Goal: Task Accomplishment & Management: Manage account settings

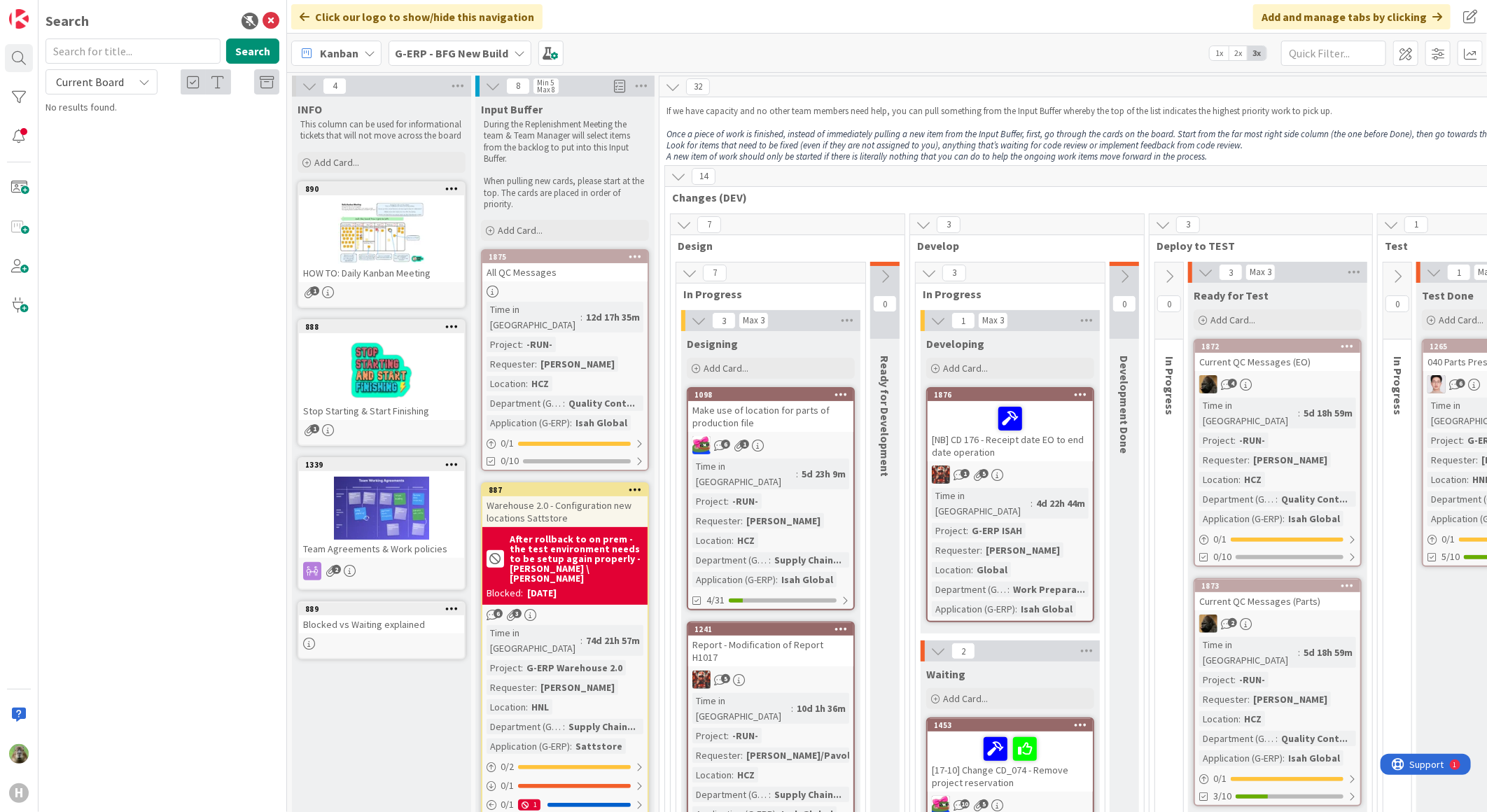
click at [282, 17] on div "Search Search Current Board No results found." at bounding box center [162, 406] width 248 height 812
click at [268, 21] on icon at bounding box center [271, 21] width 17 height 17
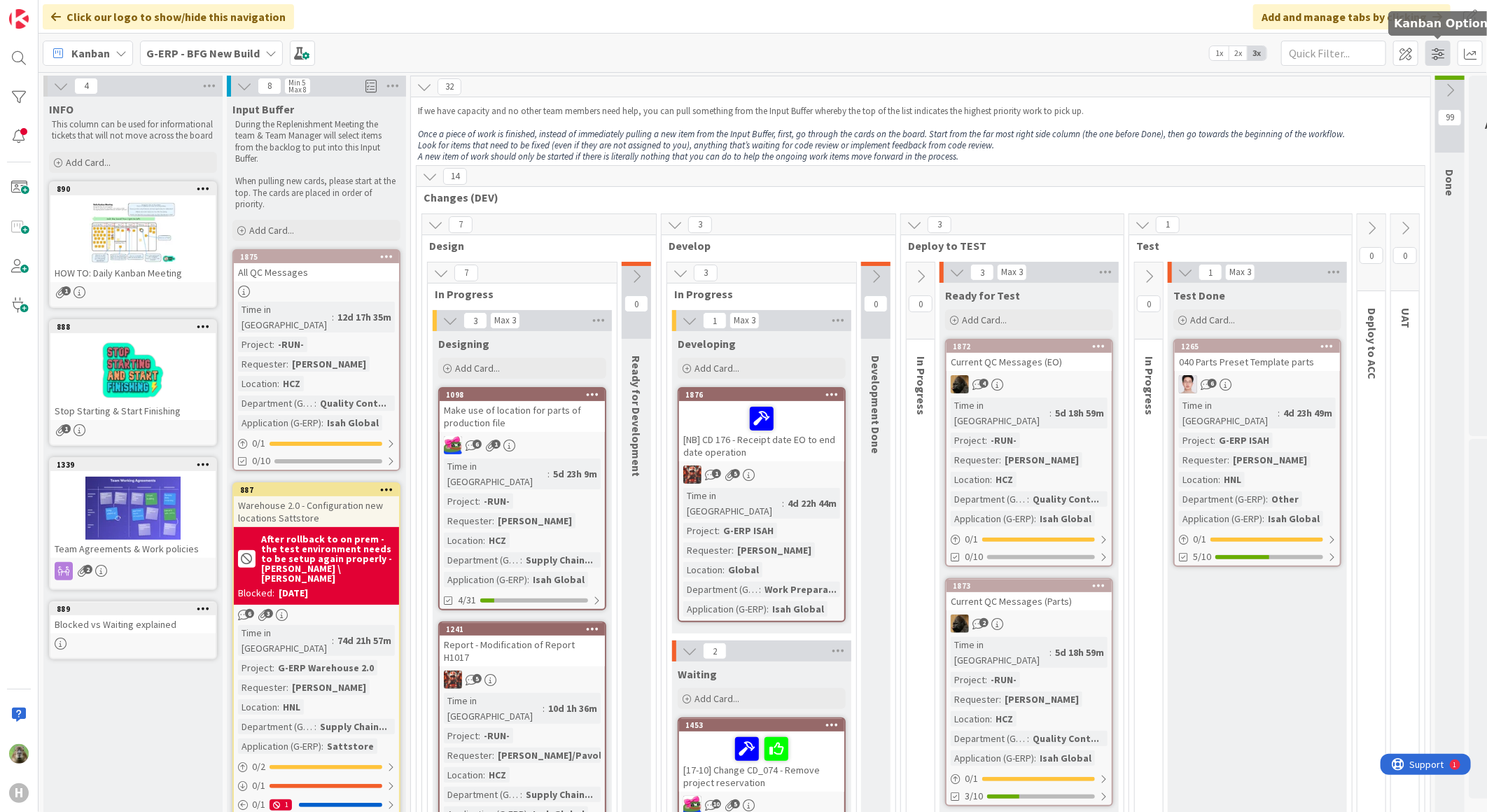
click at [1436, 49] on span at bounding box center [1438, 53] width 25 height 25
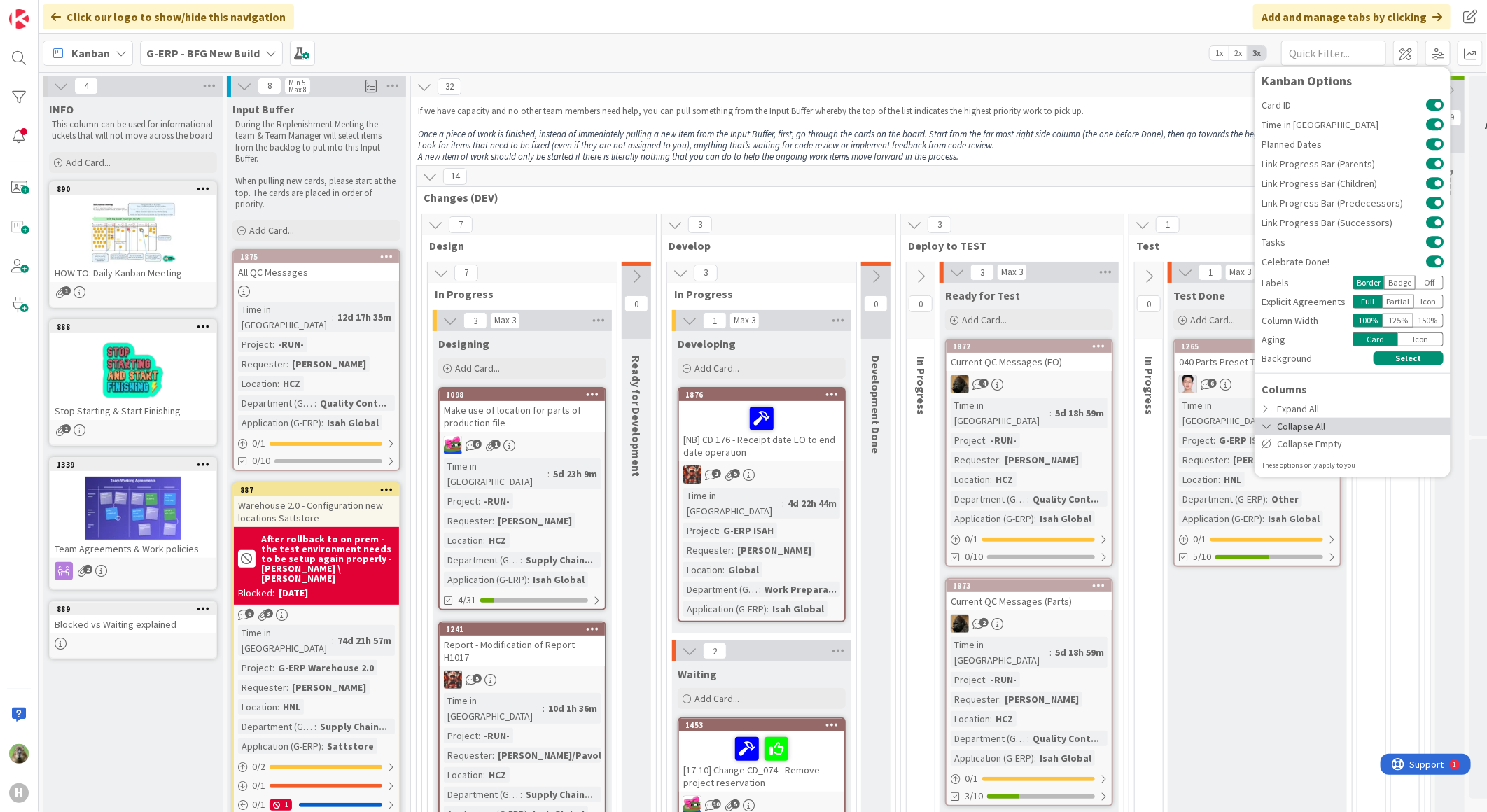
click at [1318, 432] on div "Collapse All" at bounding box center [1352, 426] width 196 height 18
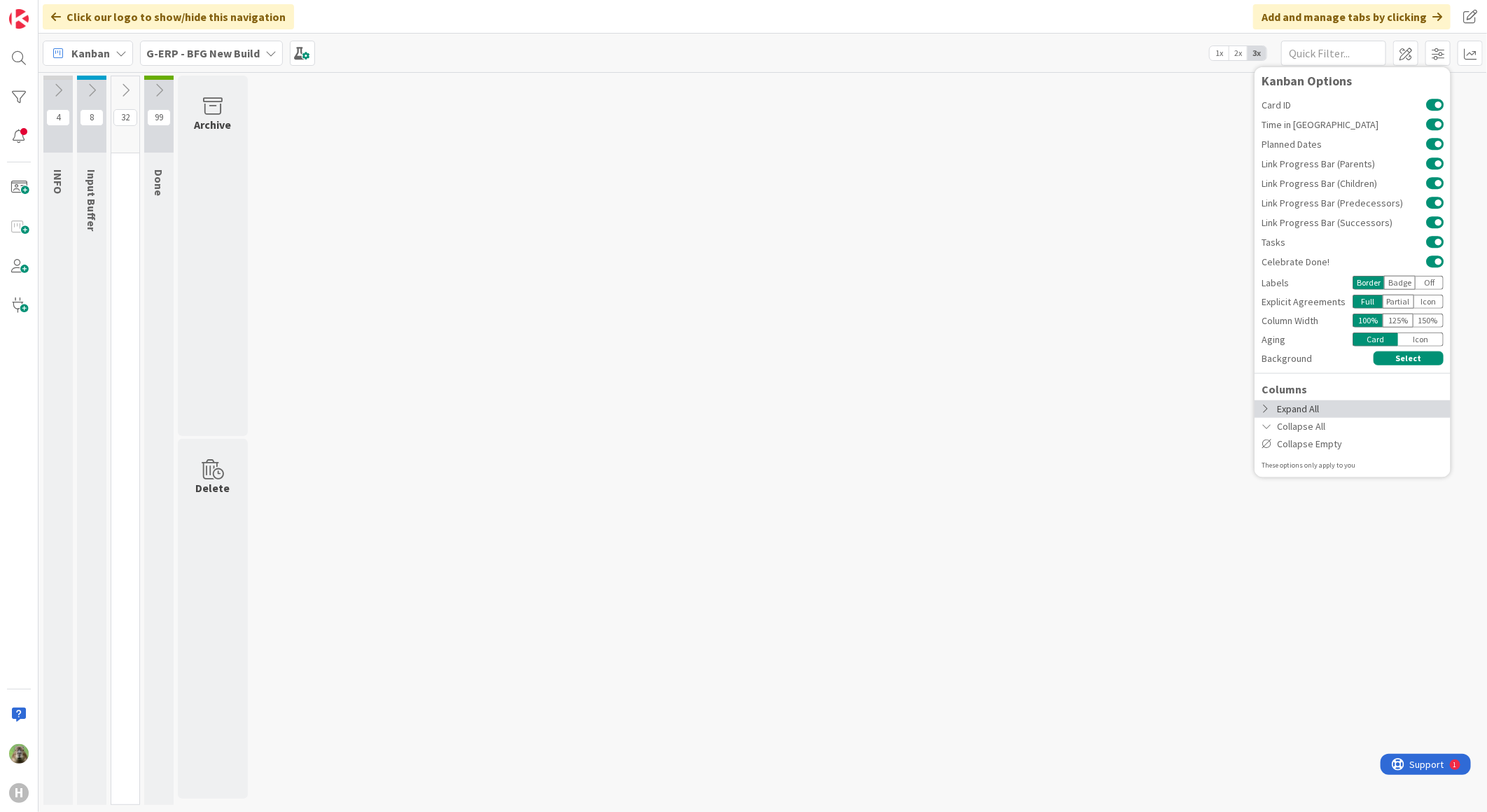
click at [1321, 406] on div "Expand All" at bounding box center [1352, 408] width 196 height 18
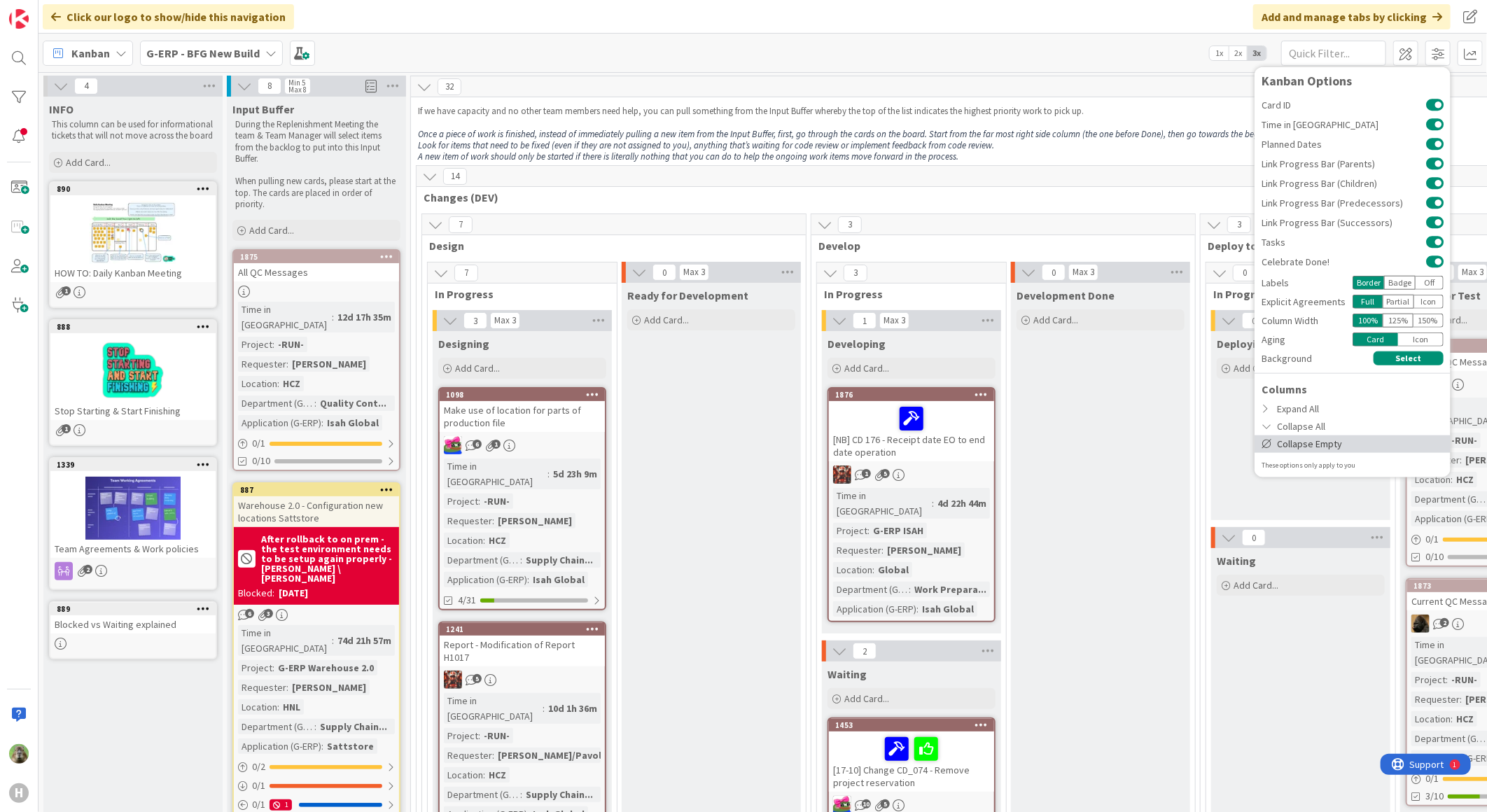
click at [1324, 442] on div "Collapse Empty" at bounding box center [1352, 443] width 196 height 18
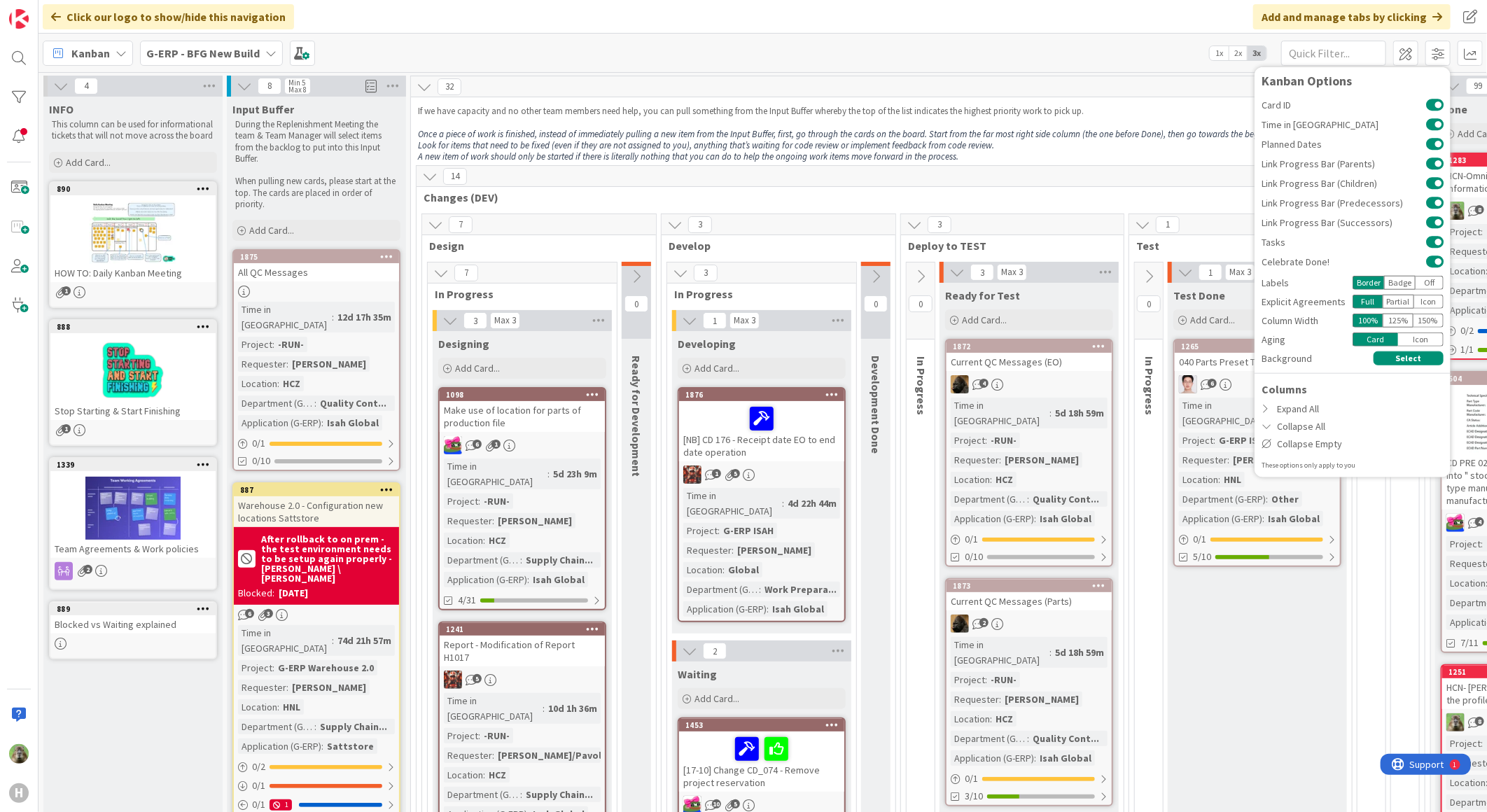
click at [1192, 175] on div "14" at bounding box center [920, 176] width 1008 height 21
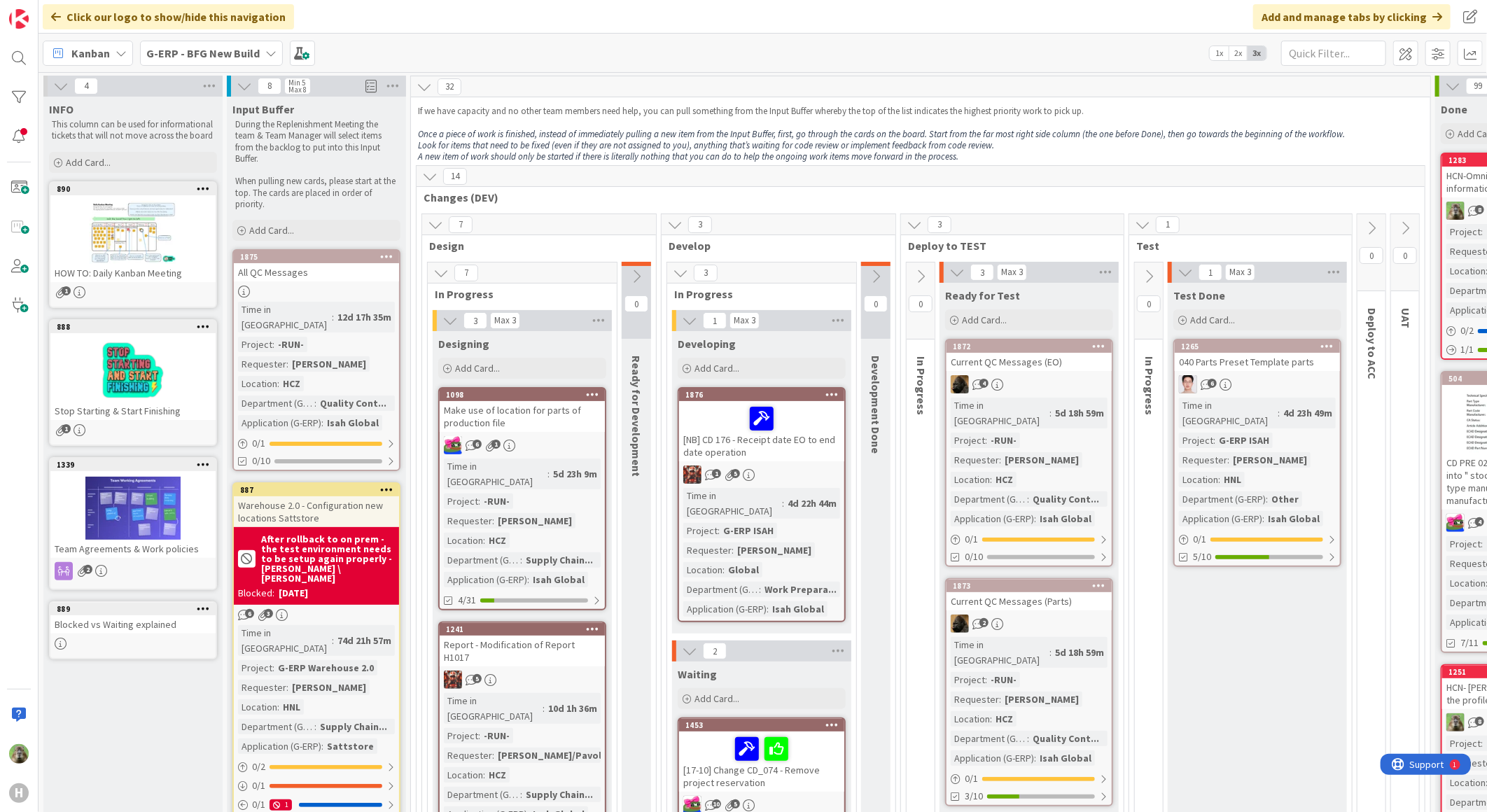
click at [214, 53] on b "G-ERP - BFG New Build" at bounding box center [203, 53] width 113 height 14
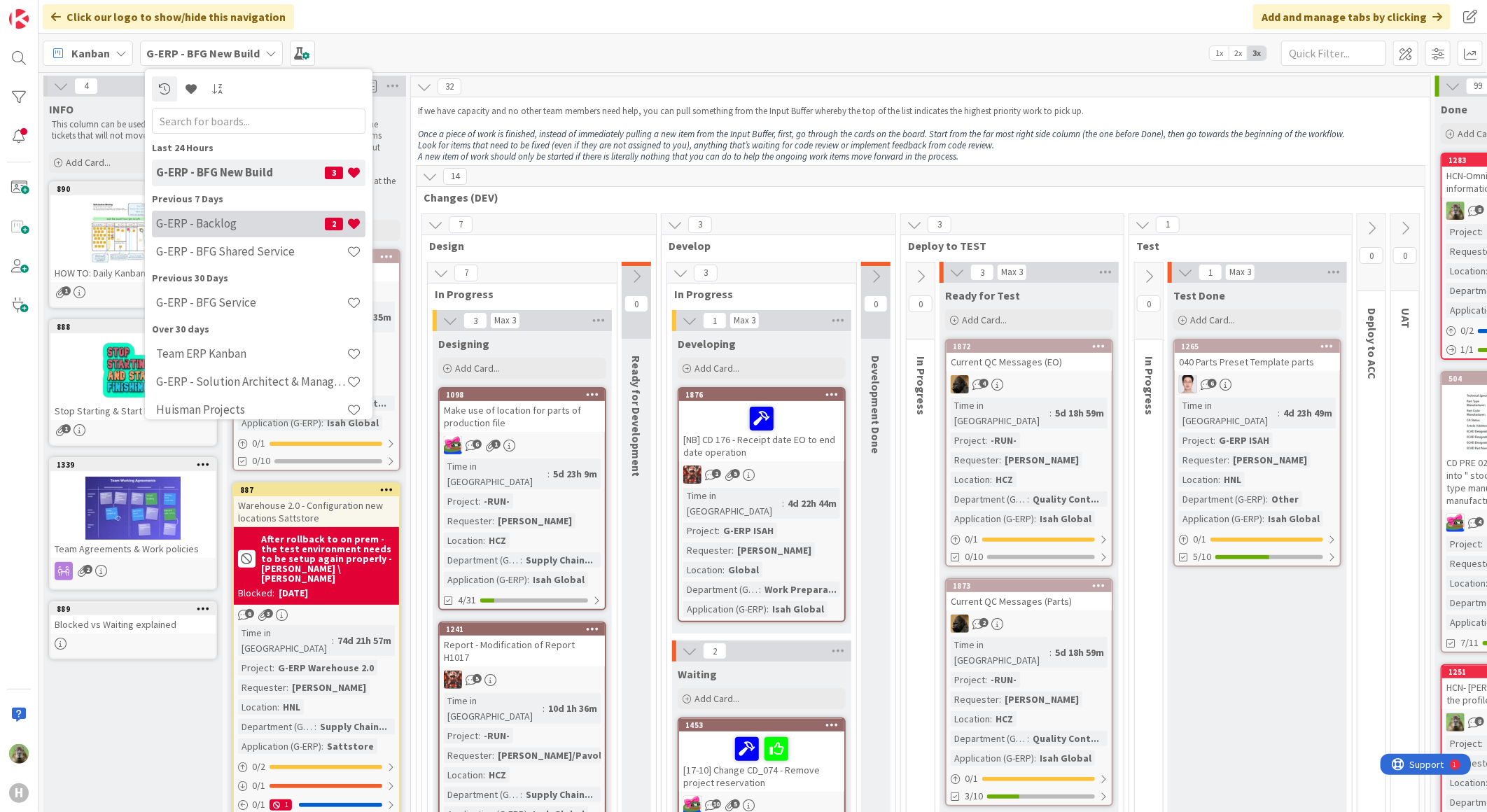
click at [222, 236] on div "G-ERP - Backlog 2" at bounding box center [259, 223] width 213 height 26
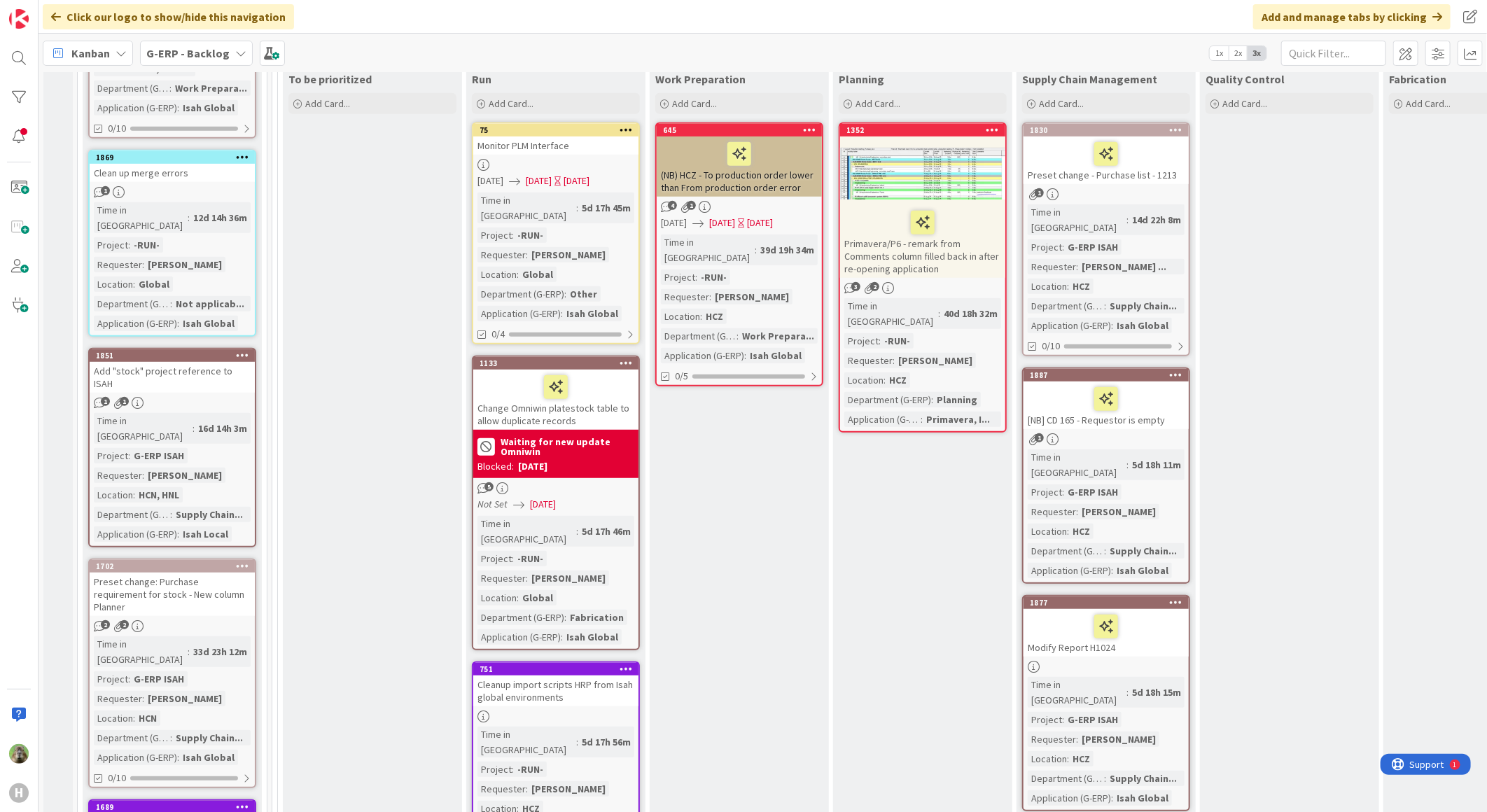
scroll to position [388, 0]
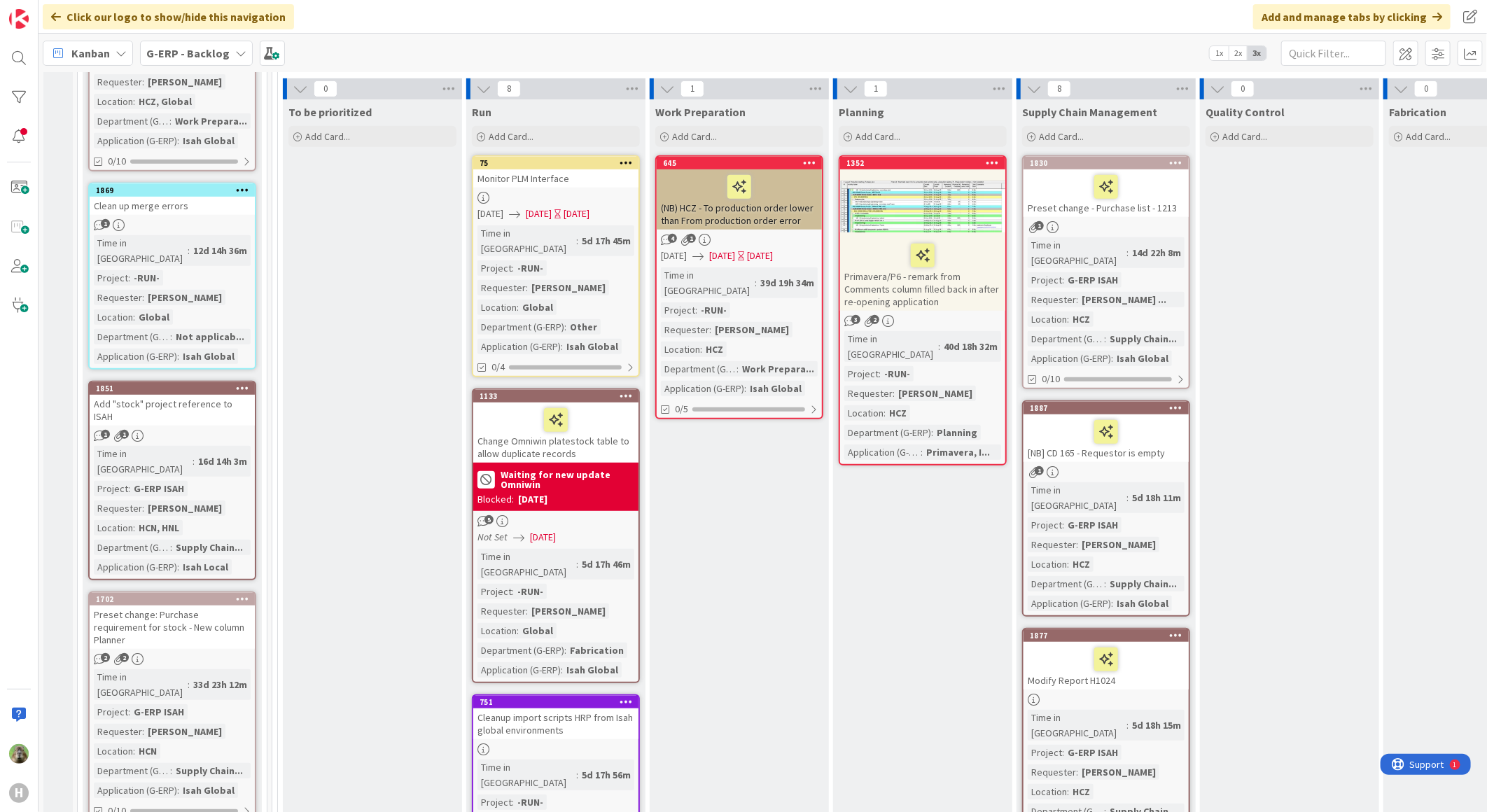
click at [217, 606] on div "Preset change: Purchase requirement for stock - New column Planner" at bounding box center [173, 627] width 166 height 44
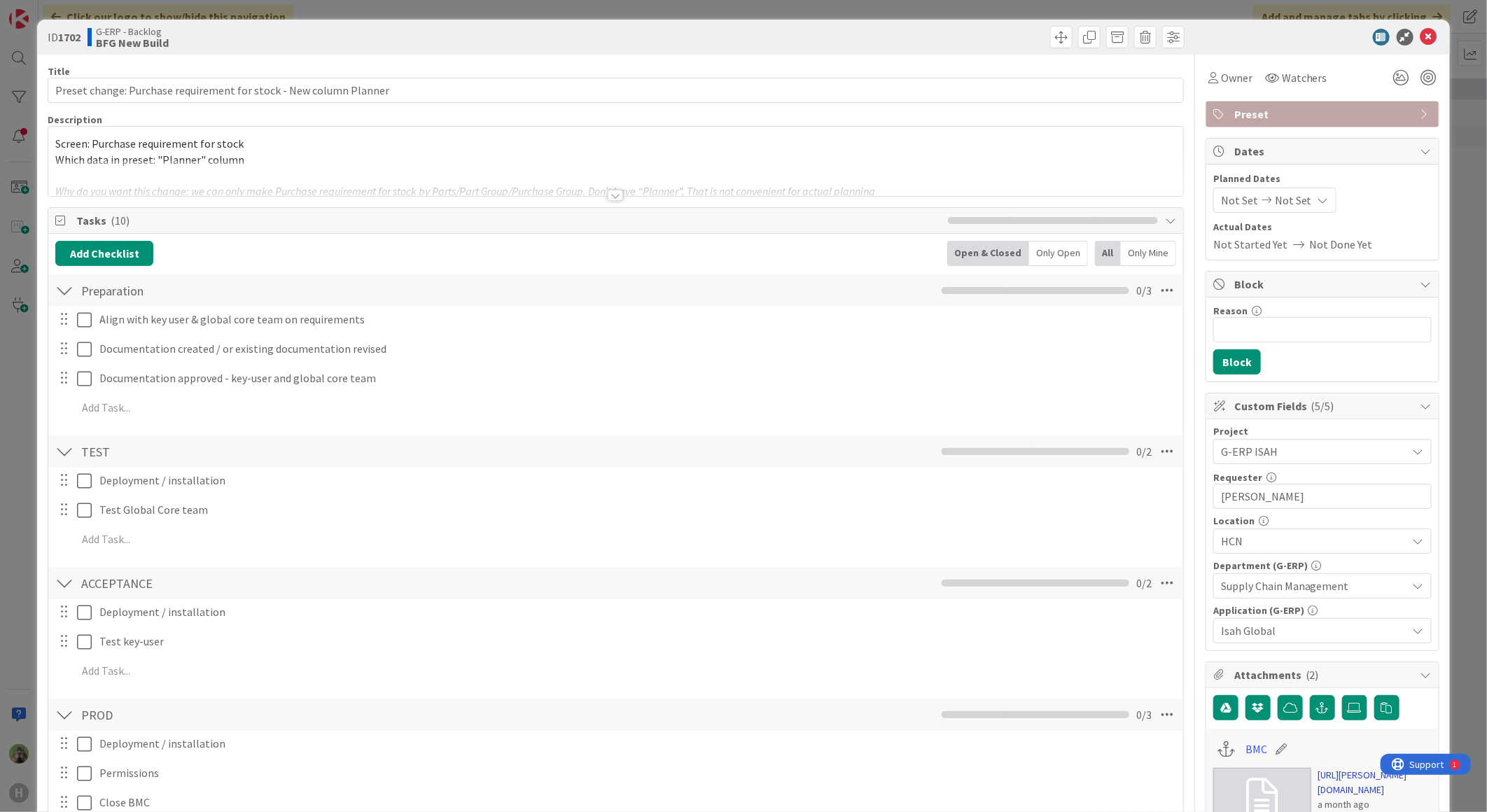
scroll to position [155, 0]
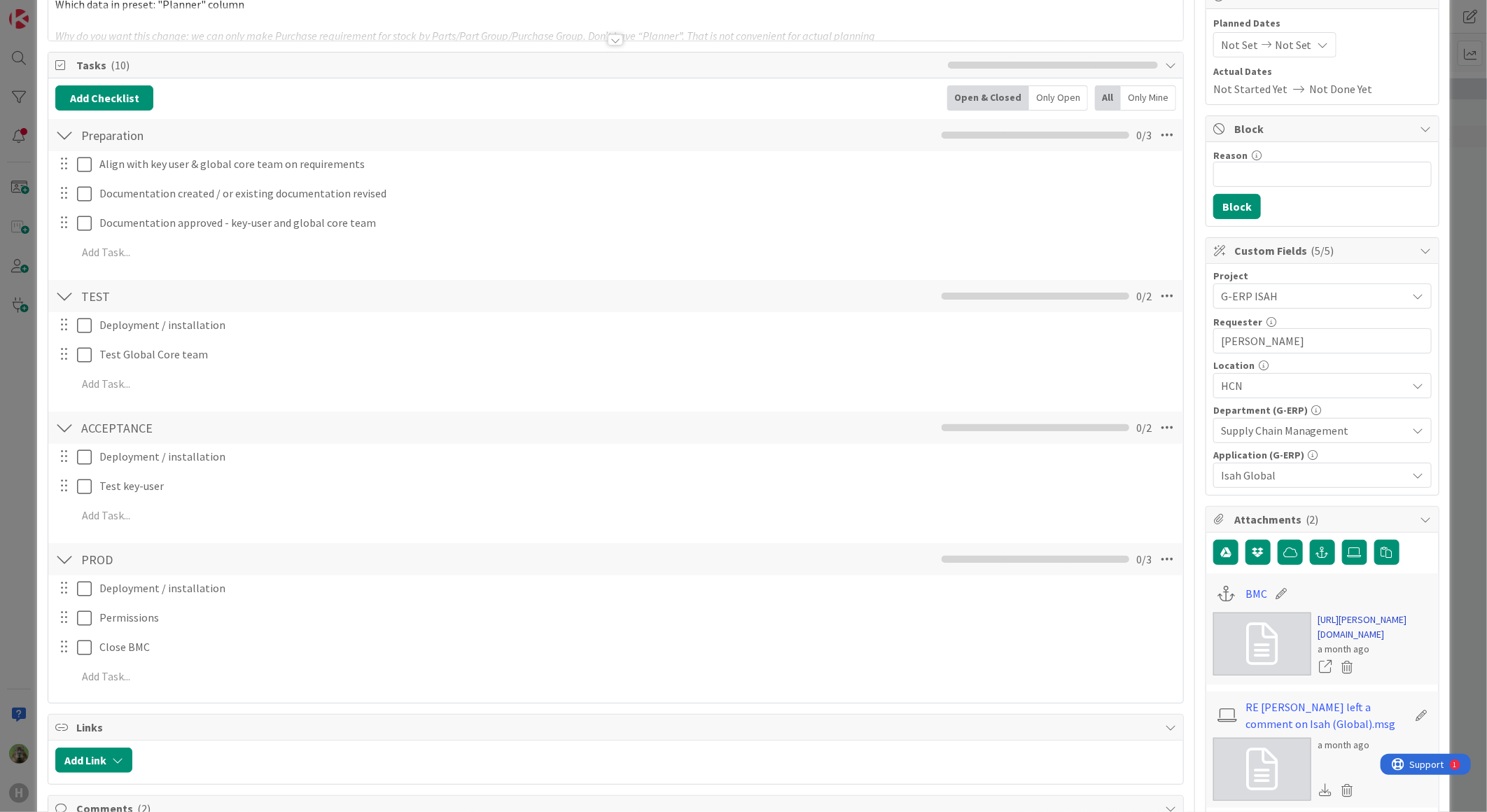
click at [1345, 620] on link "[URL][PERSON_NAME][DOMAIN_NAME]" at bounding box center [1375, 627] width 113 height 29
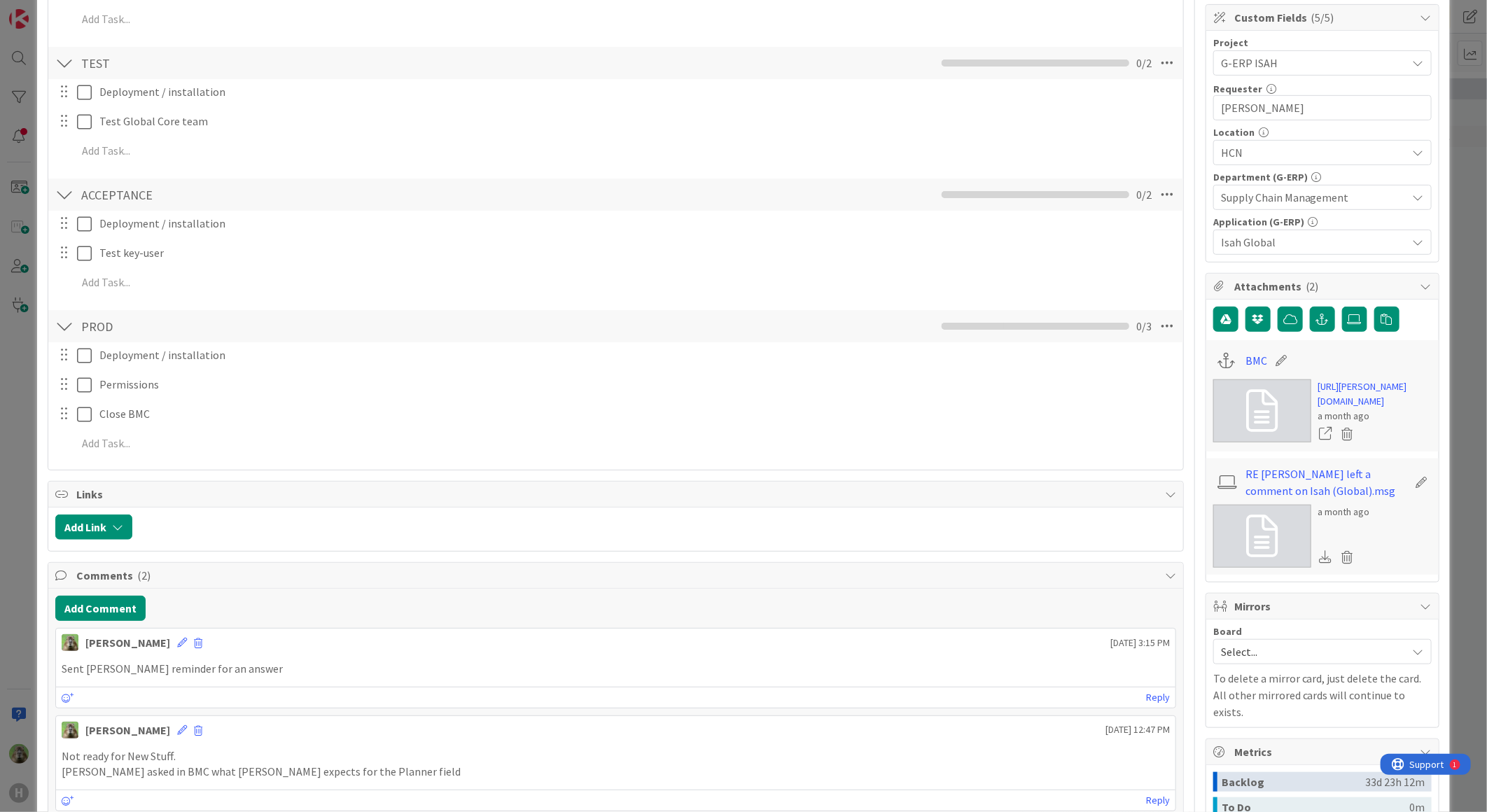
click at [12, 520] on div "ID 1702 G-ERP - Backlog BFG New Build Title 66 / 128 Preset change: Purchase re…" at bounding box center [744, 406] width 1487 height 812
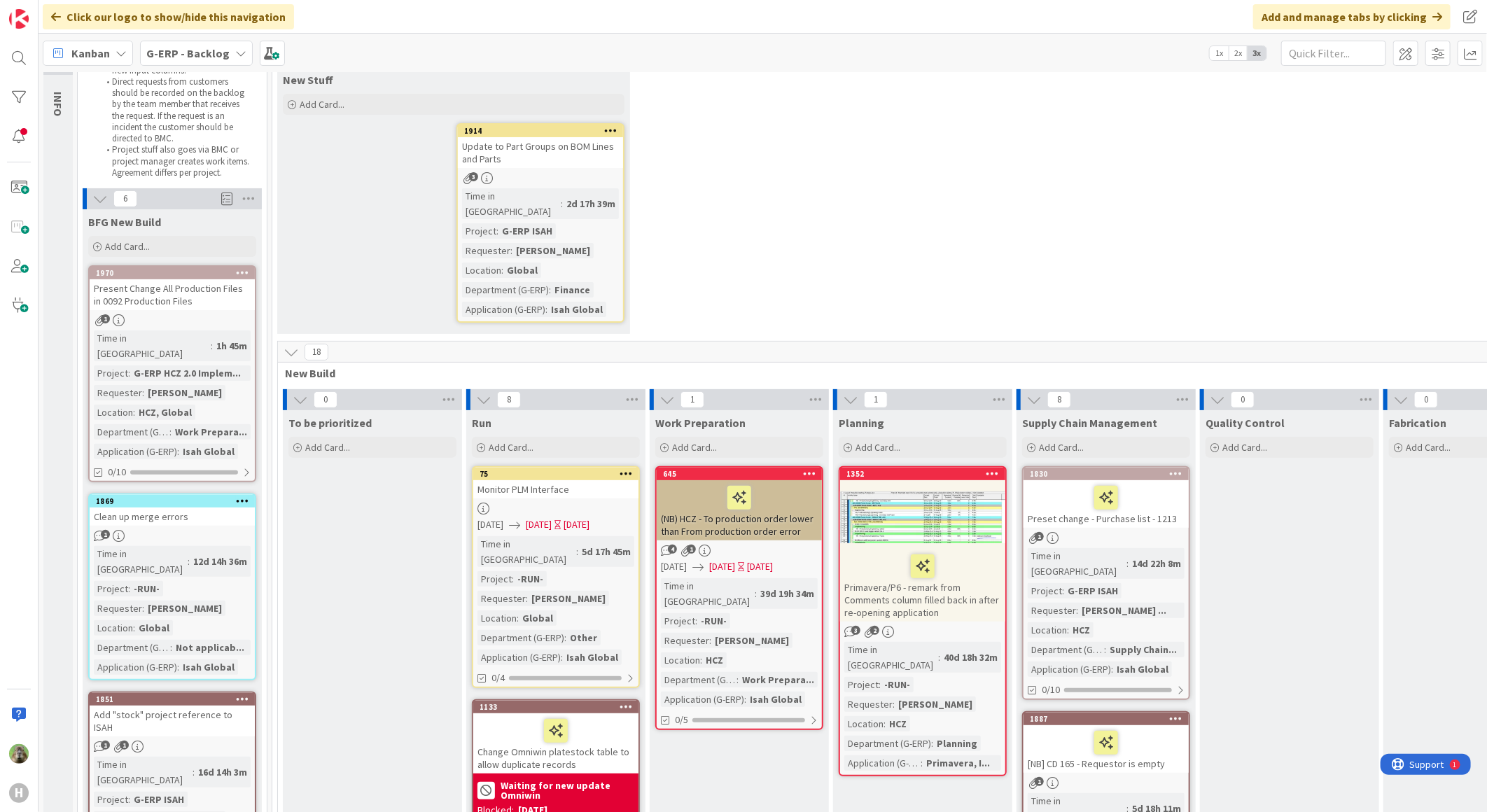
click at [206, 54] on b "G-ERP - Backlog" at bounding box center [188, 53] width 84 height 14
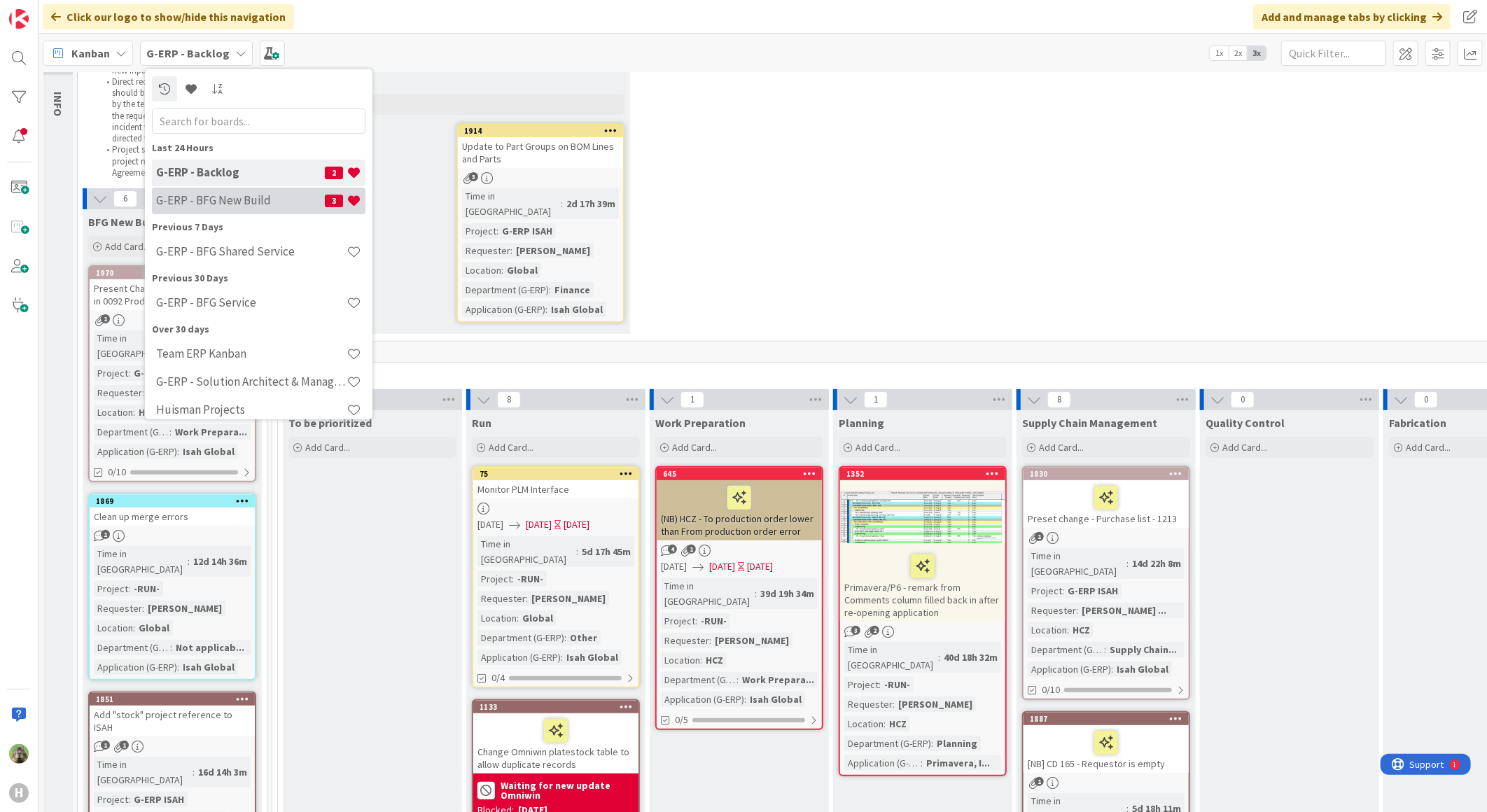
click at [219, 199] on h4 "G-ERP - BFG New Build" at bounding box center [240, 201] width 169 height 14
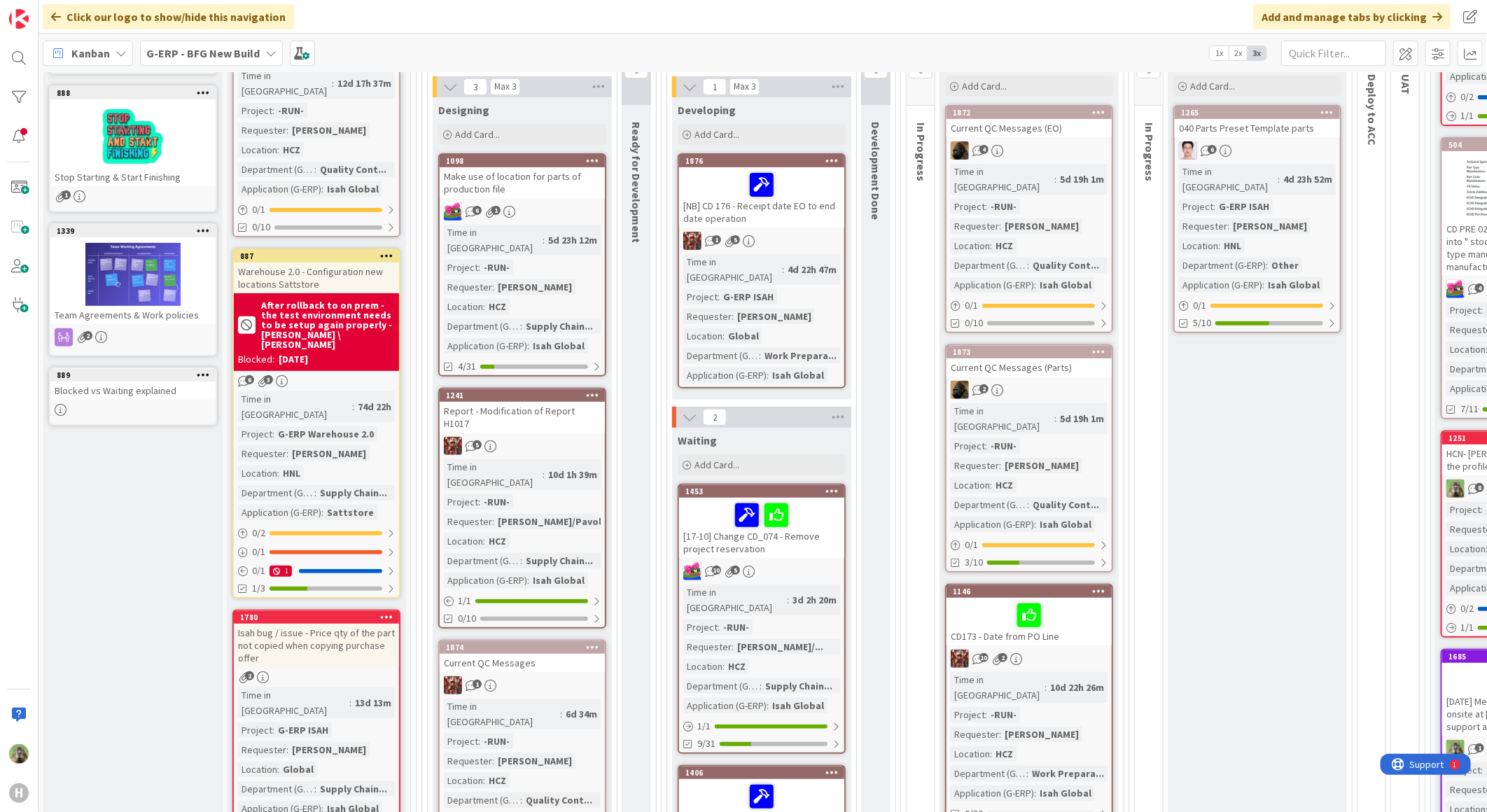
scroll to position [233, 0]
click at [1065, 359] on div "Current QC Messages (Parts)" at bounding box center [1029, 368] width 166 height 18
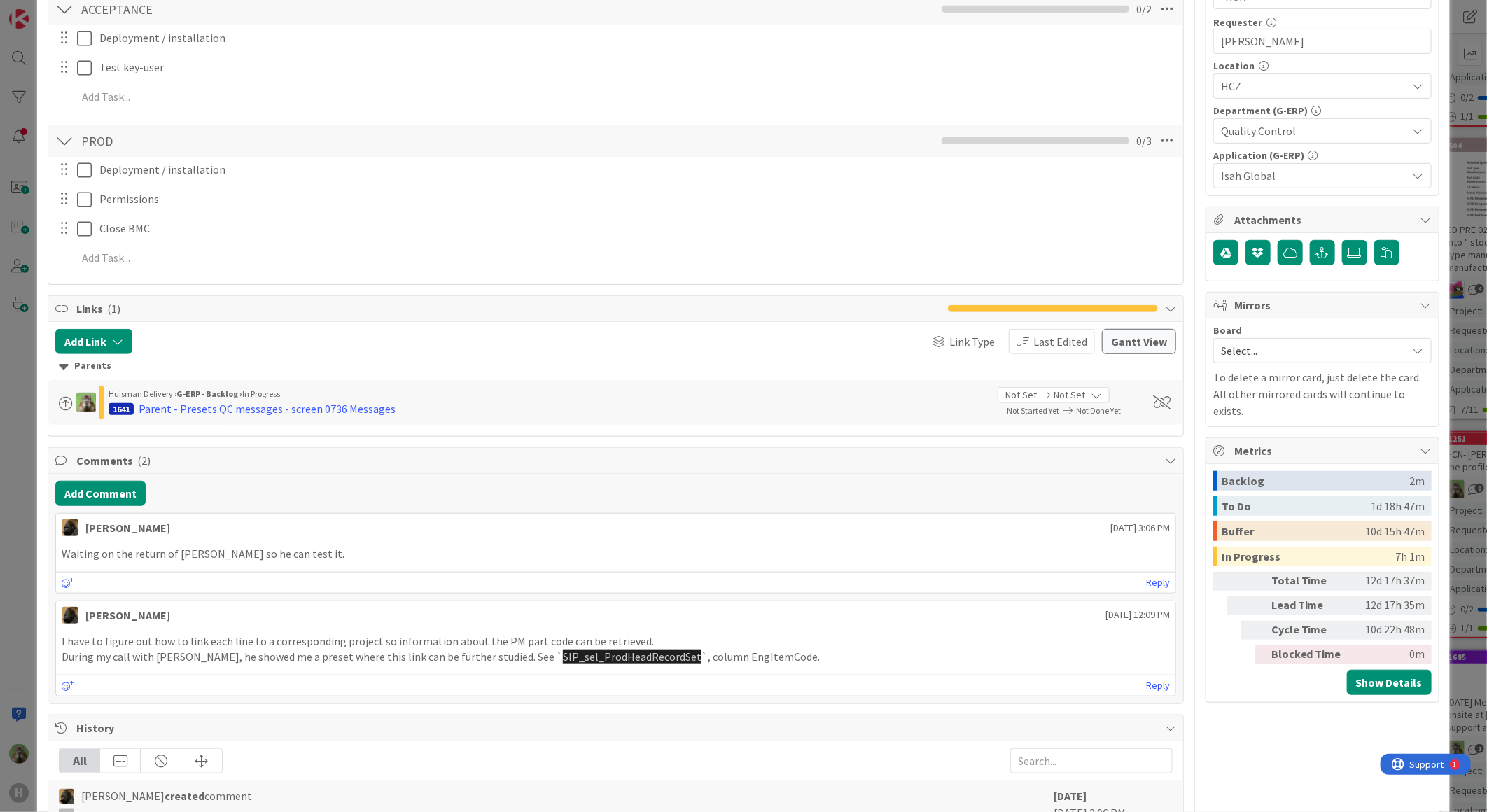
scroll to position [467, 0]
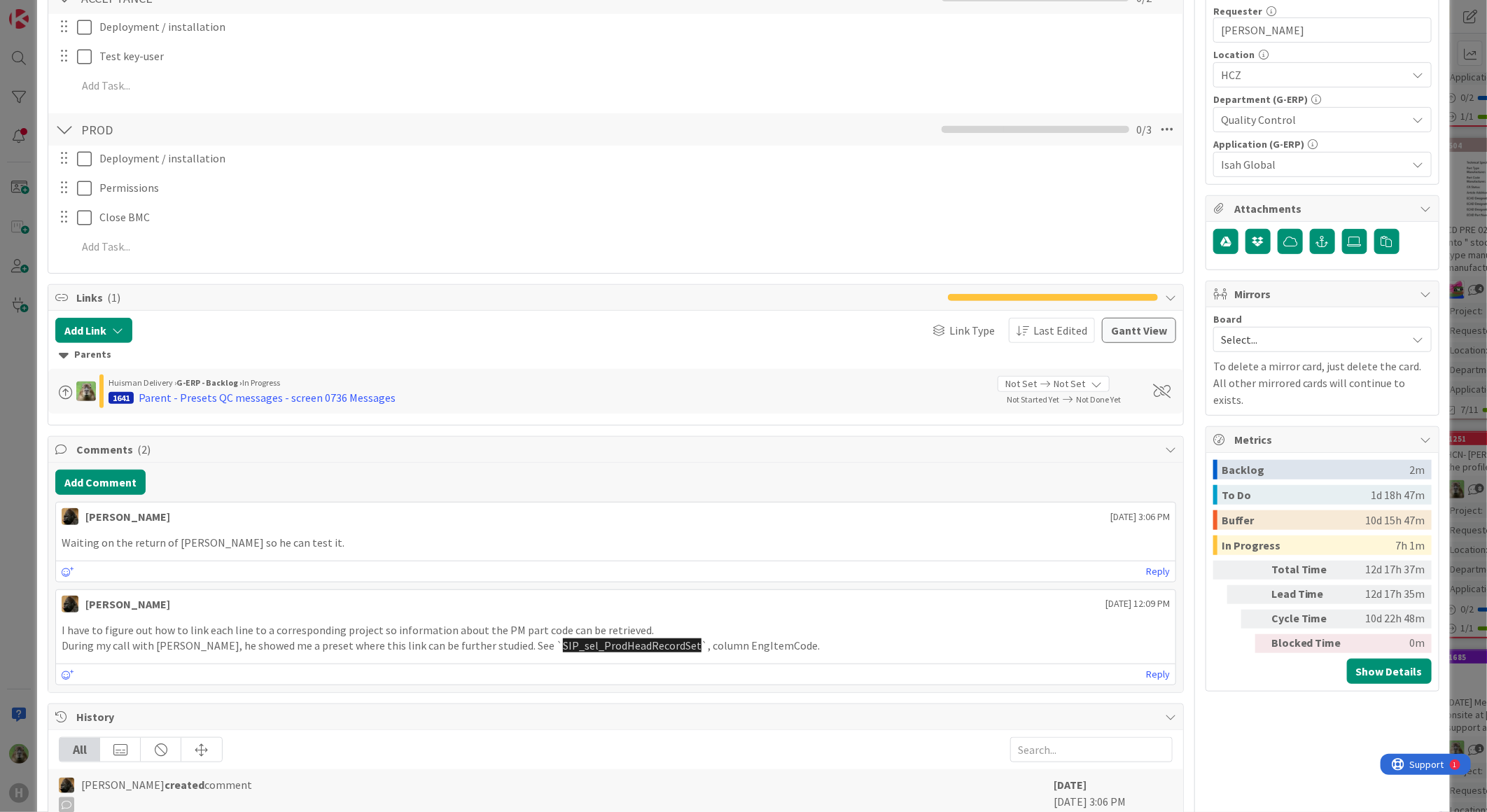
click at [18, 495] on div "ID 1873 G-ERP - BFG New Build Ready for Test Title 27 / 128 Current QC Messages…" at bounding box center [744, 406] width 1487 height 812
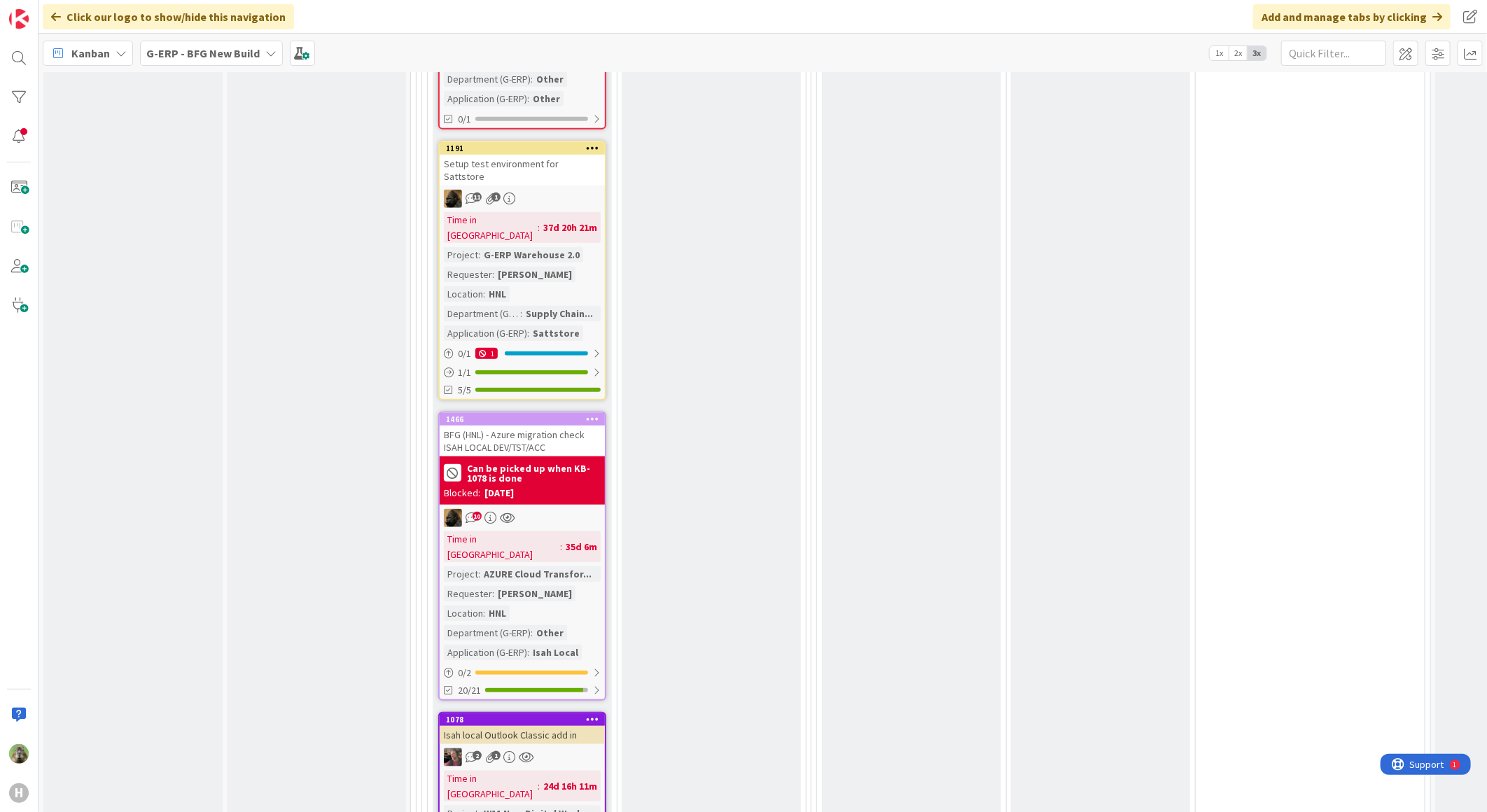
scroll to position [3967, 0]
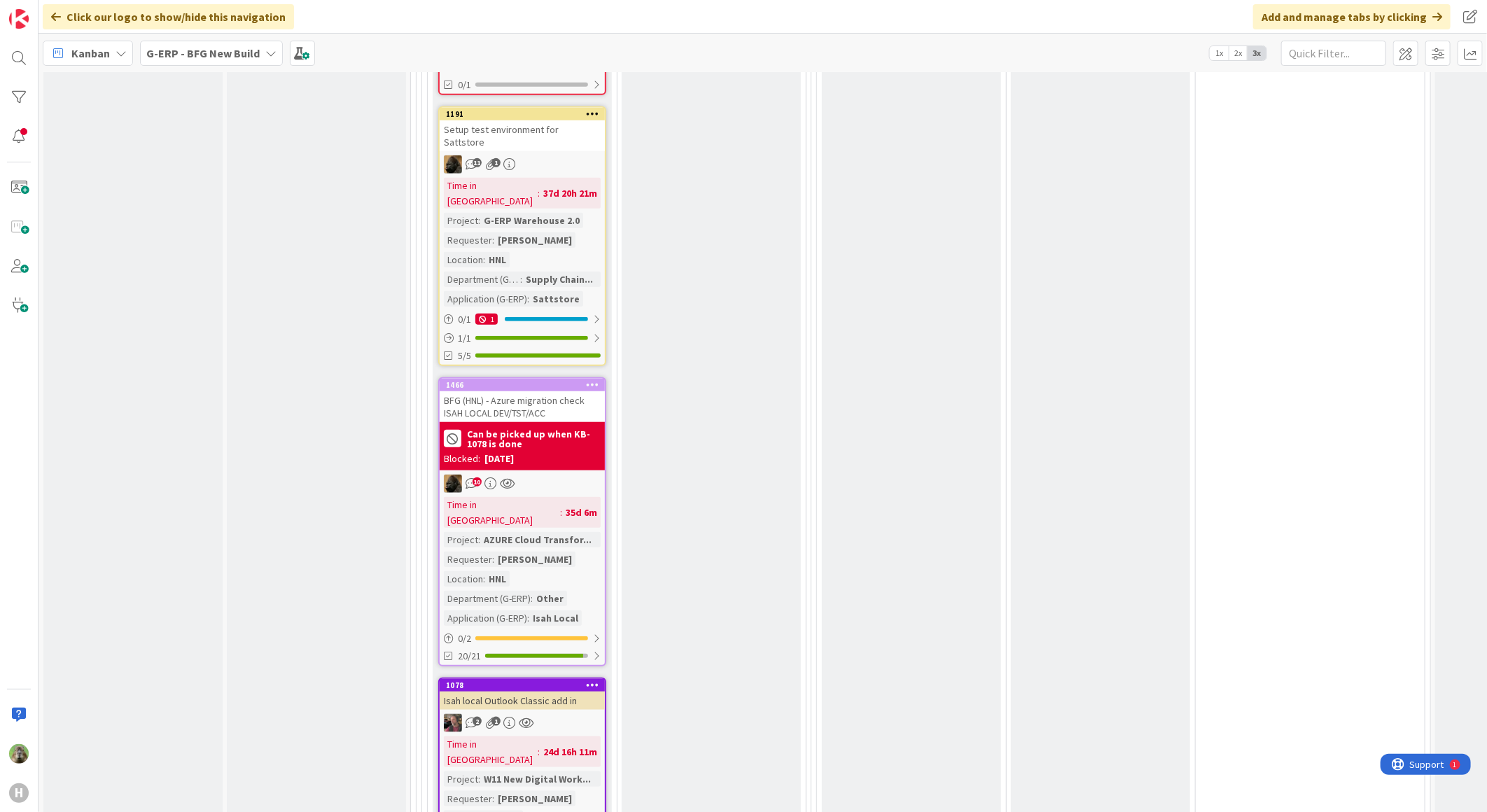
click at [572, 692] on div "Isah local Outlook Classic add in" at bounding box center [522, 701] width 166 height 18
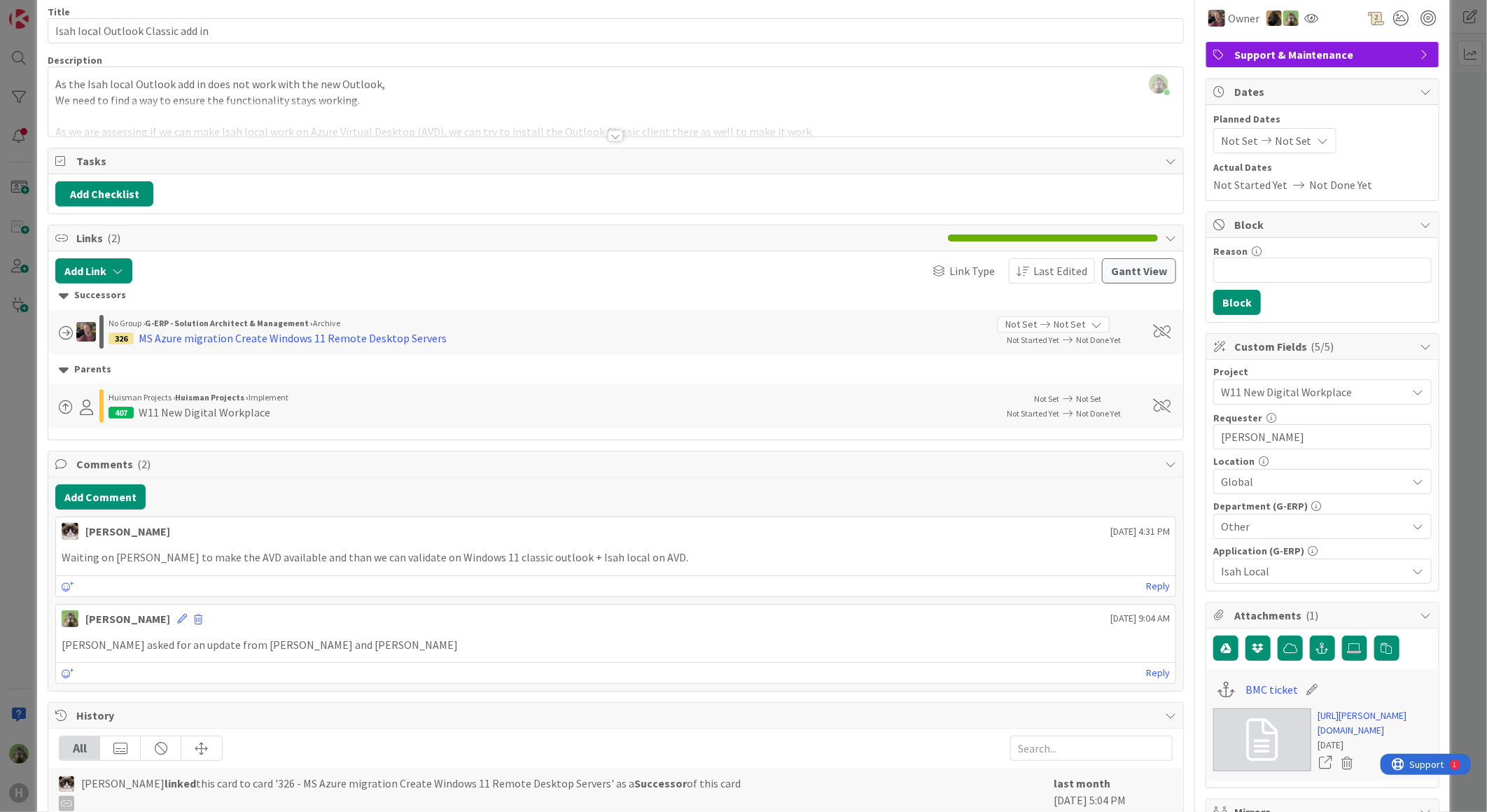
scroll to position [155, 0]
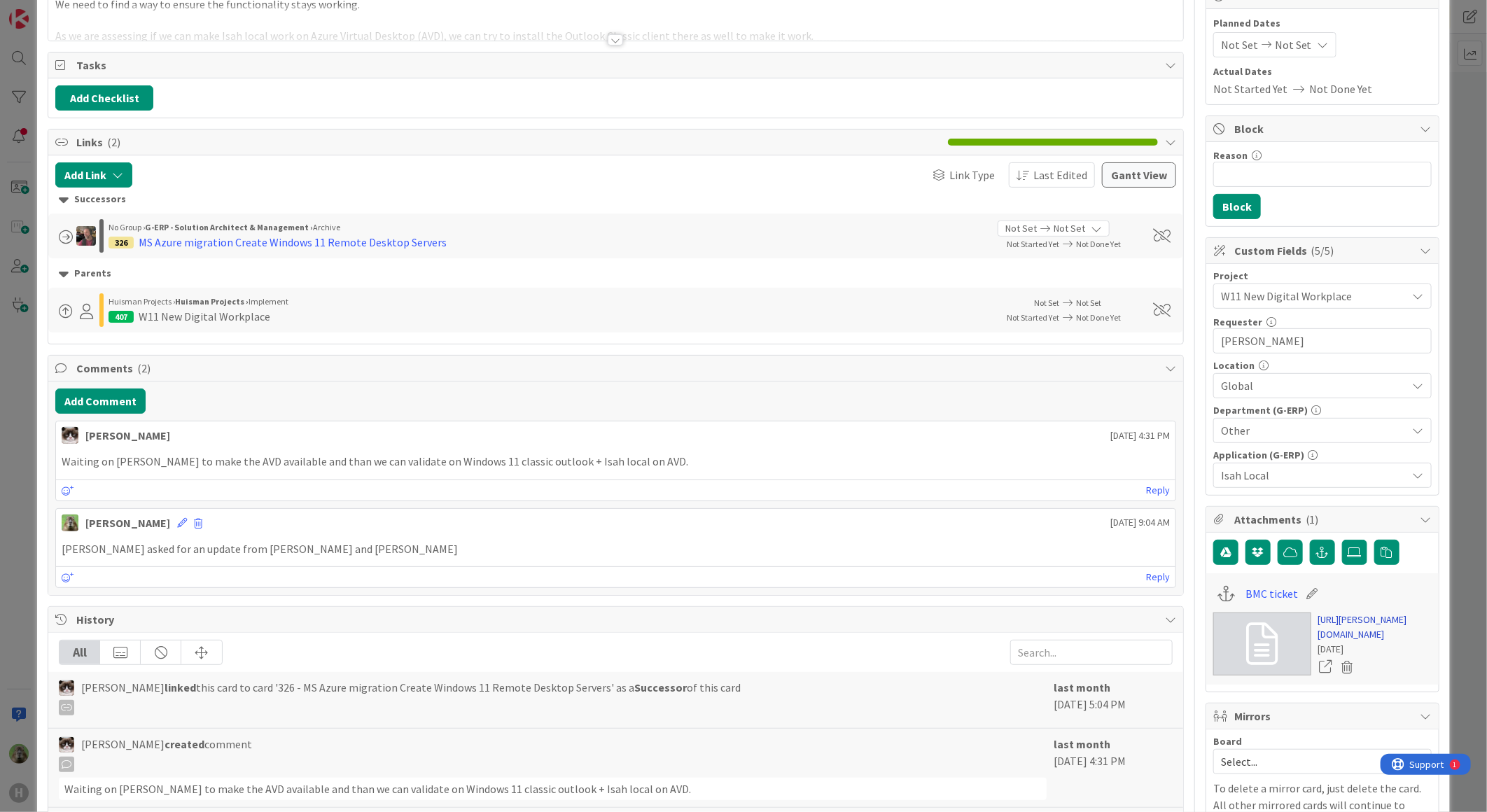
click at [1381, 642] on link "https://huisman-smartit.onbmc.com/smartit/app/#/workorder/IDGEFRDUJONBTASYFPYZS…" at bounding box center [1375, 627] width 113 height 29
click at [13, 493] on div "ID 1078 G-ERP - BFG New Build Waiting Title 33 / 128 Isah local Outlook Classic…" at bounding box center [744, 406] width 1487 height 812
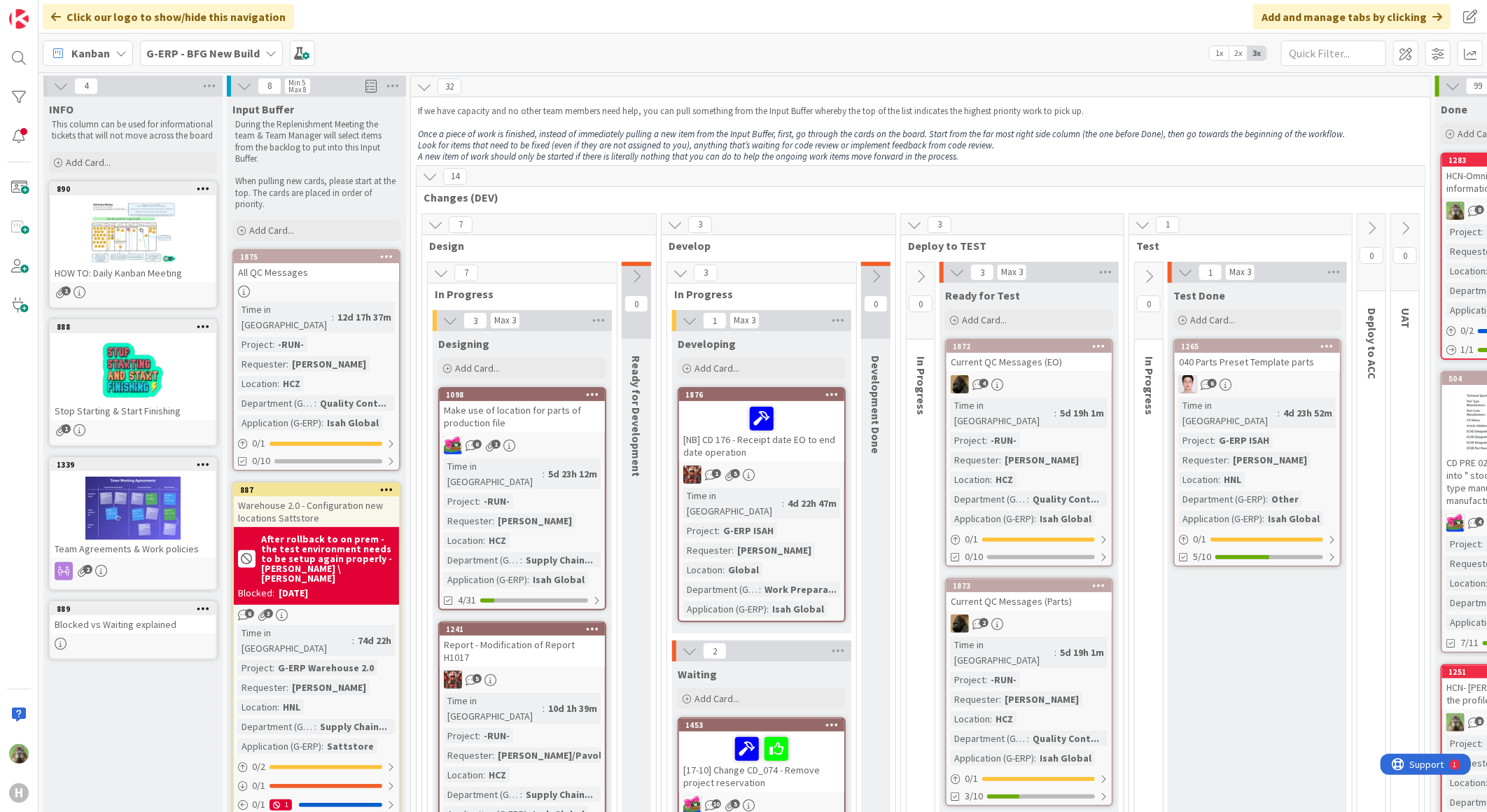
click at [1164, 130] on em "Once a piece of work is finished, instead of immediately pulling a new item fro…" at bounding box center [881, 134] width 927 height 12
click at [1352, 99] on div "32 If we have capacity and no other team members need help, you can pull someth…" at bounding box center [920, 121] width 1019 height 89
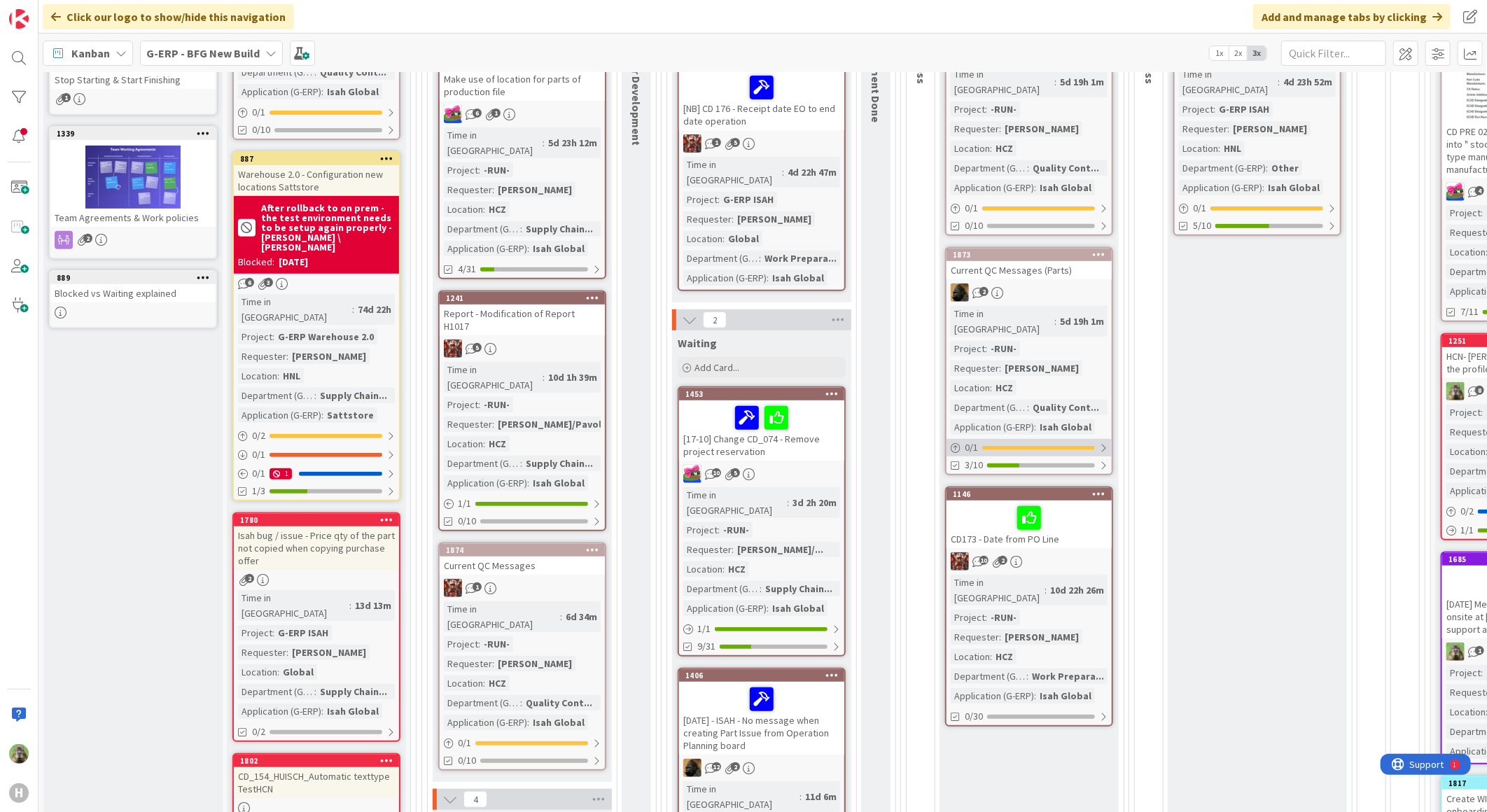
scroll to position [233, 0]
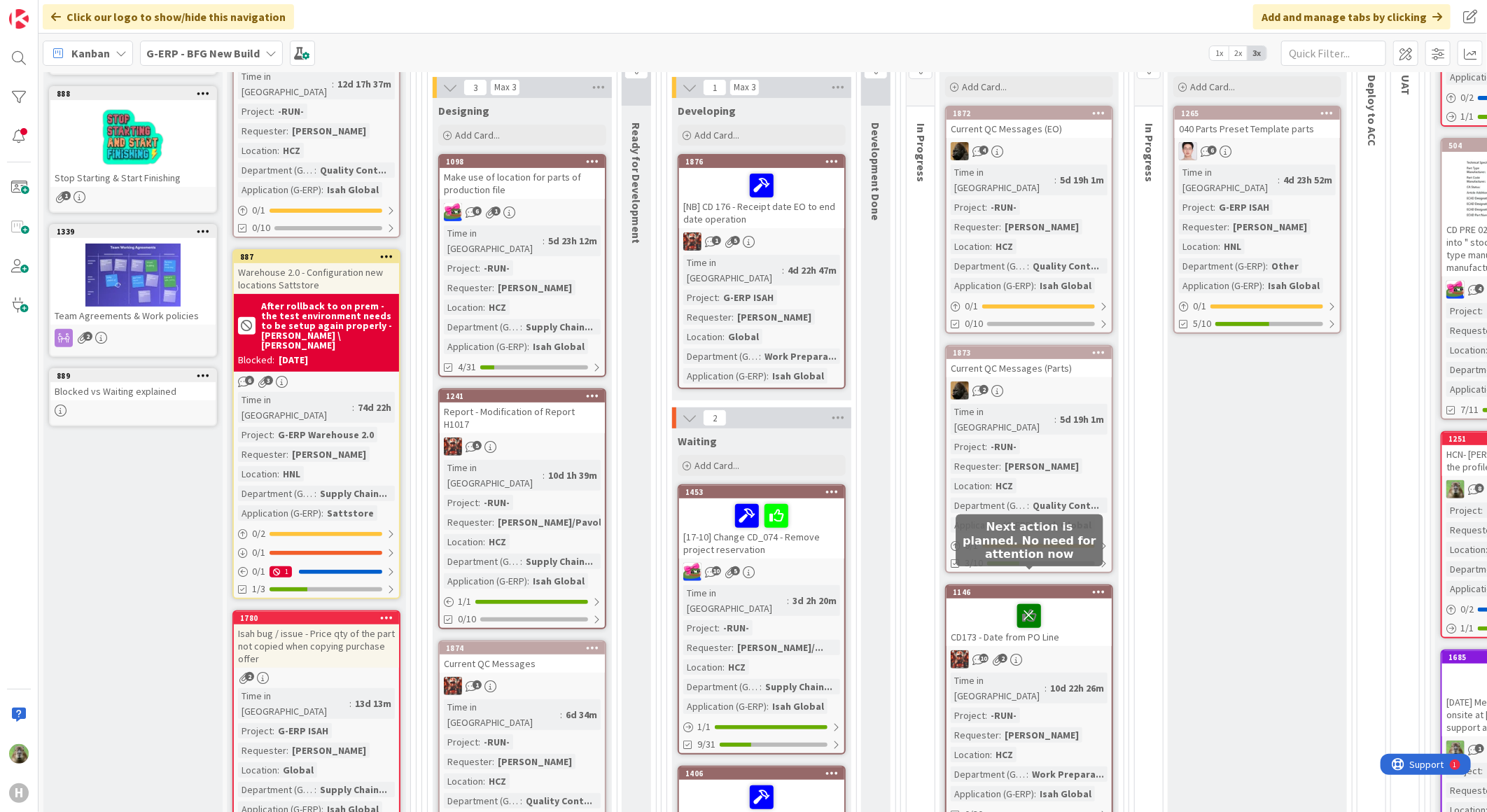
click at [1032, 604] on icon at bounding box center [1029, 615] width 24 height 22
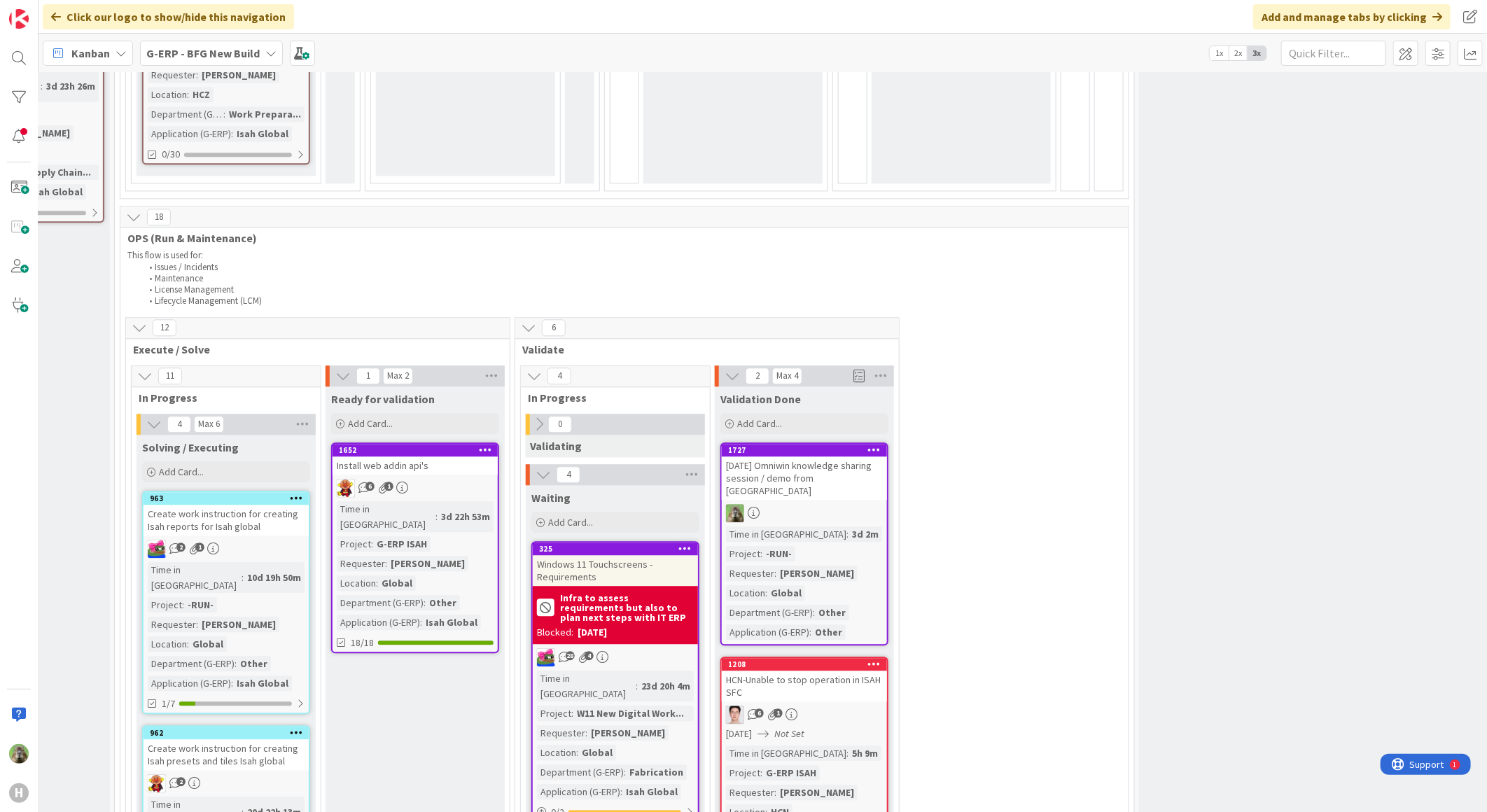
scroll to position [2022, 334]
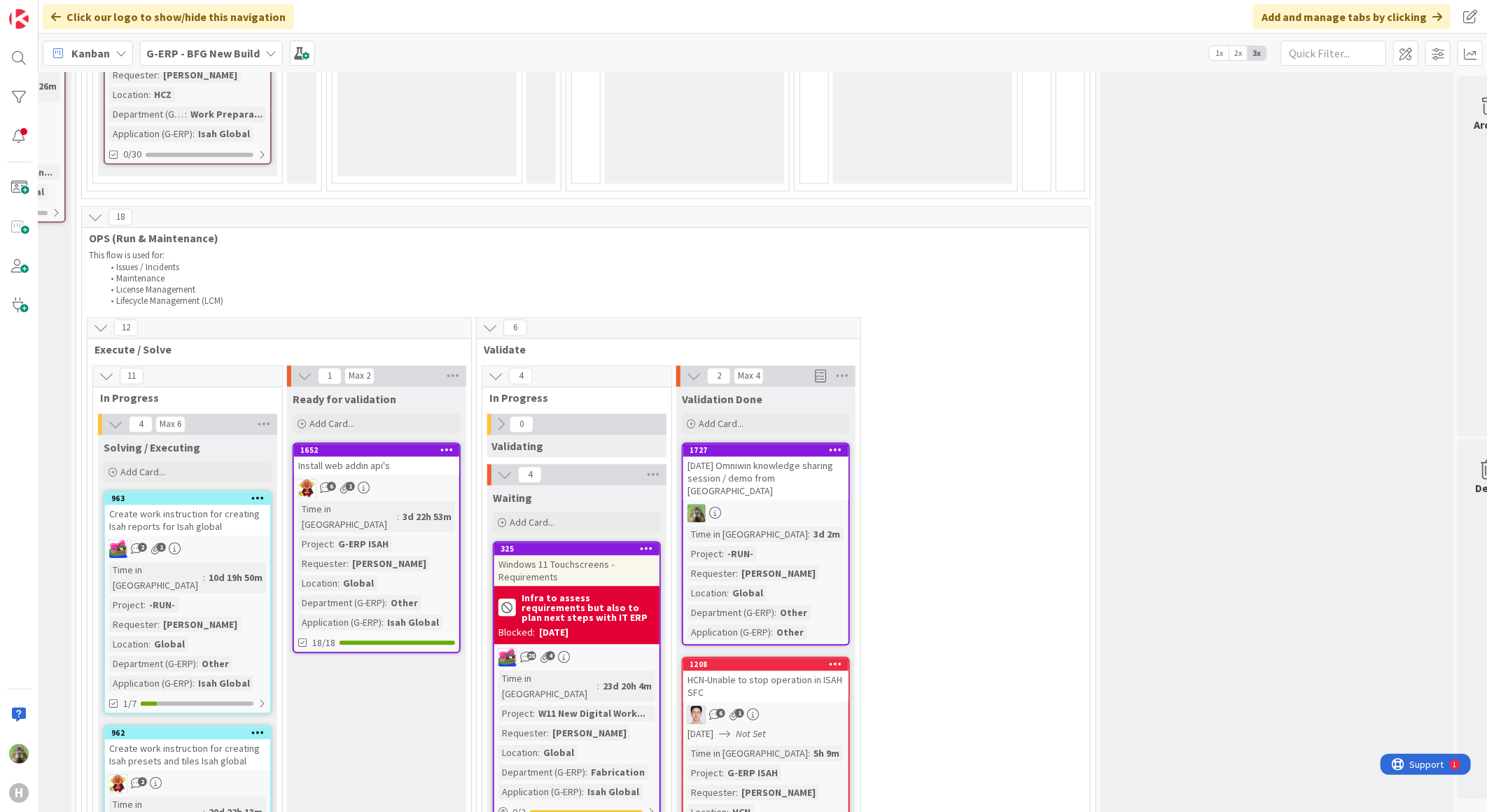
click at [836, 444] on icon at bounding box center [836, 449] width 14 height 10
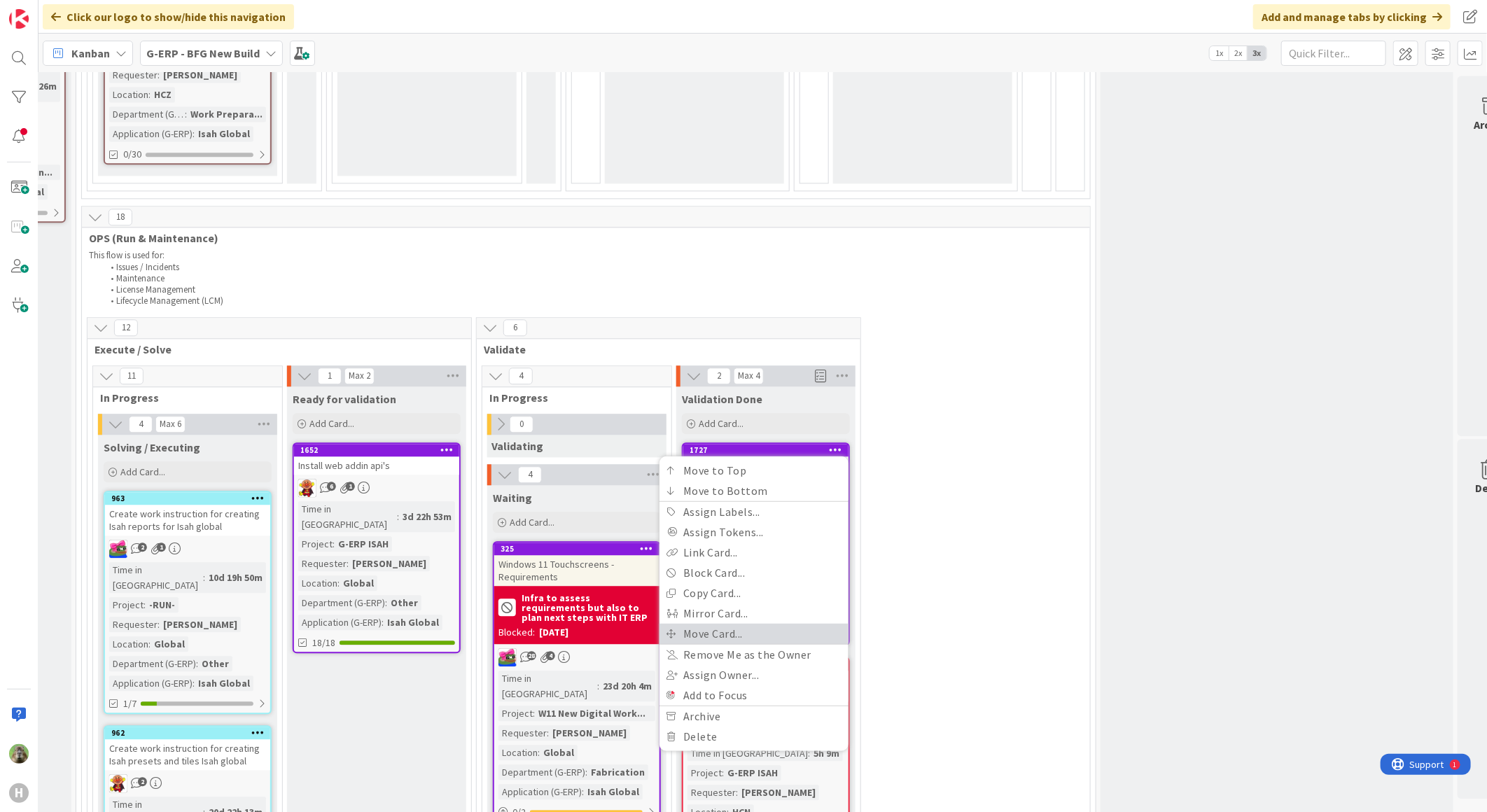
click at [804, 623] on link "Move Card..." at bounding box center [753, 634] width 189 height 21
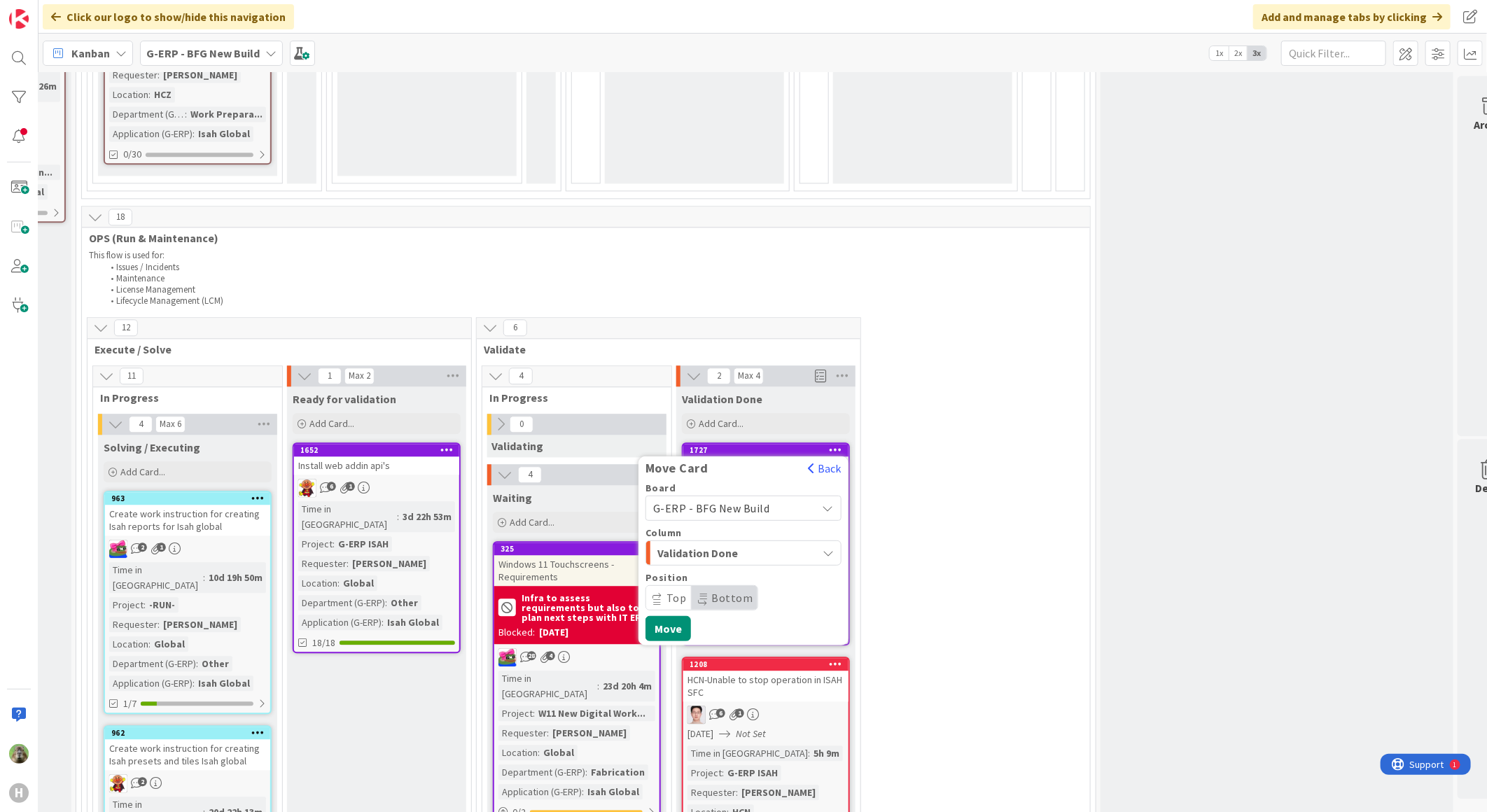
click at [831, 527] on div "Column Validation Done" at bounding box center [744, 545] width 196 height 37
click at [814, 541] on div "Validation Done" at bounding box center [735, 552] width 163 height 22
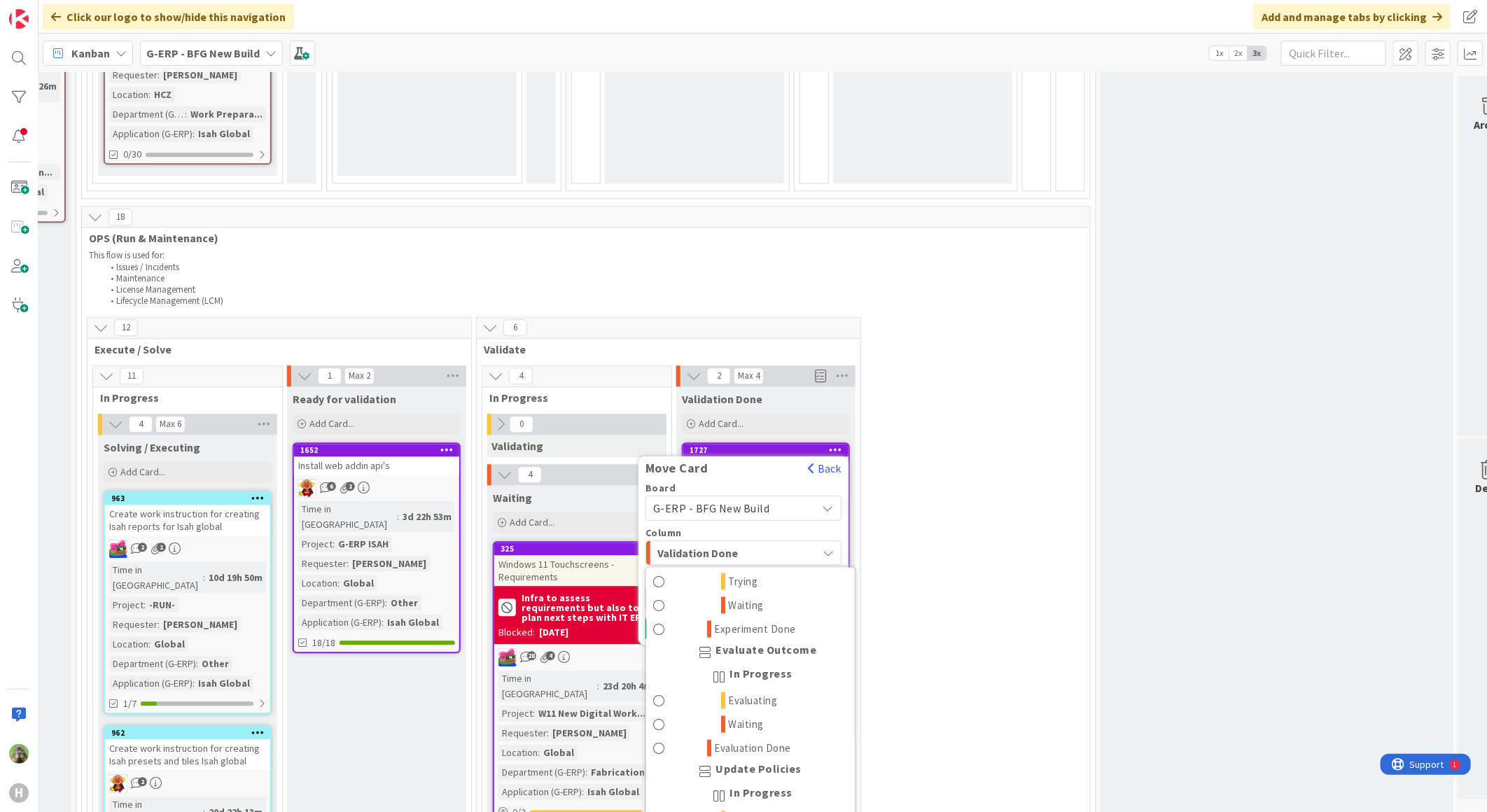
scroll to position [1493, 0]
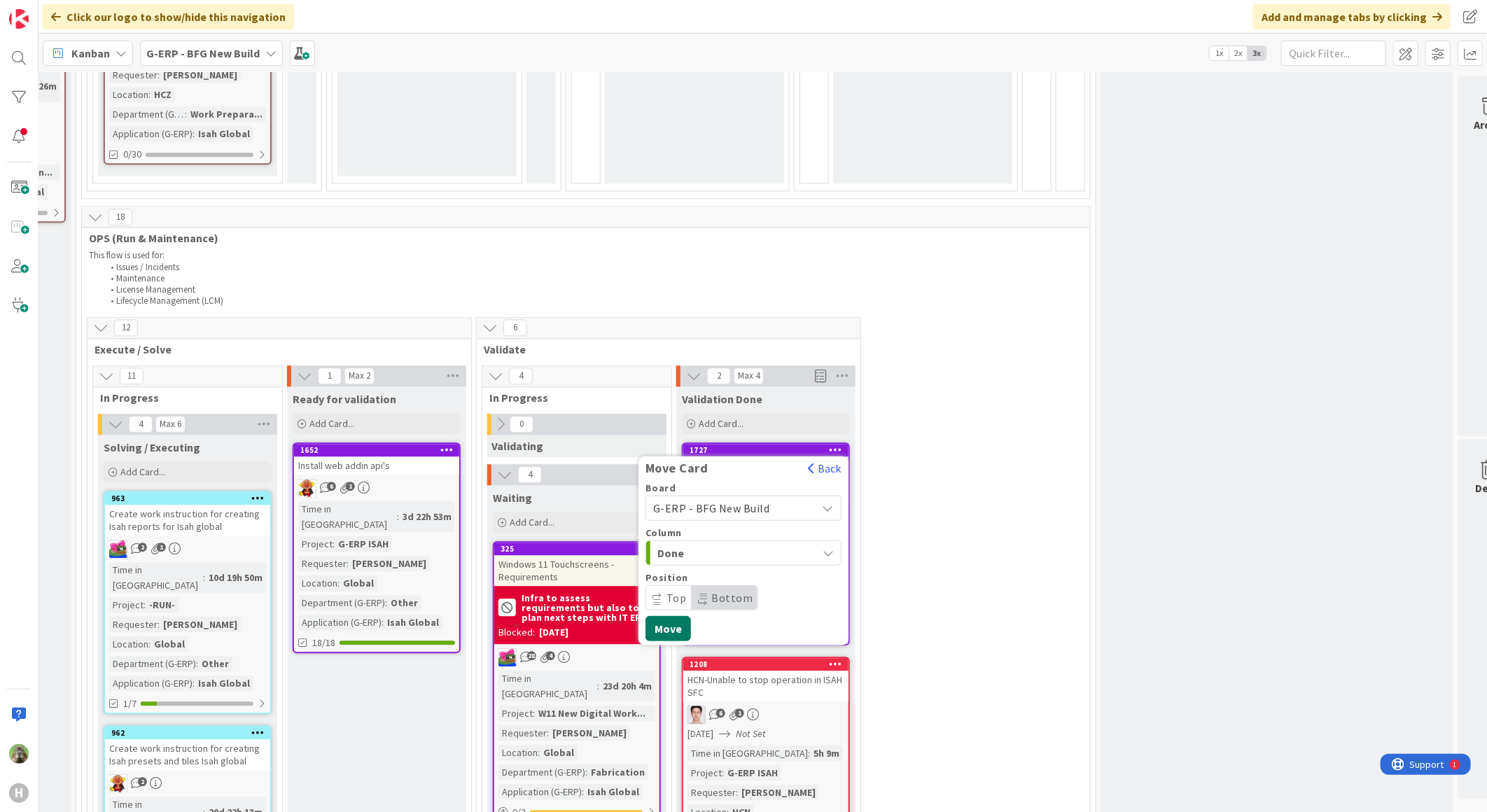
click at [675, 615] on button "Move" at bounding box center [668, 628] width 45 height 25
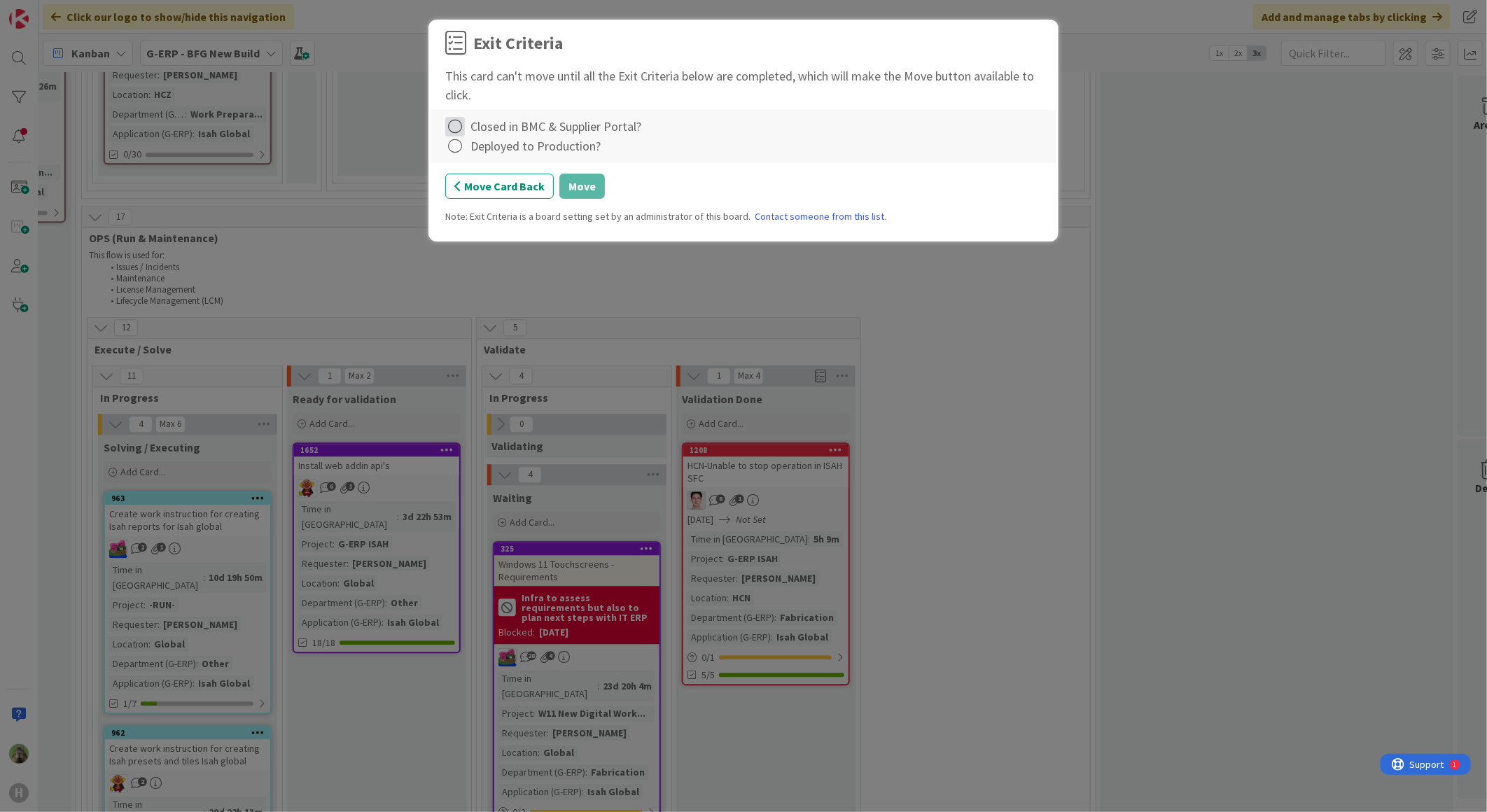
click at [449, 118] on icon at bounding box center [455, 127] width 20 height 20
click at [560, 178] on link "Not Applicable" at bounding box center [533, 176] width 175 height 21
click at [445, 146] on icon at bounding box center [455, 146] width 20 height 20
click at [537, 200] on link "Not Applicable" at bounding box center [533, 196] width 175 height 21
click at [567, 182] on button "Move" at bounding box center [582, 186] width 45 height 25
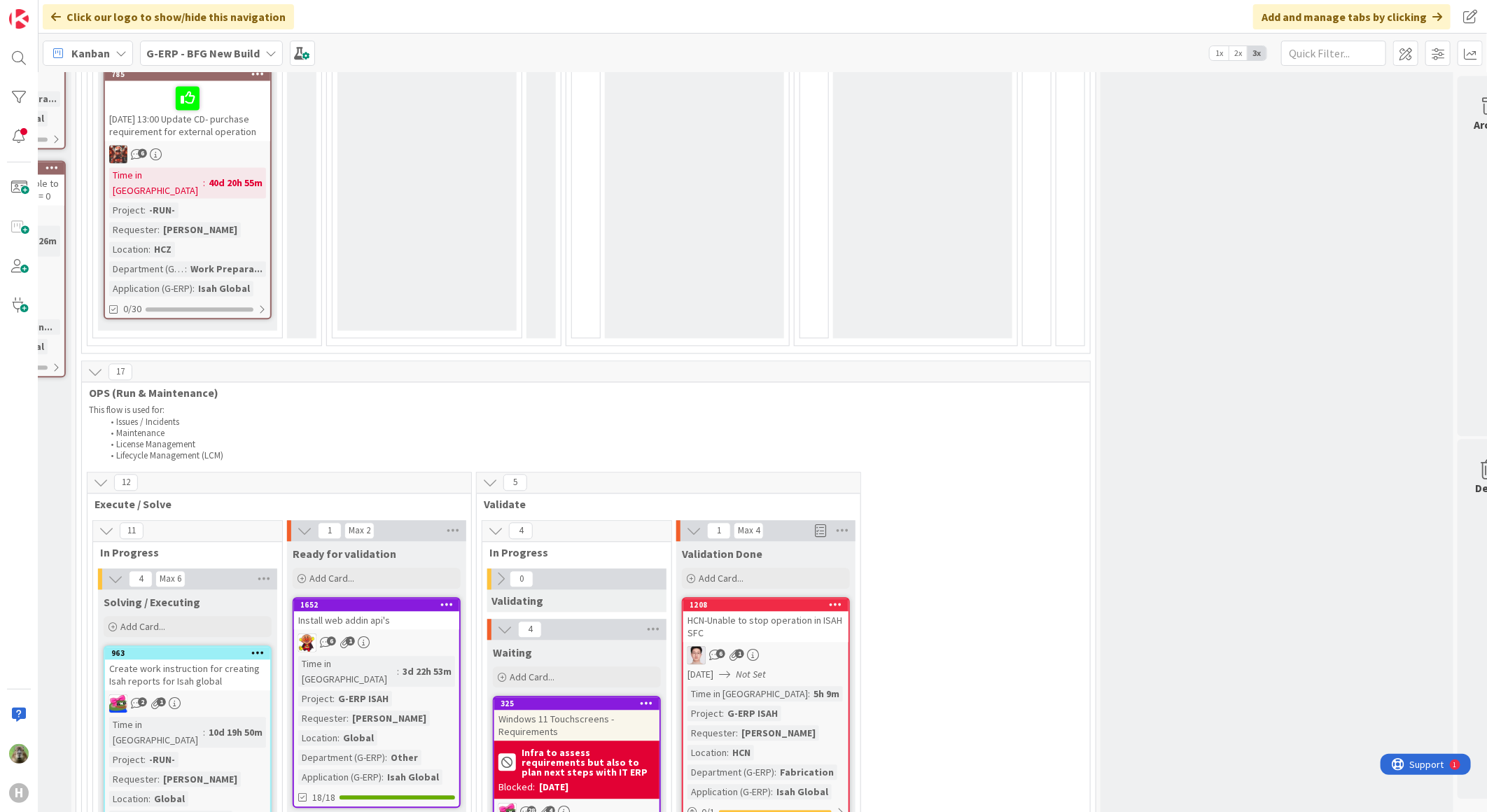
scroll to position [1866, 334]
click at [787, 612] on div "HCN-Unable to stop operation in ISAH SFC" at bounding box center [766, 627] width 166 height 31
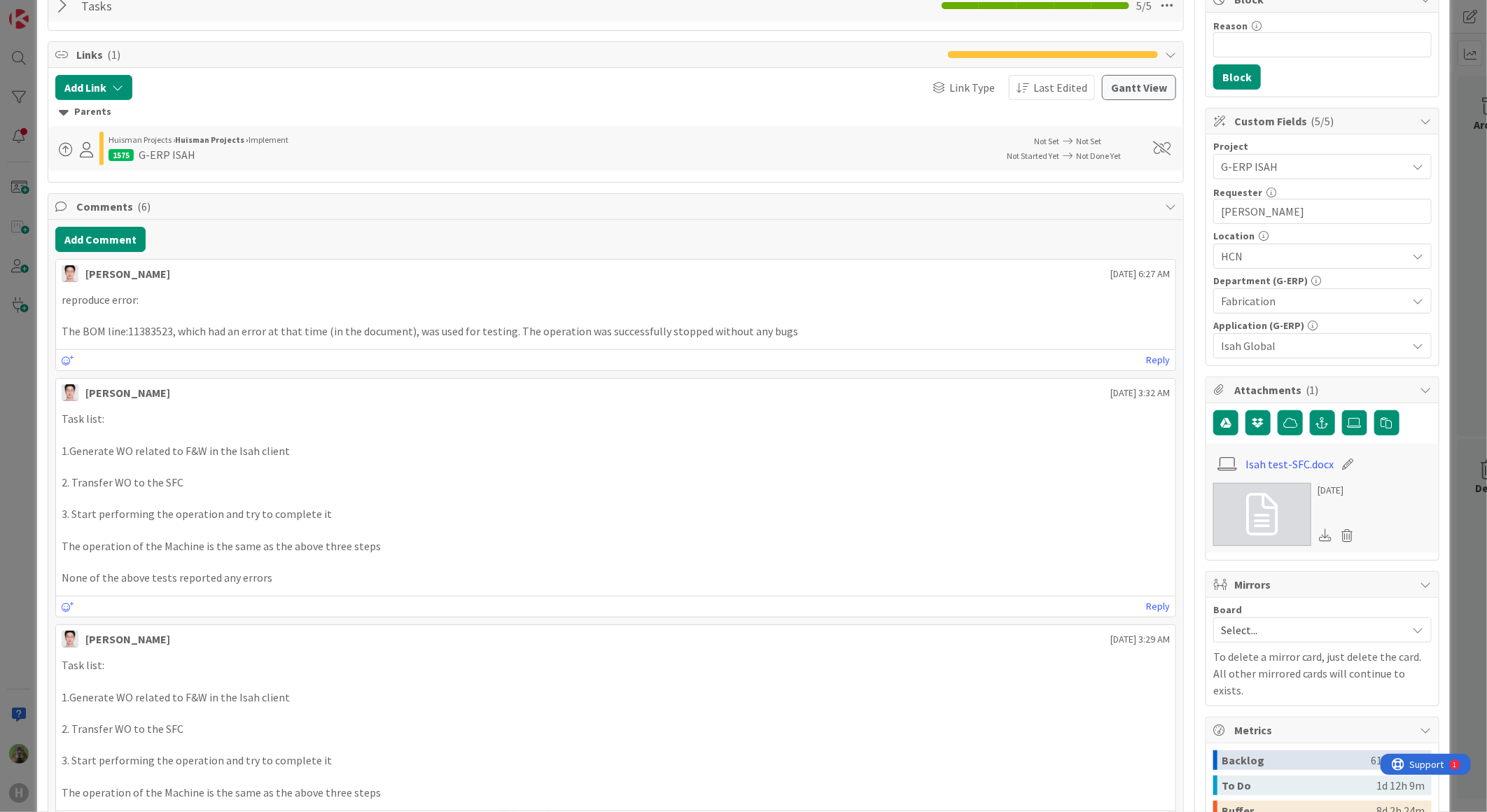
scroll to position [310, 0]
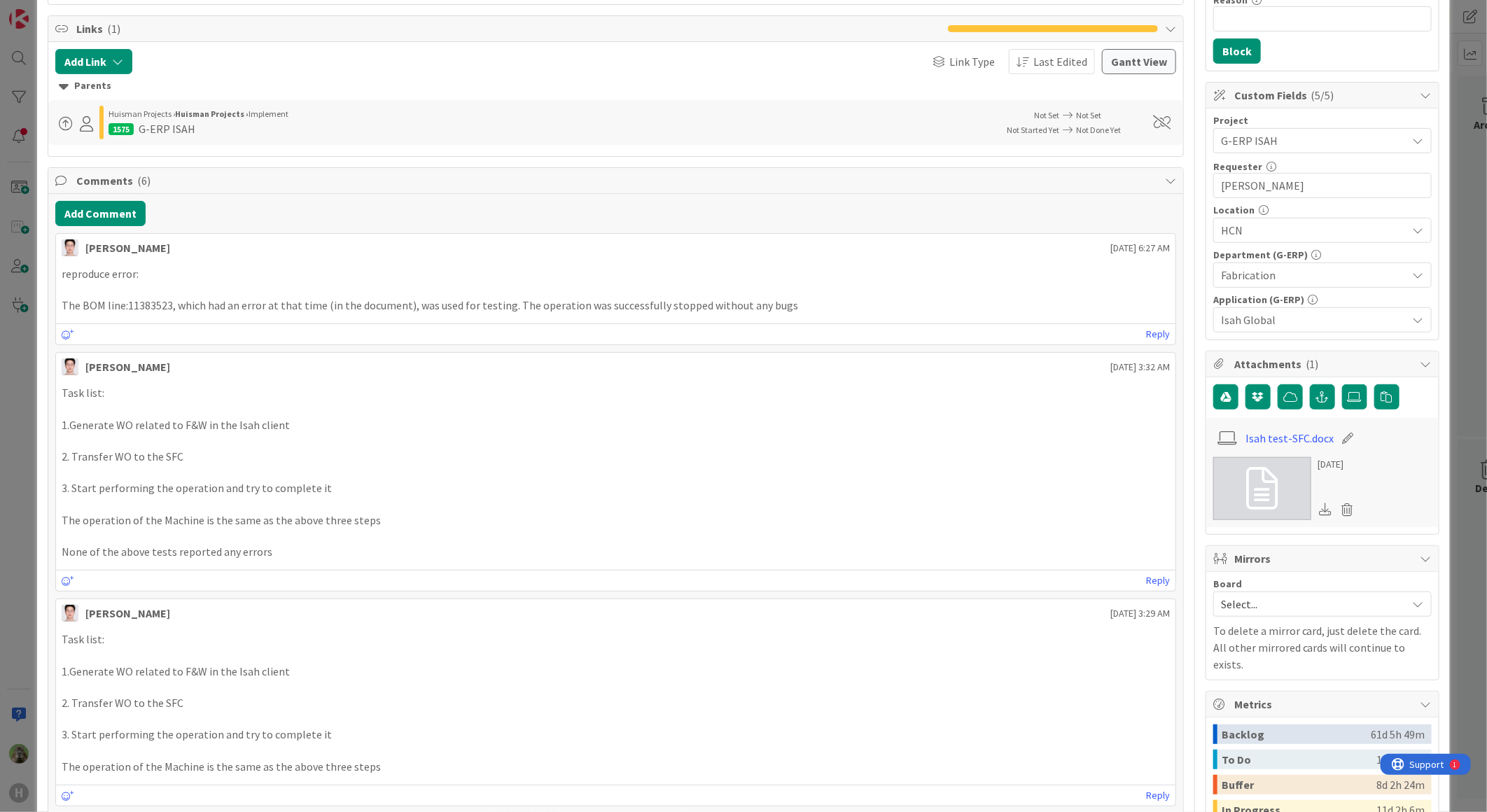
click at [21, 593] on div "ID 1208 G-ERP - BFG New Build Validation Done Title 40 / 128 HCN-Unable to stop…" at bounding box center [744, 406] width 1487 height 812
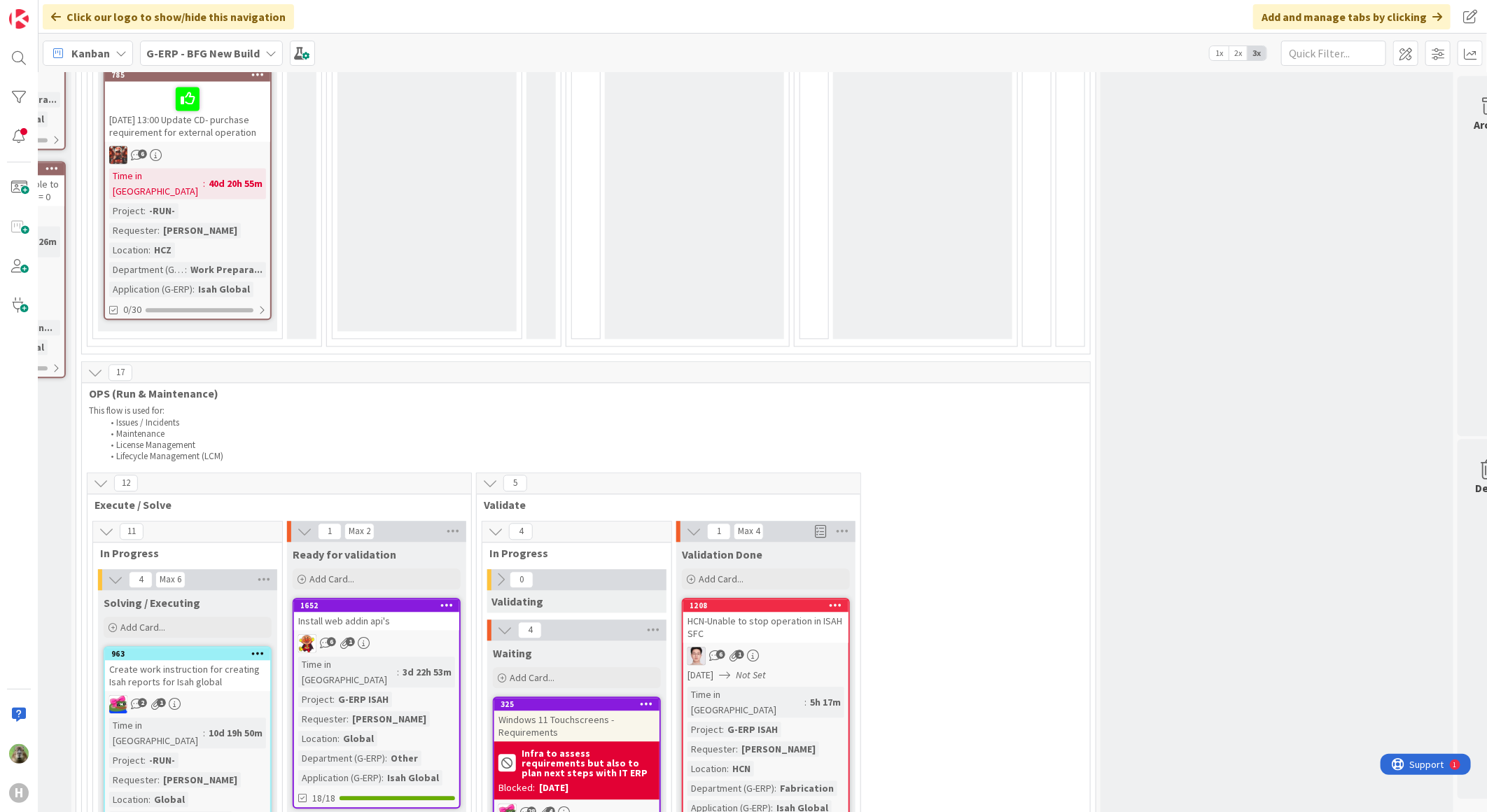
click at [835, 600] on icon at bounding box center [836, 605] width 14 height 10
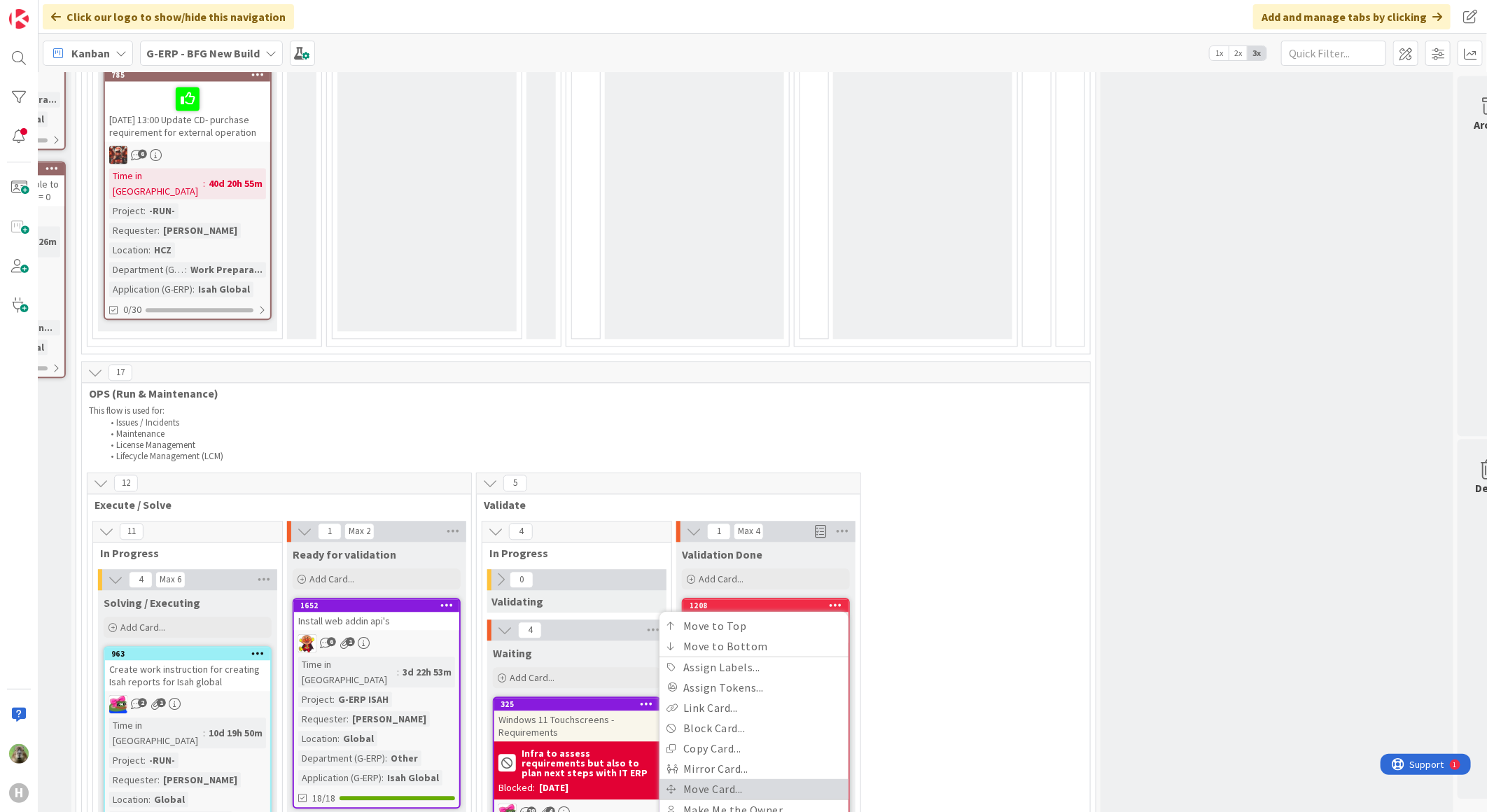
click at [758, 779] on link "Move Card..." at bounding box center [753, 789] width 189 height 21
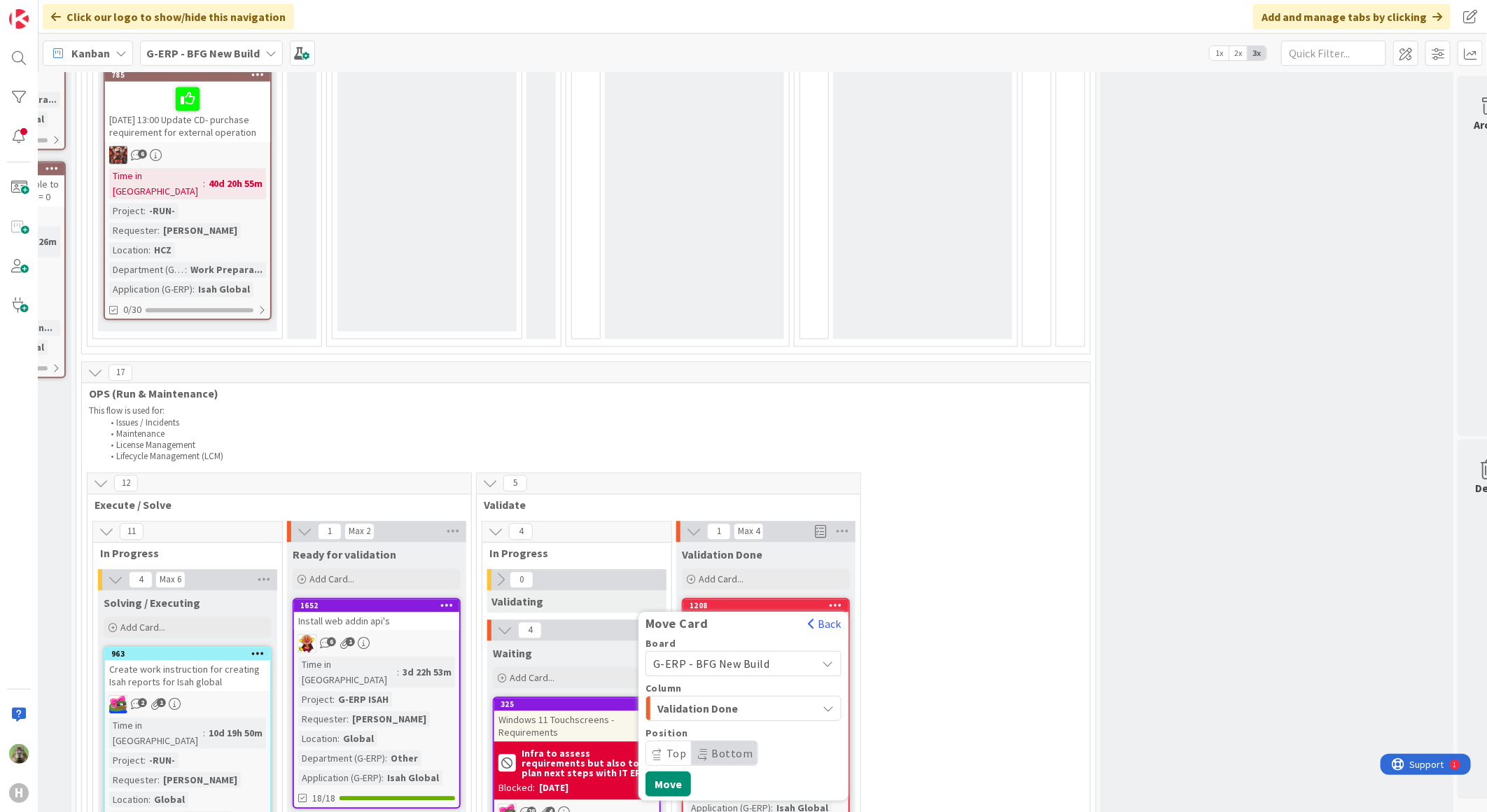
click at [775, 697] on div "Validation Done" at bounding box center [735, 708] width 163 height 22
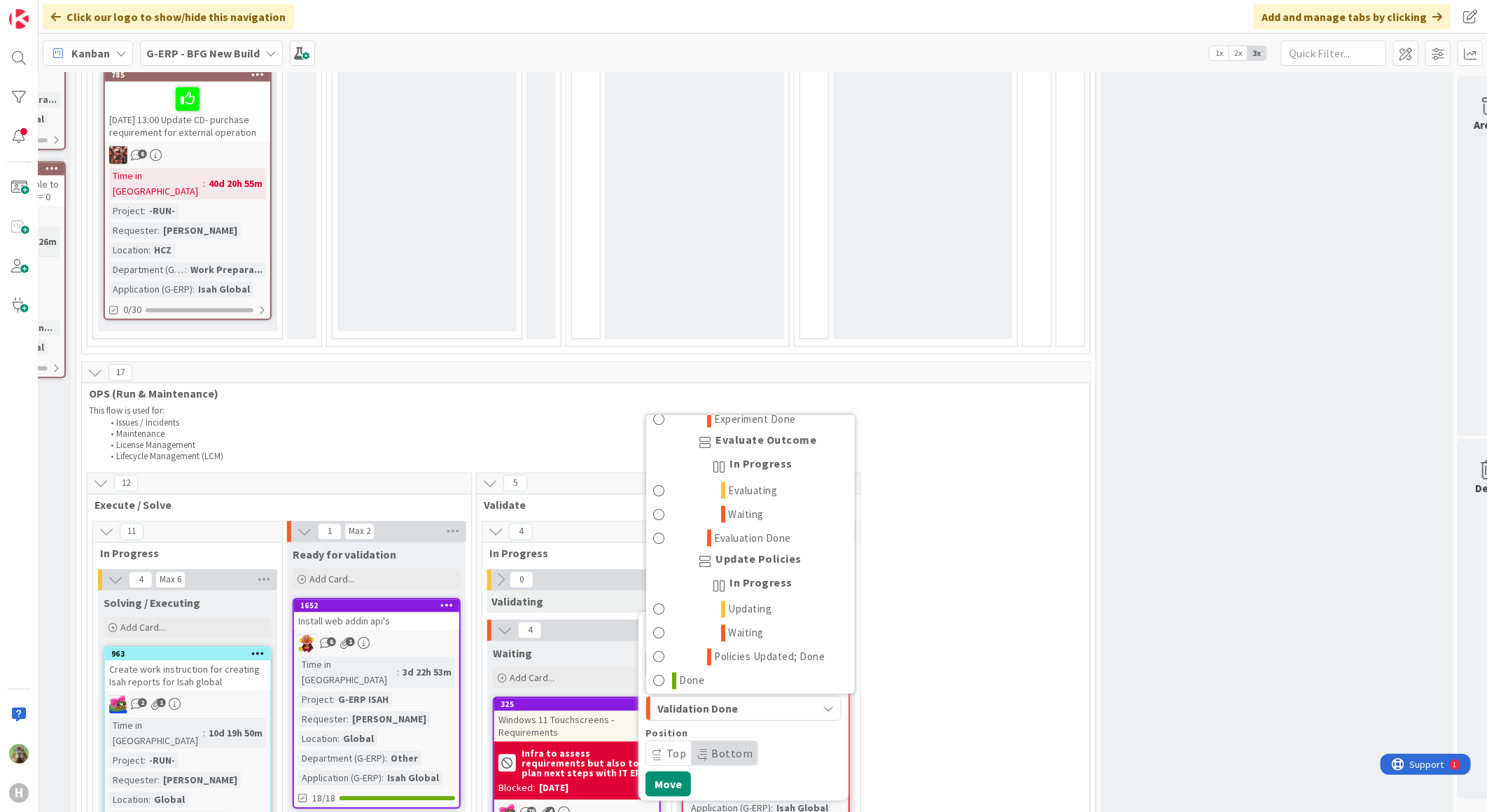
scroll to position [1493, 0]
click at [757, 665] on link "Done" at bounding box center [751, 677] width 209 height 24
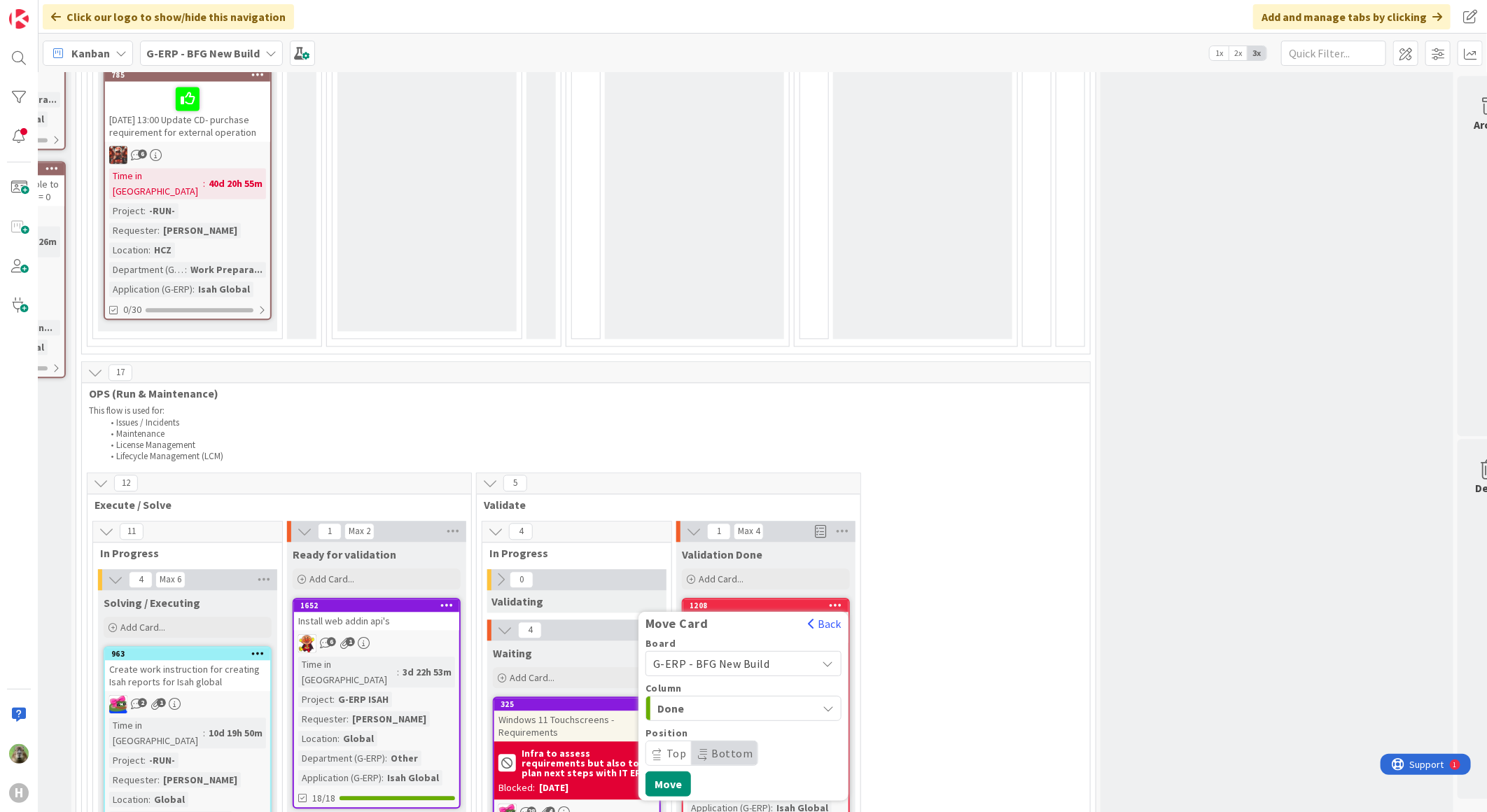
click at [815, 682] on div "Column" at bounding box center [744, 687] width 196 height 10
click at [814, 697] on div "Done" at bounding box center [735, 708] width 163 height 22
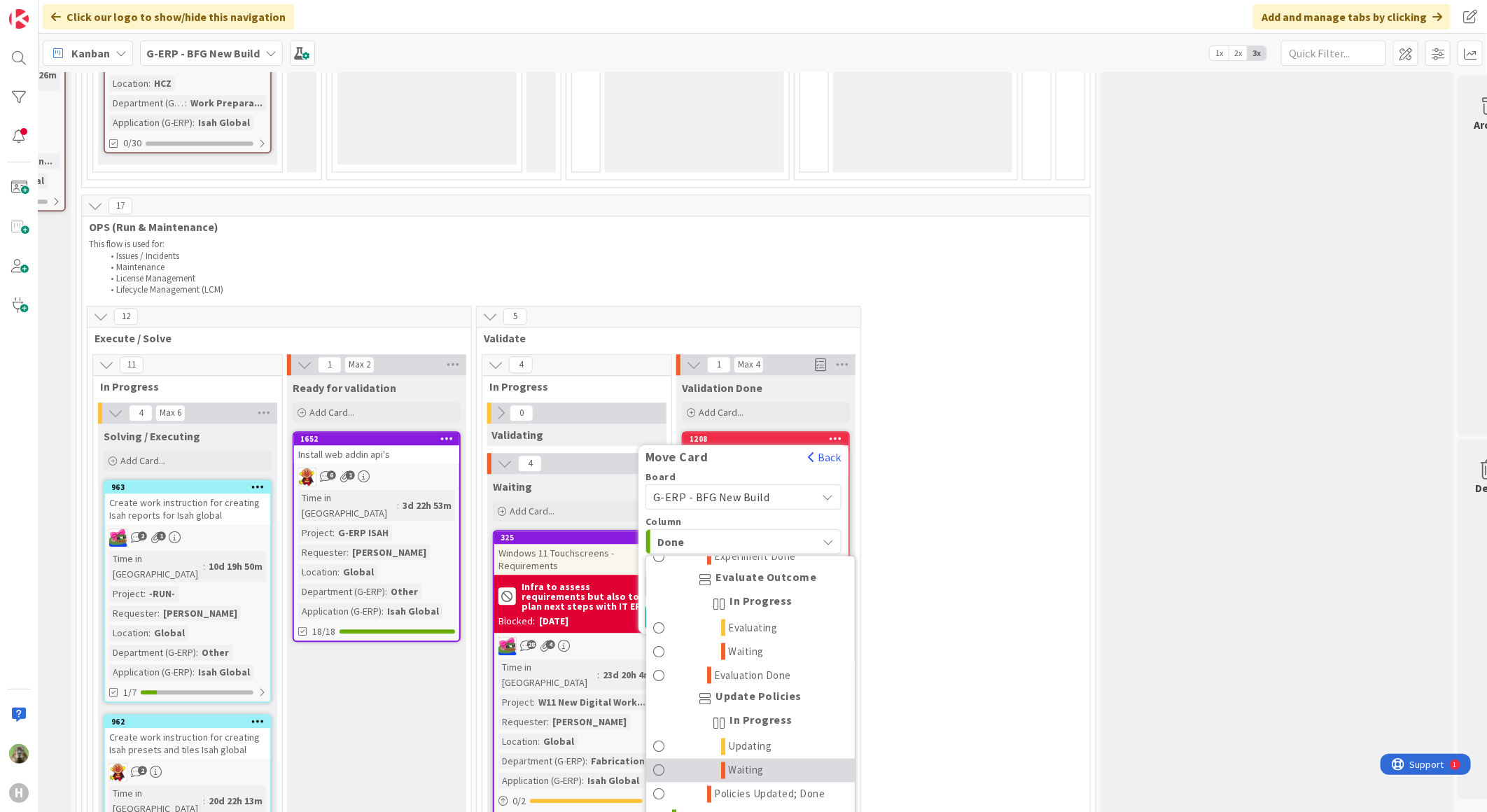
scroll to position [2100, 334]
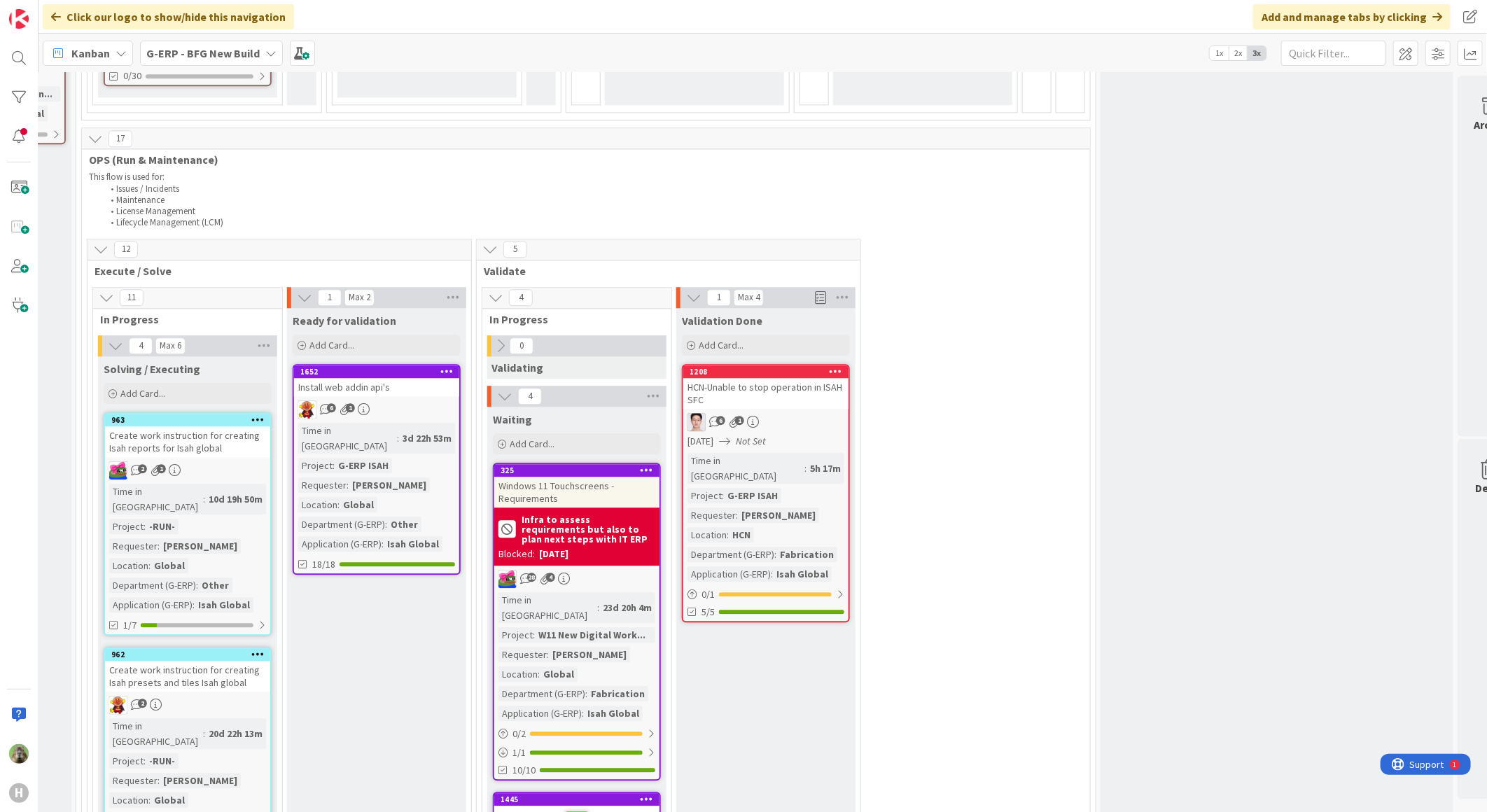
click at [837, 366] on icon at bounding box center [836, 371] width 14 height 10
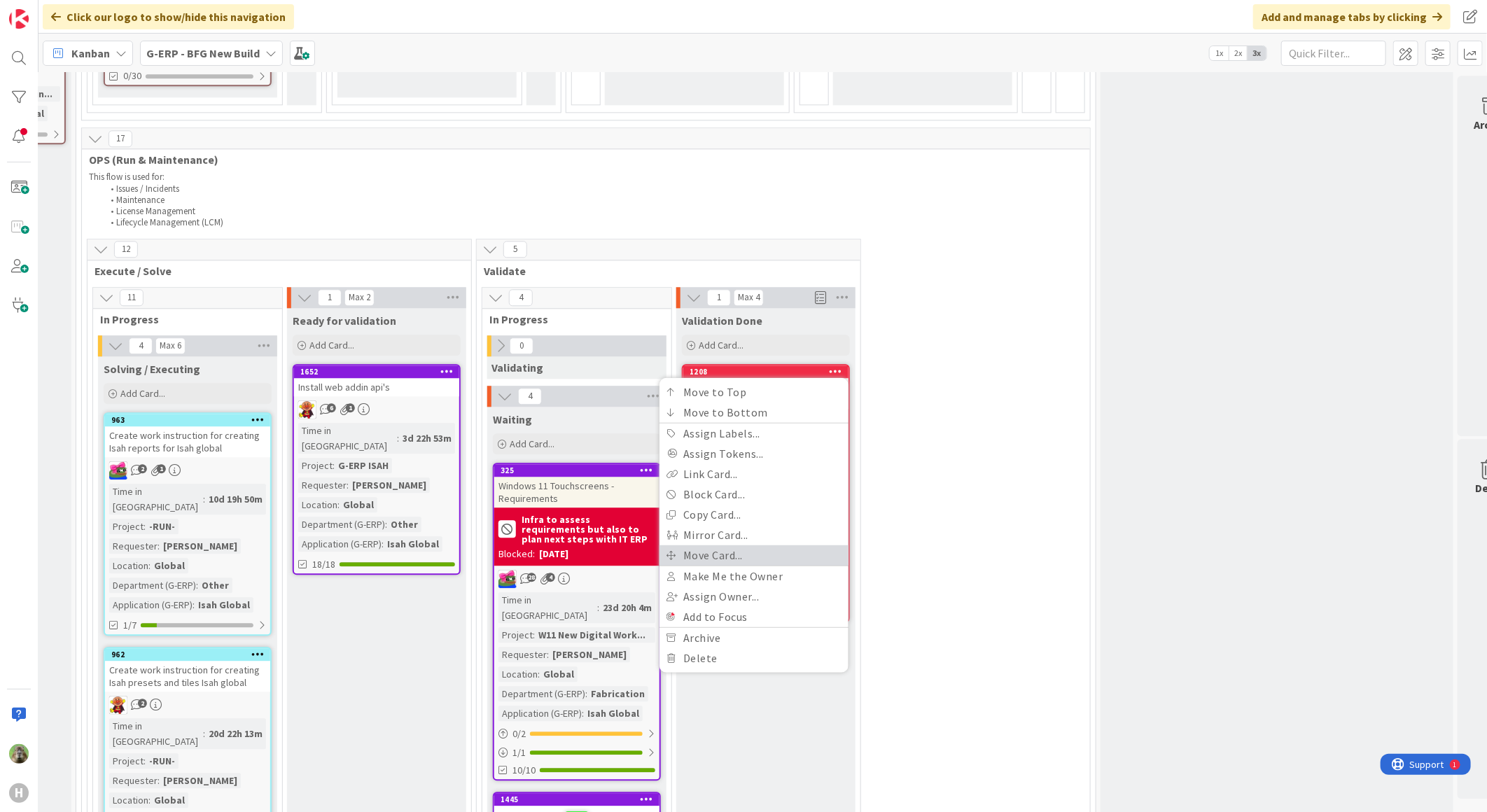
click at [753, 545] on link "Move Card..." at bounding box center [753, 555] width 189 height 21
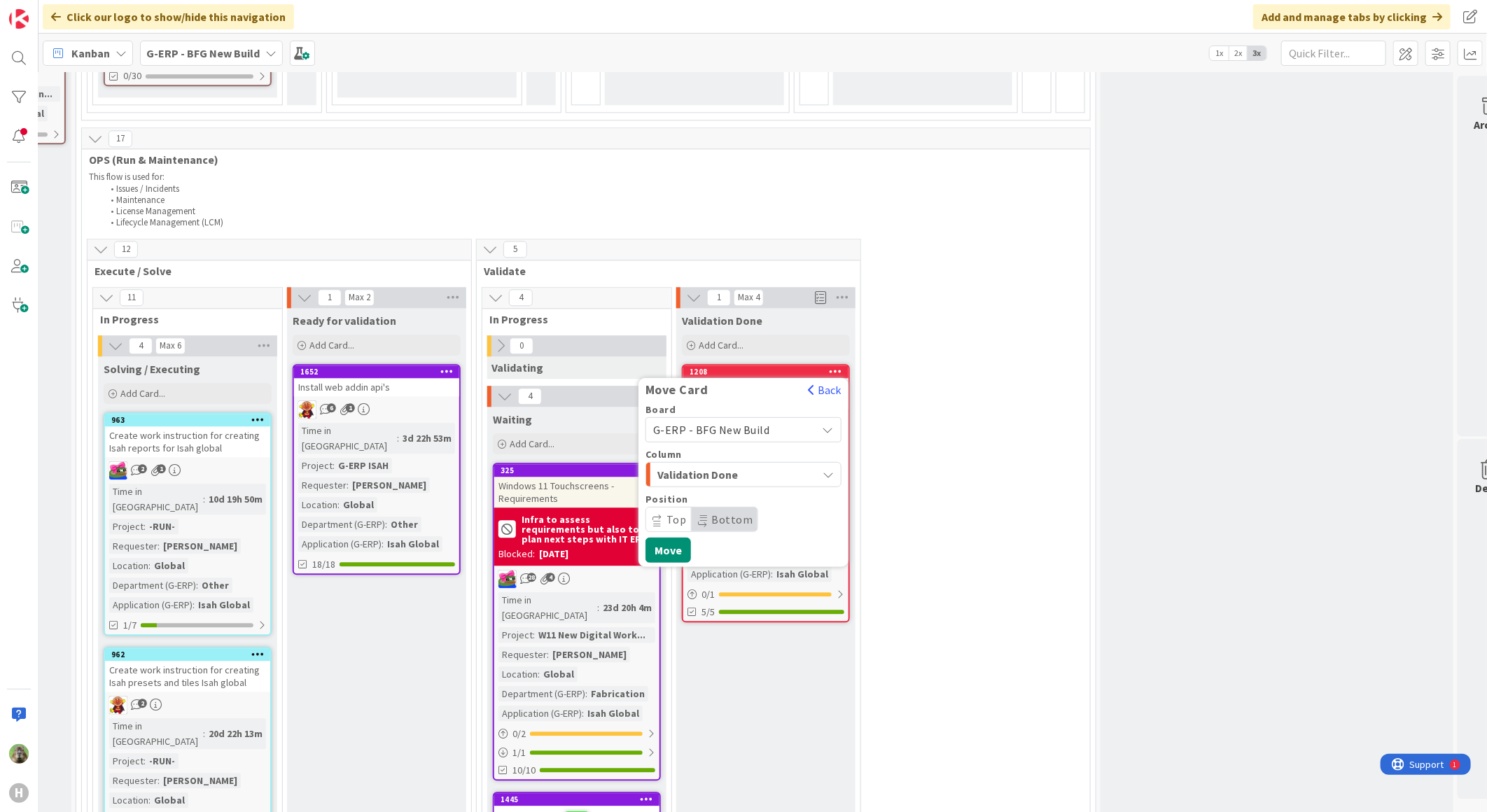
click at [754, 465] on span "Validation Done" at bounding box center [710, 474] width 105 height 18
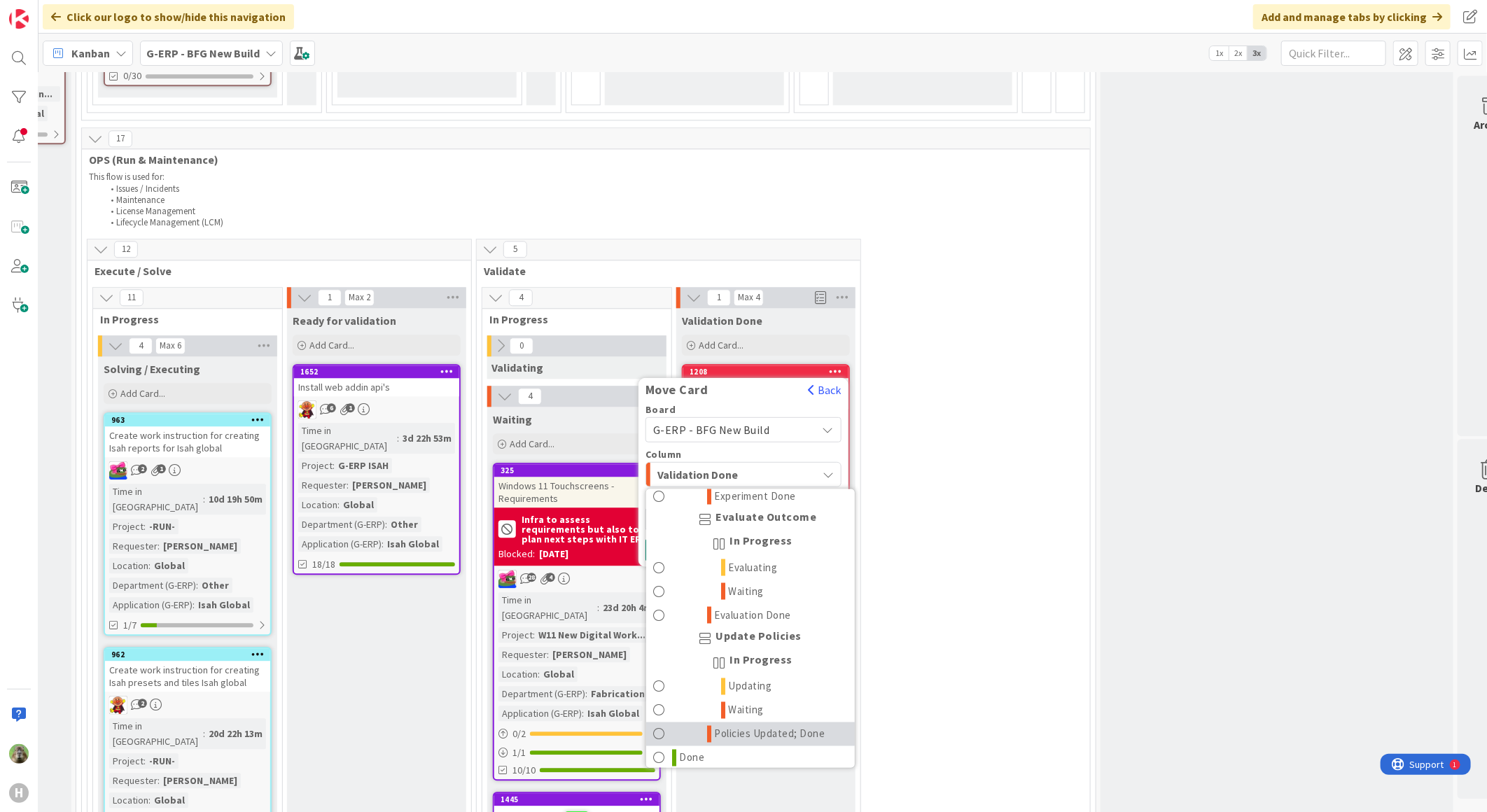
scroll to position [1493, 0]
click at [729, 739] on link "Done" at bounding box center [751, 751] width 209 height 24
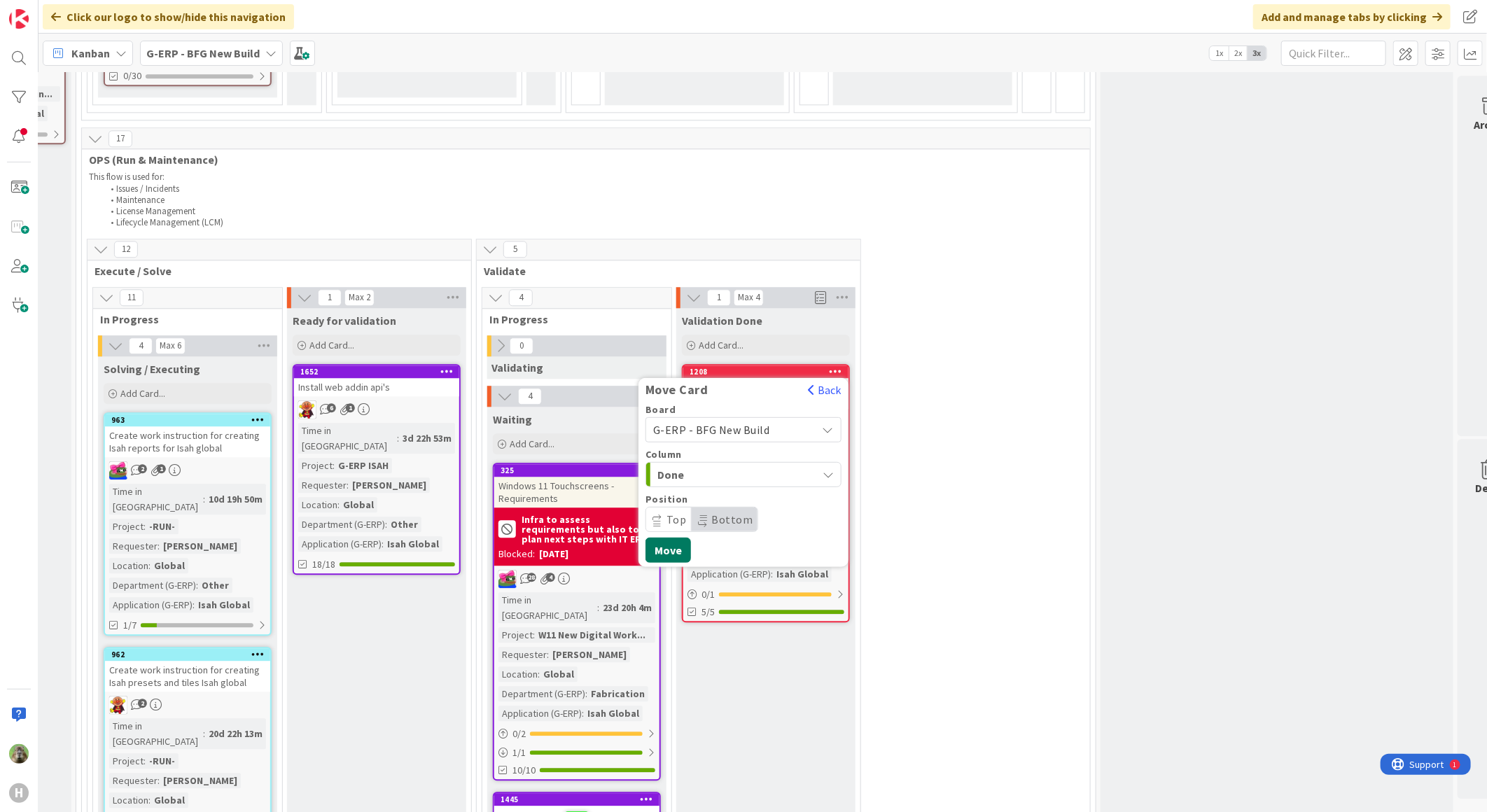
click at [677, 537] on button "Move" at bounding box center [668, 549] width 45 height 25
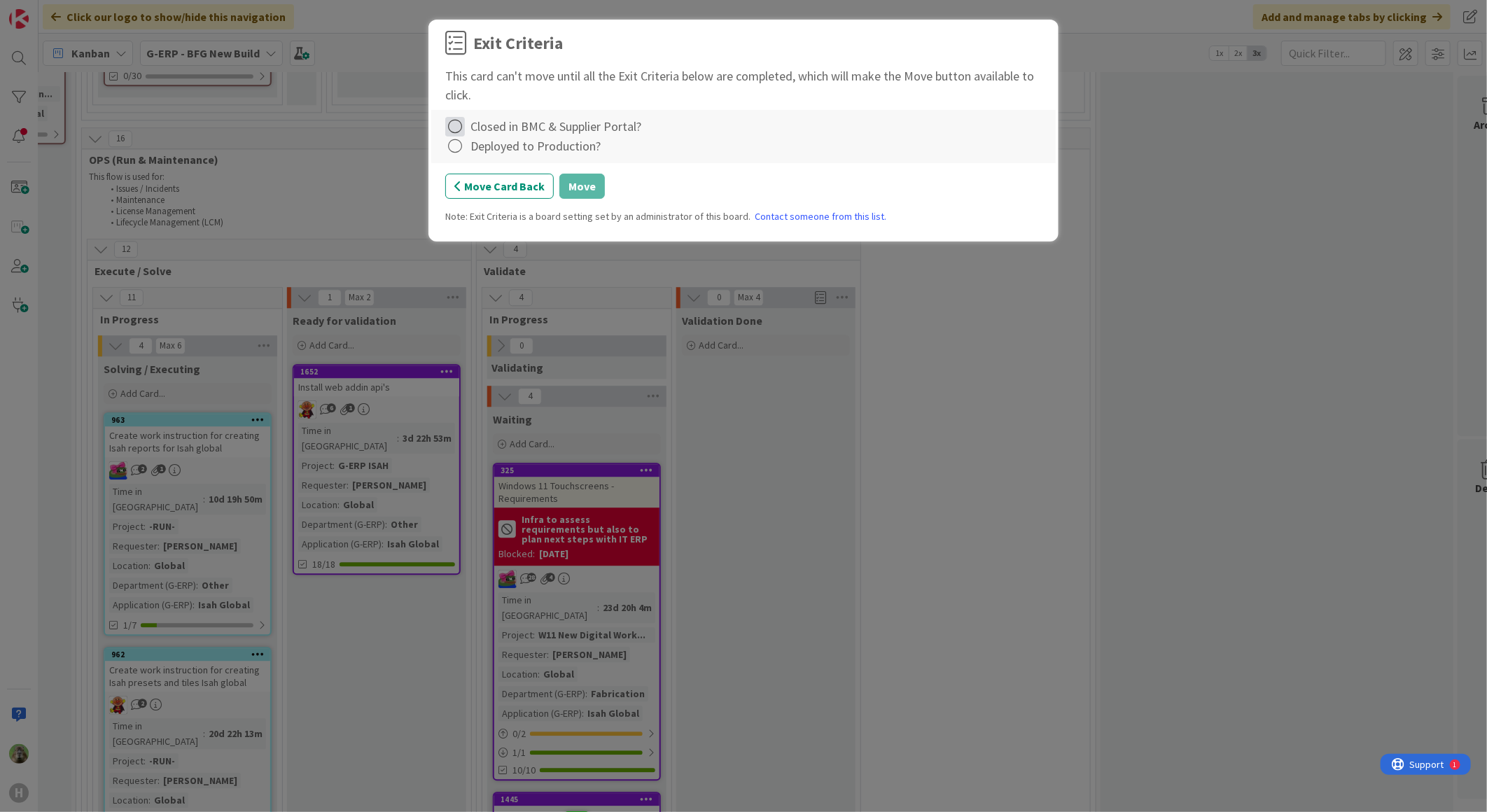
click at [464, 126] on icon at bounding box center [455, 127] width 20 height 20
click at [544, 158] on link "Complete" at bounding box center [533, 156] width 175 height 21
click at [552, 148] on div "Deployed to Production?" at bounding box center [536, 146] width 131 height 19
click at [463, 152] on icon at bounding box center [455, 146] width 20 height 20
click at [519, 194] on link "Not Applicable" at bounding box center [533, 196] width 175 height 21
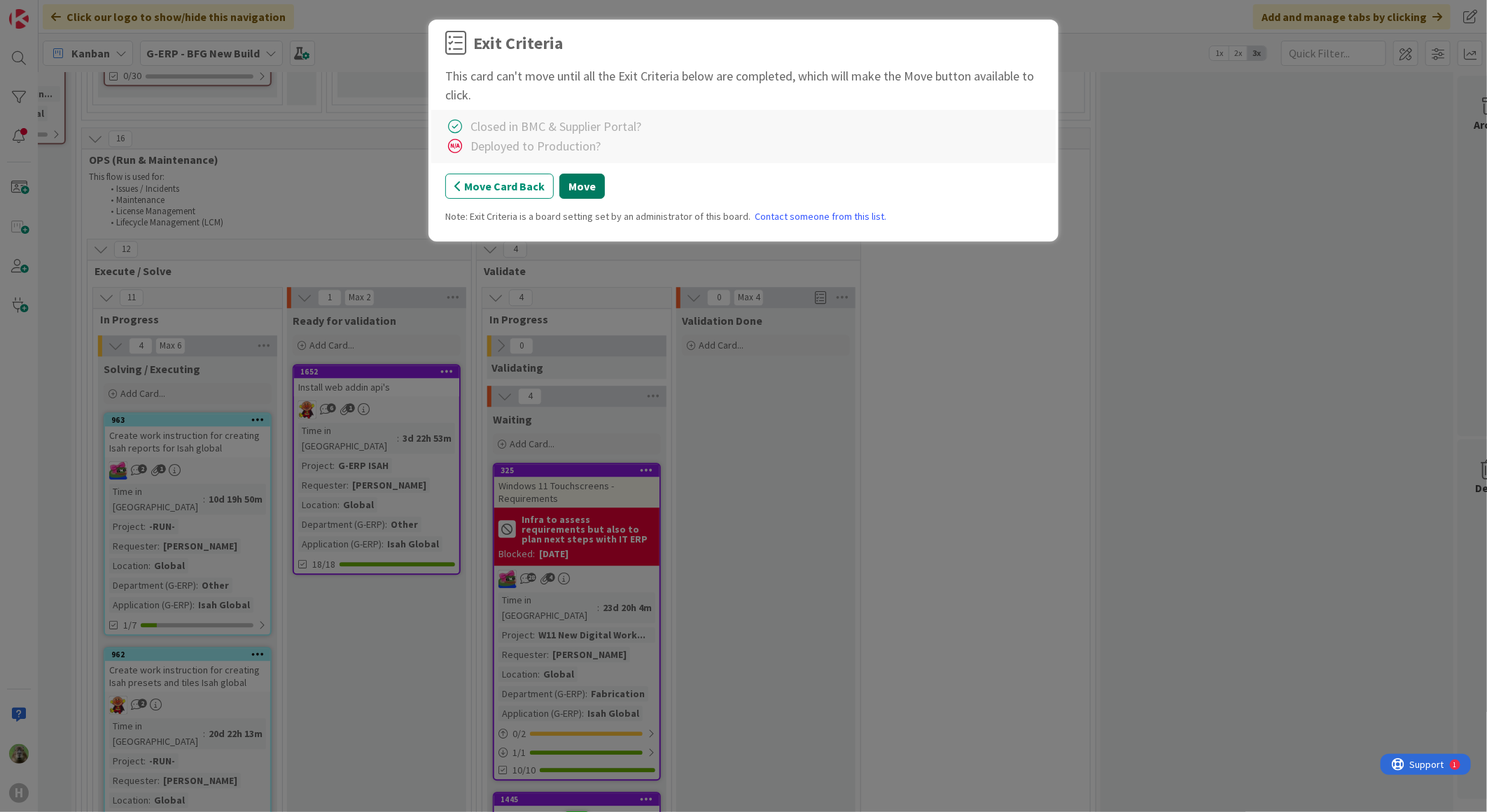
click at [569, 183] on button "Move" at bounding box center [582, 186] width 45 height 25
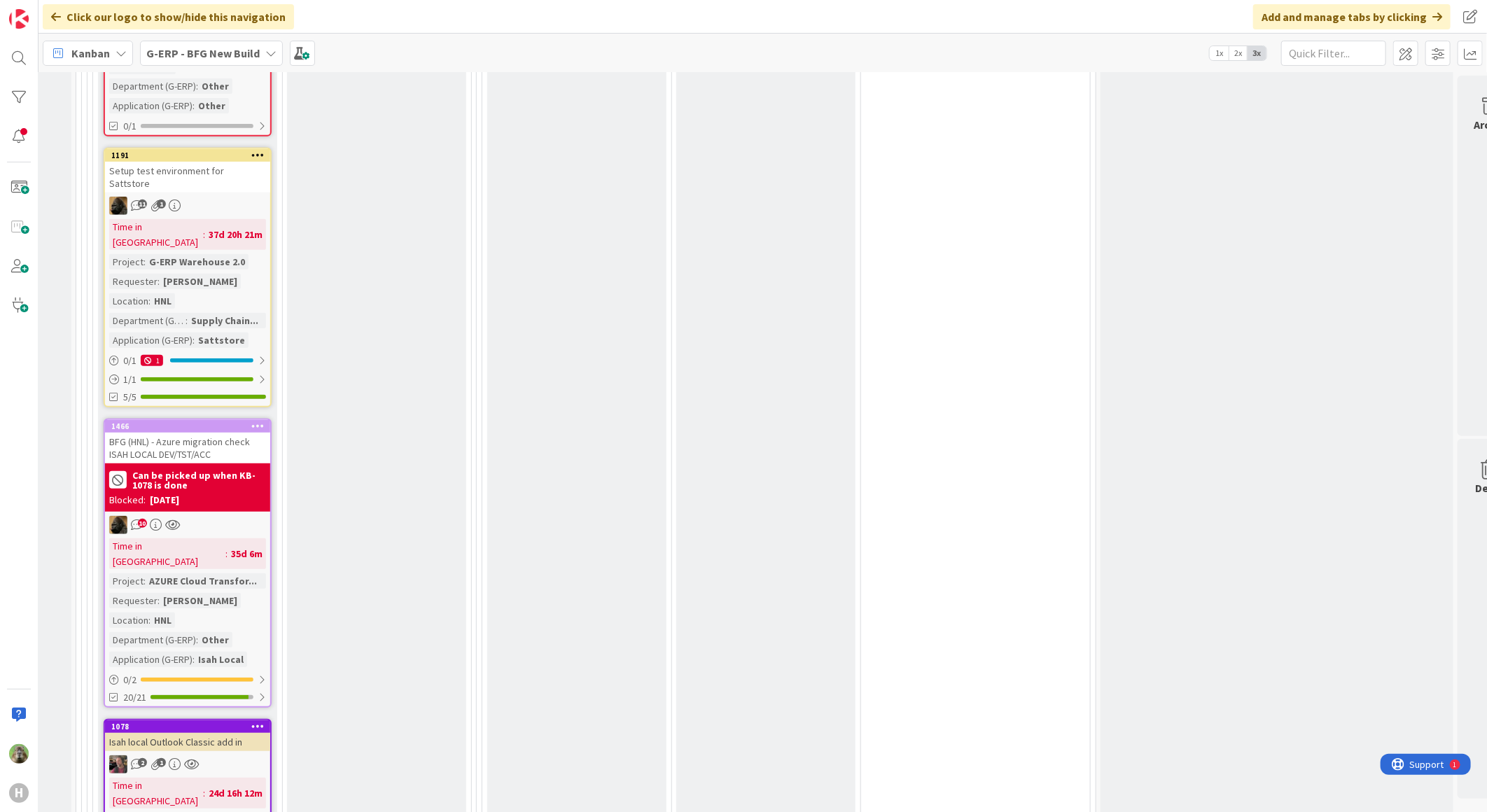
scroll to position [3707, 334]
click at [241, 734] on div "Isah local Outlook Classic add in" at bounding box center [188, 743] width 166 height 18
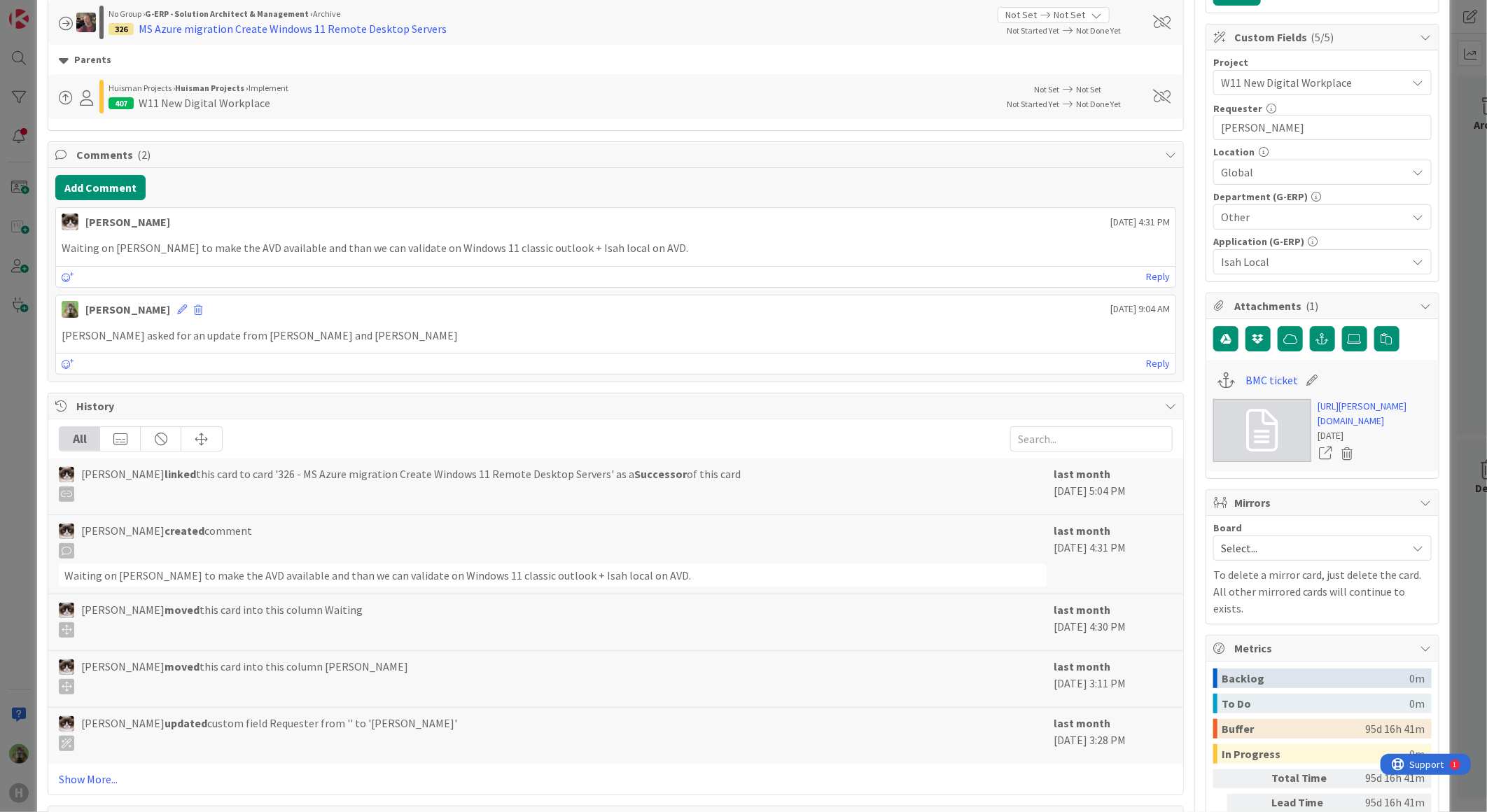
scroll to position [127, 0]
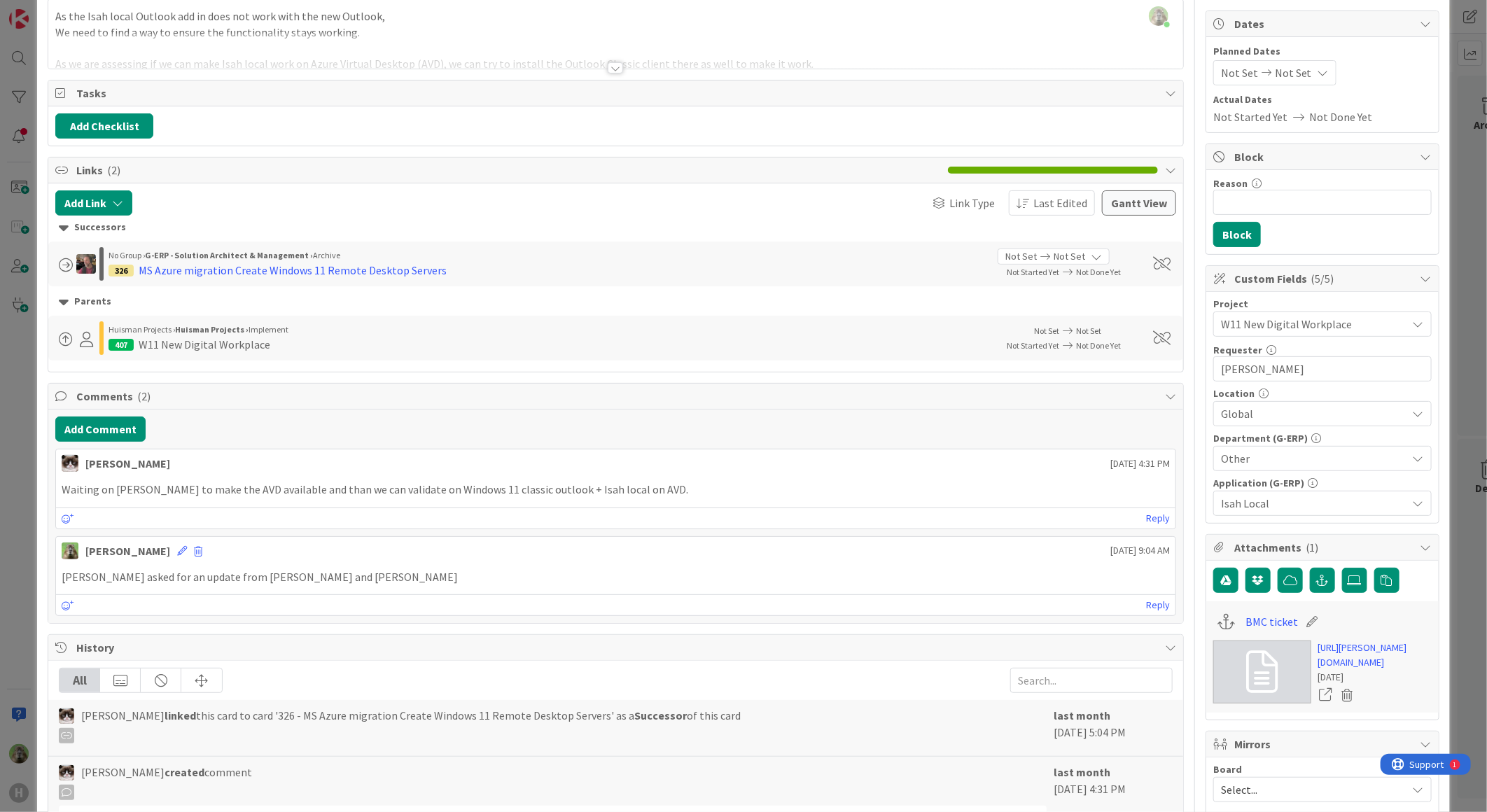
click at [13, 381] on div "ID 1078 G-ERP - BFG New Build Waiting Title 33 / 128 Isah local Outlook Classic…" at bounding box center [744, 406] width 1487 height 812
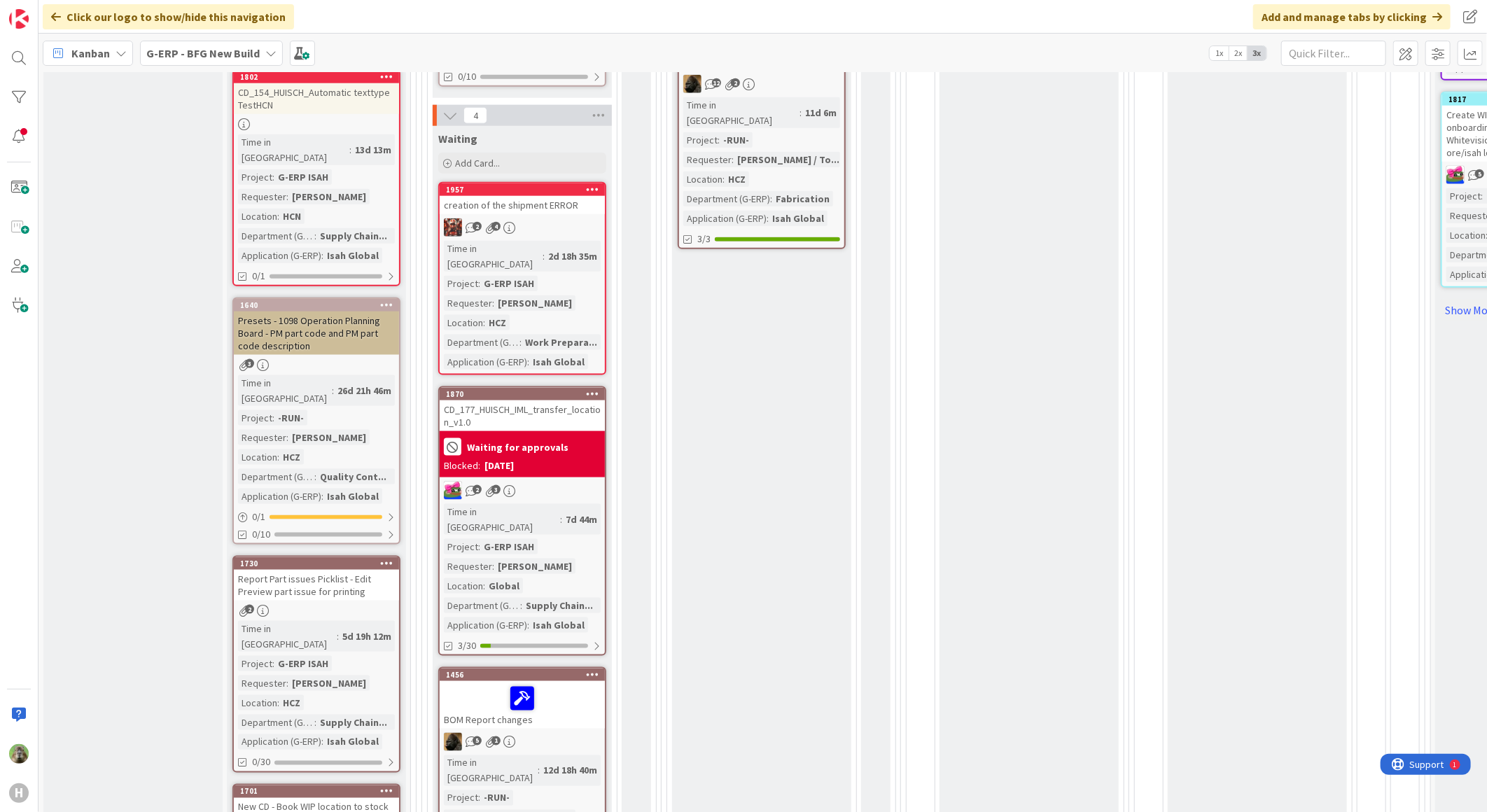
scroll to position [933, 0]
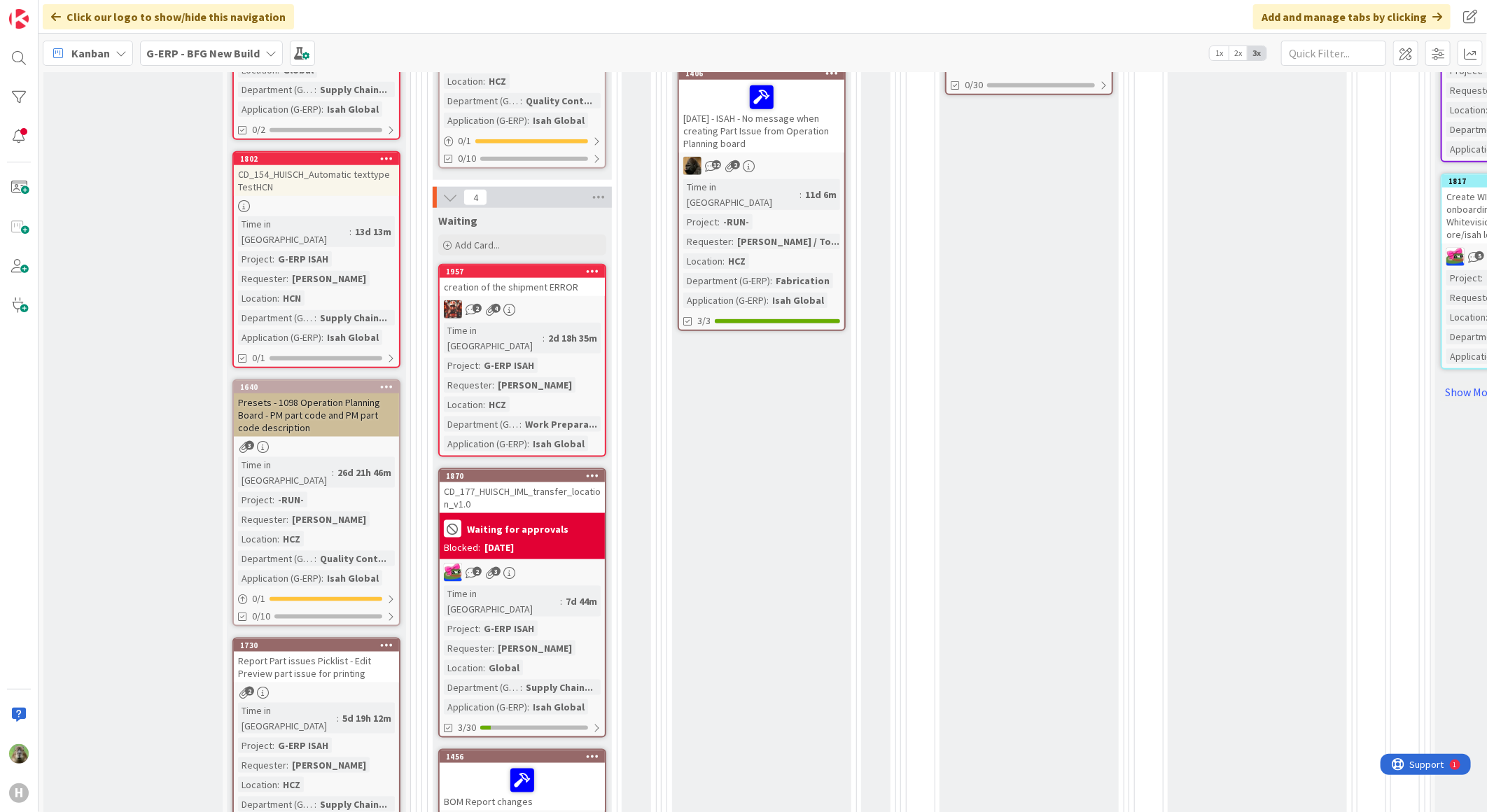
click at [231, 61] on div "G-ERP - BFG New Build" at bounding box center [211, 53] width 142 height 25
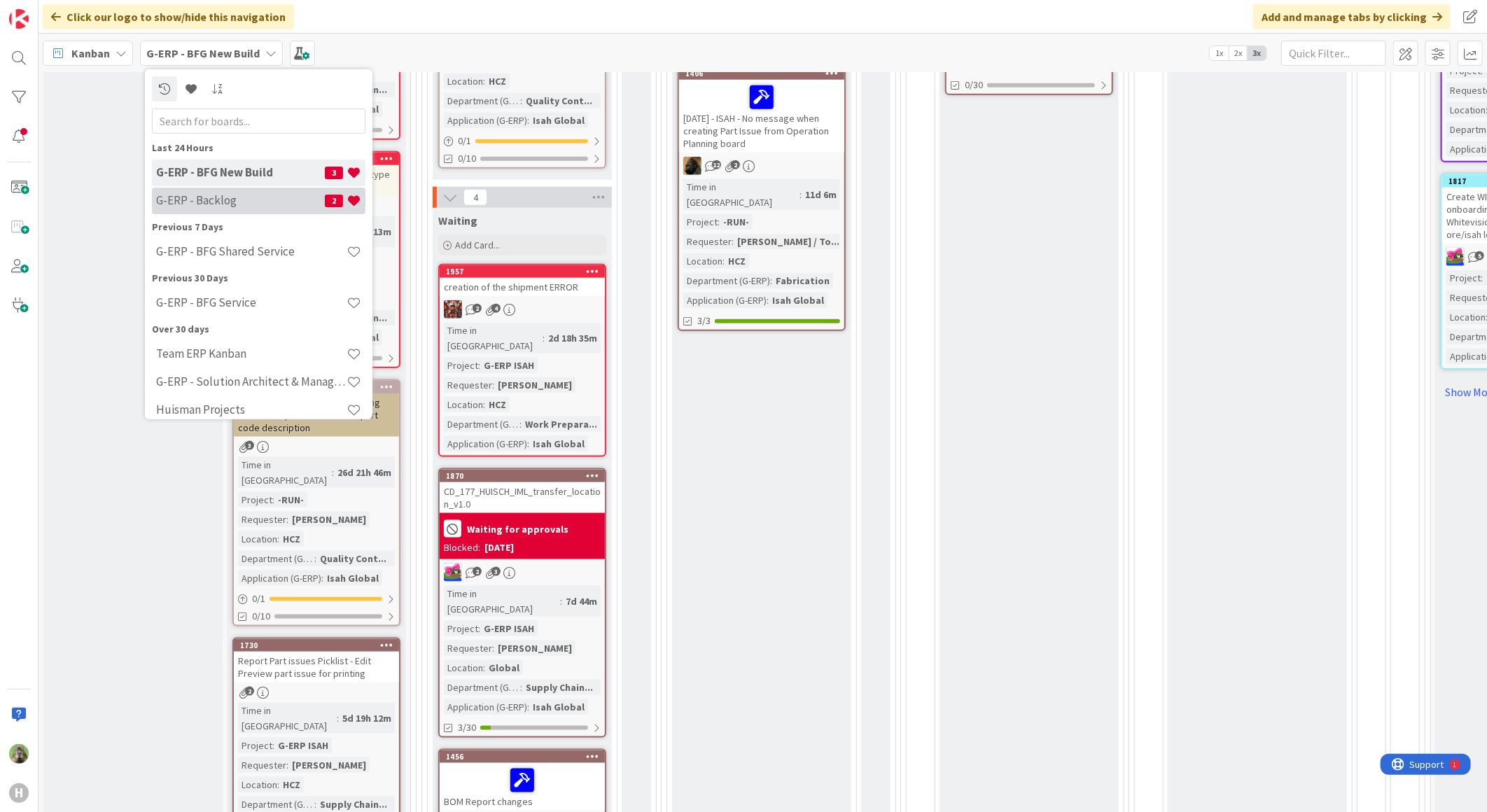
click at [229, 209] on div "G-ERP - Backlog 2" at bounding box center [259, 200] width 213 height 26
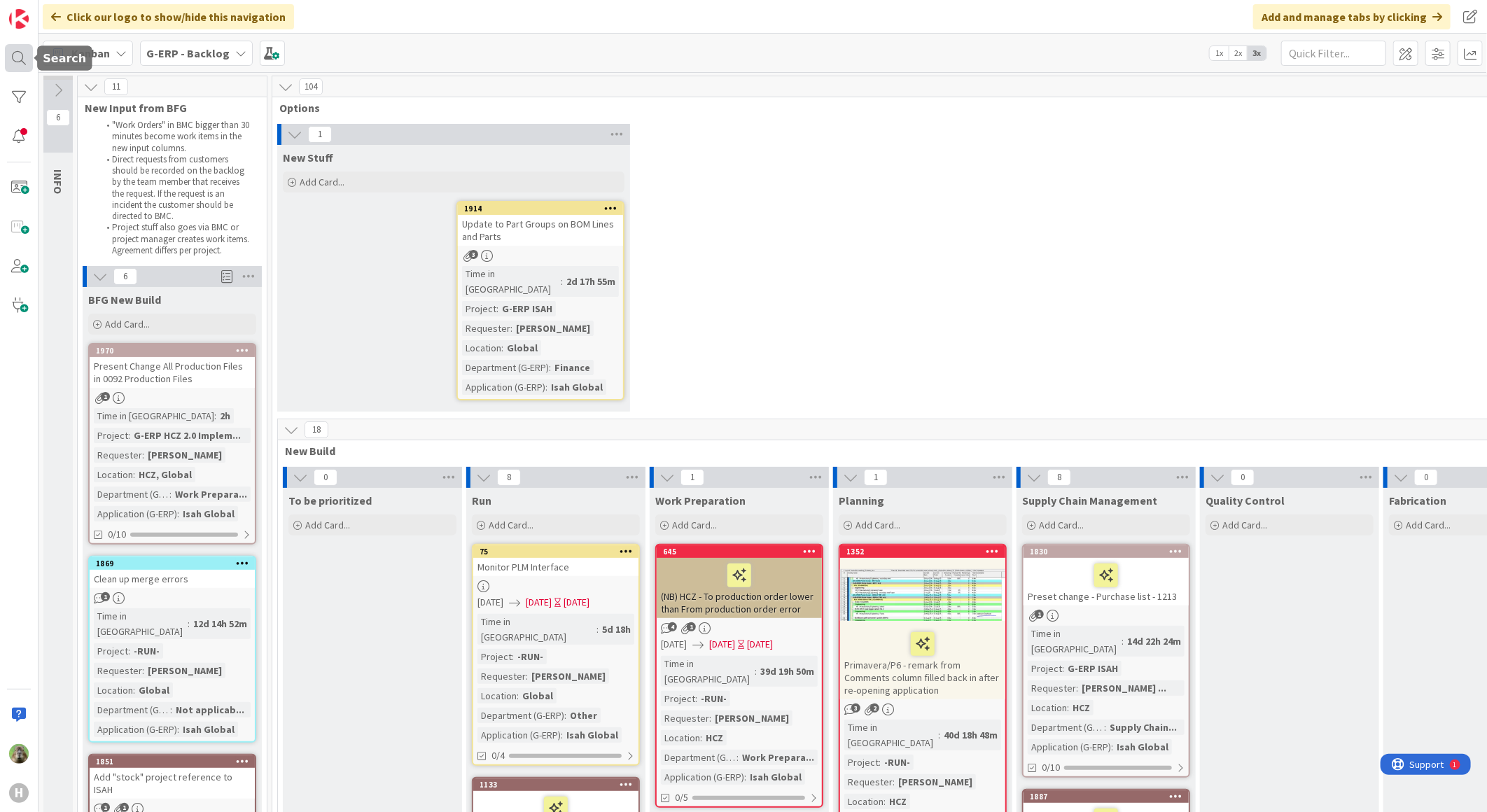
click at [17, 71] on div at bounding box center [18, 57] width 28 height 28
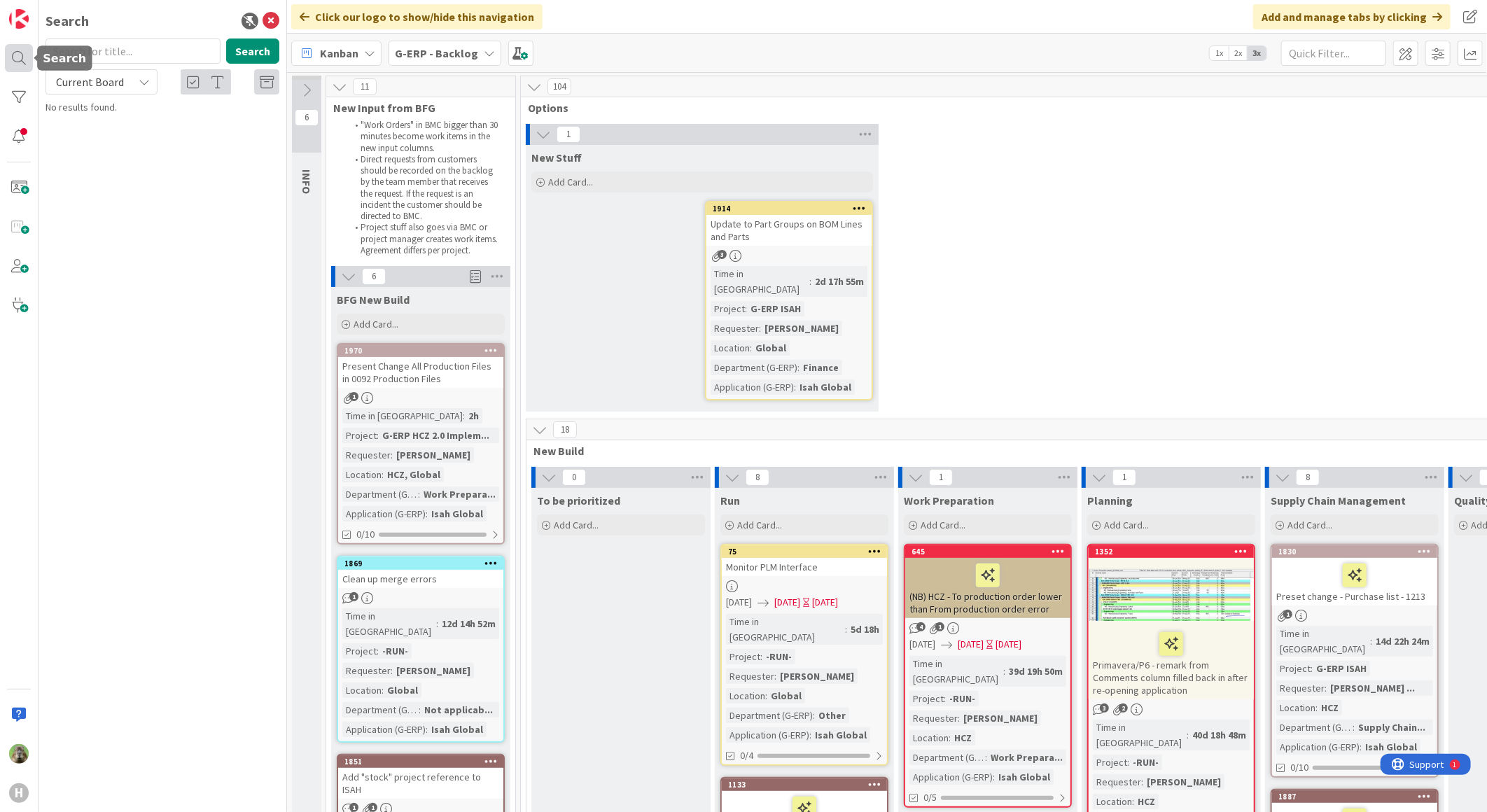
click at [17, 71] on div at bounding box center [18, 57] width 28 height 28
click at [273, 29] on div at bounding box center [270, 30] width 9 height 4
click at [268, 26] on icon at bounding box center [271, 21] width 17 height 17
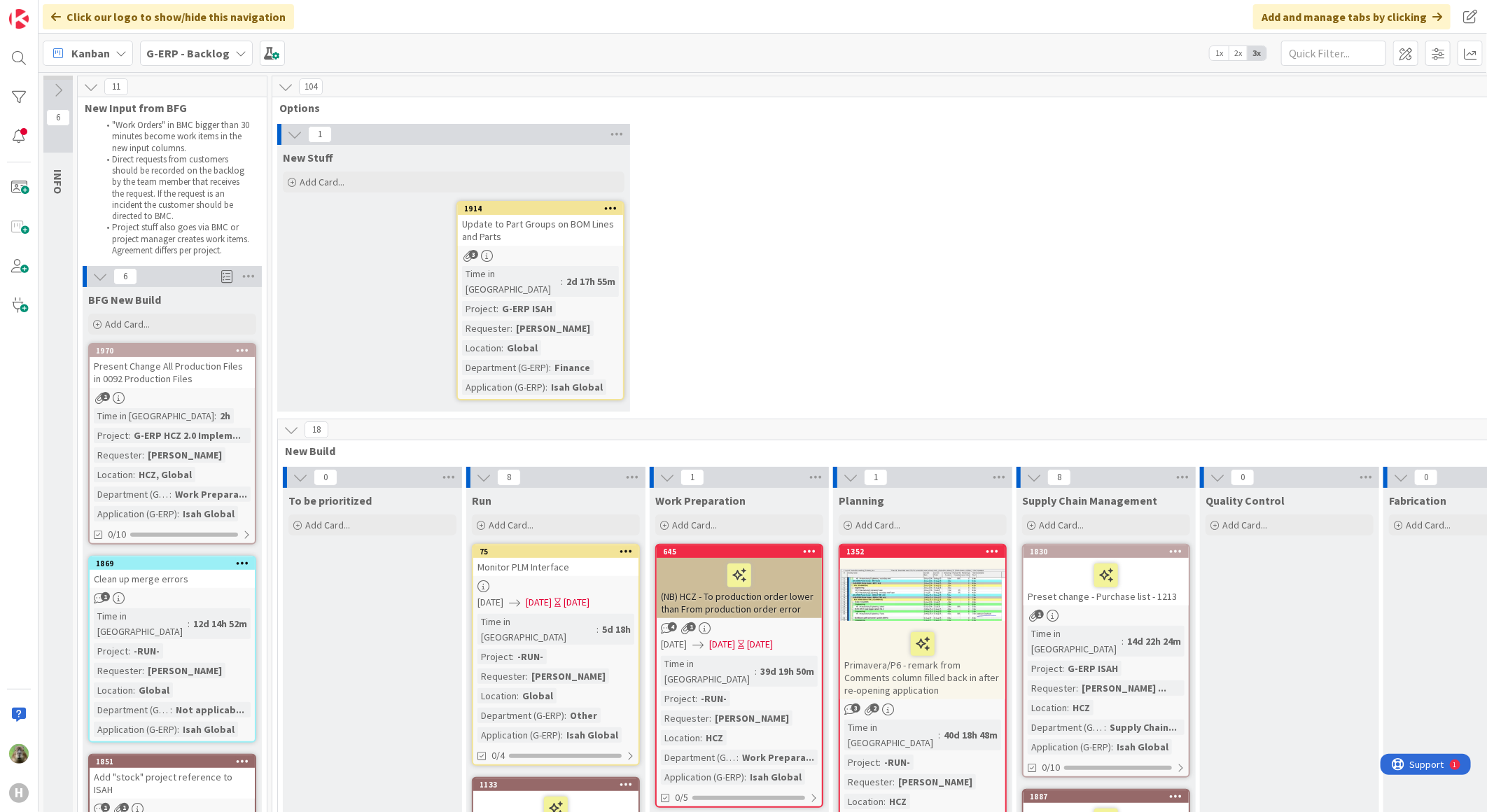
click at [210, 53] on b "G-ERP - Backlog" at bounding box center [188, 53] width 84 height 14
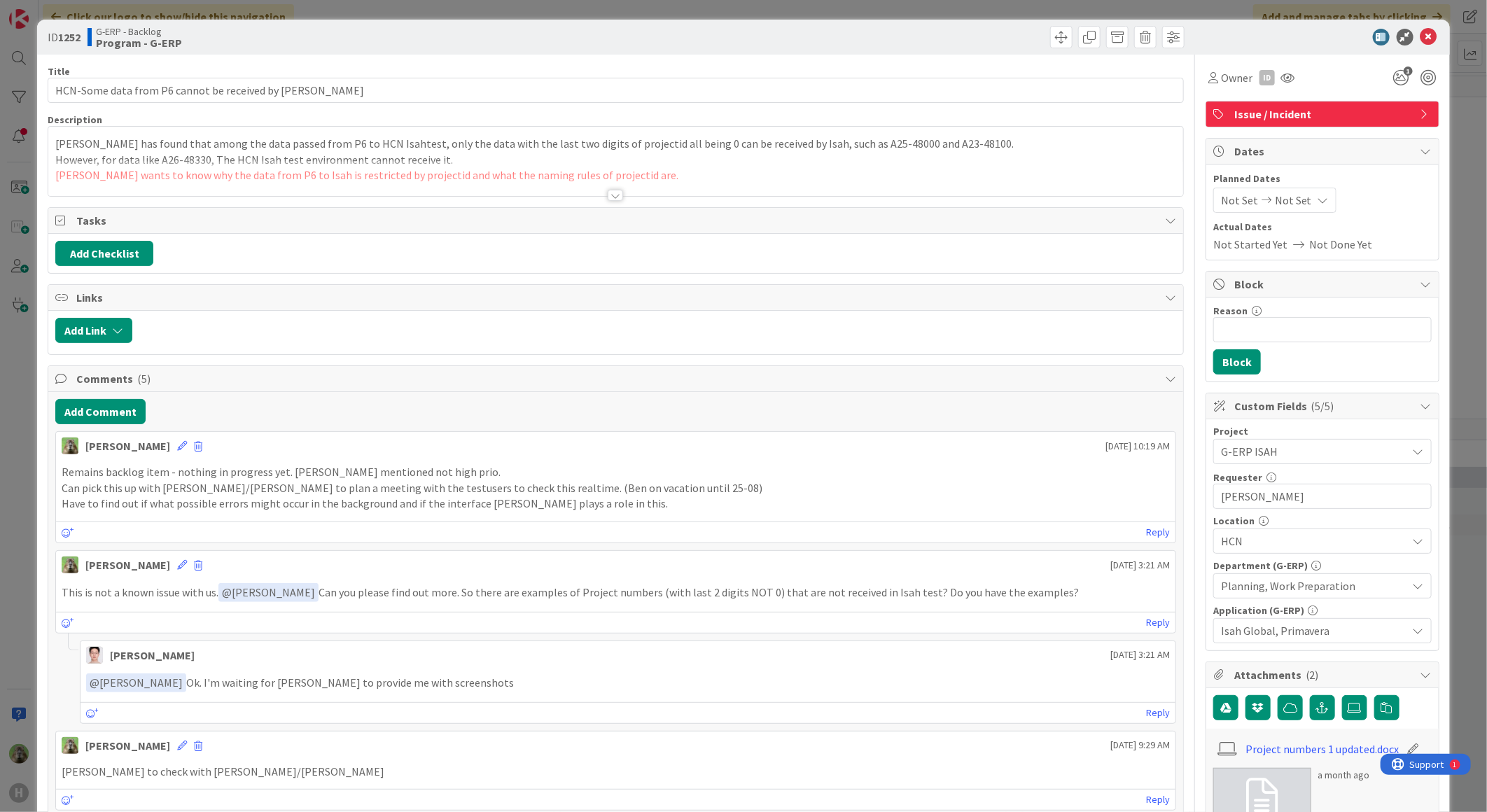
click at [21, 459] on div "ID 1252 G-ERP - Backlog Program - G-ERP Title 52 / 128 HCN-Some data from P6 ca…" at bounding box center [744, 406] width 1487 height 812
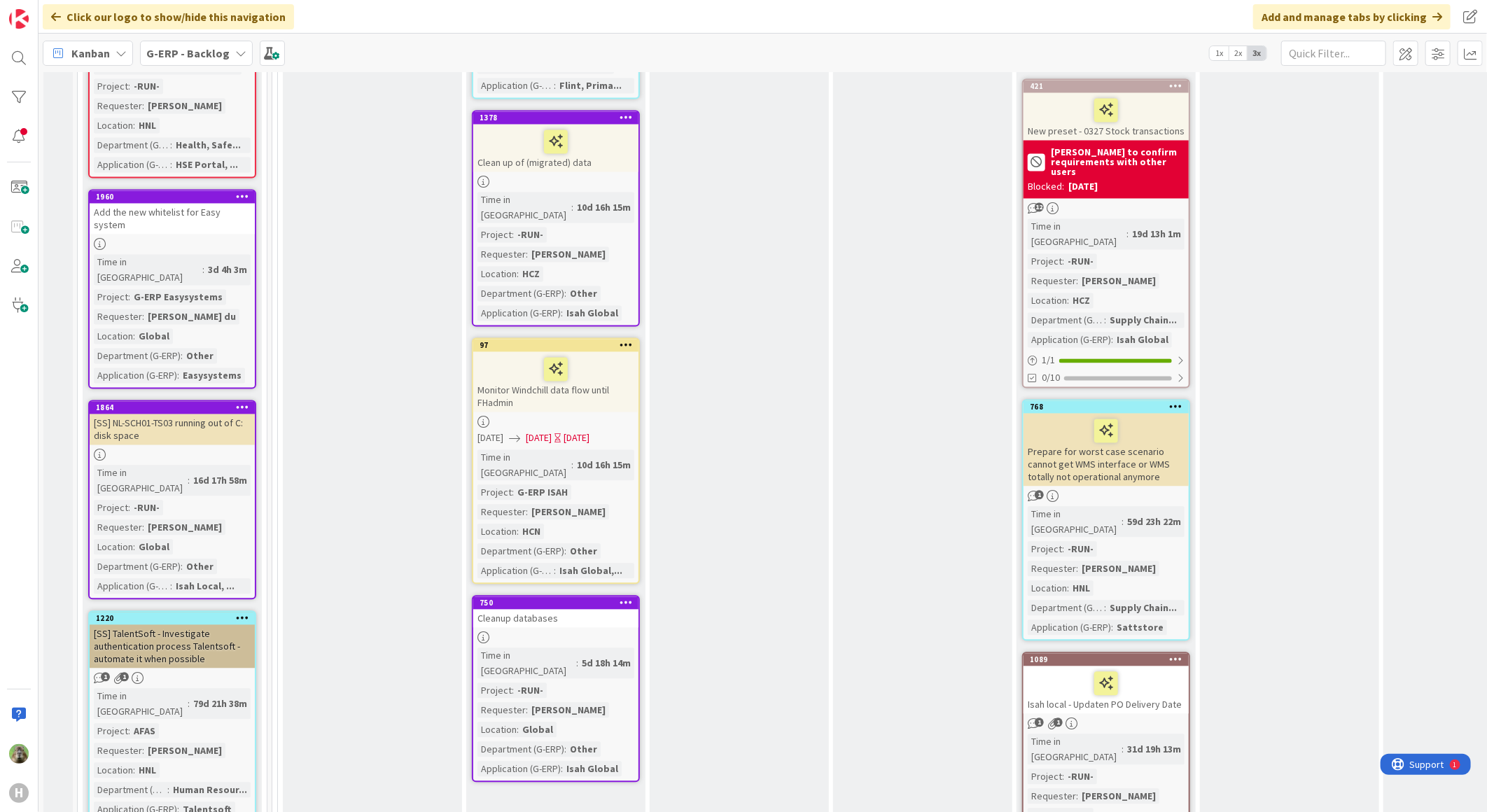
scroll to position [1166, 0]
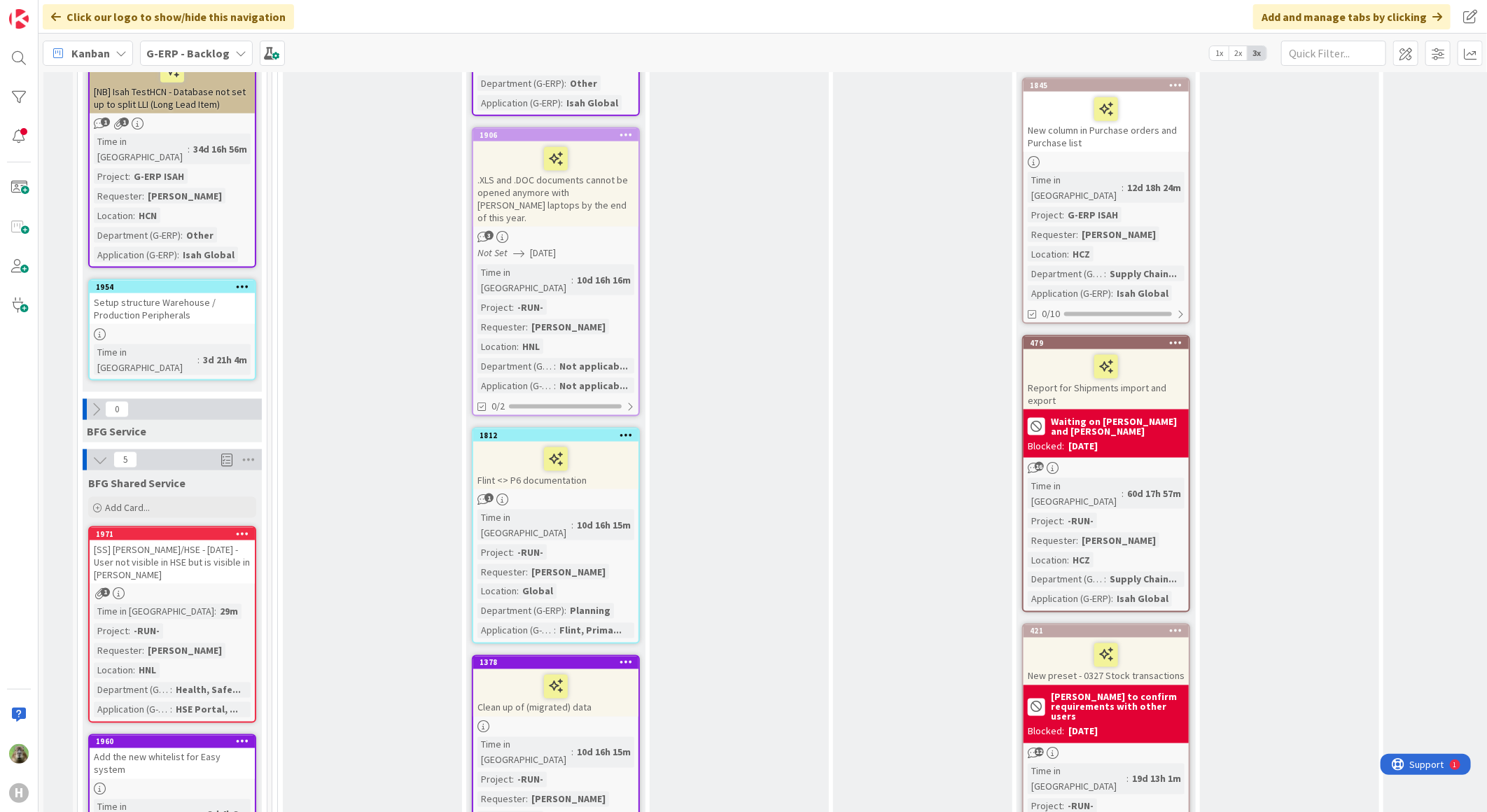
click at [170, 52] on b "G-ERP - Backlog" at bounding box center [188, 53] width 84 height 14
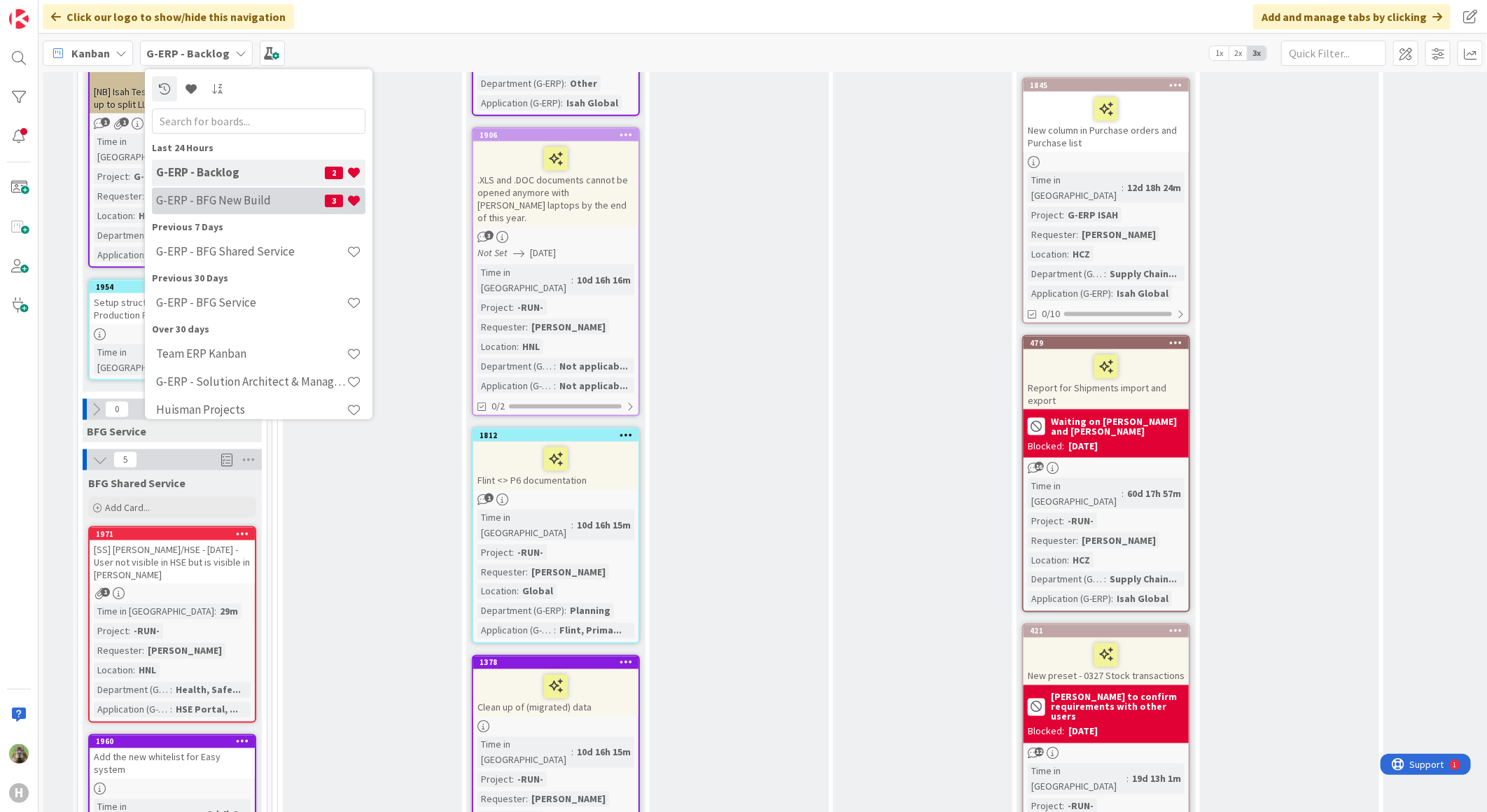
click at [215, 201] on h4 "G-ERP - BFG New Build" at bounding box center [240, 201] width 169 height 14
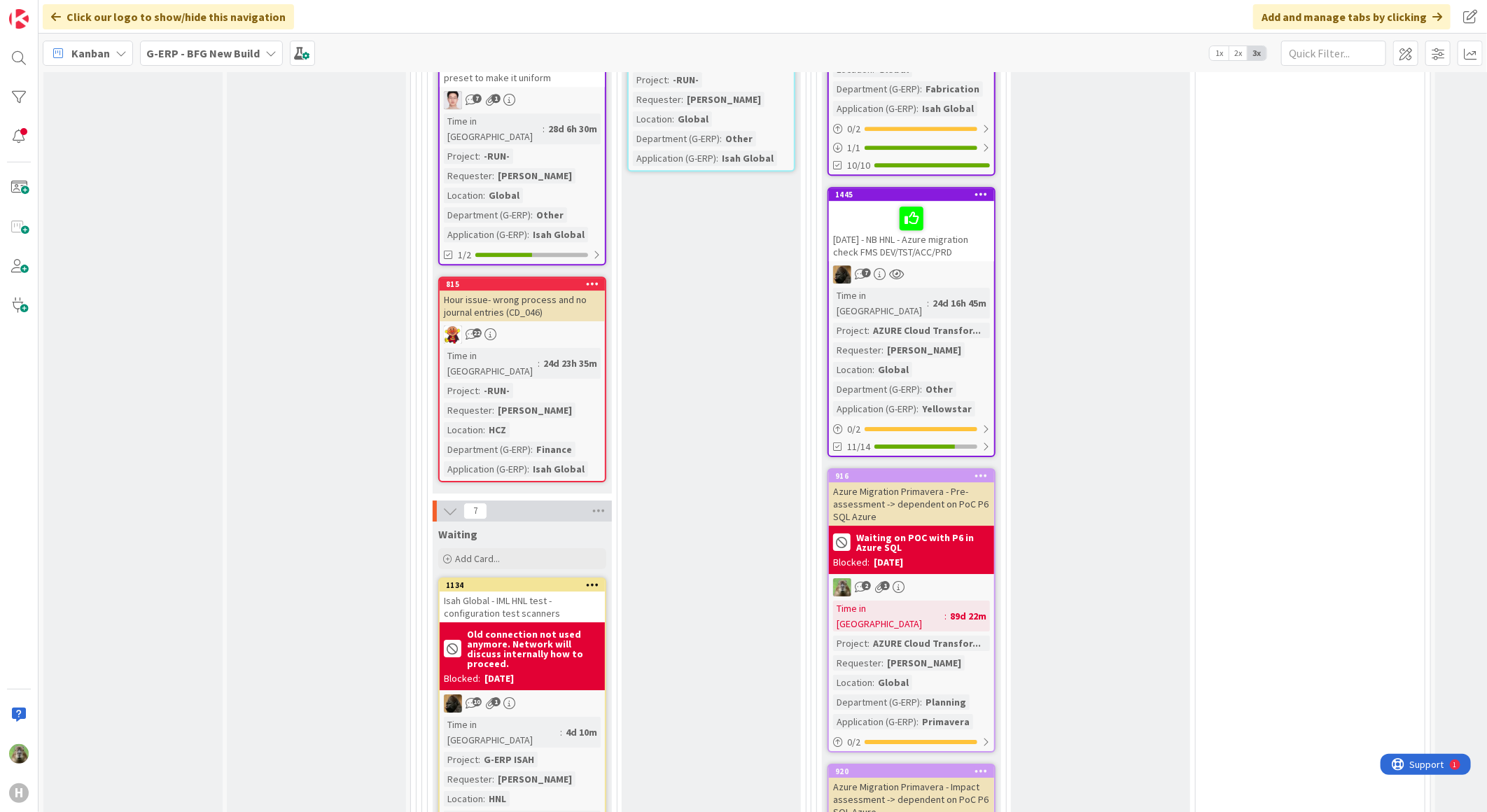
scroll to position [2956, 0]
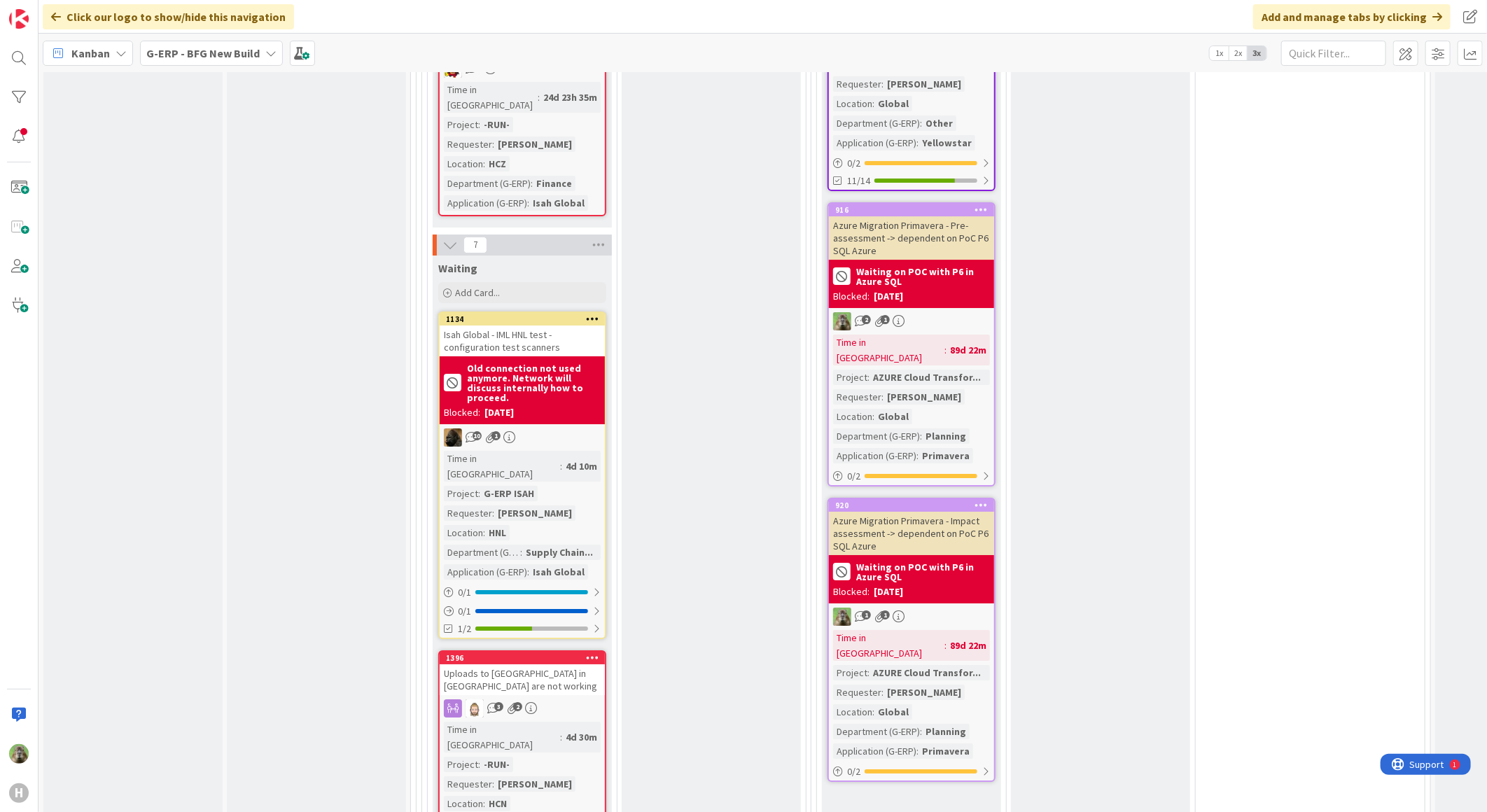
click at [498, 665] on div "Uploads to [GEOGRAPHIC_DATA] in [GEOGRAPHIC_DATA] are not working" at bounding box center [522, 680] width 166 height 31
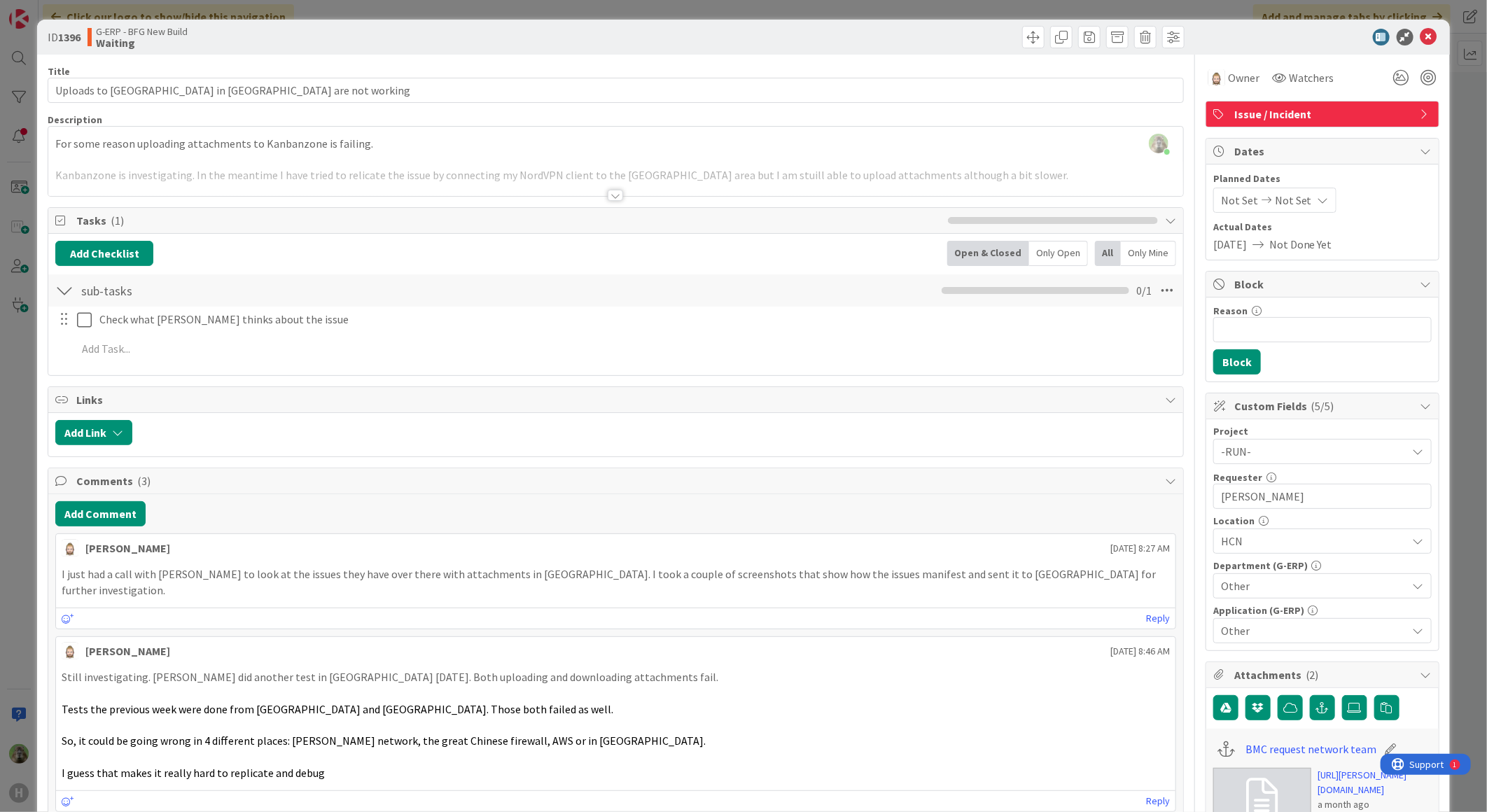
click at [18, 572] on div "ID 1396 G-ERP - BFG New Build Waiting Title 46 / 128 Uploads to Kanbanzone in C…" at bounding box center [744, 406] width 1487 height 812
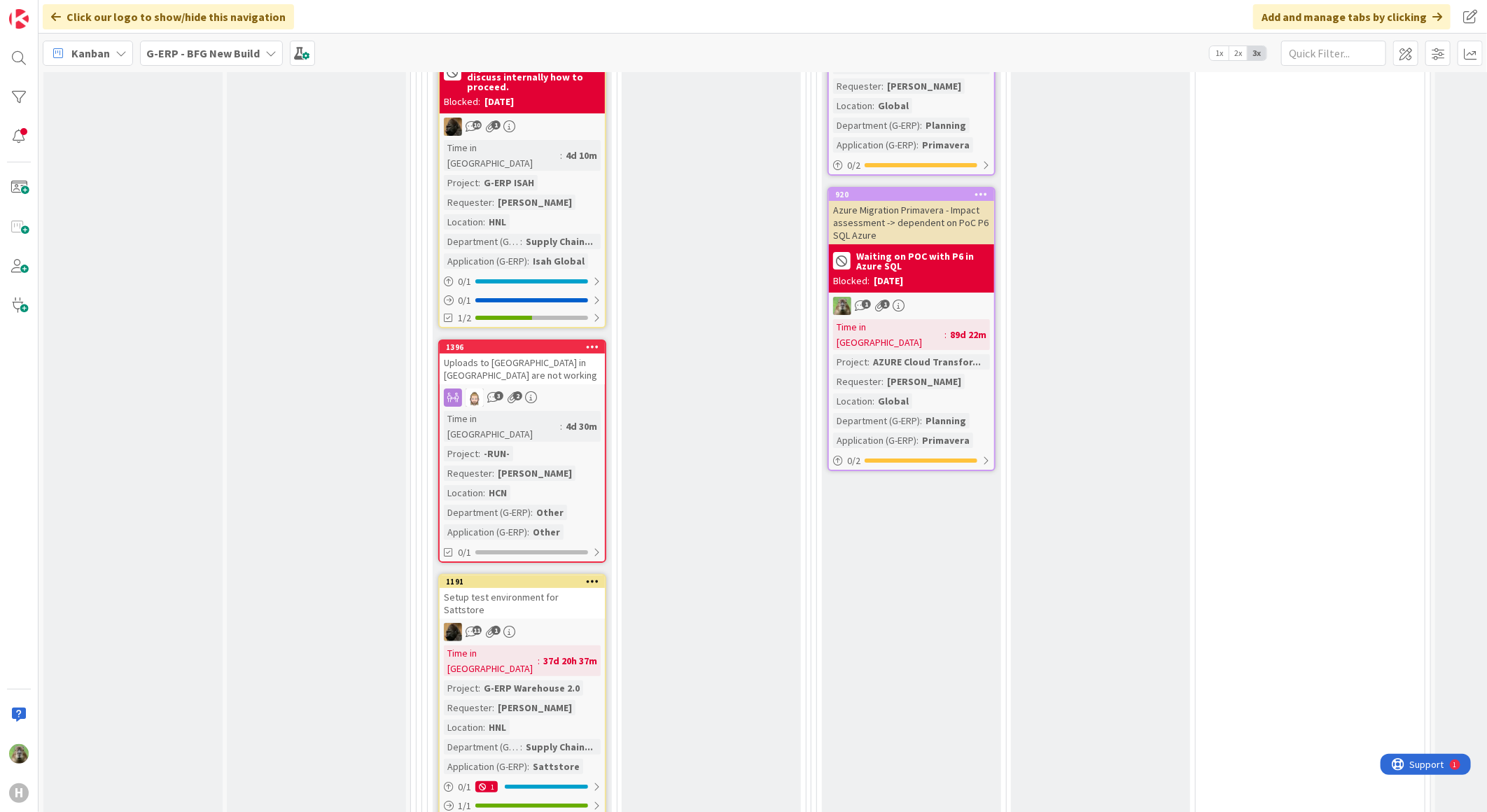
click at [560, 588] on div "Setup test environment for Sattstore" at bounding box center [522, 603] width 166 height 31
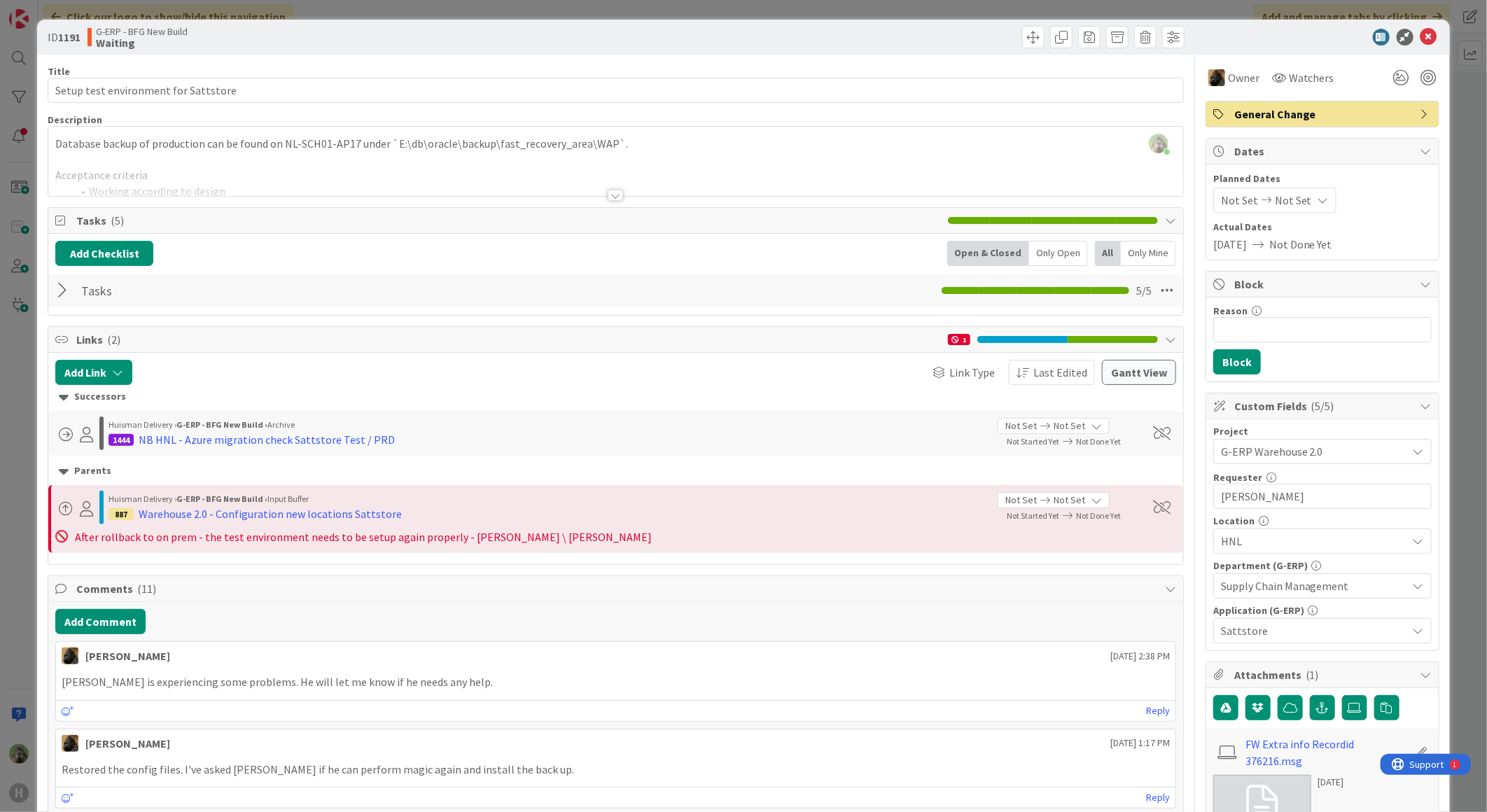
click at [29, 536] on div "ID 1191 G-ERP - BFG New Build Waiting Title 36 / 128 Setup test environment for…" at bounding box center [744, 406] width 1487 height 812
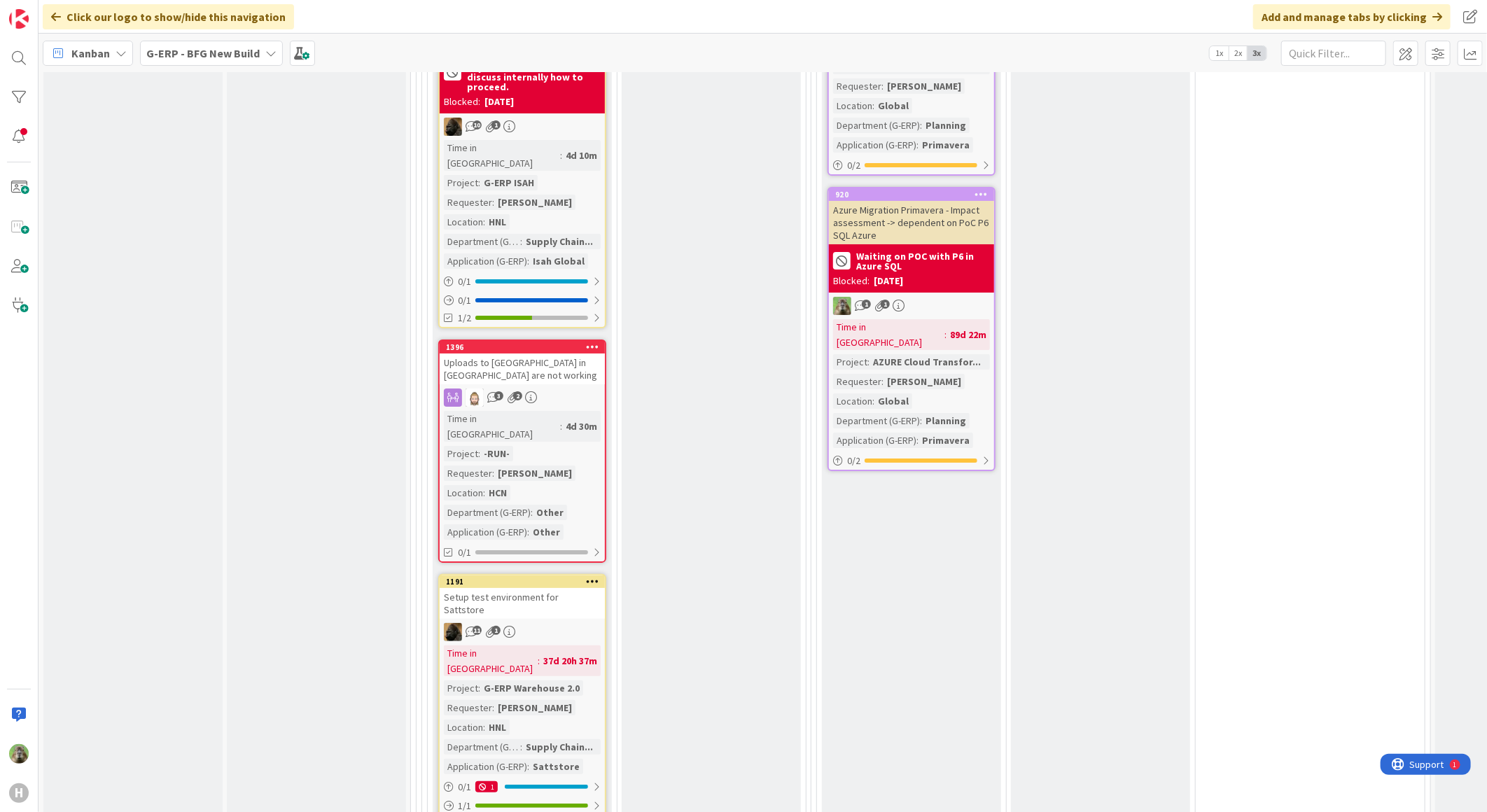
click at [593, 588] on div "Setup test environment for Sattstore" at bounding box center [522, 603] width 166 height 31
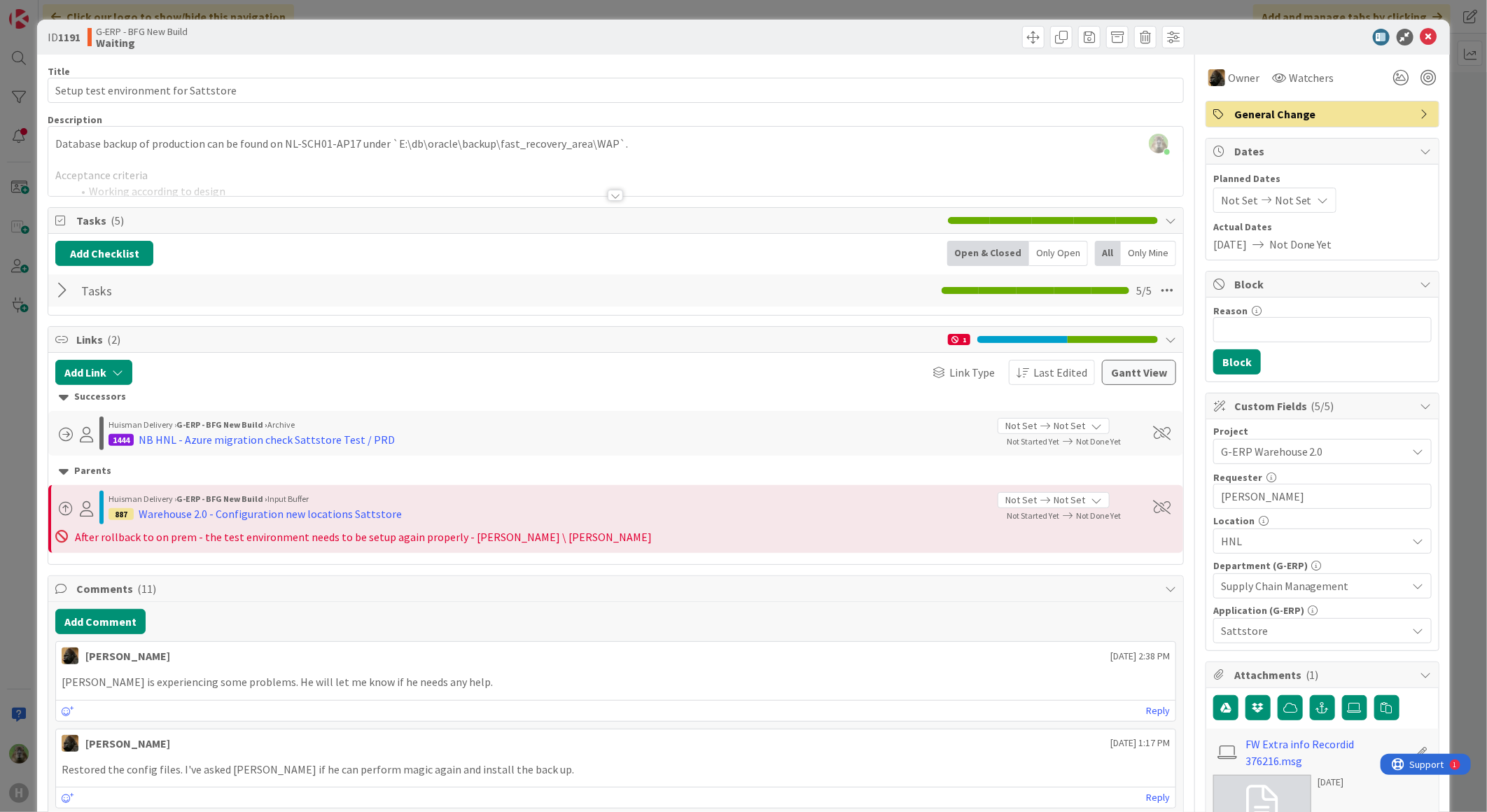
click at [18, 408] on div "ID 1191 G-ERP - BFG New Build Waiting Title 36 / 128 Setup test environment for…" at bounding box center [744, 406] width 1487 height 812
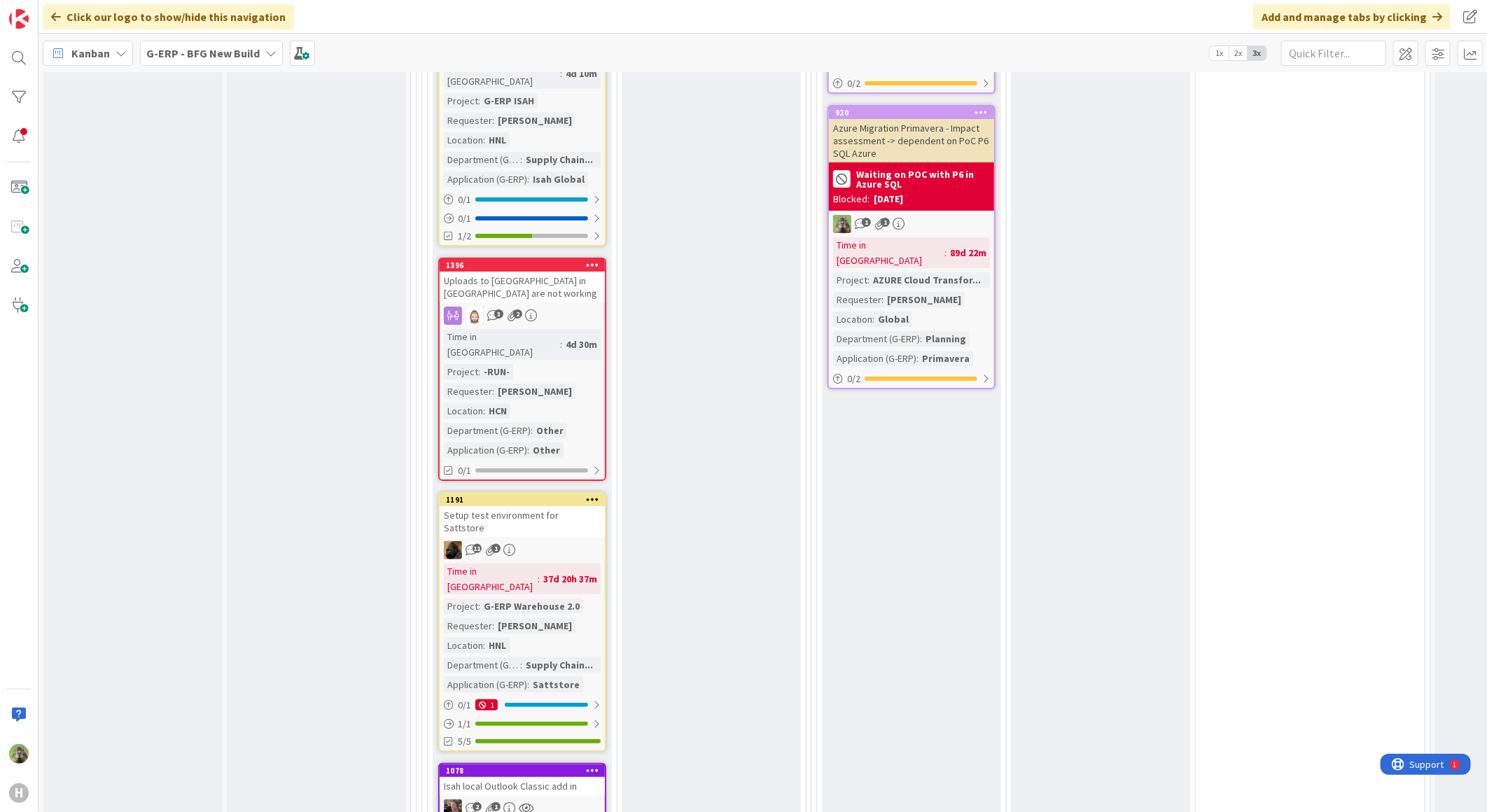
scroll to position [3344, 0]
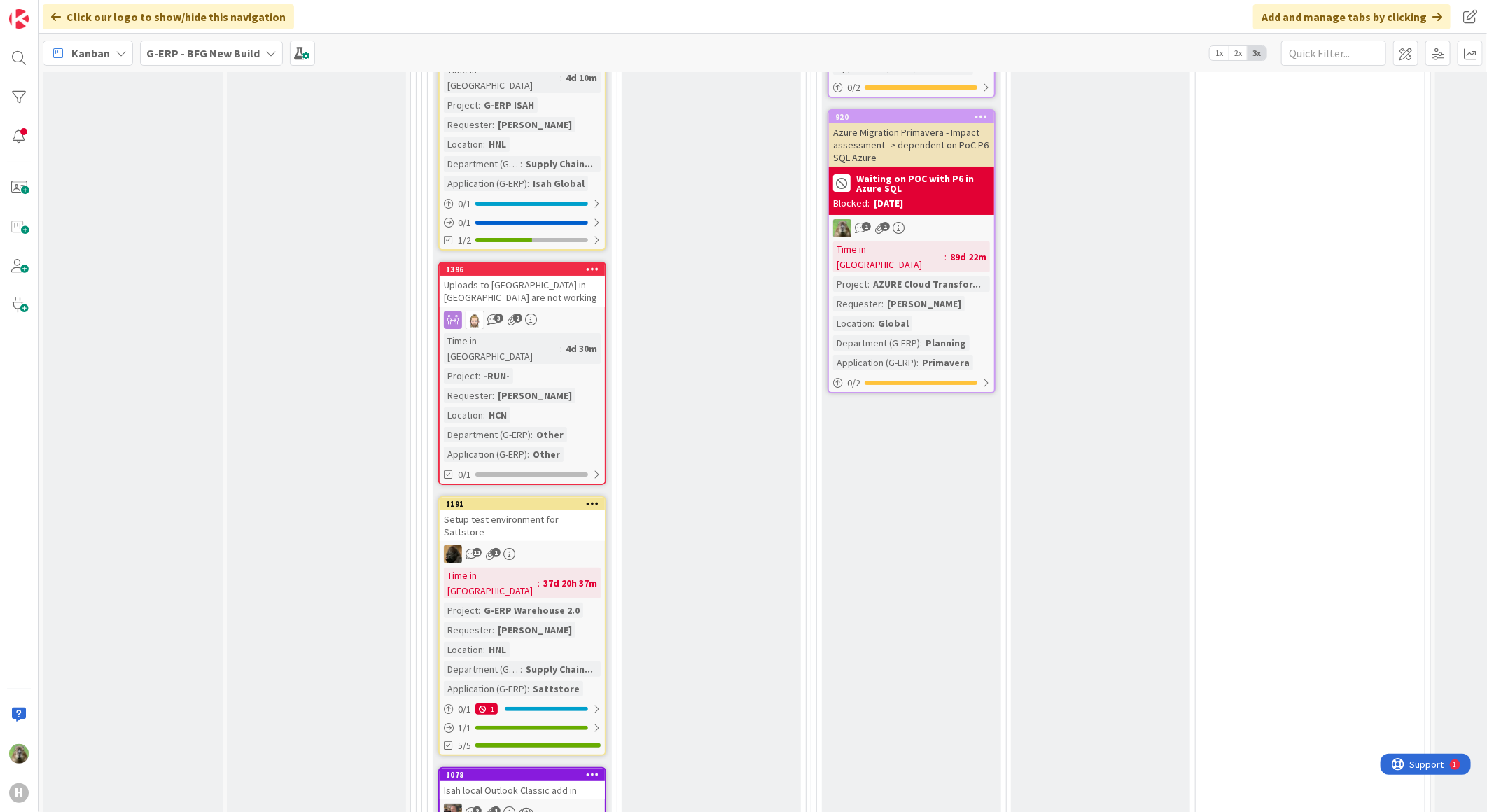
click at [563, 510] on div "Setup test environment for Sattstore" at bounding box center [522, 525] width 166 height 31
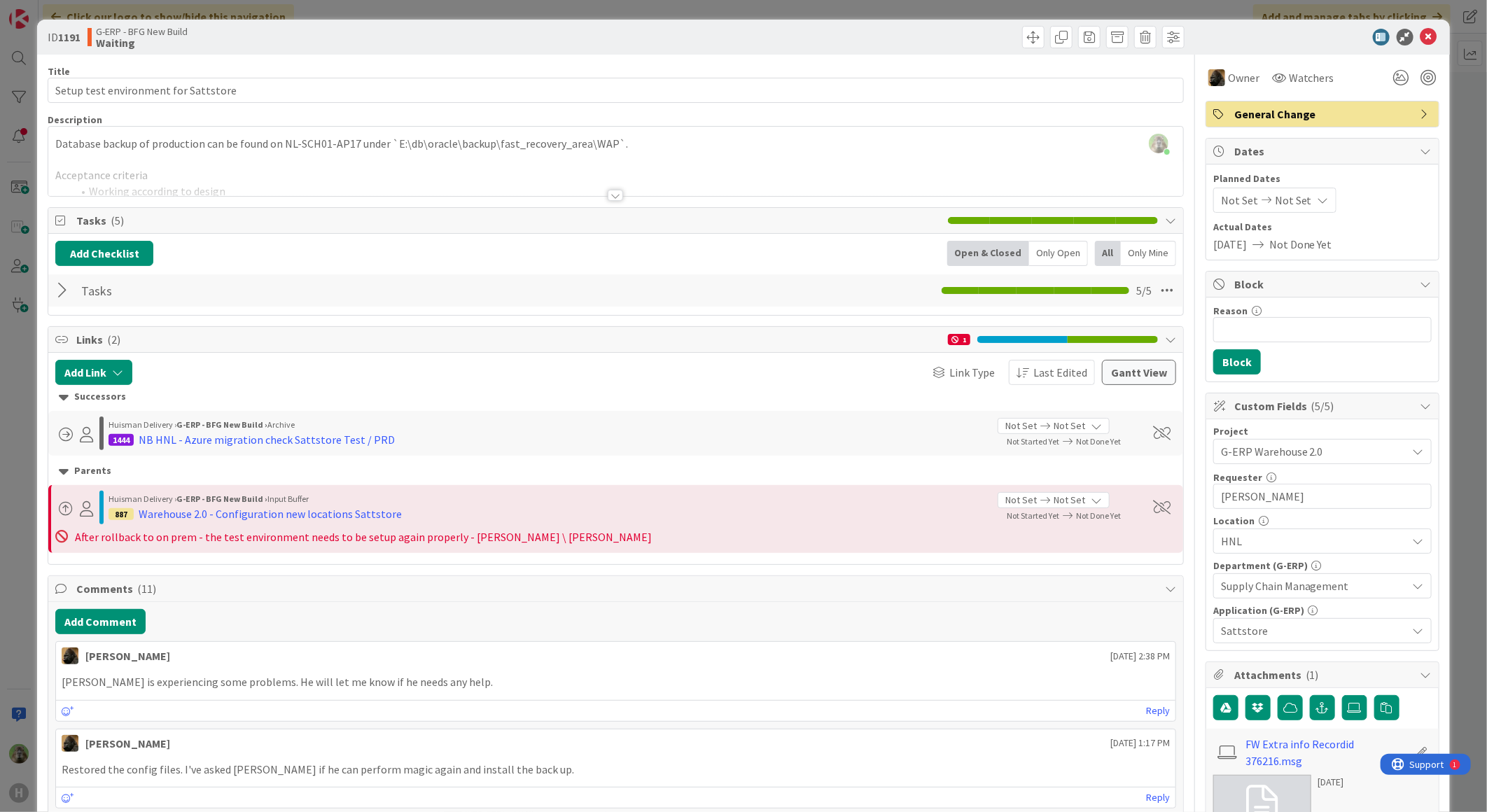
click at [21, 494] on div "ID 1191 G-ERP - BFG New Build Waiting Title 36 / 128 Setup test environment for…" at bounding box center [744, 406] width 1487 height 812
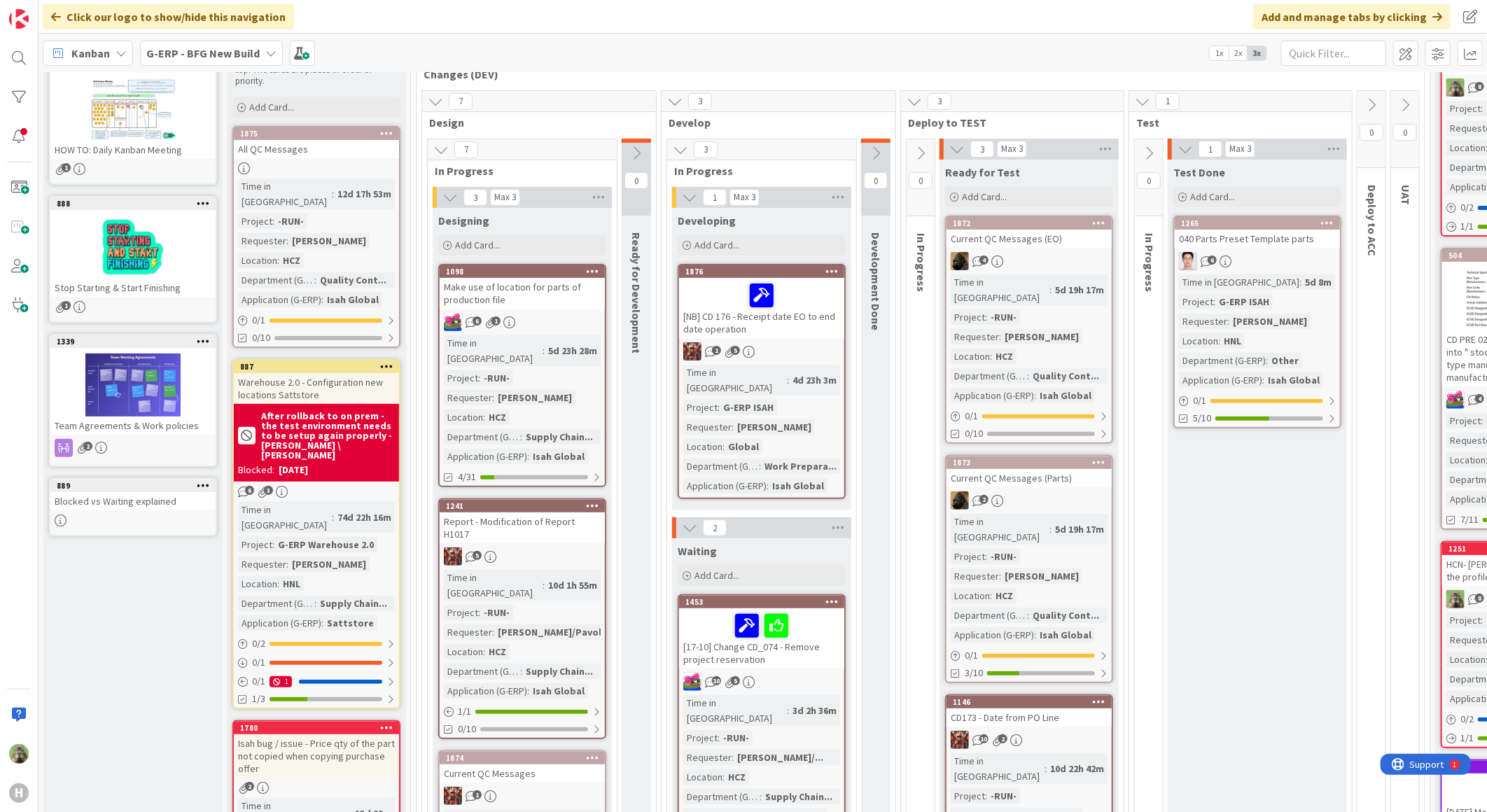
scroll to position [388, 0]
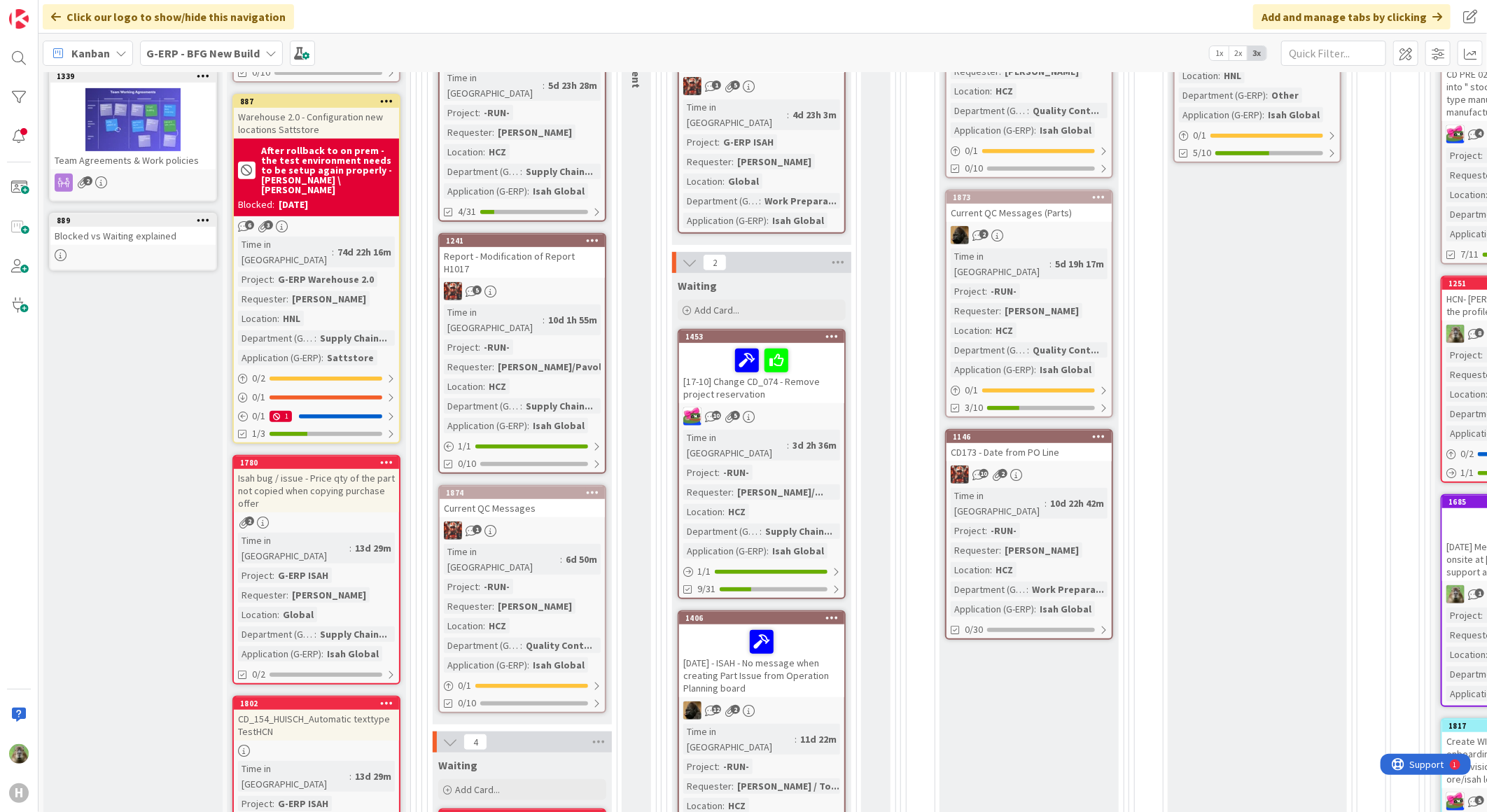
click at [1083, 443] on div "CD173 - Date from PO Line" at bounding box center [1029, 452] width 166 height 18
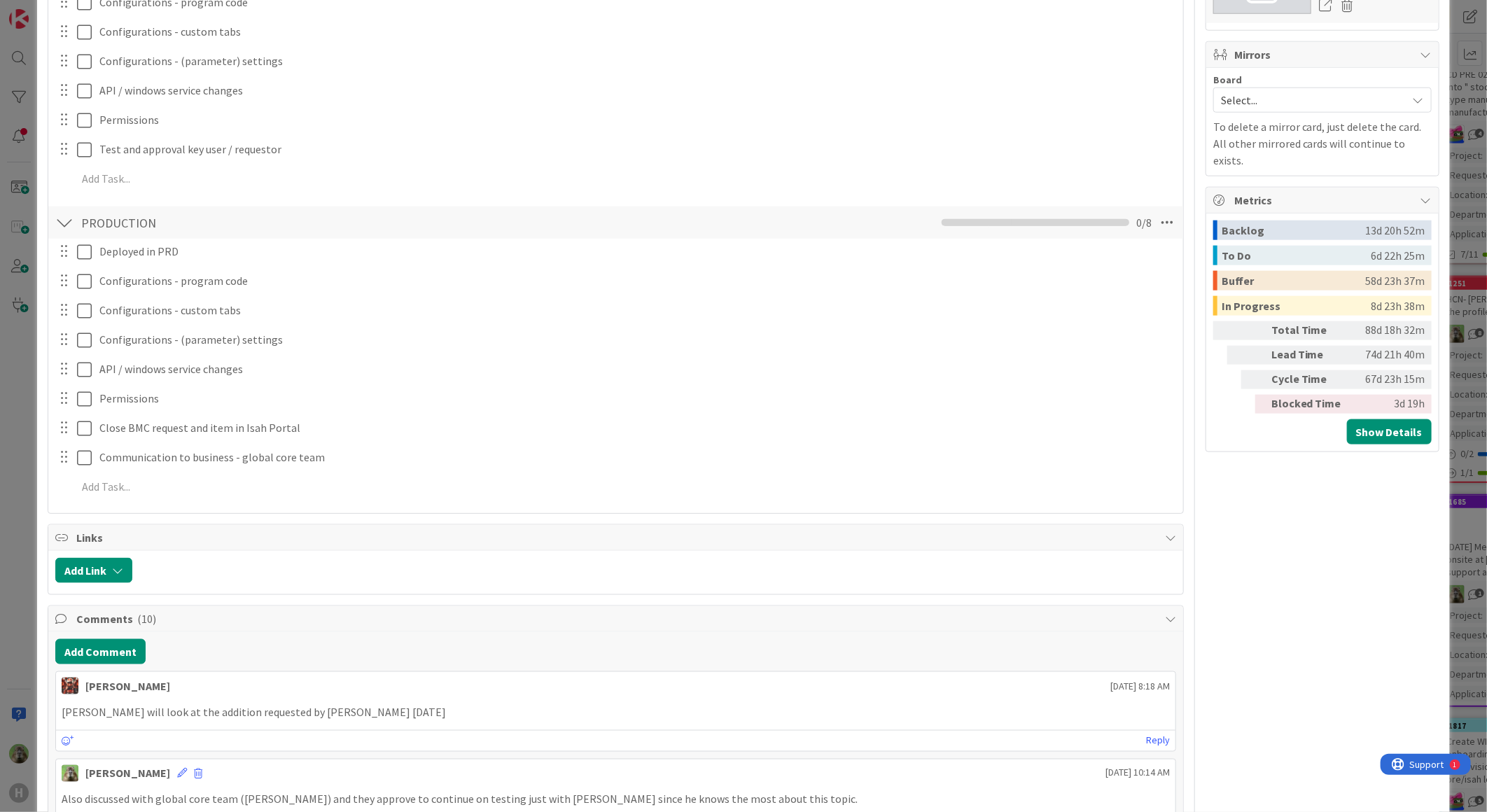
scroll to position [1321, 0]
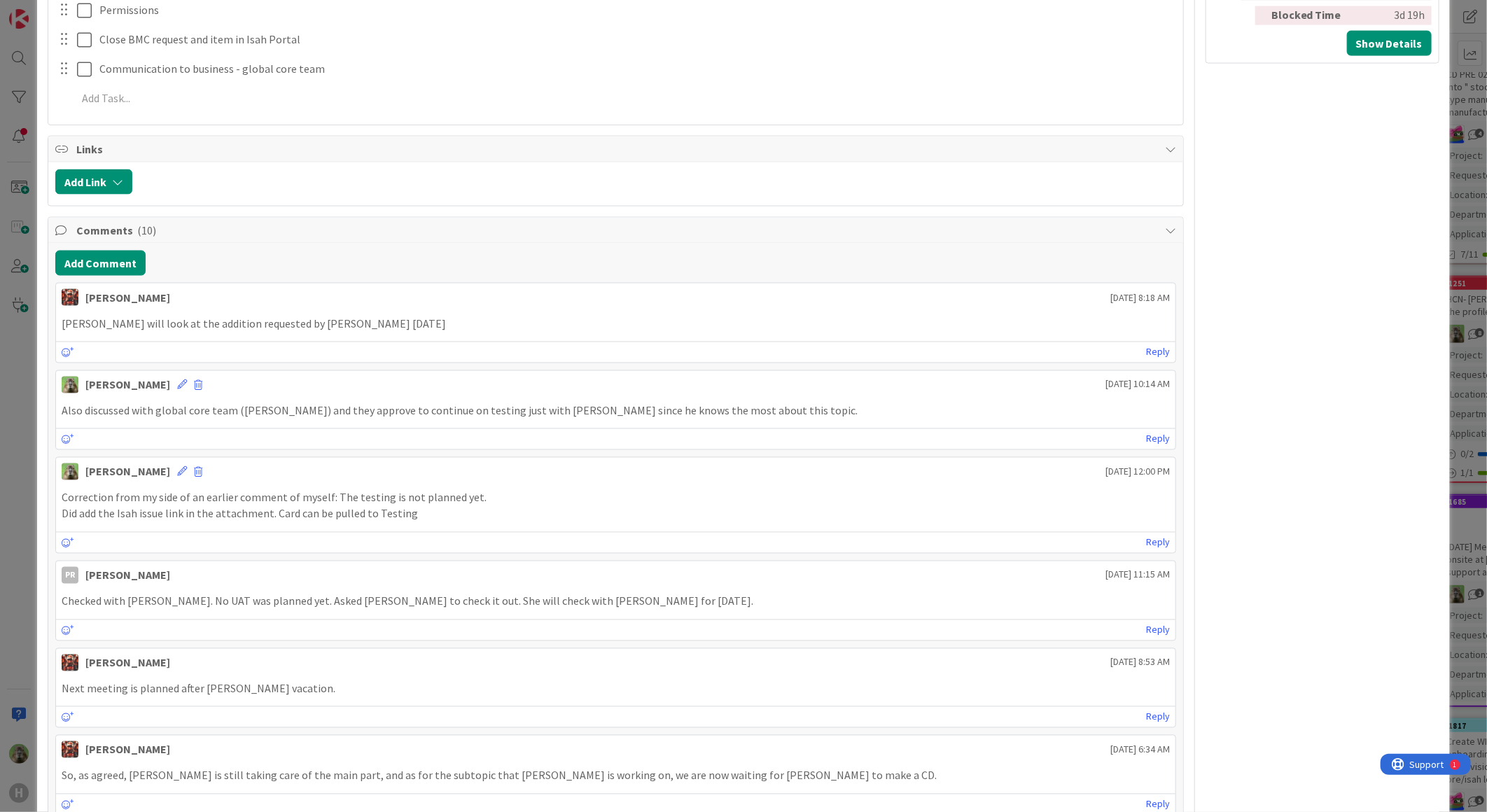
click at [32, 481] on div "ID 1146 G-ERP - BFG New Build Ready for Test Title 25 / 128 CD173 - Date from P…" at bounding box center [744, 406] width 1487 height 812
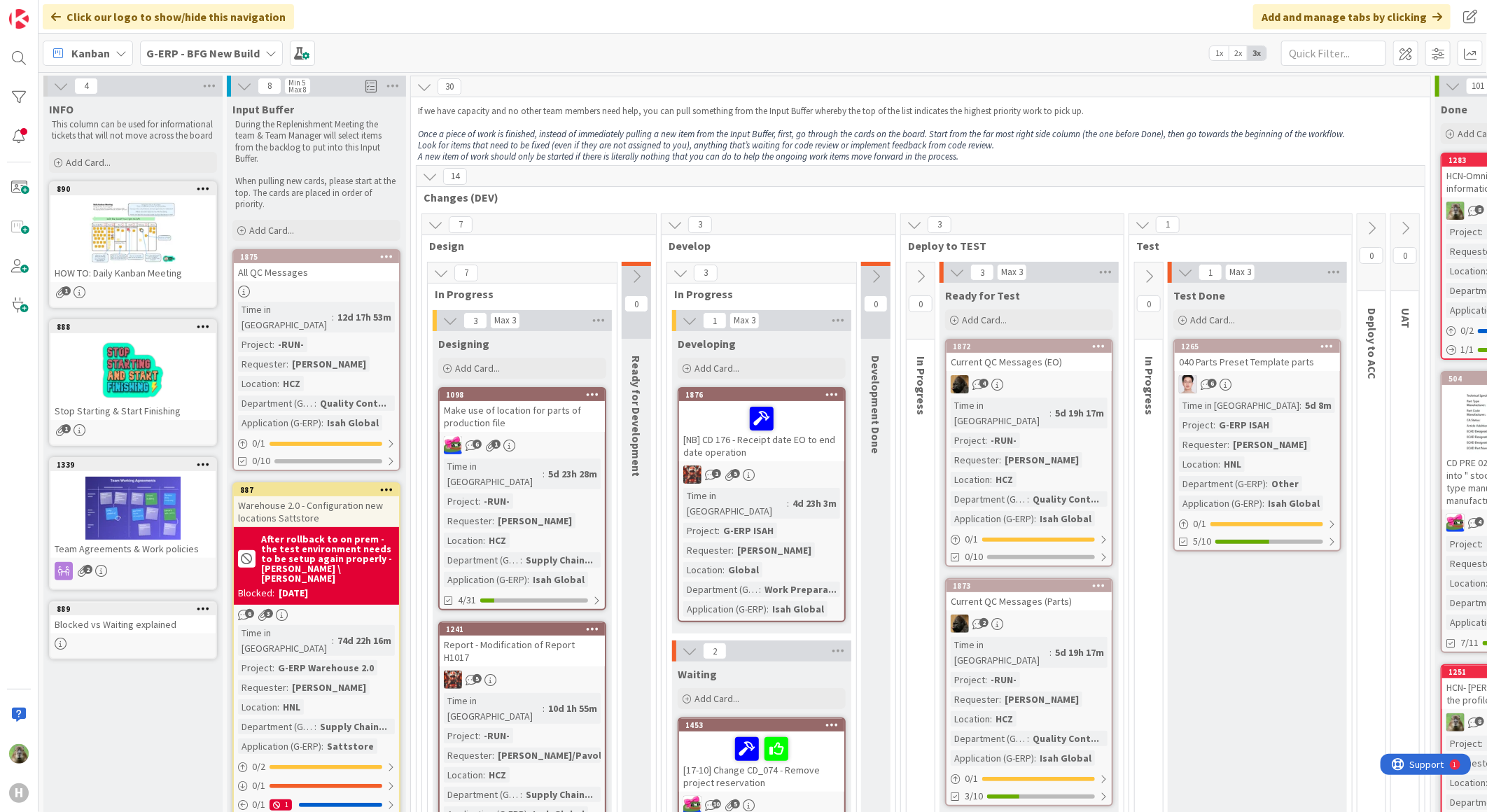
click at [923, 269] on icon at bounding box center [920, 276] width 15 height 15
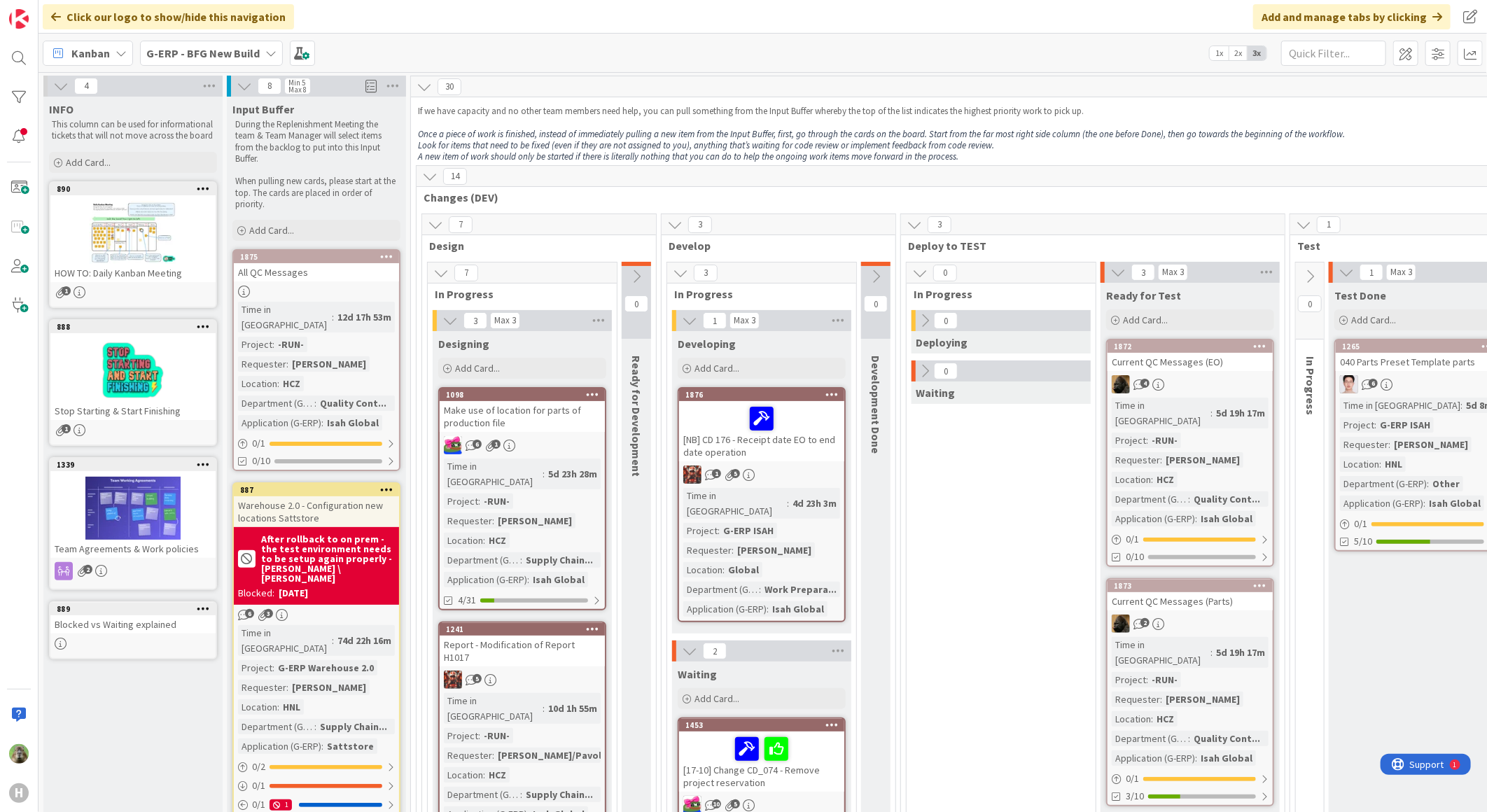
click at [923, 269] on icon at bounding box center [919, 272] width 15 height 15
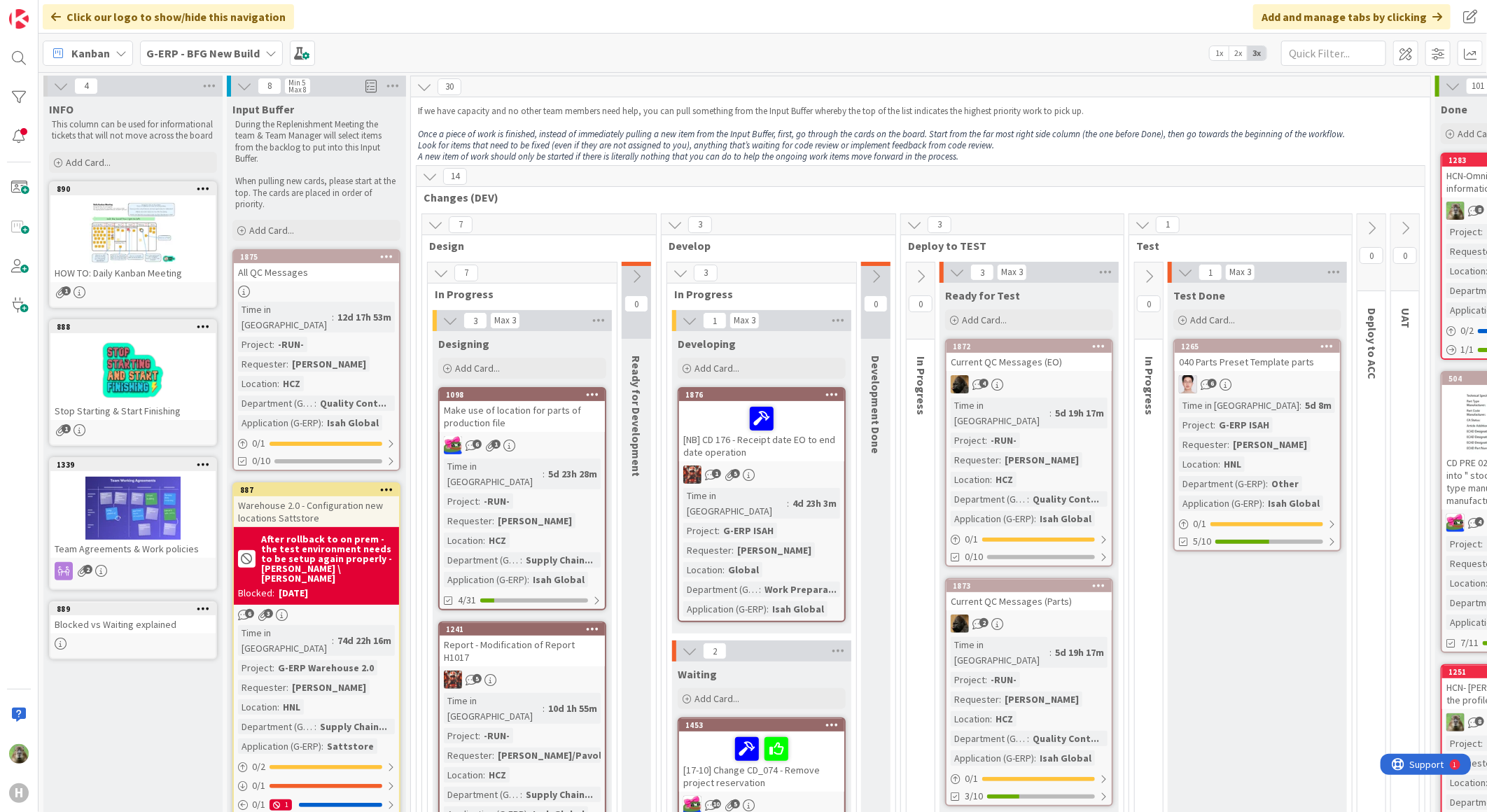
click at [950, 278] on icon at bounding box center [956, 271] width 15 height 15
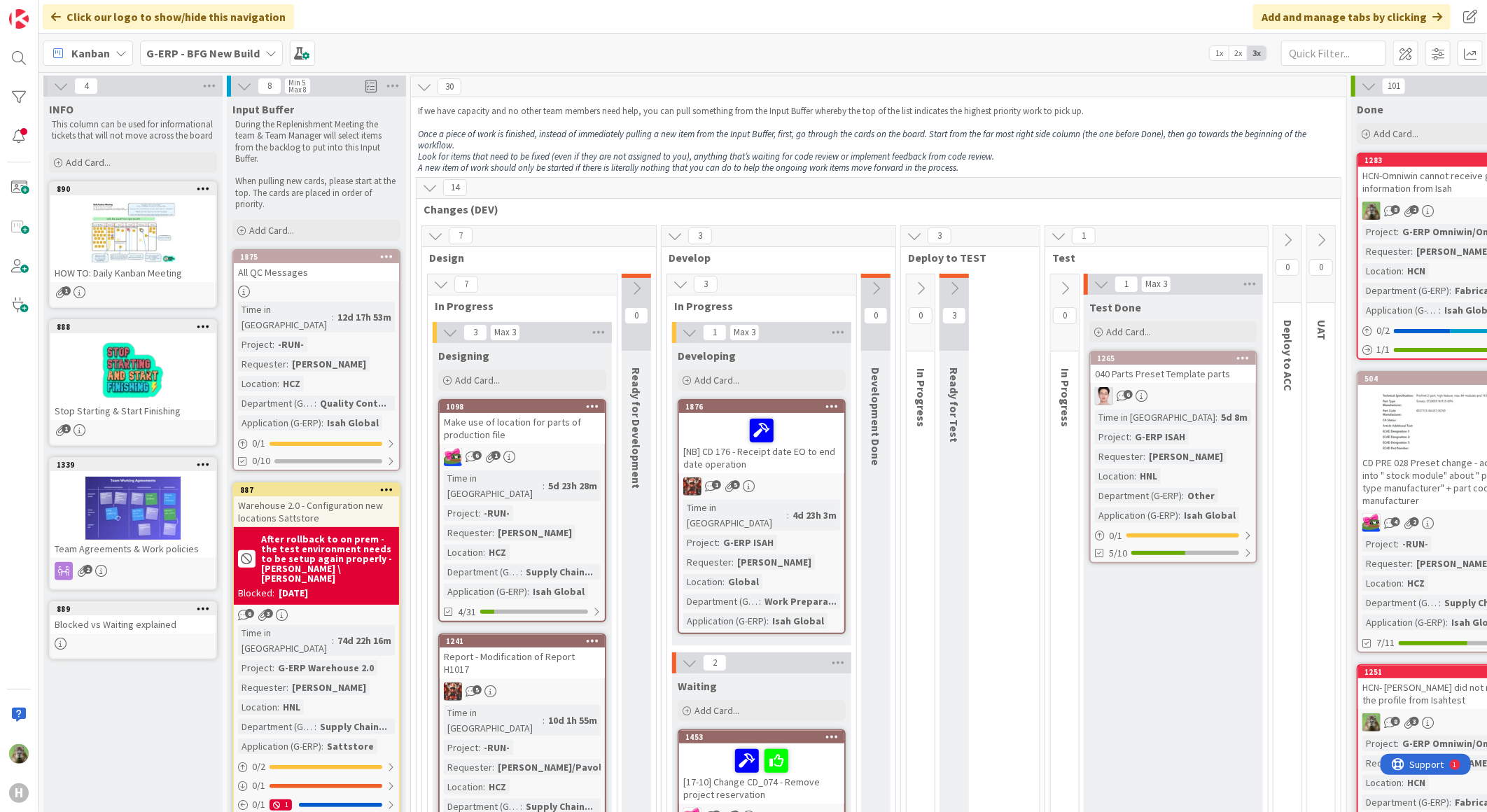
click at [950, 281] on icon at bounding box center [954, 288] width 15 height 15
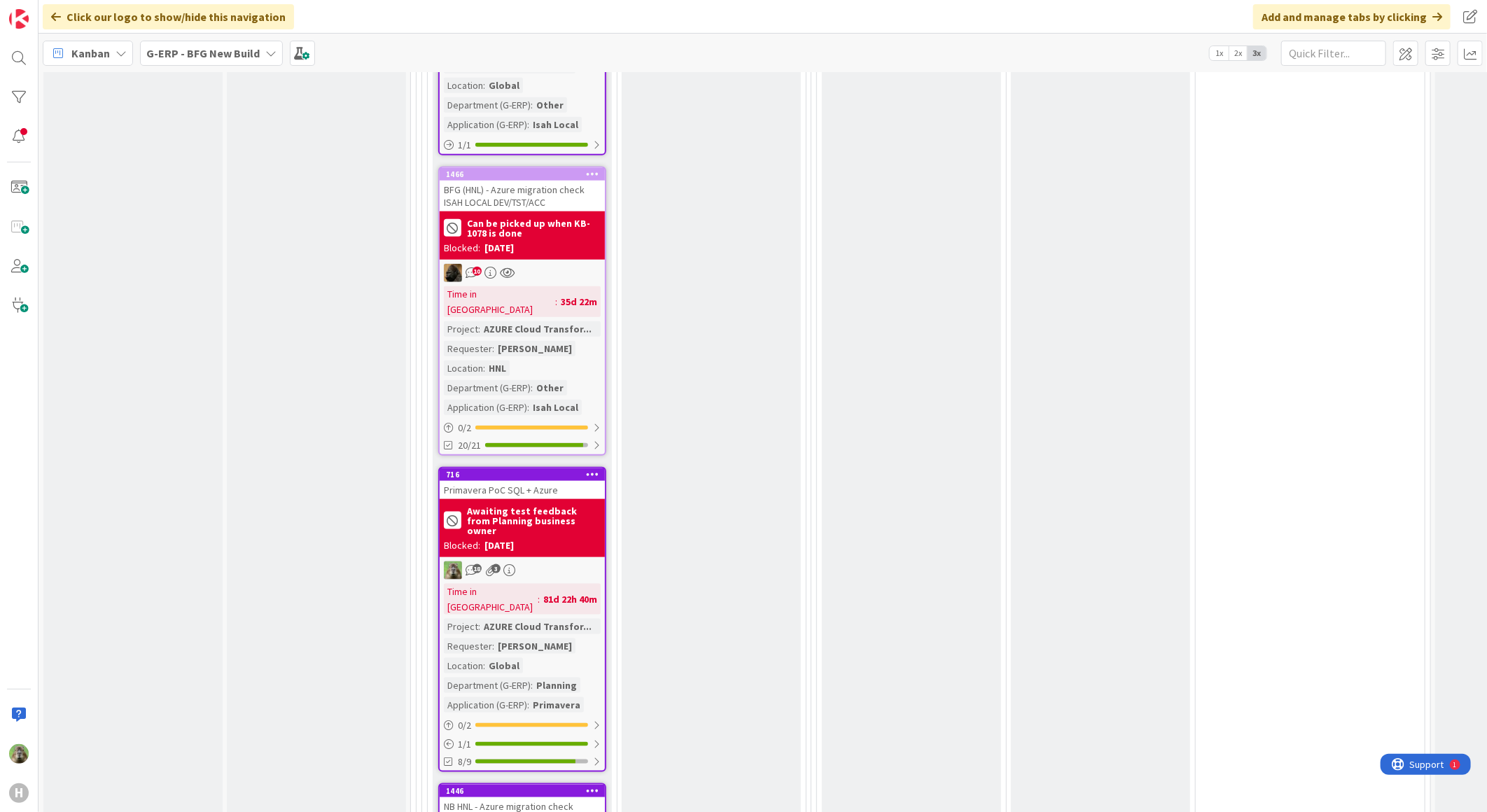
scroll to position [4175, 0]
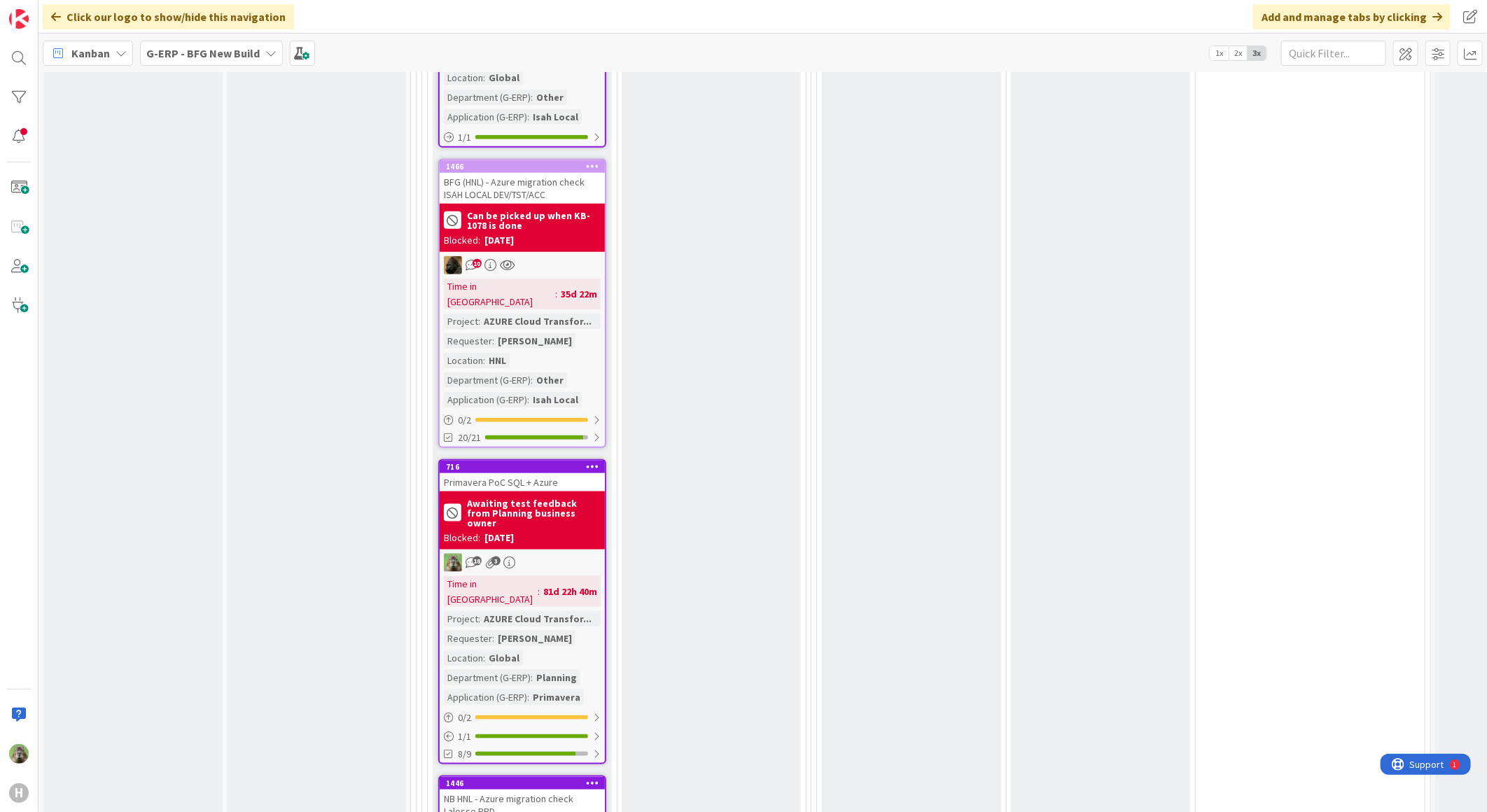
click at [532, 790] on div "NB HNL - Azure migration check Lalesse PRD" at bounding box center [522, 805] width 166 height 31
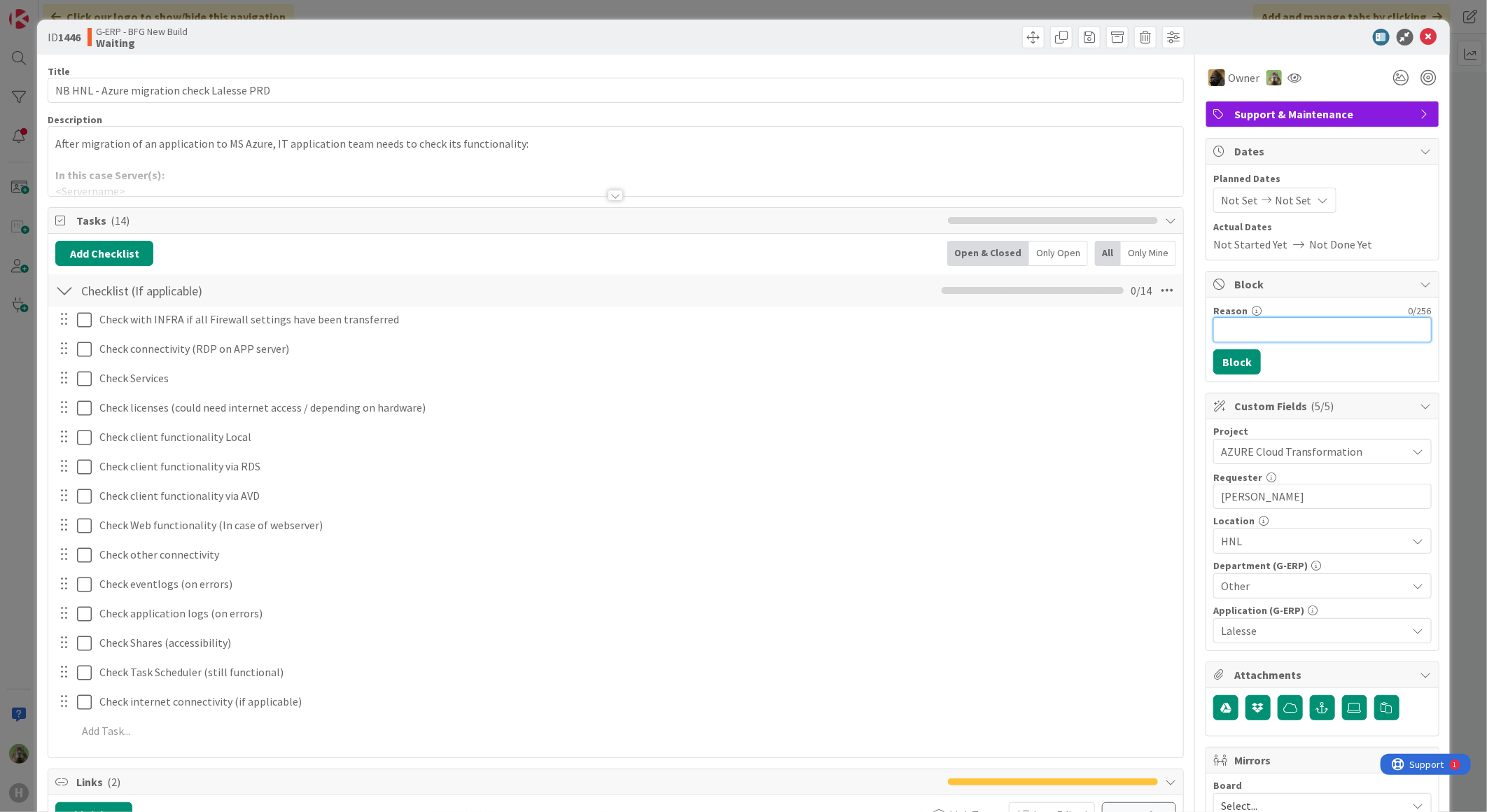
click at [1297, 319] on input "Reason" at bounding box center [1322, 330] width 218 height 25
type input "Decision to be made to move forward with migration after failed 1st try"
click at [1221, 371] on button "Block" at bounding box center [1237, 362] width 48 height 25
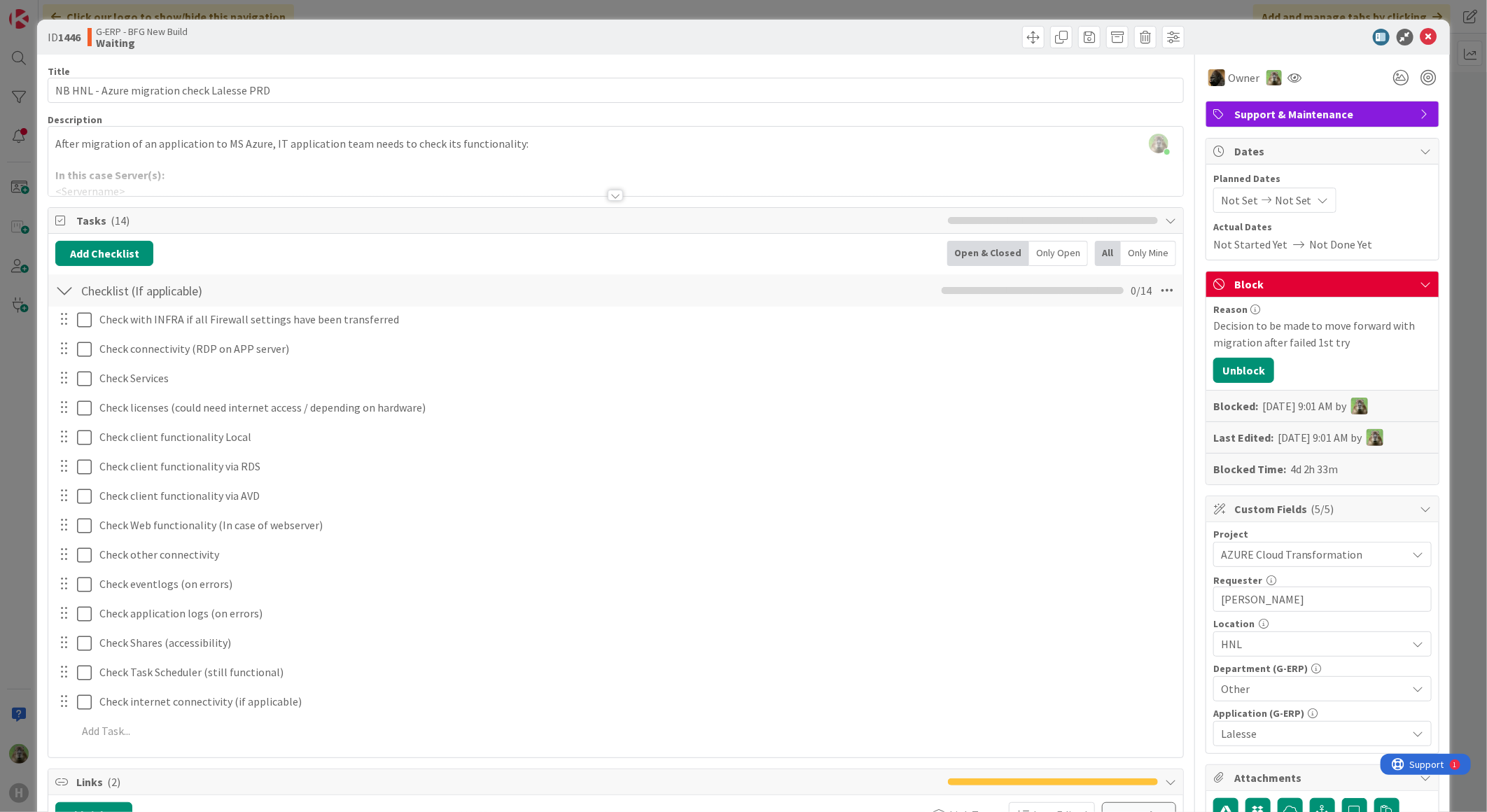
click at [29, 560] on div "ID 1446 G-ERP - BFG New Build Waiting Title 42 / 128 NB HNL - Azure migration c…" at bounding box center [744, 406] width 1487 height 812
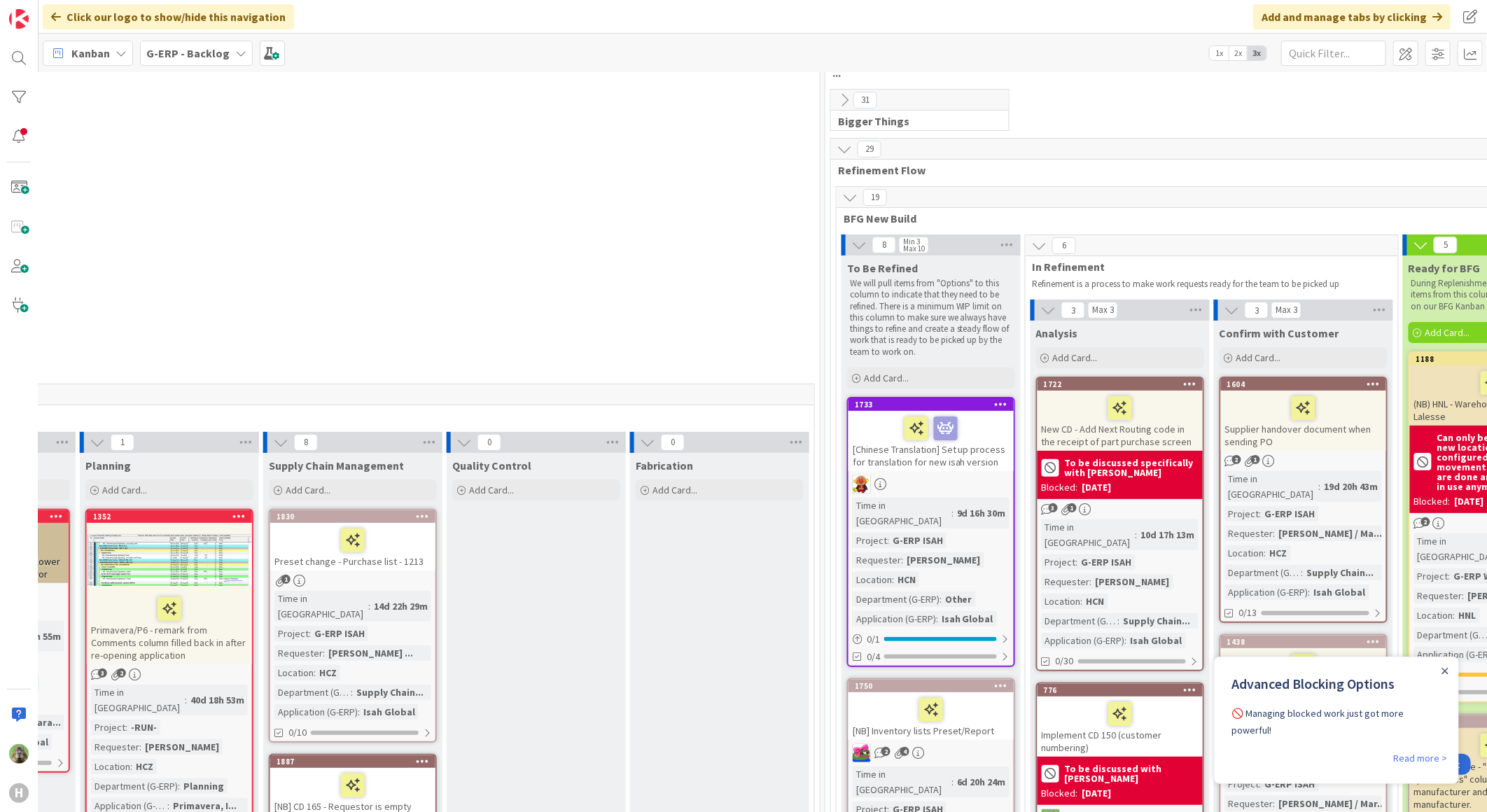
scroll to position [0, 753]
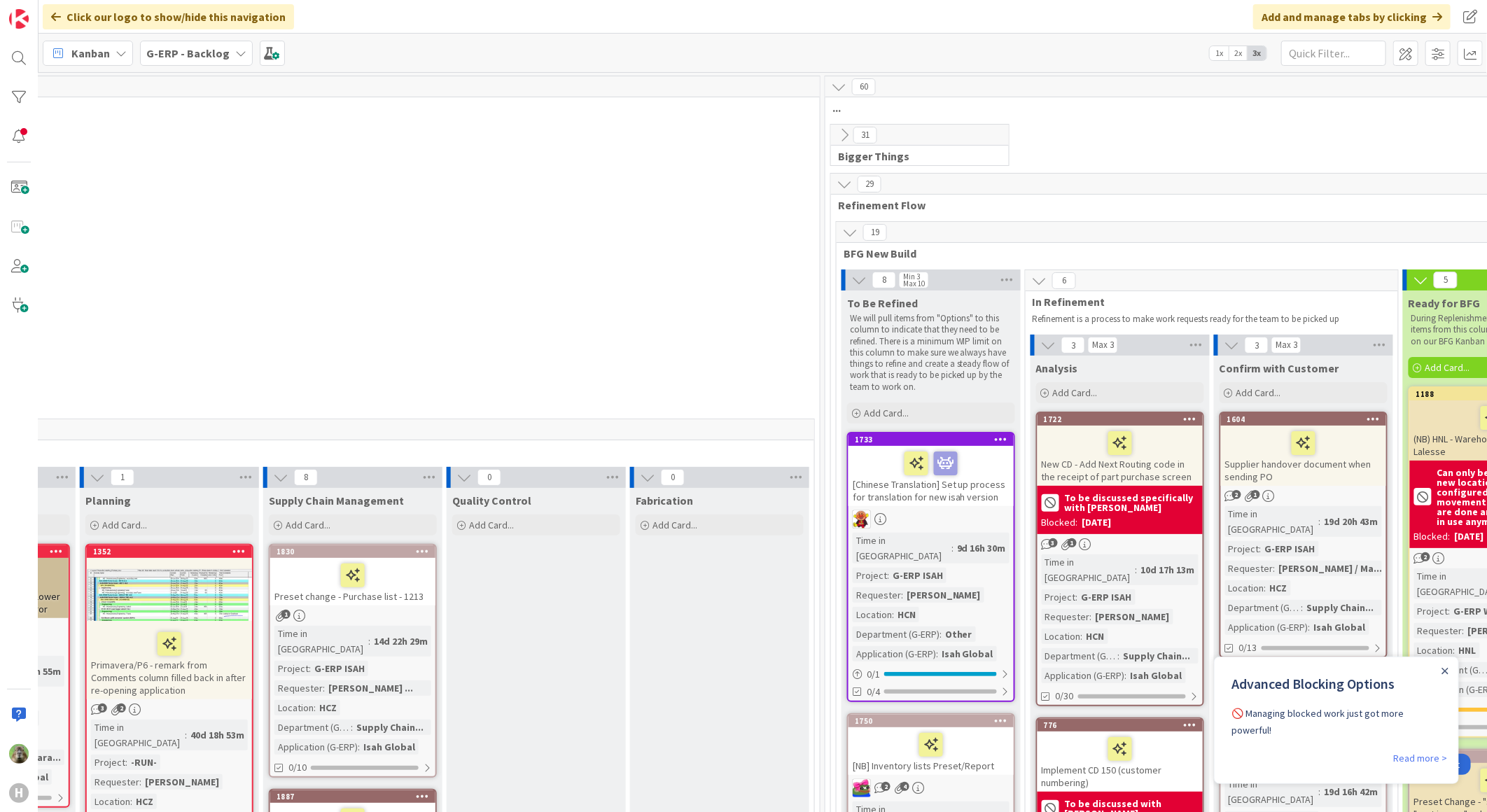
click at [1445, 676] on div "Close Announcement" at bounding box center [1444, 670] width 7 height 14
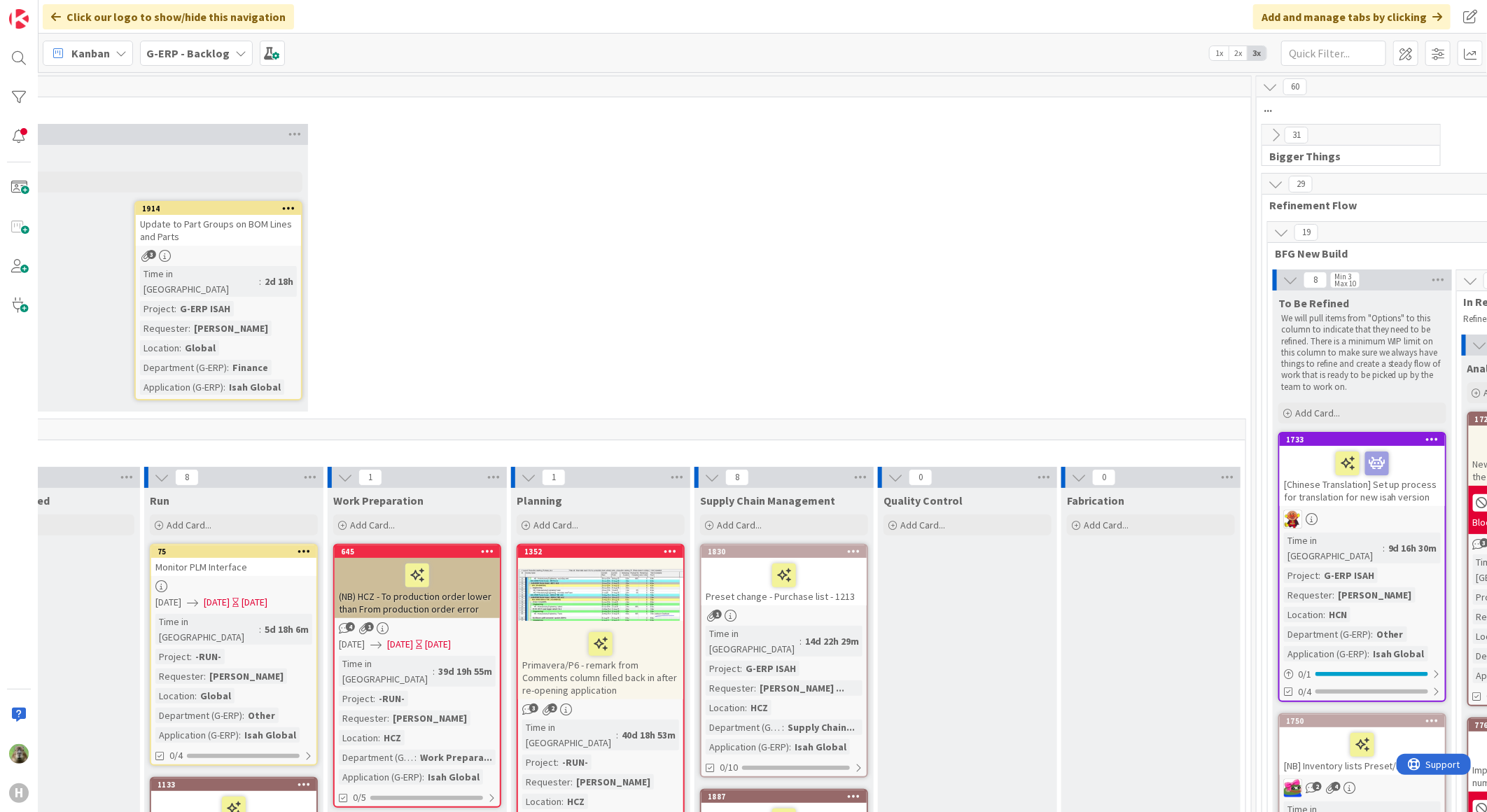
scroll to position [0, 248]
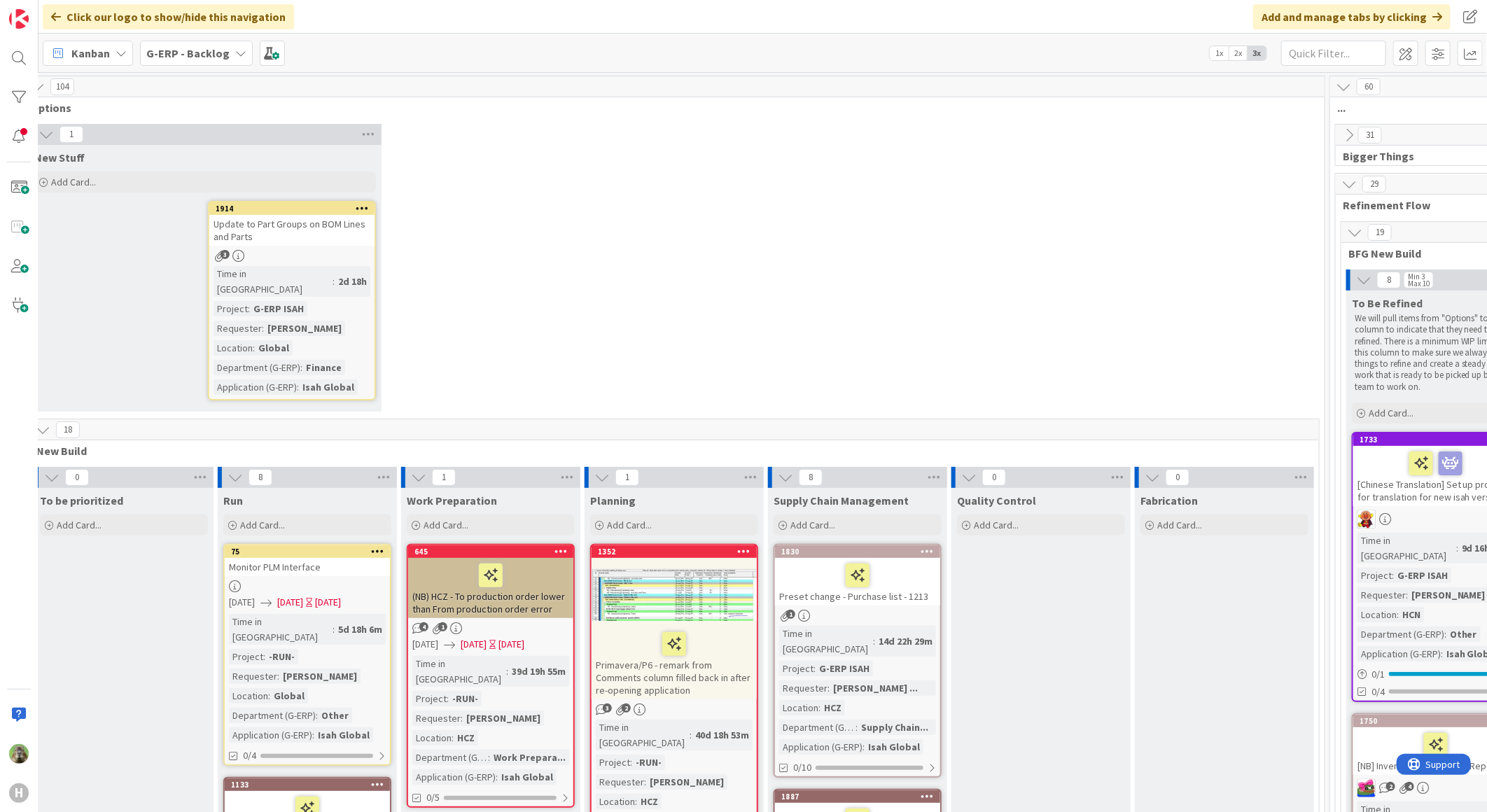
click at [566, 546] on icon at bounding box center [560, 551] width 14 height 10
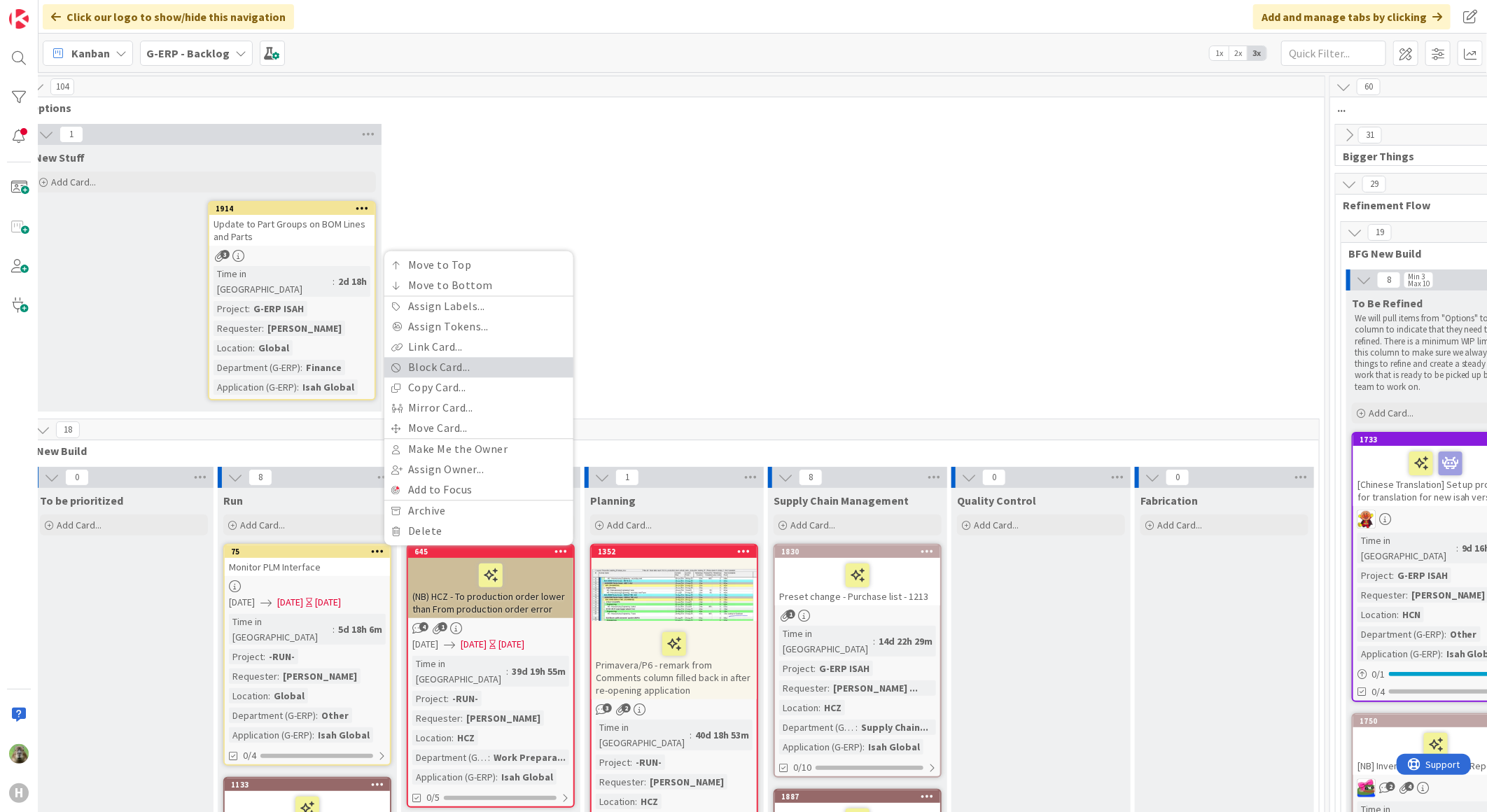
click at [509, 357] on link "Block Card..." at bounding box center [478, 367] width 189 height 21
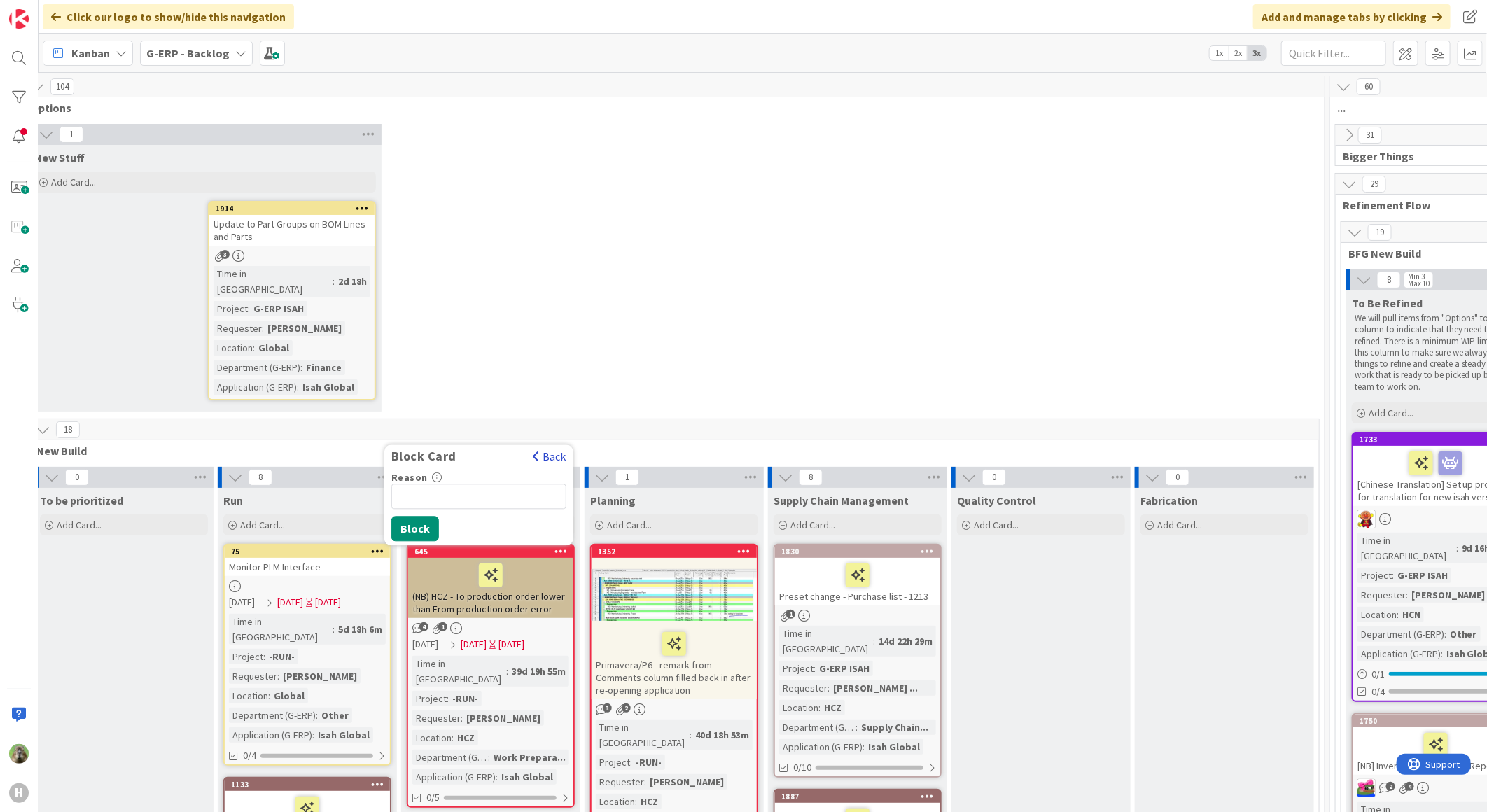
click at [537, 451] on span "button" at bounding box center [536, 456] width 7 height 11
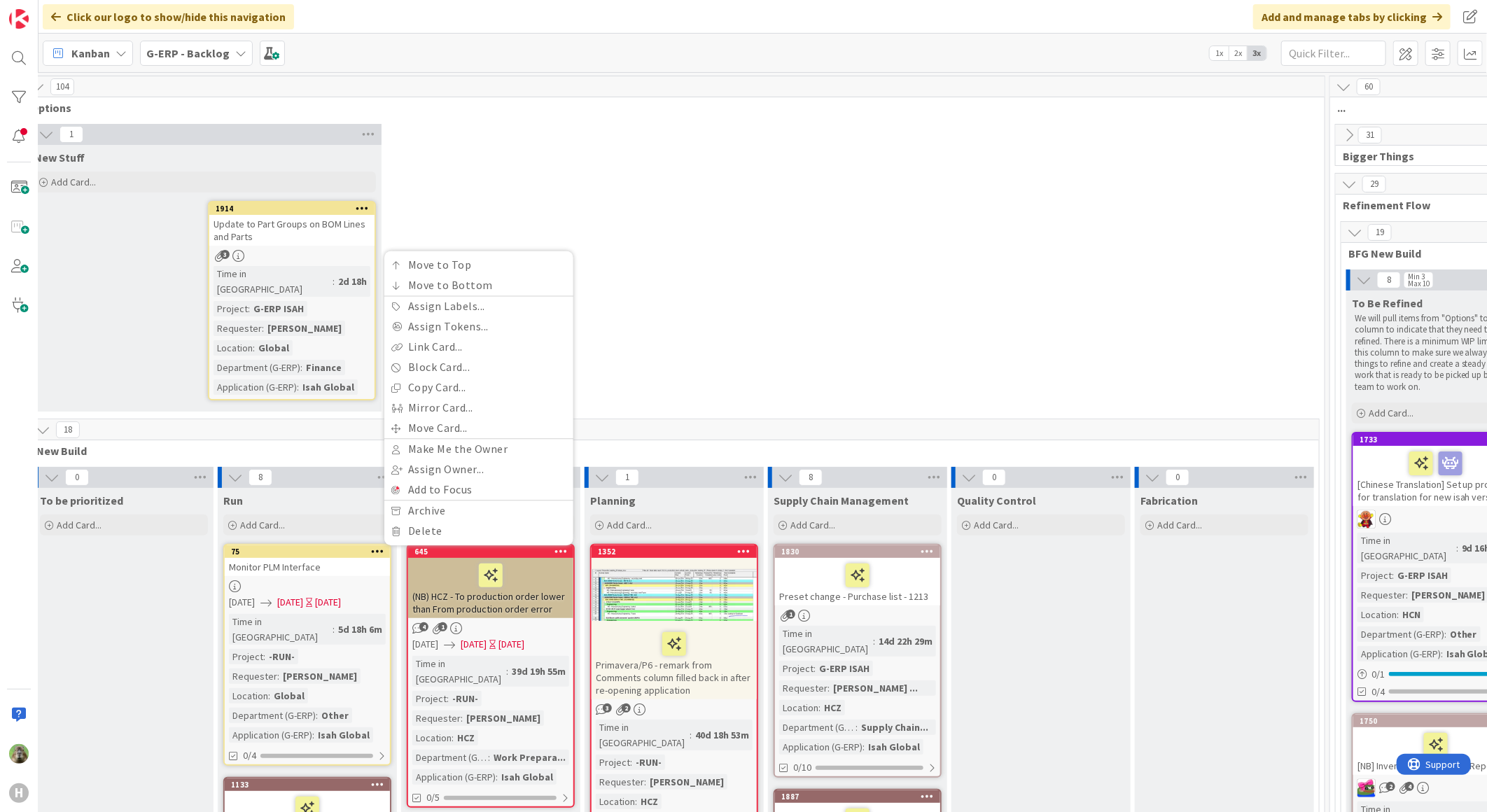
click at [705, 334] on div "1 New Stuff Add Card... 1914 Update to Part Groups on BOM Lines and Parts 3 Tim…" at bounding box center [673, 271] width 1295 height 295
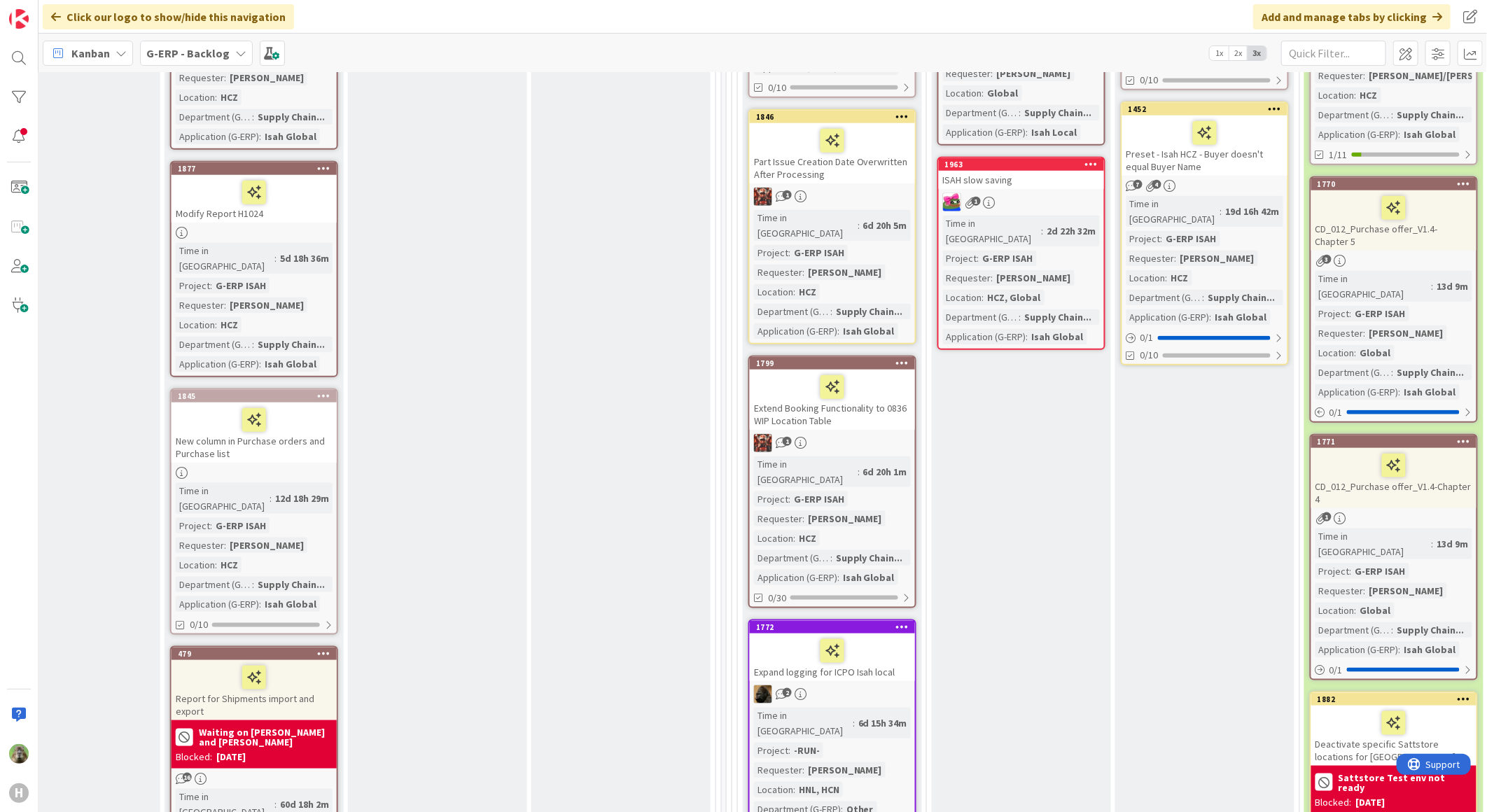
scroll to position [310, 852]
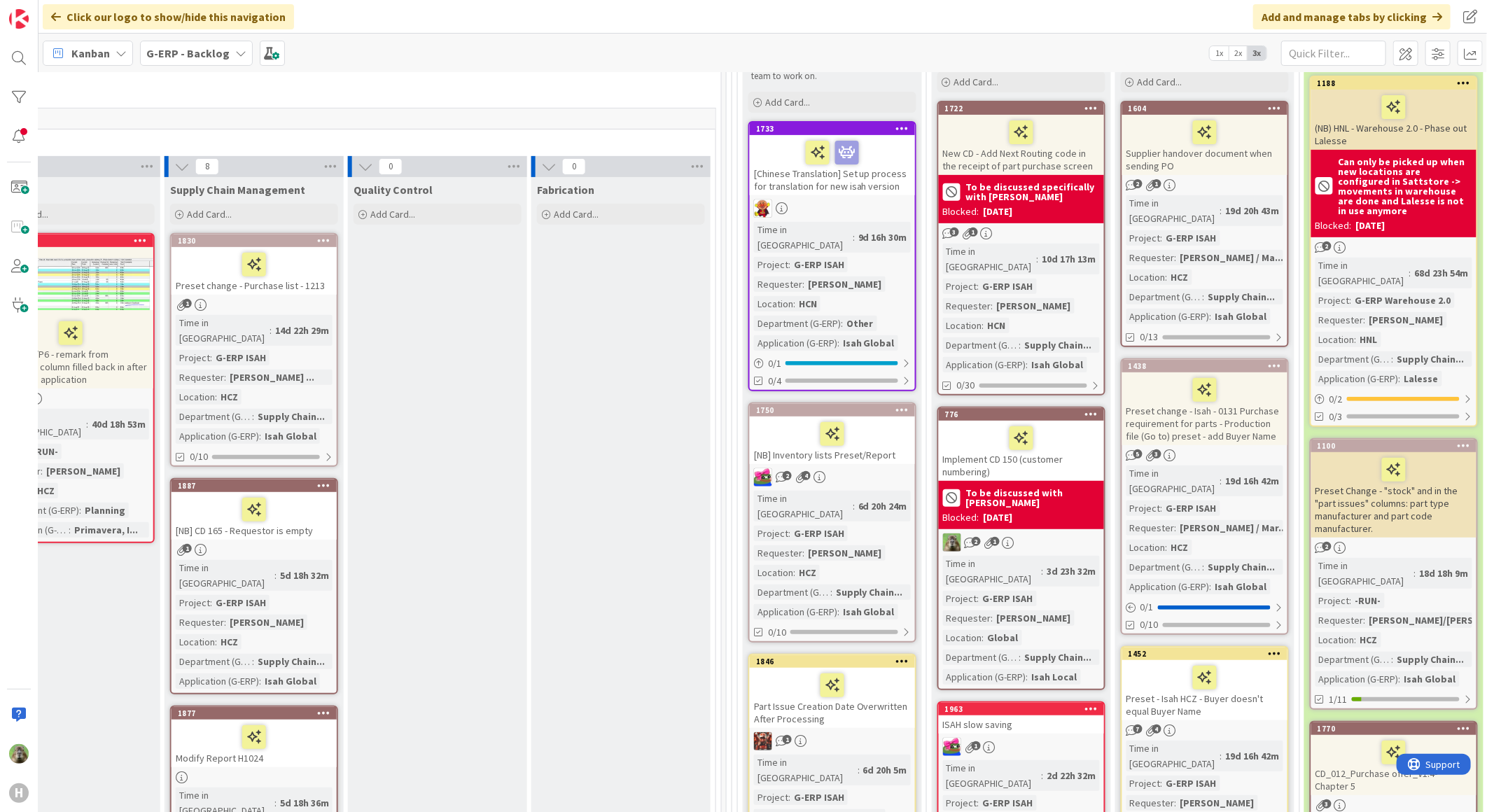
click at [1254, 420] on div "Preset change - Isah - 0131 Purchase requirement for parts - Production file (G…" at bounding box center [1205, 408] width 166 height 72
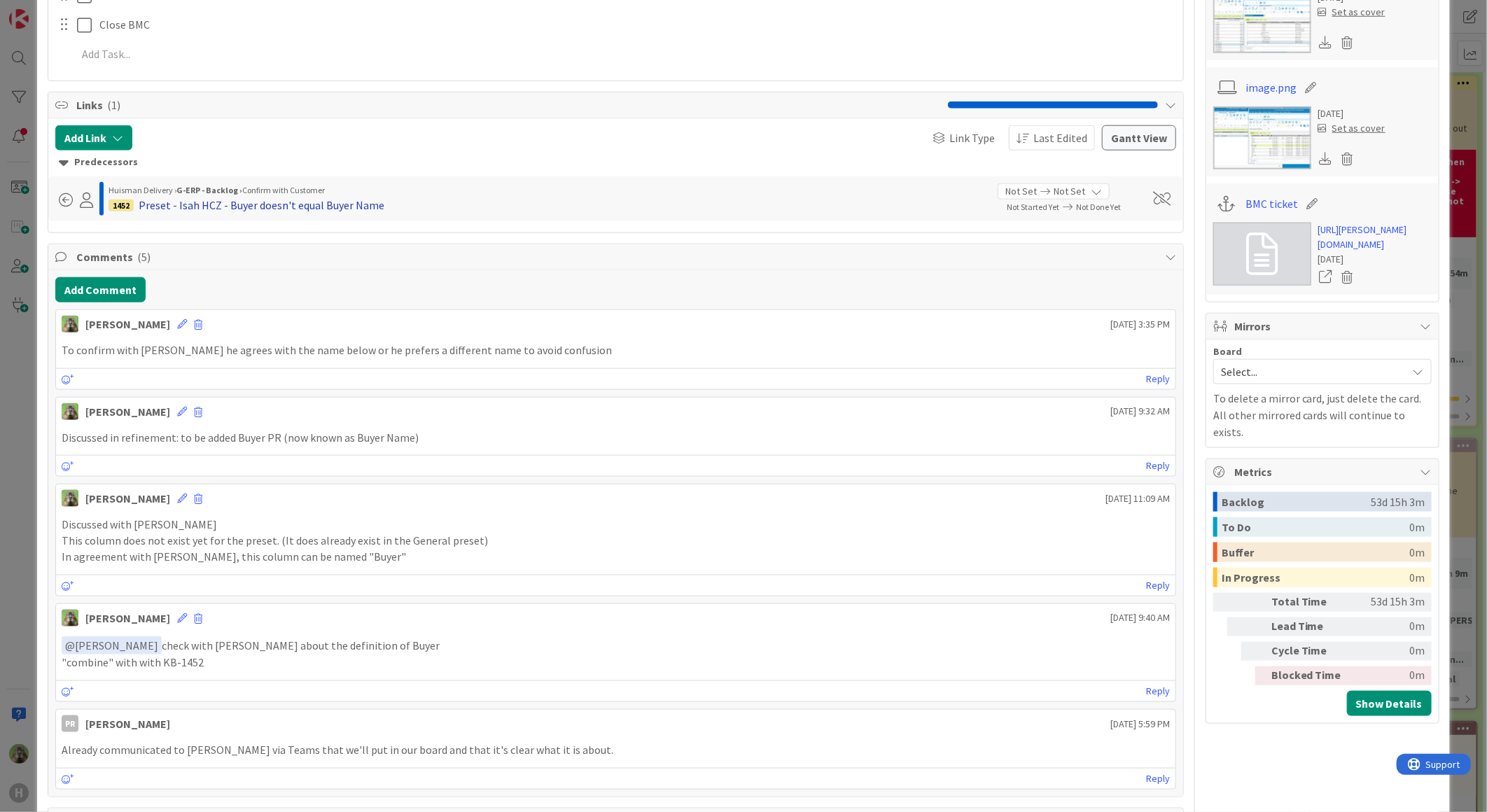
scroll to position [622, 0]
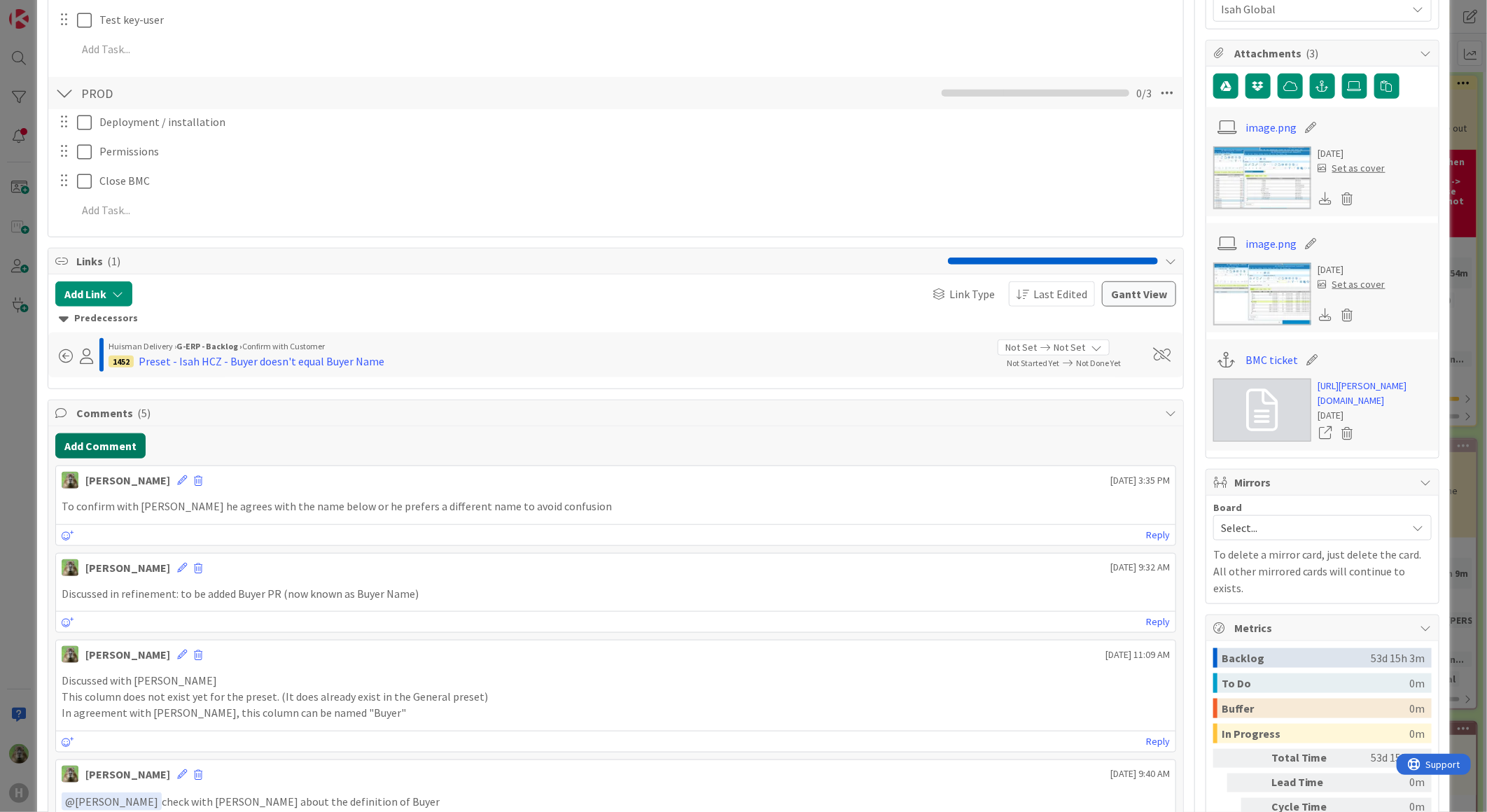
click at [116, 445] on button "Add Comment" at bounding box center [100, 446] width 90 height 25
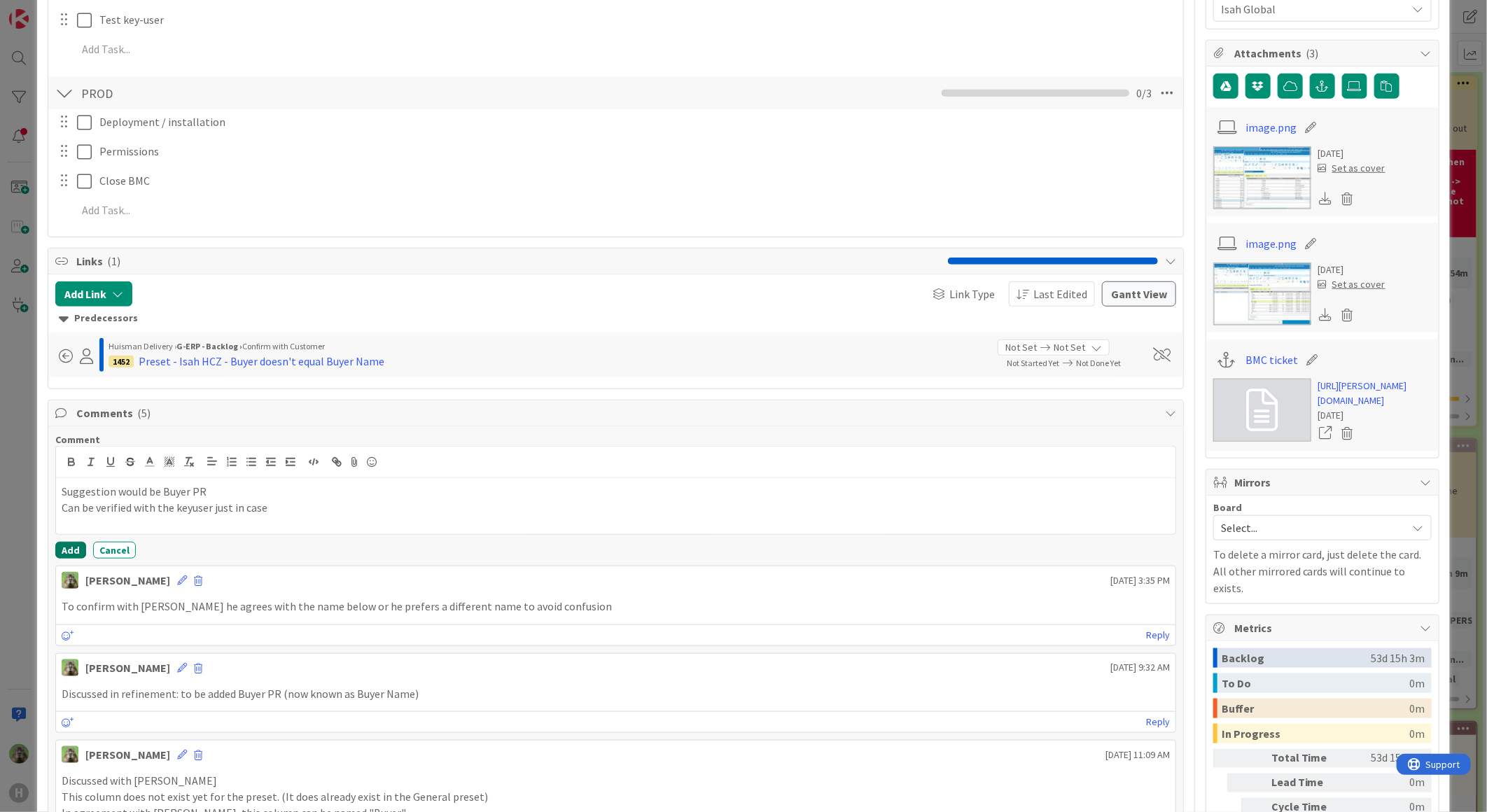
click at [70, 548] on button "Add" at bounding box center [70, 550] width 31 height 17
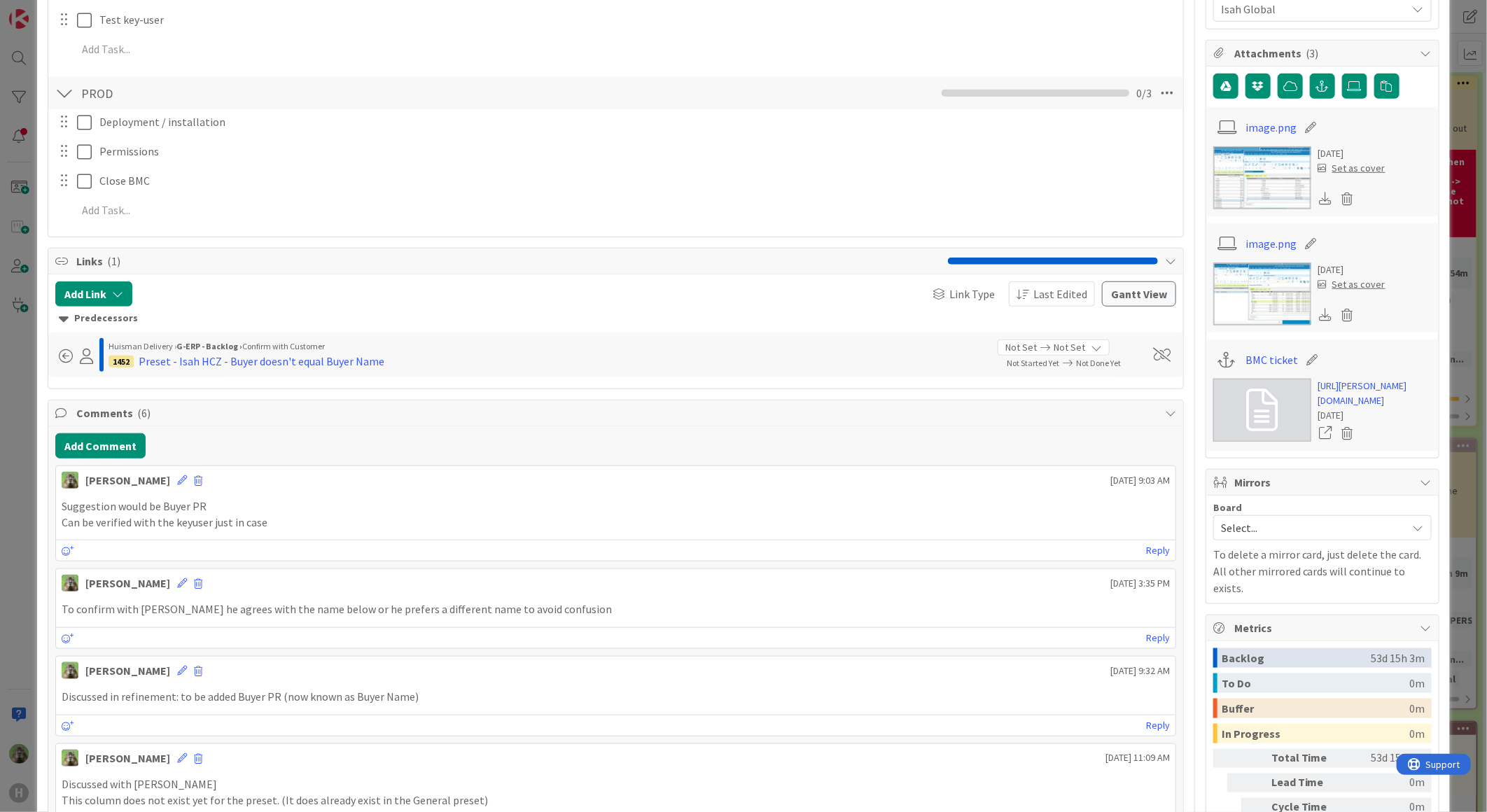
click at [36, 592] on div "ID 1438 G-ERP - Backlog Confirm with Customer Title 108 / 128 Preset change - I…" at bounding box center [744, 406] width 1487 height 812
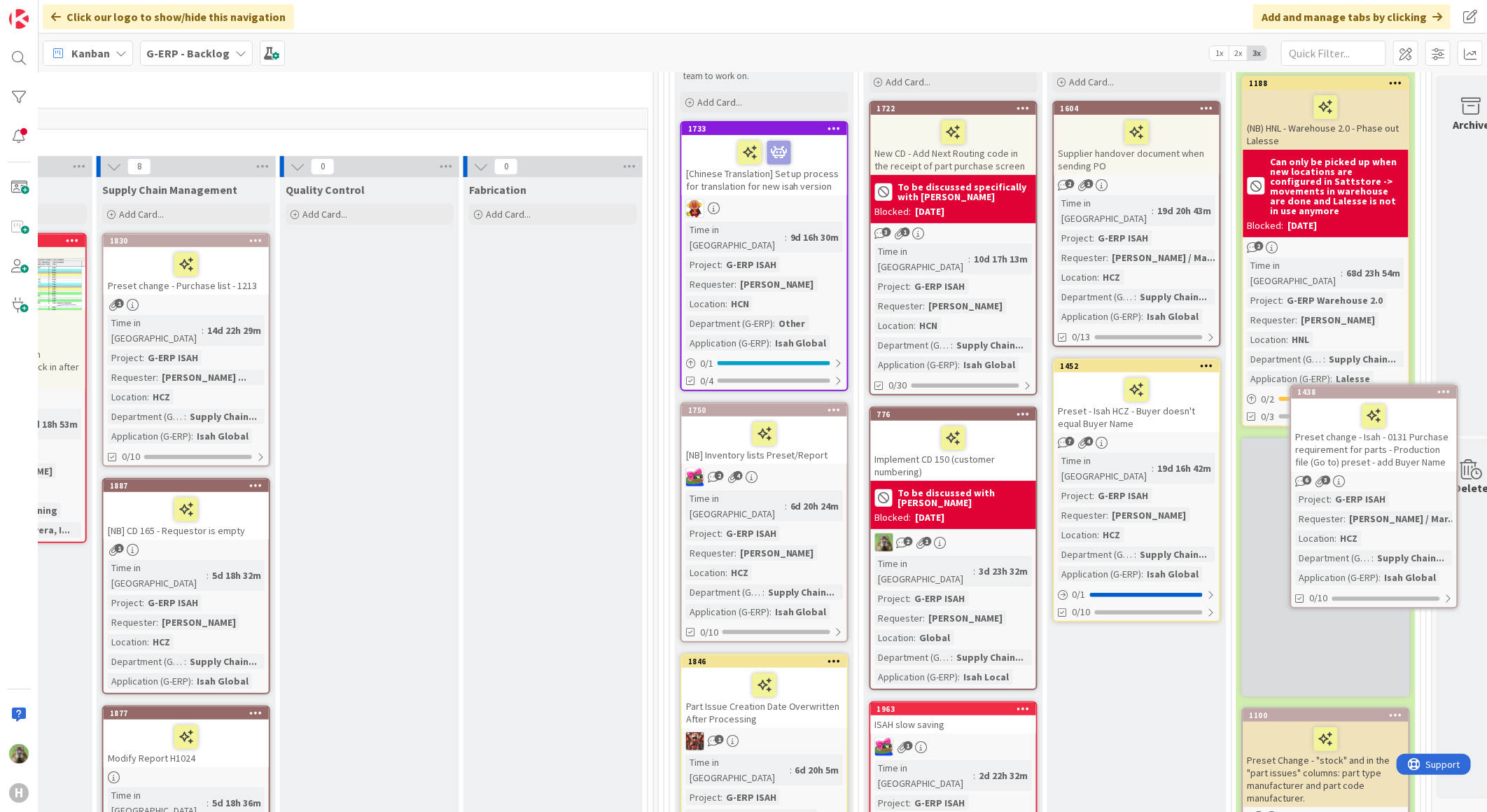
scroll to position [310, 955]
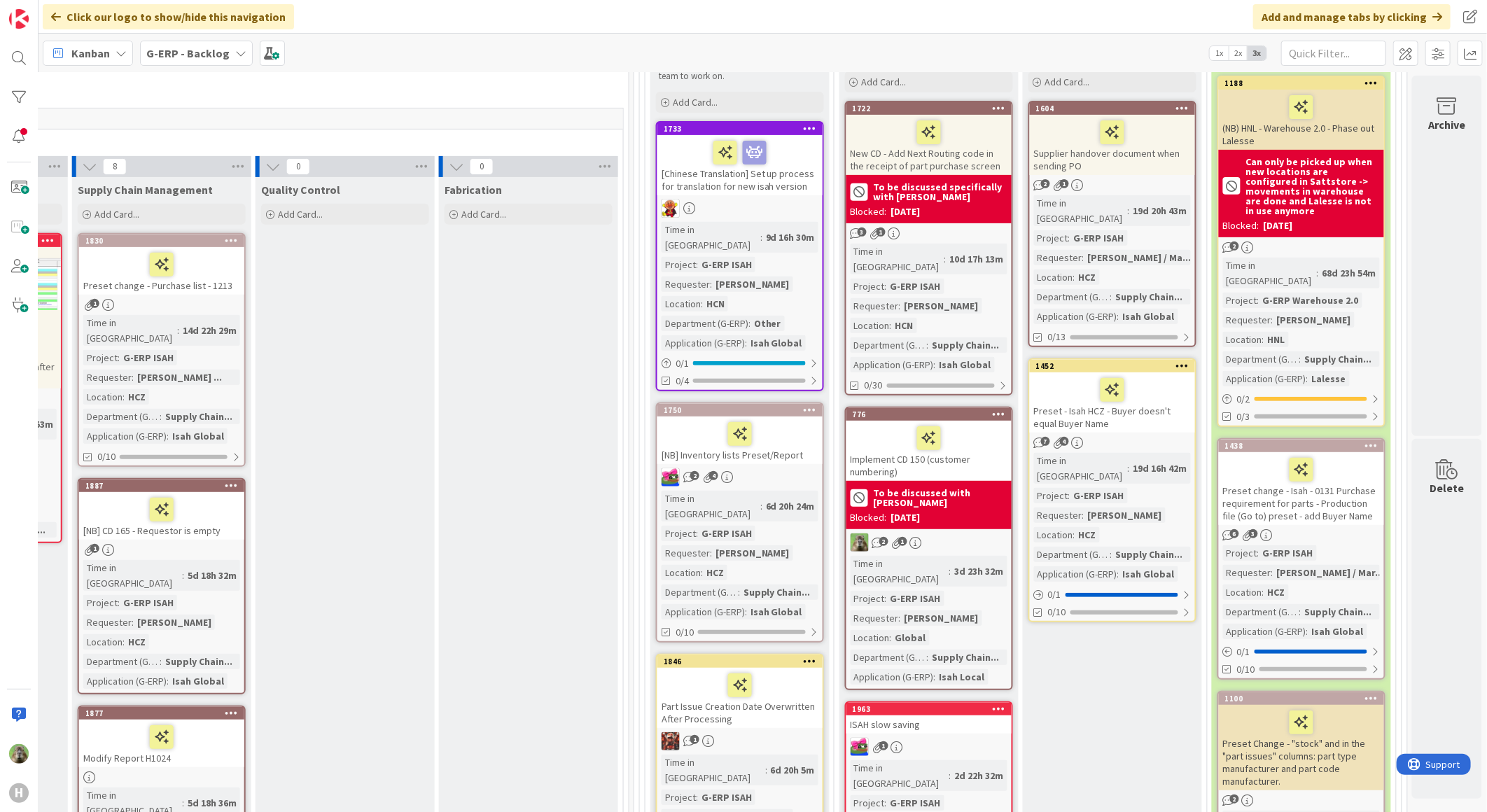
click at [1110, 408] on div "Preset - Isah HCZ - Buyer doesn't equal Buyer Name" at bounding box center [1113, 403] width 166 height 61
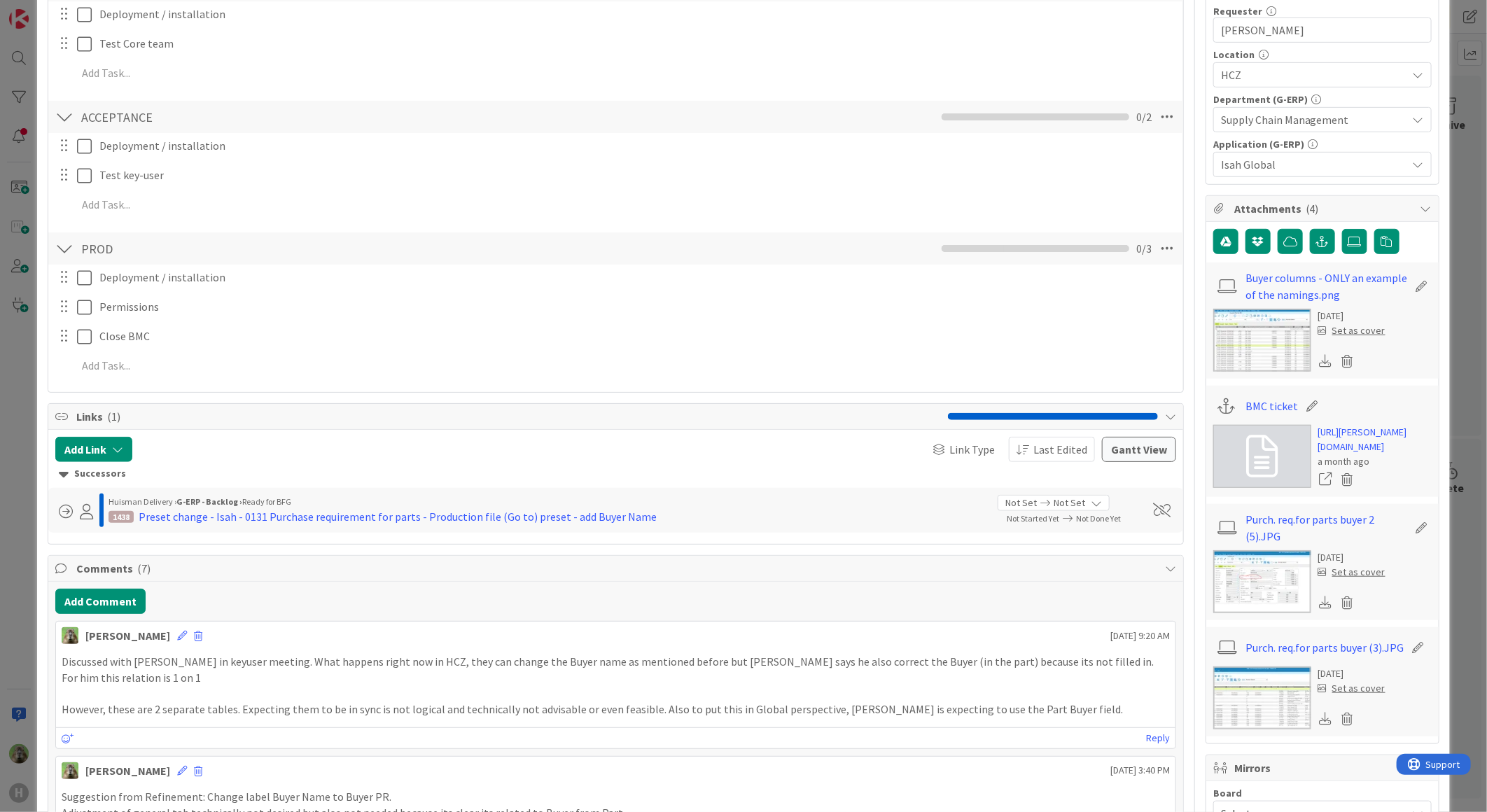
click at [2, 347] on div "ID 1452 G-ERP - Backlog Confirm with Customer Title 50 / 128 Preset - Isah HCZ …" at bounding box center [744, 406] width 1487 height 812
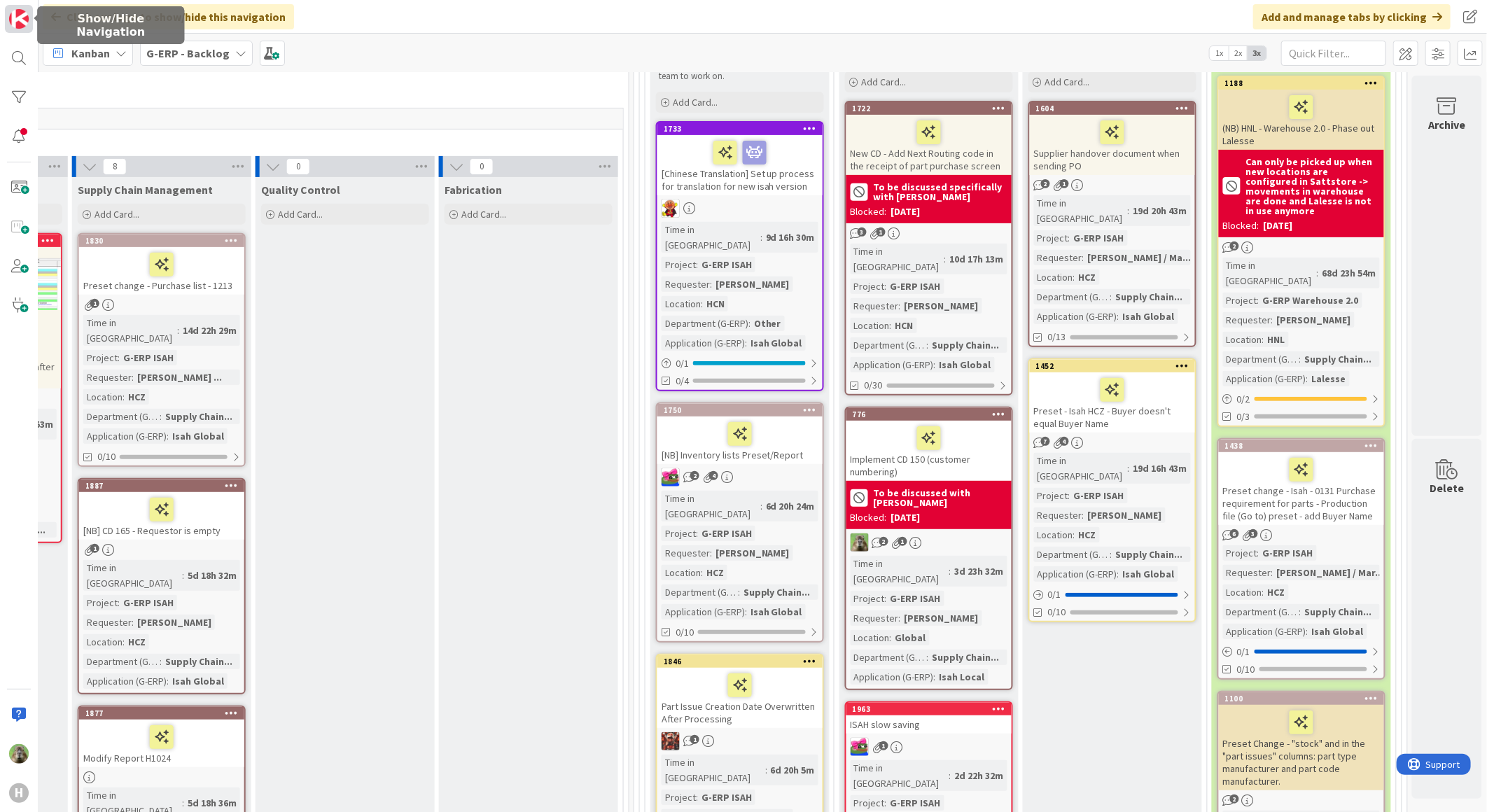
click at [14, 18] on img at bounding box center [18, 18] width 20 height 20
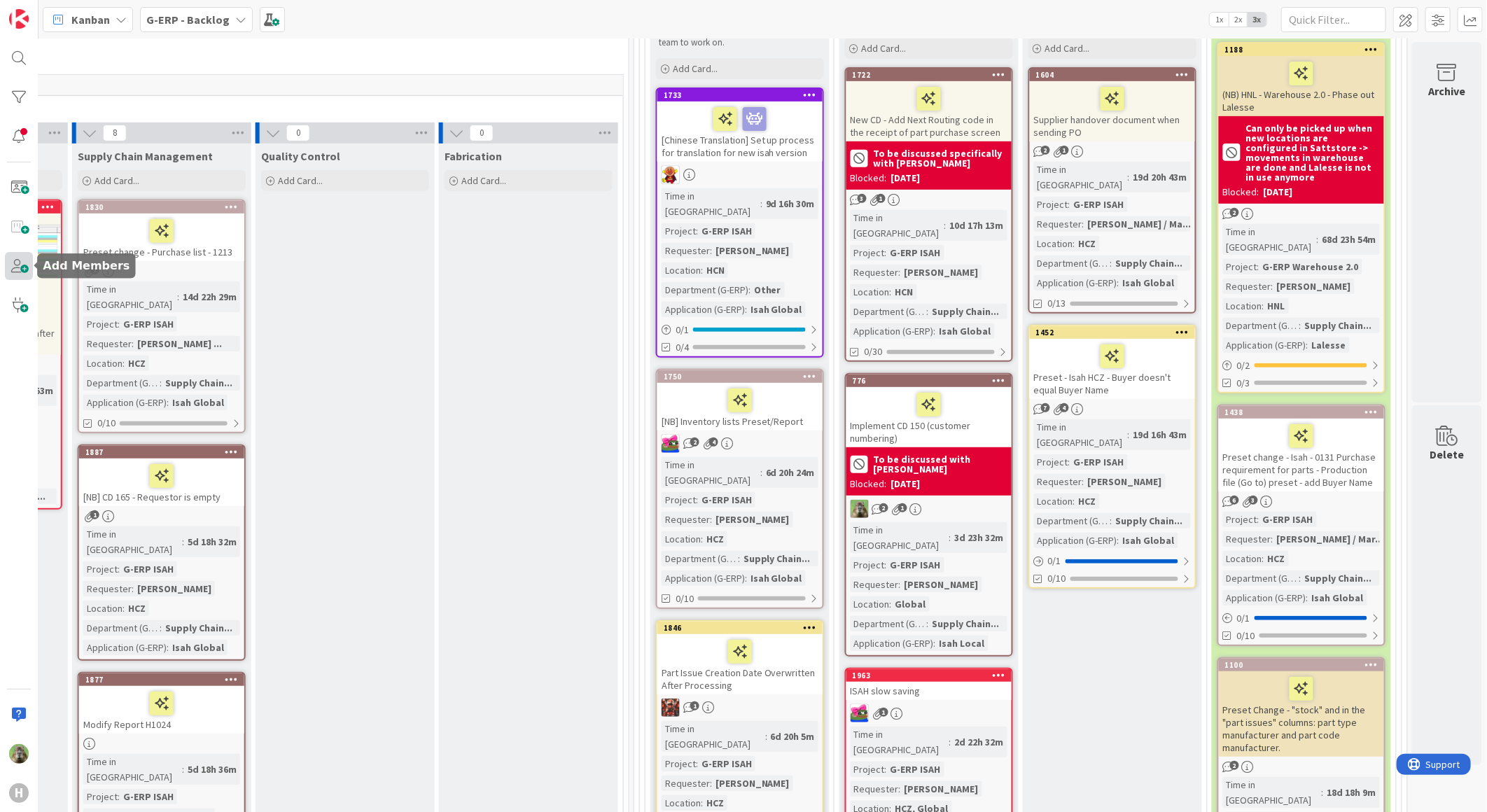
click at [12, 279] on span at bounding box center [18, 266] width 28 height 28
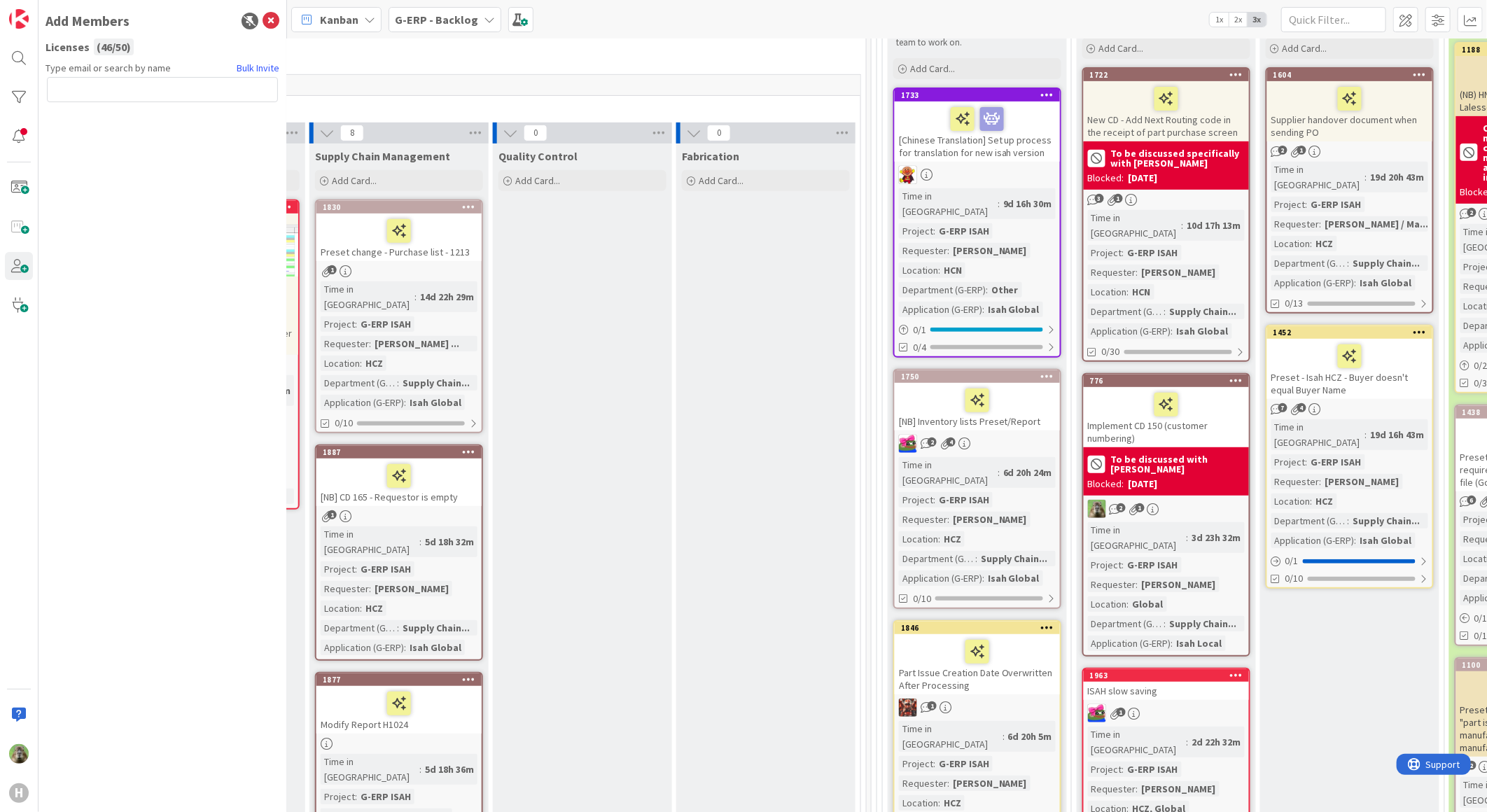
click at [119, 44] on div "( 46 / 50 )" at bounding box center [114, 46] width 40 height 17
click at [115, 102] on div at bounding box center [162, 92] width 231 height 31
click at [110, 89] on input "text" at bounding box center [162, 90] width 231 height 25
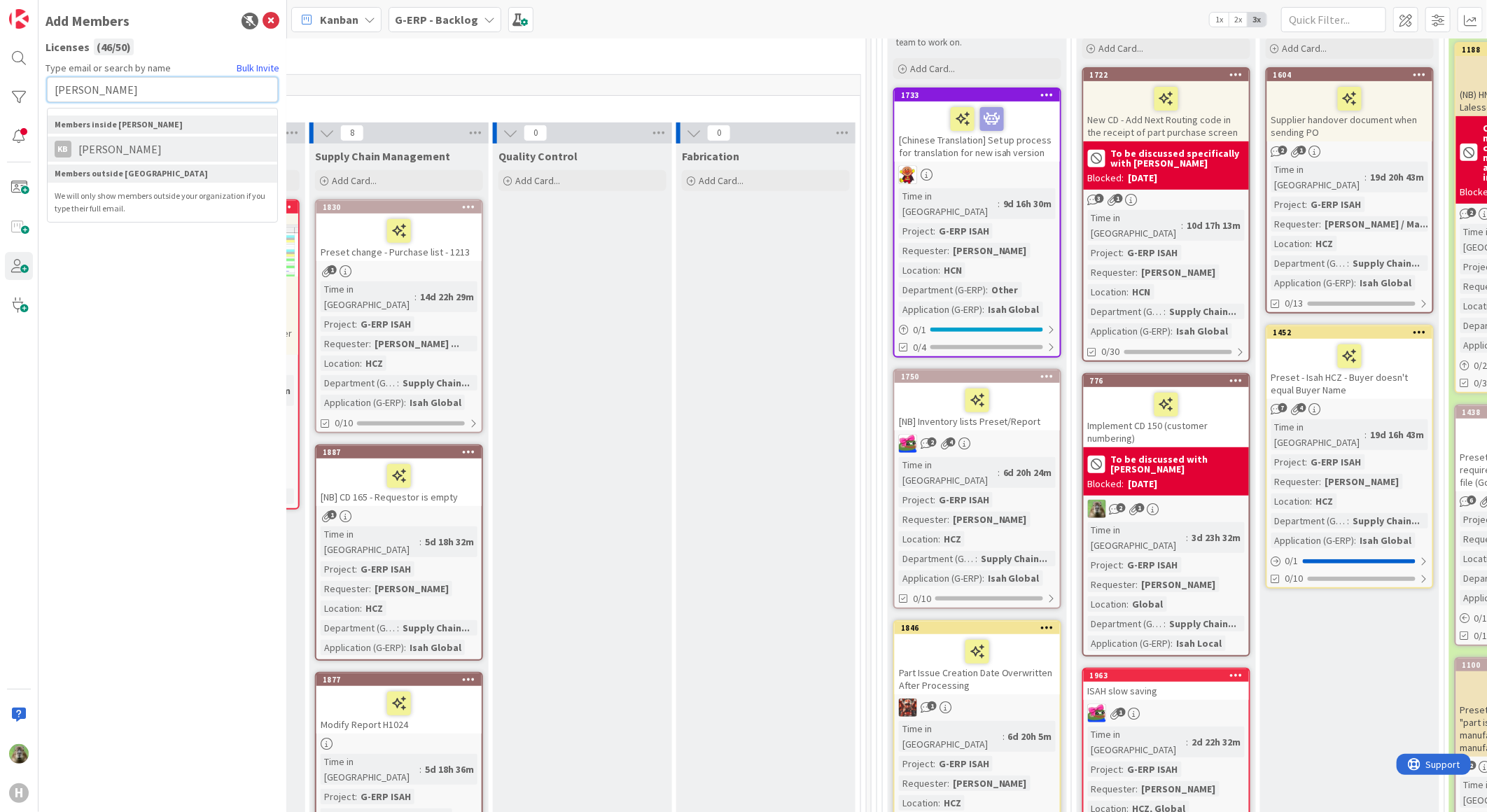
type input "[PERSON_NAME]"
click at [119, 153] on span "[PERSON_NAME]" at bounding box center [120, 149] width 97 height 17
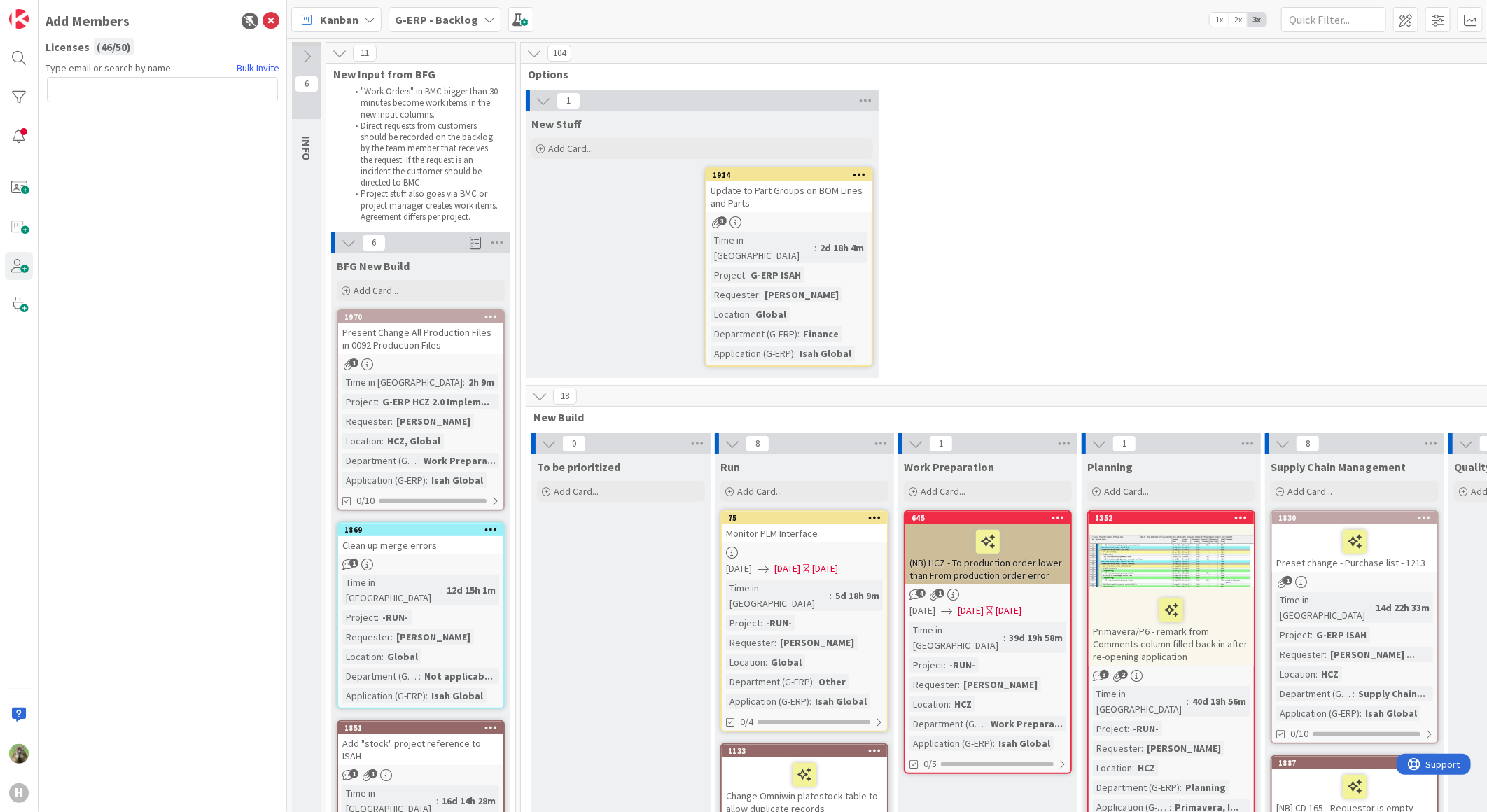
click at [199, 501] on div "Type email or search by name Bulk Invite" at bounding box center [162, 431] width 234 height 740
click at [266, 18] on icon at bounding box center [271, 21] width 17 height 17
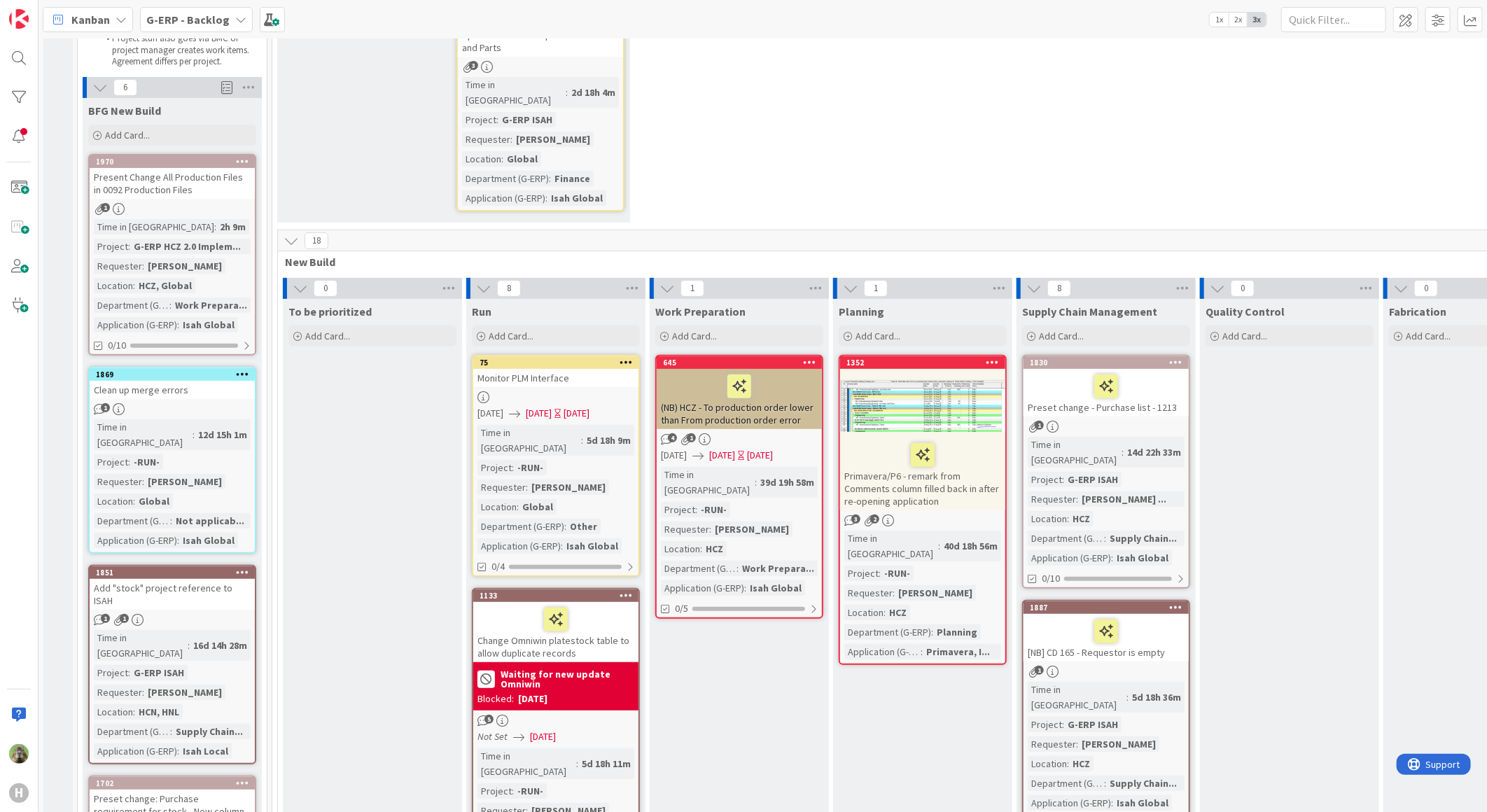
scroll to position [155, 955]
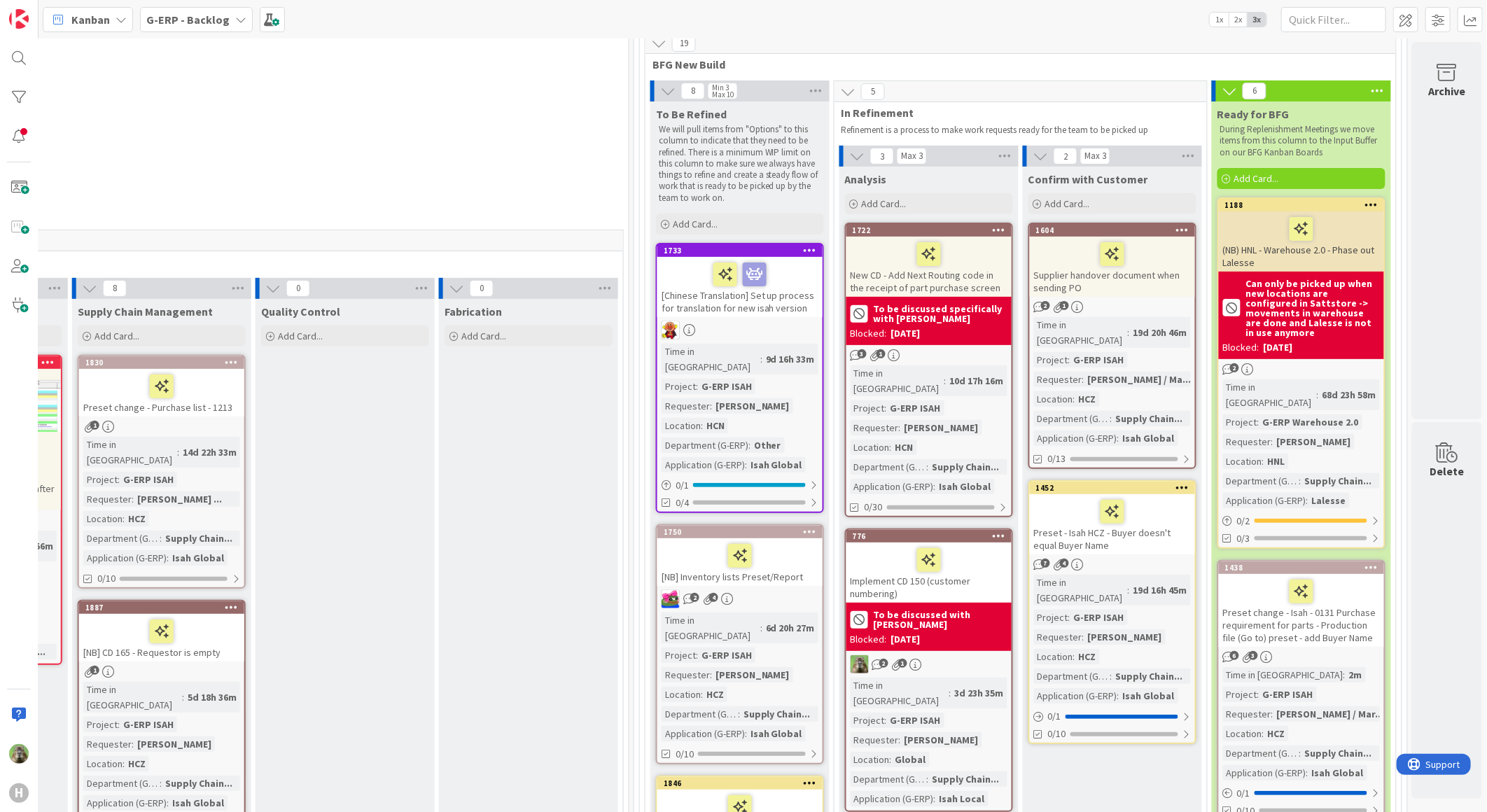
click at [1152, 533] on div "Preset - Isah HCZ - Buyer doesn't equal Buyer Name" at bounding box center [1113, 525] width 166 height 61
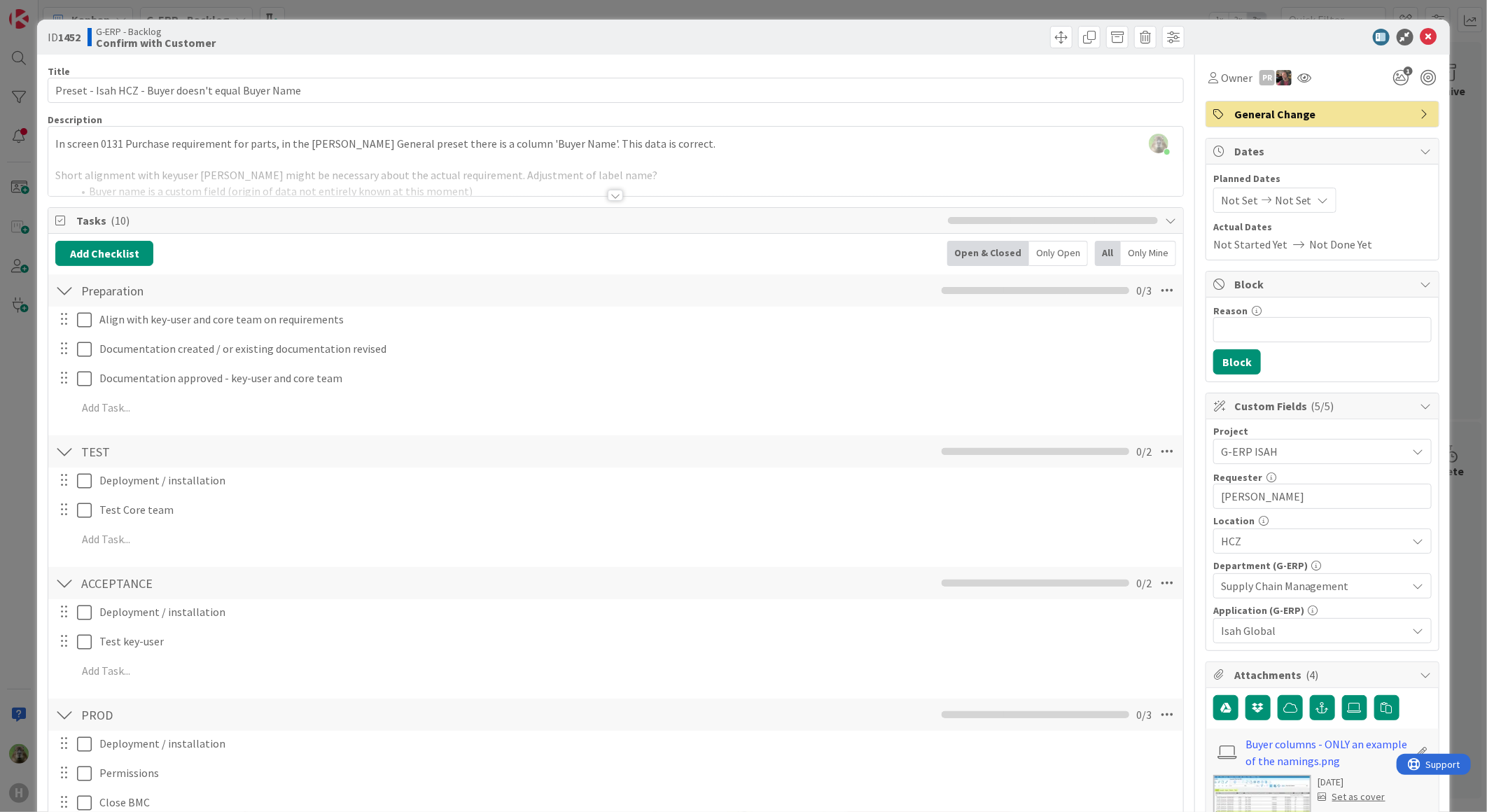
click at [16, 595] on div "ID 1452 G-ERP - Backlog Confirm with Customer Title 50 / 128 Preset - Isah HCZ …" at bounding box center [744, 406] width 1487 height 812
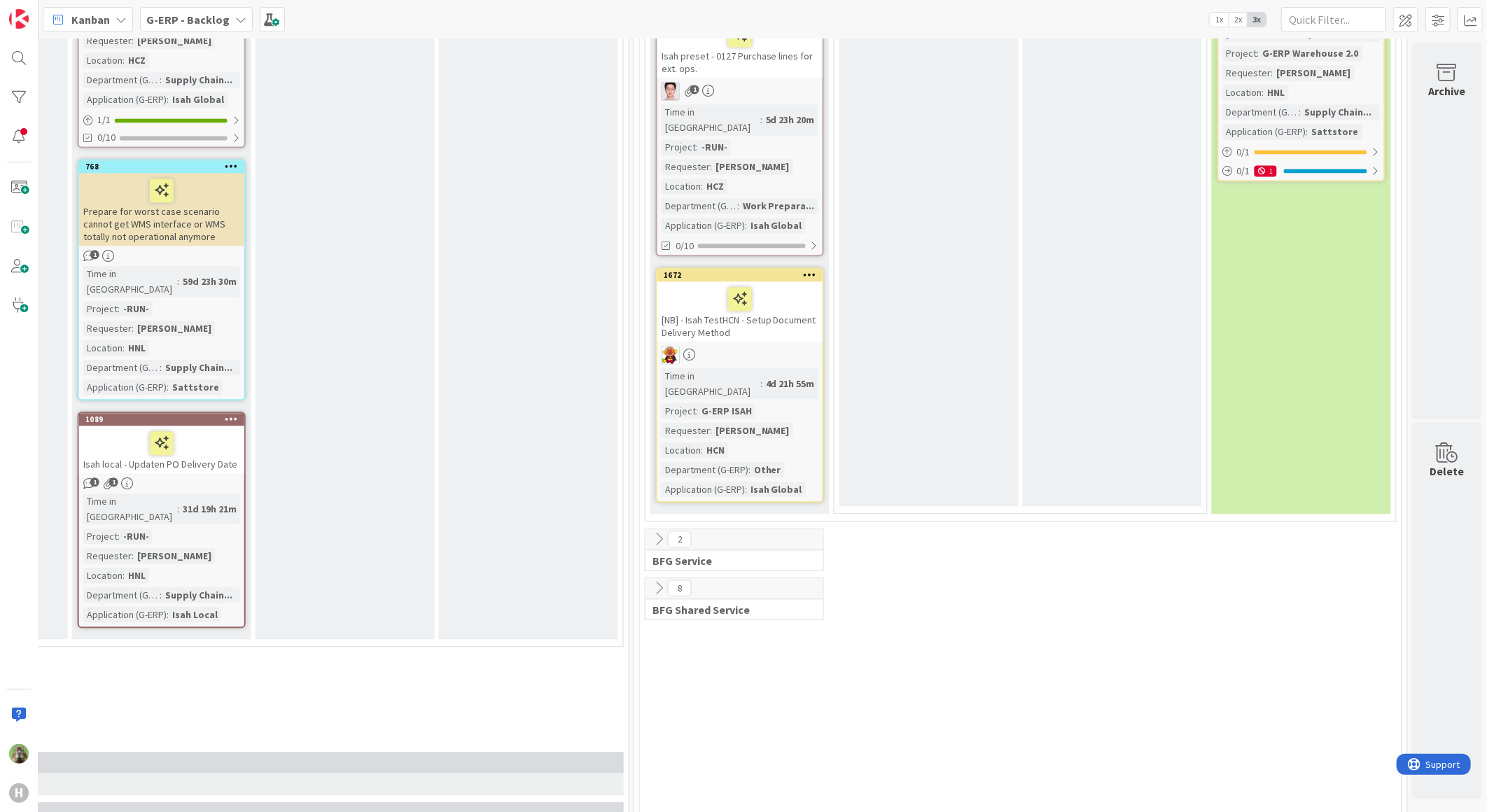
scroll to position [1762, 955]
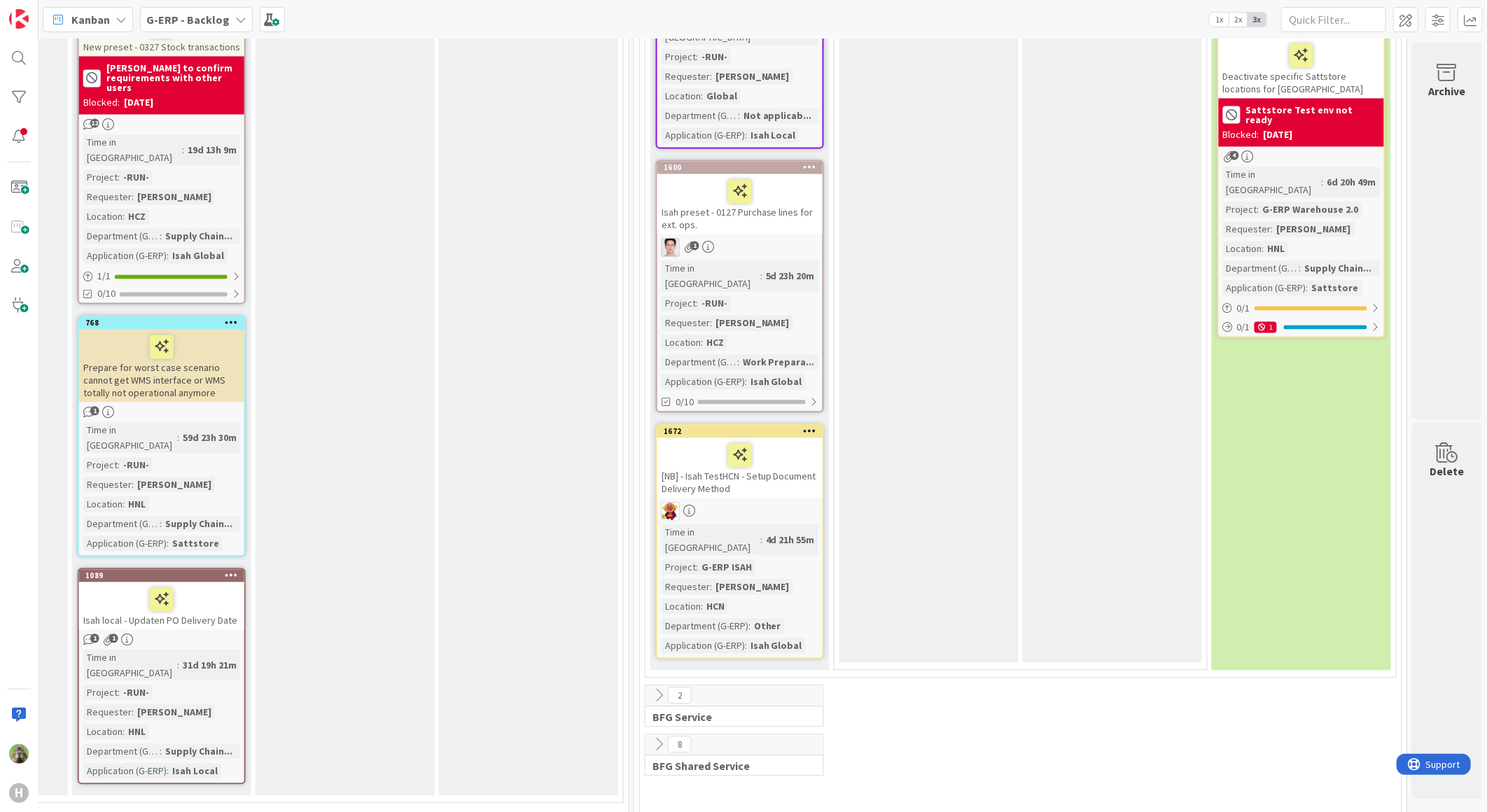
click at [177, 24] on b "G-ERP - Backlog" at bounding box center [188, 20] width 84 height 14
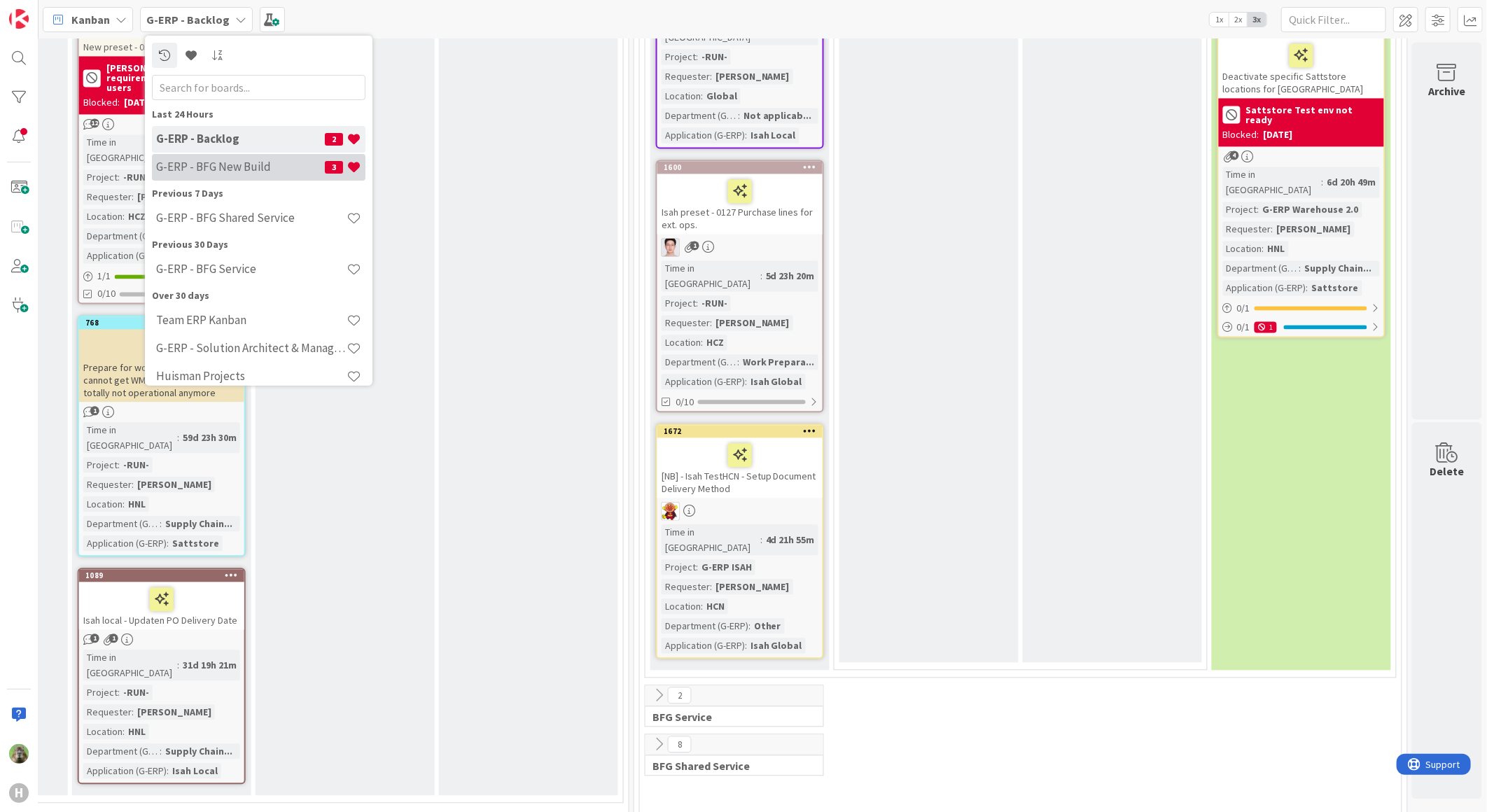
click at [218, 166] on h4 "G-ERP - BFG New Build" at bounding box center [240, 166] width 169 height 14
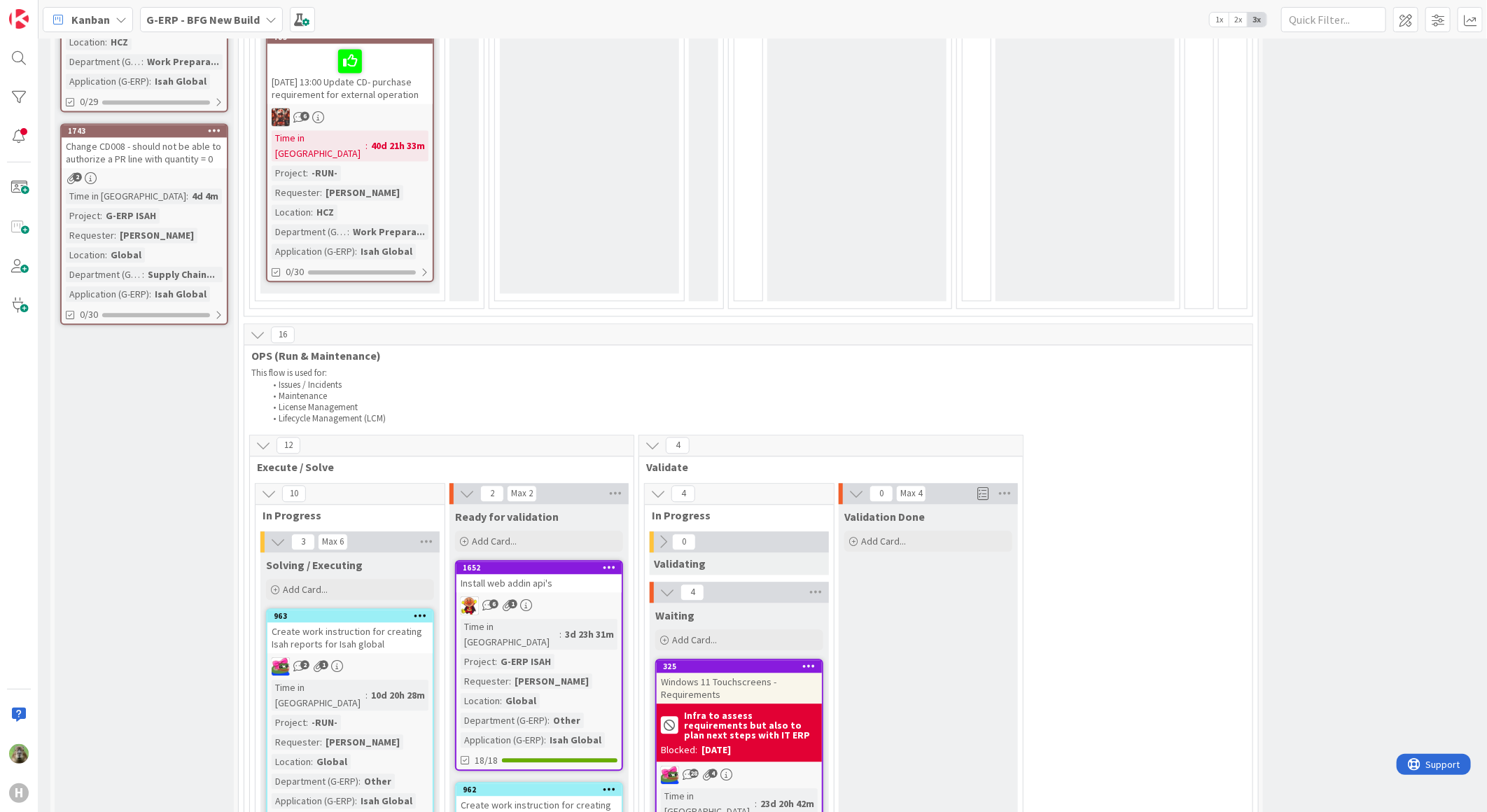
scroll to position [2100, 172]
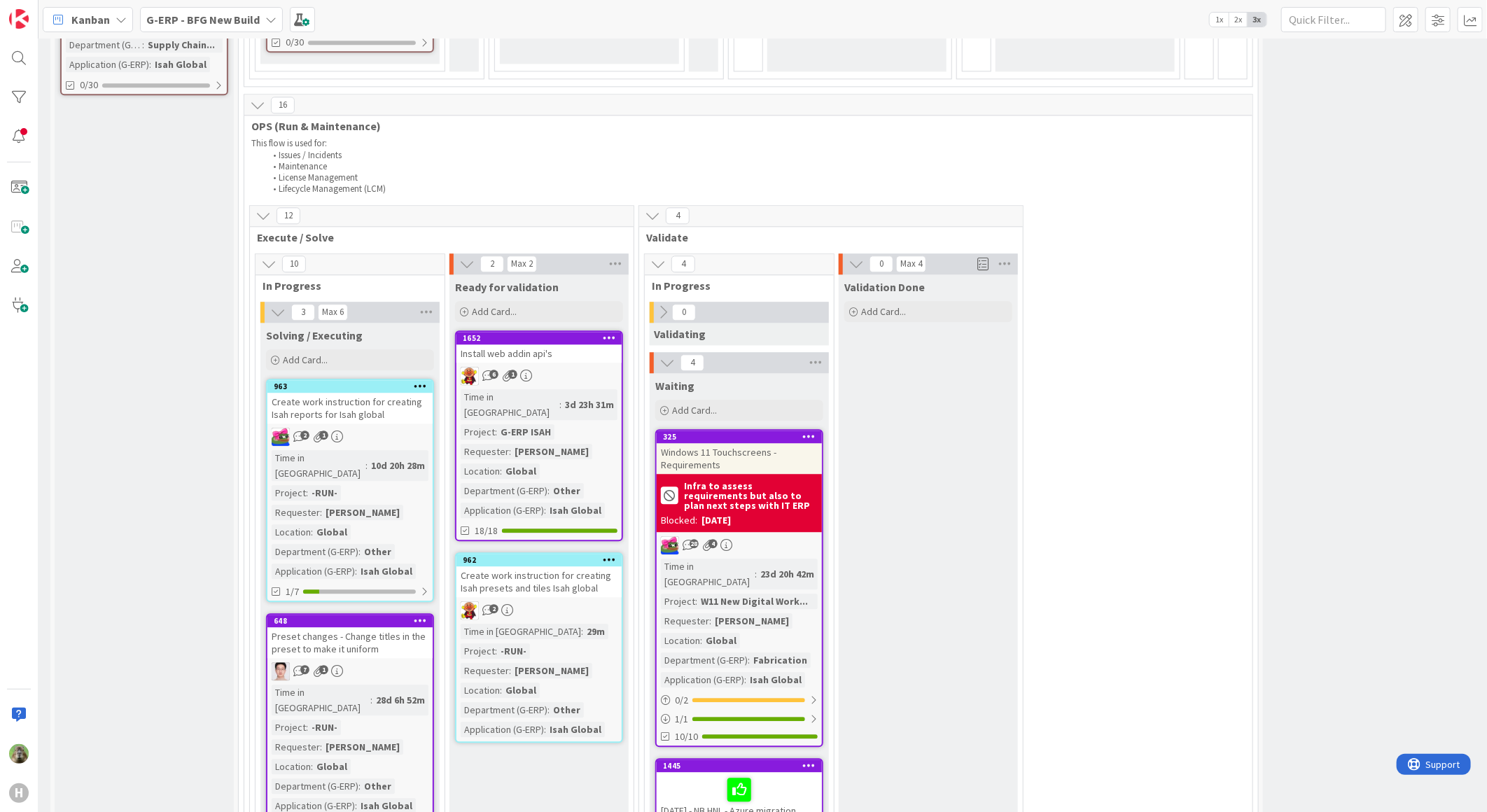
click at [783, 481] on b "Infra to assess requirements but also to plan next steps with IT ERP" at bounding box center [751, 495] width 134 height 29
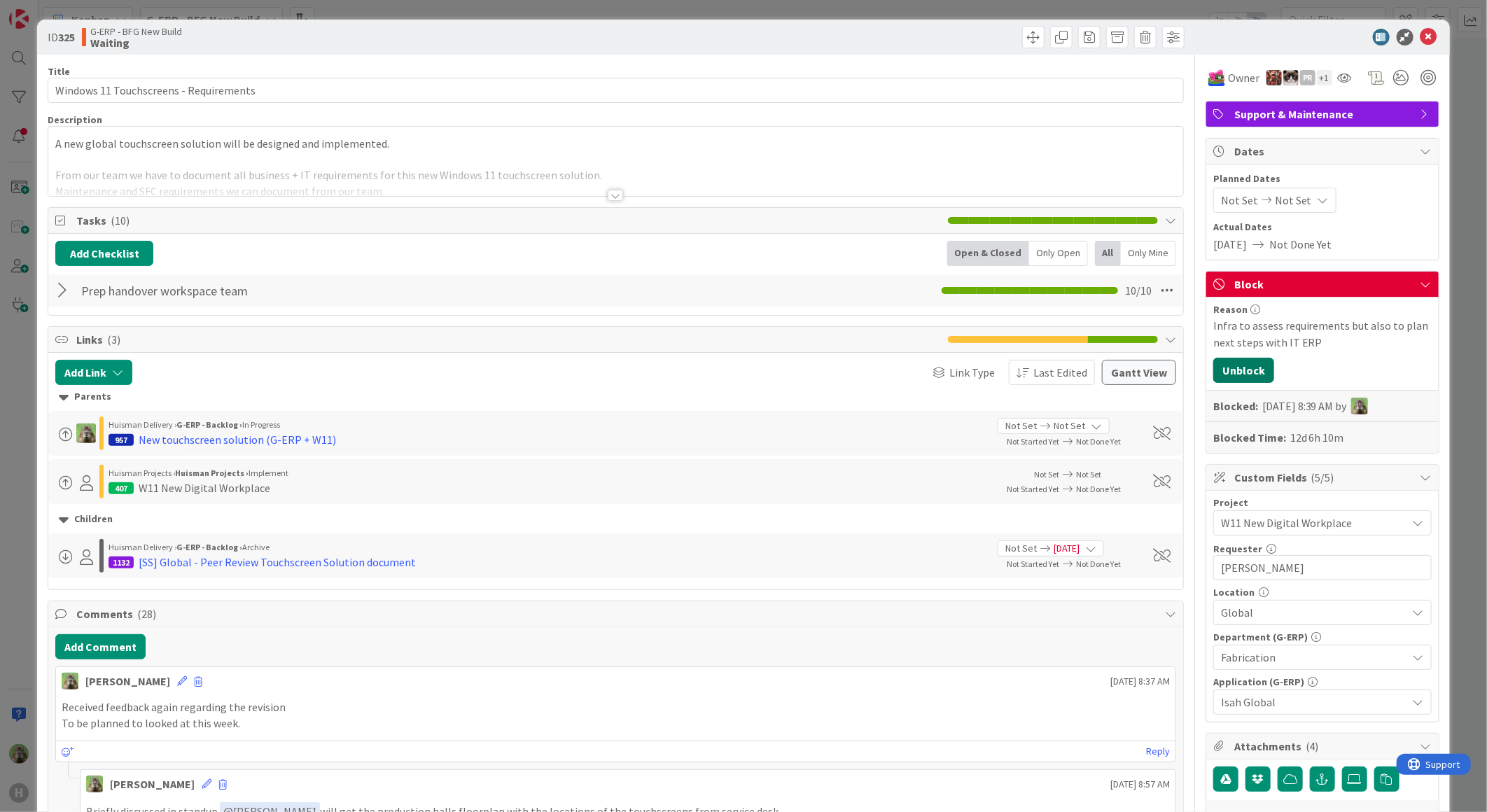
click at [1242, 365] on button "Unblock" at bounding box center [1243, 370] width 61 height 25
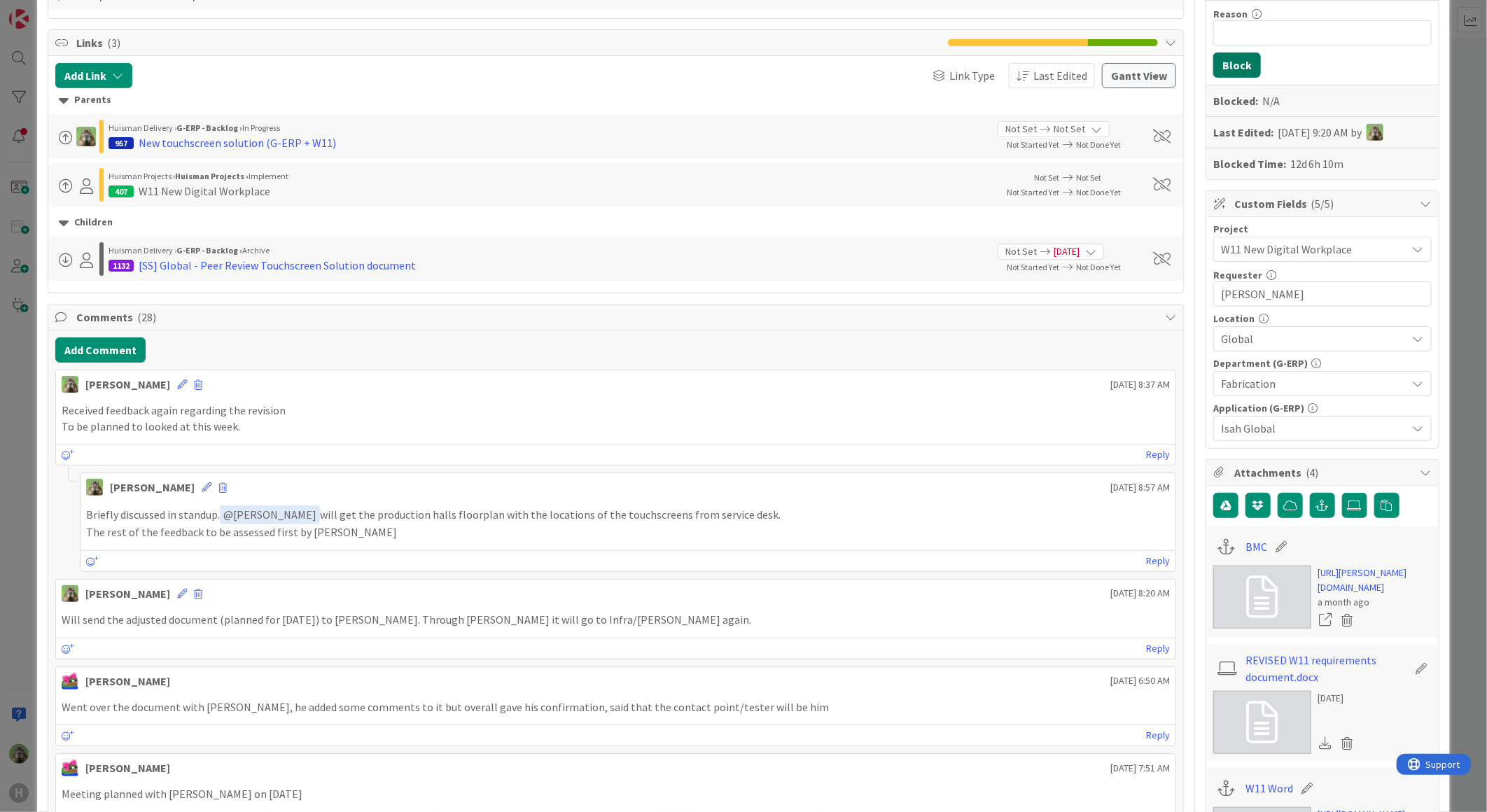
scroll to position [310, 0]
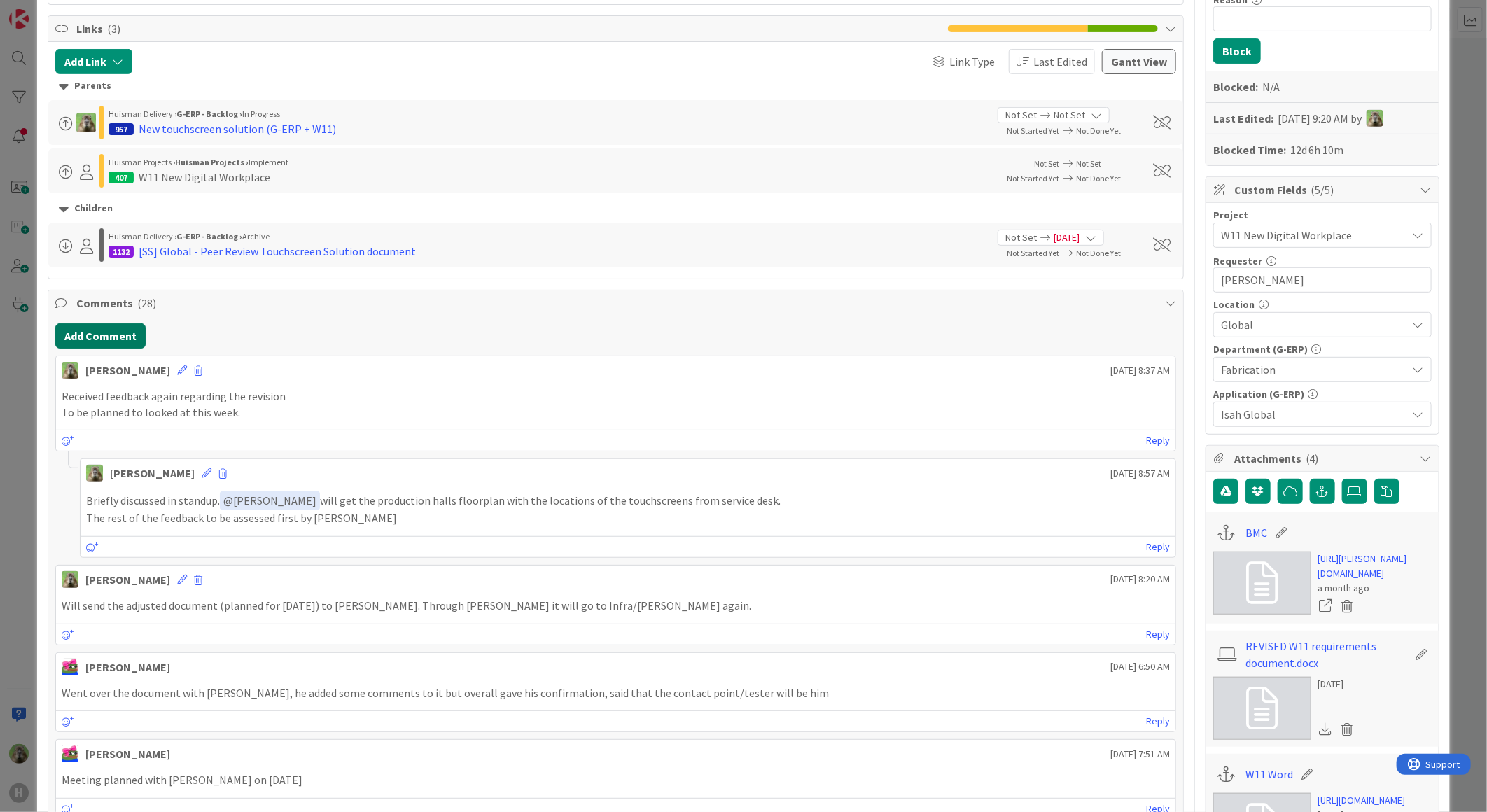
click at [113, 331] on button "Add Comment" at bounding box center [100, 336] width 90 height 25
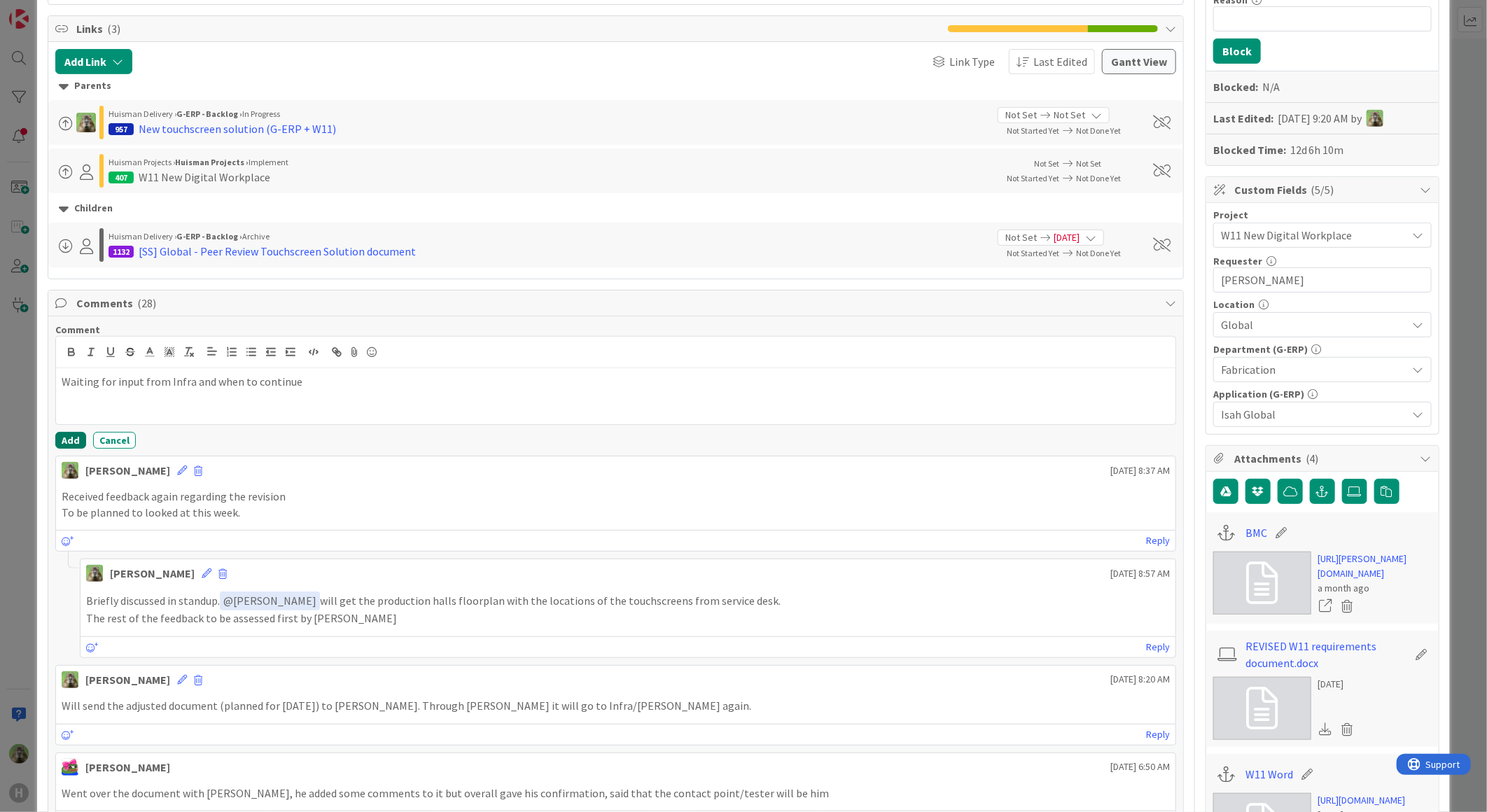
click at [63, 438] on button "Add" at bounding box center [70, 440] width 31 height 17
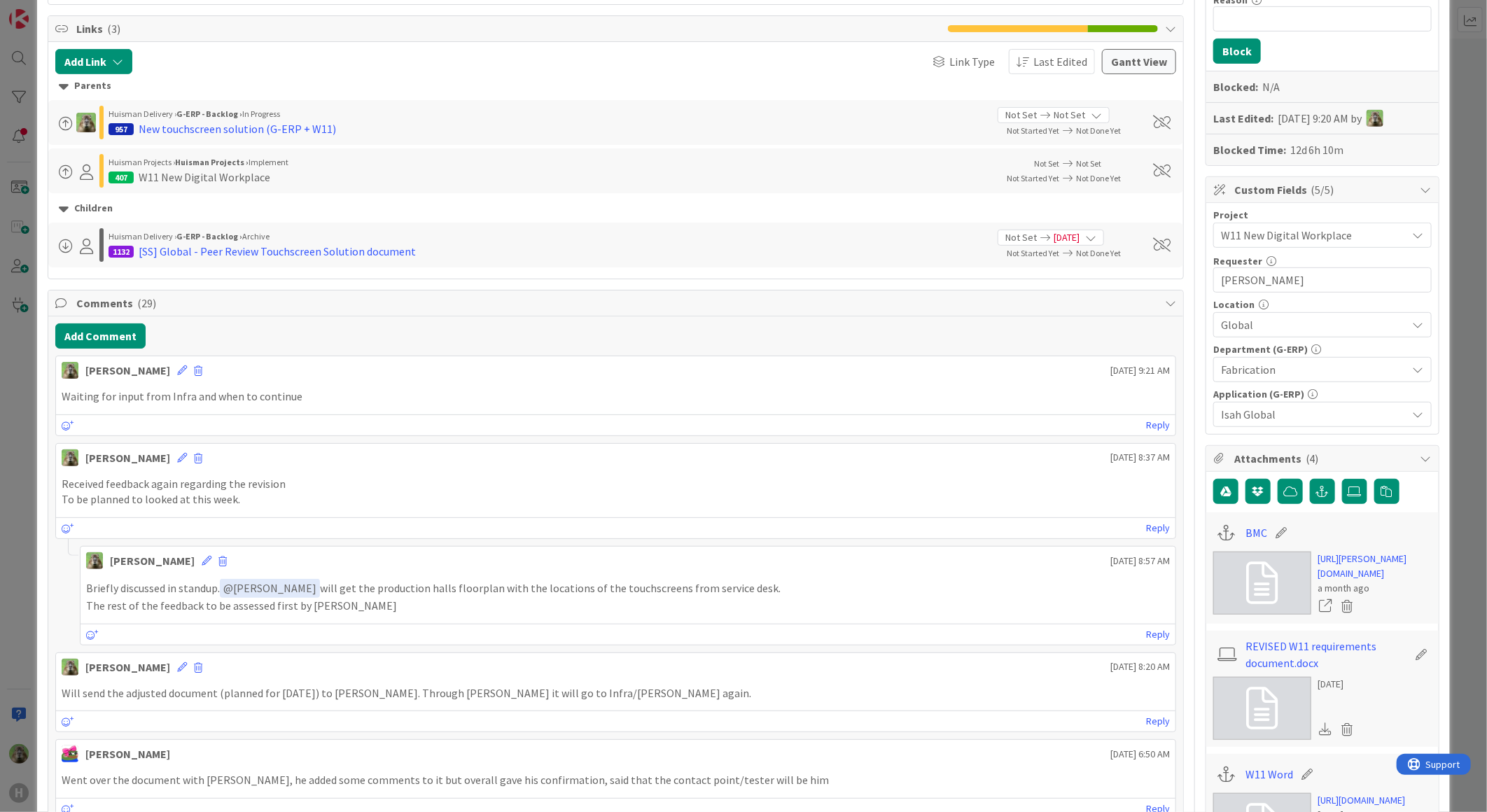
click at [24, 485] on div "ID 325 G-ERP - BFG New Build Waiting Title 38 / 128 Windows 11 Touchscreens - R…" at bounding box center [744, 406] width 1487 height 812
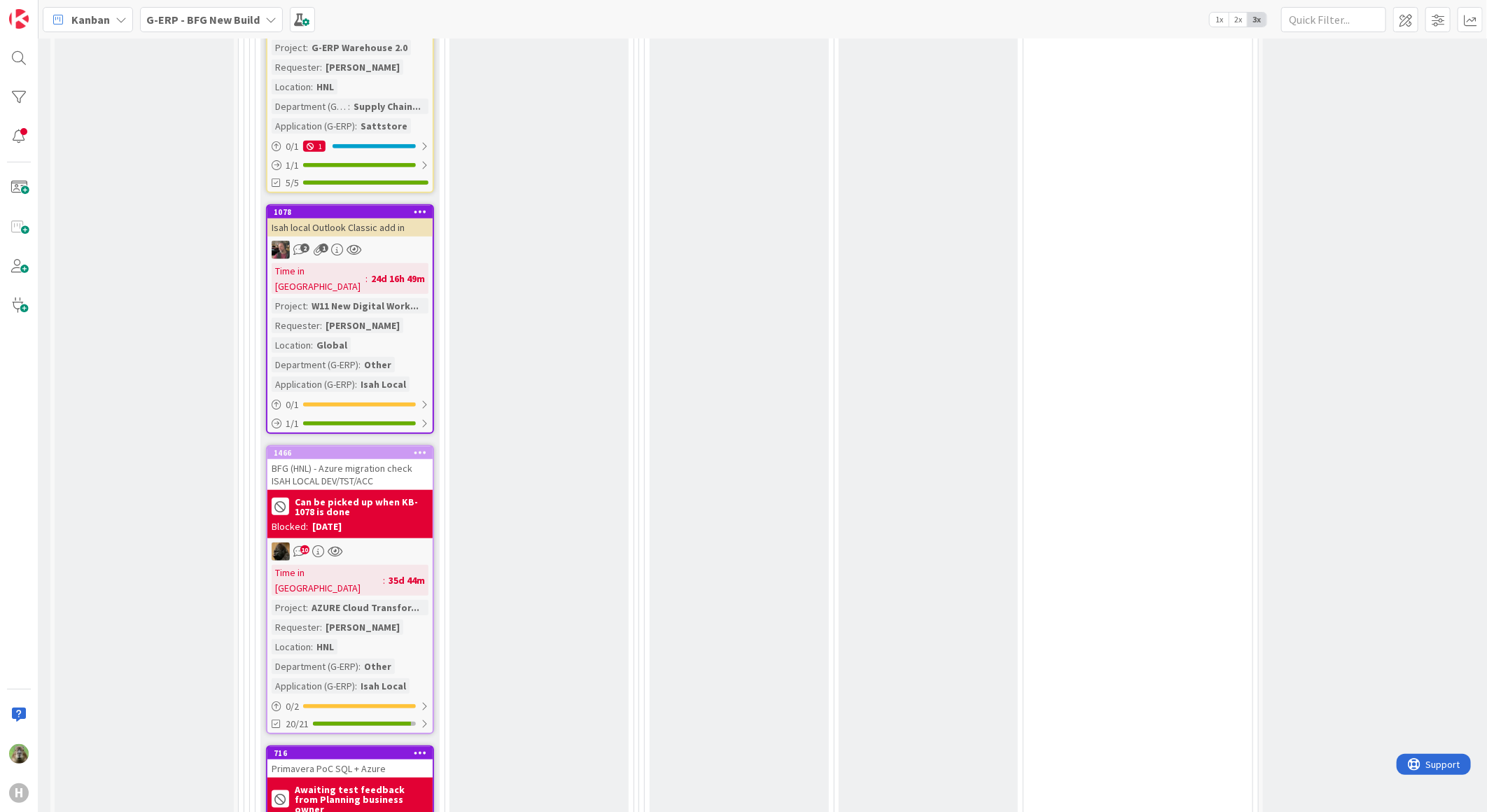
scroll to position [3811, 172]
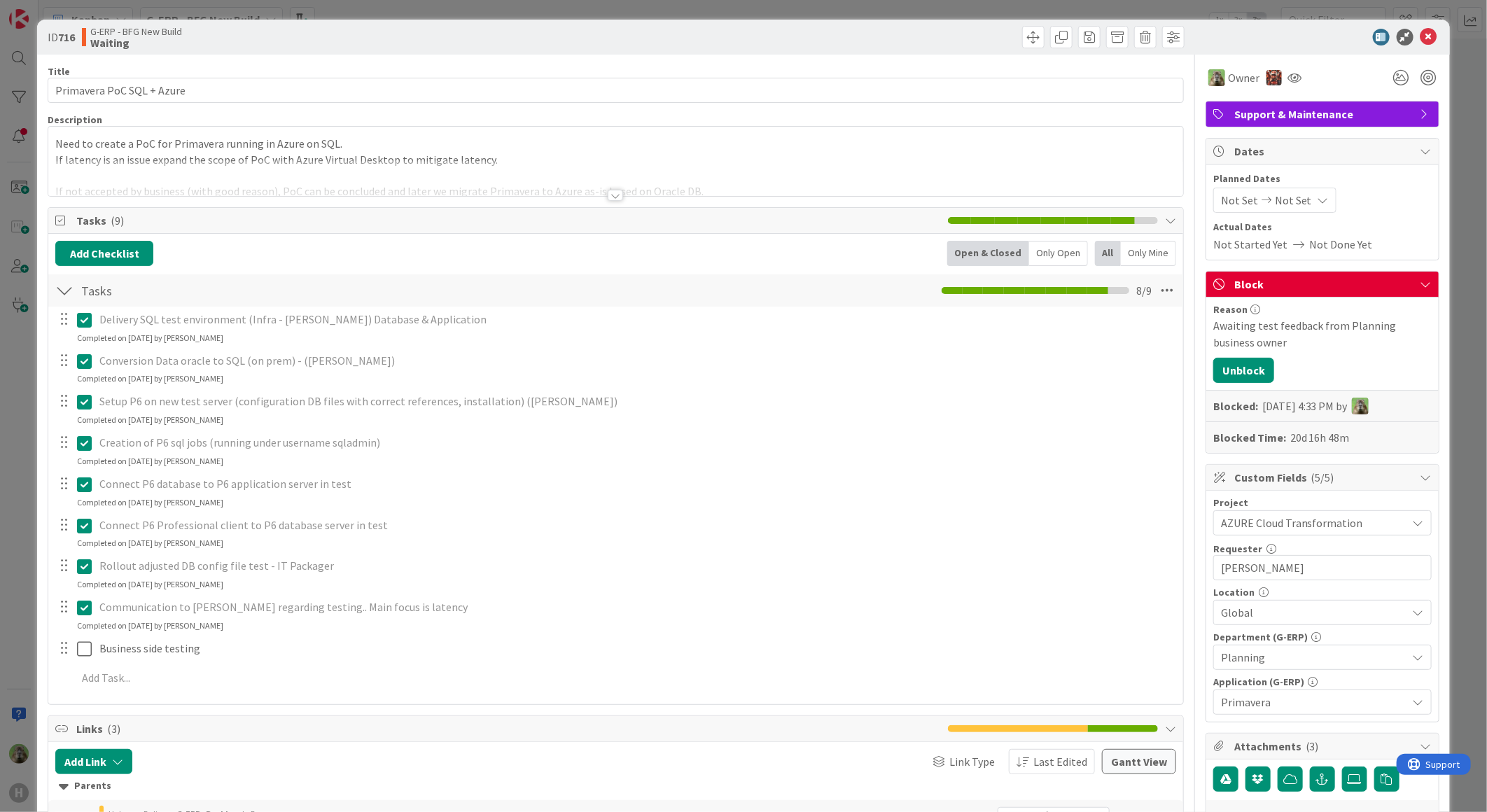
click at [1239, 357] on div "Reason Awaiting test feedback from Planning business owner Unblock Blocked: [DA…" at bounding box center [1322, 375] width 232 height 155
click at [1239, 364] on button "Unblock" at bounding box center [1243, 370] width 61 height 25
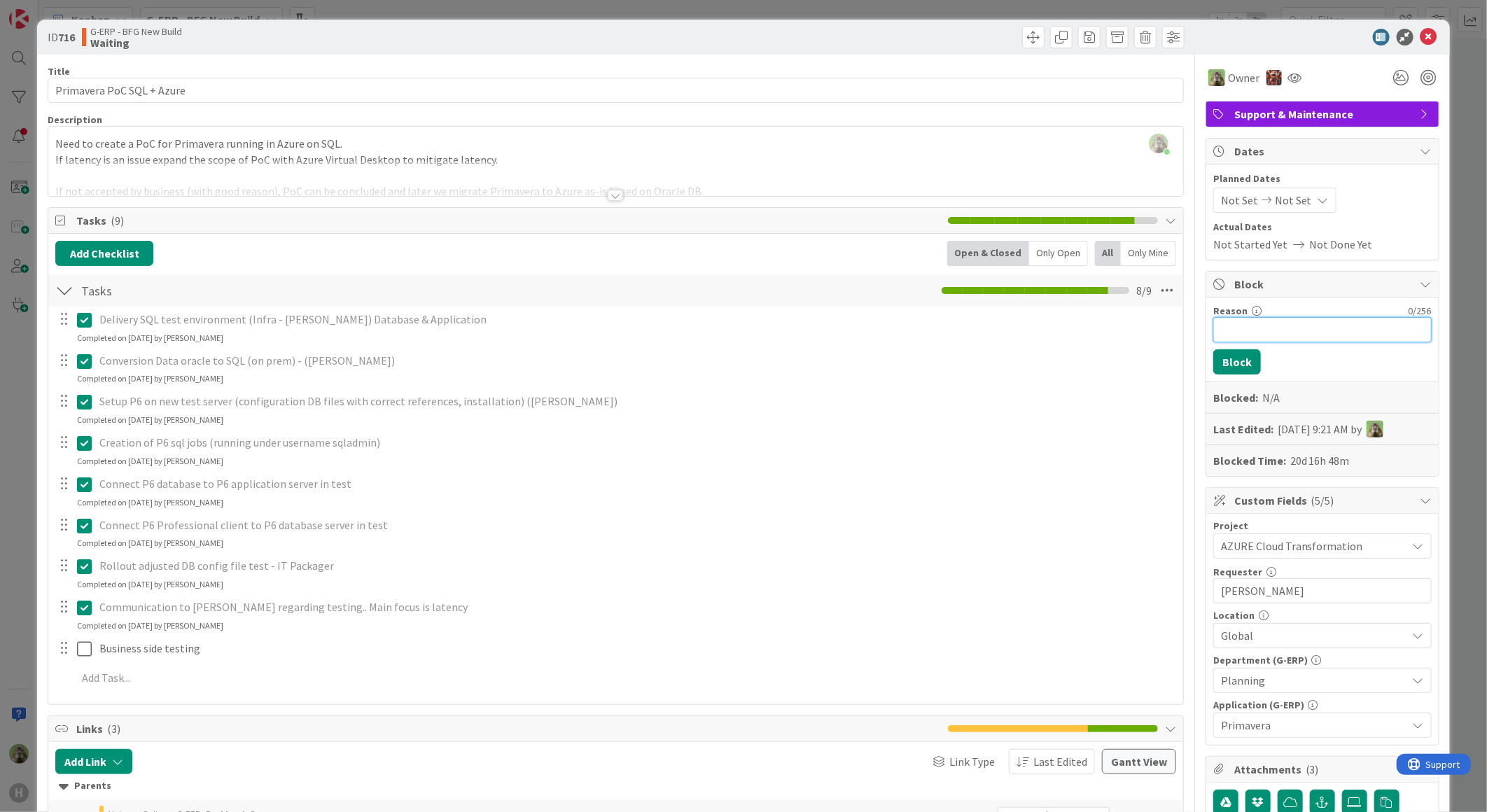
click at [1263, 338] on input "Reason" at bounding box center [1322, 330] width 218 height 25
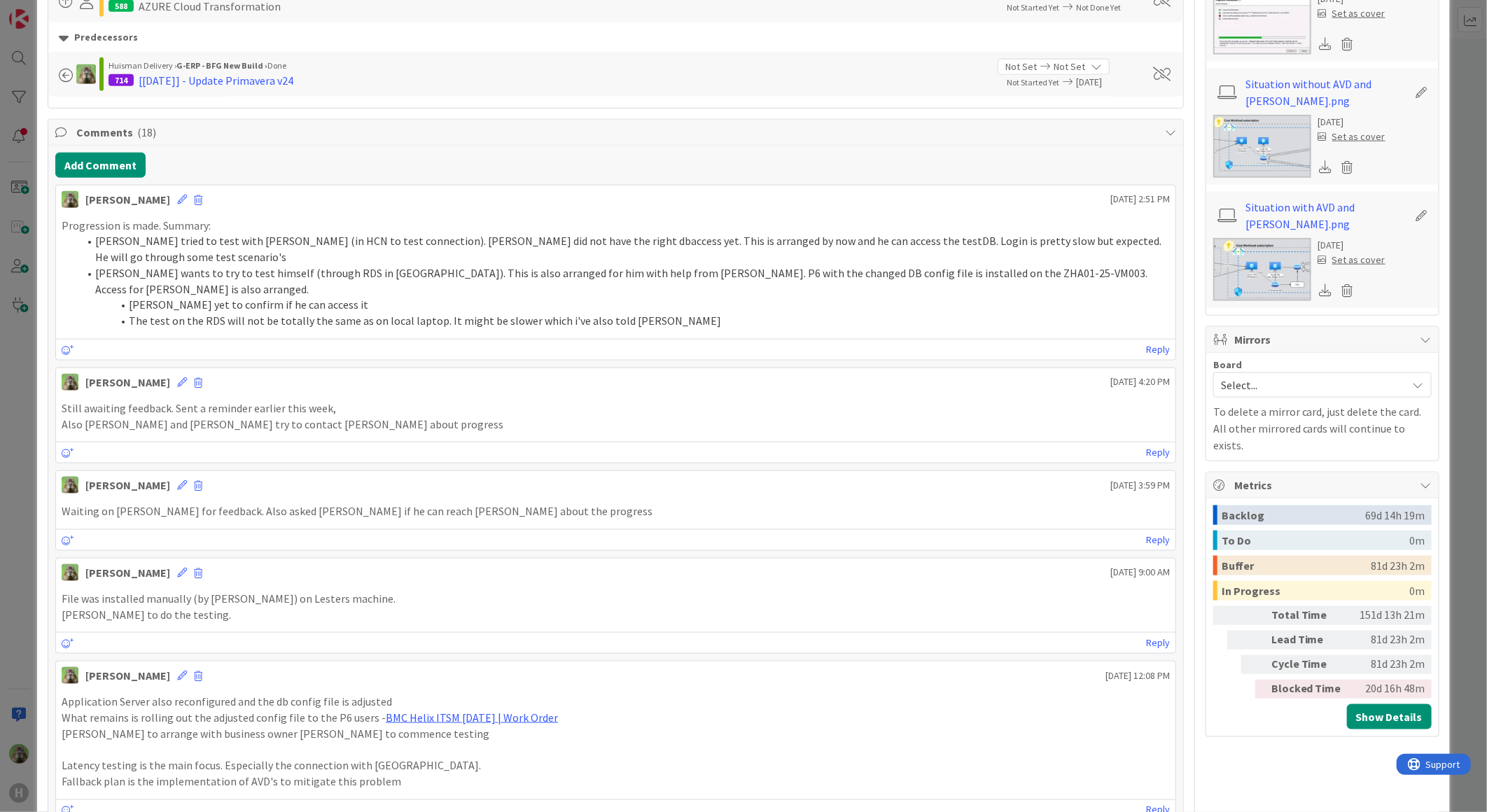
scroll to position [856, 0]
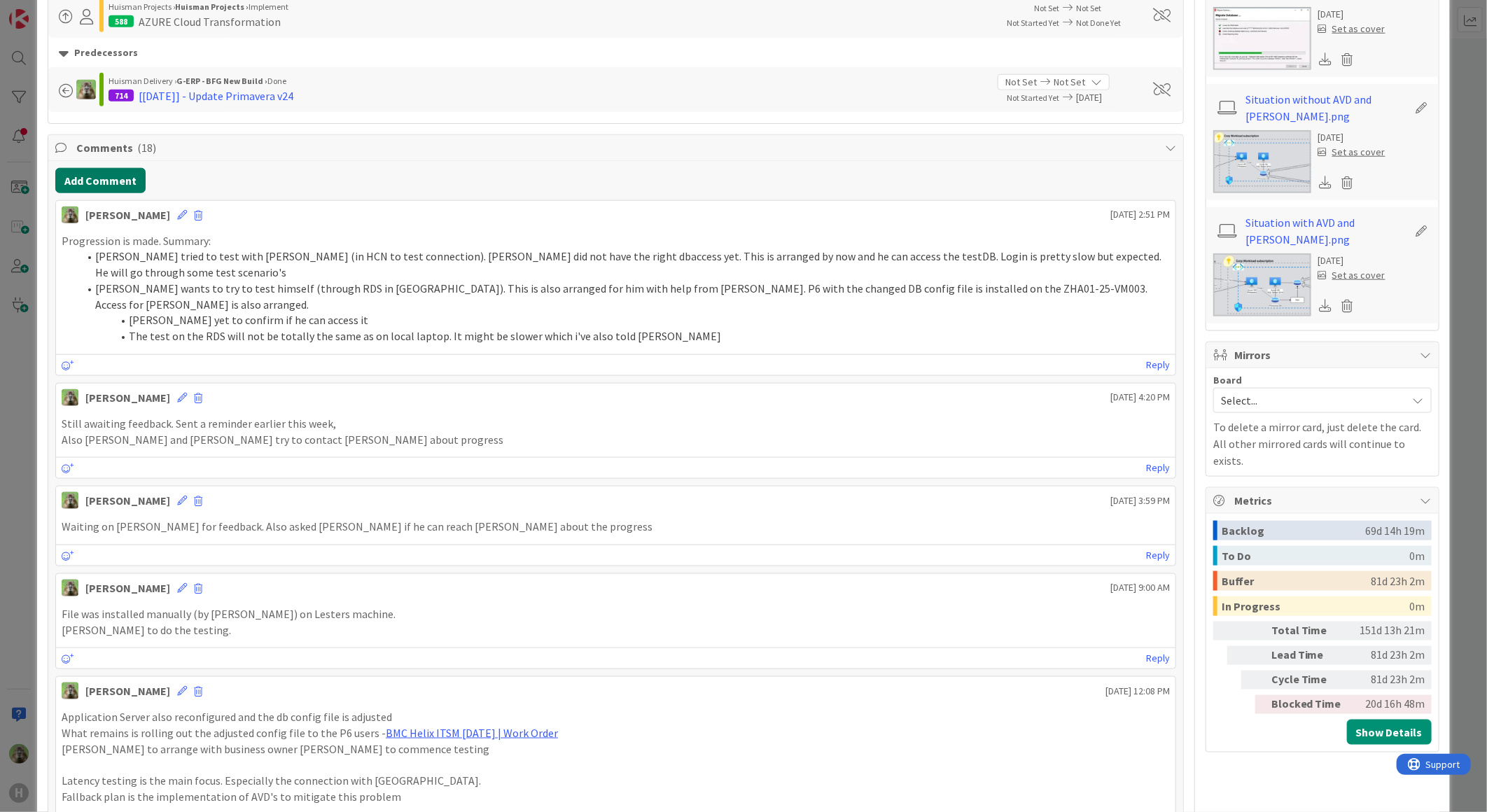
click at [134, 180] on button "Add Comment" at bounding box center [100, 181] width 90 height 25
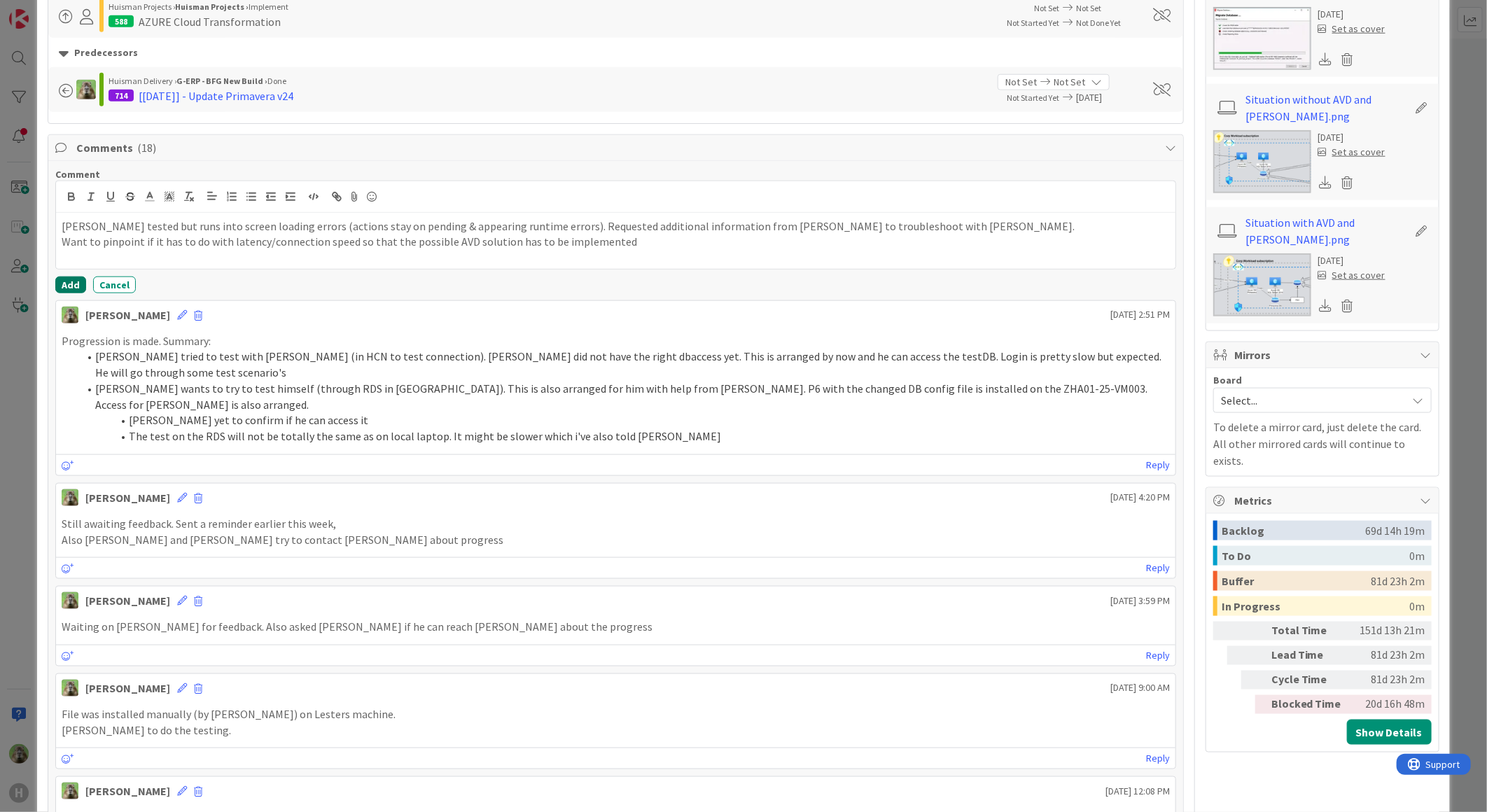
click at [73, 290] on button "Add" at bounding box center [70, 284] width 31 height 17
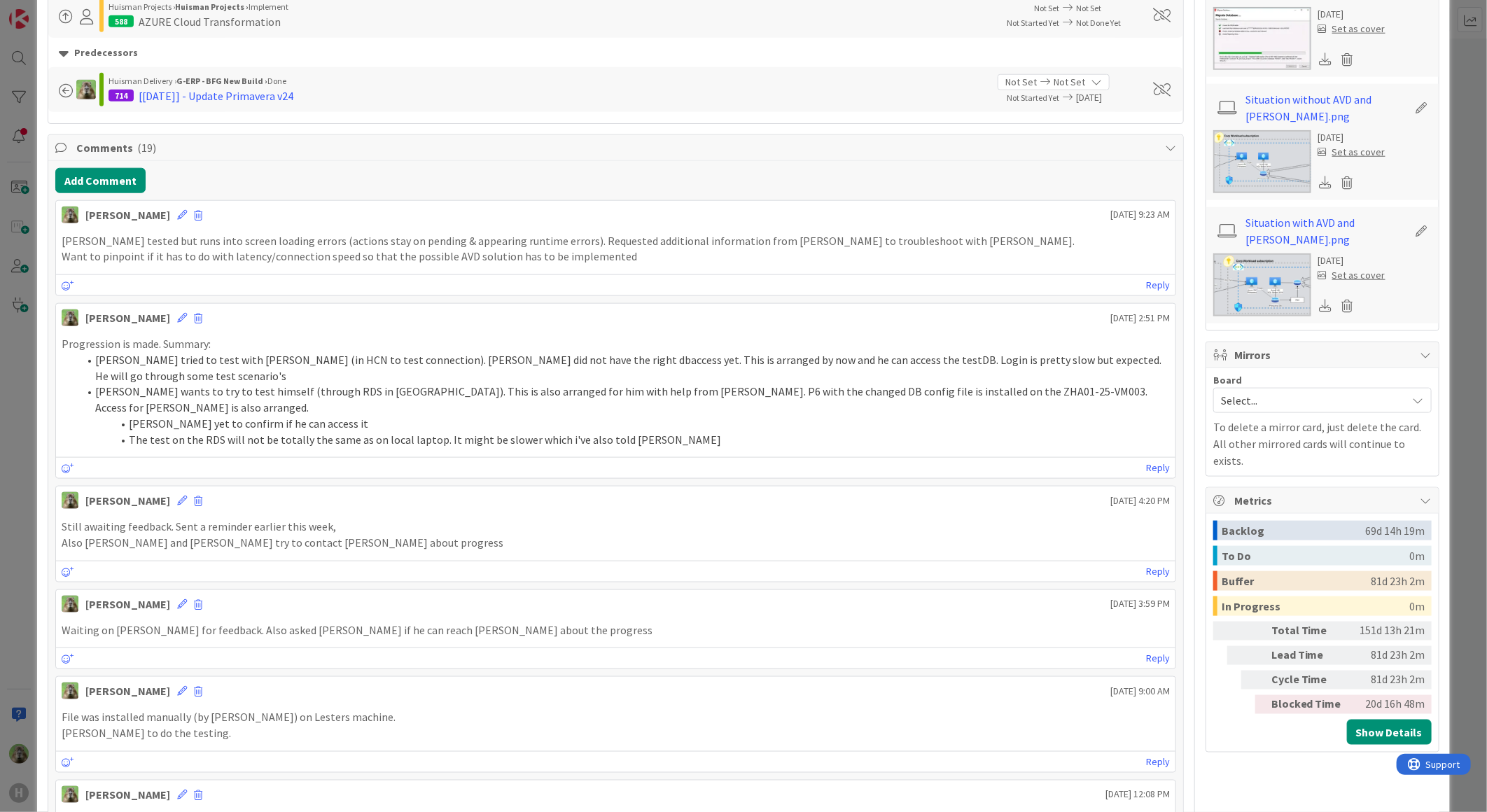
click at [24, 432] on div "ID 716 G-ERP - BFG New Build Waiting Title 25 / 128 Primavera PoC SQL + Azure D…" at bounding box center [744, 406] width 1487 height 812
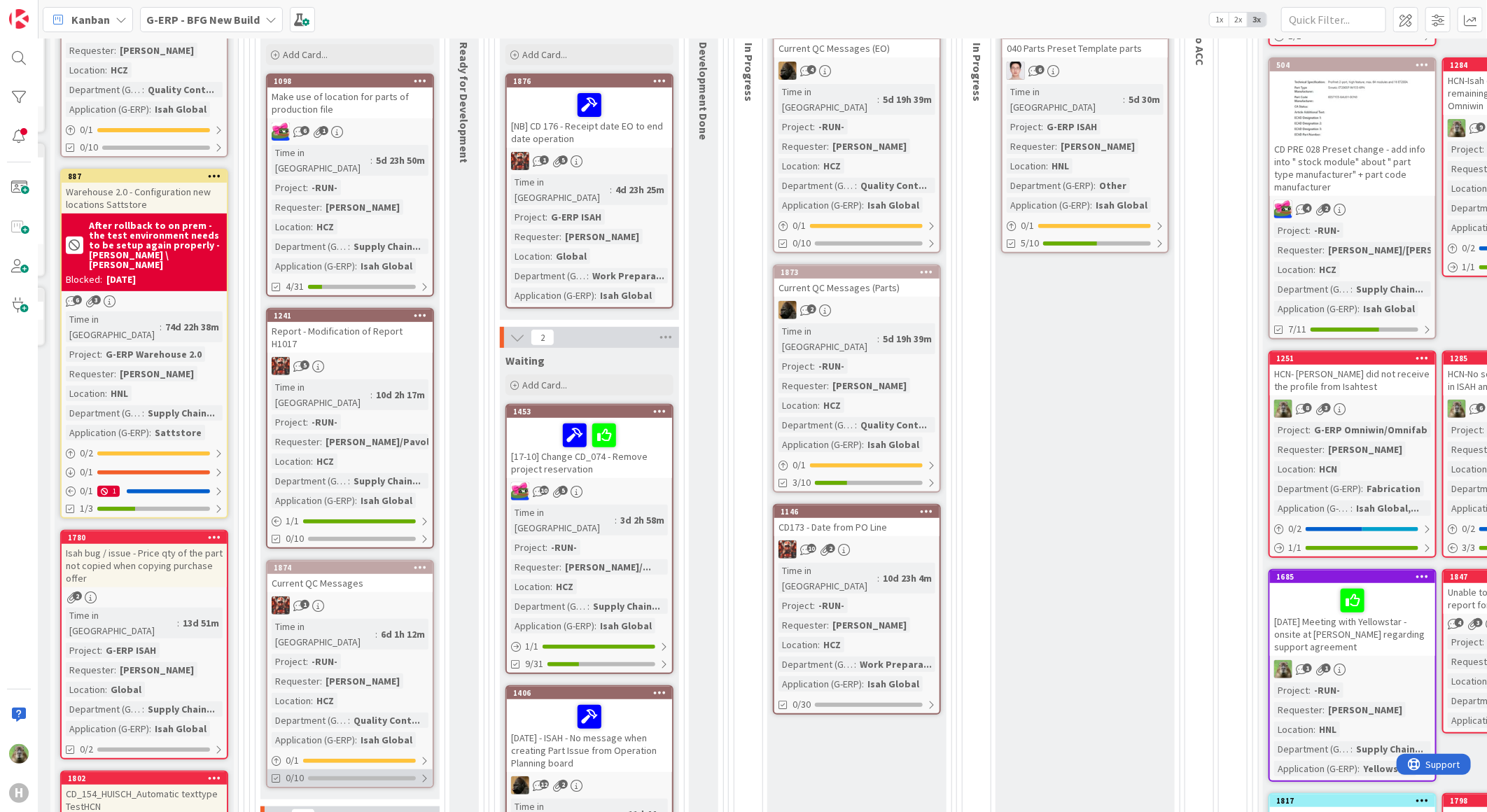
scroll to position [0, 172]
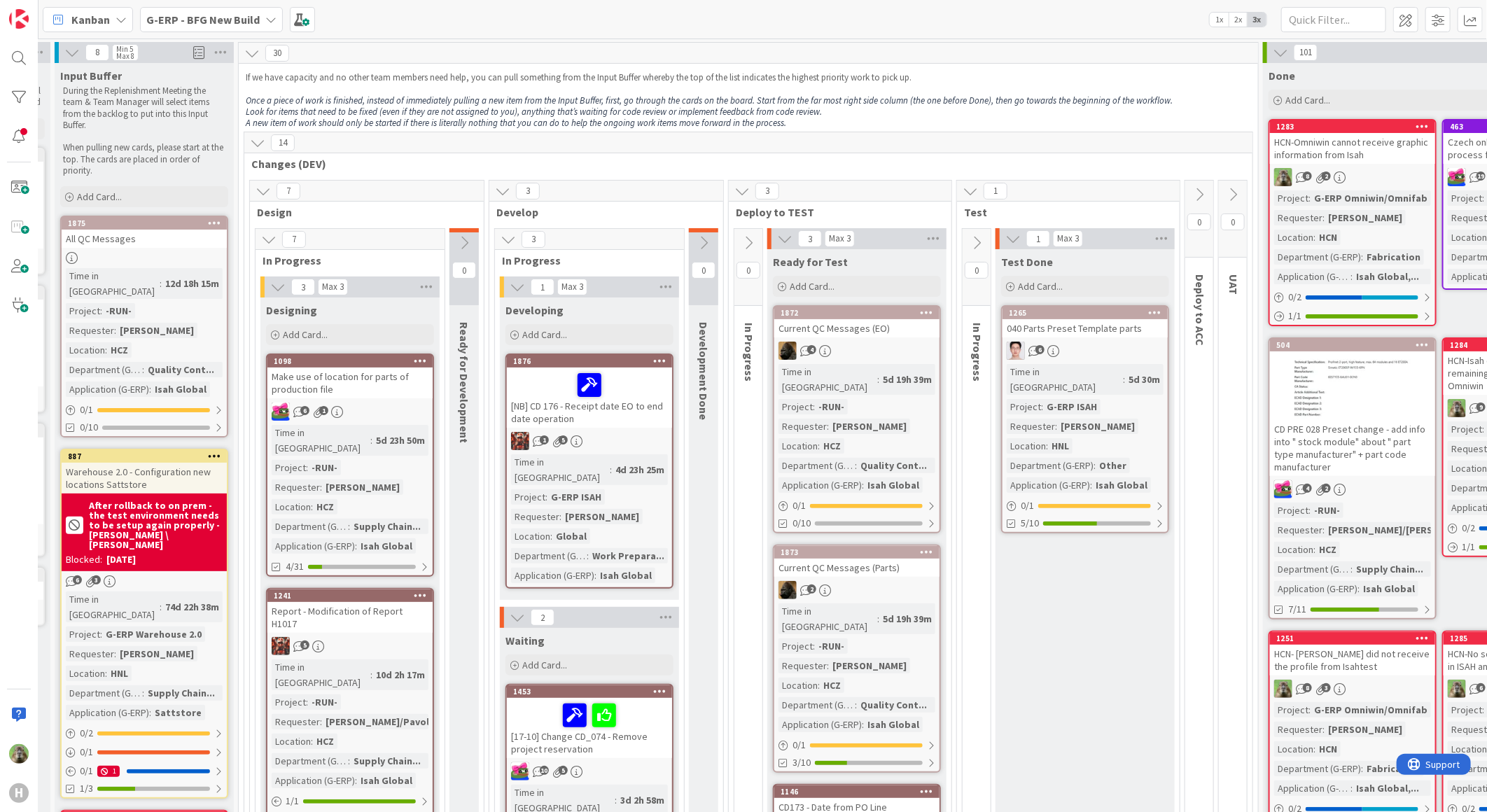
click at [212, 13] on b "G-ERP - BFG New Build" at bounding box center [203, 20] width 113 height 14
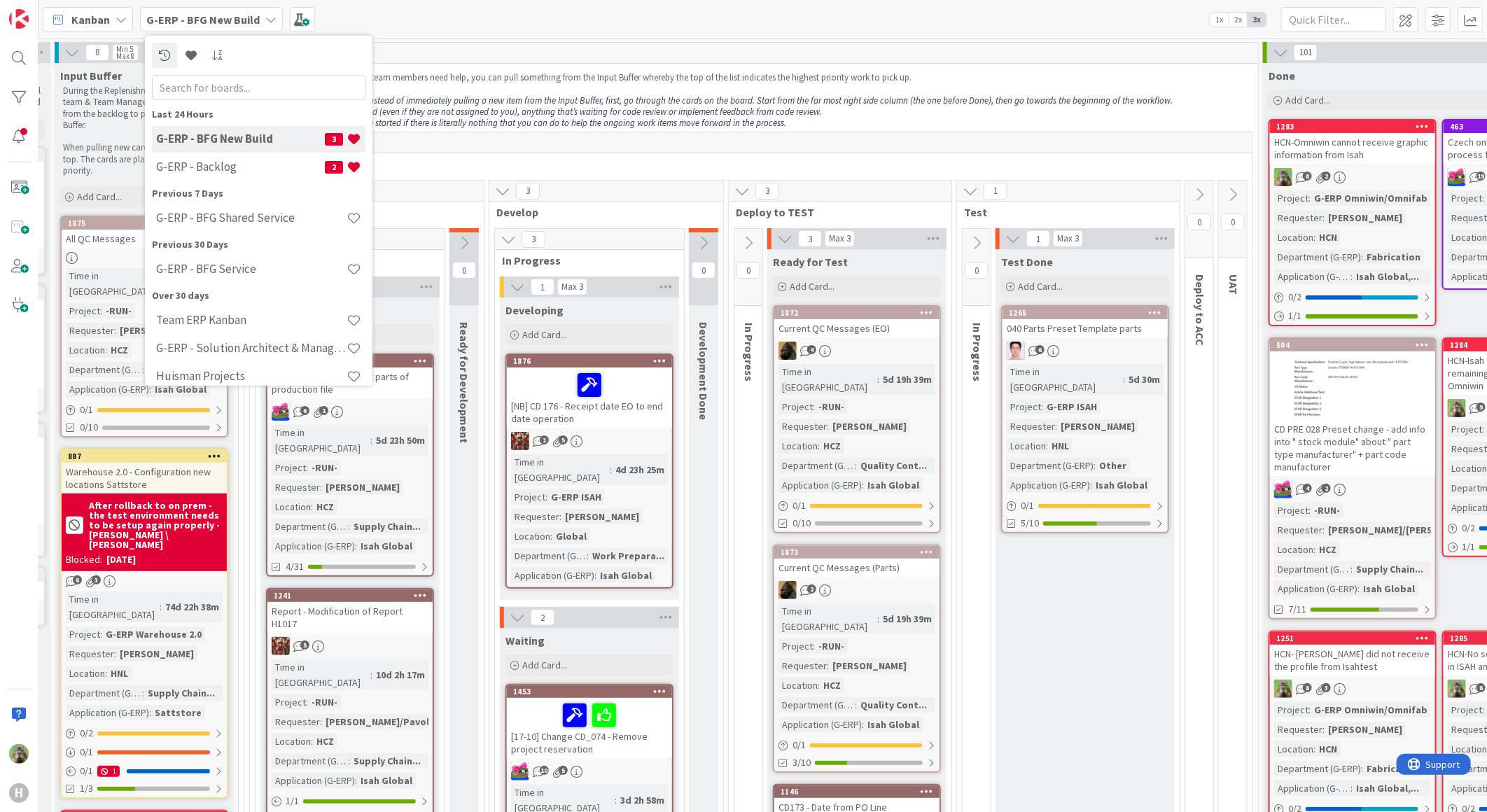
click at [270, 182] on div "Last 24 Hours G-ERP - BFG New Build 3 G-ERP - Backlog 2 Previous 7 Days G-ERP -…" at bounding box center [259, 248] width 213 height 284
click at [270, 159] on h4 "G-ERP - Backlog" at bounding box center [240, 166] width 169 height 14
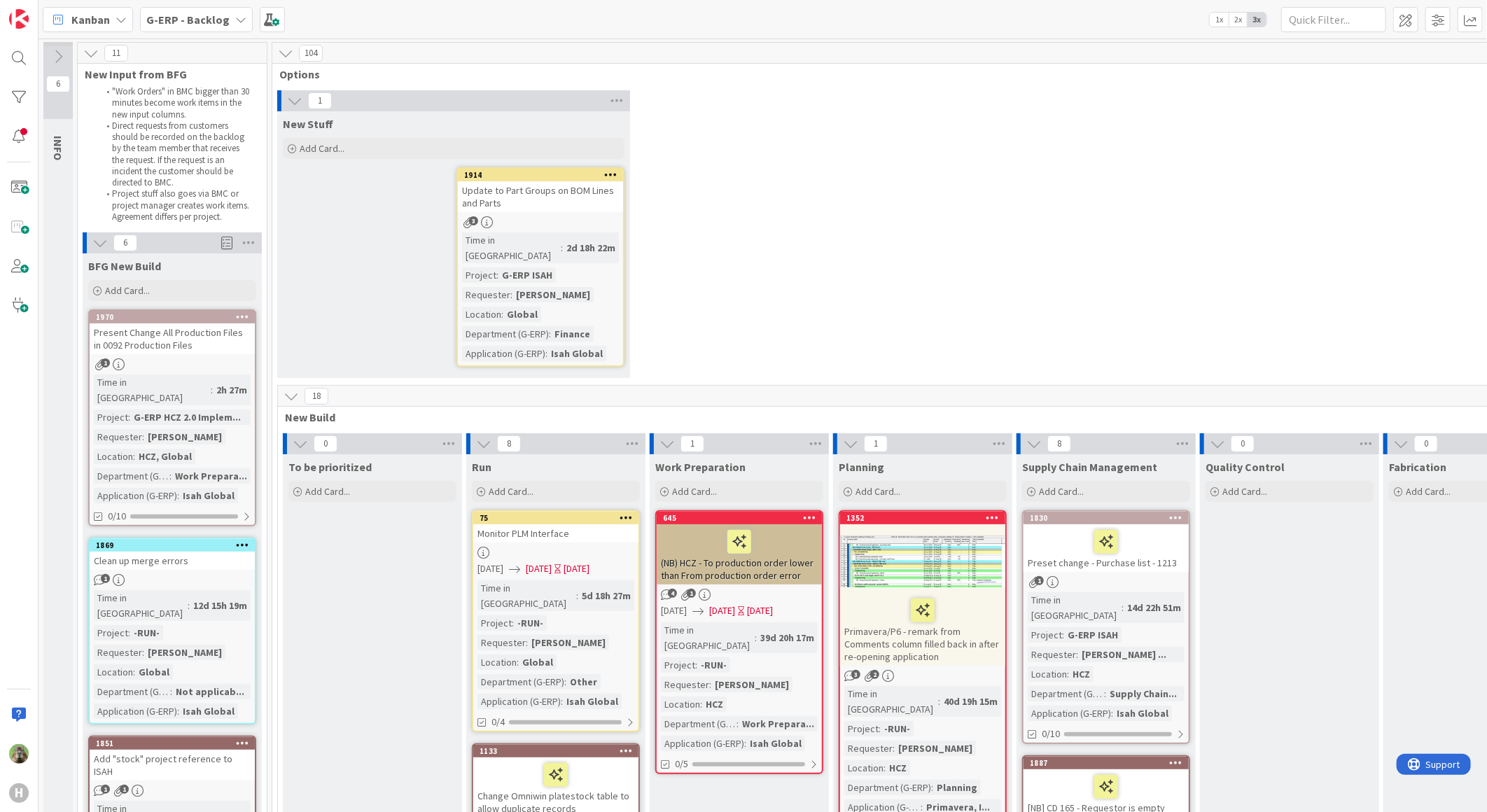
click at [155, 334] on div "Present Change All Production Files in 0092 Production Files" at bounding box center [173, 338] width 166 height 31
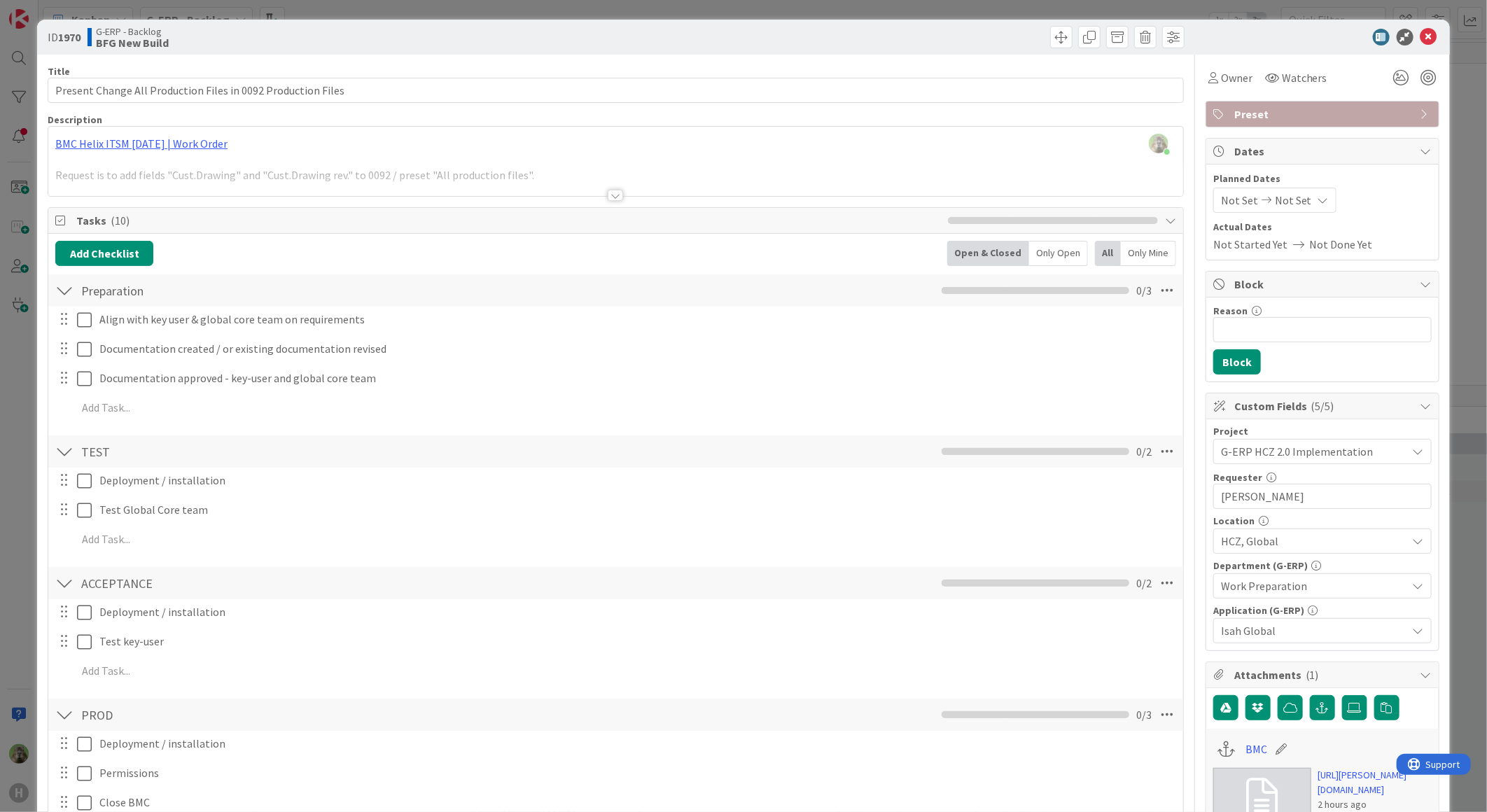
click at [526, 172] on div at bounding box center [615, 178] width 1134 height 36
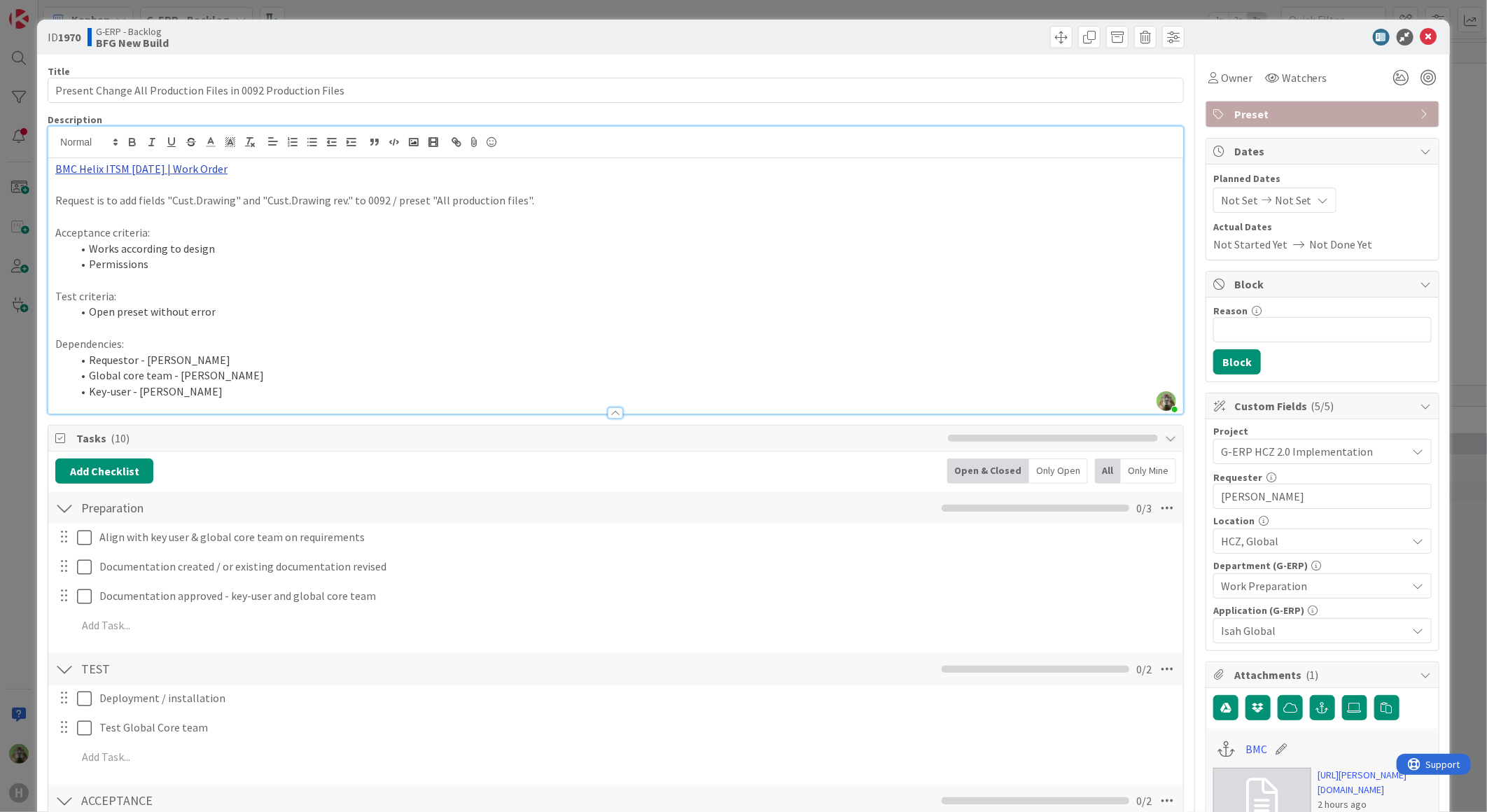
click at [194, 172] on link "BMC Helix ITSM 23.3.02 | Work Order" at bounding box center [141, 169] width 172 height 14
click at [178, 191] on link "https://huisman-smartit.onbmc.com/smartit/app/#/workorder/AGGHEXFAF704DATCUEZGT…" at bounding box center [126, 196] width 140 height 18
click at [18, 451] on div "ID 1970 G-ERP - Backlog BFG New Build Title 60 / 128 Present Change All Product…" at bounding box center [744, 406] width 1487 height 812
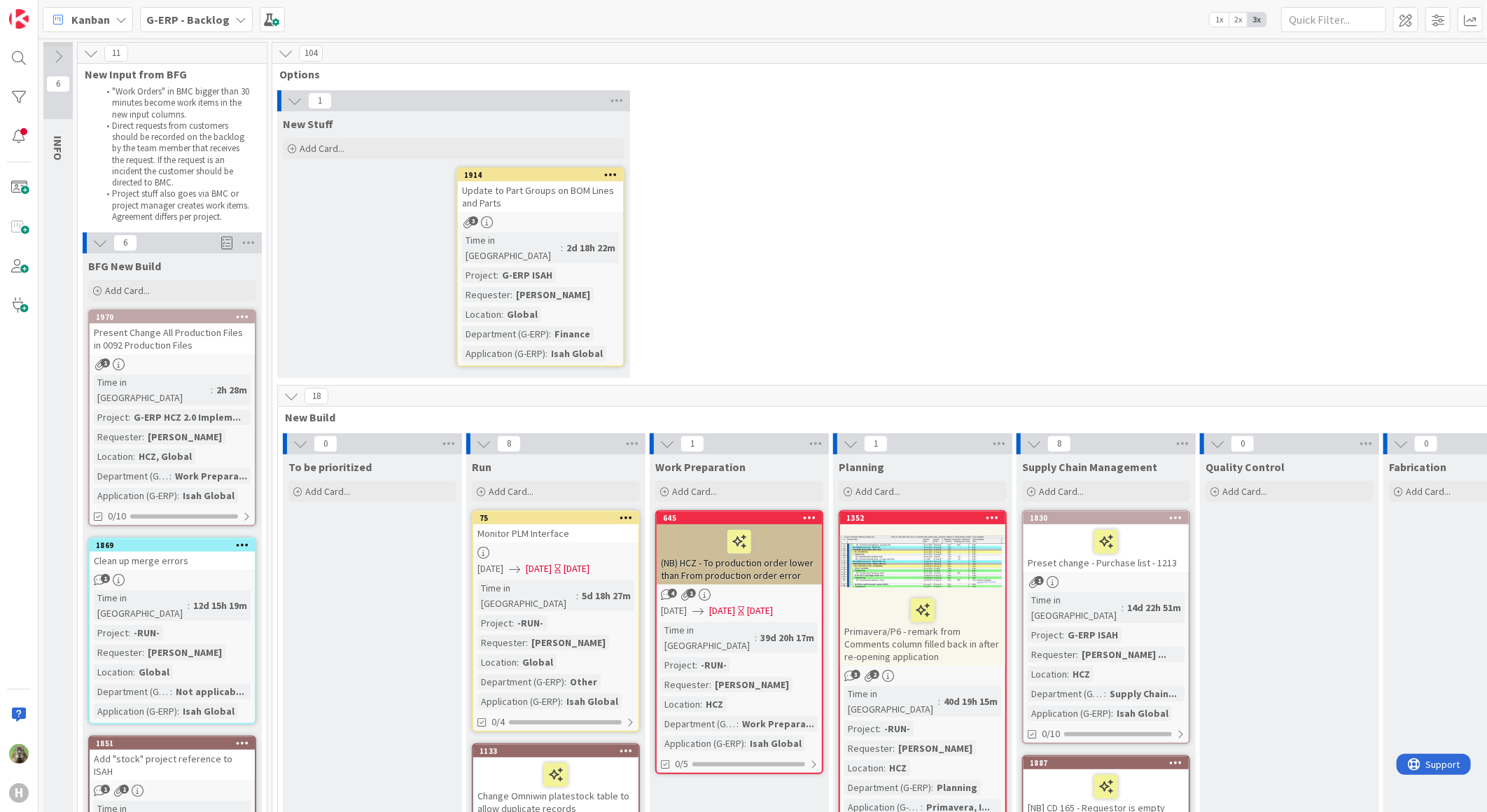
click at [246, 316] on icon at bounding box center [242, 316] width 14 height 10
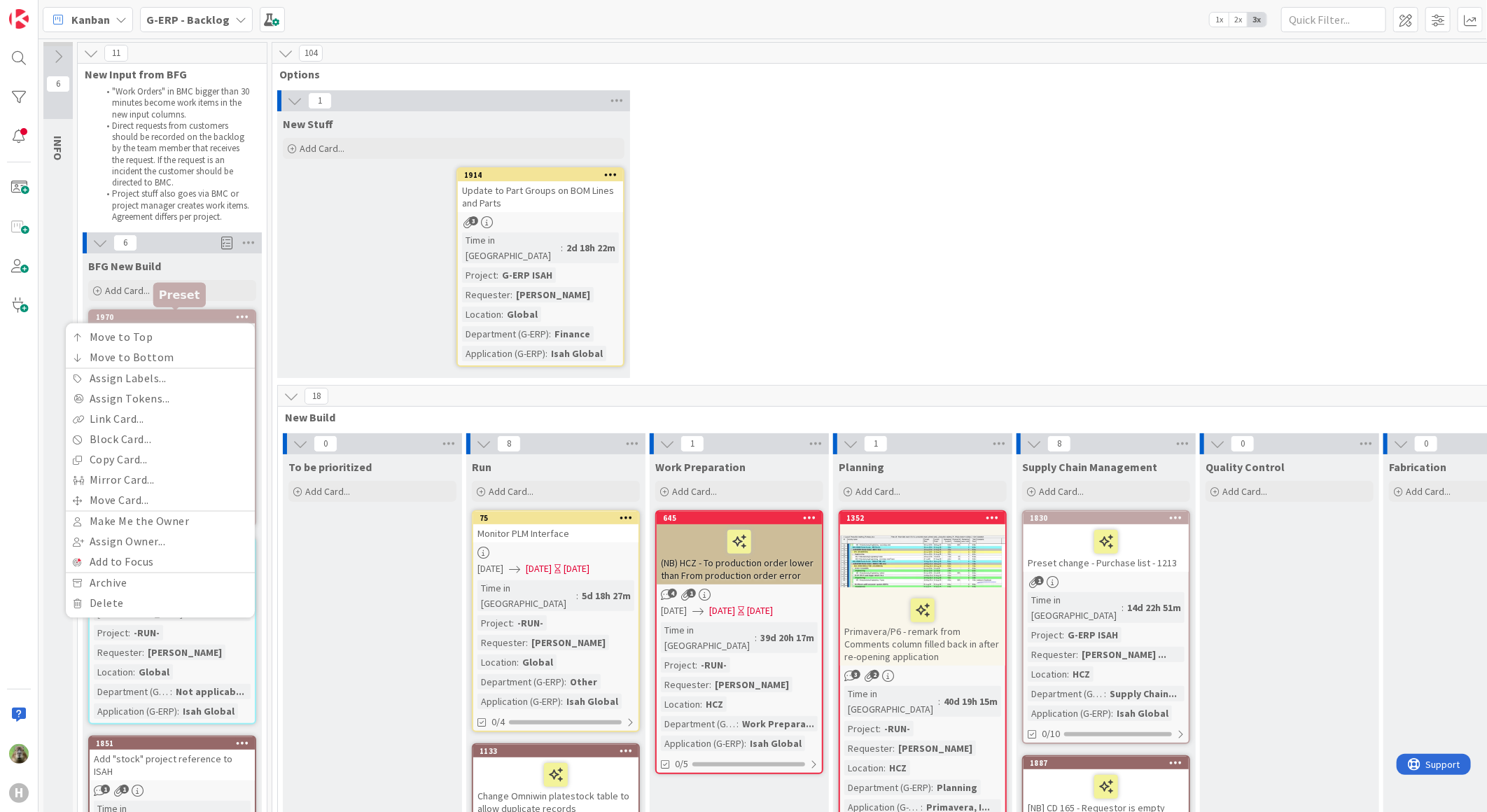
click at [150, 320] on div "1970" at bounding box center [175, 317] width 159 height 10
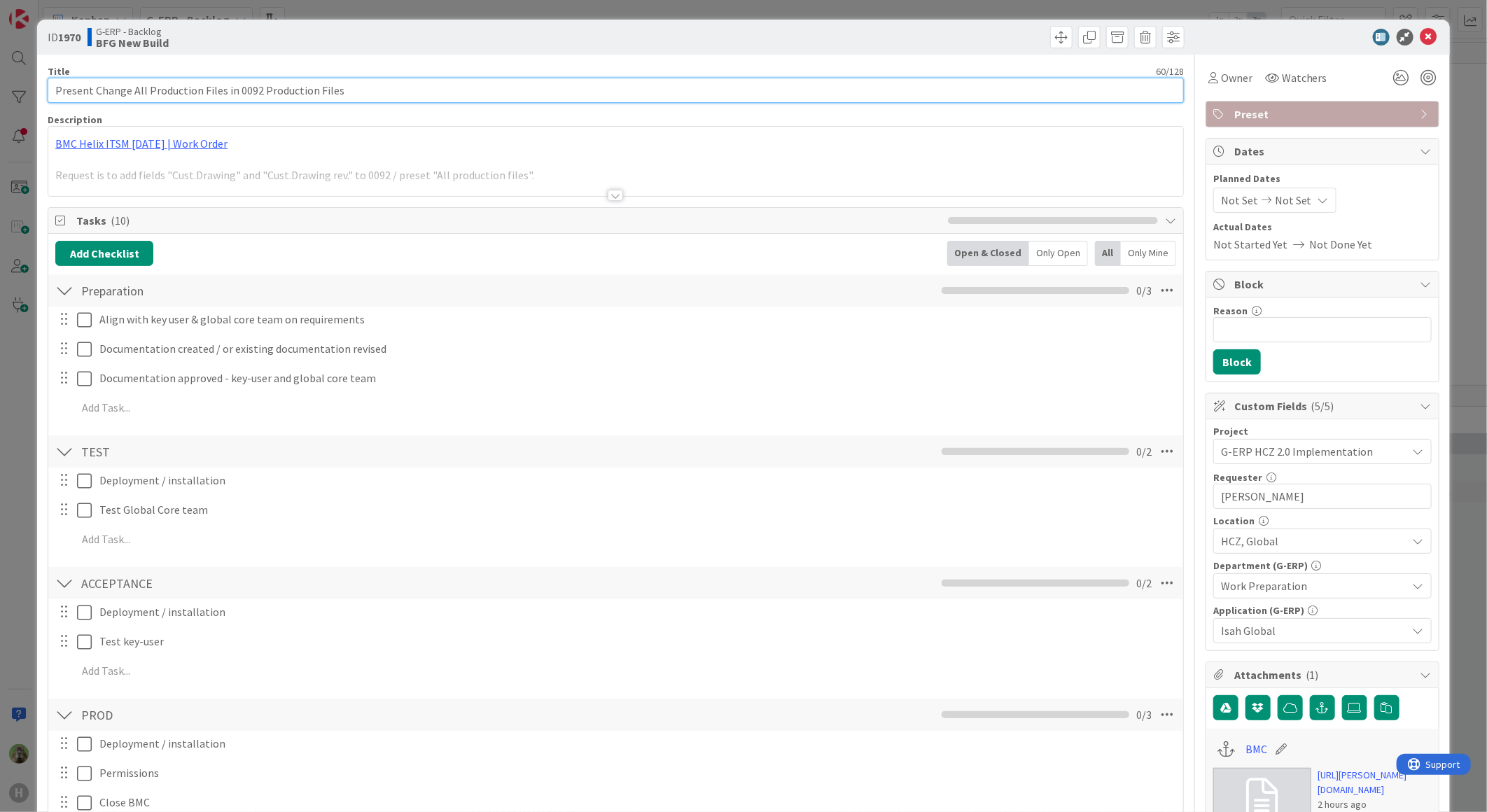
click at [79, 83] on input "Present Change All Production Files in 0092 Production Files" at bounding box center [615, 91] width 1136 height 25
type input "Preset Change All Production Files in 0092 Production Files"
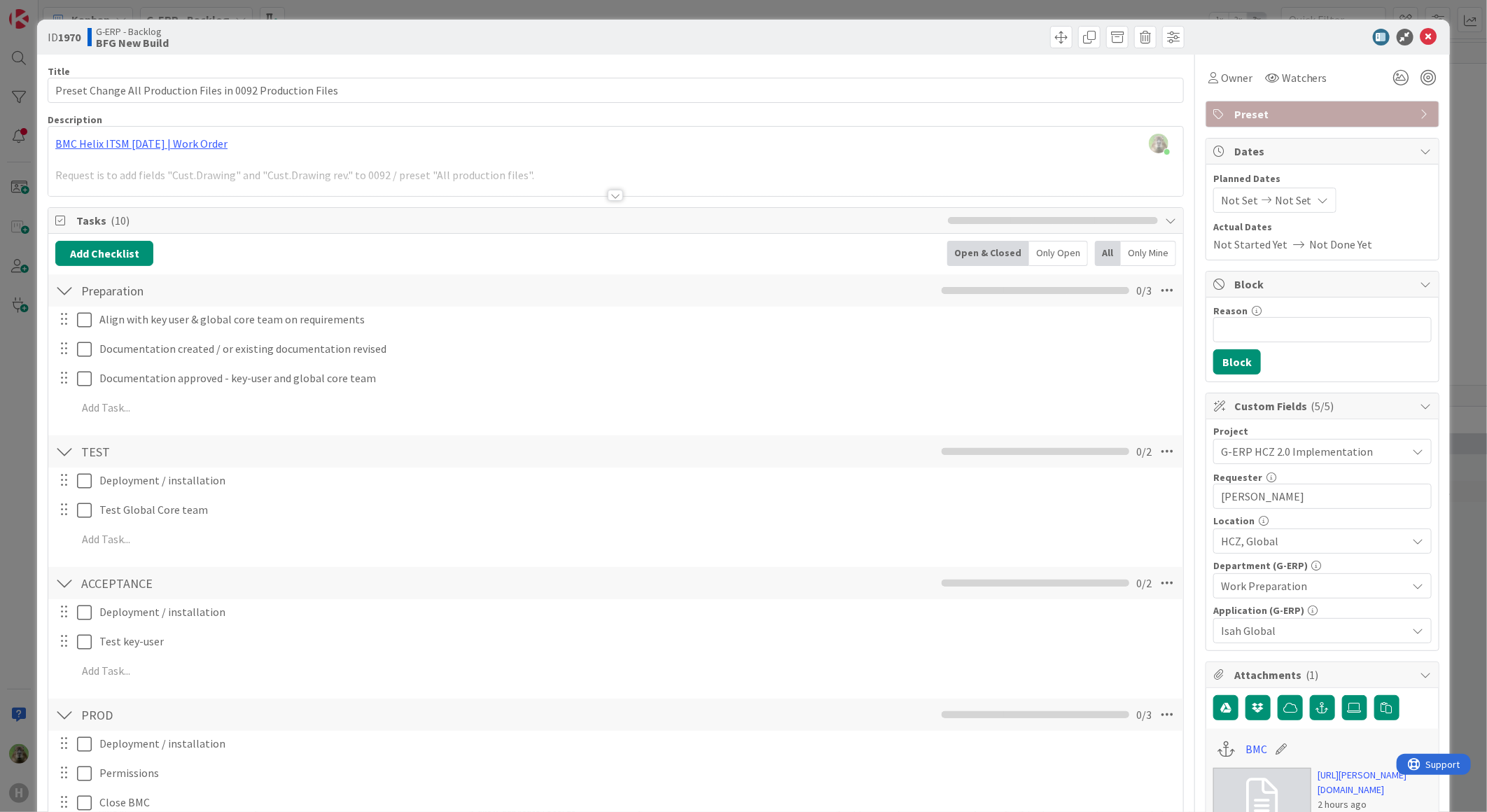
click at [13, 407] on div "ID 1970 G-ERP - Backlog BFG New Build Title 59 / 128 Preset Change All Producti…" at bounding box center [744, 406] width 1487 height 812
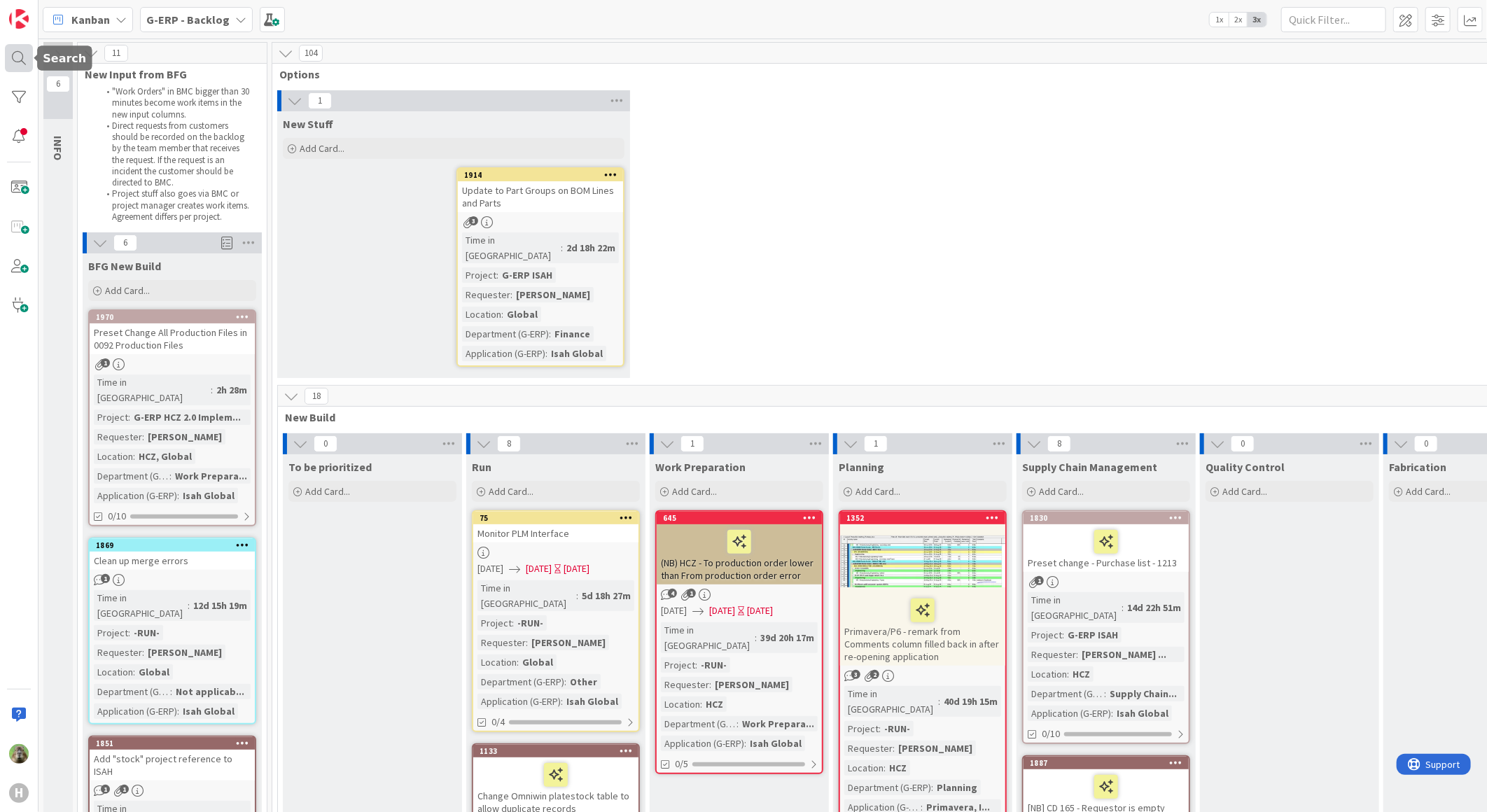
click at [26, 56] on div at bounding box center [18, 57] width 28 height 28
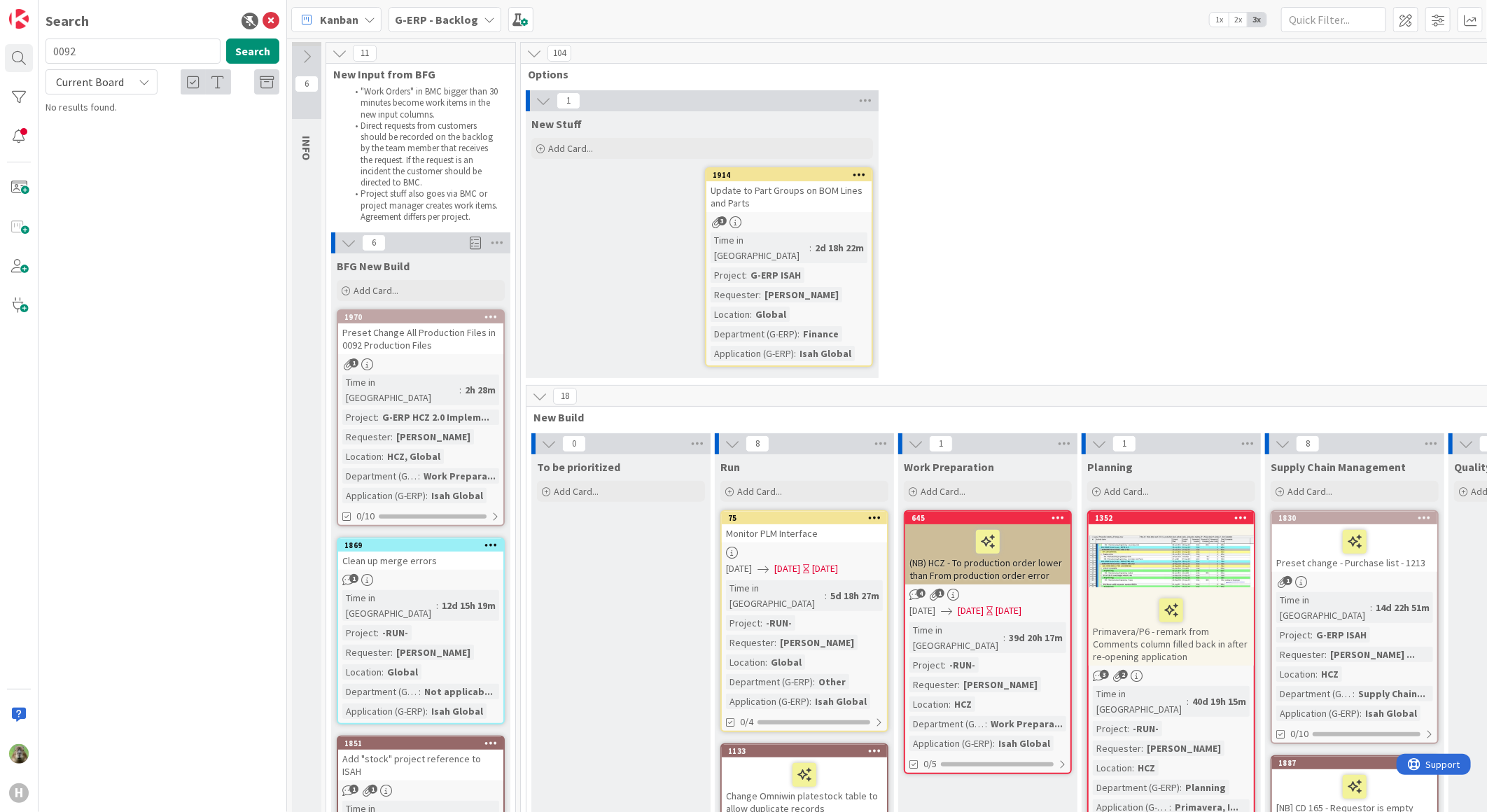
click at [143, 76] on icon at bounding box center [144, 82] width 11 height 11
click at [131, 143] on span "All Boards" at bounding box center [126, 140] width 146 height 21
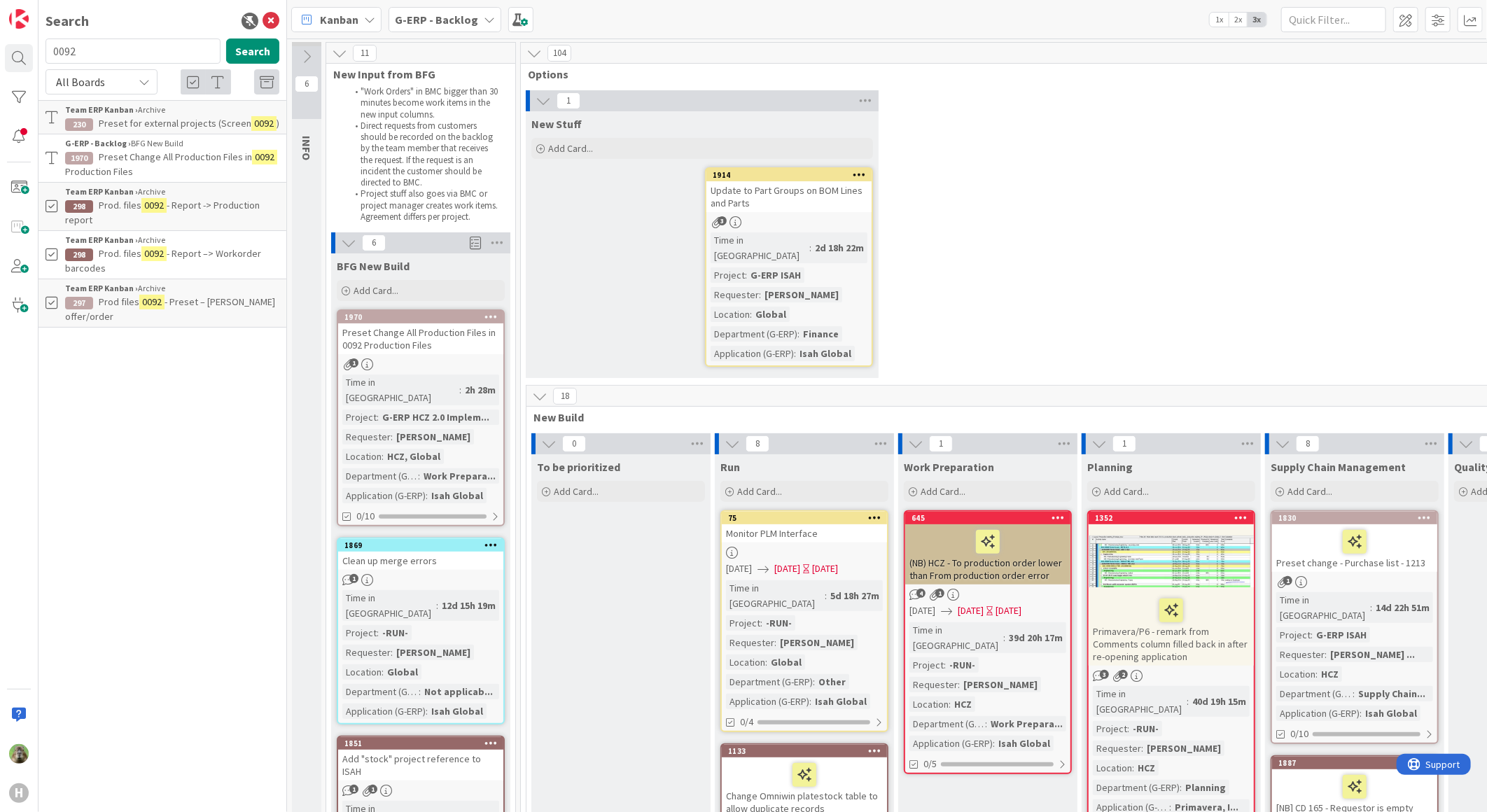
click at [674, 226] on div "New Stuff Add Card... 1914 Update to Part Groups on BOM Lines and Parts 3 Time …" at bounding box center [701, 244] width 353 height 267
click at [68, 50] on input "0092" at bounding box center [133, 51] width 175 height 25
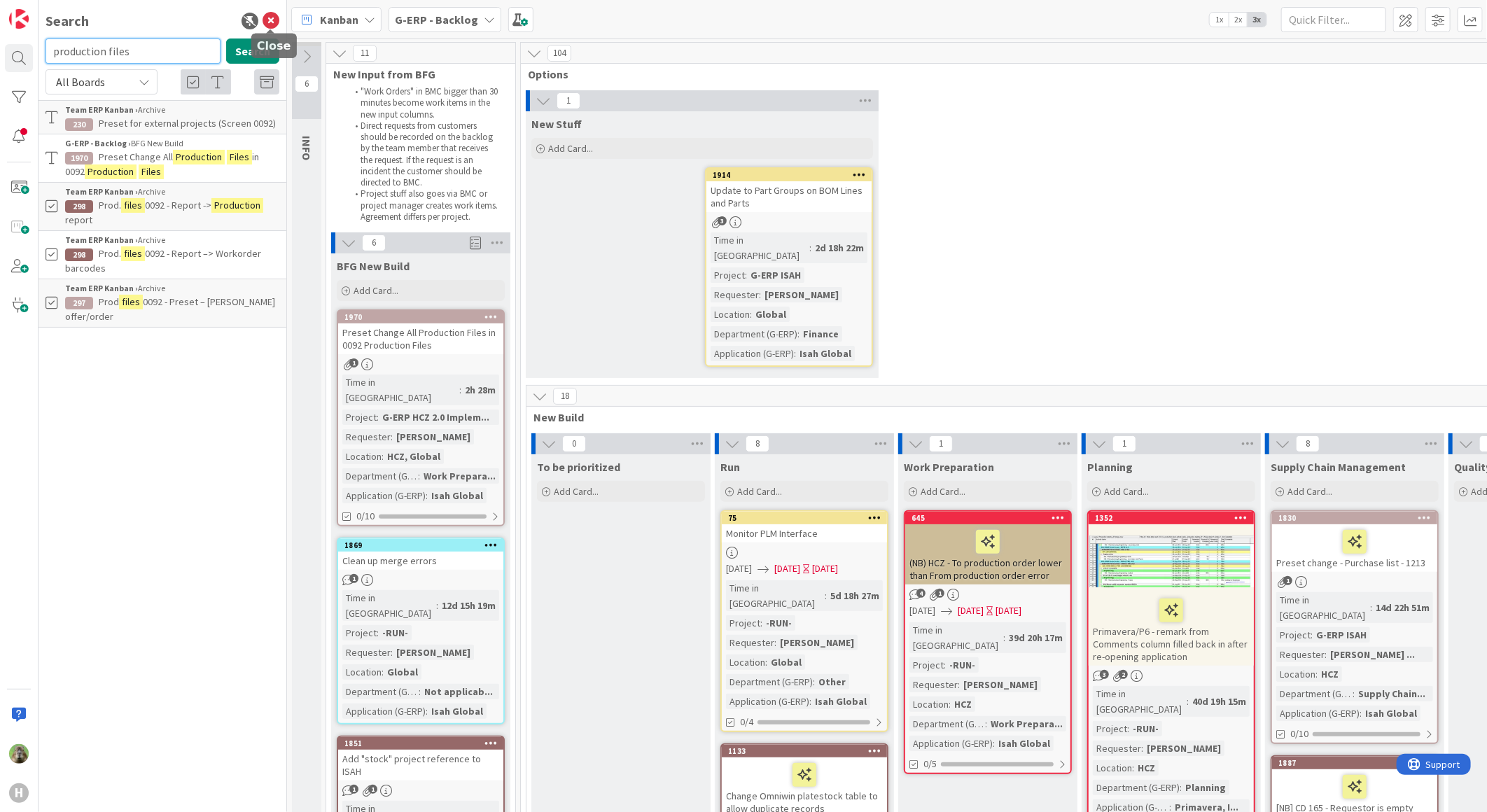
type input "production files"
click at [273, 23] on icon at bounding box center [271, 21] width 17 height 17
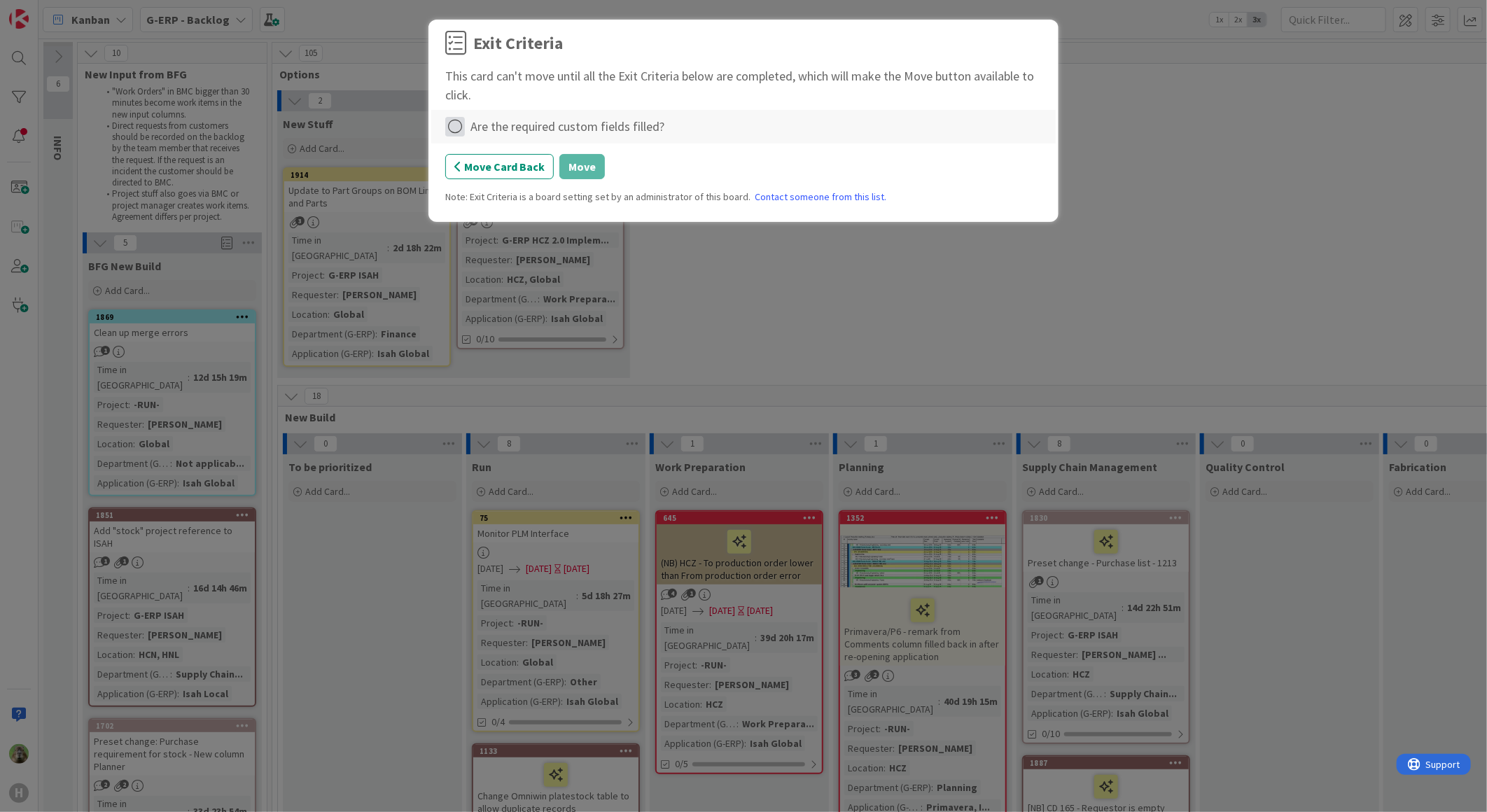
click at [451, 127] on icon at bounding box center [455, 127] width 20 height 20
click at [473, 143] on div "Complete Not Applicable Note... Clear" at bounding box center [533, 186] width 175 height 96
click at [477, 158] on link "Complete" at bounding box center [533, 156] width 175 height 21
click at [595, 161] on button "Move" at bounding box center [582, 166] width 45 height 25
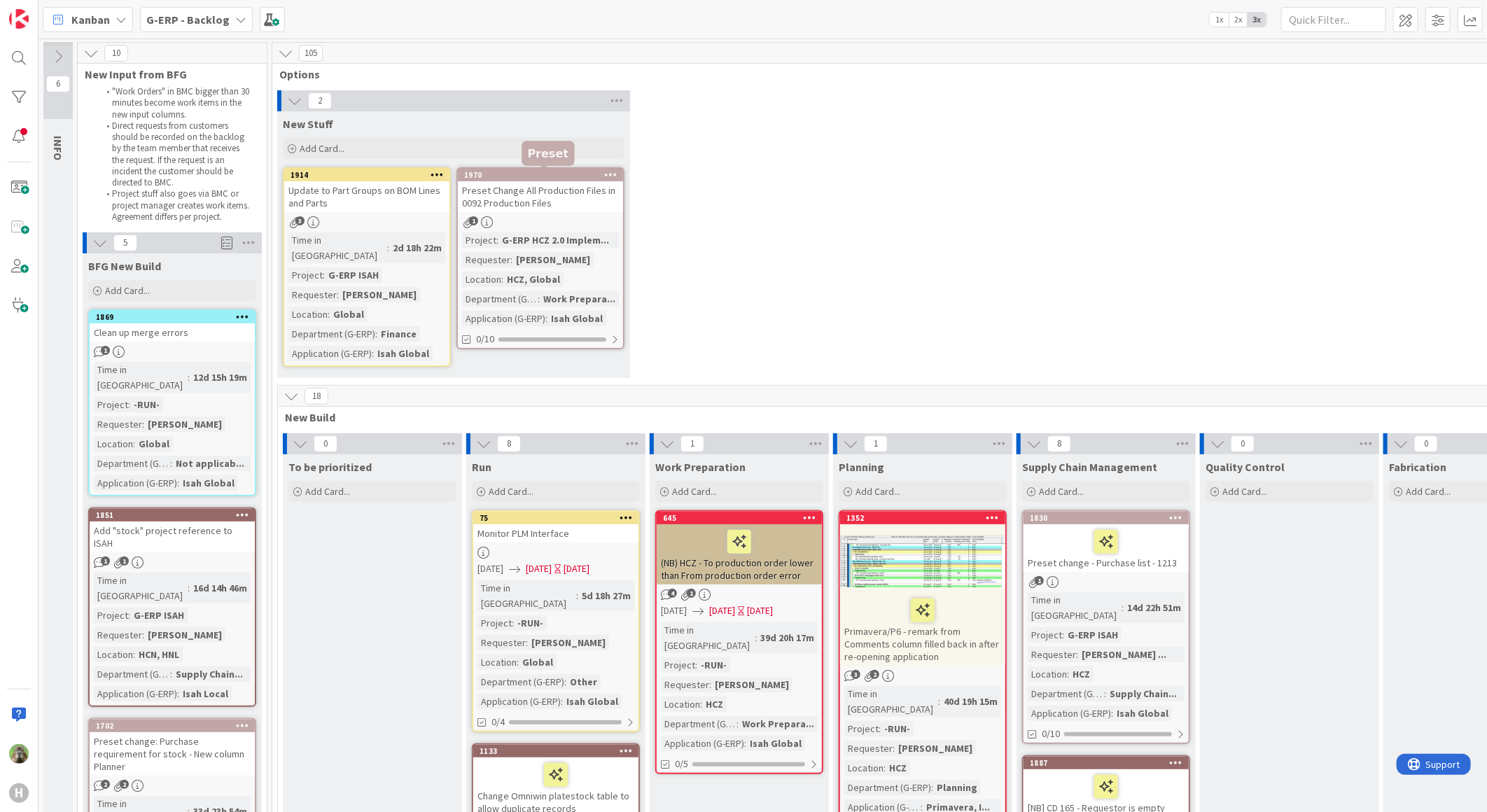
click at [517, 171] on div "1970" at bounding box center [544, 175] width 159 height 10
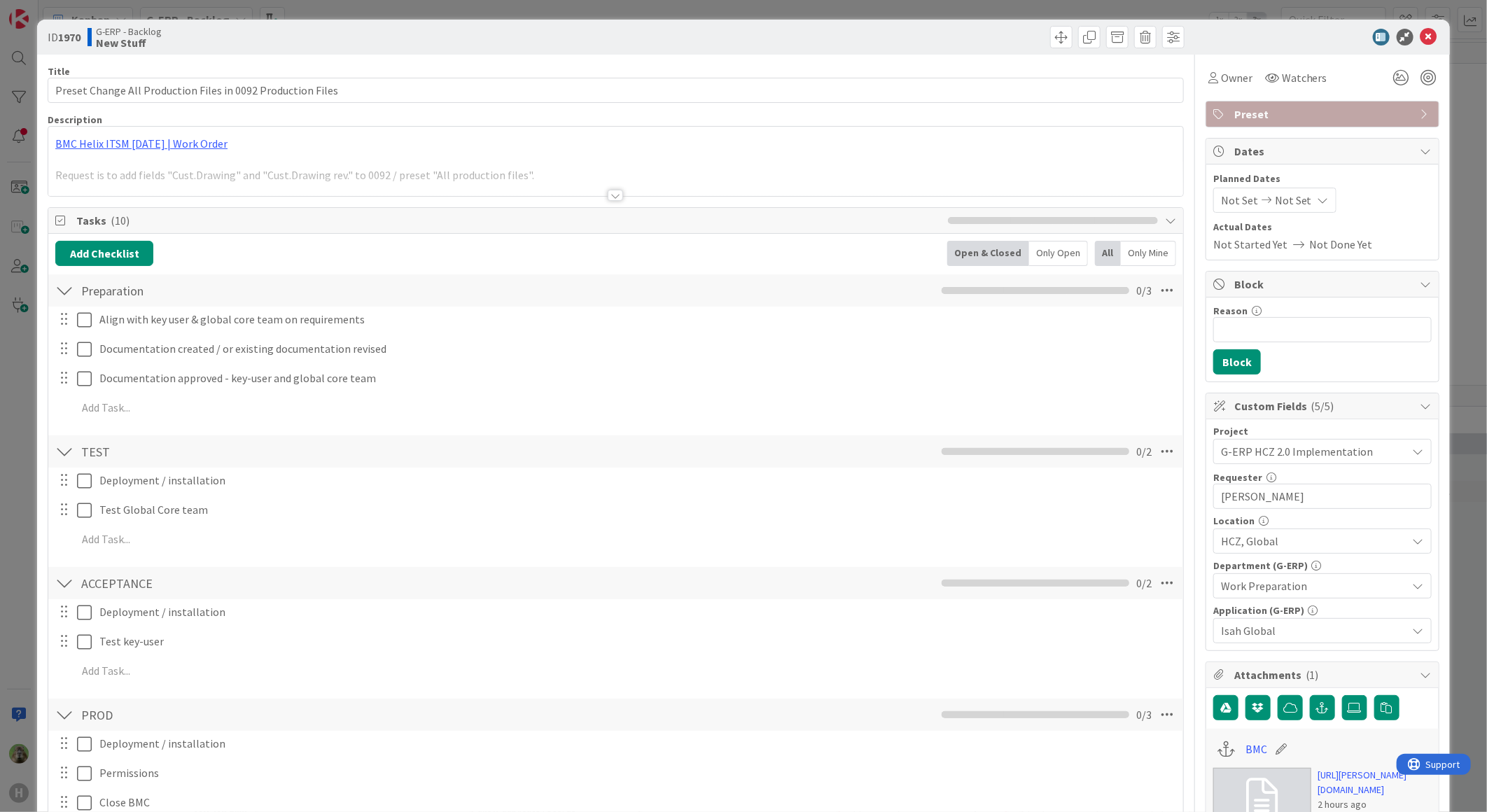
click at [1270, 539] on span "HCZ, Global" at bounding box center [1314, 541] width 186 height 17
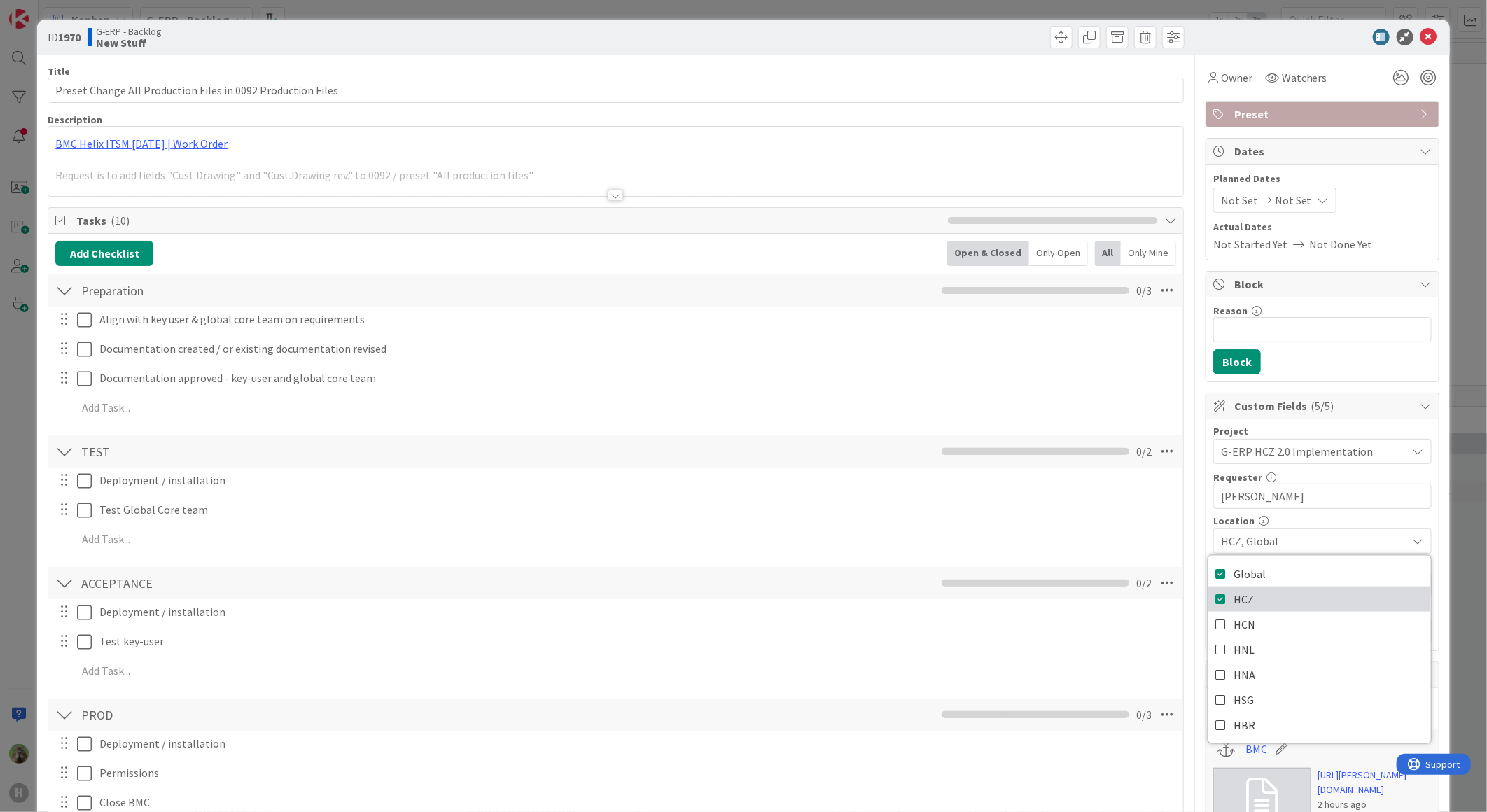
click at [1263, 603] on link "HCZ" at bounding box center [1320, 599] width 223 height 25
click at [26, 485] on div "ID 1970 G-ERP - Backlog New Stuff Title 59 / 128 Preset Change All Production F…" at bounding box center [744, 406] width 1487 height 812
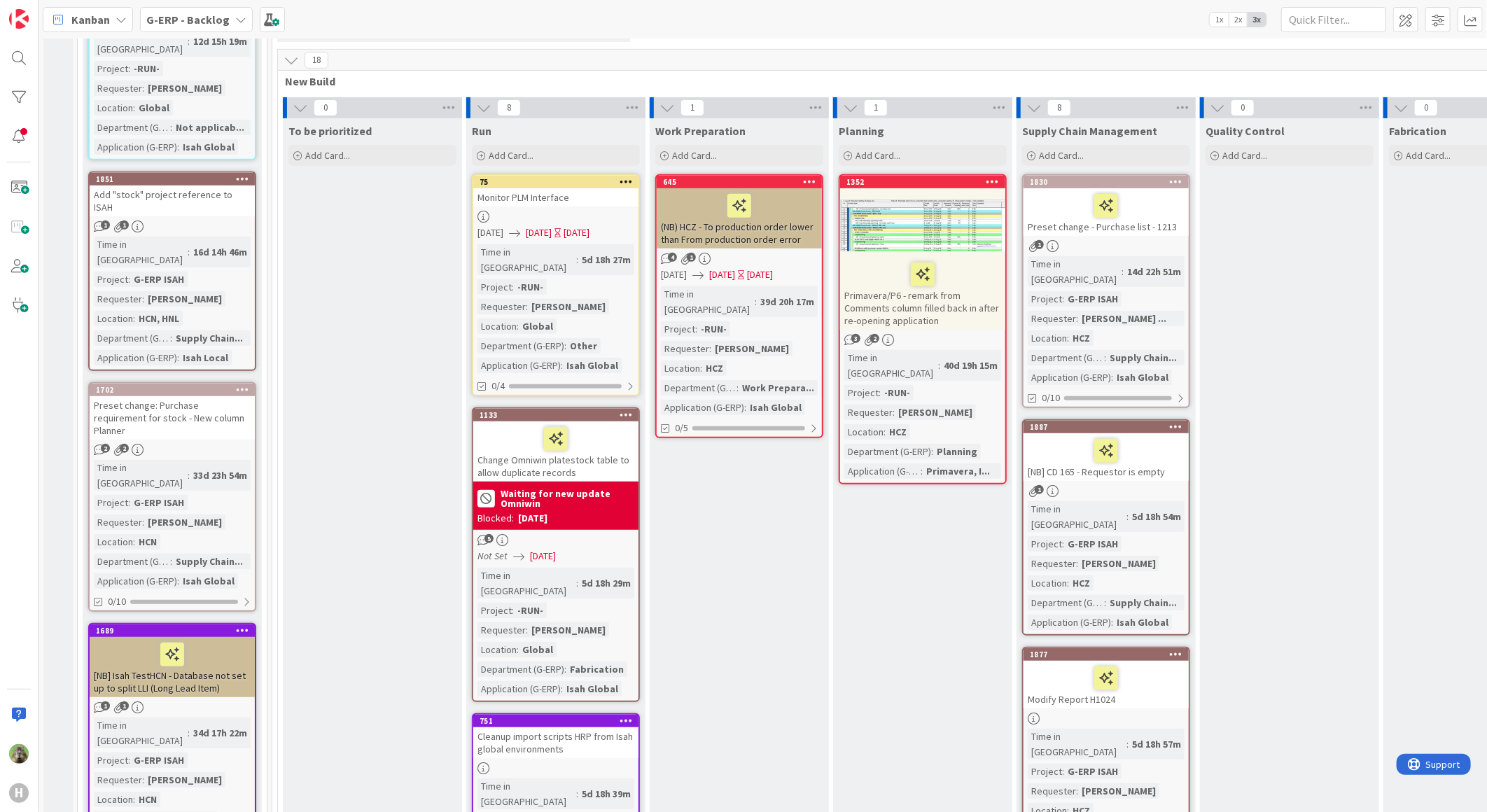
scroll to position [233, 0]
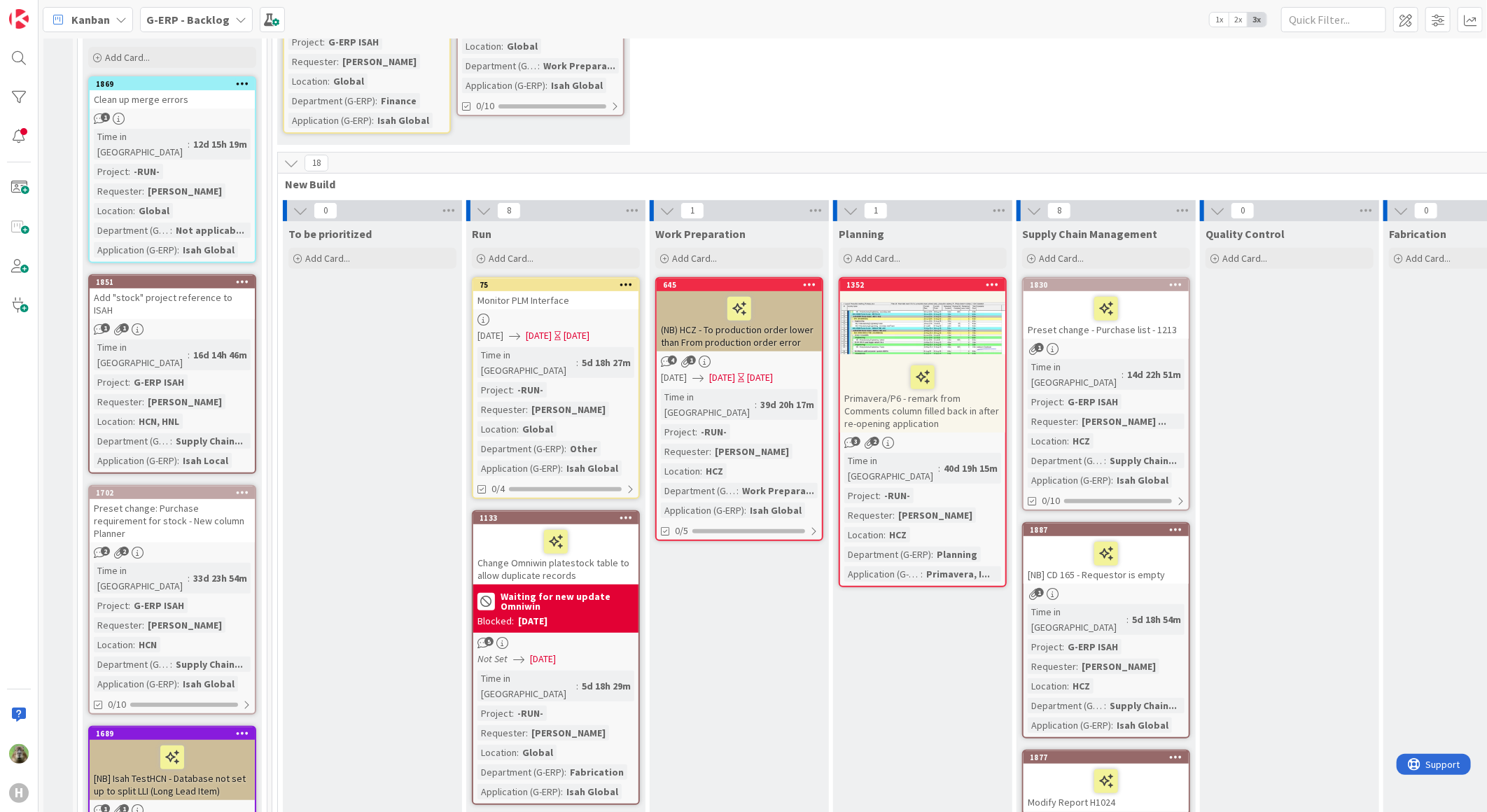
click at [210, 499] on div "Preset change: Purchase requirement for stock - New column Planner" at bounding box center [173, 521] width 166 height 44
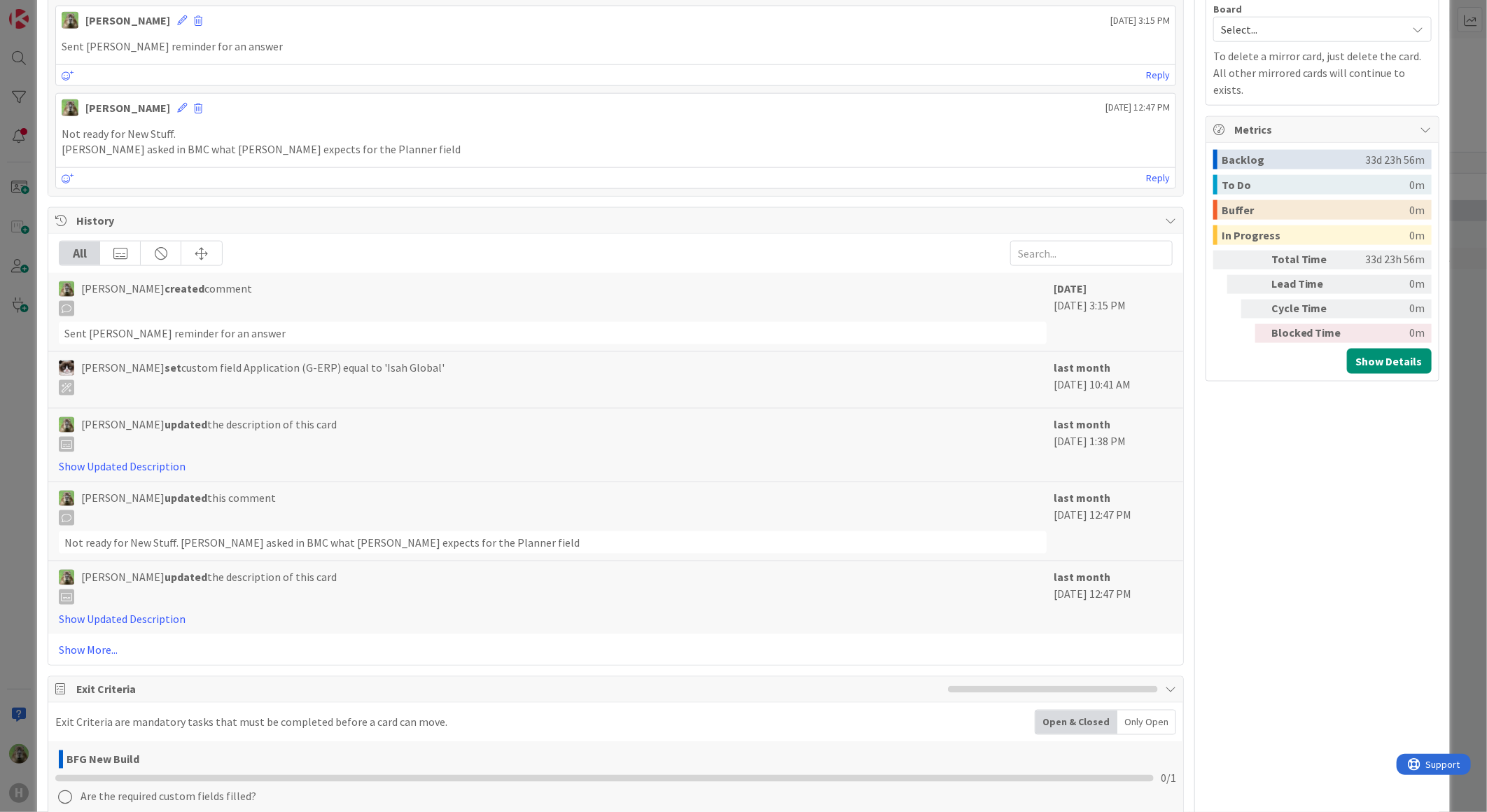
scroll to position [388, 0]
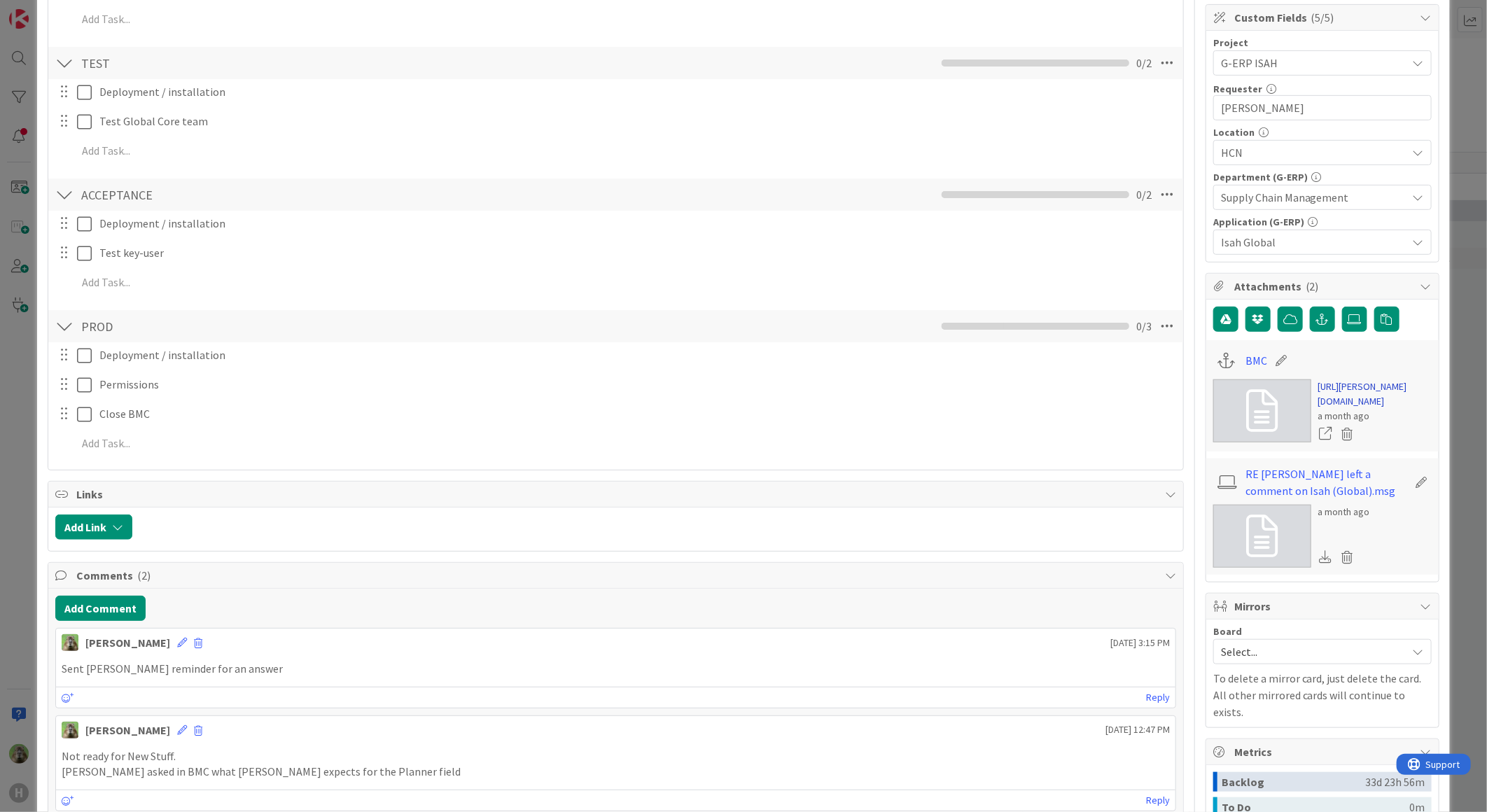
click at [1356, 409] on link "https://huisman-smartit.onbmc.com/smartit/app/#/workorder/AGGF4KX6HRENQATBGGRET…" at bounding box center [1375, 394] width 113 height 29
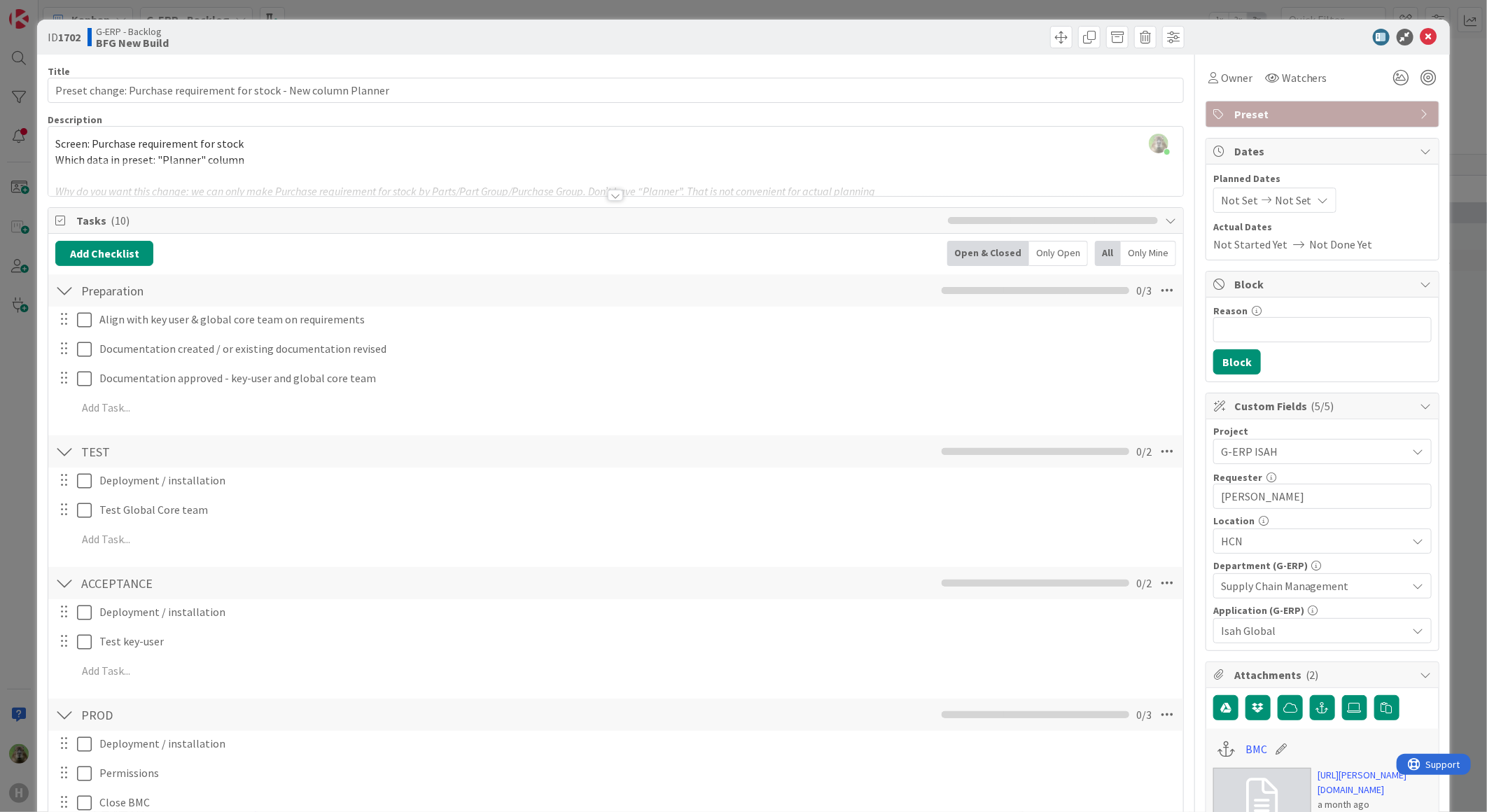
scroll to position [233, 0]
click at [12, 365] on div "ID 1702 G-ERP - Backlog BFG New Build Title 66 / 128 Preset change: Purchase re…" at bounding box center [744, 406] width 1487 height 812
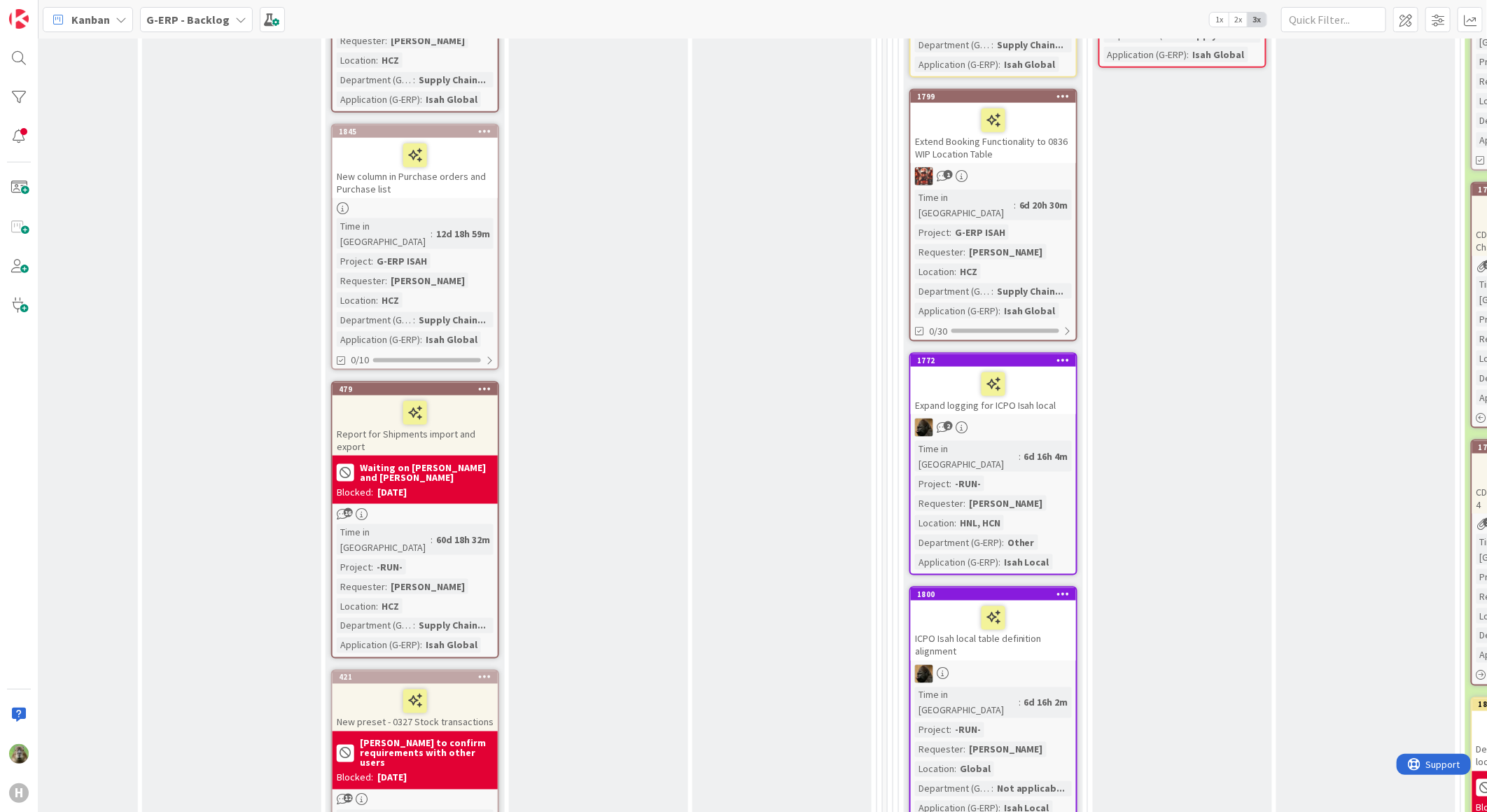
scroll to position [1556, 691]
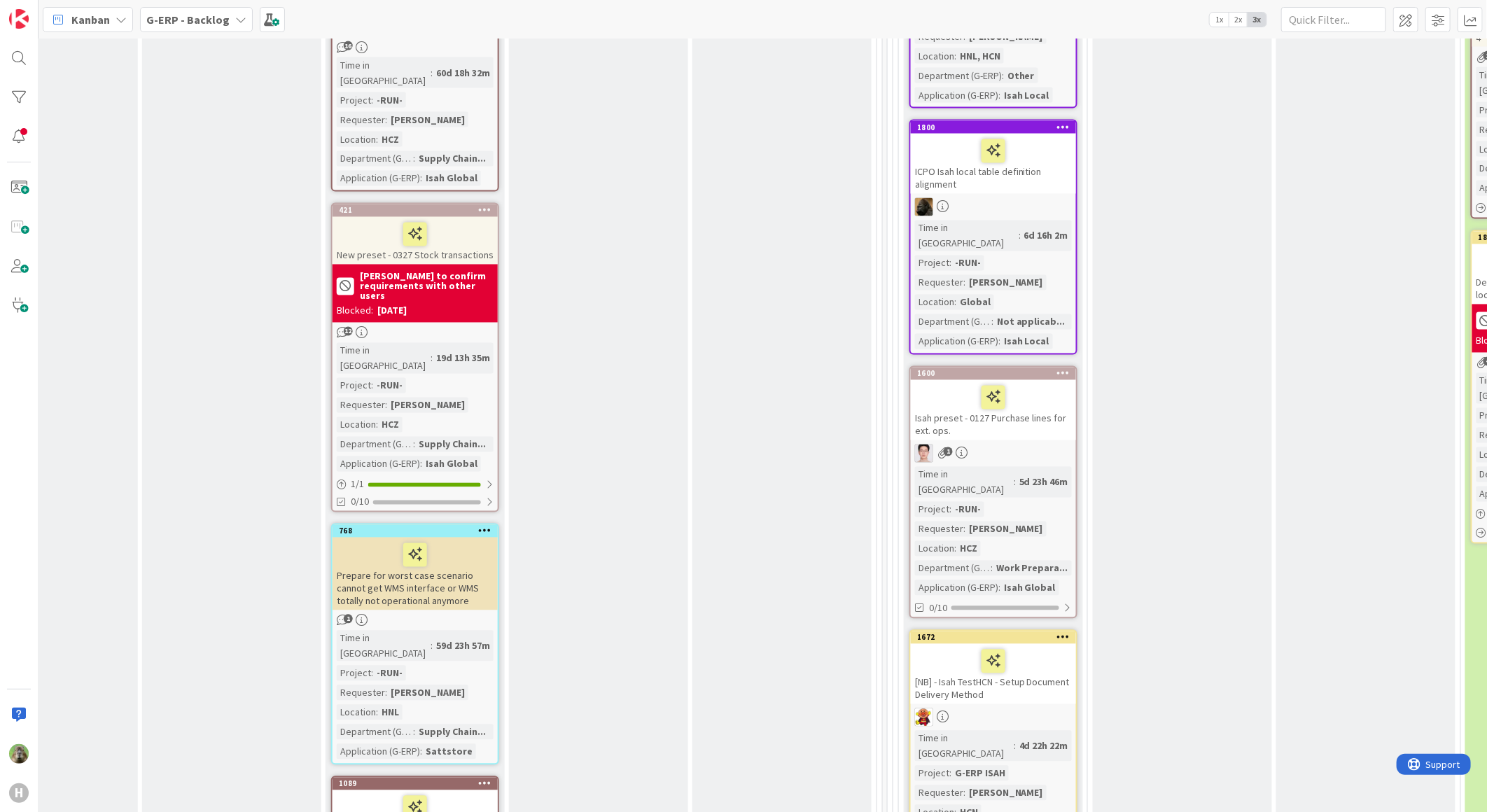
click at [1052, 381] on div "Isah preset - 0127 Purchase lines for ext. ops." at bounding box center [993, 411] width 166 height 61
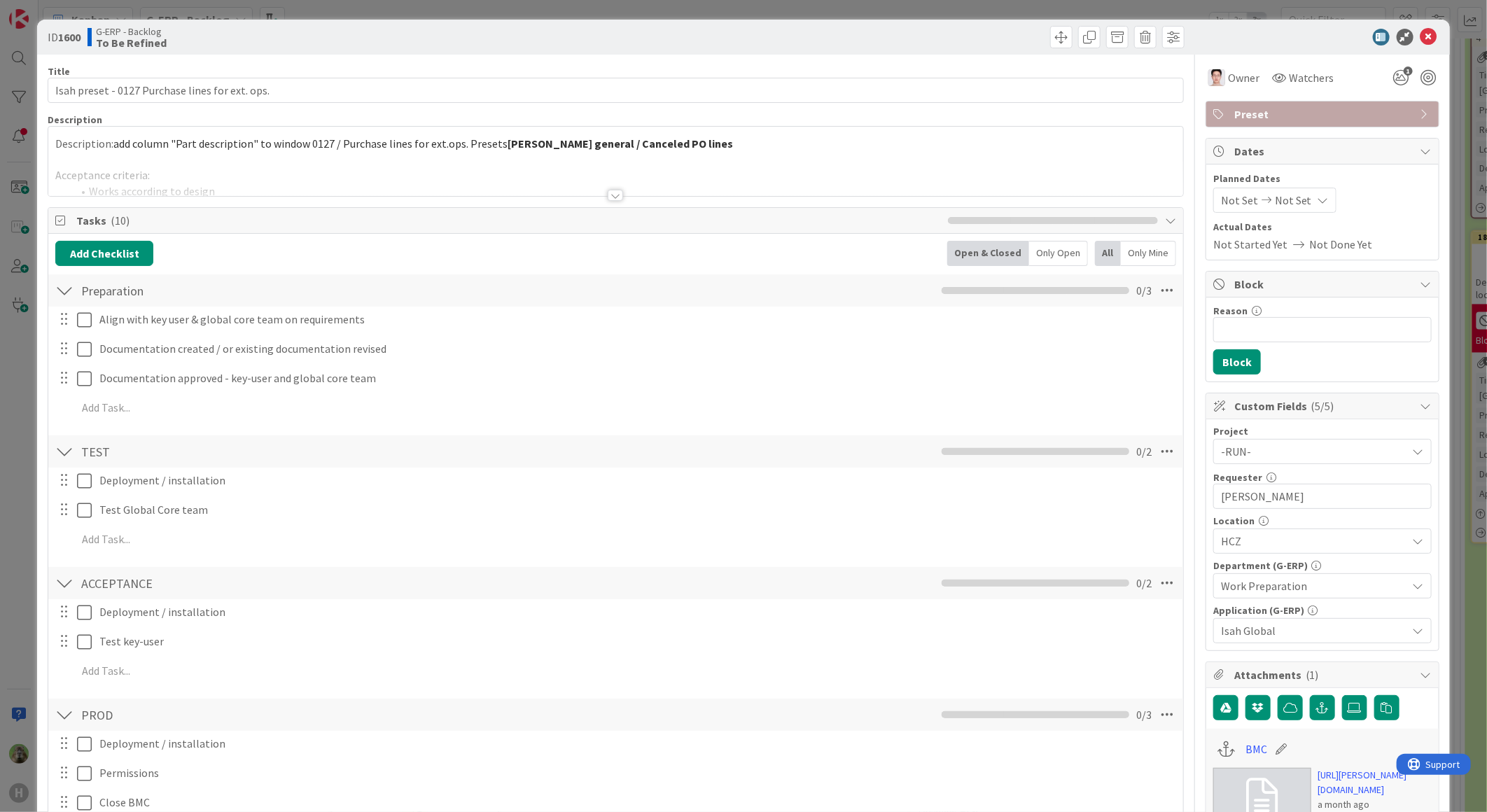
click at [792, 170] on div at bounding box center [615, 178] width 1134 height 36
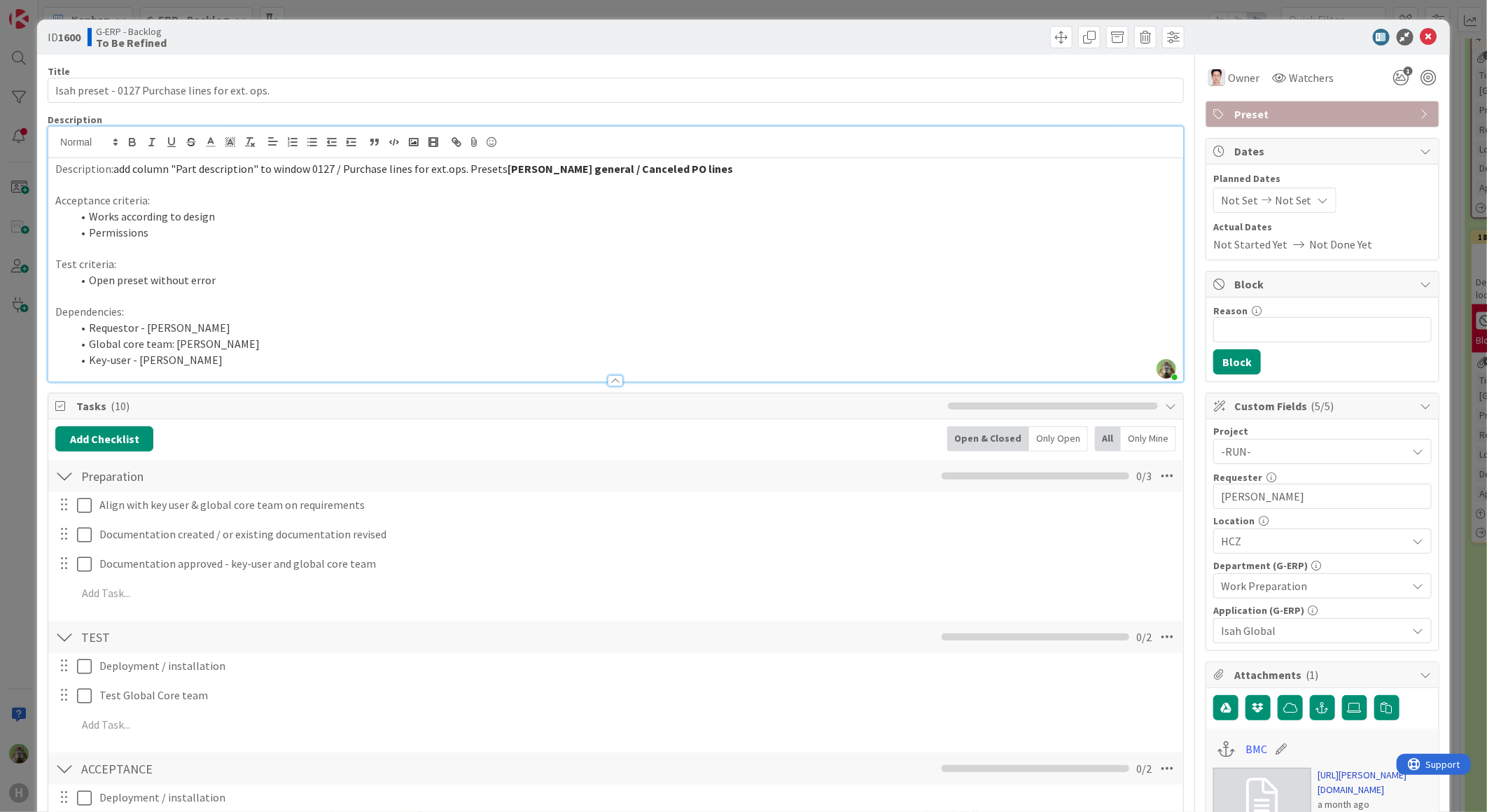
click at [1333, 792] on link "https://huisman-smartit.onbmc.com/smartit/app/#/workorder/AGGF4KX6HRENQATAM3Y9T…" at bounding box center [1375, 783] width 113 height 29
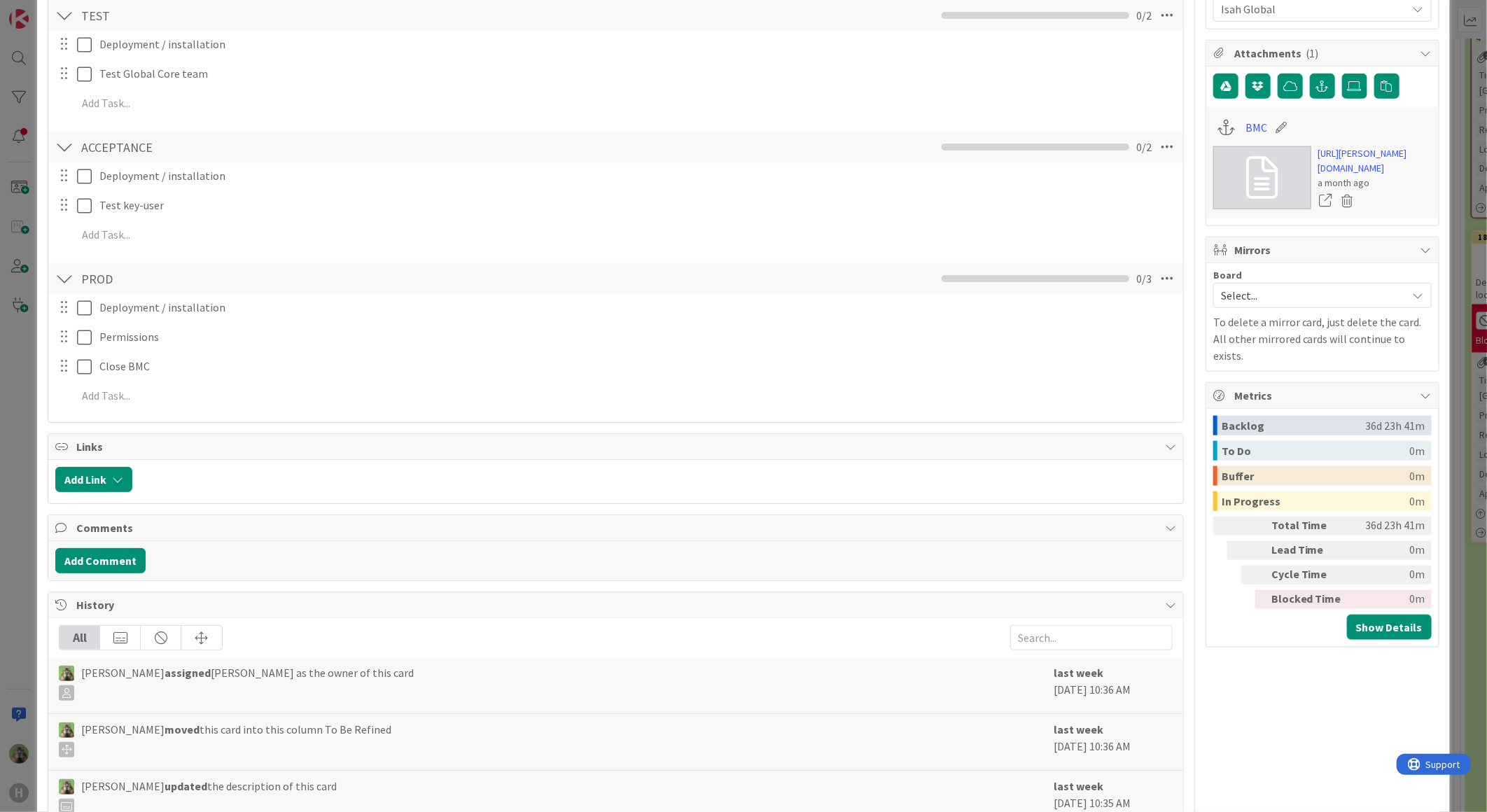
scroll to position [310, 0]
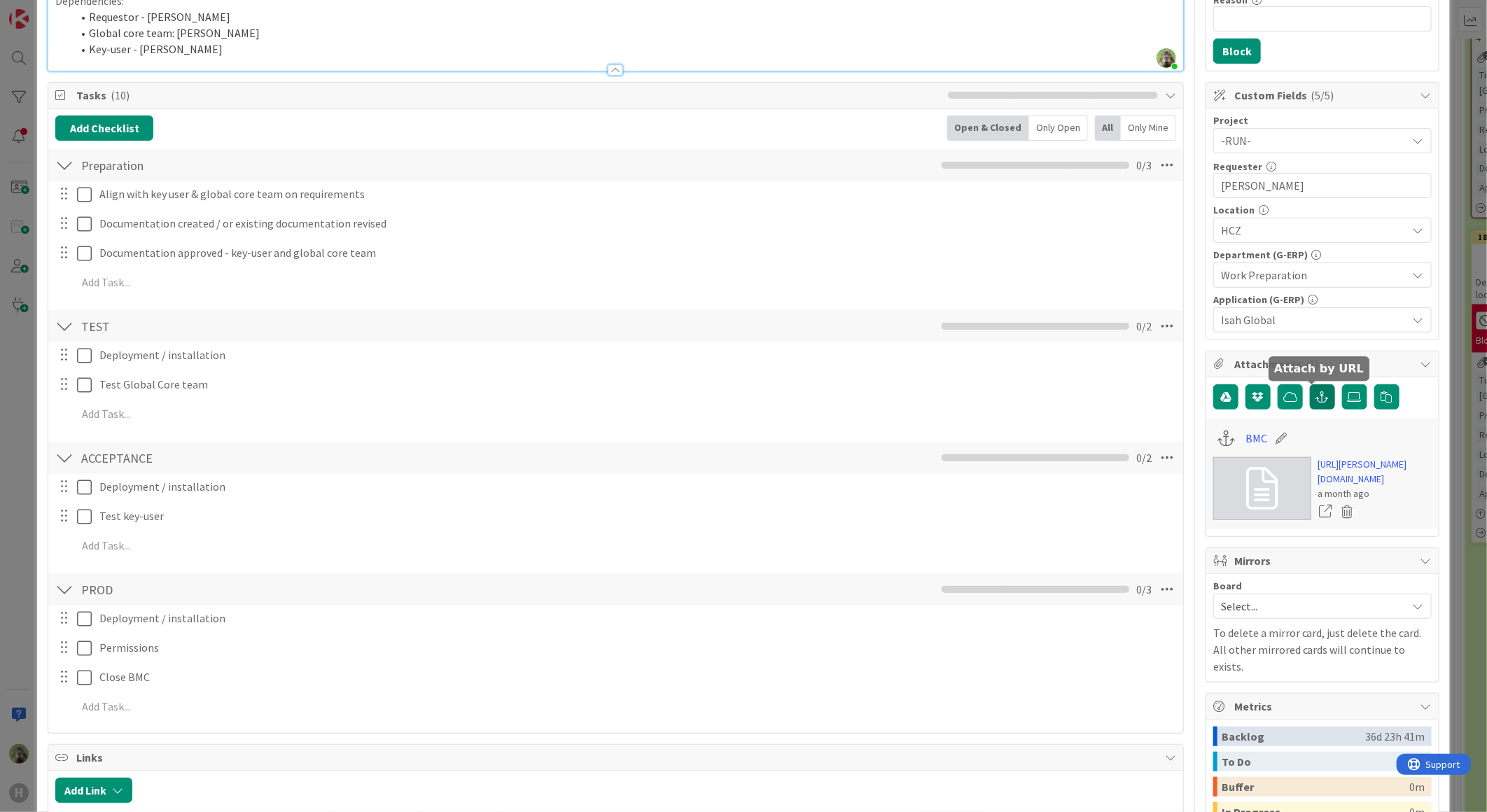
click at [1316, 392] on icon "button" at bounding box center [1322, 397] width 13 height 11
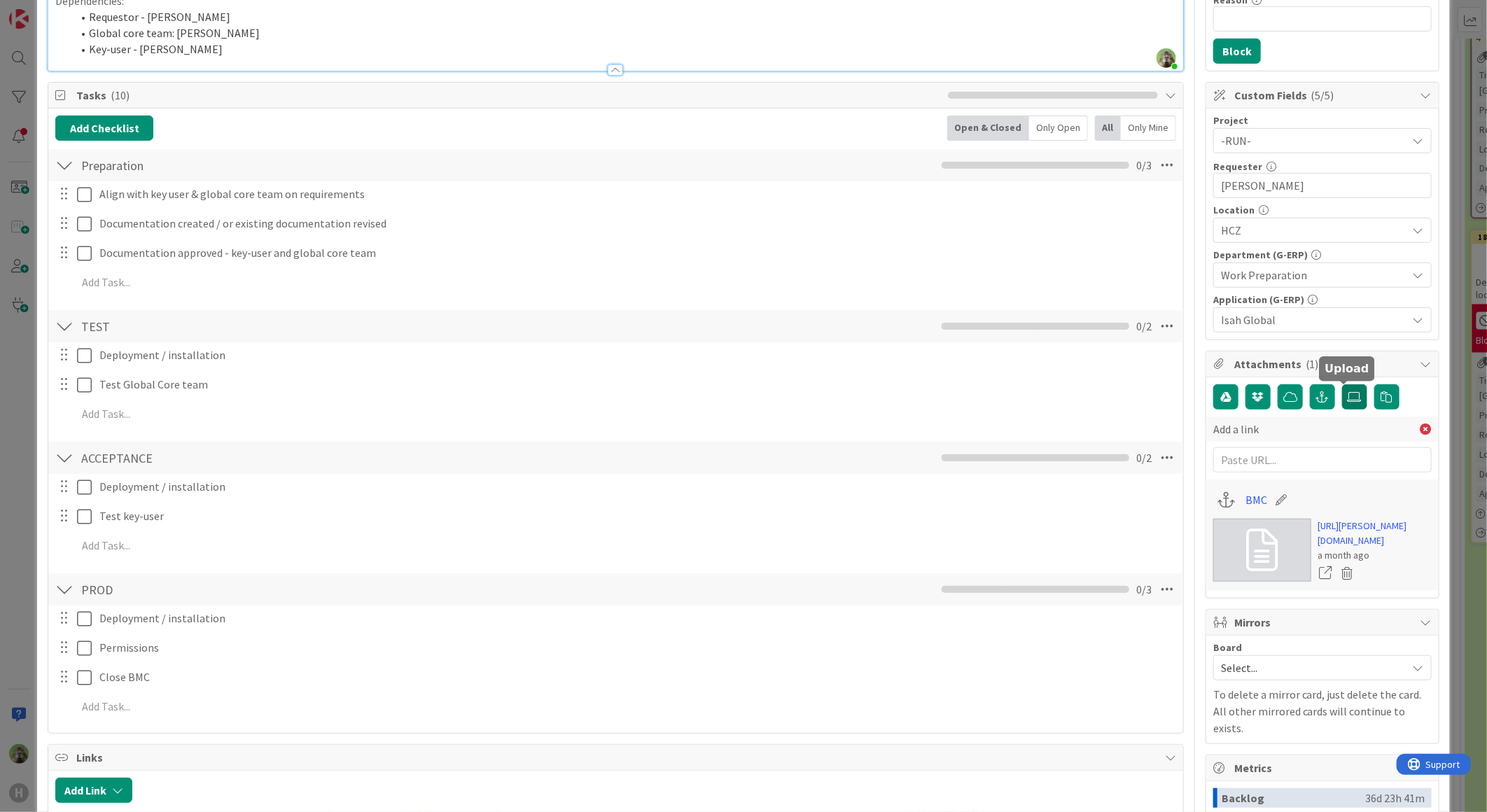
click at [1348, 397] on icon at bounding box center [1355, 397] width 14 height 11
click at [1342, 385] on input "file" at bounding box center [1342, 385] width 0 height 0
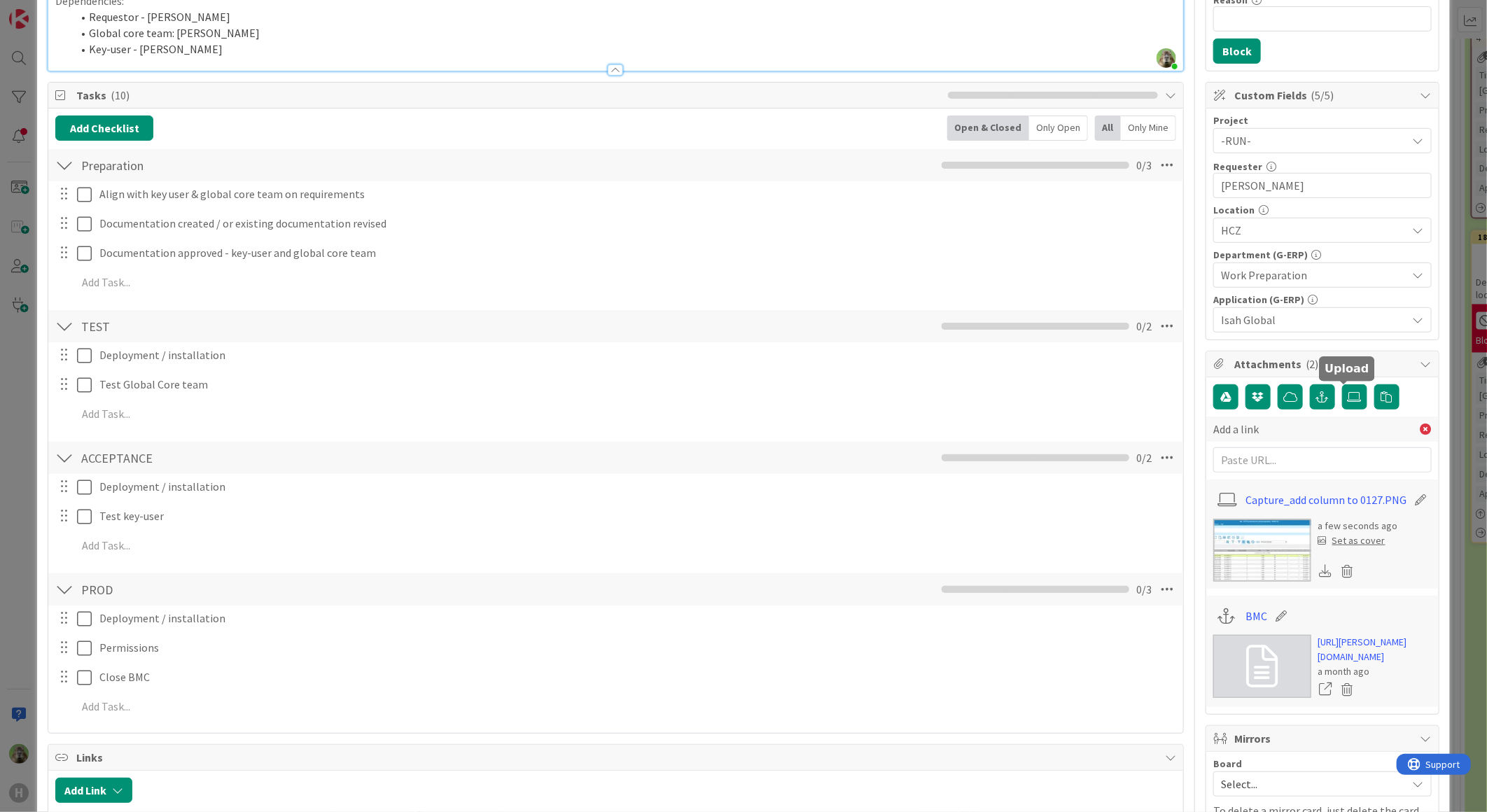
click at [1220, 540] on img at bounding box center [1262, 550] width 98 height 63
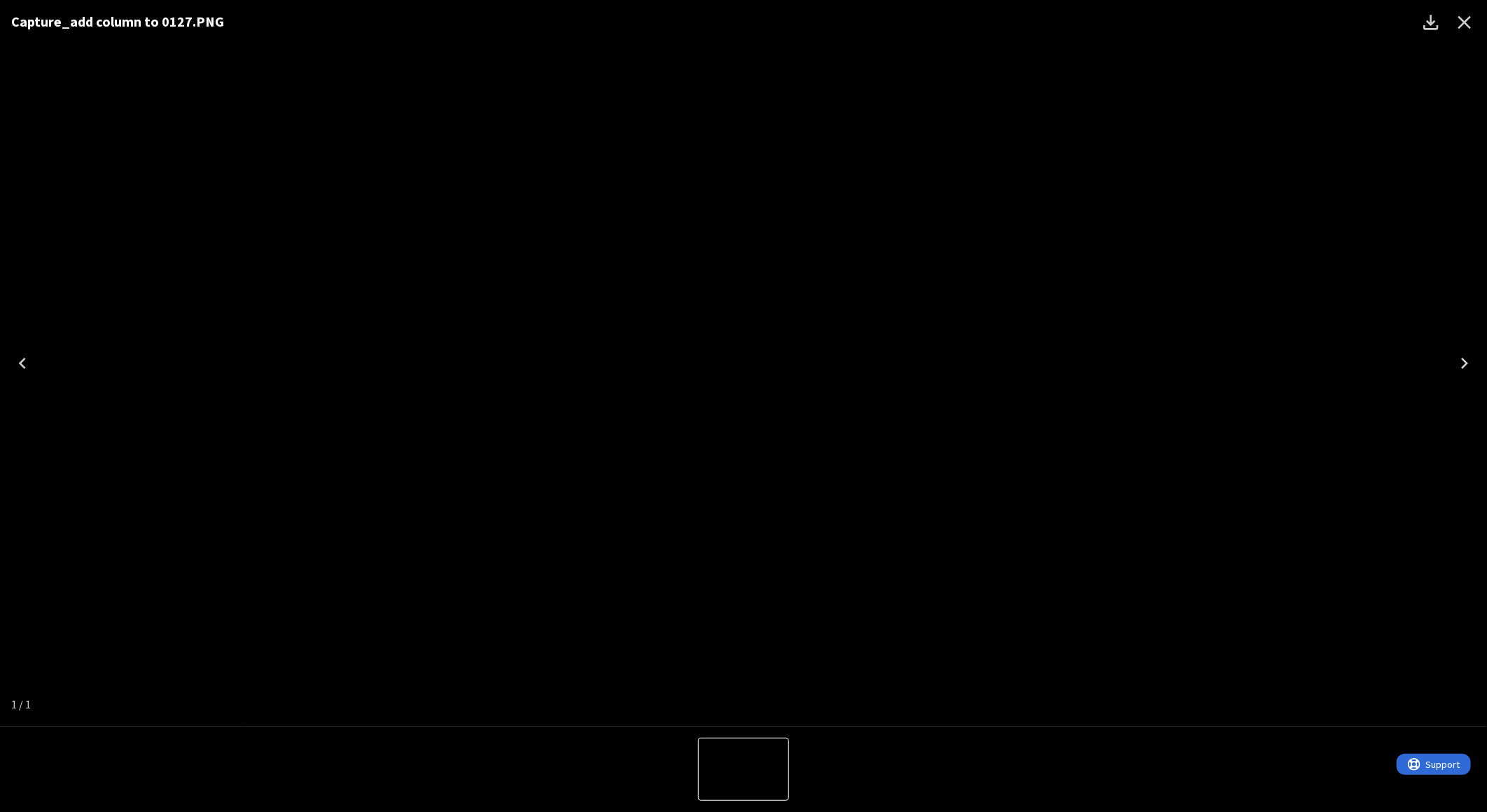
click at [57, 416] on div "Capture_add column to 0127.PNG" at bounding box center [744, 363] width 1487 height 727
click at [1462, 21] on icon "Close" at bounding box center [1465, 22] width 22 height 22
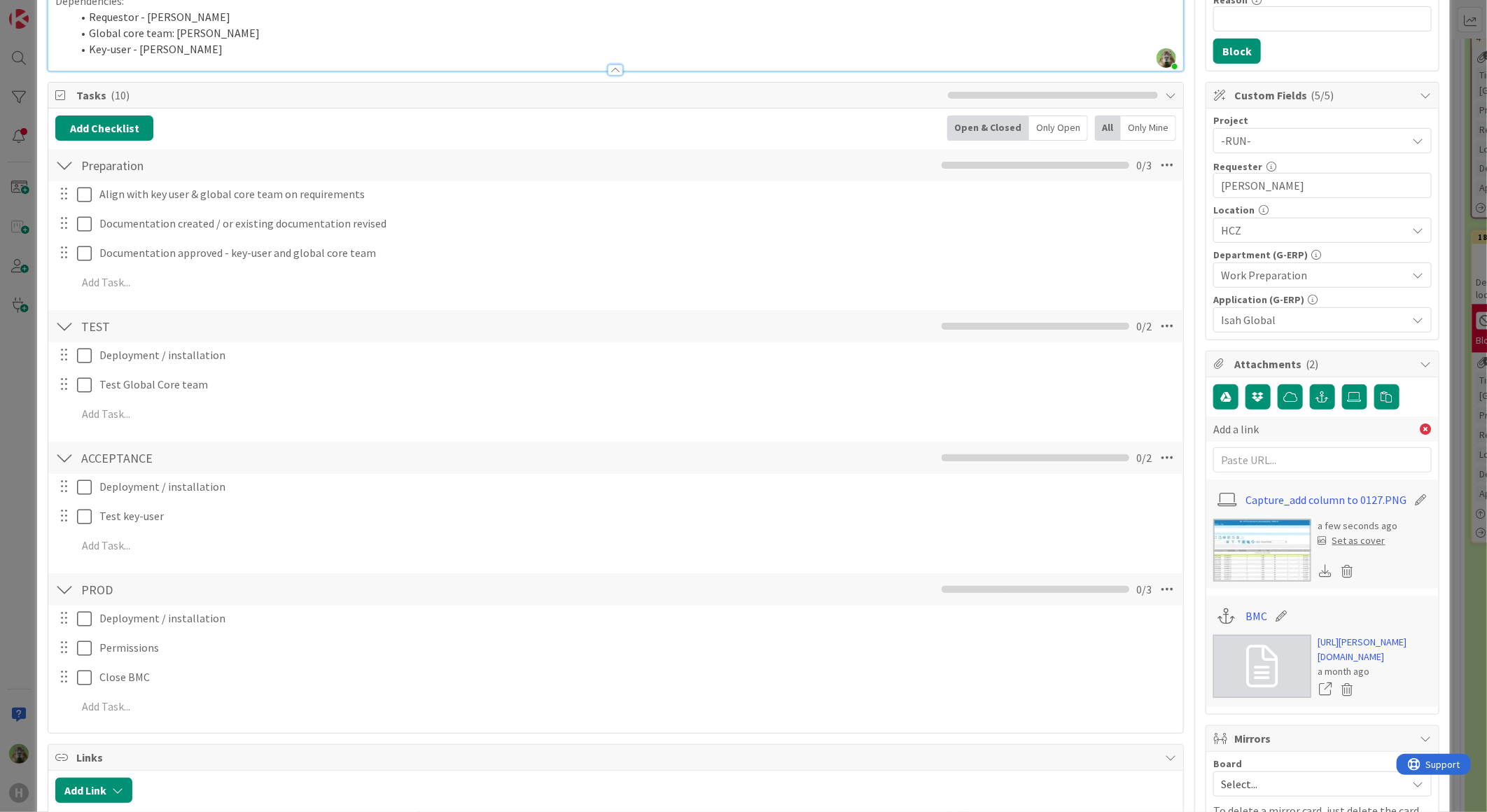
drag, startPoint x: 7, startPoint y: 365, endPoint x: 1415, endPoint y: 579, distance: 1424.2
click at [7, 365] on div "ID 1600 G-ERP - Backlog To Be Refined Title 47 / 128 Isah preset - 0127 Purchas…" at bounding box center [744, 406] width 1487 height 812
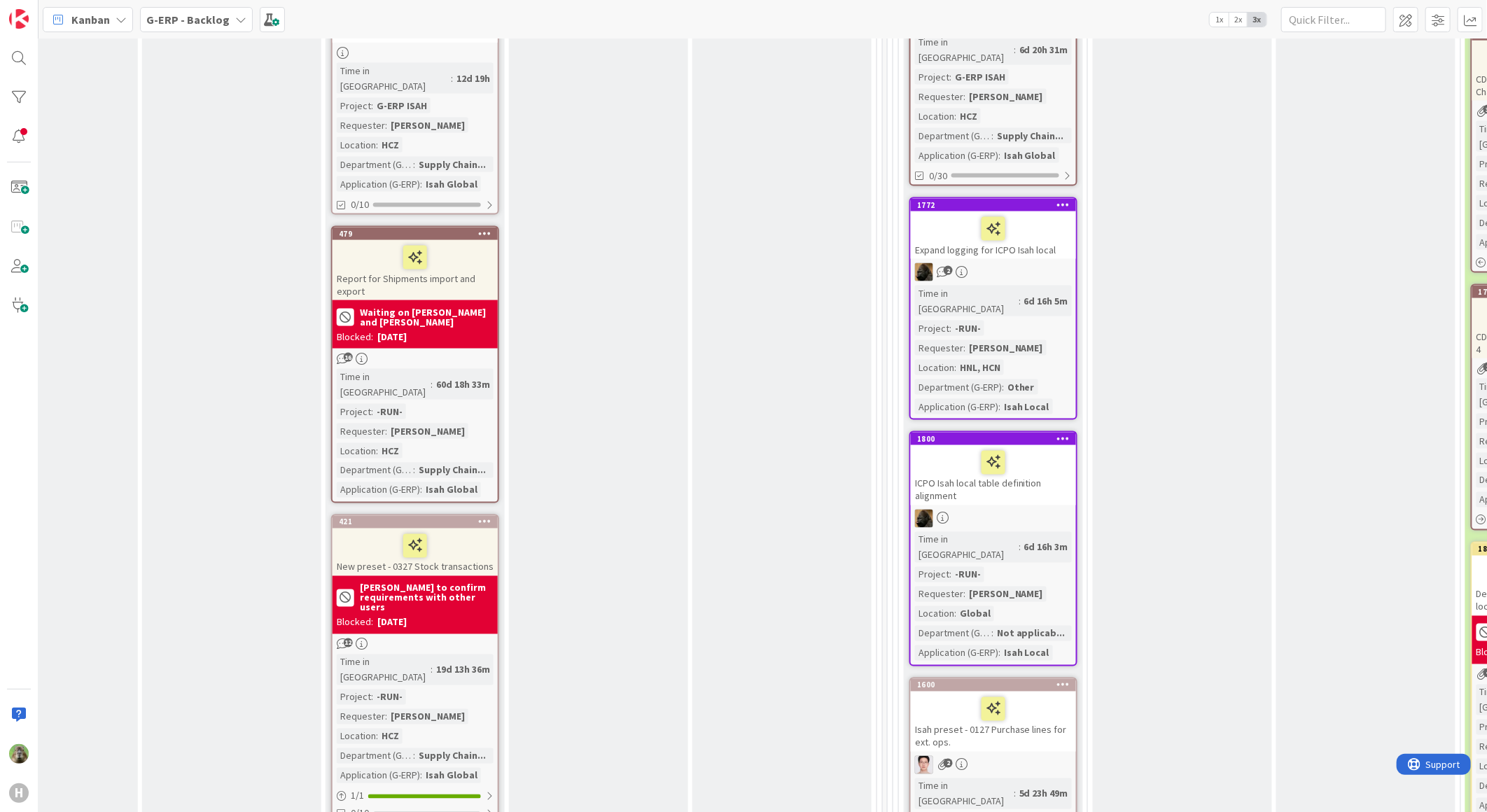
scroll to position [1556, 691]
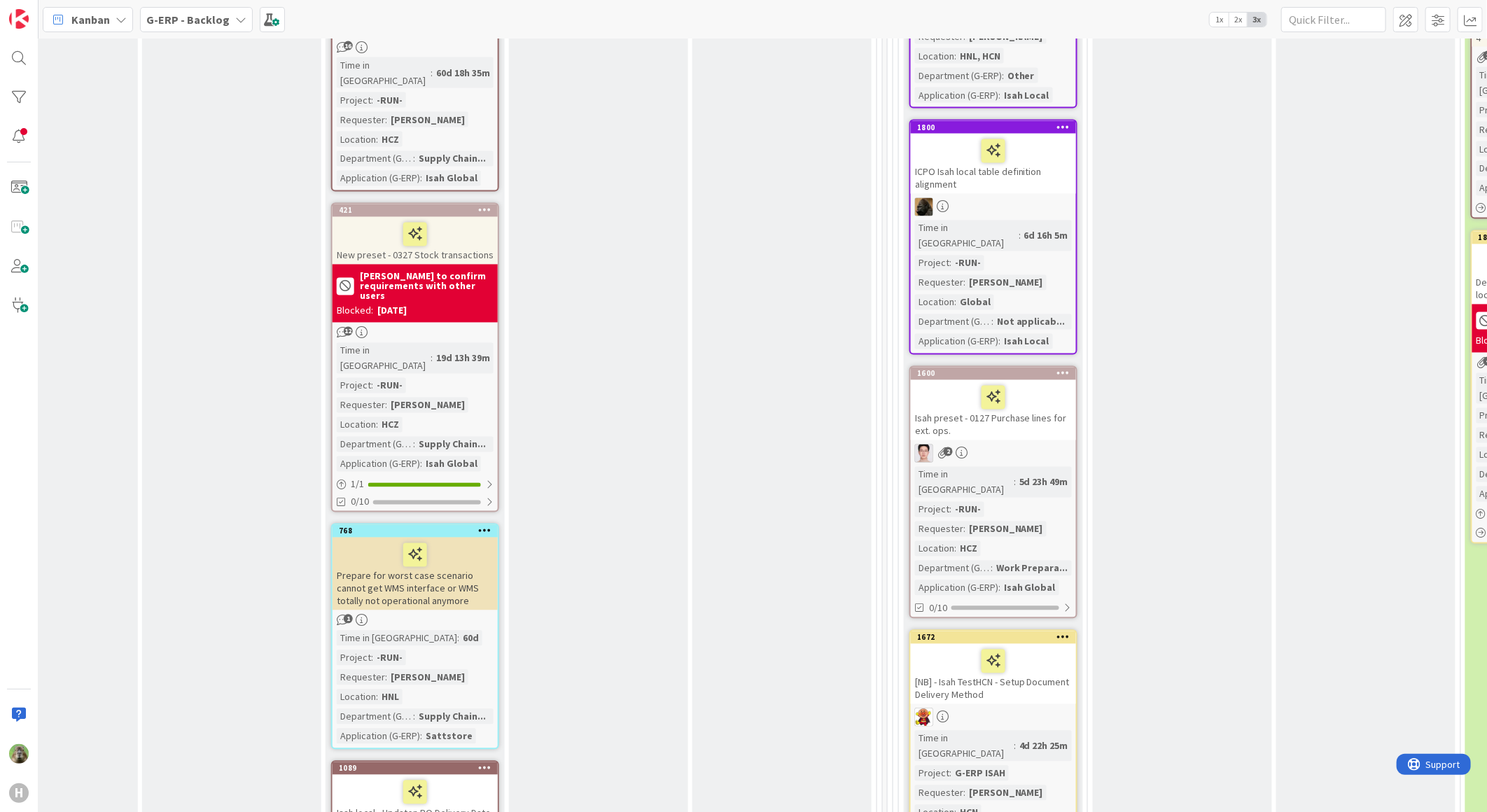
click at [1054, 369] on div at bounding box center [1064, 373] width 25 height 10
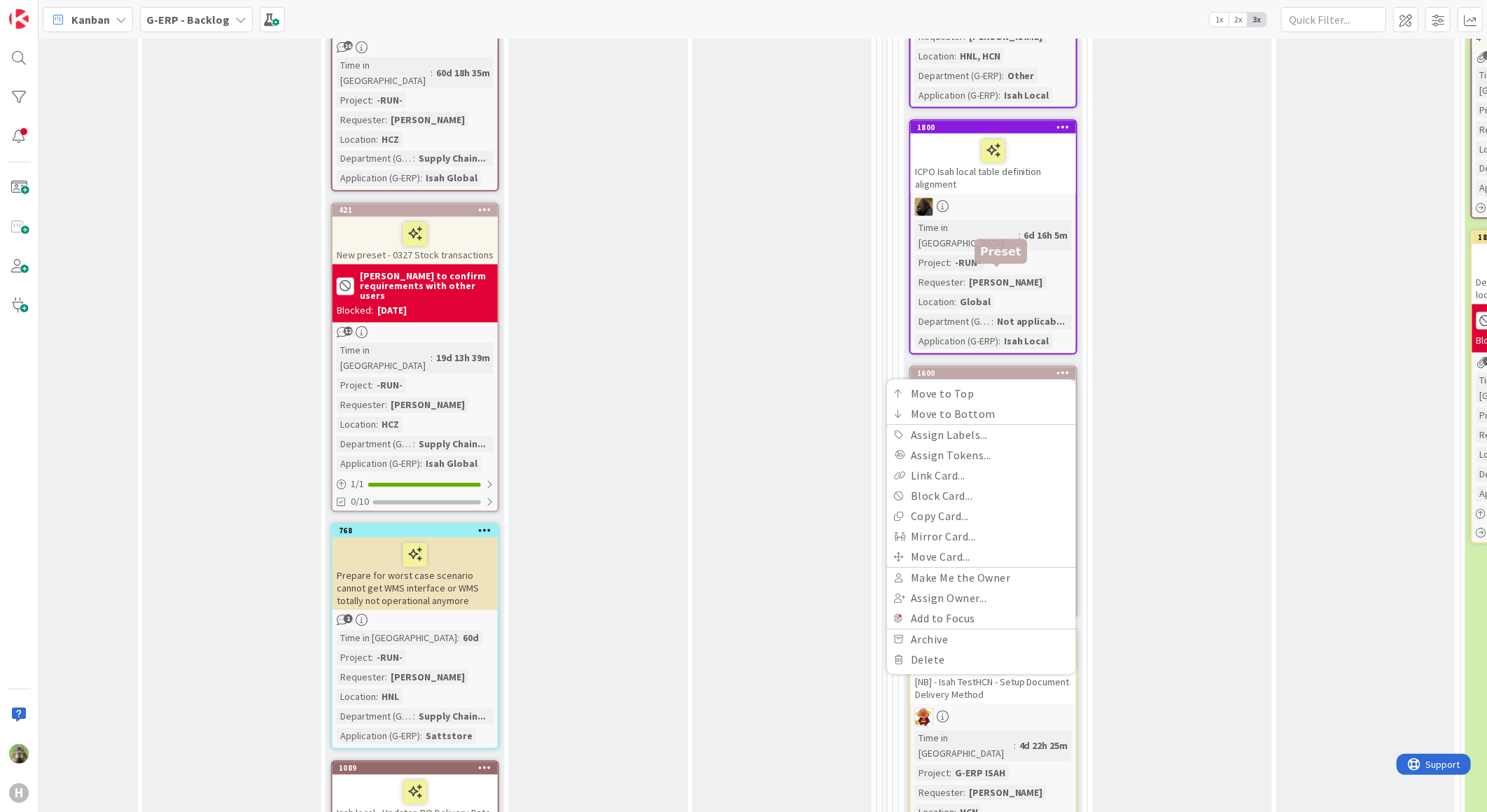
click at [1025, 369] on div "1600" at bounding box center [997, 373] width 159 height 10
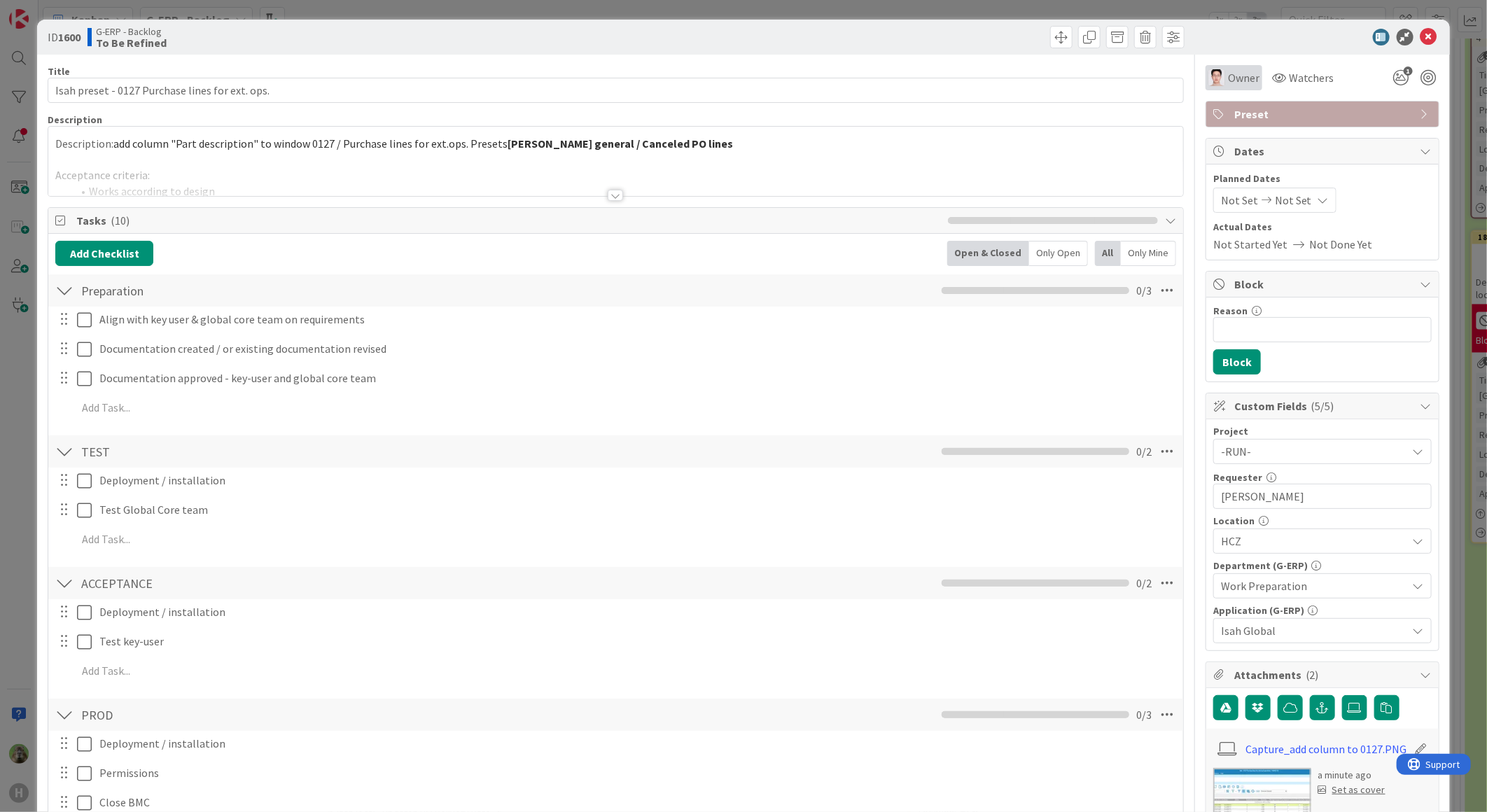
click at [1227, 76] on span "Owner" at bounding box center [1243, 77] width 32 height 17
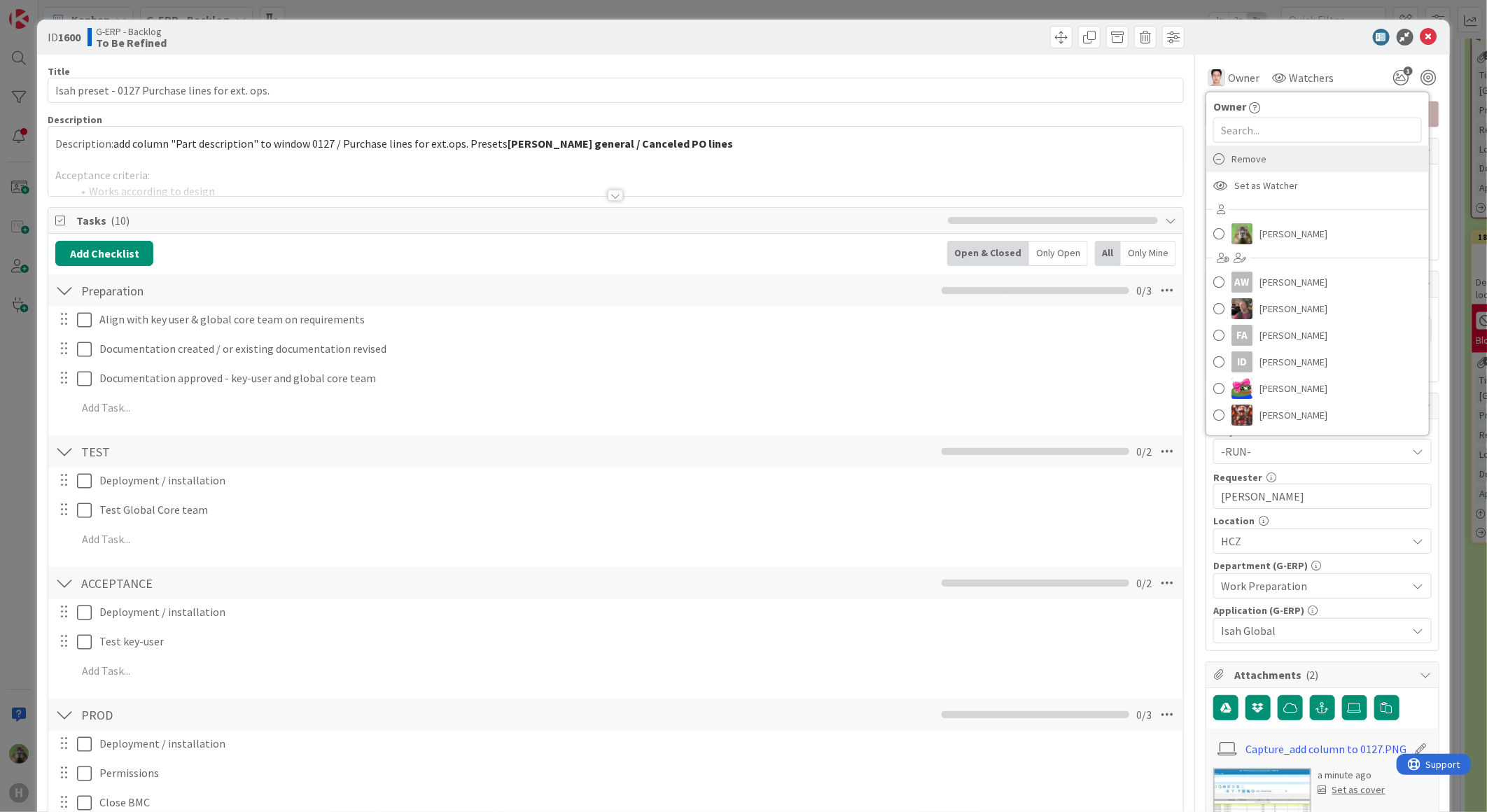
click at [1272, 165] on div "Remove" at bounding box center [1317, 158] width 223 height 26
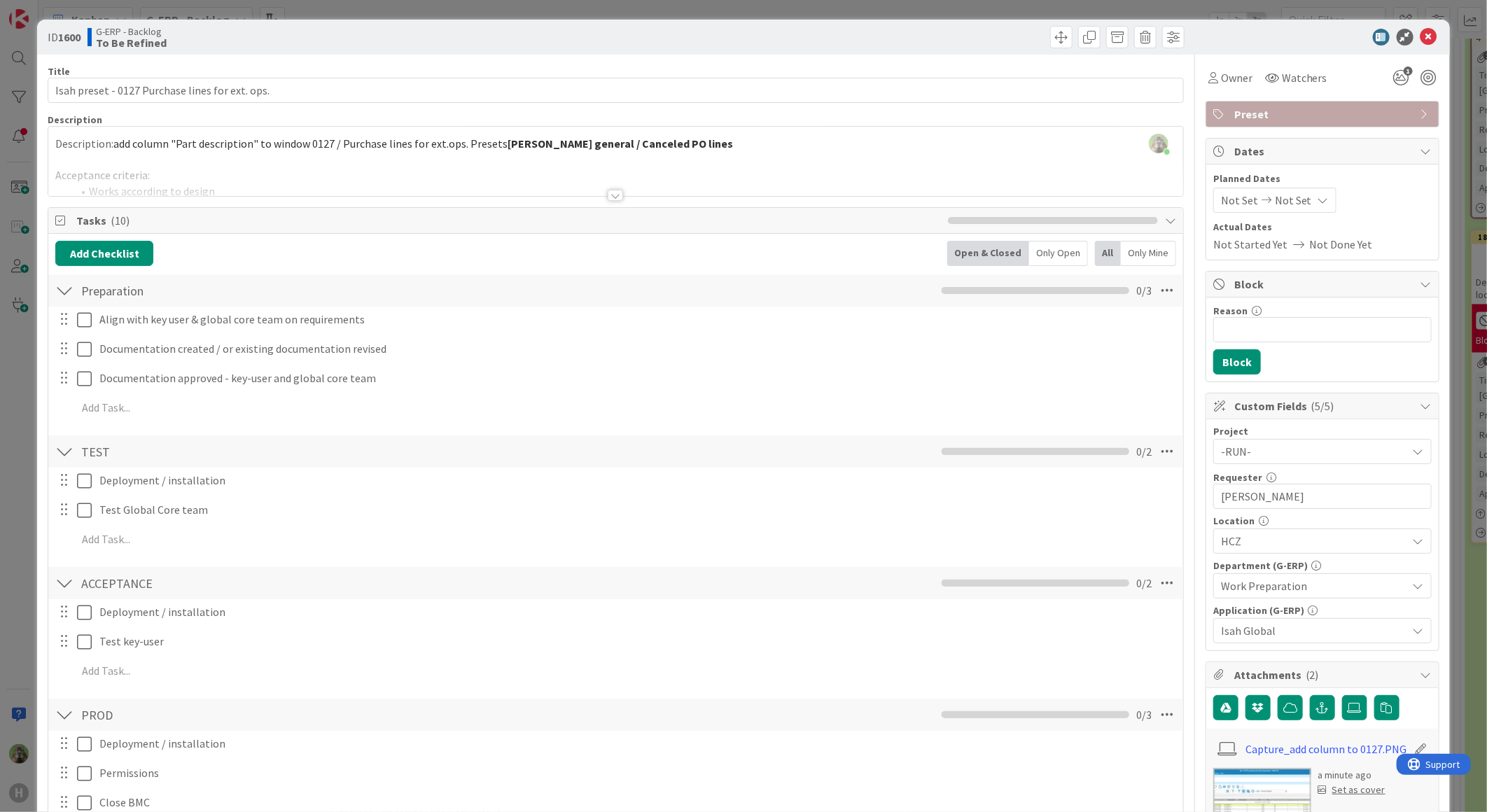
click at [448, 170] on div at bounding box center [615, 178] width 1134 height 36
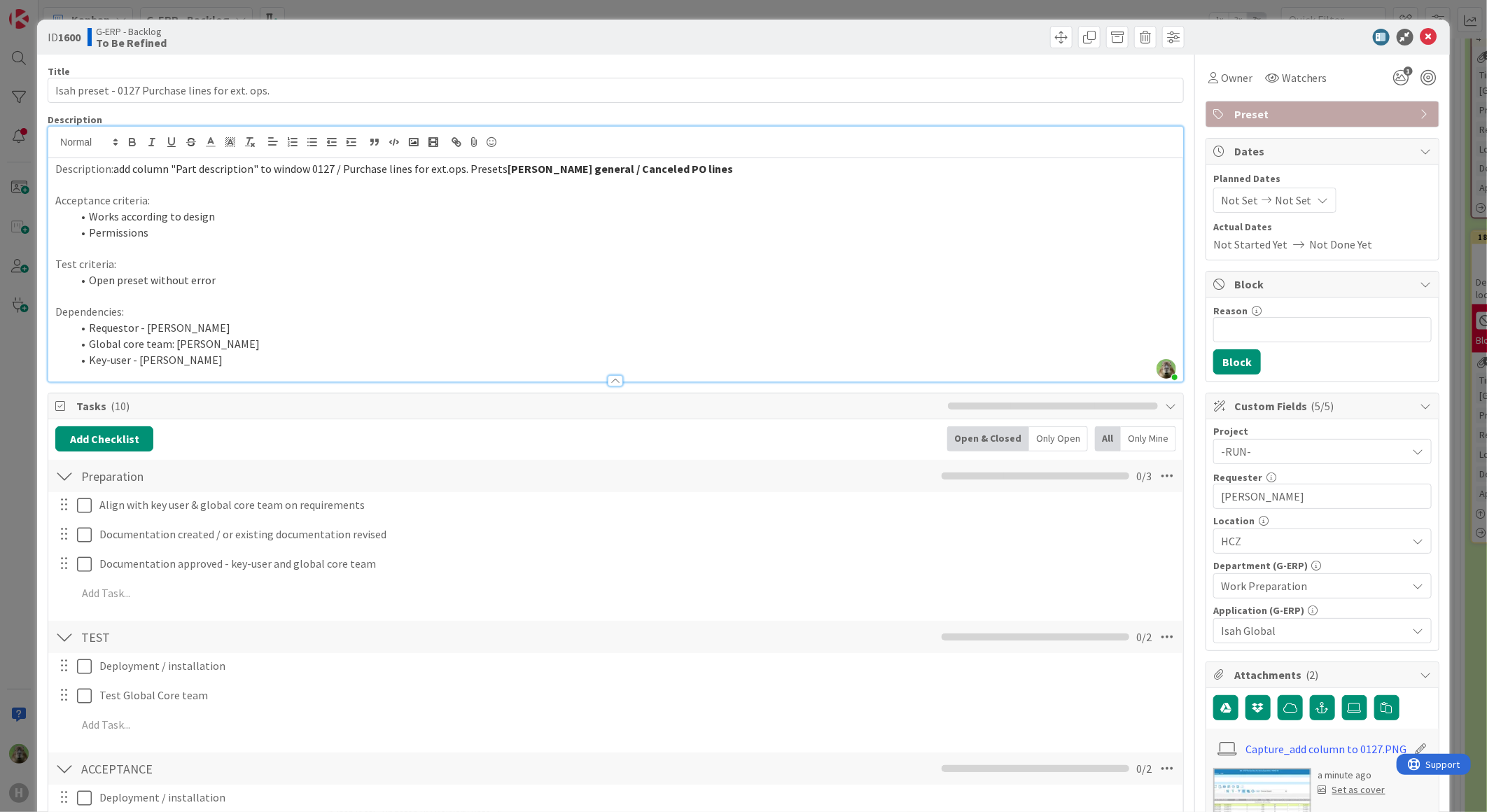
click at [12, 528] on div "ID 1600 G-ERP - Backlog To Be Refined Title 47 / 128 Isah preset - 0127 Purchas…" at bounding box center [744, 406] width 1487 height 812
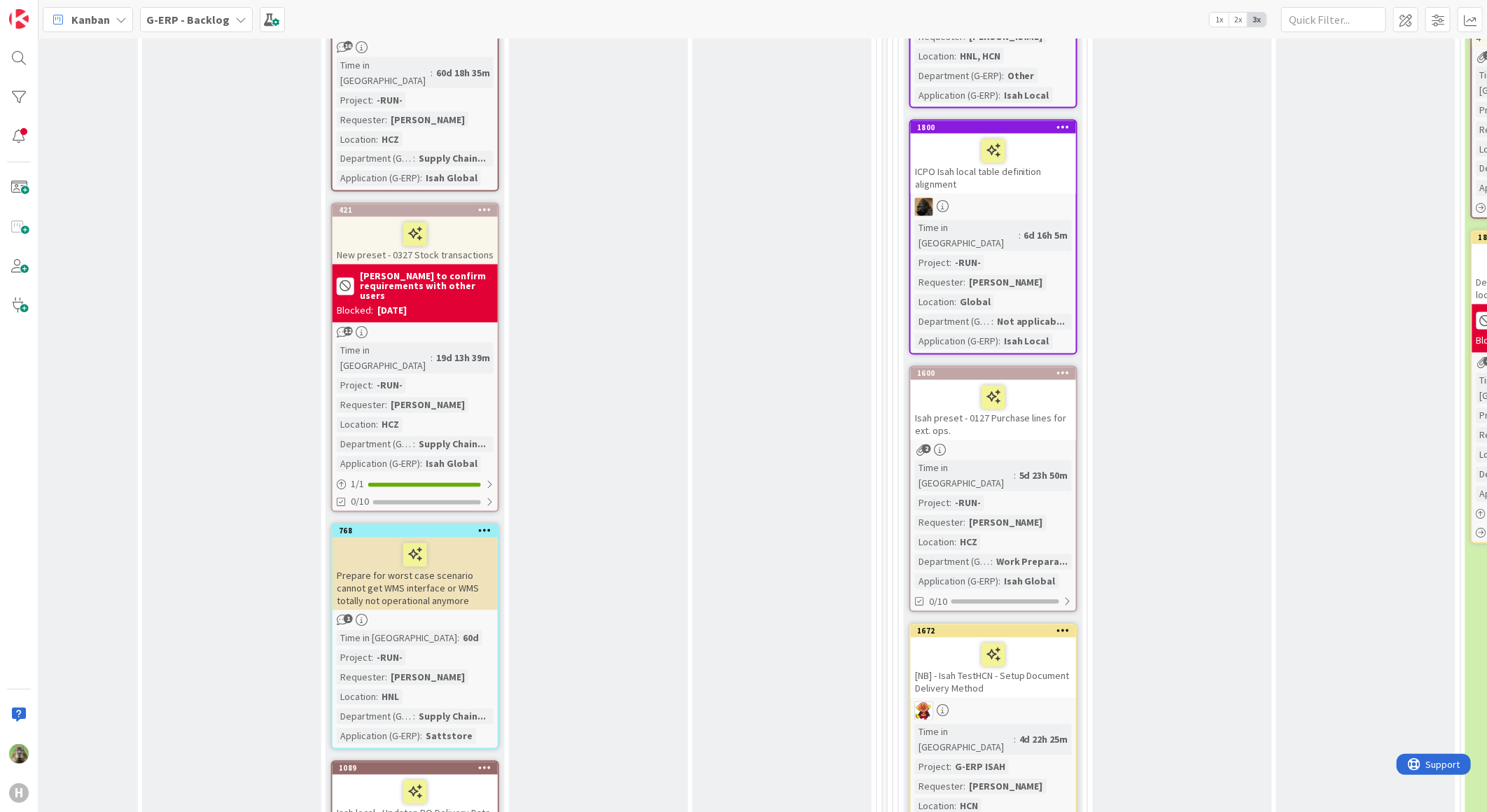
click at [187, 21] on b "G-ERP - Backlog" at bounding box center [188, 20] width 84 height 14
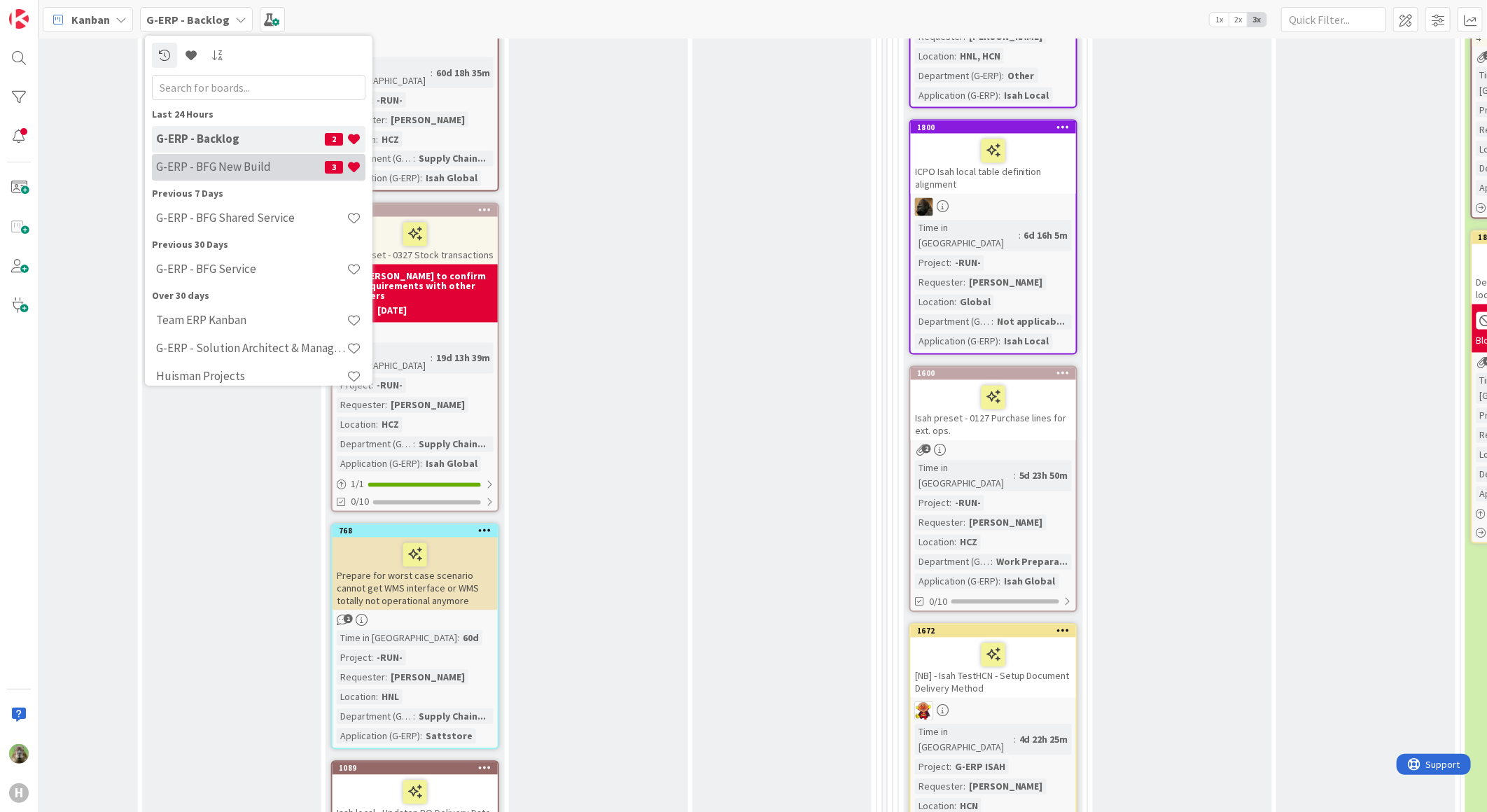
click at [250, 157] on div "G-ERP - BFG New Build 3" at bounding box center [259, 166] width 213 height 26
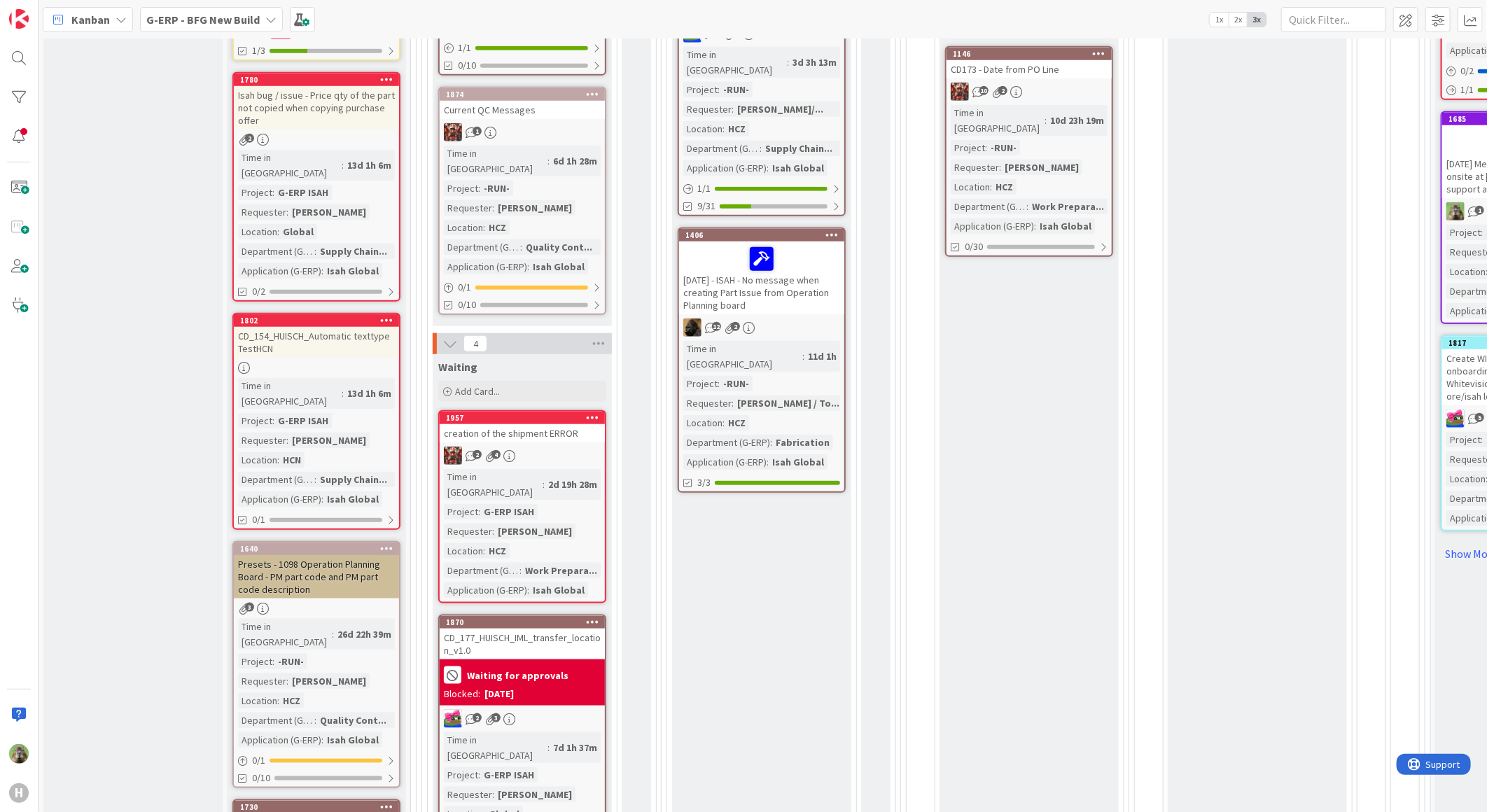
scroll to position [778, 0]
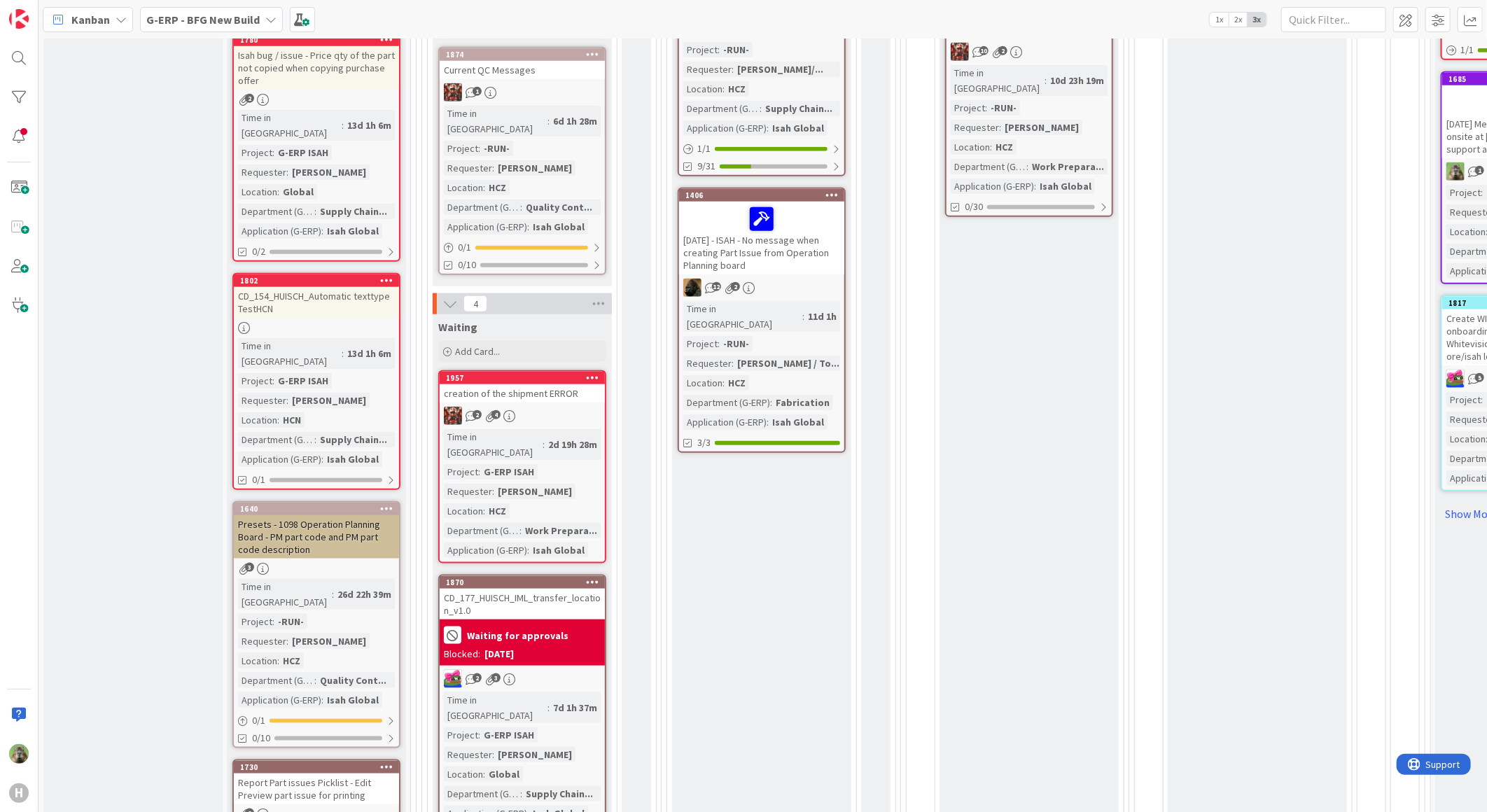
click at [212, 26] on span "G-ERP - BFG New Build" at bounding box center [203, 19] width 113 height 17
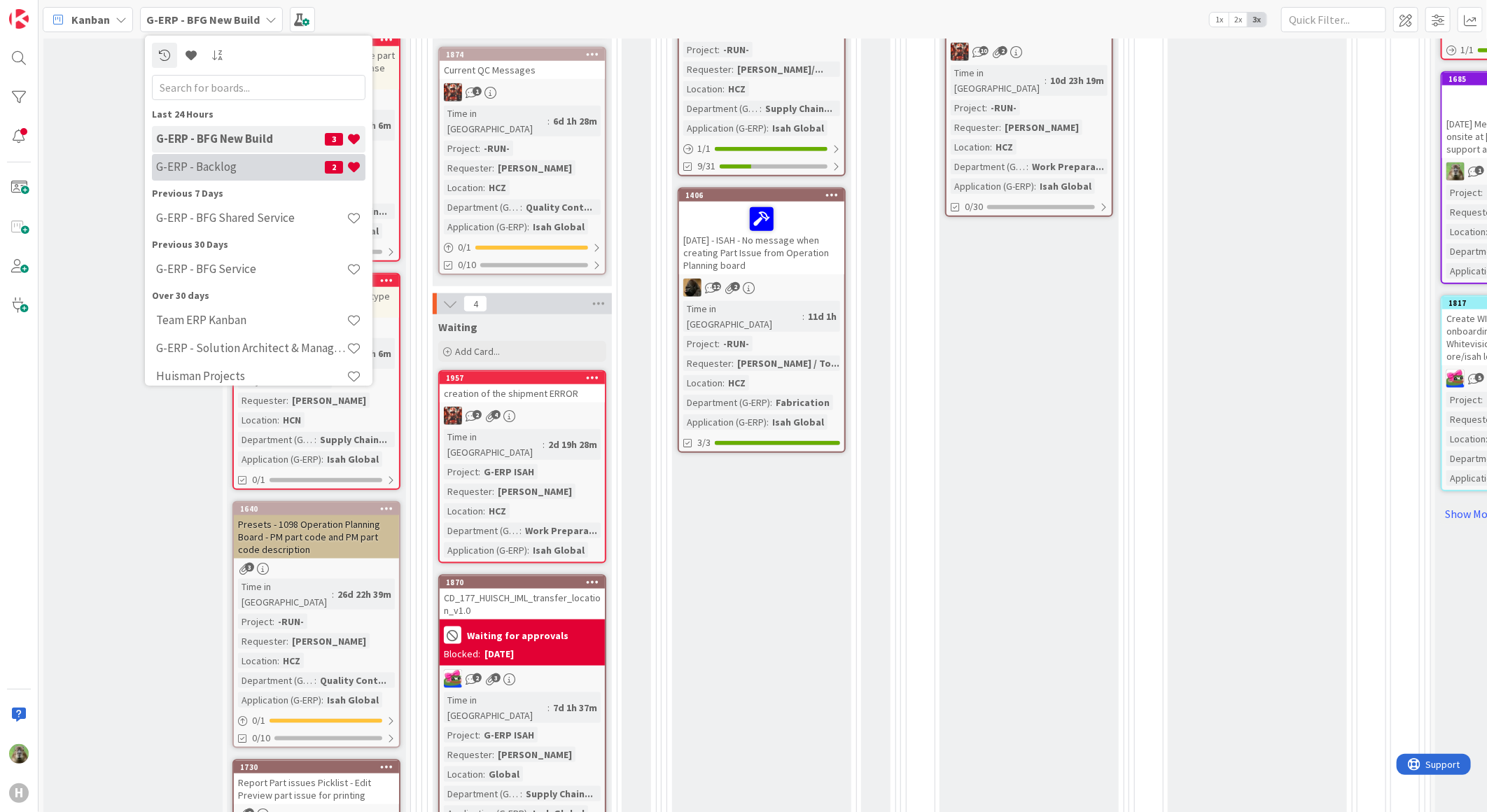
click at [229, 159] on h4 "G-ERP - Backlog" at bounding box center [240, 166] width 169 height 14
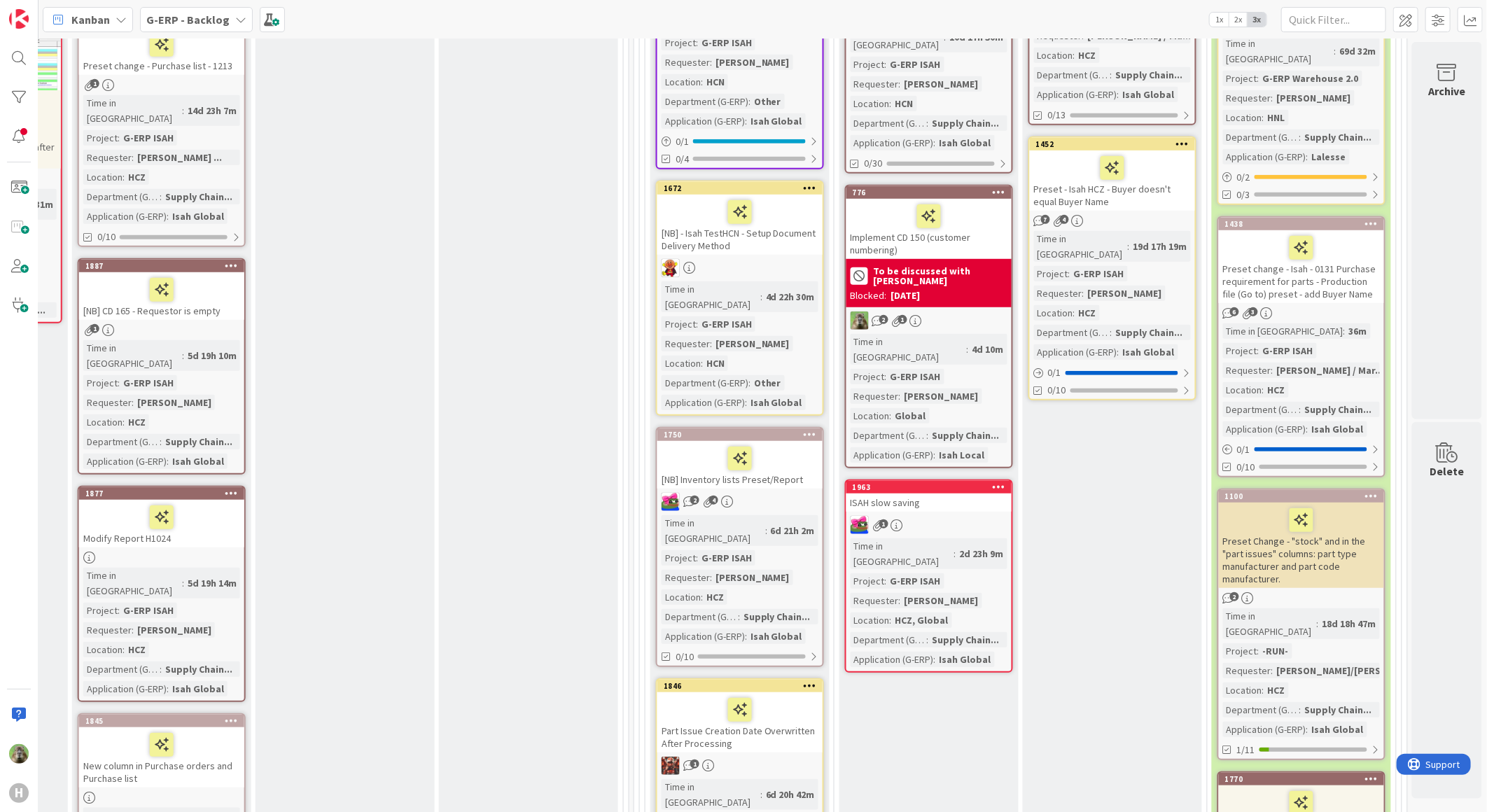
scroll to position [110, 955]
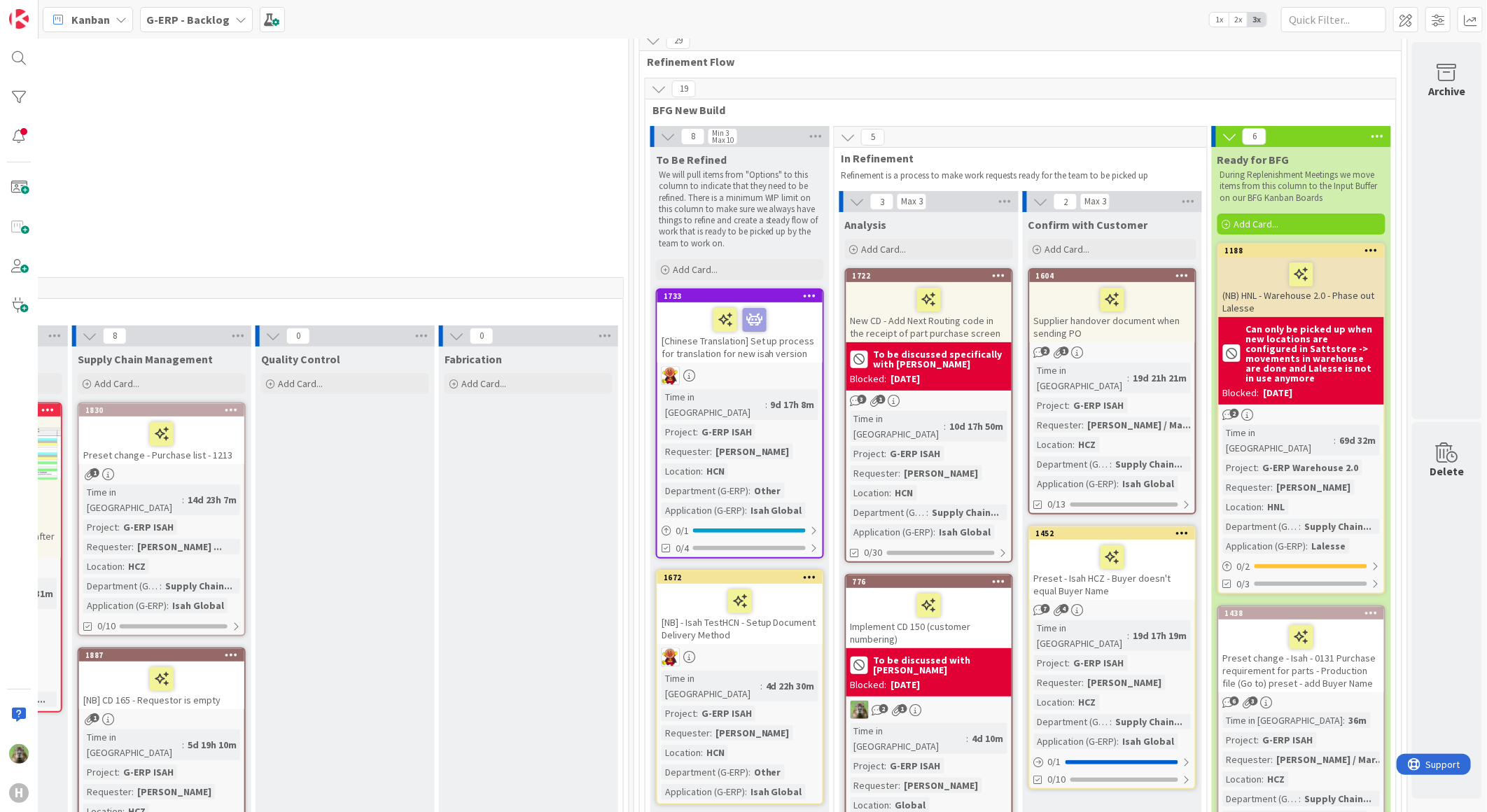
click at [1138, 331] on div "Supplier handover document when sending PO" at bounding box center [1113, 312] width 166 height 61
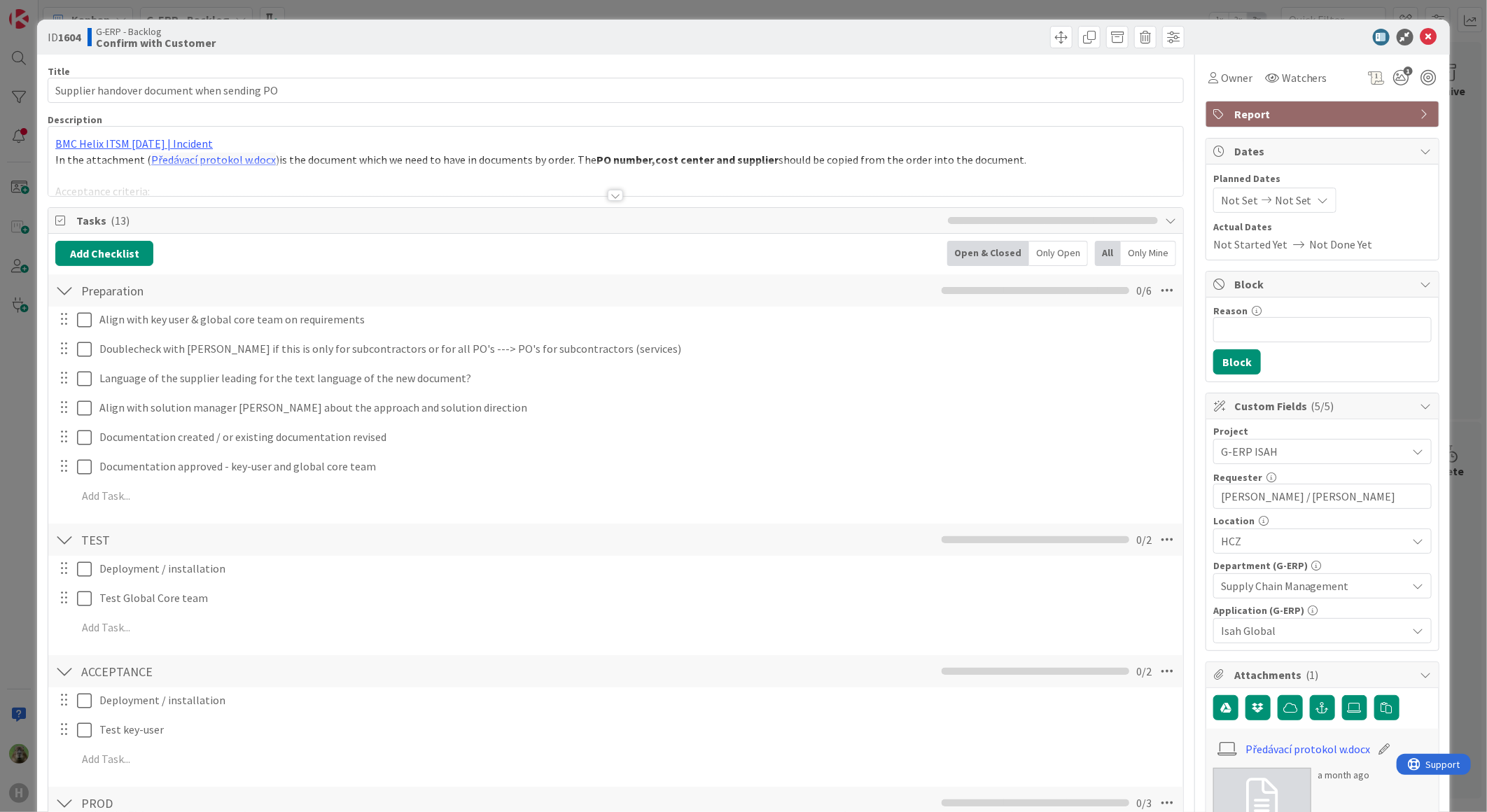
scroll to position [544, 0]
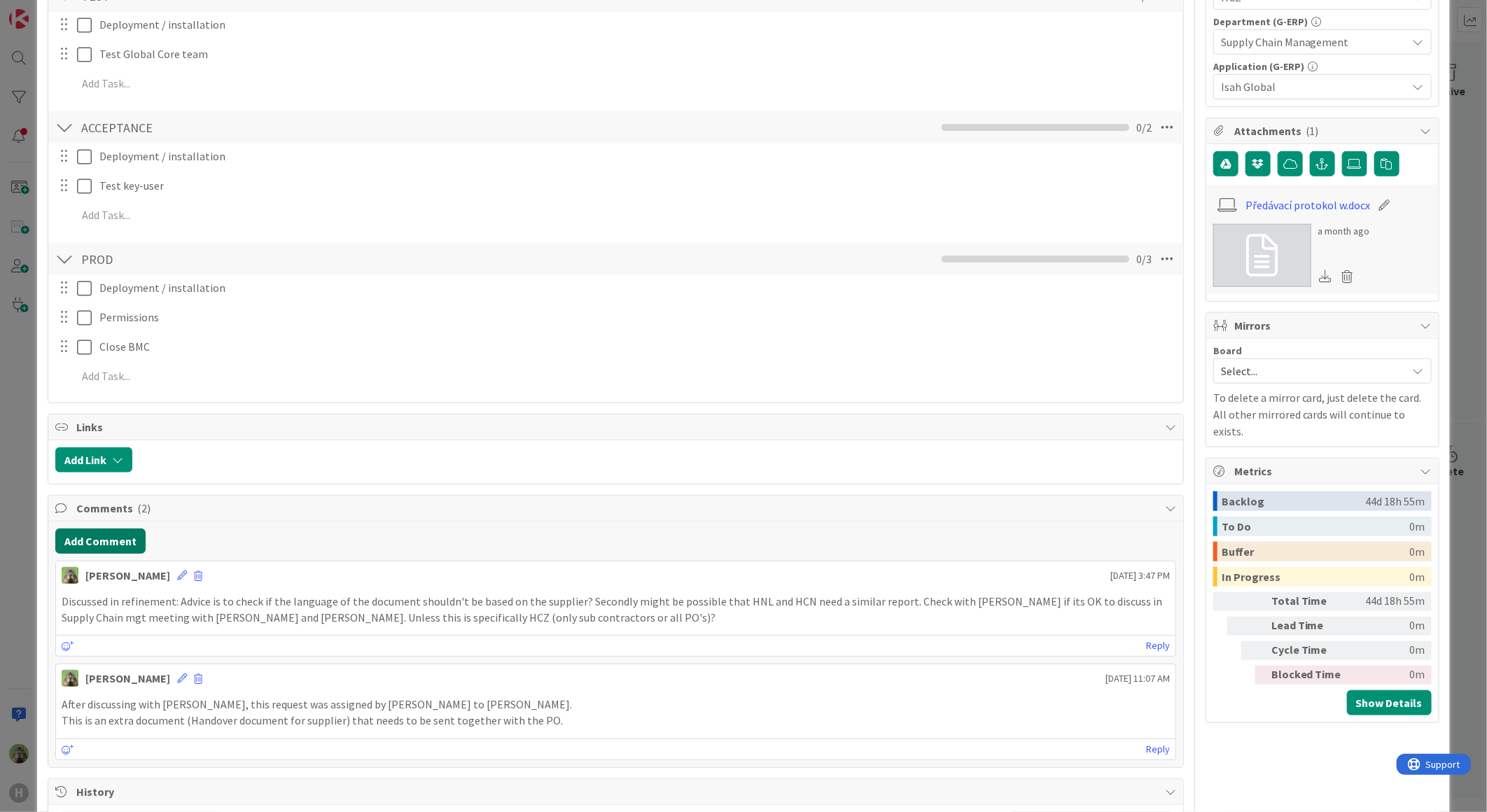
click at [103, 529] on button "Add Comment" at bounding box center [100, 541] width 90 height 25
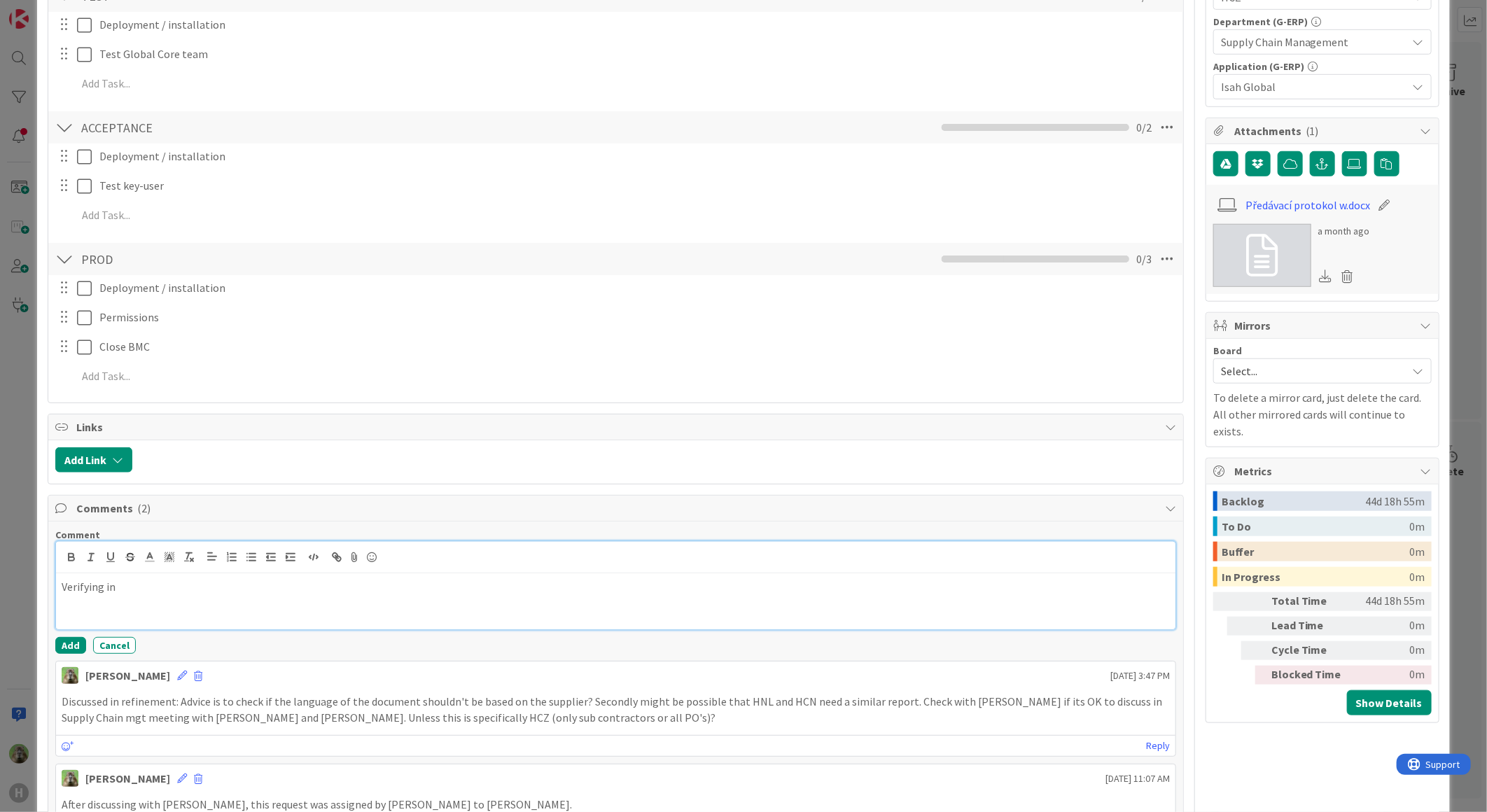
click at [215, 591] on p "Verifying in" at bounding box center [615, 587] width 1108 height 16
drag, startPoint x: 215, startPoint y: 591, endPoint x: 331, endPoint y: 562, distance: 119.6
click at [217, 589] on p "Verifying in" at bounding box center [615, 587] width 1108 height 16
click at [55, 642] on button "Add" at bounding box center [70, 645] width 31 height 17
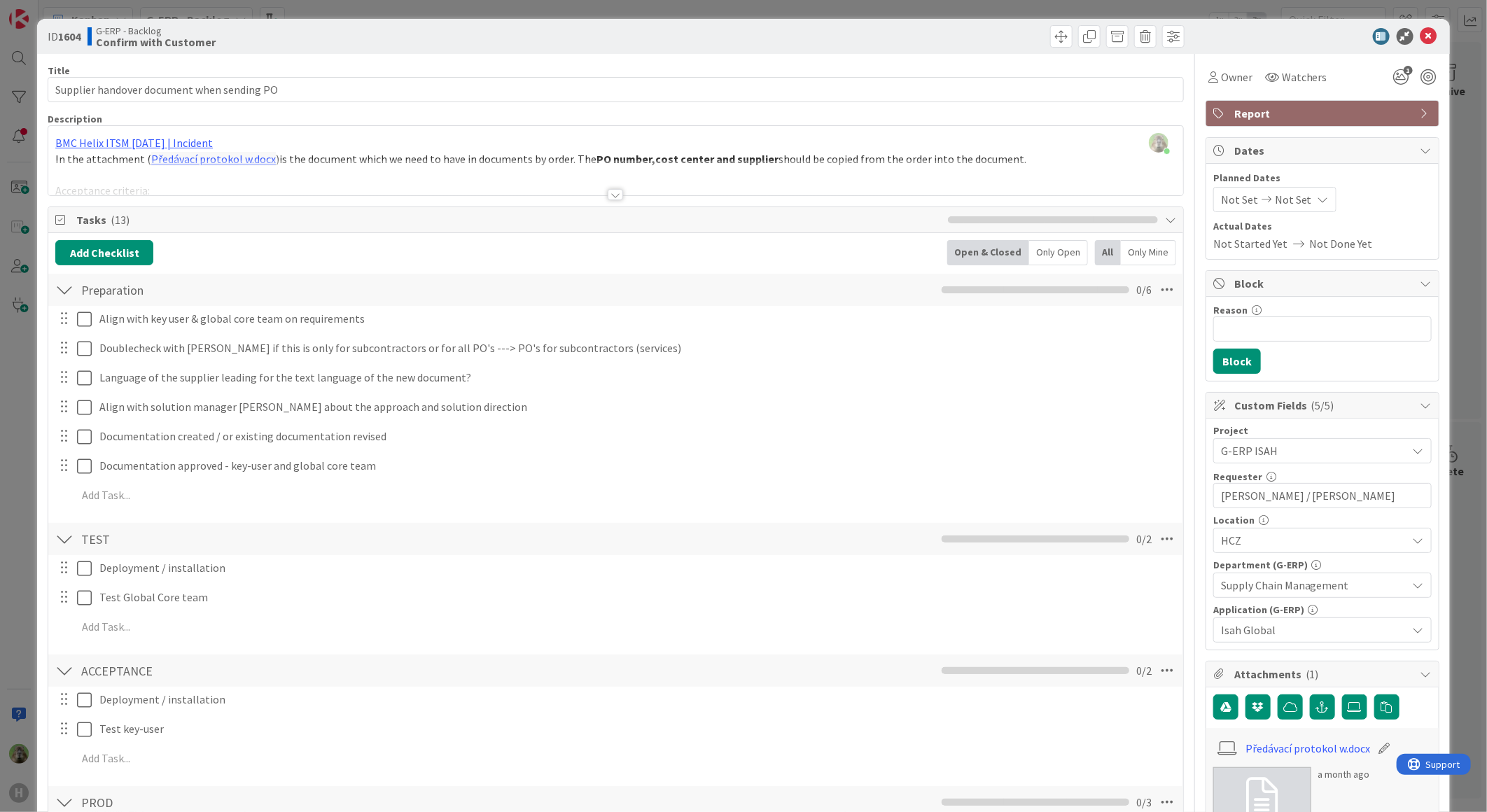
scroll to position [0, 0]
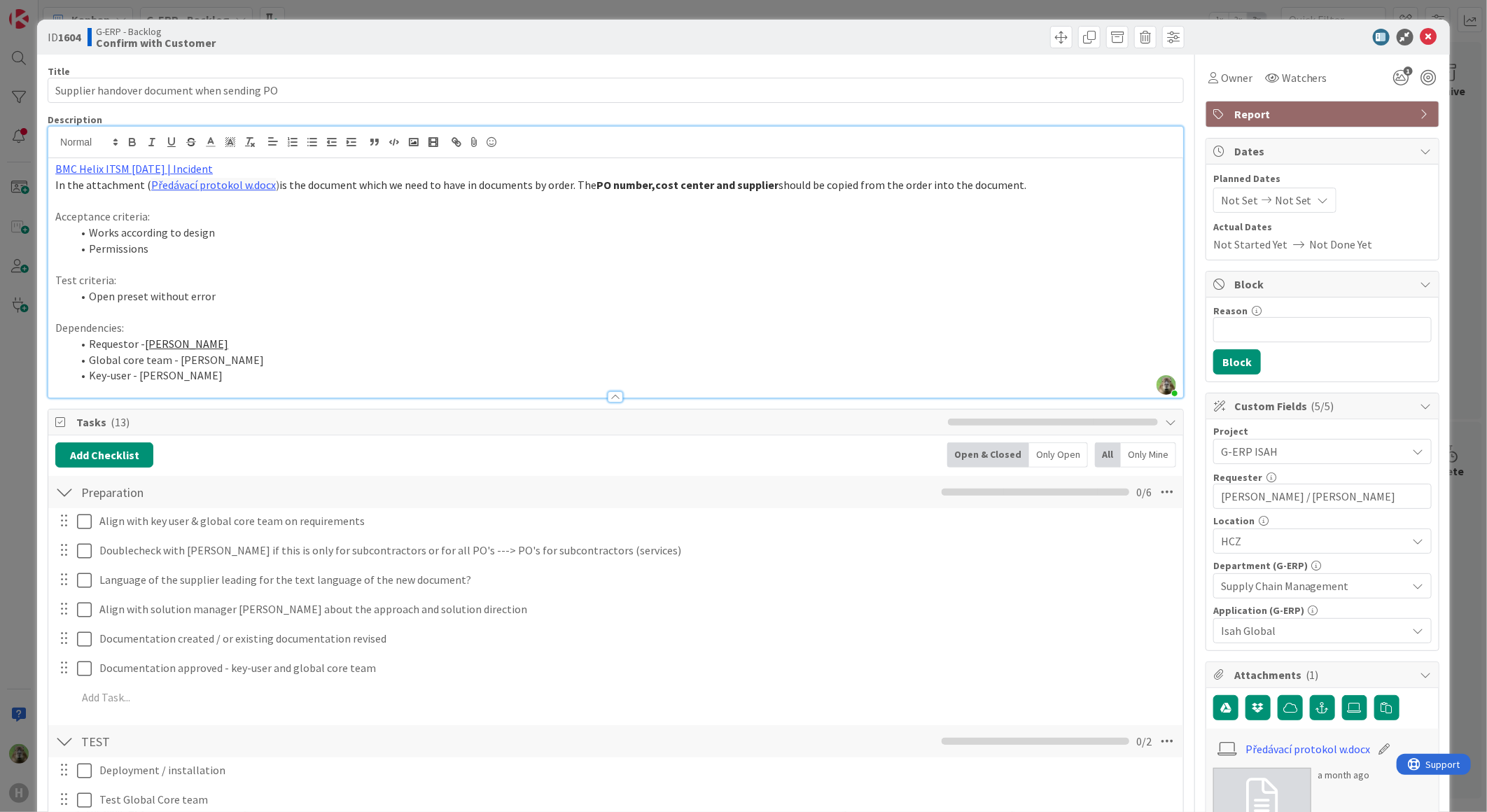
click at [665, 157] on div "Timothy Tjia joined 4 m ago BMC Helix ITSM 23.3.02 | Incident In the attachment…" at bounding box center [615, 262] width 1134 height 271
click at [25, 470] on div "ID 1604 G-ERP - Backlog Confirm with Customer Title 42 / 128 Supplier handover …" at bounding box center [744, 406] width 1487 height 812
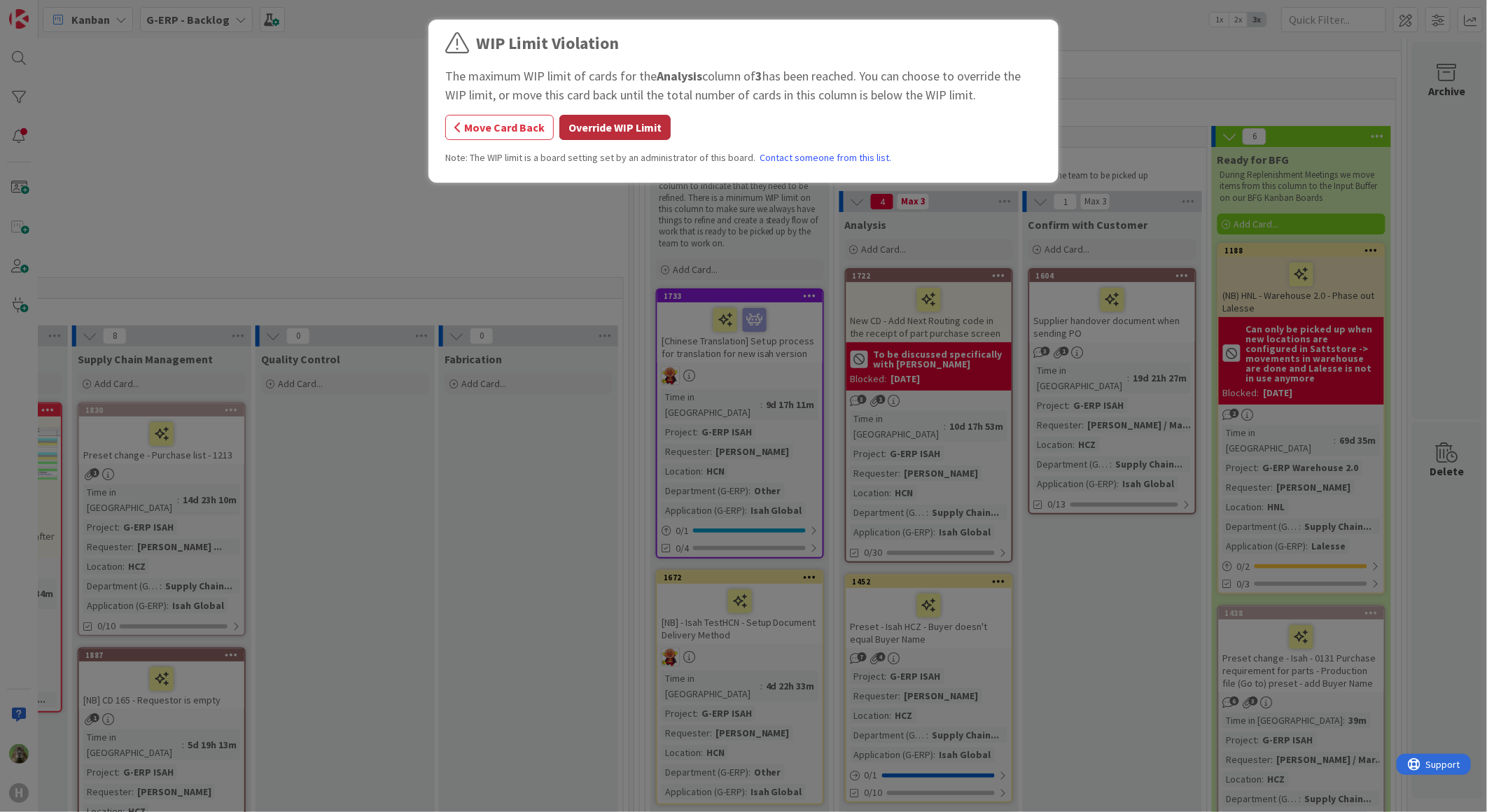
click at [583, 125] on button "Override WIP Limit" at bounding box center [615, 127] width 111 height 25
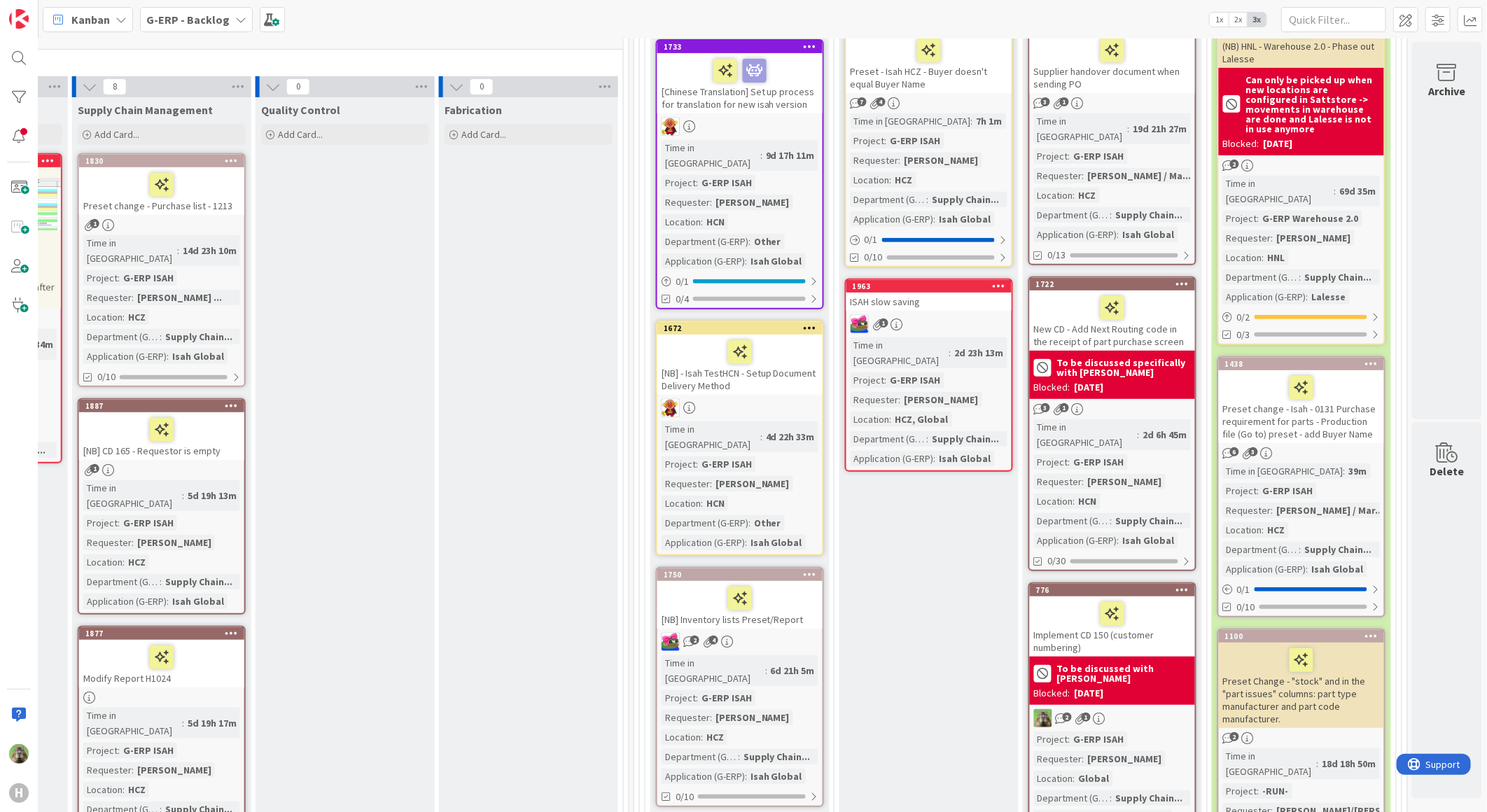
scroll to position [334, 955]
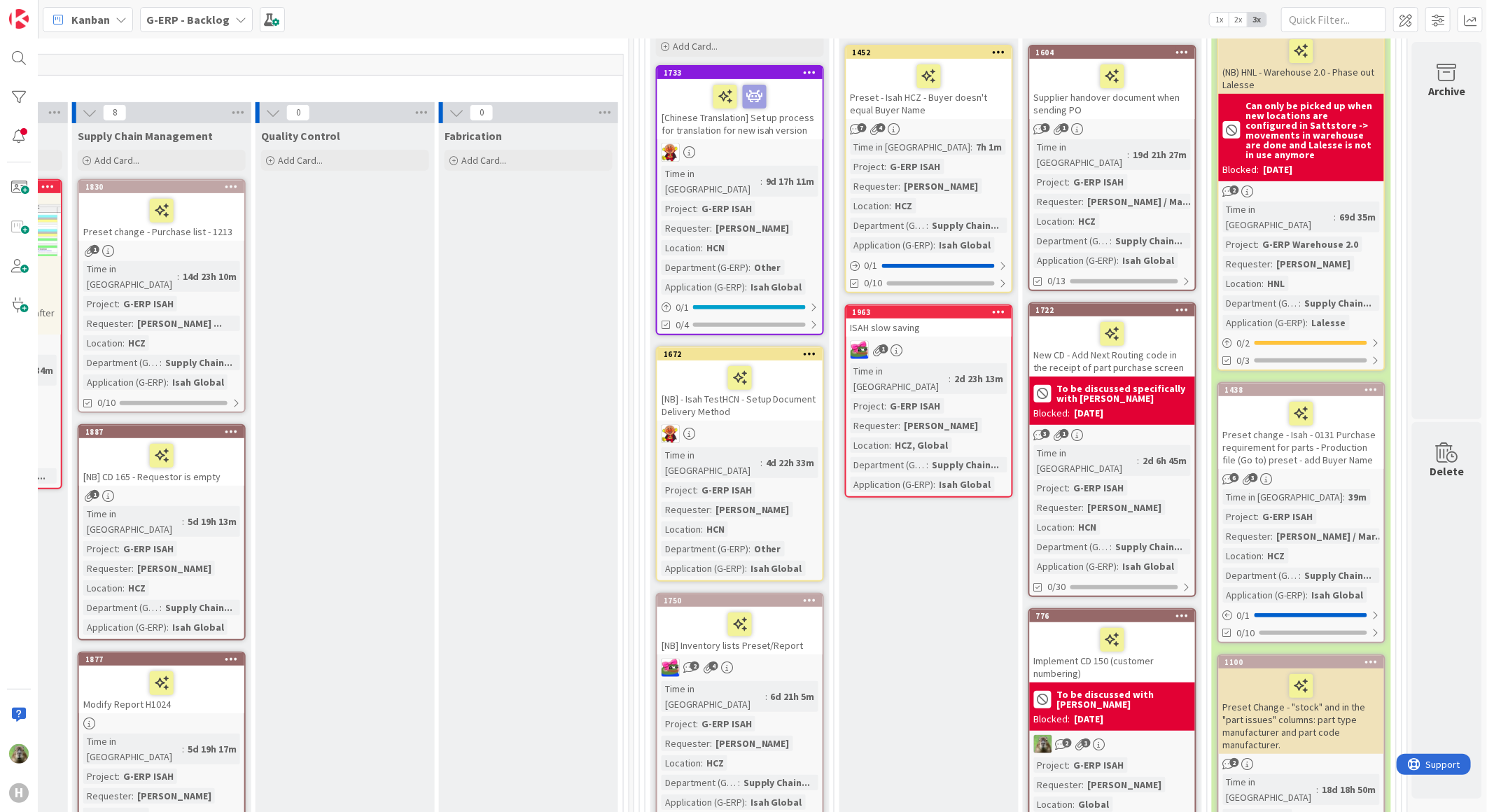
click at [943, 321] on div "ISAH slow saving" at bounding box center [929, 327] width 166 height 18
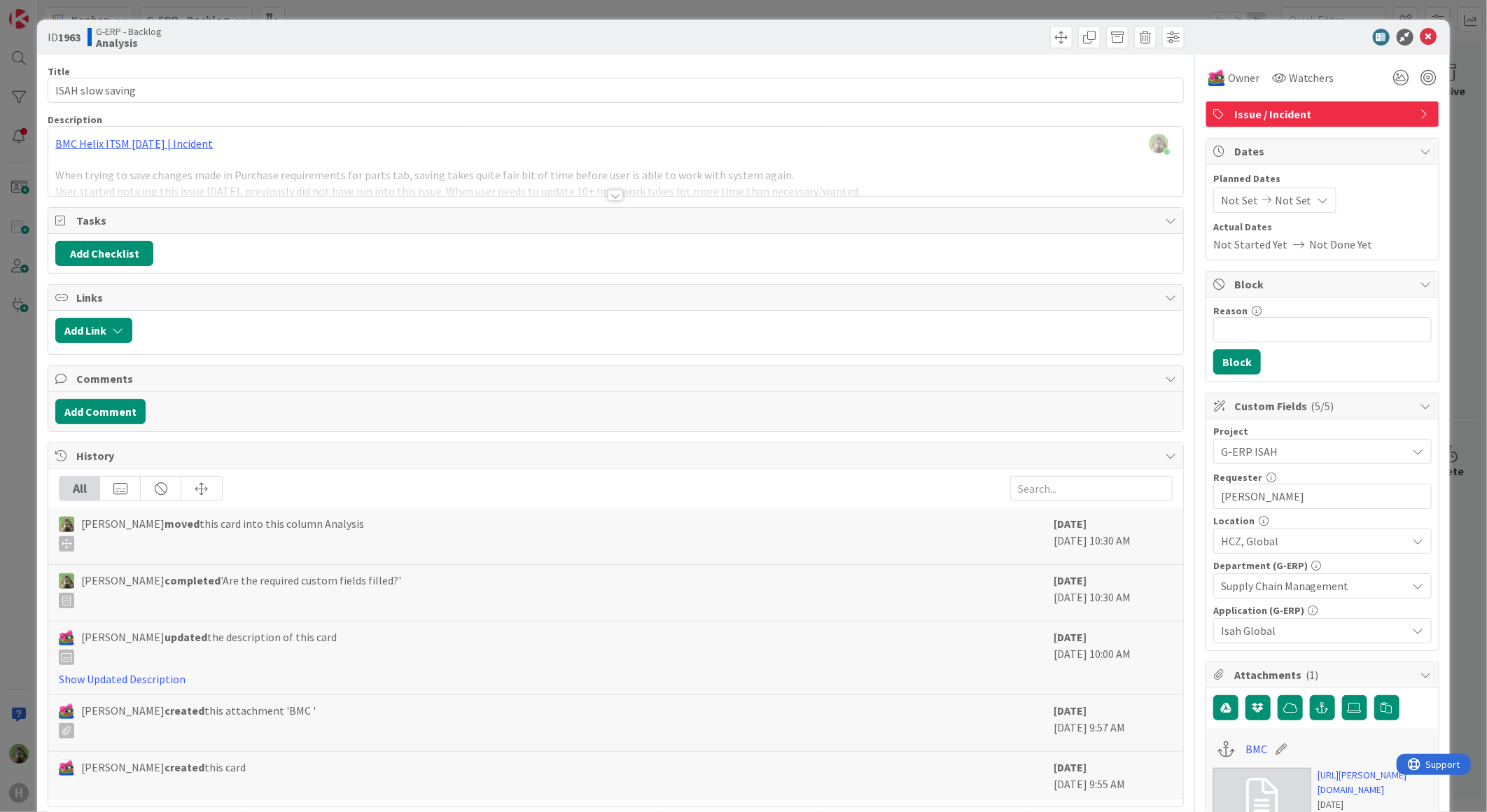
click at [677, 163] on div at bounding box center [615, 178] width 1134 height 36
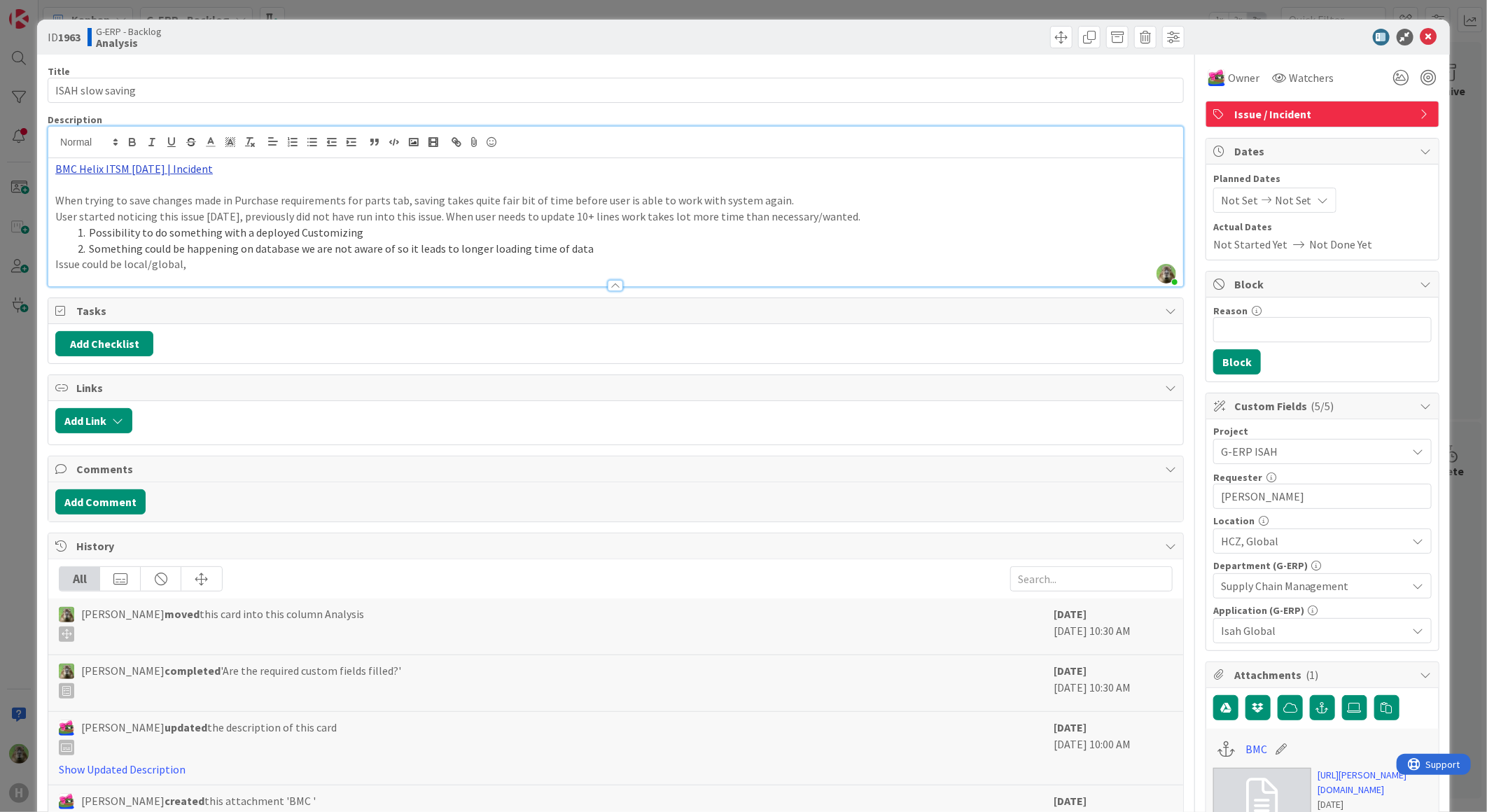
click at [153, 166] on link "BMC Helix ITSM 23.3.02 | Incident" at bounding box center [134, 169] width 158 height 14
click at [153, 188] on link "https://huisman-smartit.onbmc.com/smartit/app/#/incident/AGGHEXFAF704DATC1JWFTC…" at bounding box center [125, 196] width 140 height 18
click at [26, 469] on div "ID 1963 G-ERP - Backlog Analysis Title 17 / 128 ISAH slow saving Description Ti…" at bounding box center [744, 406] width 1487 height 812
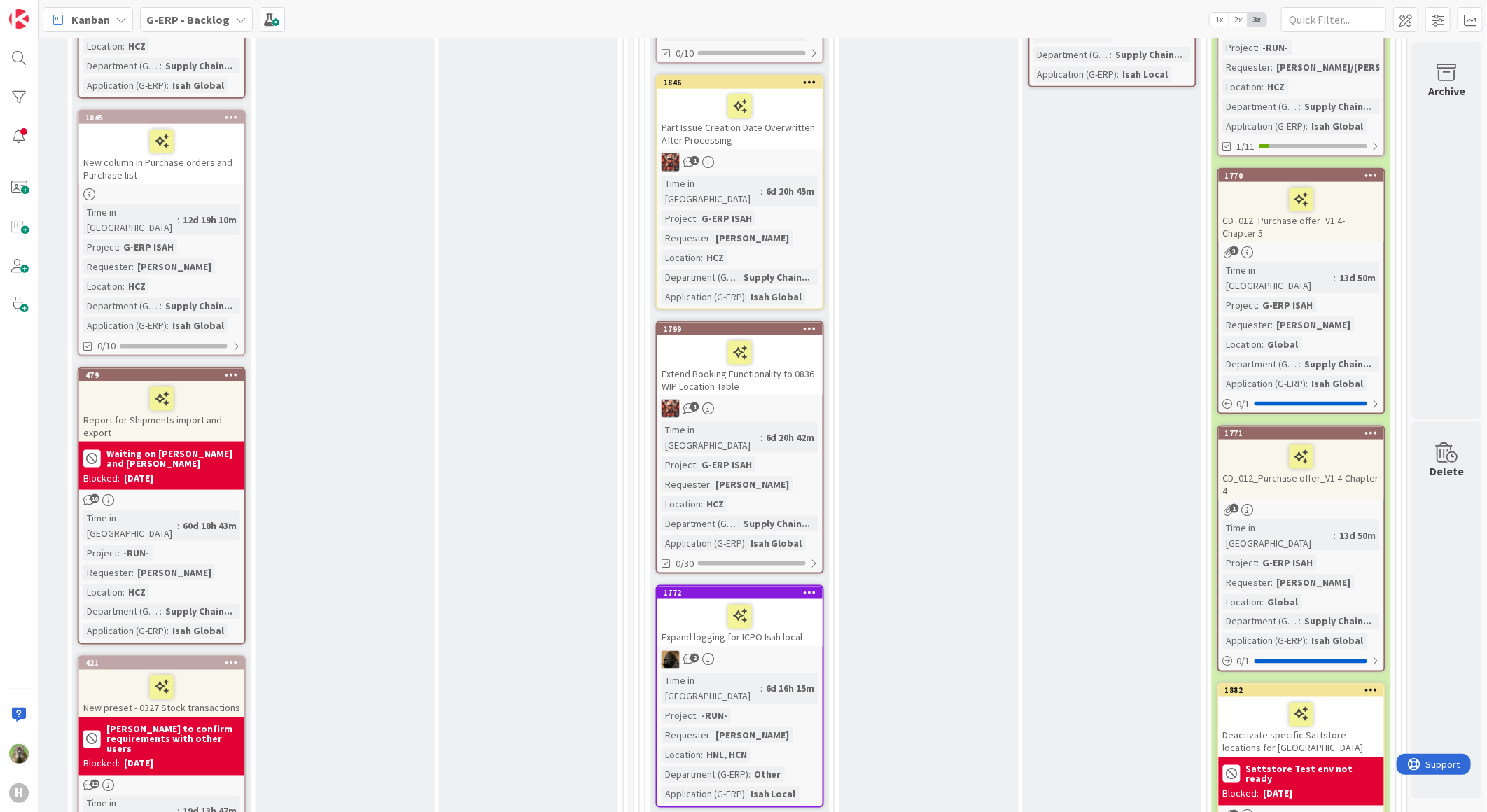
scroll to position [1111, 955]
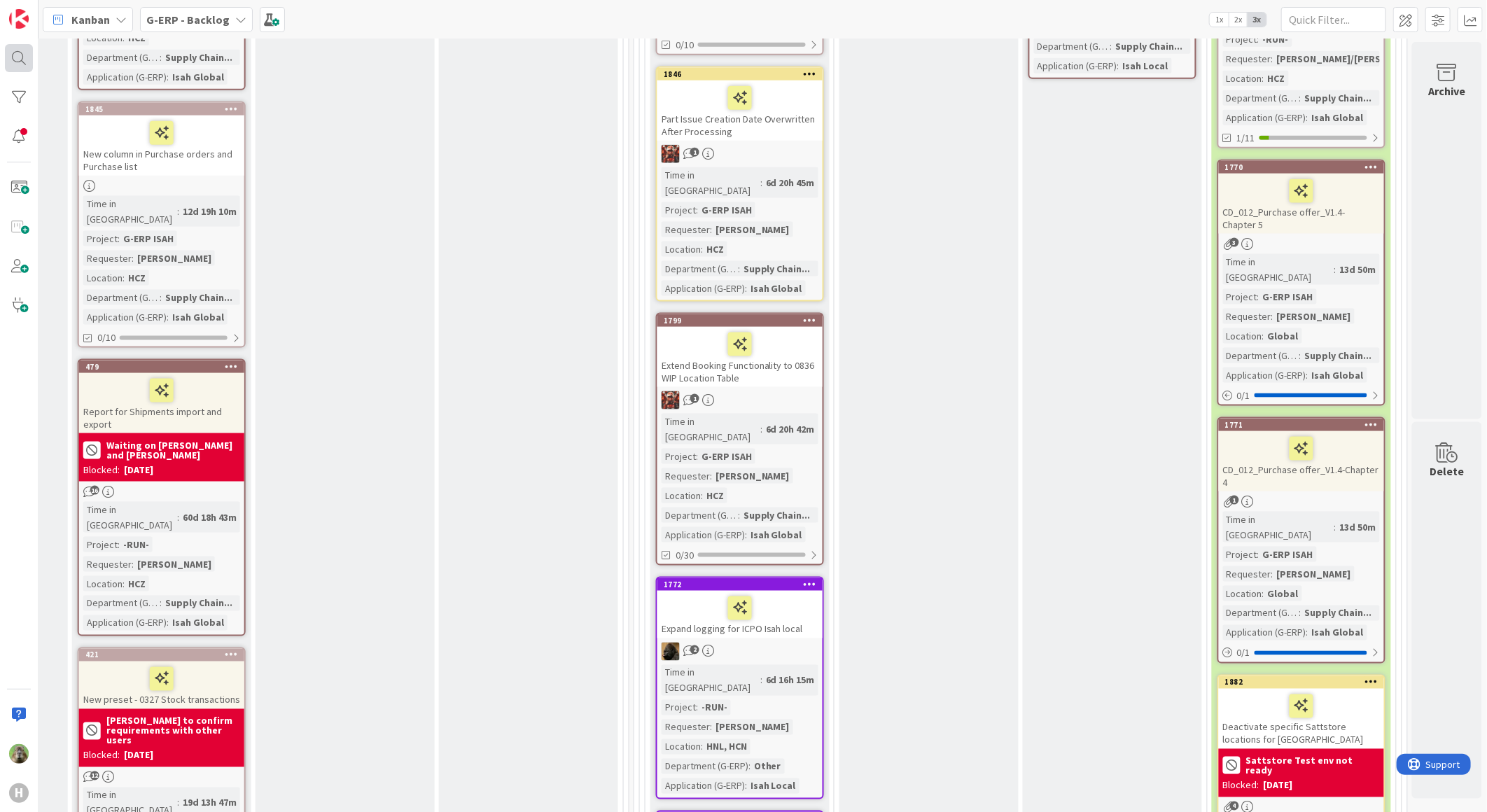
drag, startPoint x: 3, startPoint y: 45, endPoint x: 12, endPoint y: 55, distance: 13.5
click at [3, 45] on div "H" at bounding box center [19, 406] width 38 height 812
click at [14, 58] on div at bounding box center [18, 57] width 28 height 28
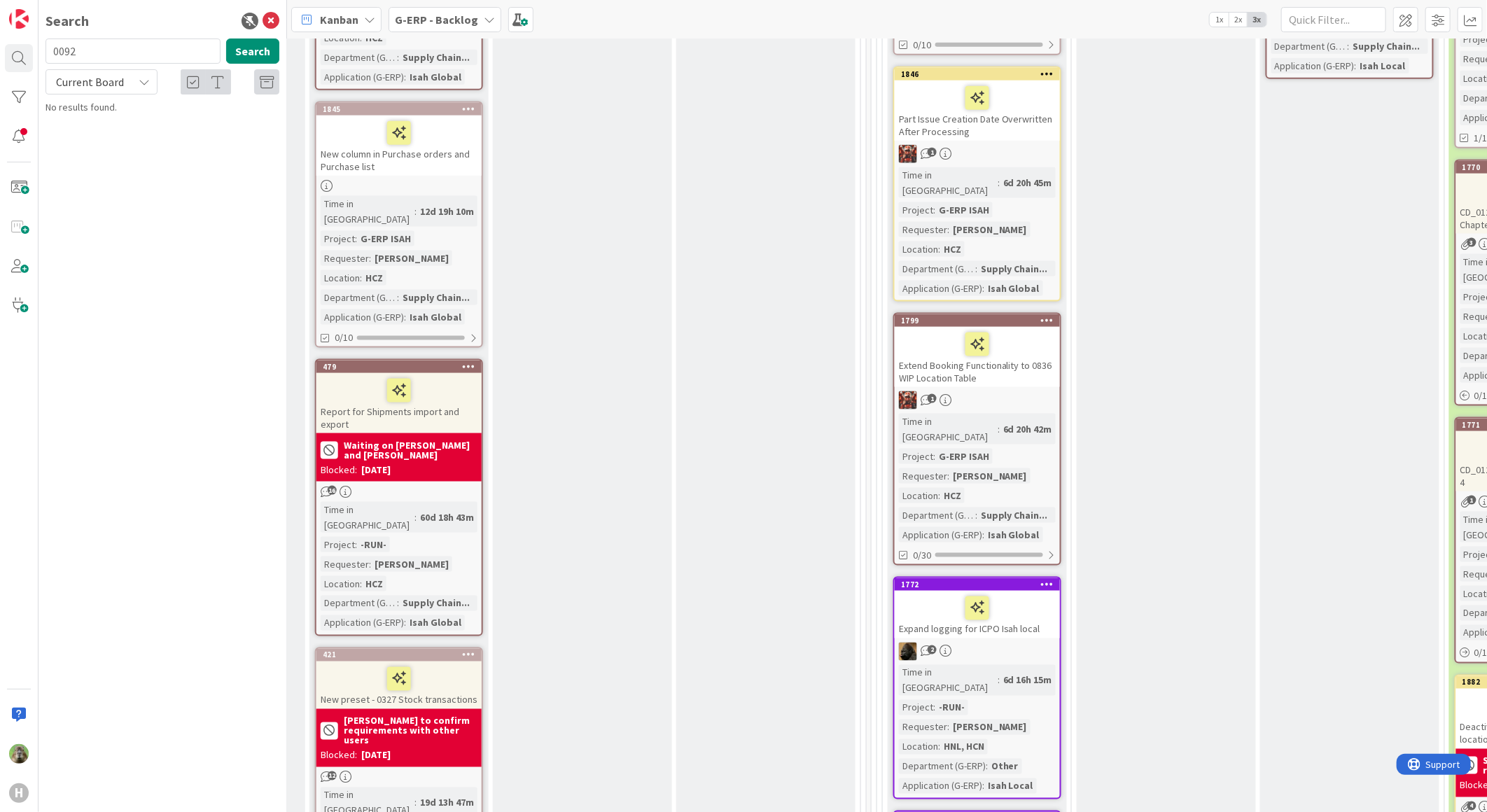
click at [114, 54] on input "0092" at bounding box center [133, 51] width 175 height 25
type input "1453"
click at [79, 92] on div "Current Board" at bounding box center [101, 82] width 112 height 25
click at [86, 127] on link "All Boards" at bounding box center [126, 140] width 159 height 25
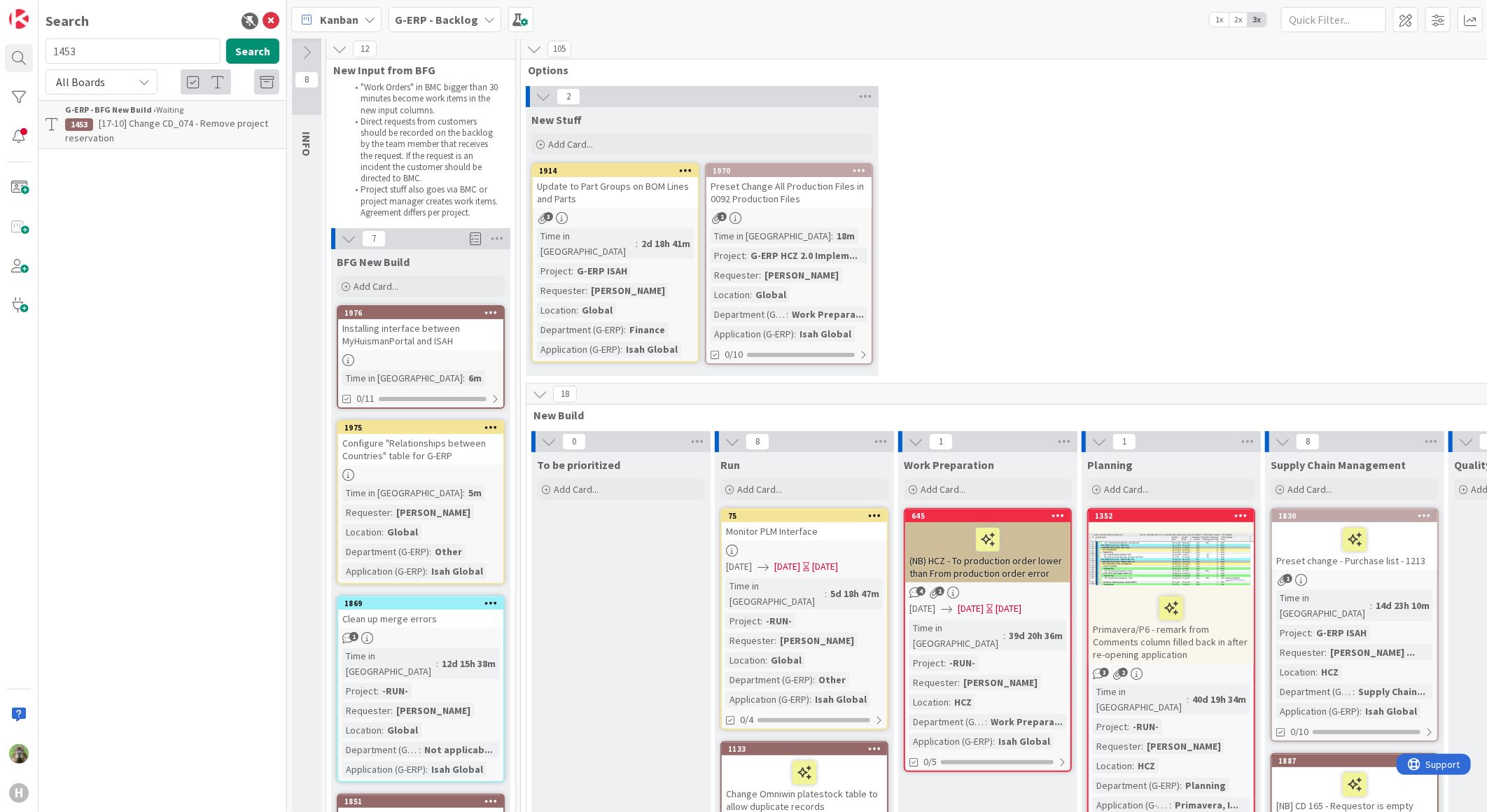
scroll to position [0, 0]
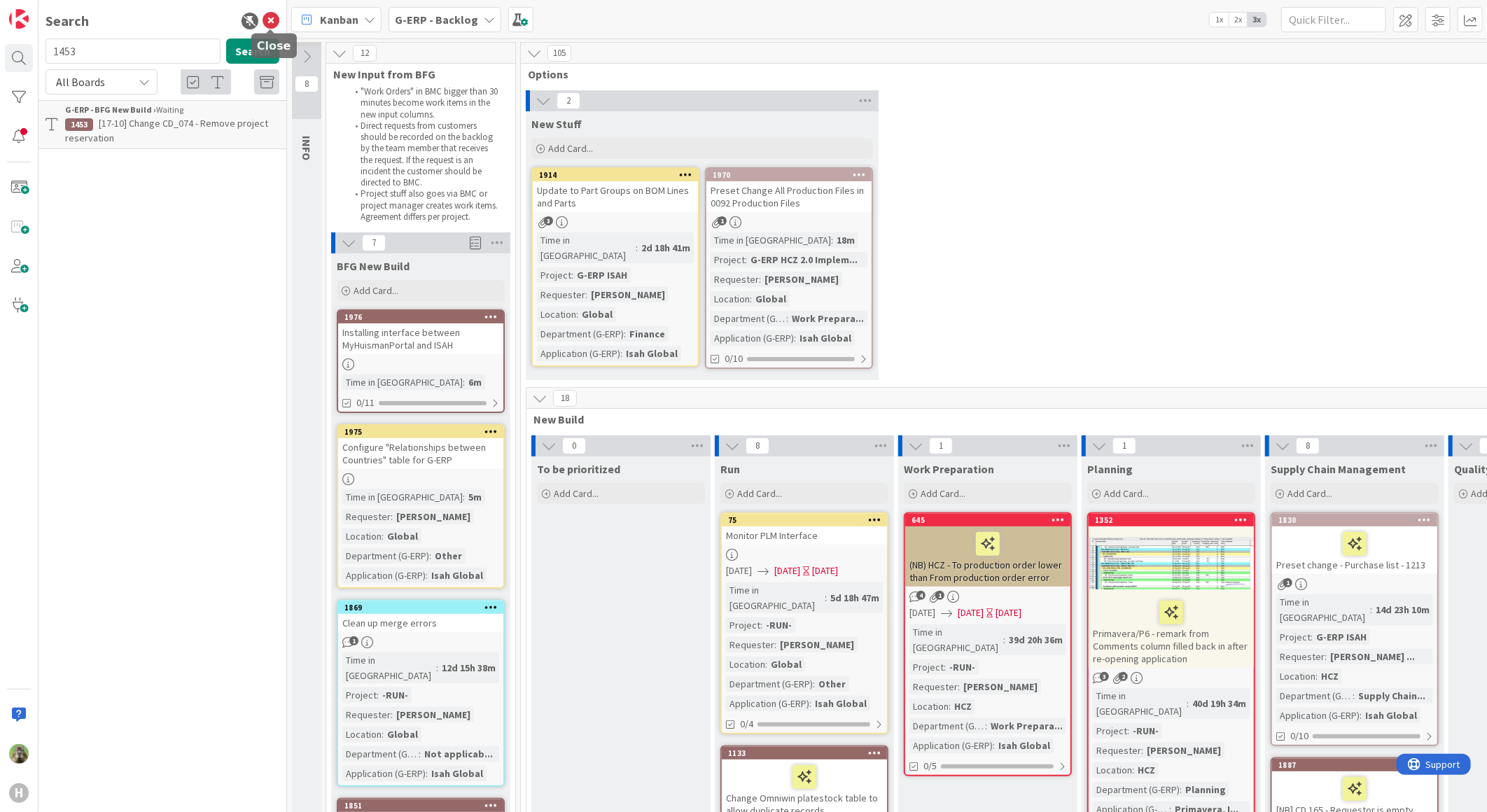
click at [264, 20] on icon at bounding box center [271, 21] width 17 height 17
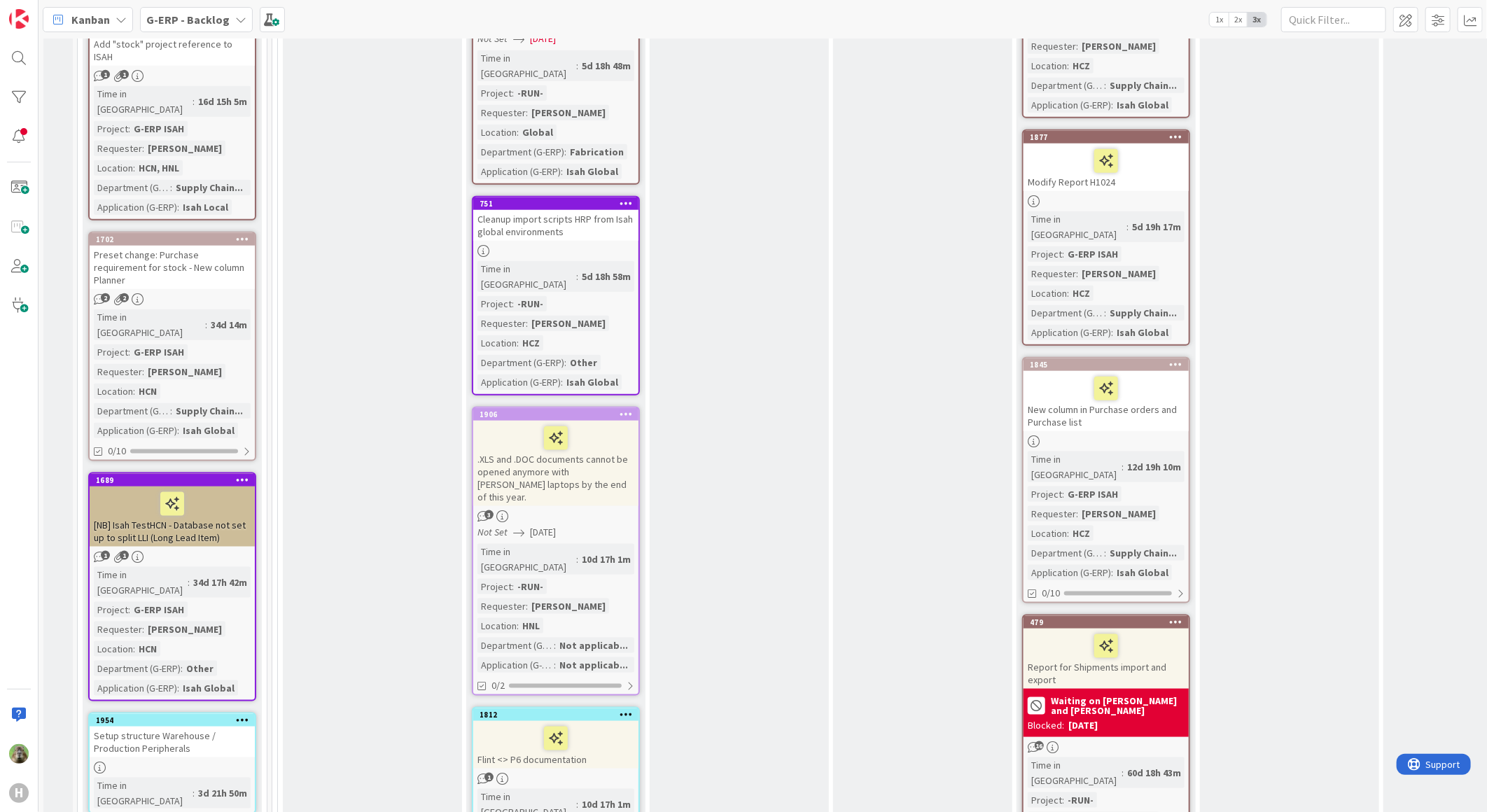
scroll to position [700, 0]
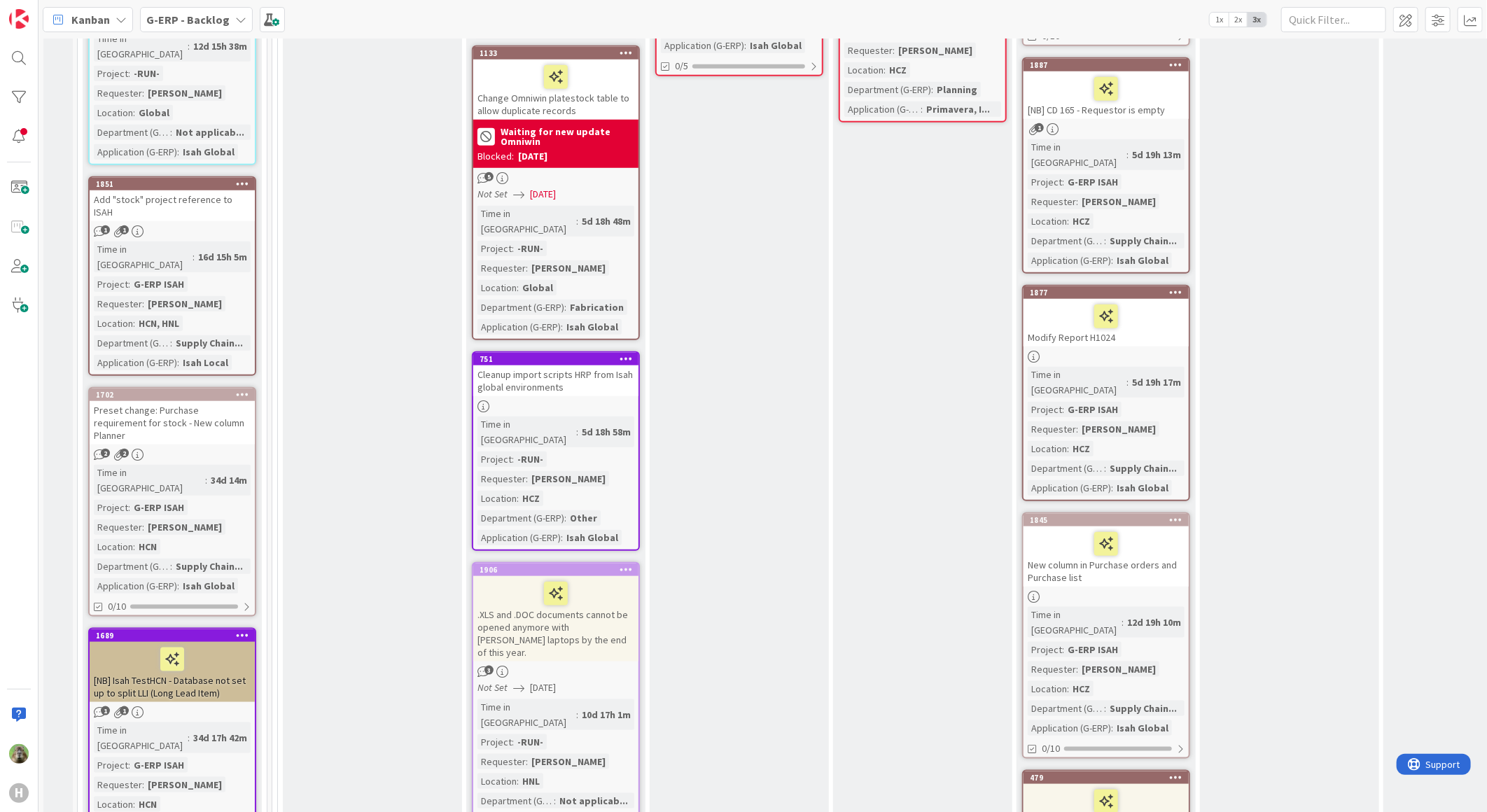
click at [197, 401] on div "Preset change: Purchase requirement for stock - New column Planner" at bounding box center [173, 423] width 166 height 44
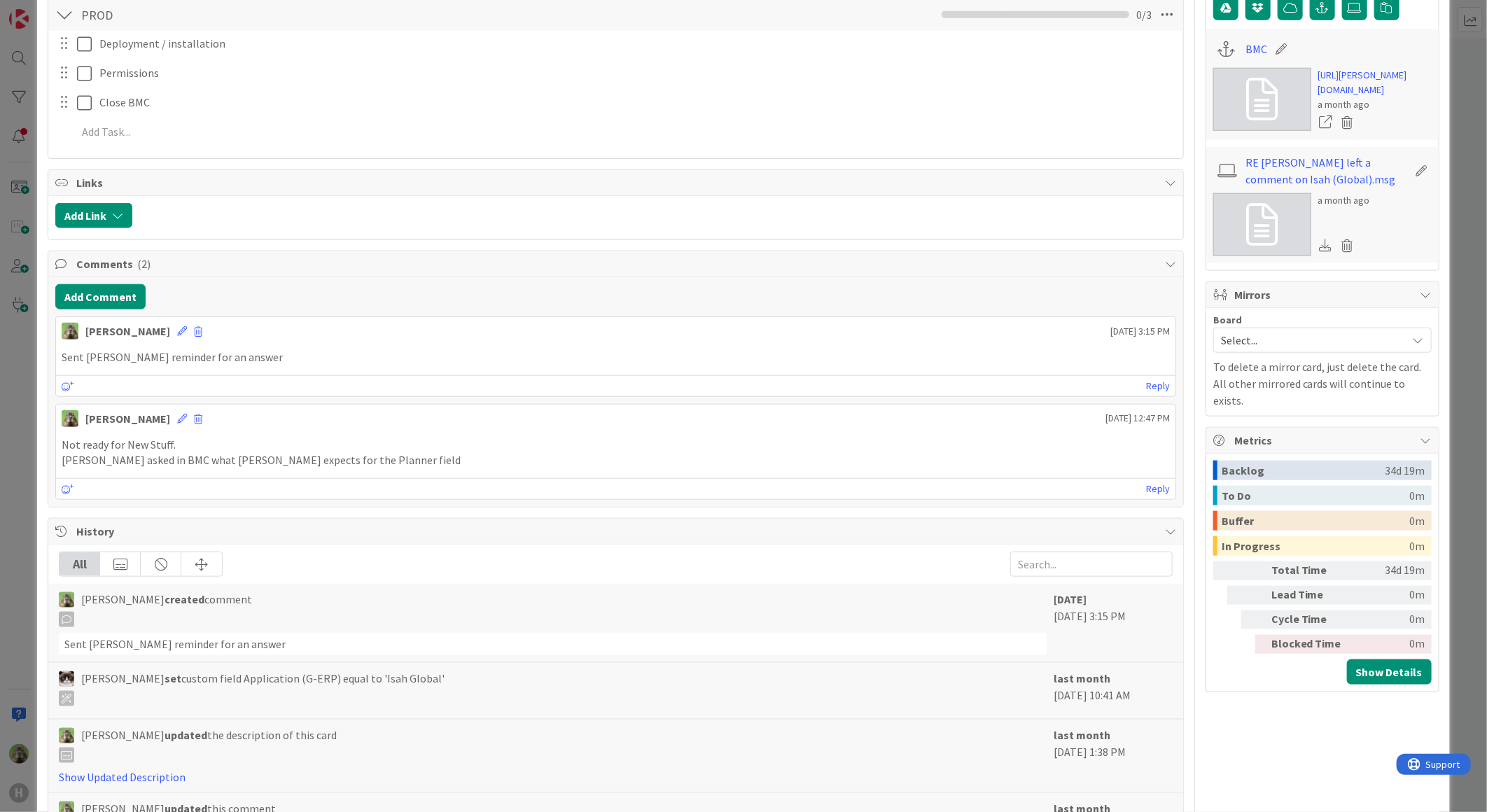
scroll to position [467, 0]
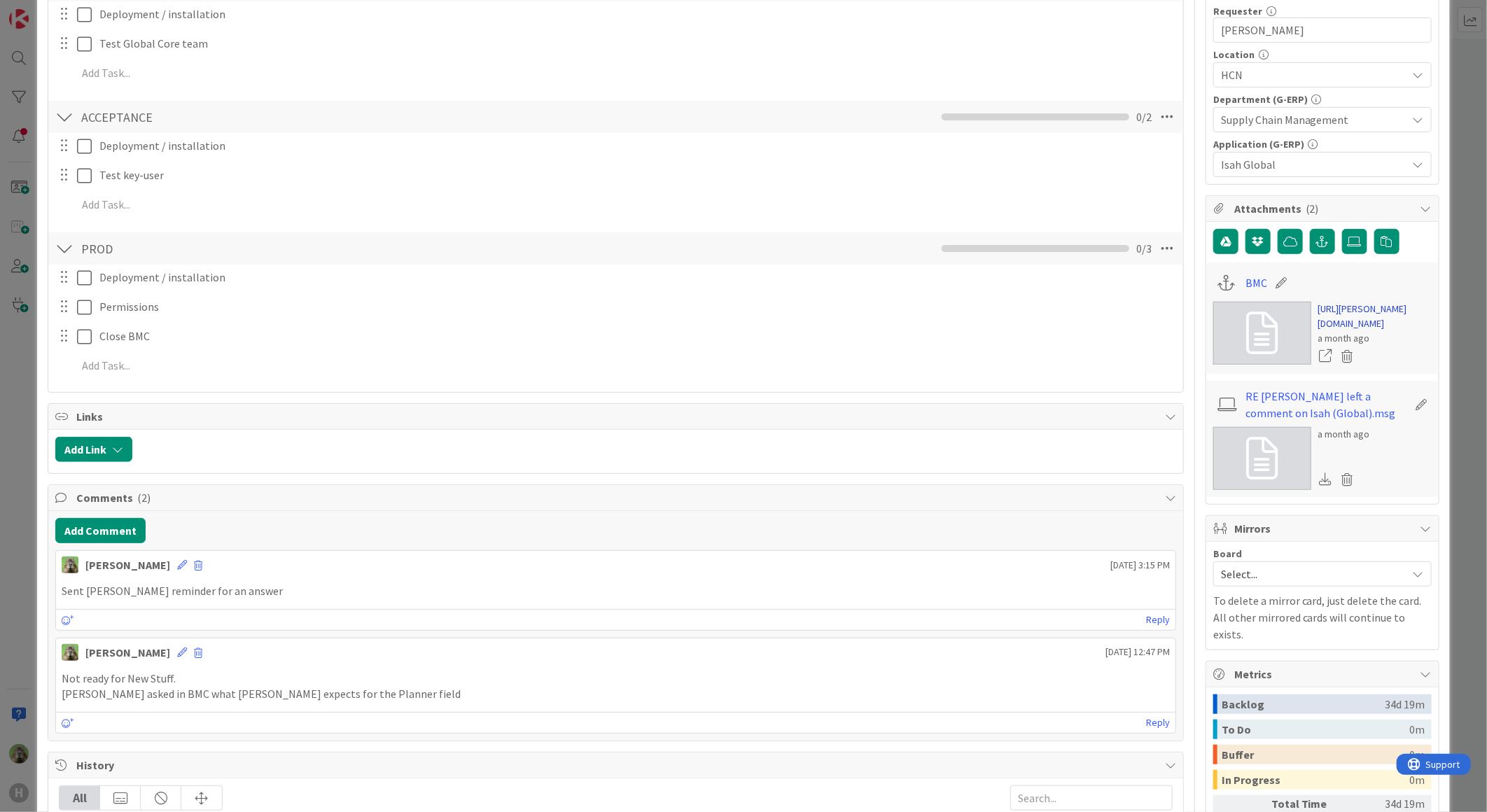
click at [1346, 331] on link "https://huisman-smartit.onbmc.com/smartit/app/#/workorder/AGGF4KX6HRENQATBGGRET…" at bounding box center [1375, 316] width 113 height 29
click at [28, 432] on div "ID 1702 G-ERP - Backlog BFG New Build Title 66 / 128 Preset change: Purchase re…" at bounding box center [744, 406] width 1487 height 812
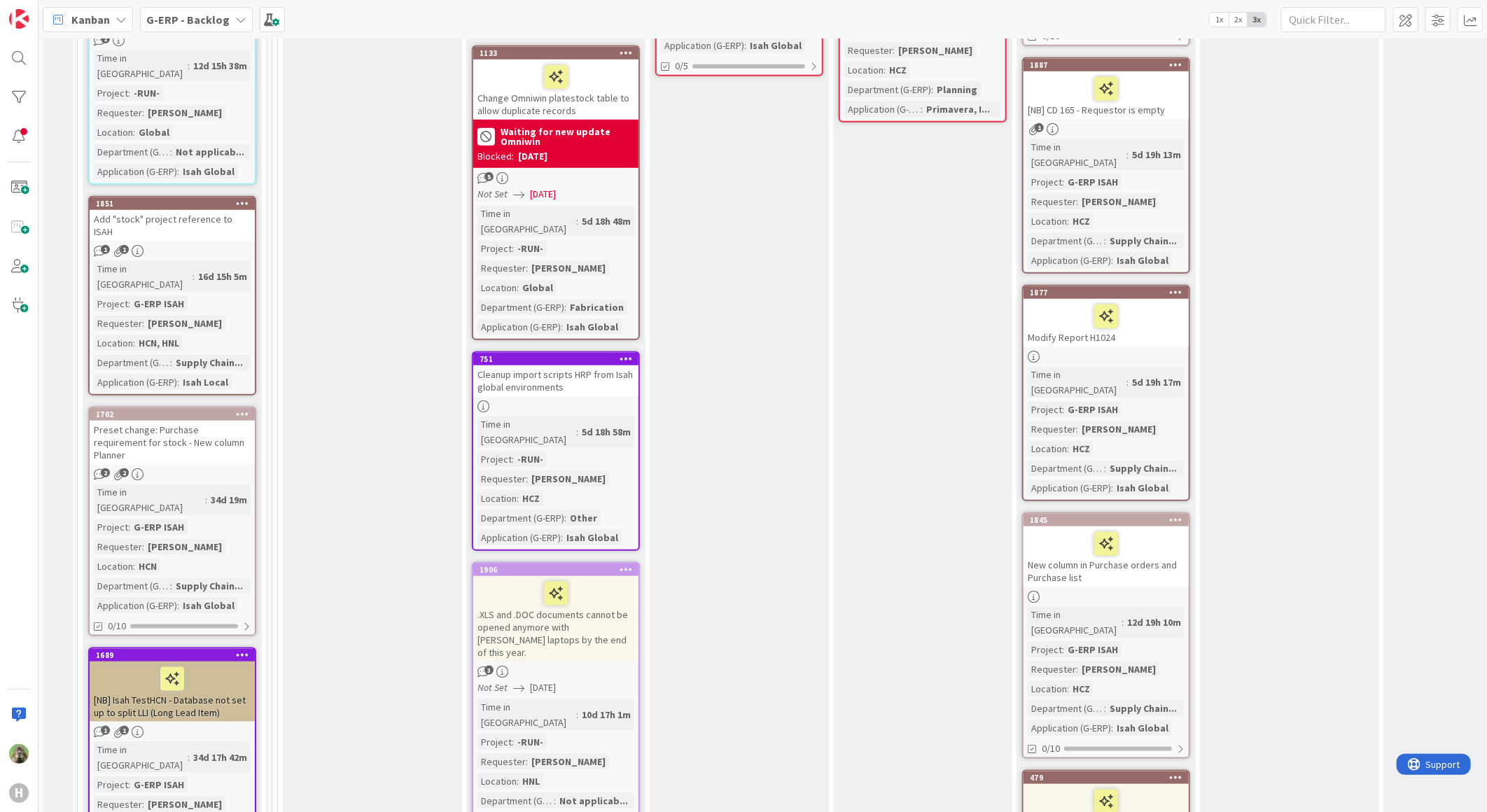
click at [163, 421] on div "Preset change: Purchase requirement for stock - New column Planner" at bounding box center [173, 443] width 166 height 44
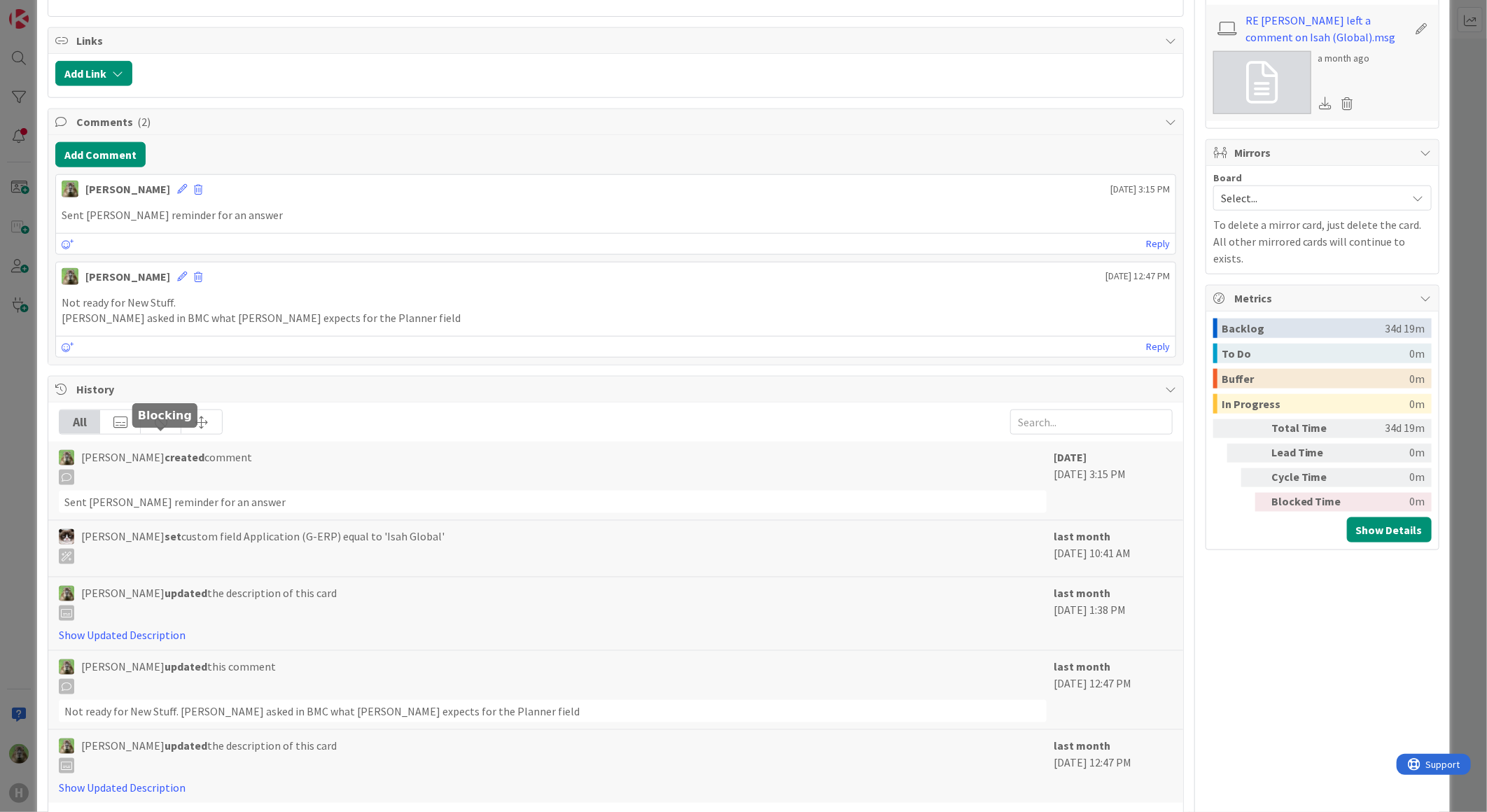
scroll to position [778, 0]
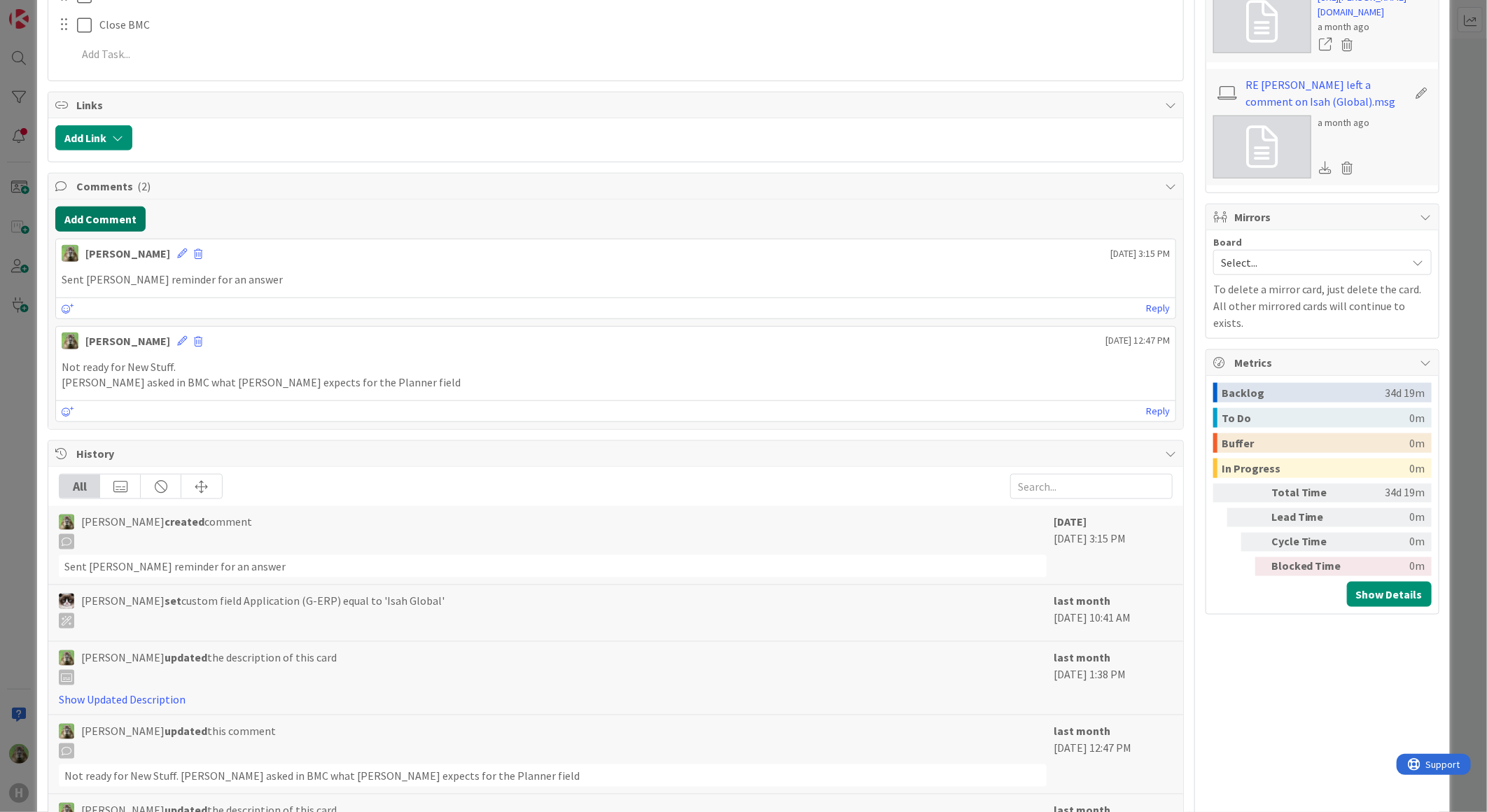
click at [78, 219] on button "Add Comment" at bounding box center [100, 219] width 90 height 25
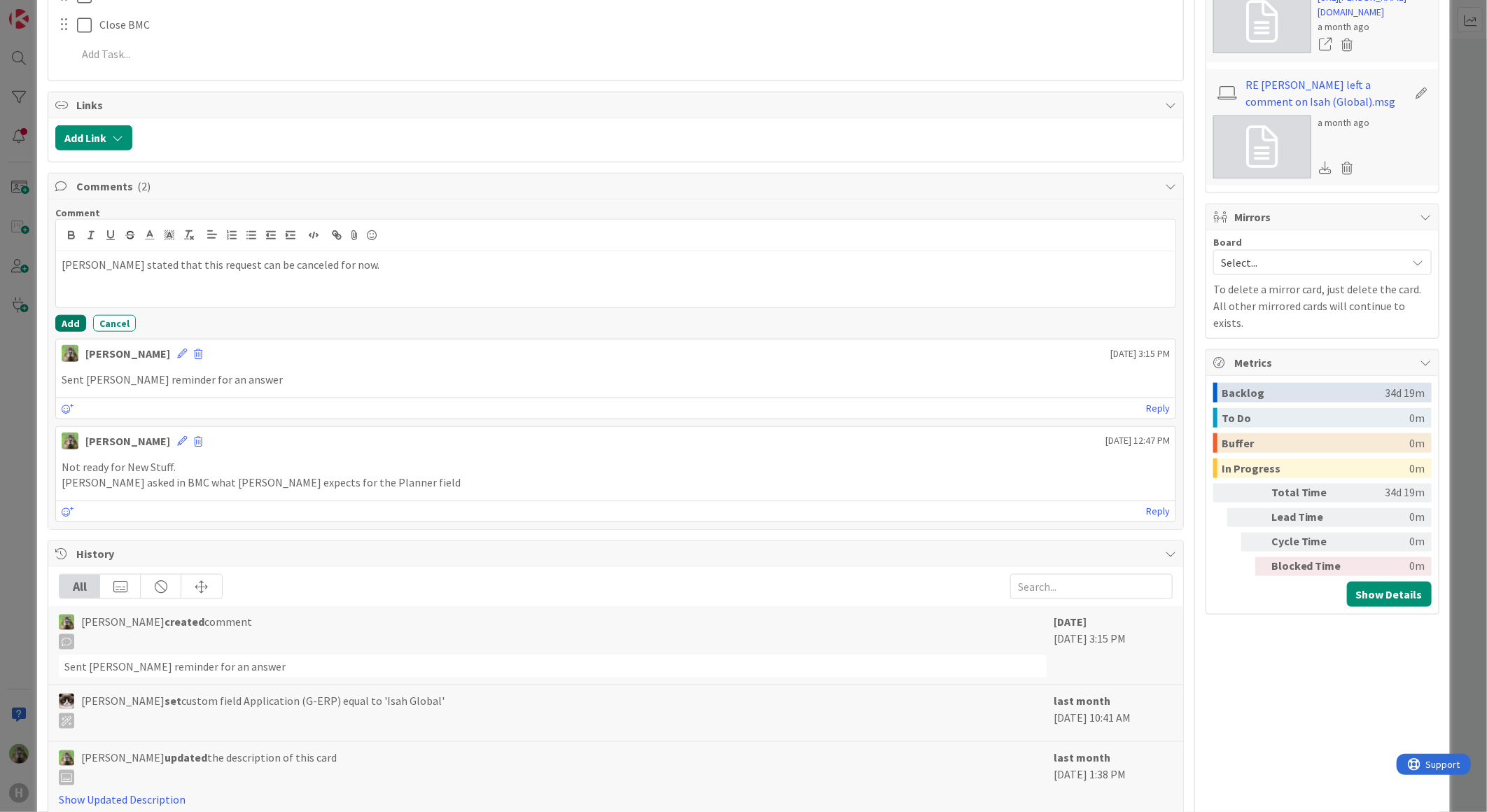
click at [59, 322] on button "Add" at bounding box center [70, 323] width 31 height 17
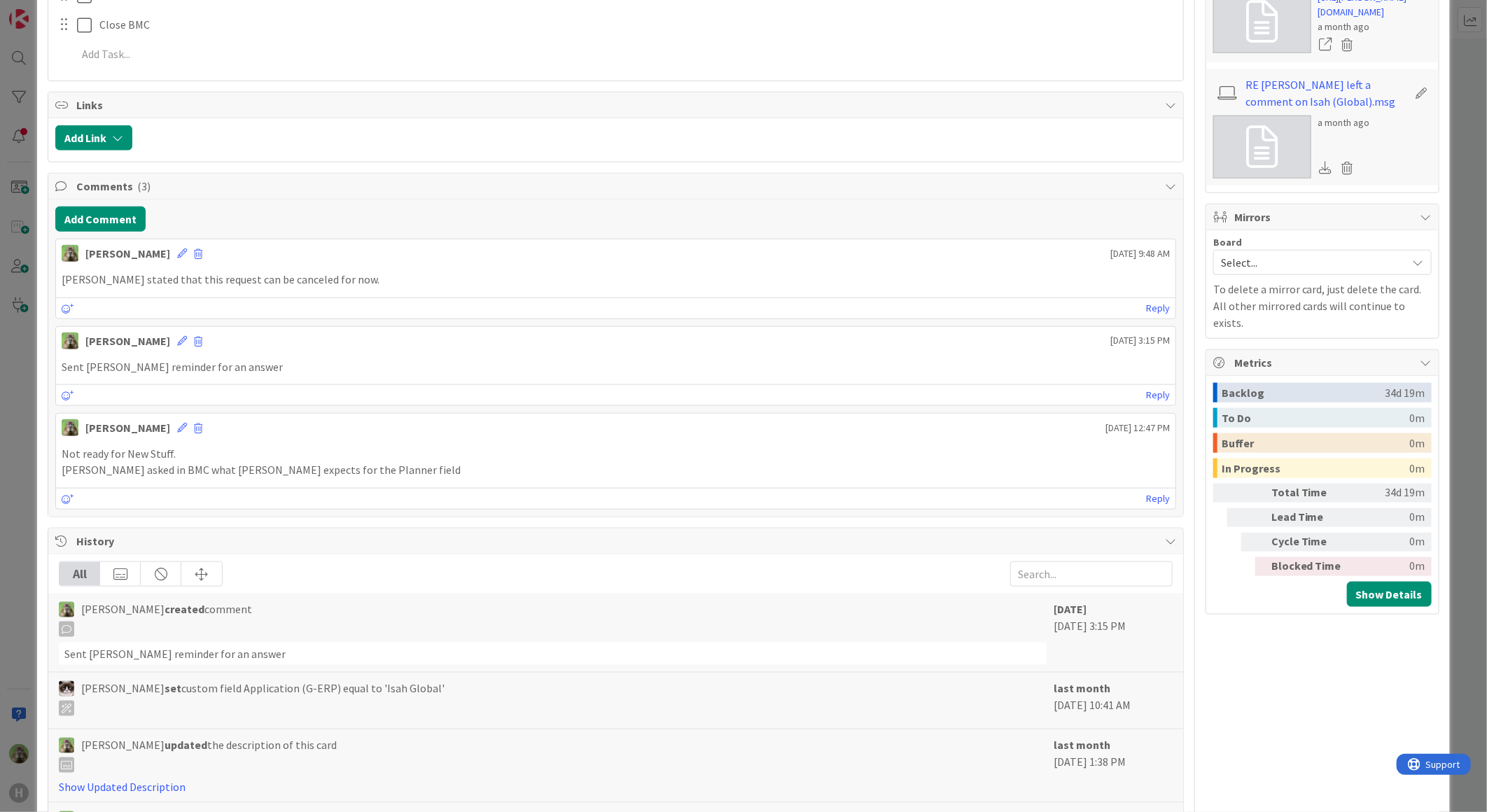
click at [13, 357] on div "ID 1702 G-ERP - Backlog BFG New Build Title 66 / 128 Preset change: Purchase re…" at bounding box center [744, 406] width 1487 height 812
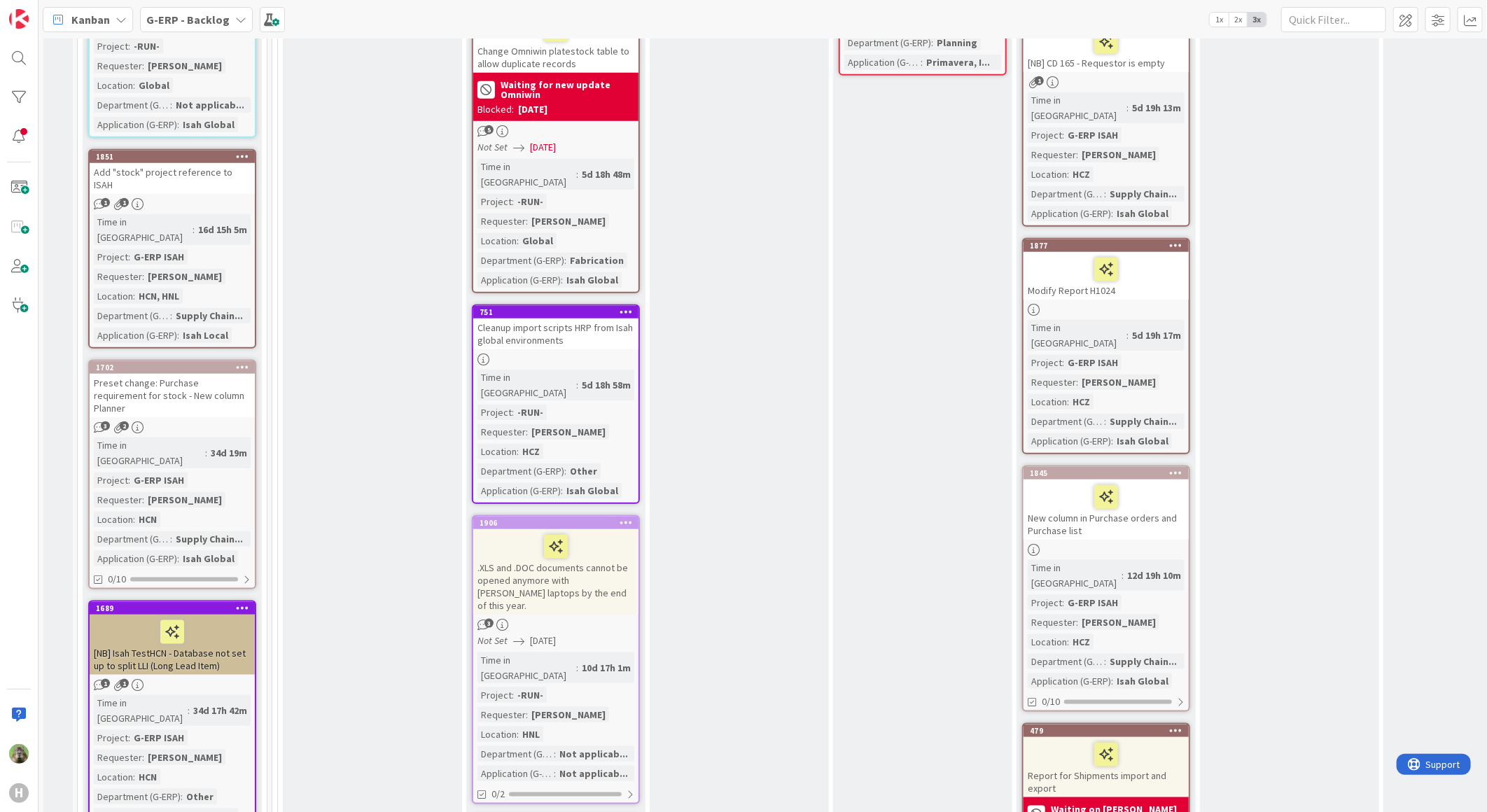
scroll to position [700, 0]
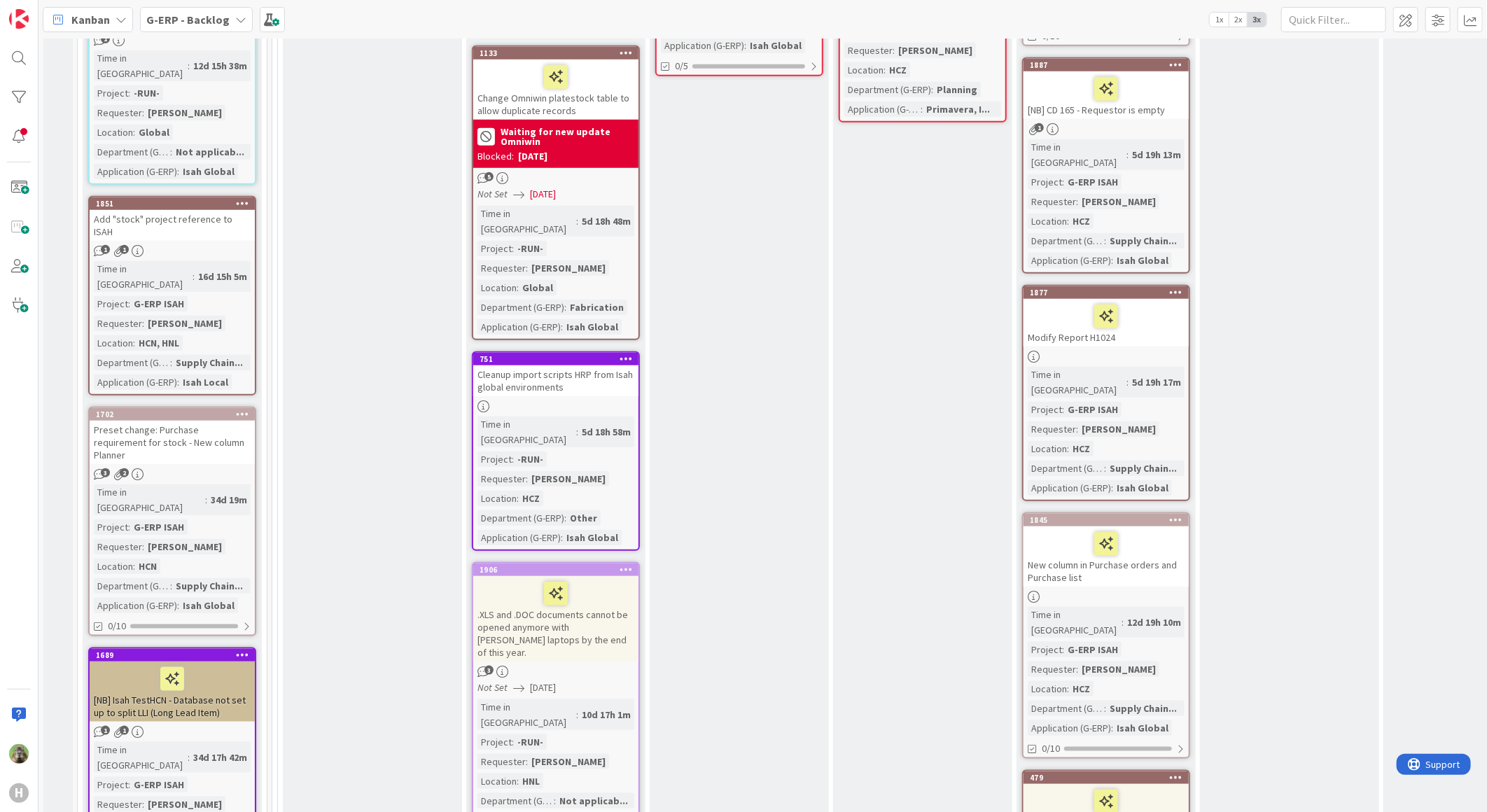
click at [188, 210] on div "Add "stock" project reference to ISAH" at bounding box center [173, 225] width 166 height 31
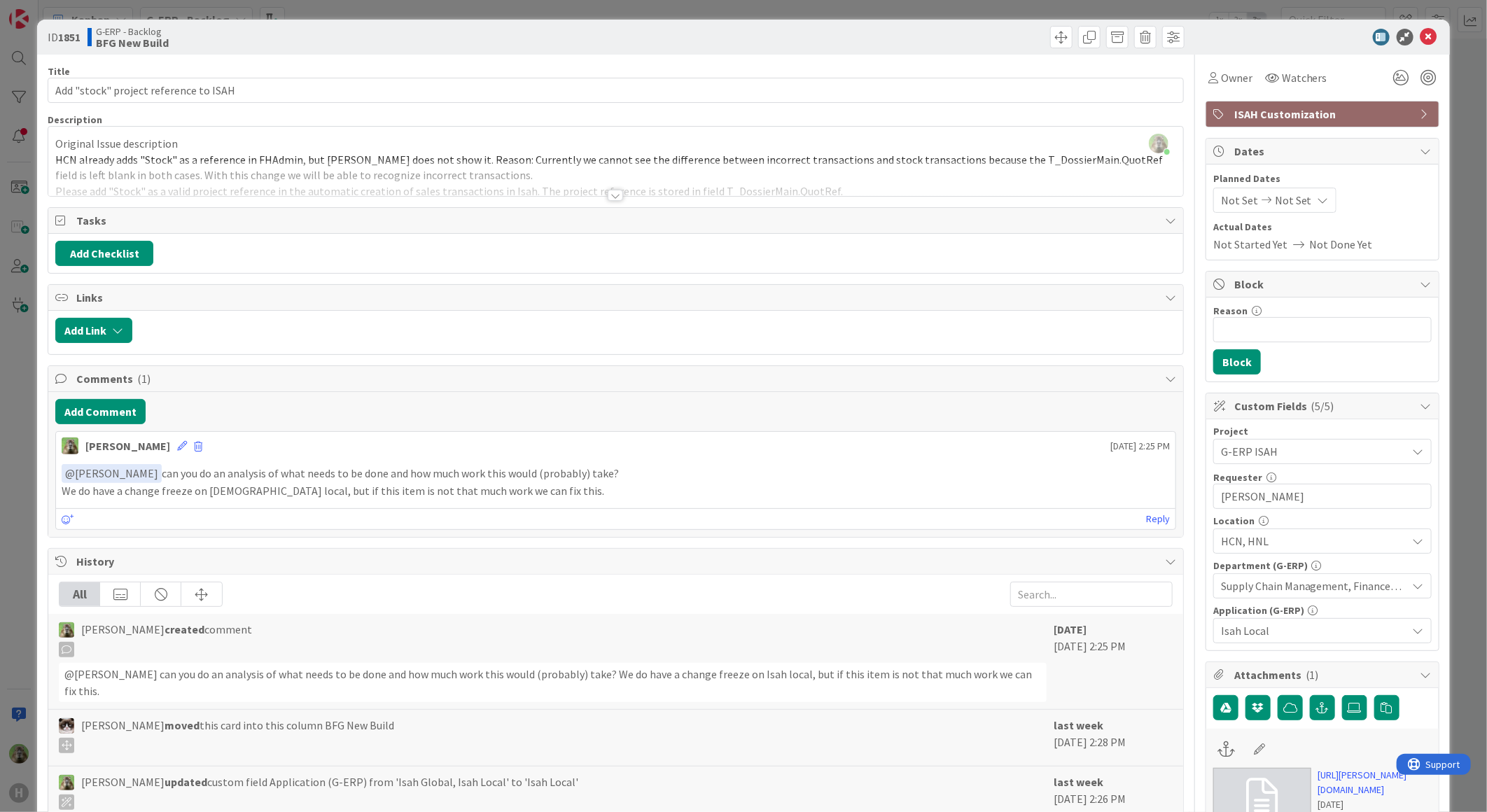
scroll to position [233, 0]
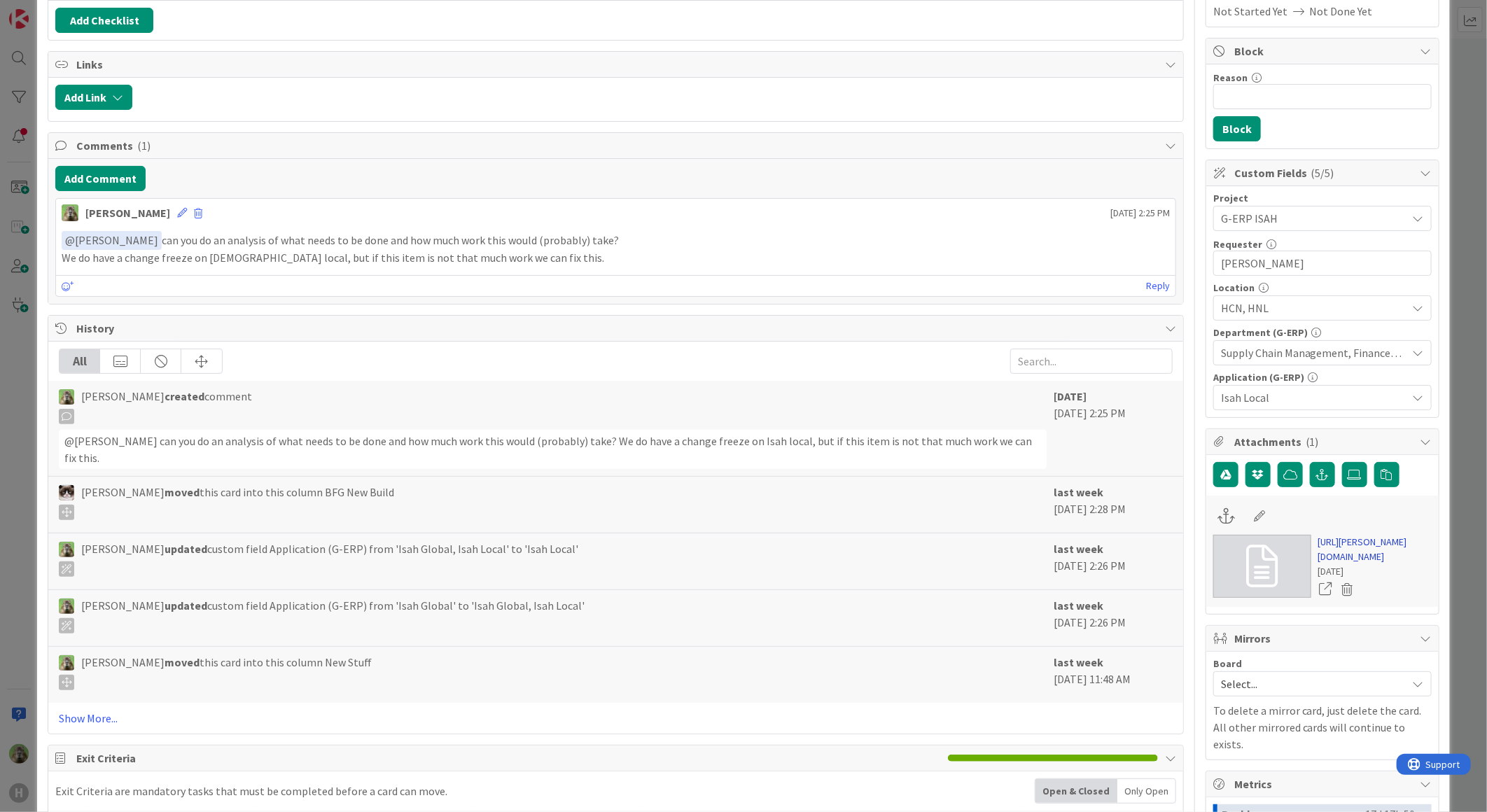
click at [1339, 564] on link "https://huisman-smartit.onbmc.com/smartit/app/#/workorder/AGGF4KX6HRENQATCAOT8T…" at bounding box center [1375, 549] width 113 height 29
click at [25, 401] on div "ID 1851 G-ERP - Backlog BFG New Build Title 37 / 128 Add "stock" project refere…" at bounding box center [744, 406] width 1487 height 812
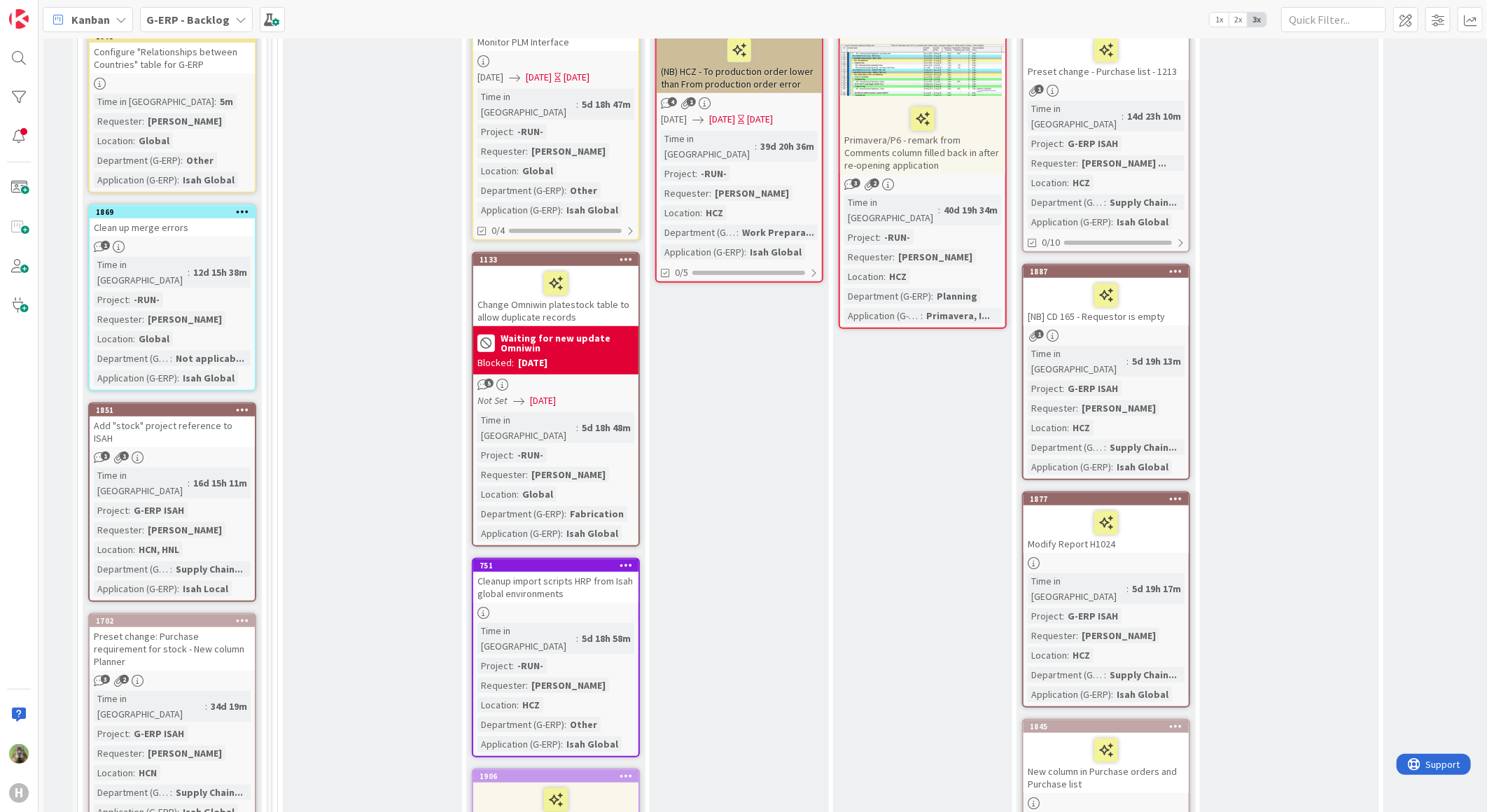
scroll to position [467, 0]
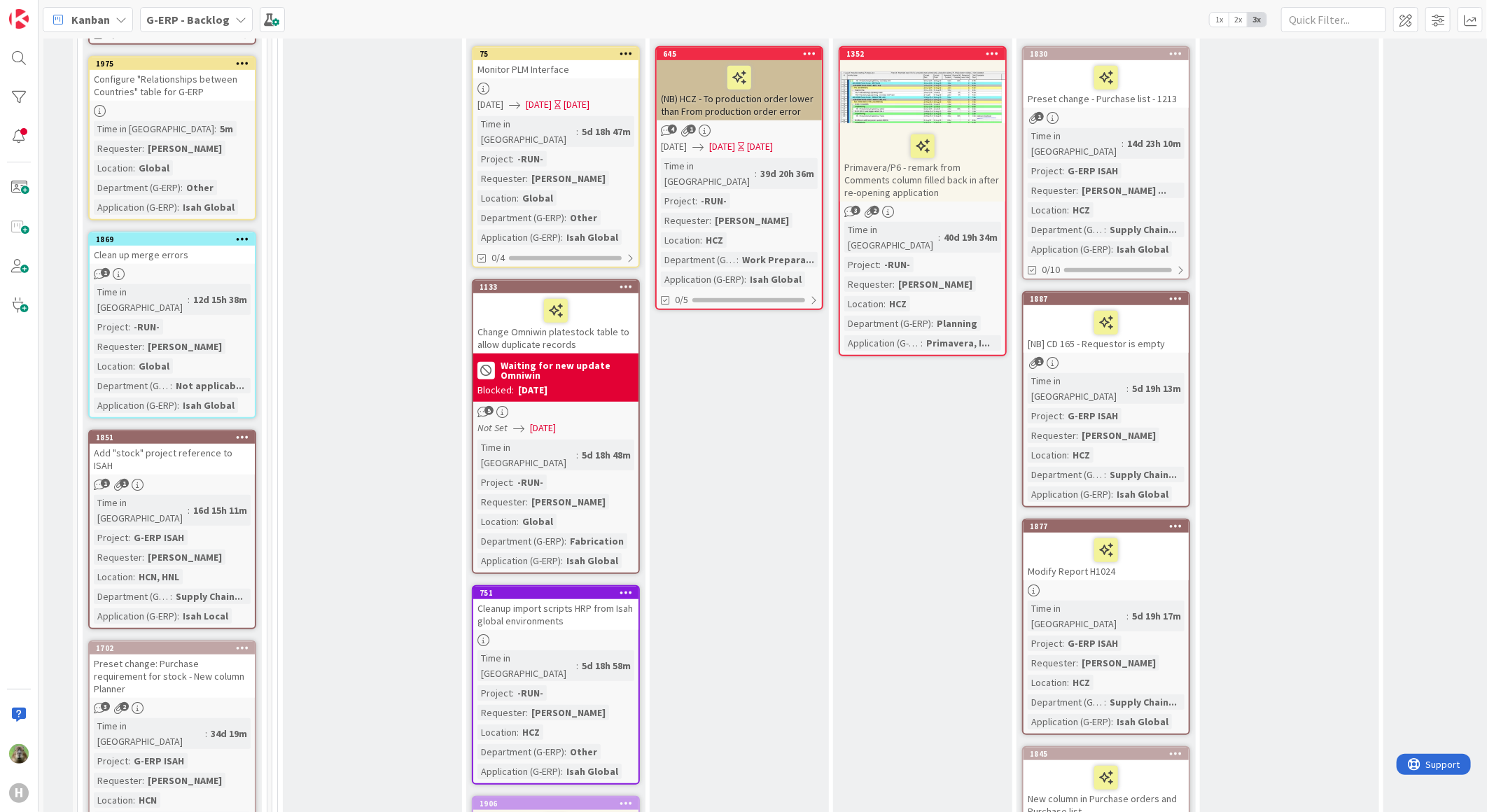
click at [188, 249] on div "Clean up merge errors" at bounding box center [173, 255] width 166 height 18
select select "sql"
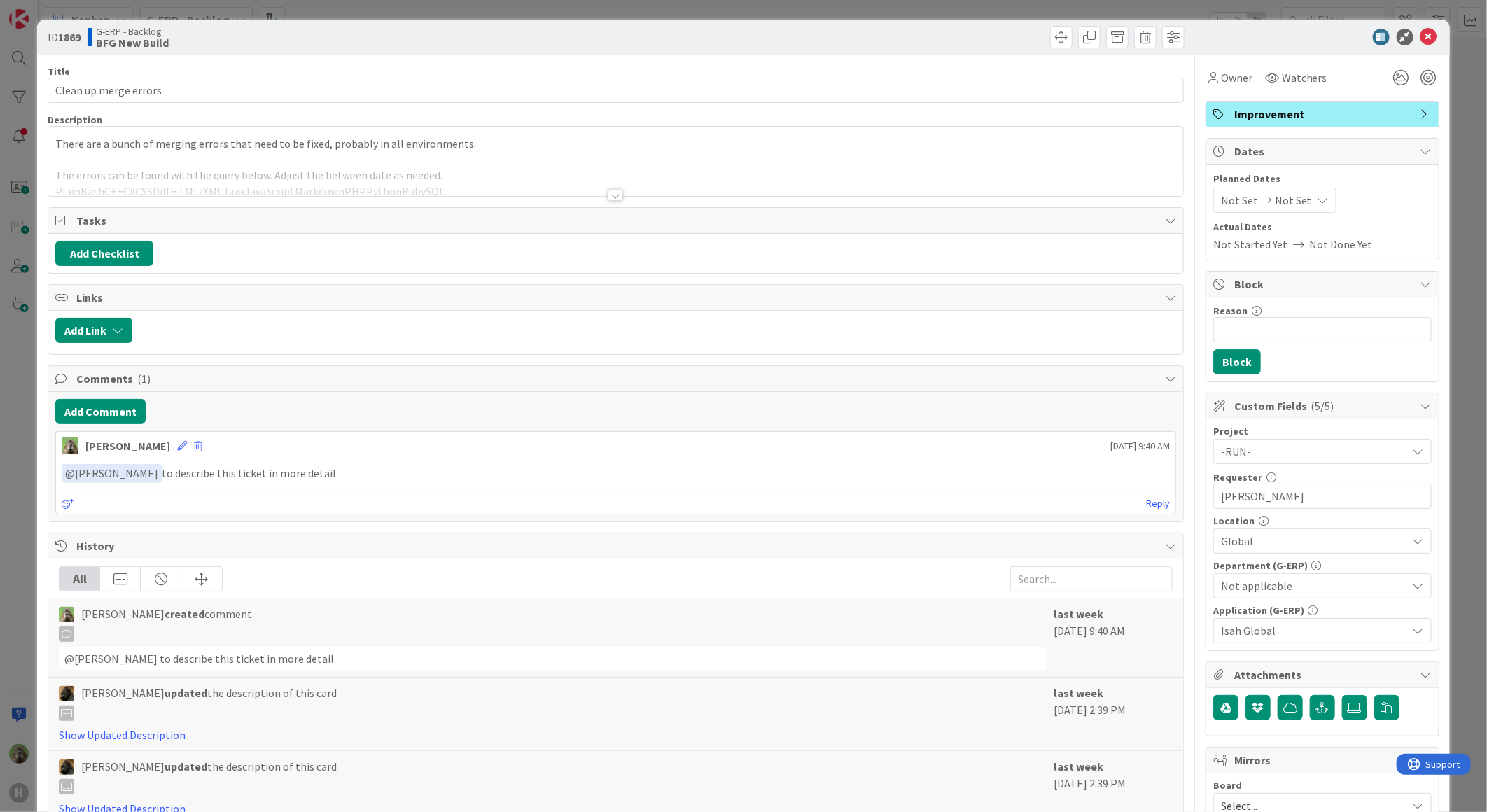
click at [26, 431] on div "ID 1869 G-ERP - Backlog BFG New Build Title 21 / 128 Clean up merge errors Desc…" at bounding box center [744, 406] width 1487 height 812
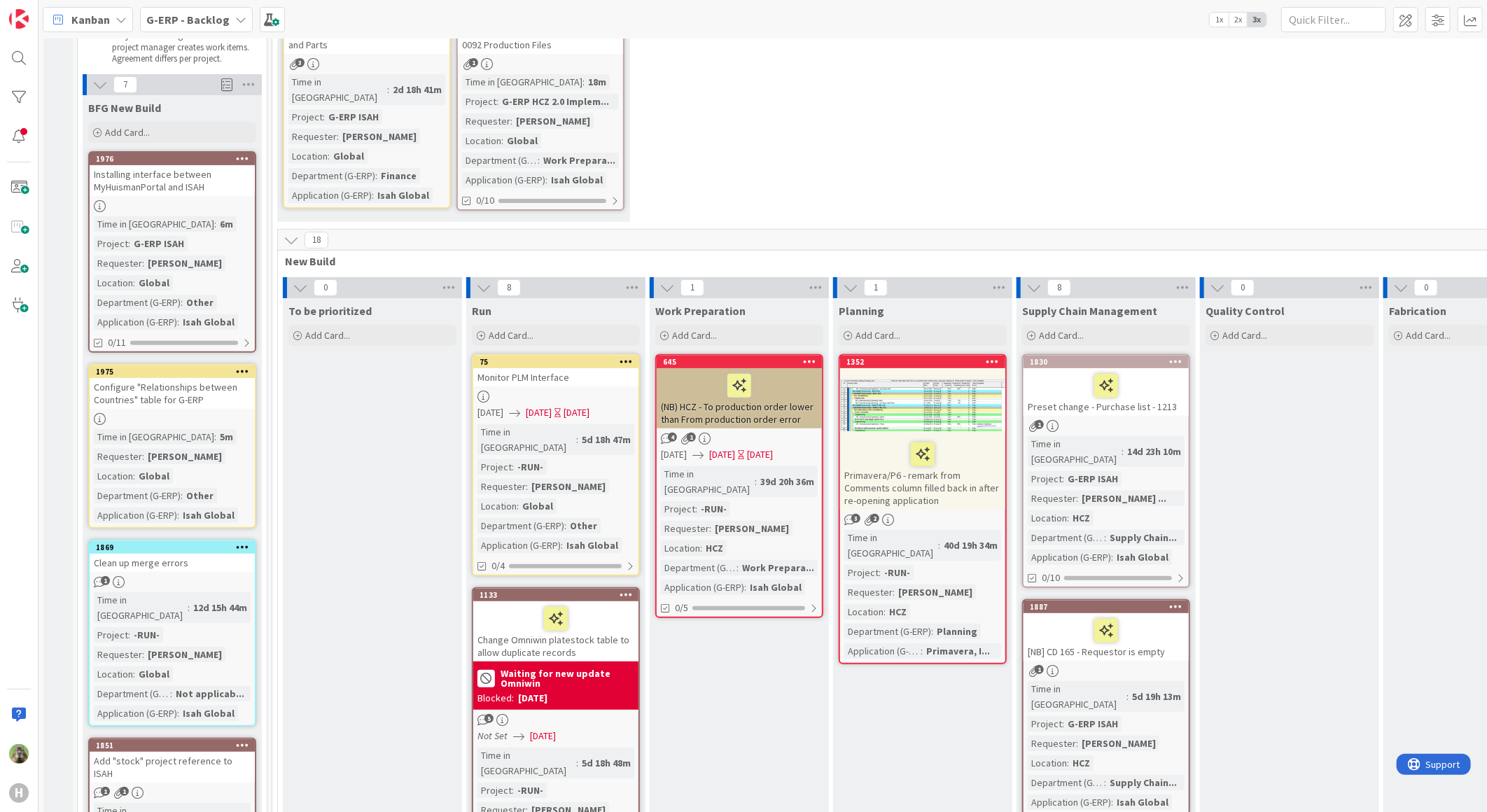
scroll to position [155, 0]
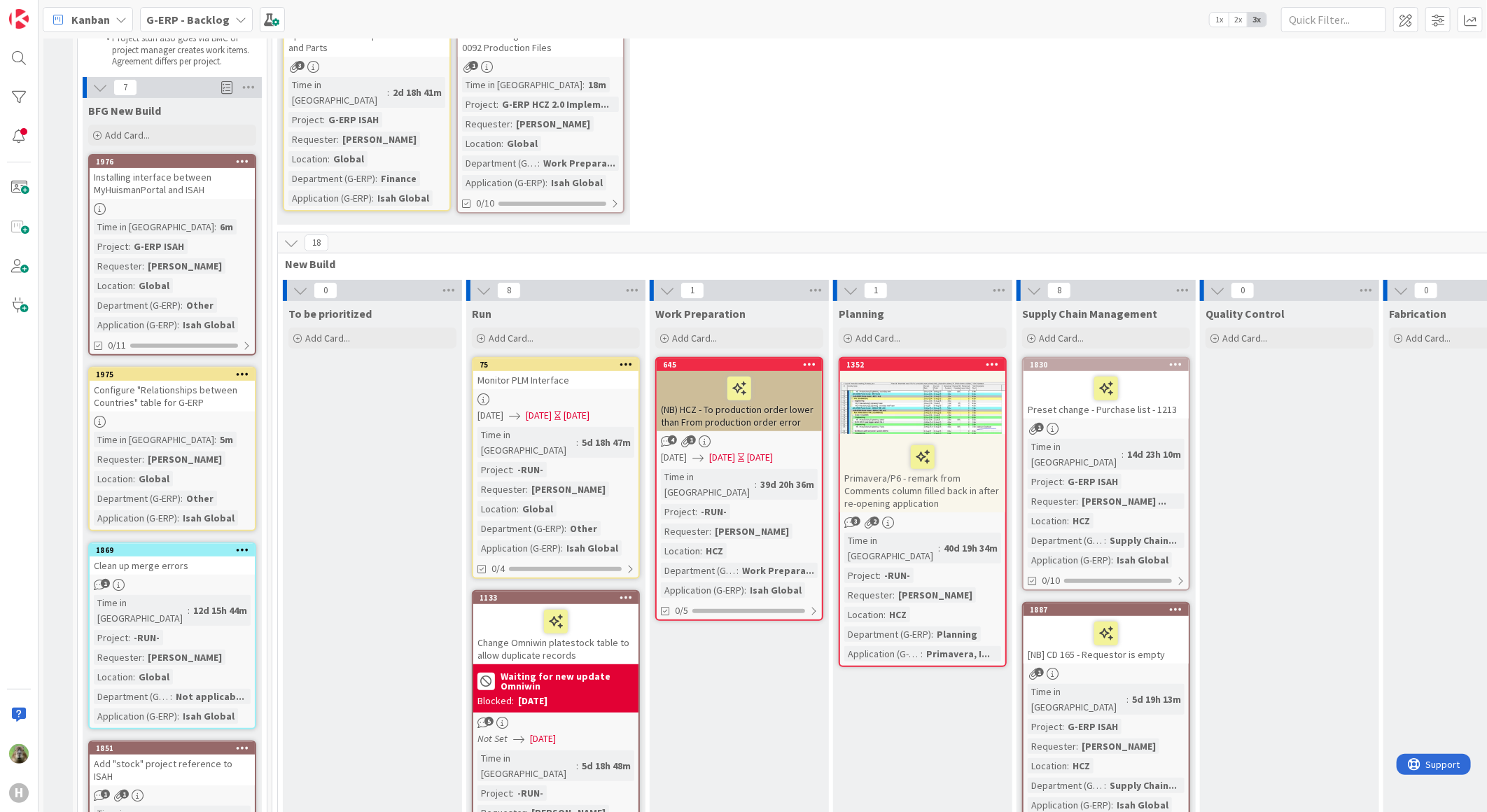
click at [197, 400] on div "Configure "Relationships between Countries" table for G-ERP" at bounding box center [173, 396] width 166 height 31
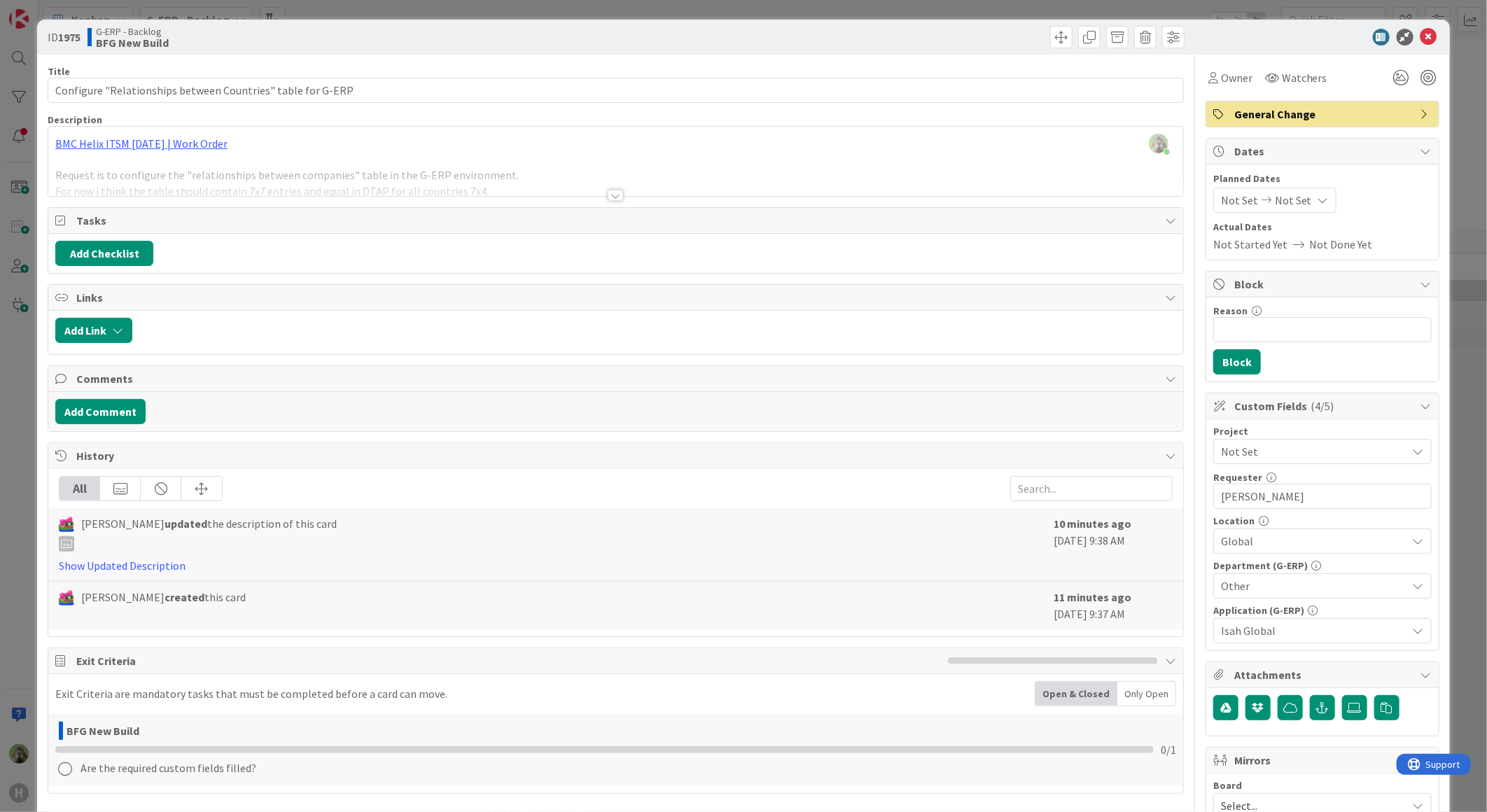
click at [235, 171] on div at bounding box center [615, 178] width 1134 height 36
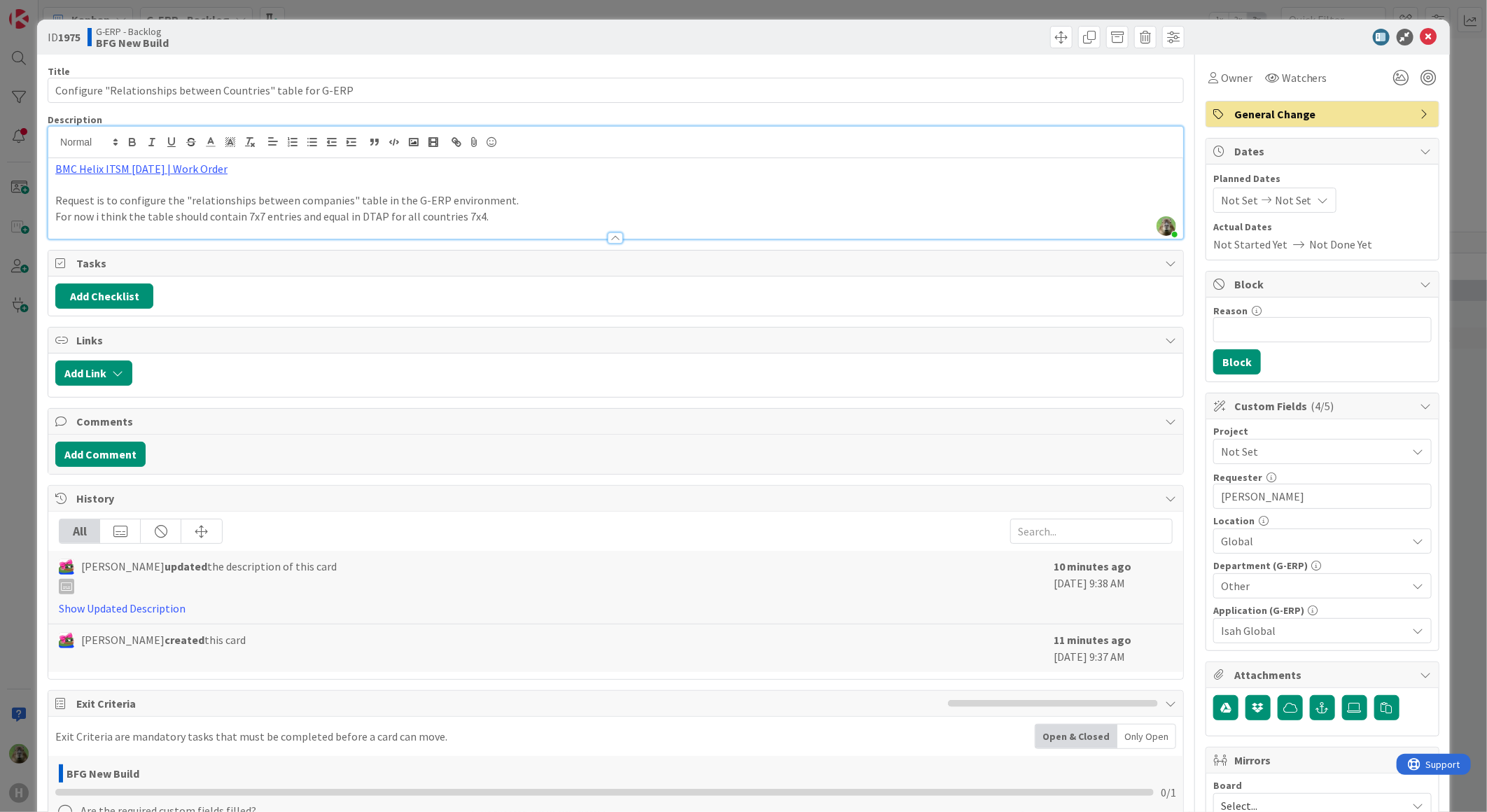
click at [166, 177] on p at bounding box center [615, 185] width 1121 height 16
click at [181, 168] on link "BMC Helix ITSM 23.3.02 | Work Order" at bounding box center [141, 169] width 172 height 14
click at [156, 193] on link "https://huisman-smartit.onbmc.com/smartit/app/#/workorder/AGGF4KX6HRENQATCZJXTT…" at bounding box center [126, 196] width 140 height 18
click at [10, 408] on div "ID 1975 G-ERP - Backlog BFG New Build Title 59 / 128 Configure "Relationships b…" at bounding box center [744, 406] width 1487 height 812
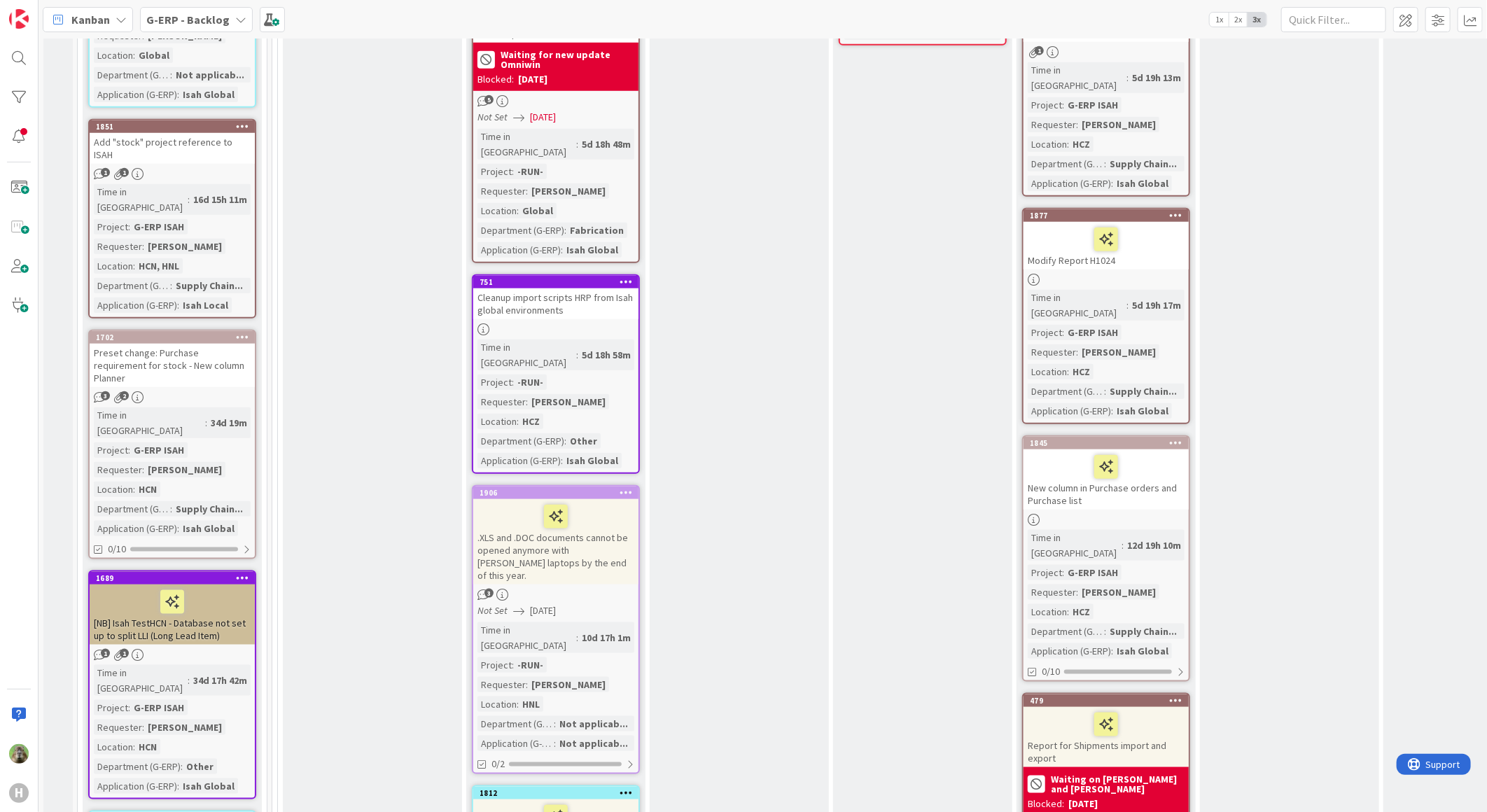
scroll to position [778, 0]
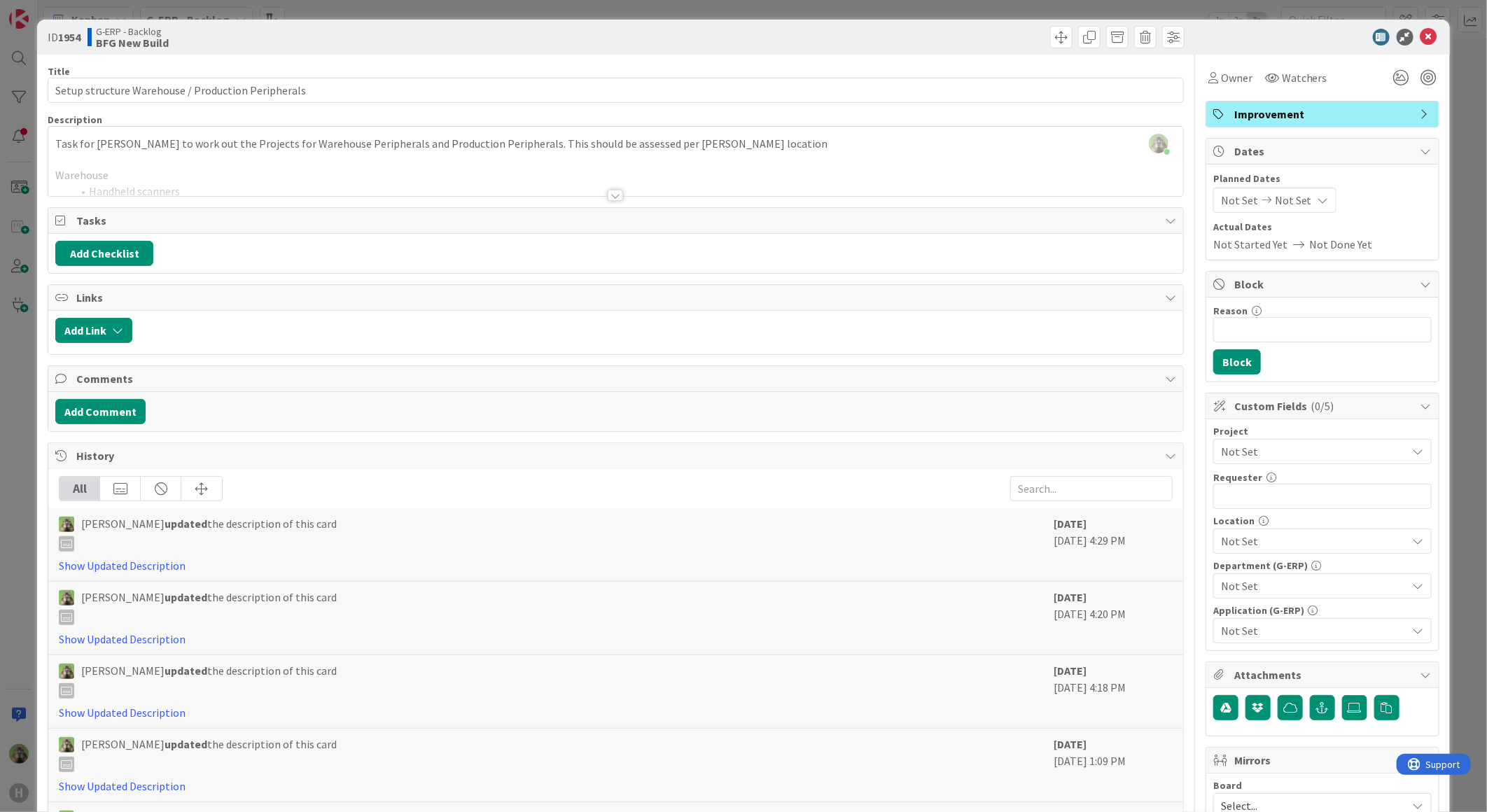
click at [722, 143] on div "Timothy Tjia just joined Task for Timothy to work out the Projects for Warehous…" at bounding box center [615, 161] width 1134 height 69
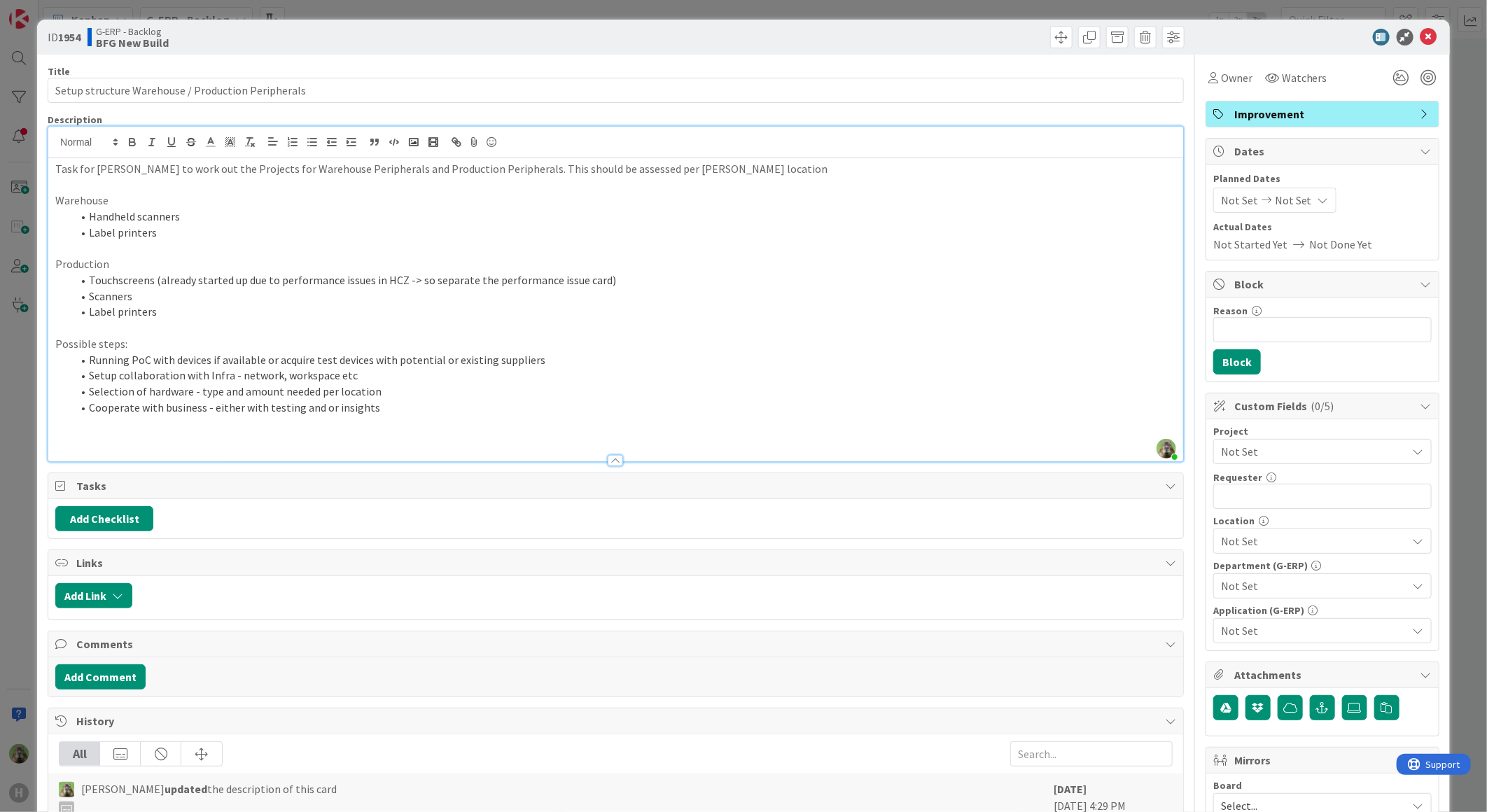
drag, startPoint x: 327, startPoint y: 361, endPoint x: 397, endPoint y: 401, distance: 80.6
click at [327, 361] on li "Running PoC with devices if available or acquire test devices with potential or…" at bounding box center [624, 360] width 1104 height 16
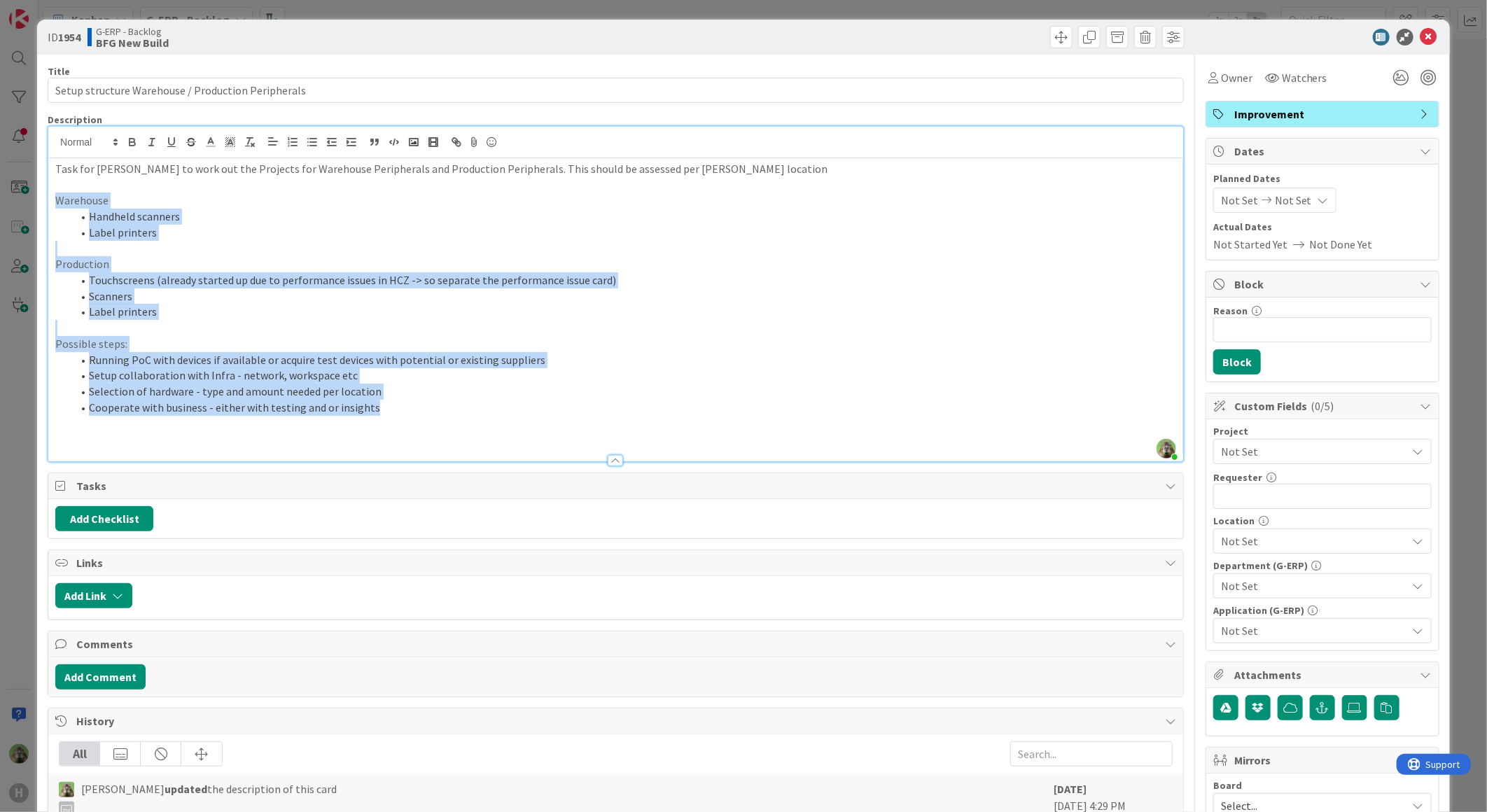
drag, startPoint x: 407, startPoint y: 404, endPoint x: 28, endPoint y: 205, distance: 428.1
click at [28, 205] on div "ID 1954 G-ERP - Backlog BFG New Build Title 50 / 128 Setup structure Warehouse …" at bounding box center [744, 406] width 1487 height 812
copy div "Warehouse Handheld scanners Label printers Production Touchscreens (already sta…"
click at [35, 388] on div "ID 1954 G-ERP - Backlog BFG New Build Title 50 / 128 Setup structure Warehouse …" at bounding box center [744, 406] width 1487 height 812
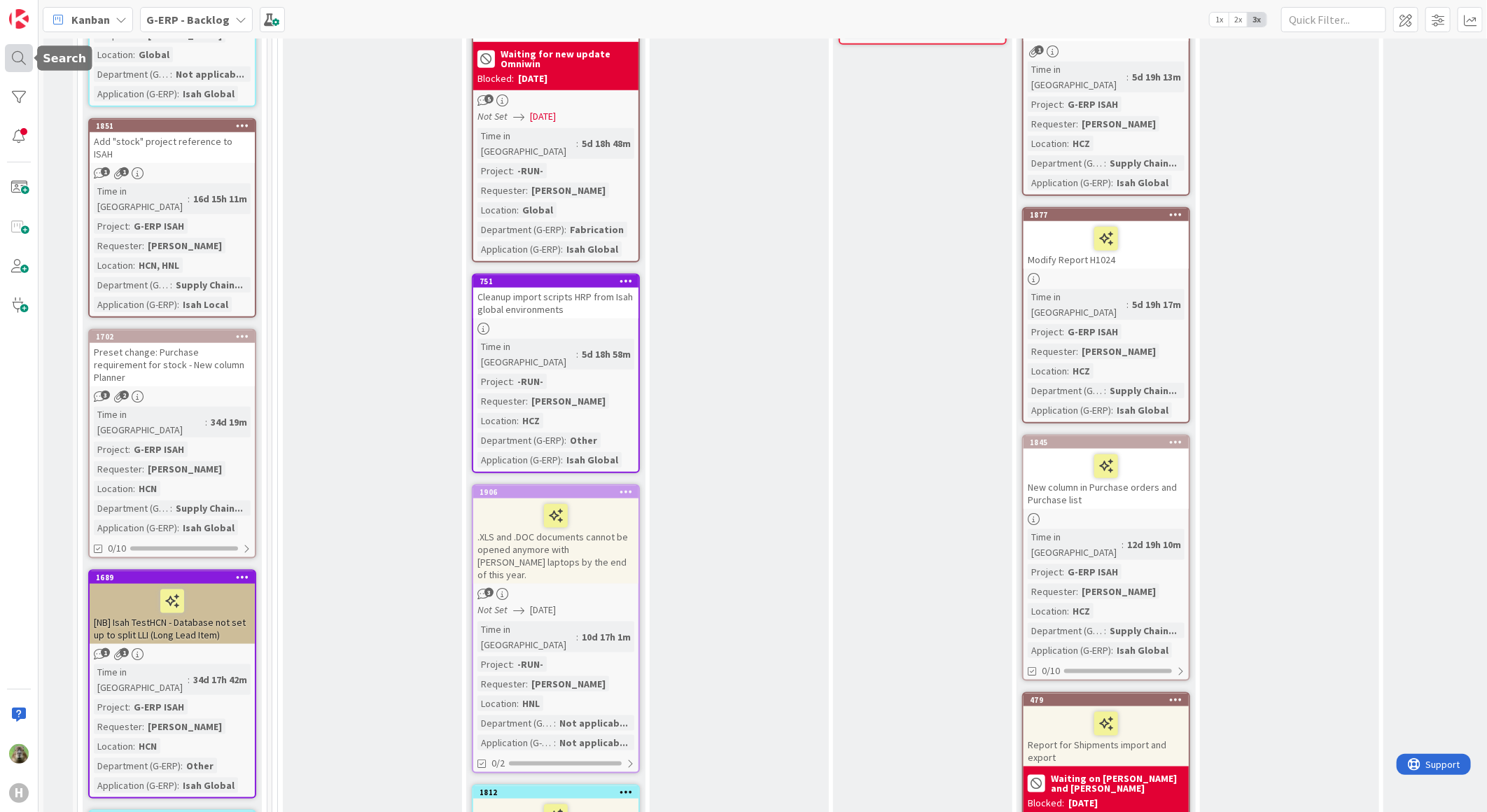
click at [25, 48] on div at bounding box center [18, 57] width 28 height 28
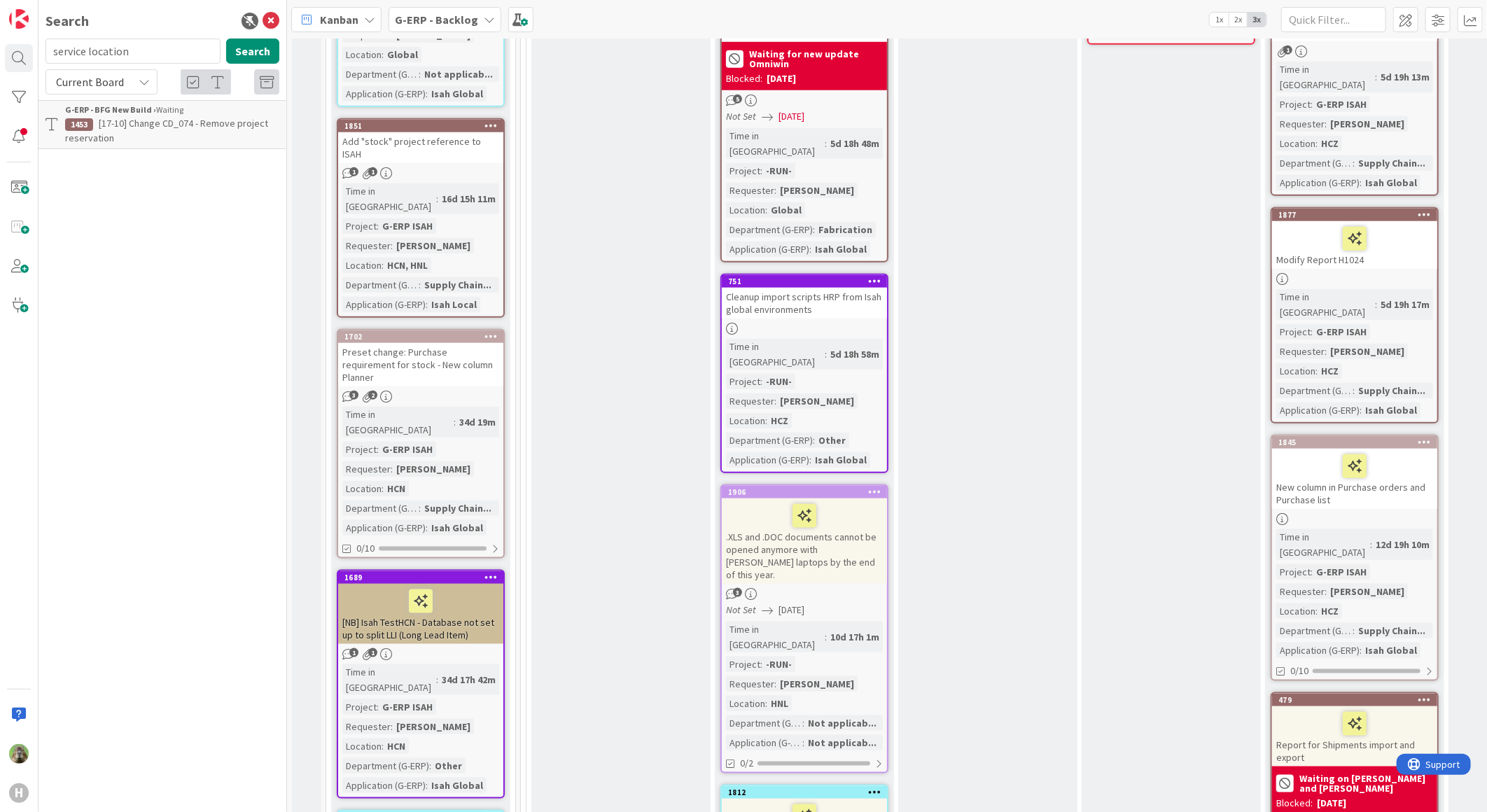
type input "service location"
click at [135, 87] on div "Current Board" at bounding box center [101, 82] width 112 height 25
click at [140, 147] on span "All Boards" at bounding box center [126, 140] width 146 height 21
click at [273, 53] on div "service location Search" at bounding box center [162, 53] width 251 height 31
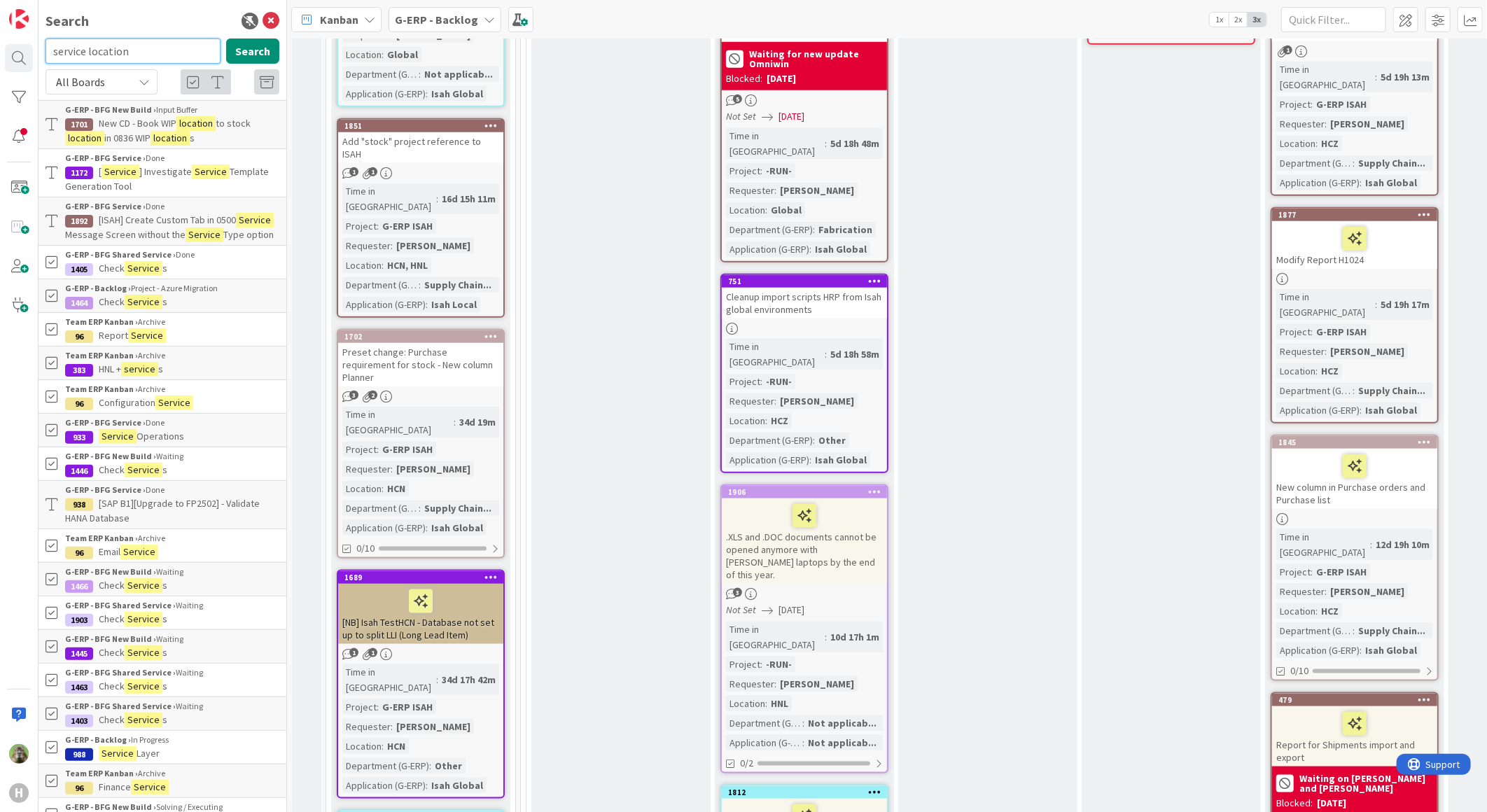
click at [101, 49] on input "service location" at bounding box center [133, 51] width 175 height 25
click at [461, 21] on b "G-ERP - Backlog" at bounding box center [436, 20] width 84 height 14
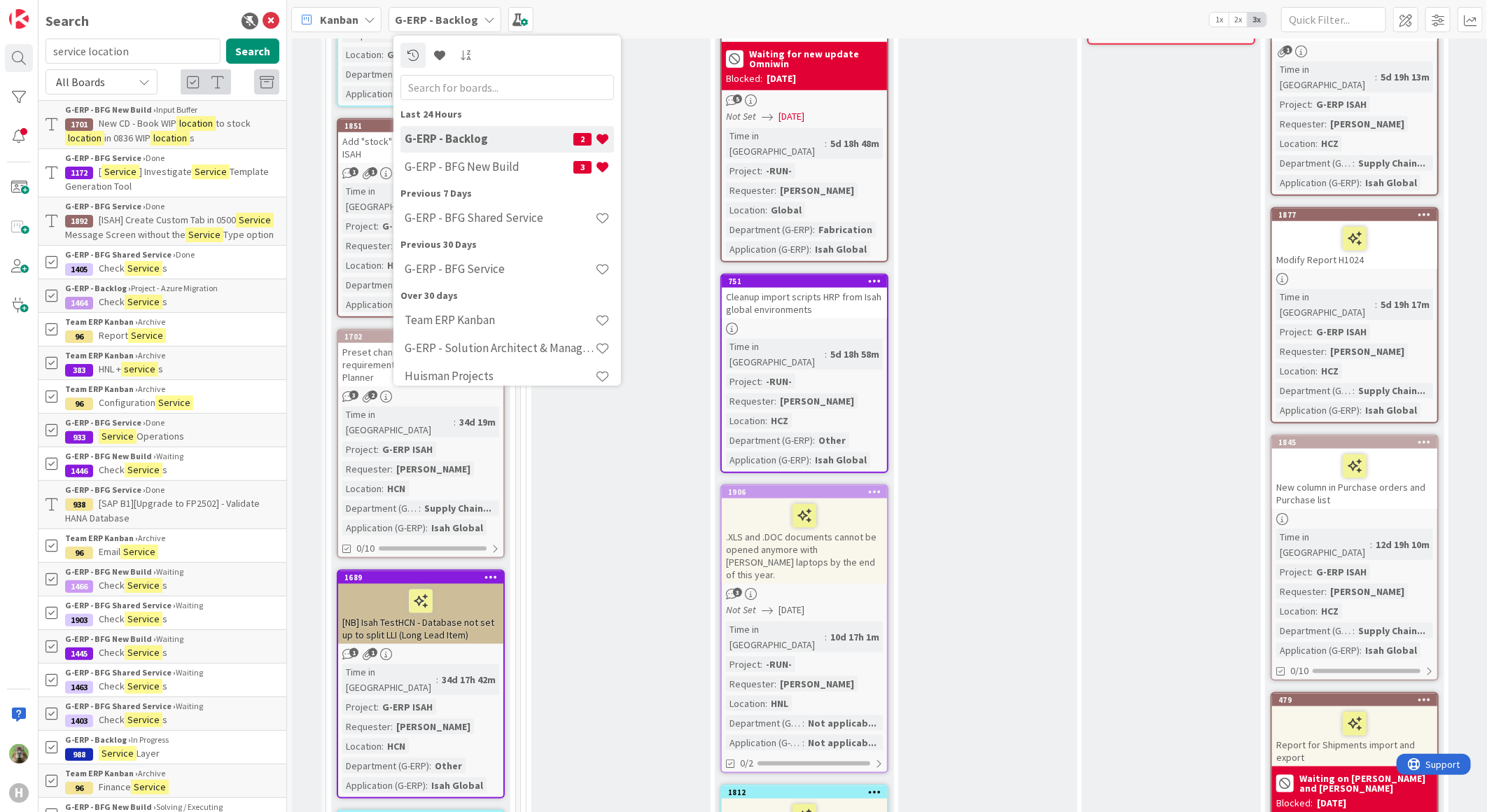
click at [1068, 520] on div "Work Preparation Add Card... 645 (NB) HCZ - To production order lower than From…" at bounding box center [987, 730] width 179 height 2103
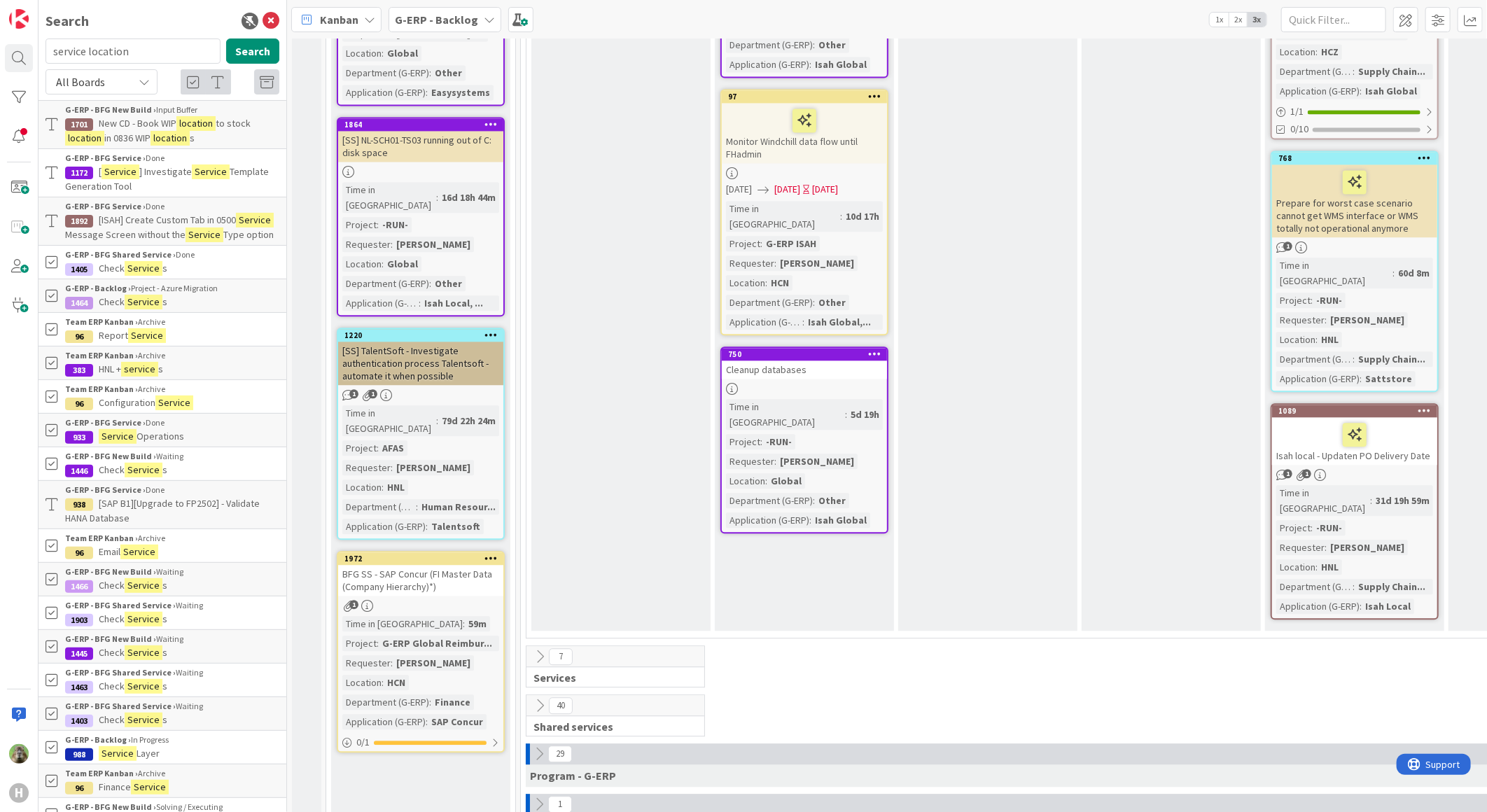
scroll to position [1935, 0]
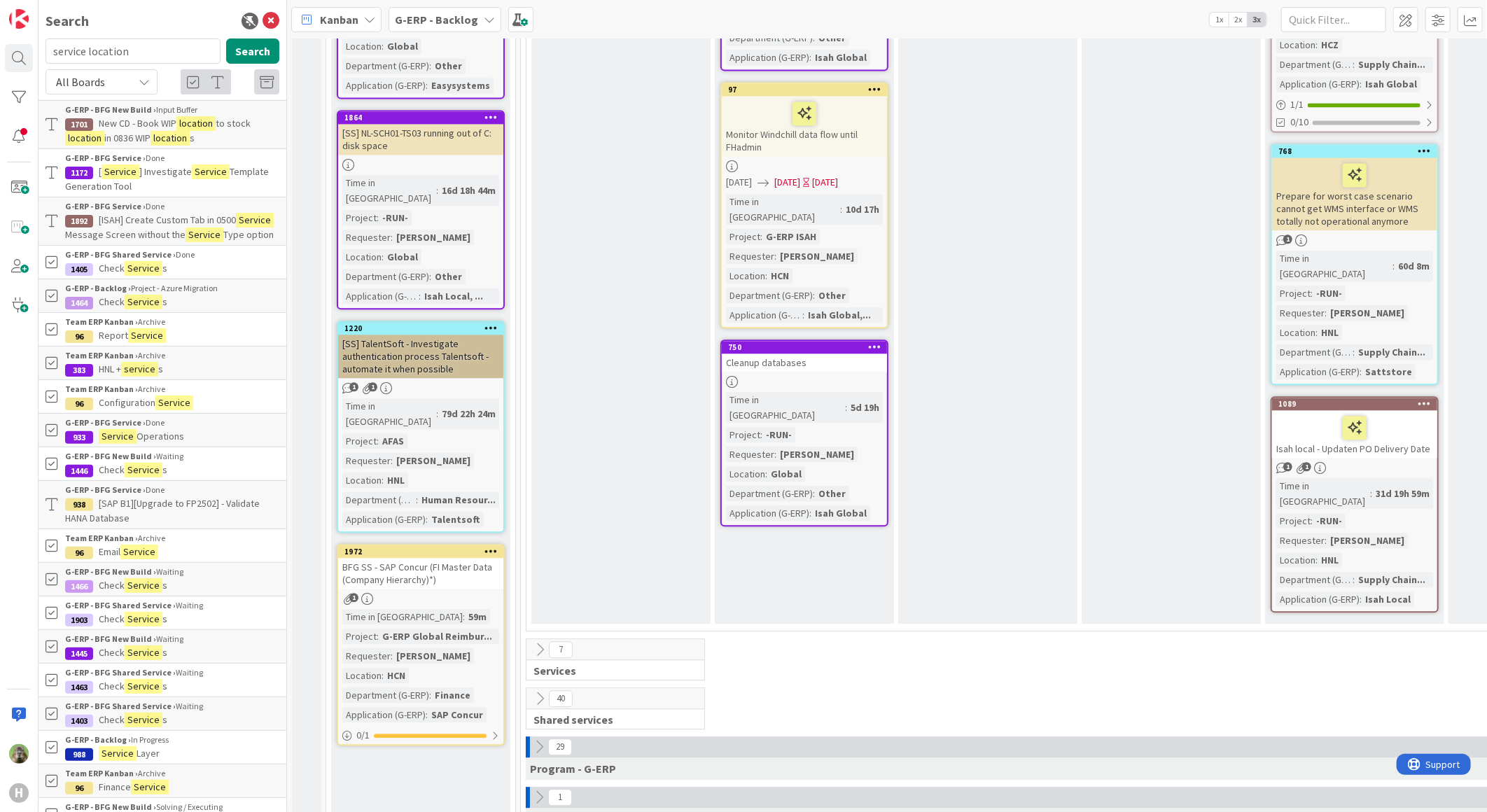
click at [539, 740] on icon at bounding box center [538, 747] width 15 height 15
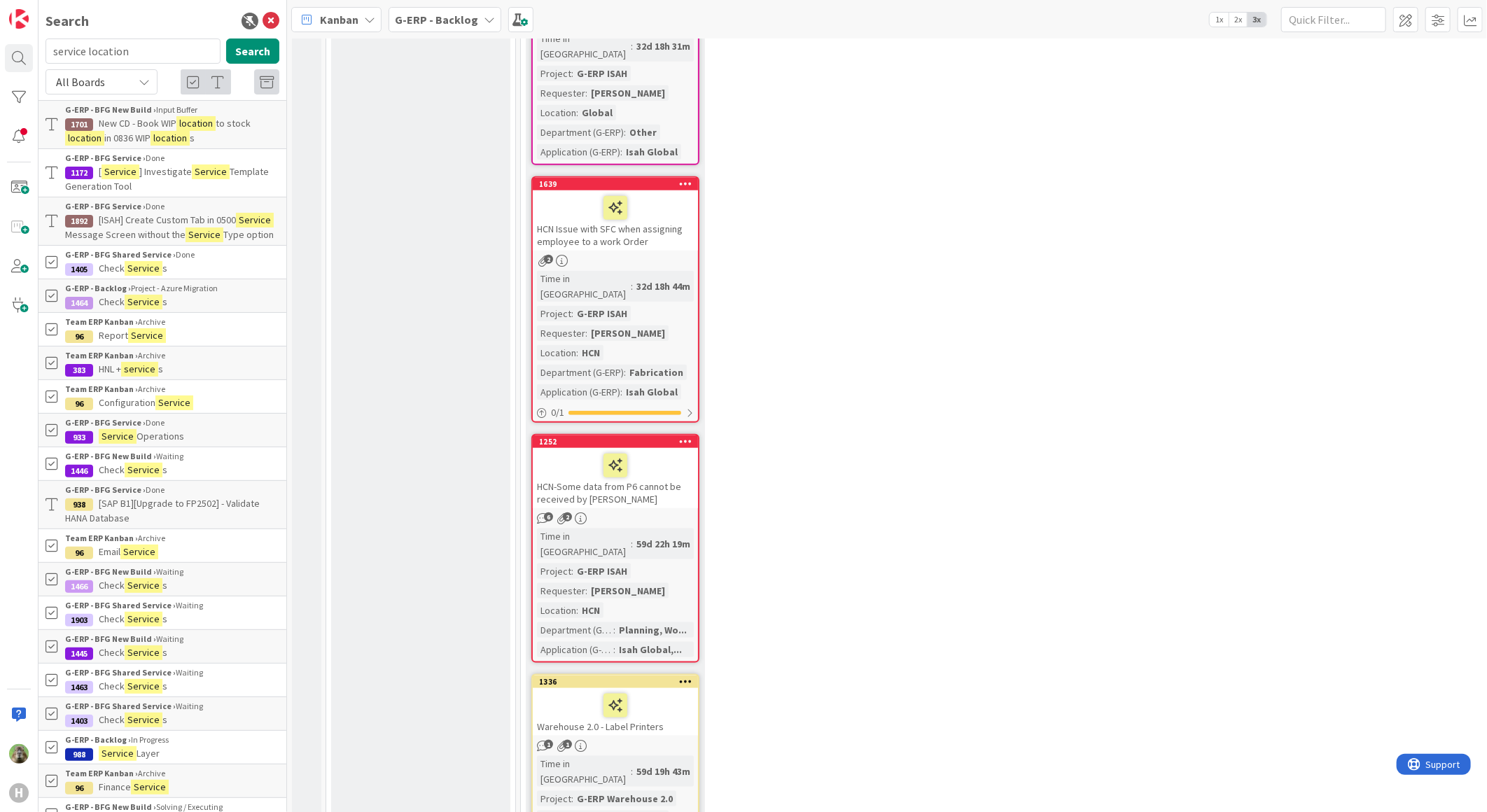
scroll to position [4581, 0]
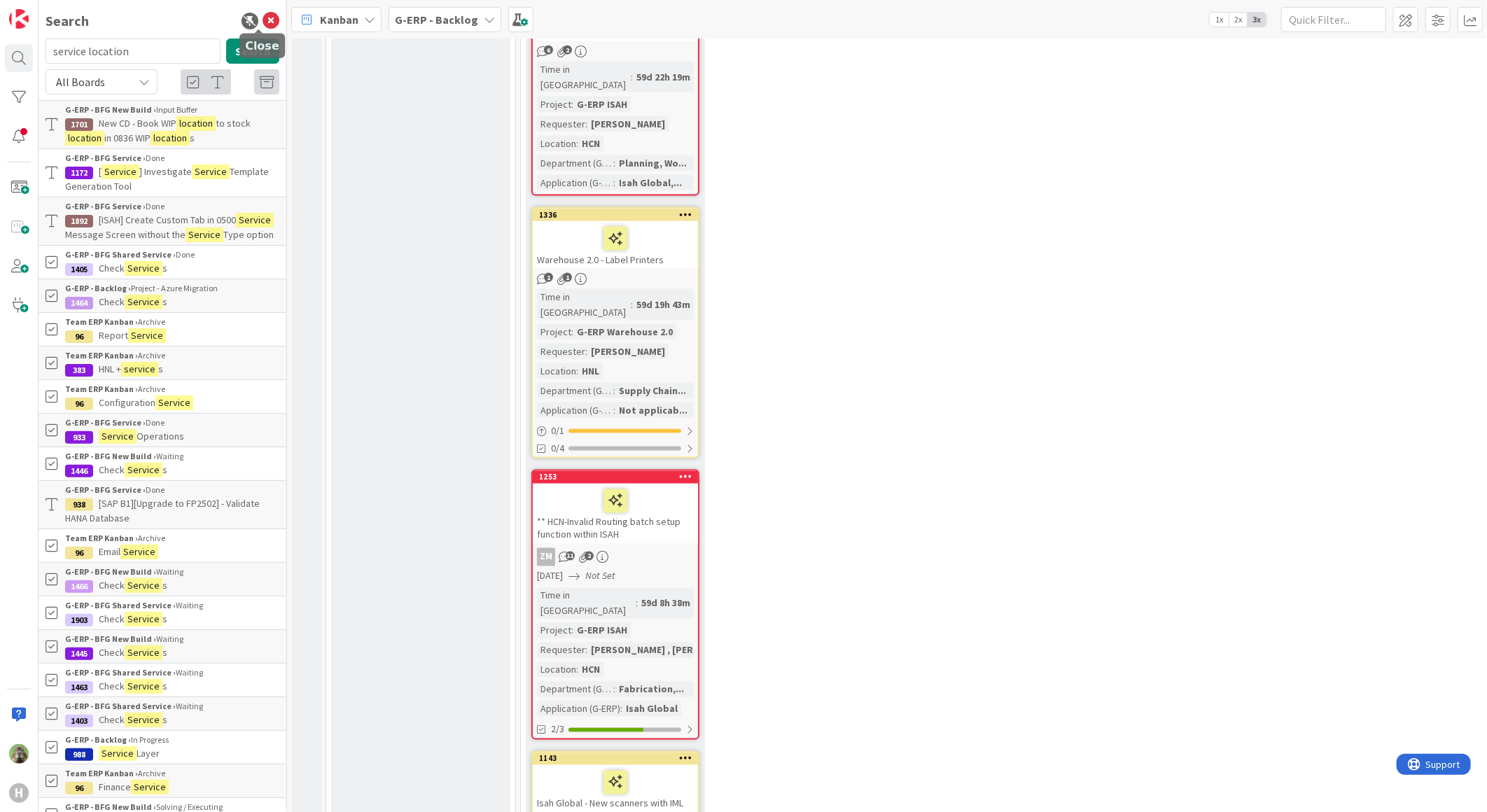
click at [263, 23] on icon at bounding box center [271, 21] width 17 height 17
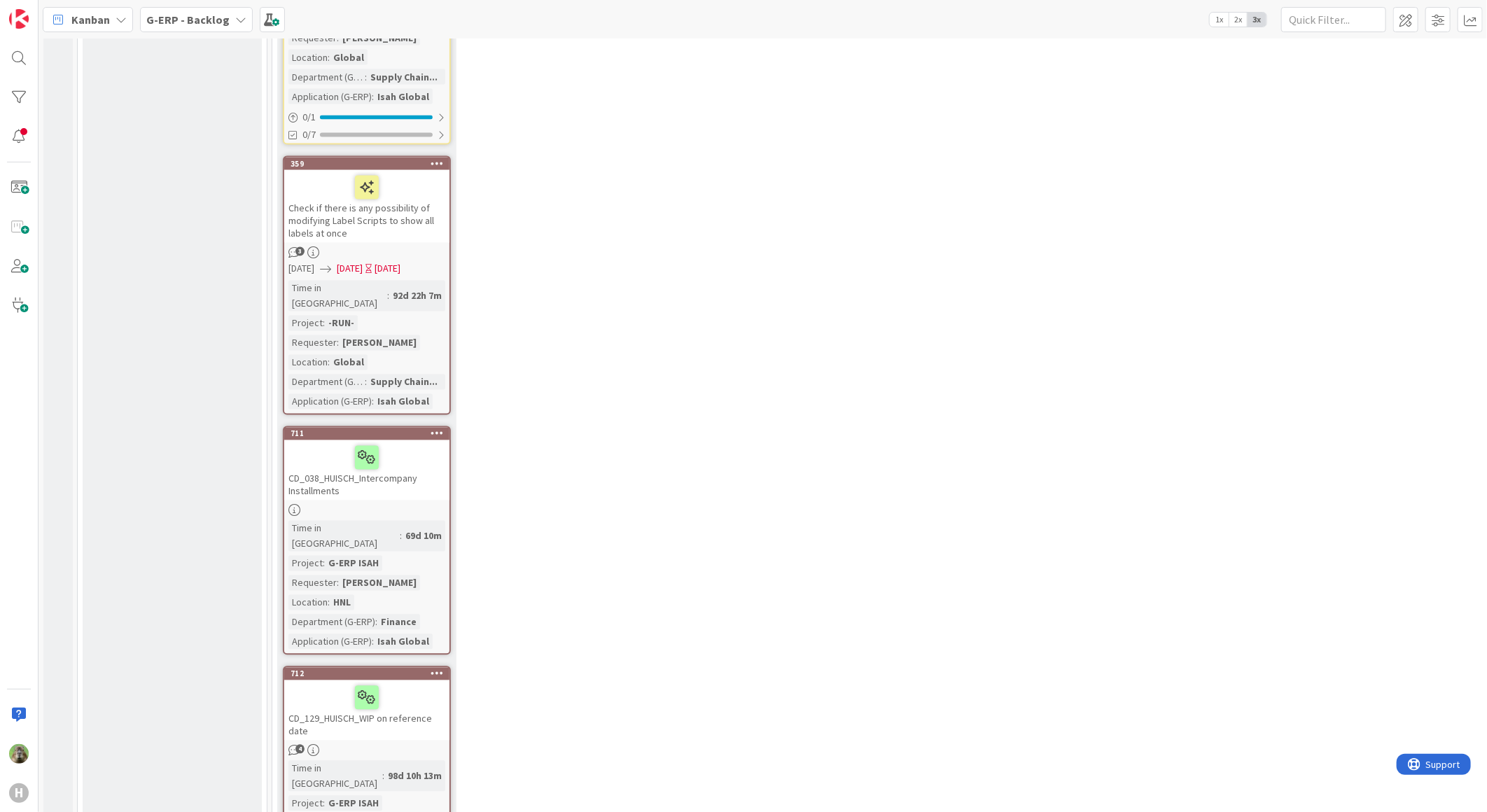
scroll to position [8212, 0]
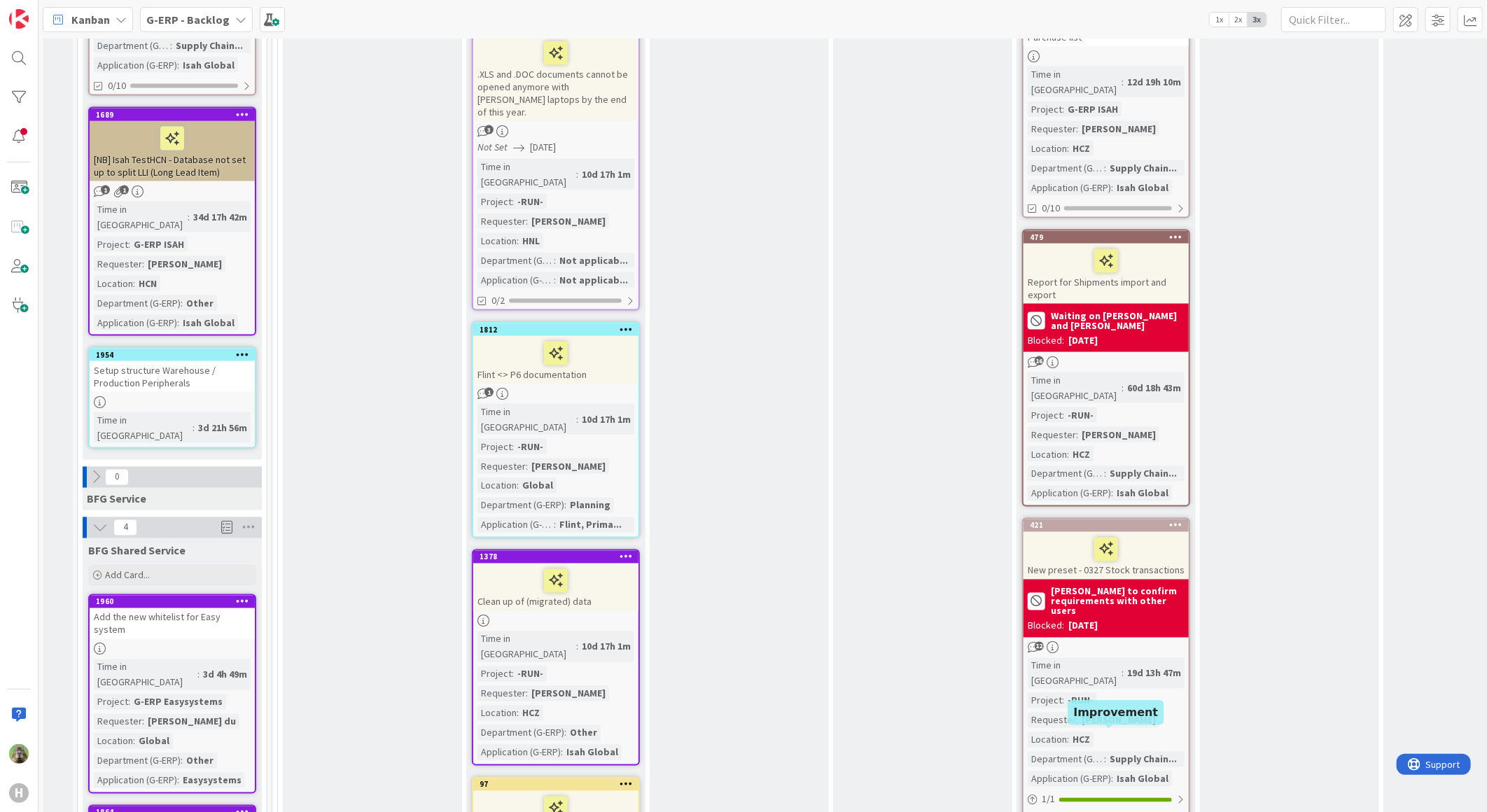
scroll to position [1107, 0]
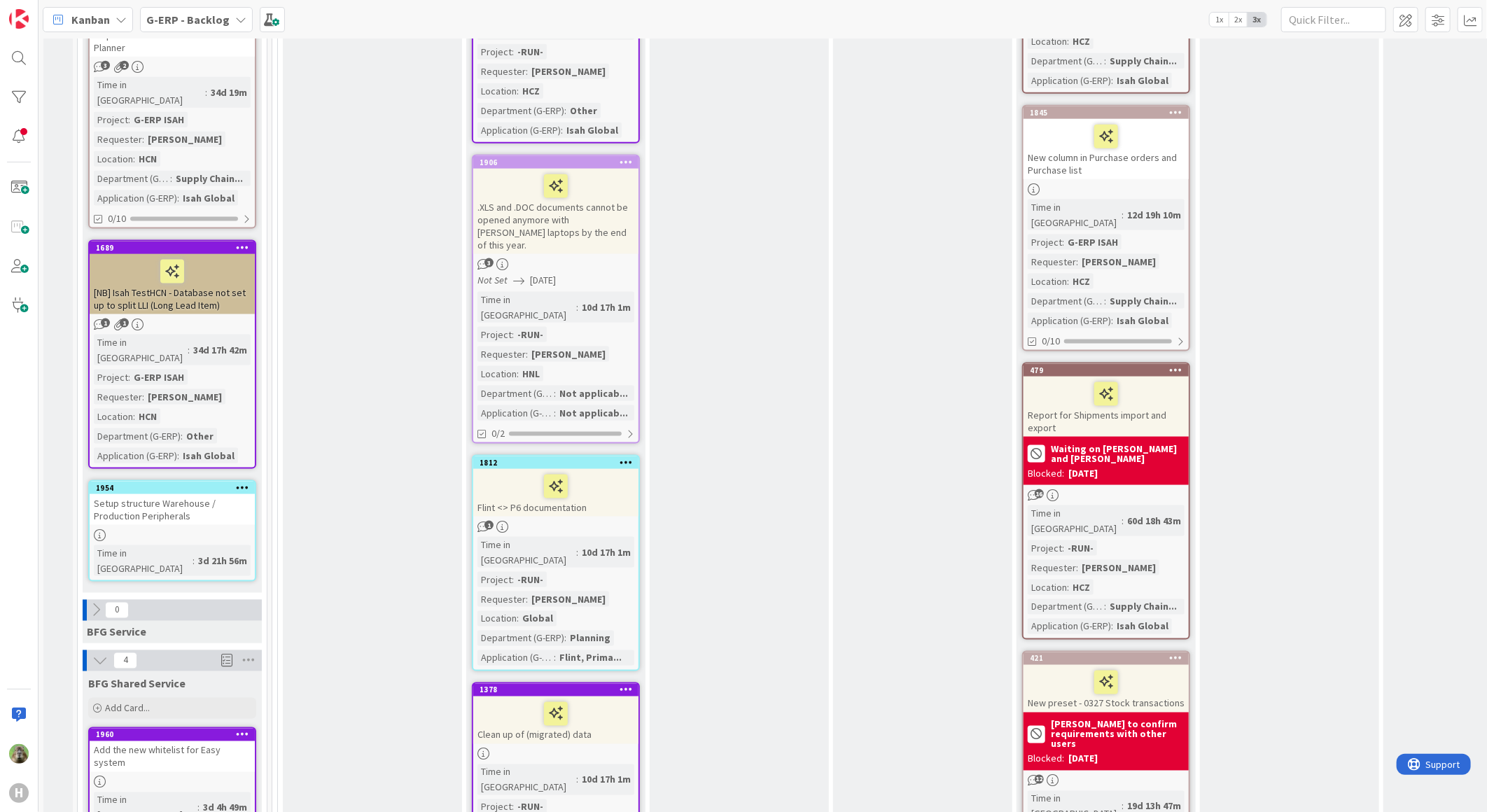
click at [96, 653] on icon at bounding box center [100, 660] width 15 height 15
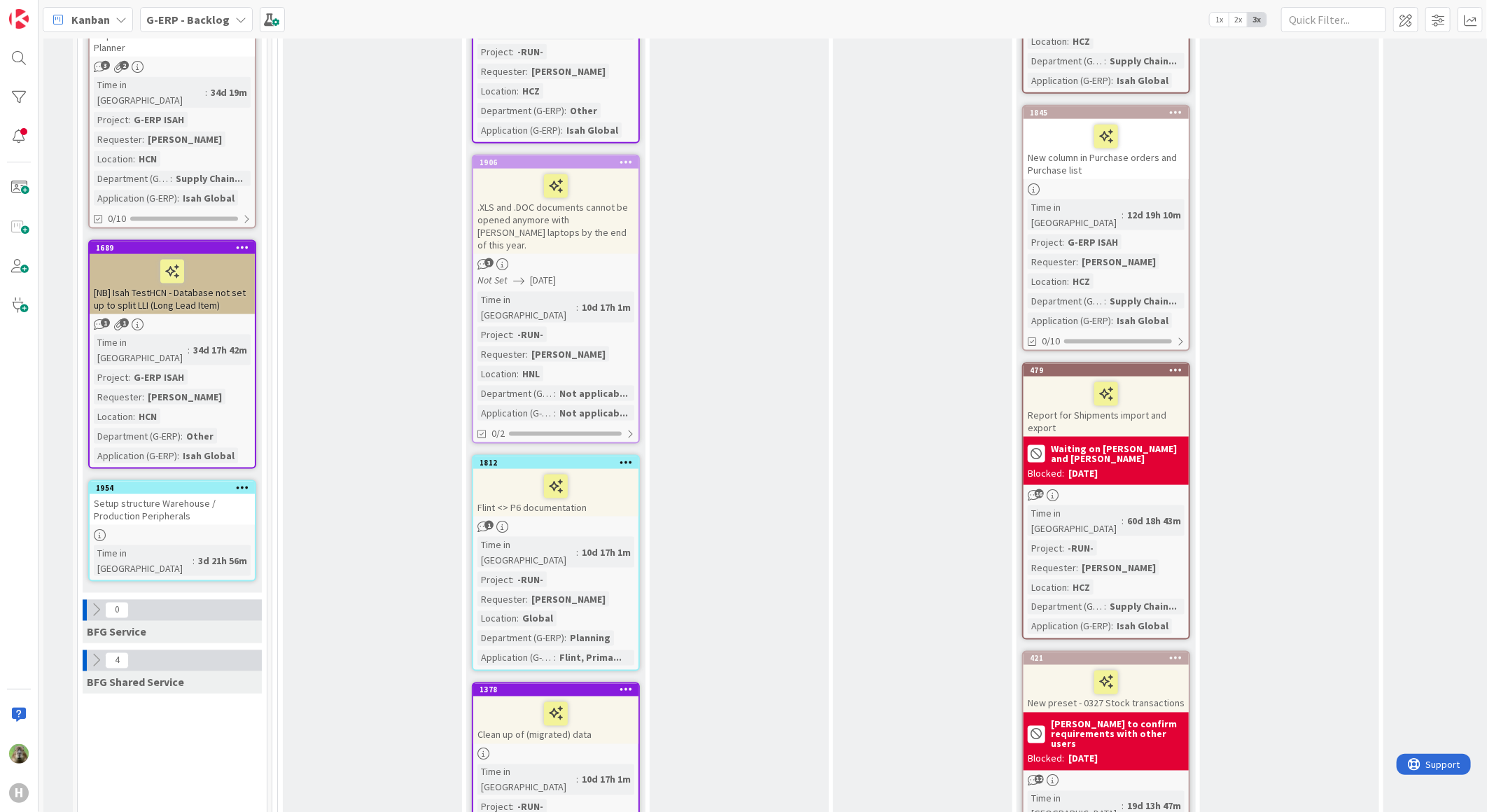
click at [183, 494] on div "Setup structure Warehouse / Production Peripherals" at bounding box center [173, 509] width 166 height 31
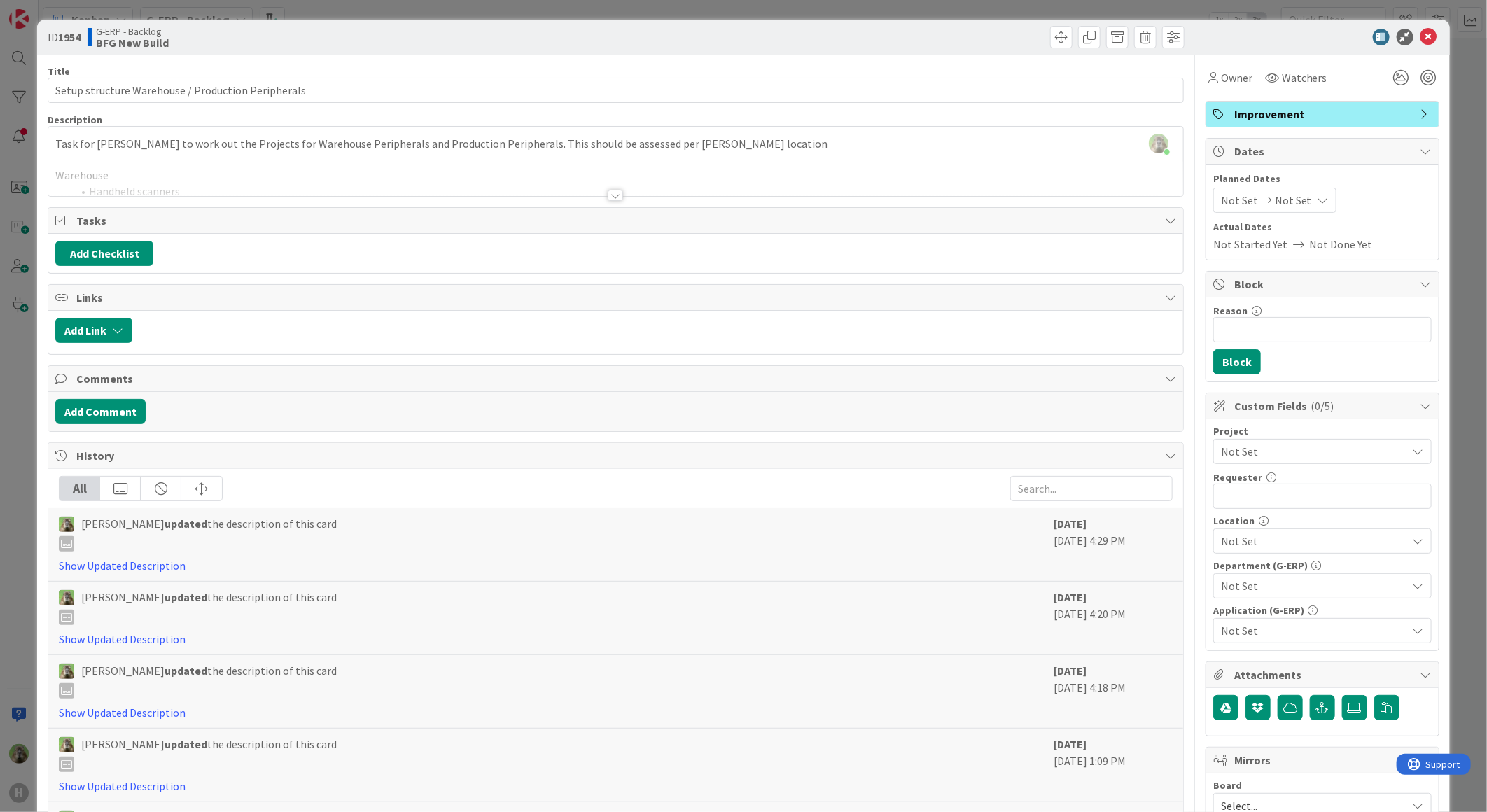
click at [498, 164] on div at bounding box center [615, 178] width 1134 height 36
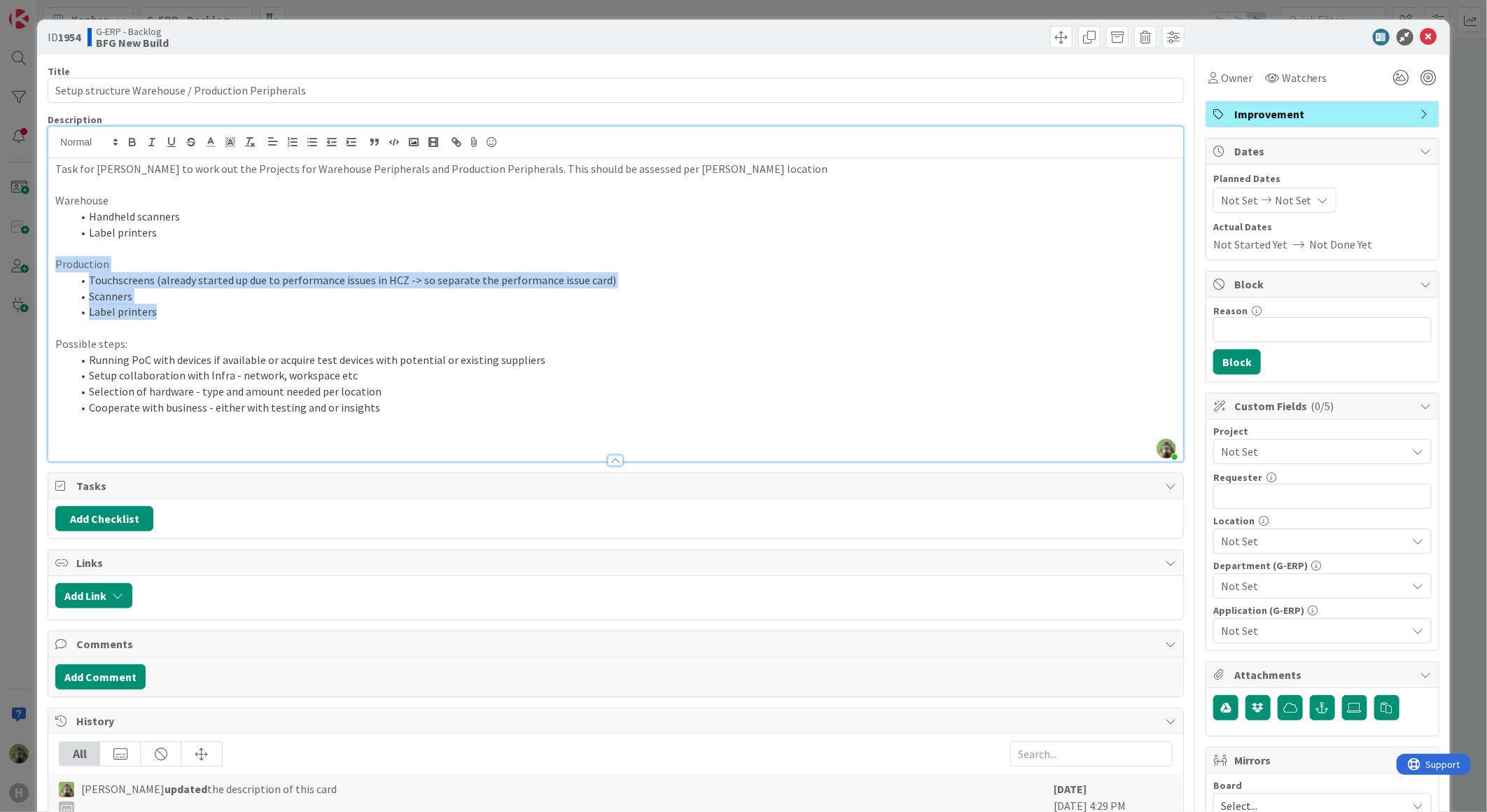
drag, startPoint x: 189, startPoint y: 306, endPoint x: 50, endPoint y: 261, distance: 146.1
click at [50, 261] on div "Task for Timothy to work out the Projects for Warehouse Peripherals and Product…" at bounding box center [615, 310] width 1134 height 303
copy div "Production Touchscreens (already started up due to performance issues in HCZ ->…"
drag, startPoint x: 336, startPoint y: 416, endPoint x: 363, endPoint y: 413, distance: 27.2
click at [336, 416] on p at bounding box center [615, 424] width 1121 height 16
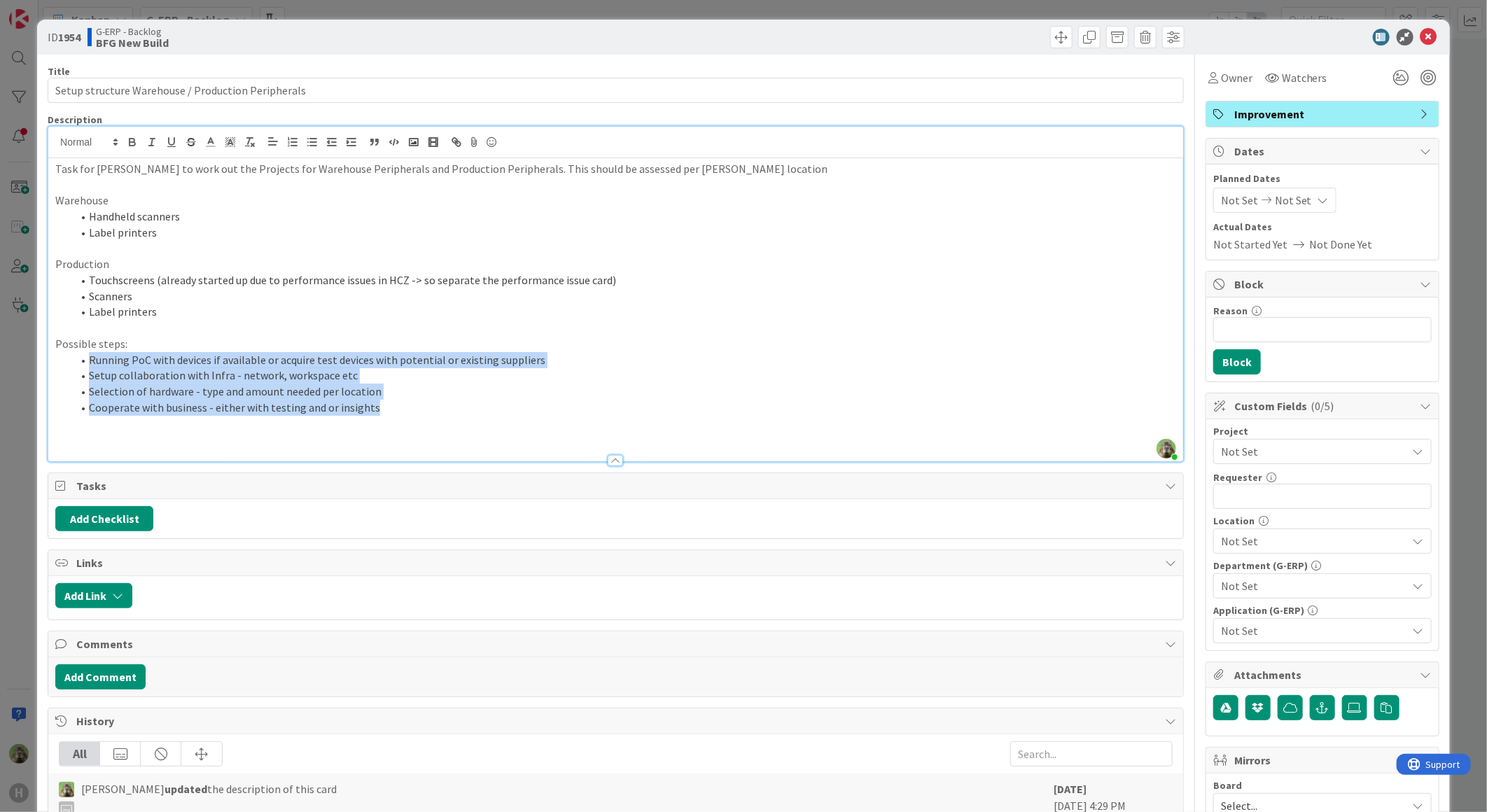
drag, startPoint x: 387, startPoint y: 408, endPoint x: 67, endPoint y: 359, distance: 323.7
click at [67, 359] on ol "Running PoC with devices if available or acquire test devices with potential or…" at bounding box center [615, 384] width 1121 height 64
copy ol "Running PoC with devices if available or acquire test devices with potential or…"
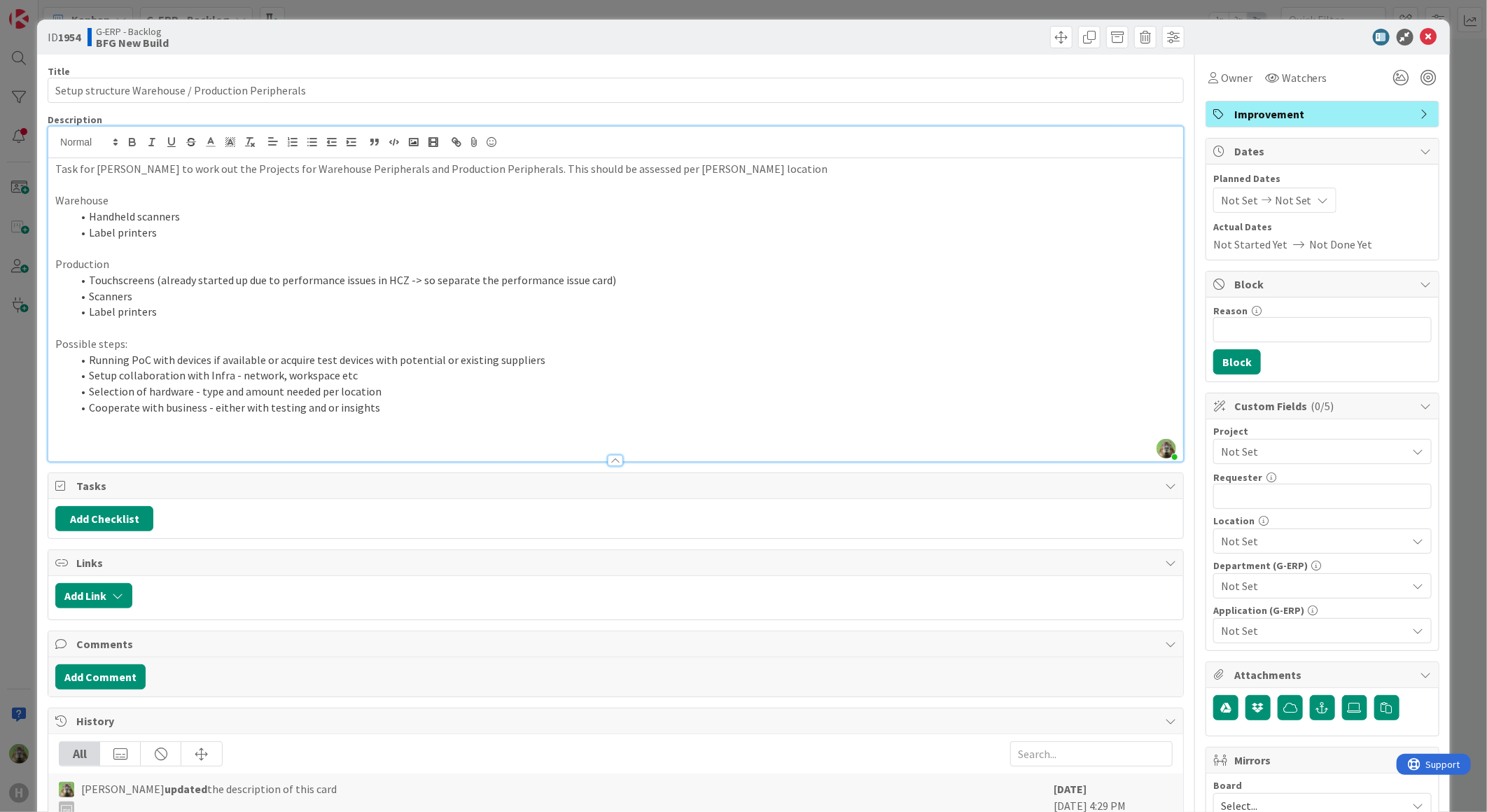
click at [14, 490] on div "ID 1954 G-ERP - Backlog BFG New Build Title 50 / 128 Setup structure Warehouse …" at bounding box center [744, 406] width 1487 height 812
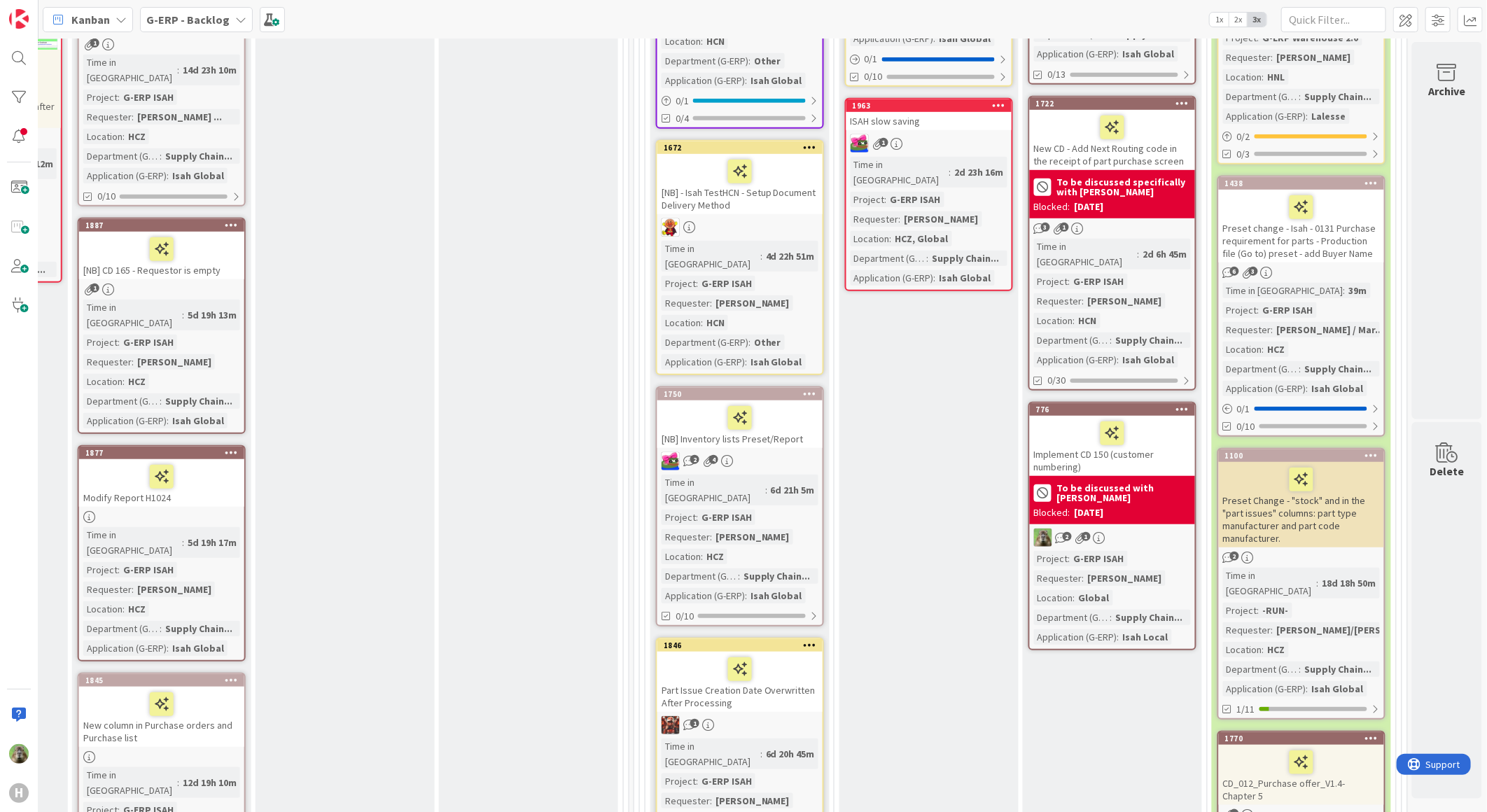
scroll to position [330, 955]
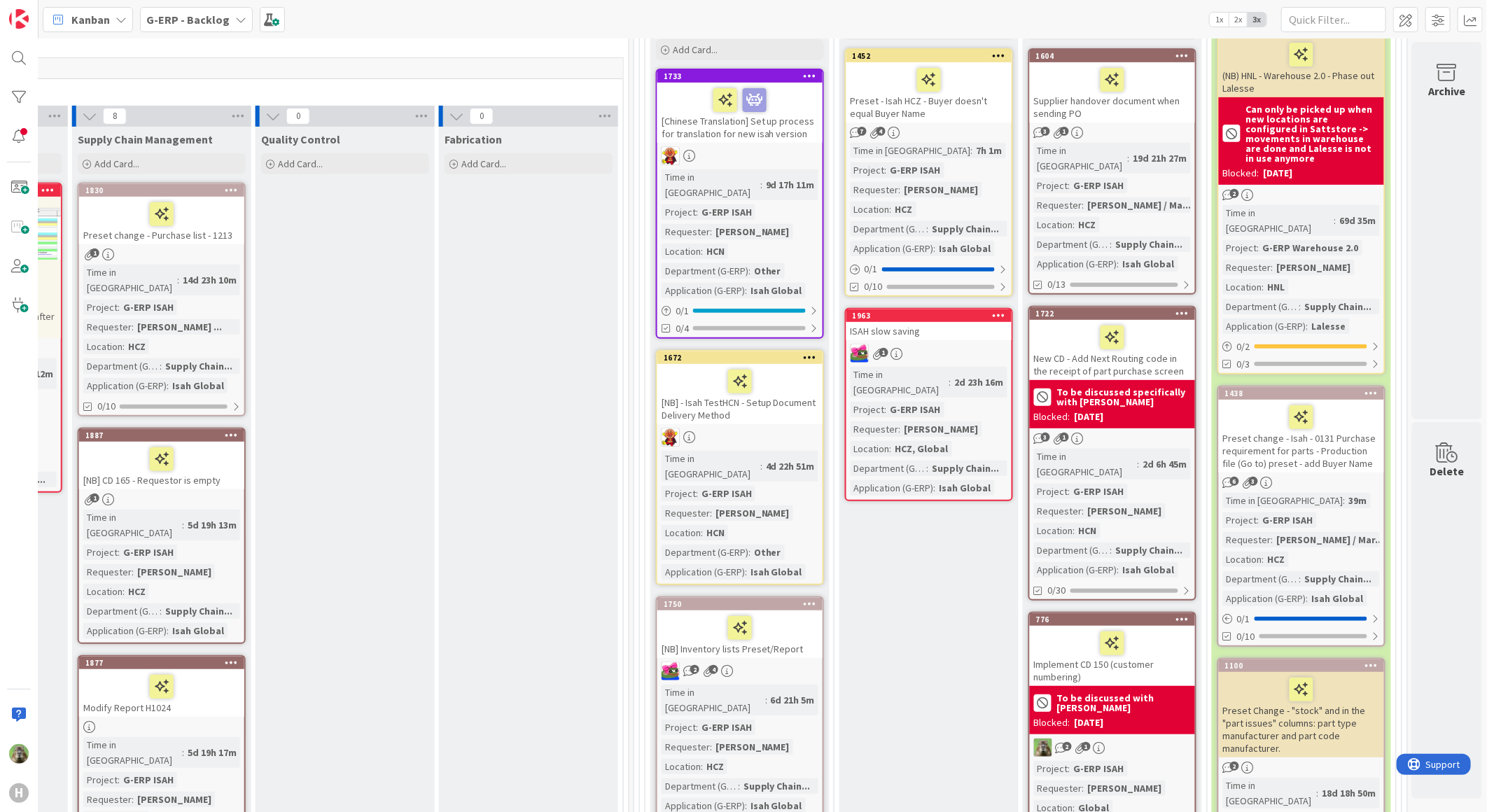
click at [212, 17] on b "G-ERP - Backlog" at bounding box center [188, 20] width 84 height 14
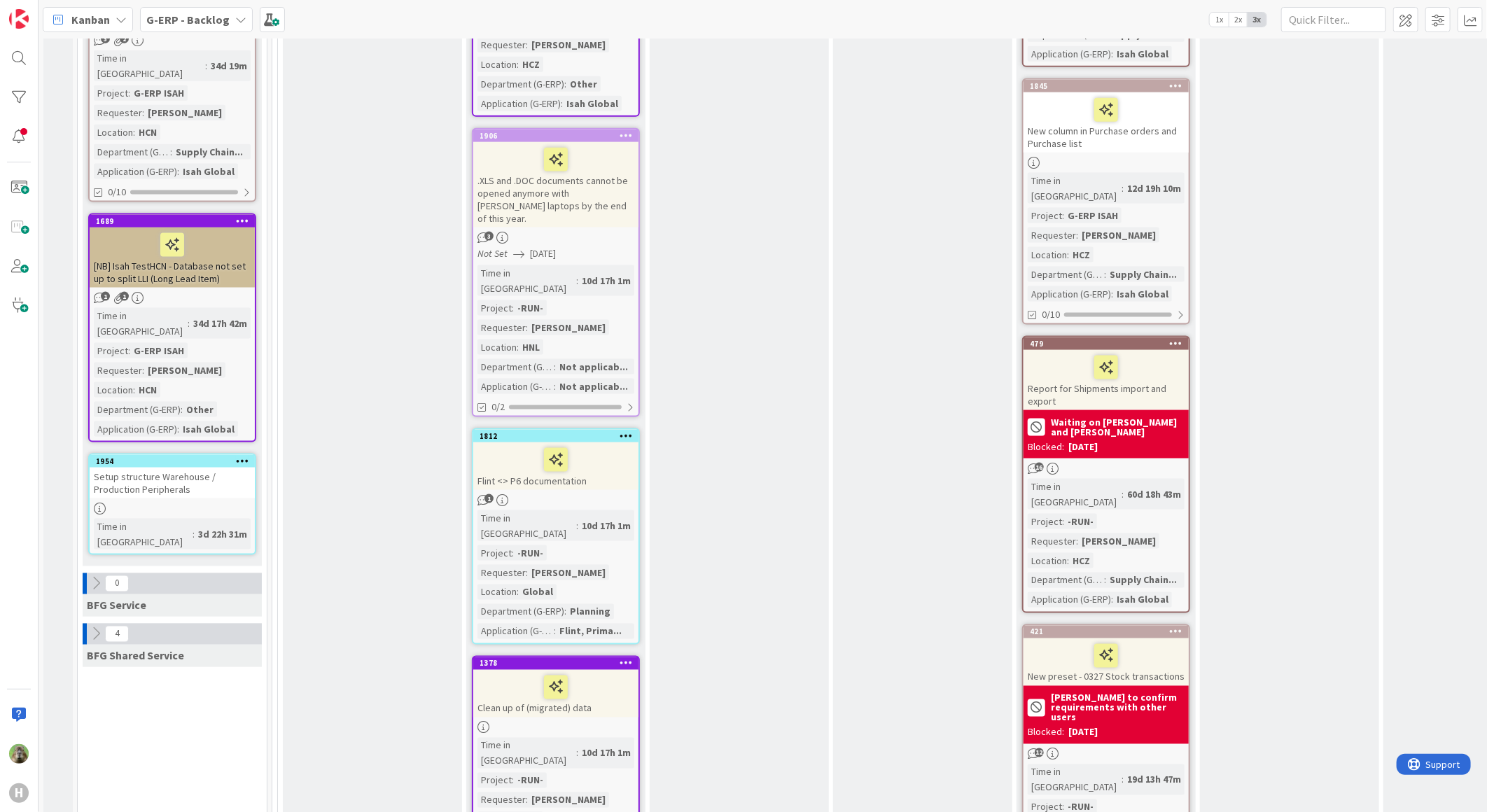
scroll to position [1107, 0]
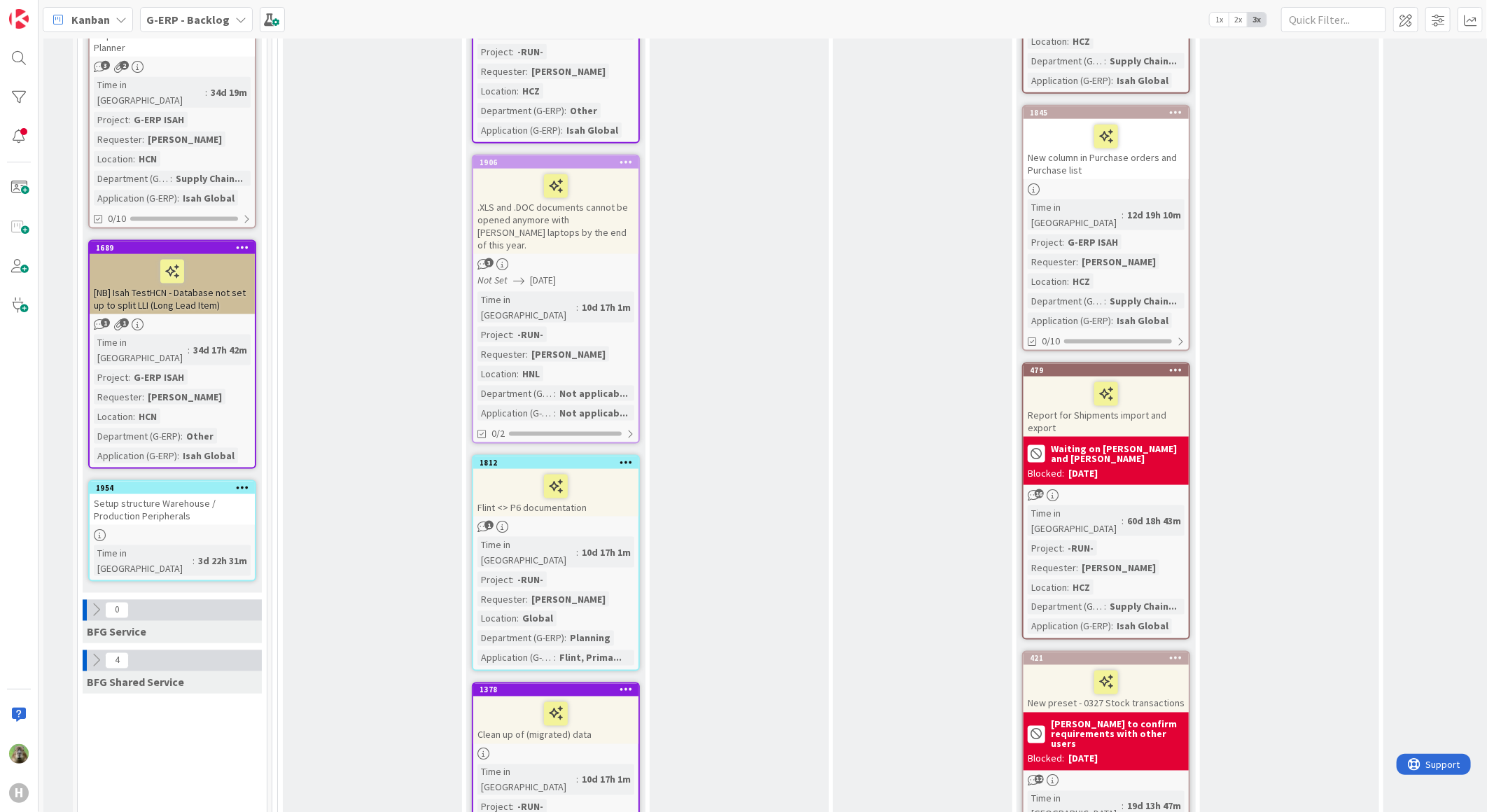
click at [182, 494] on div "Setup structure Warehouse / Production Peripherals" at bounding box center [173, 509] width 166 height 31
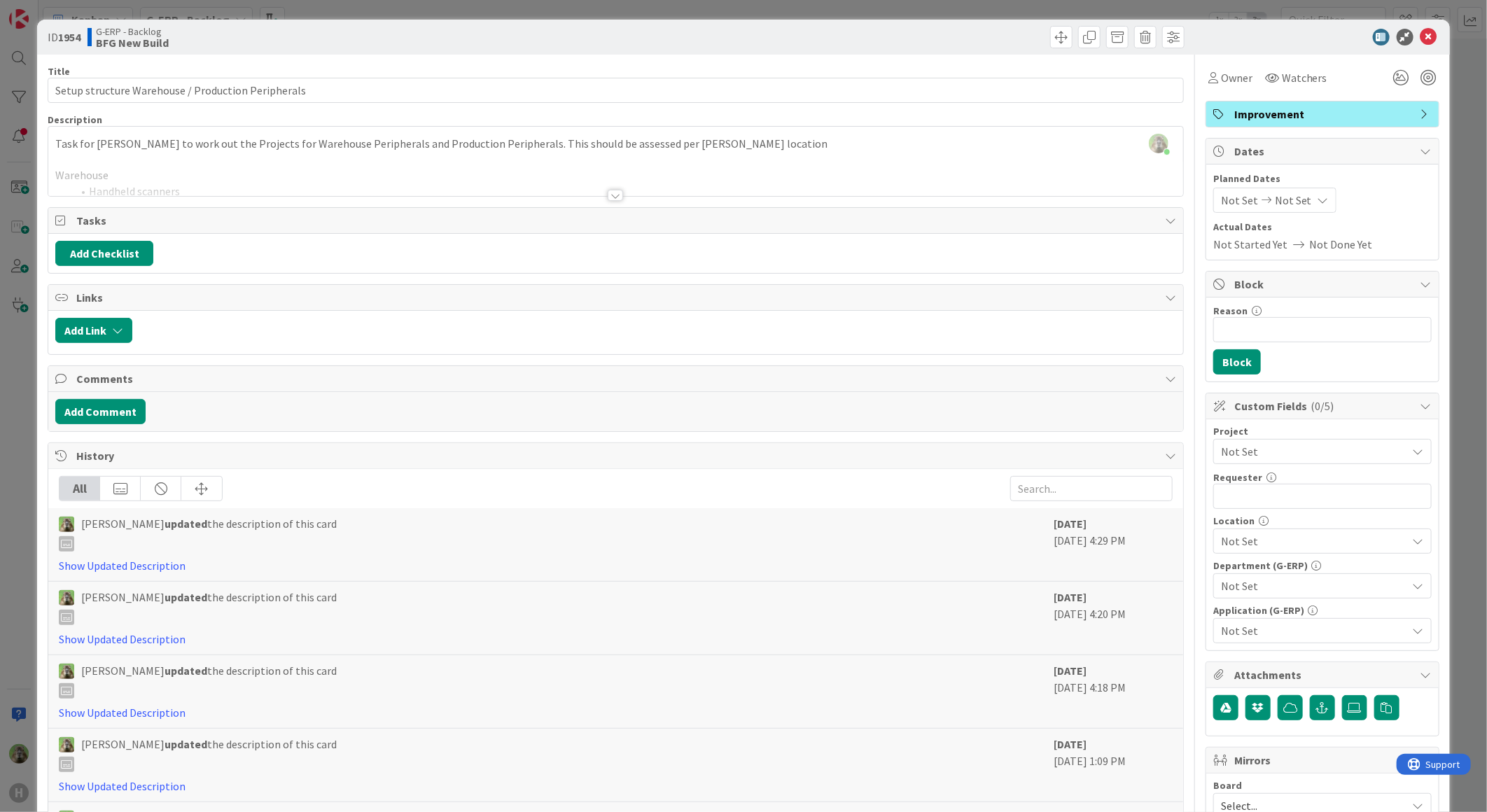
click at [607, 197] on div at bounding box center [615, 195] width 15 height 11
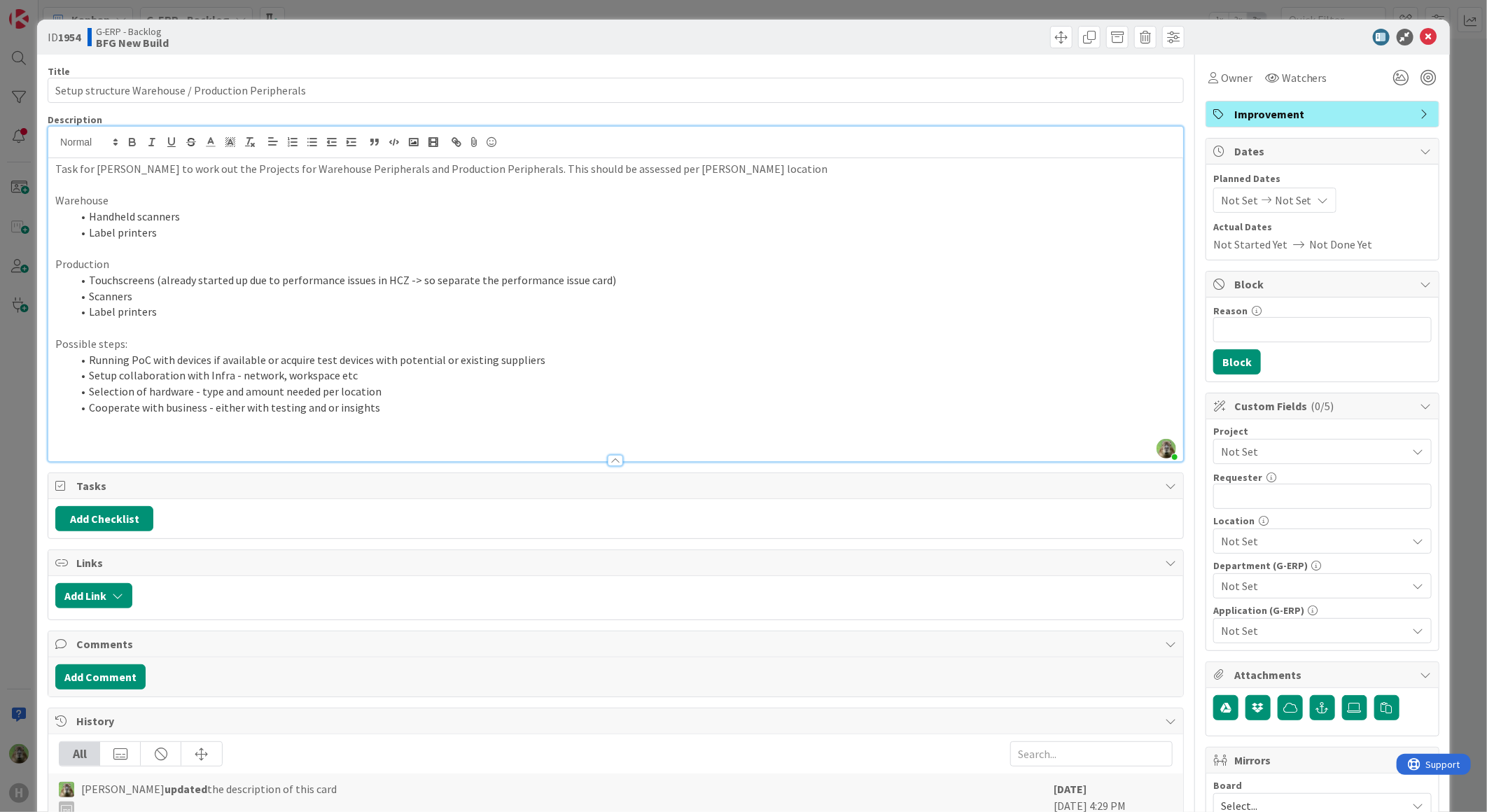
click at [22, 504] on div "ID 1954 G-ERP - Backlog BFG New Build Title 50 / 128 Setup structure Warehouse …" at bounding box center [744, 406] width 1487 height 812
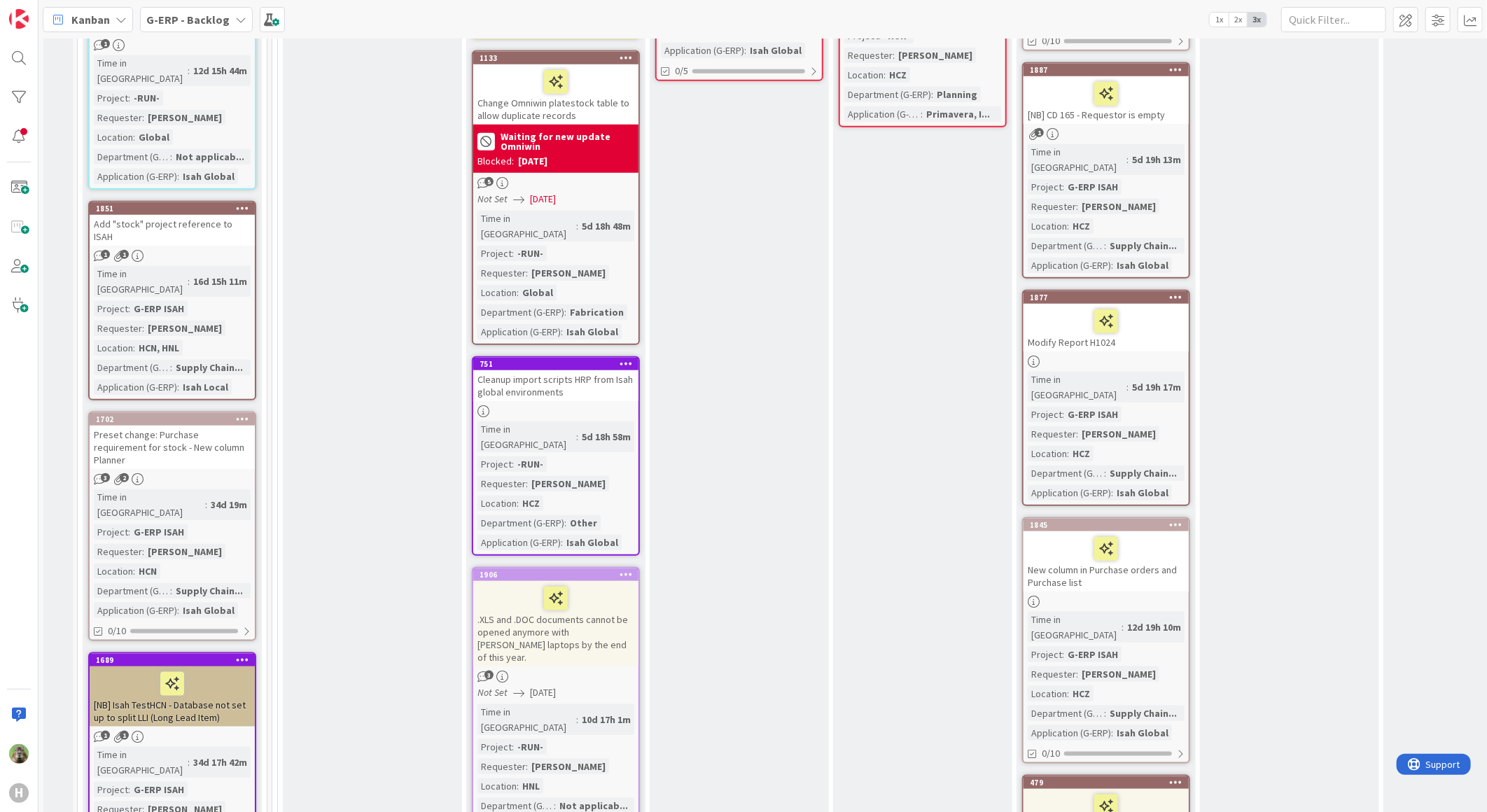
scroll to position [485, 0]
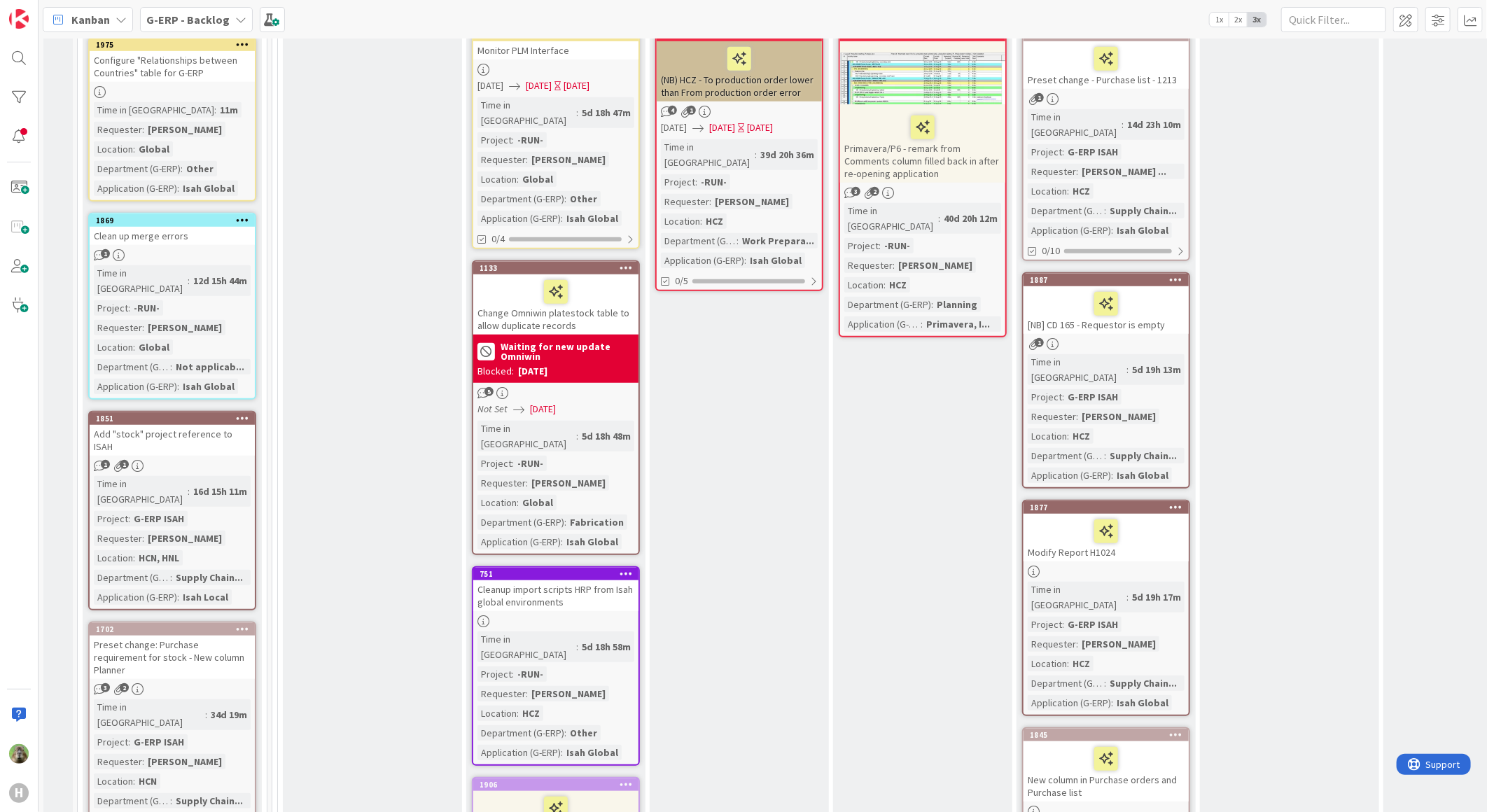
click at [256, 622] on link "1702 Preset change: Purchase requirement for stock - New column Planner 3 2 Tim…" at bounding box center [172, 736] width 168 height 229
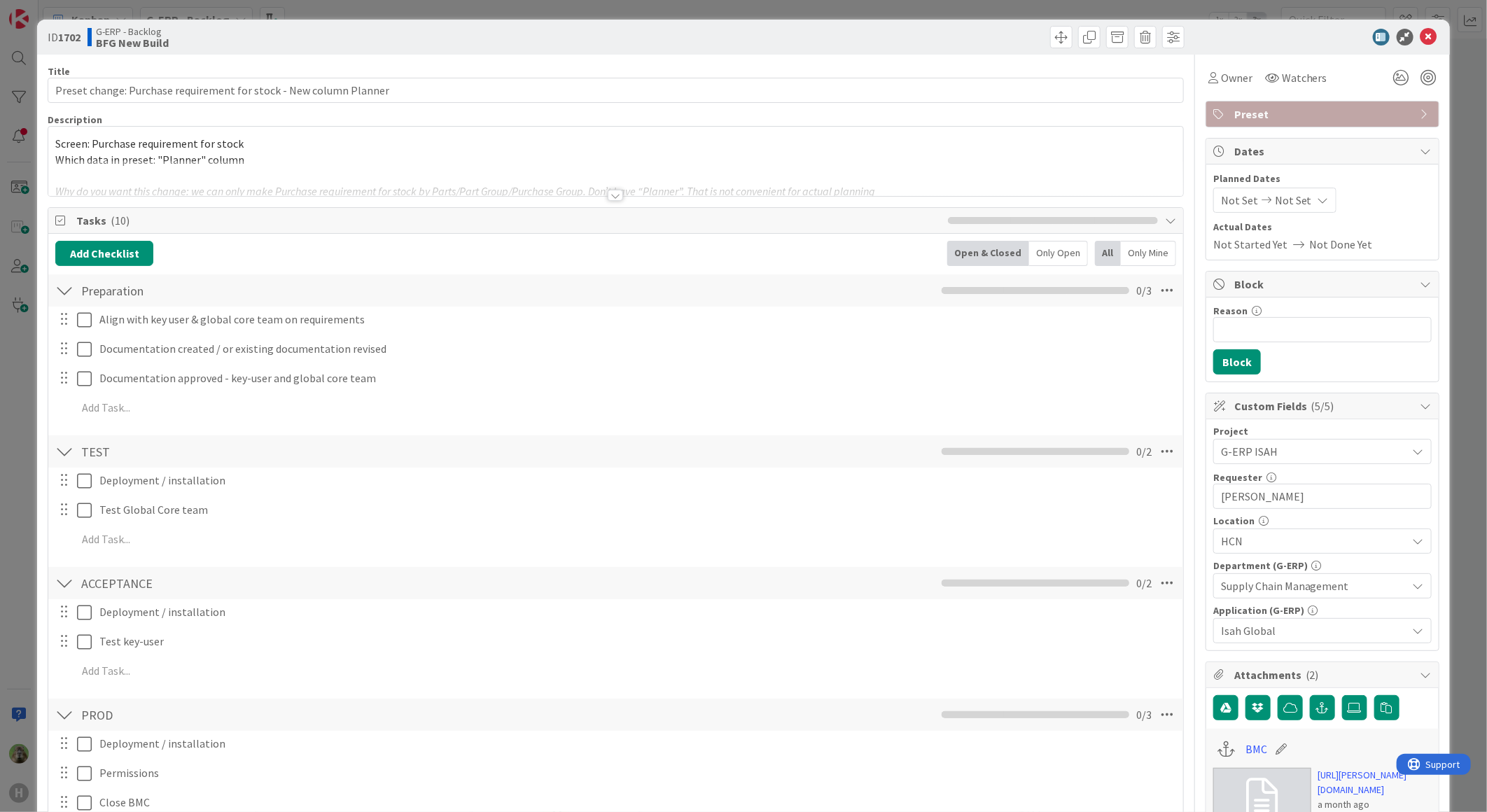
scroll to position [155, 0]
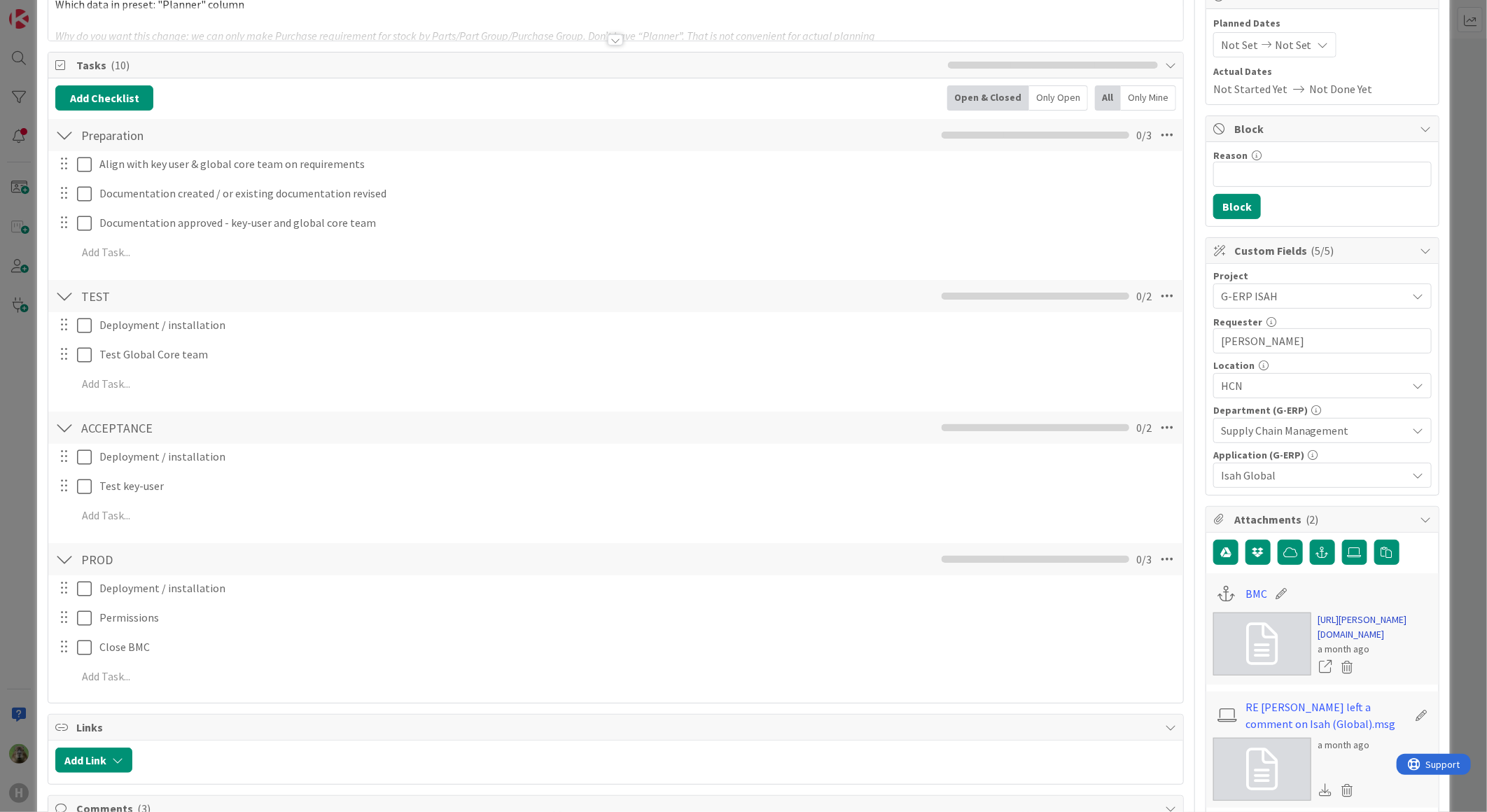
click at [1342, 642] on link "https://huisman-smartit.onbmc.com/smartit/app/#/workorder/AGGF4KX6HRENQATBGGRET…" at bounding box center [1375, 627] width 113 height 29
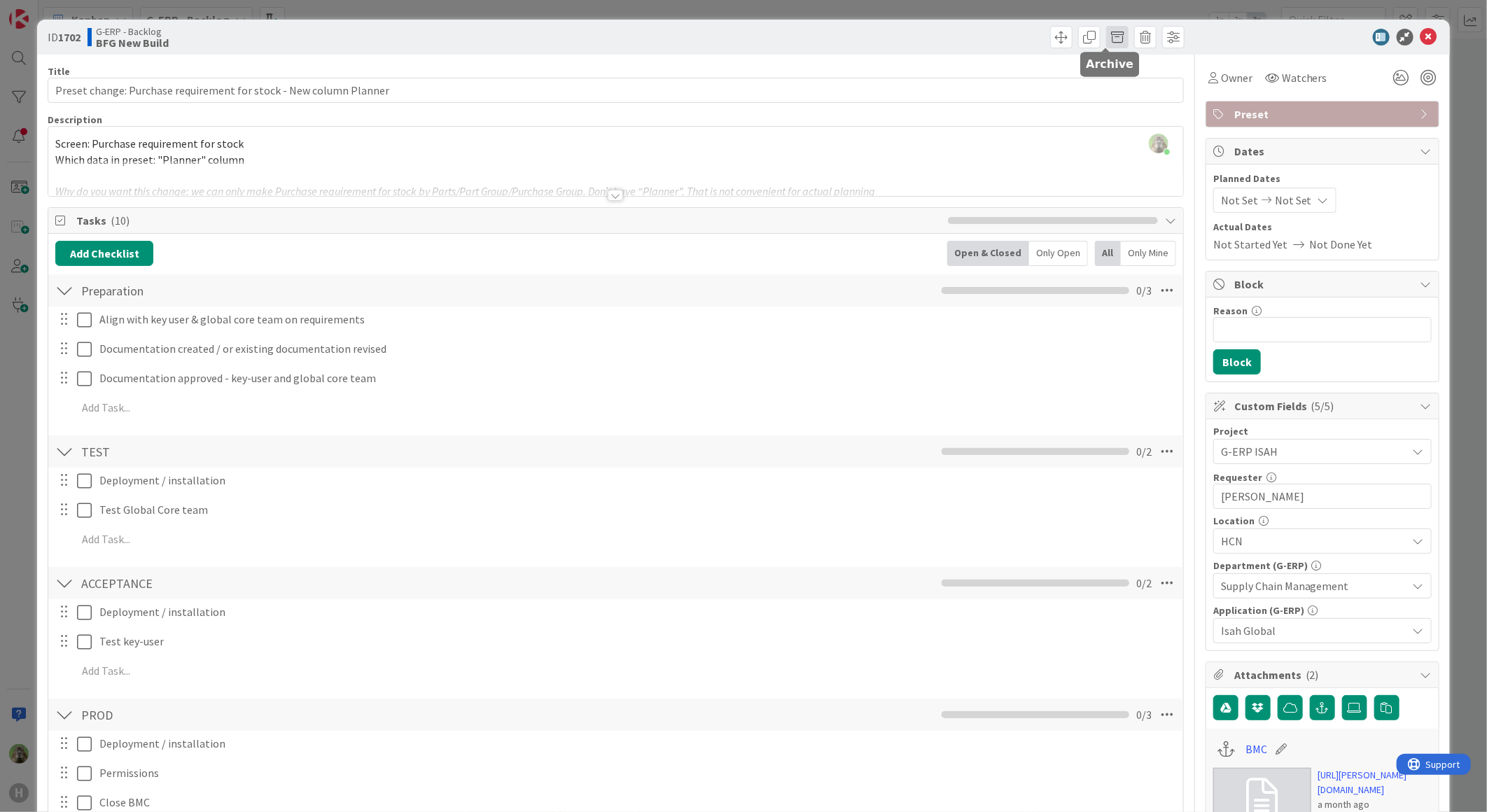
click at [1115, 44] on span at bounding box center [1117, 37] width 22 height 22
click at [1113, 102] on button "Archive" at bounding box center [1140, 103] width 55 height 25
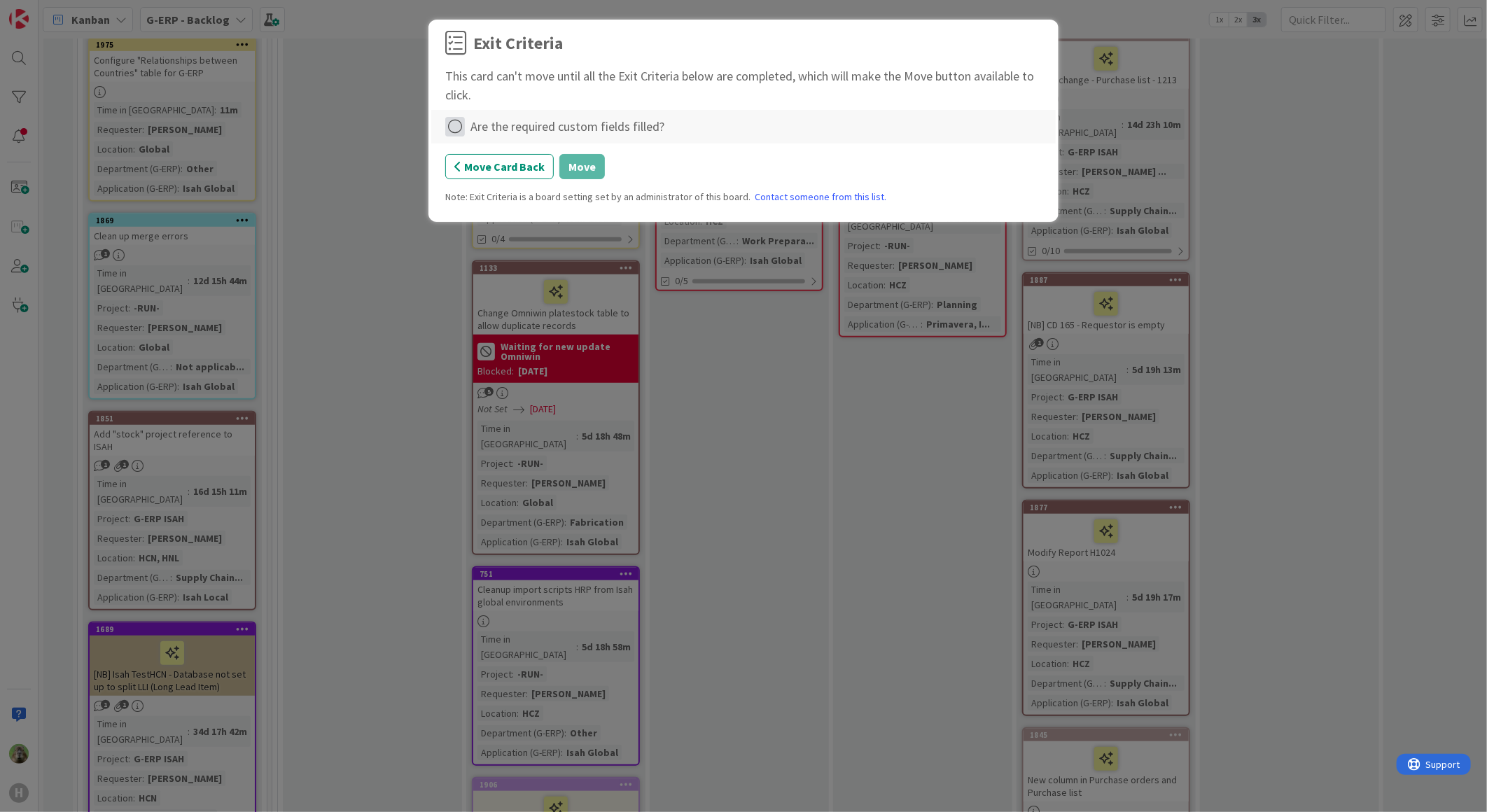
click at [455, 119] on icon at bounding box center [455, 127] width 20 height 20
click at [548, 175] on link "Not Applicable" at bounding box center [533, 176] width 175 height 21
click at [575, 166] on button "Move" at bounding box center [582, 166] width 45 height 25
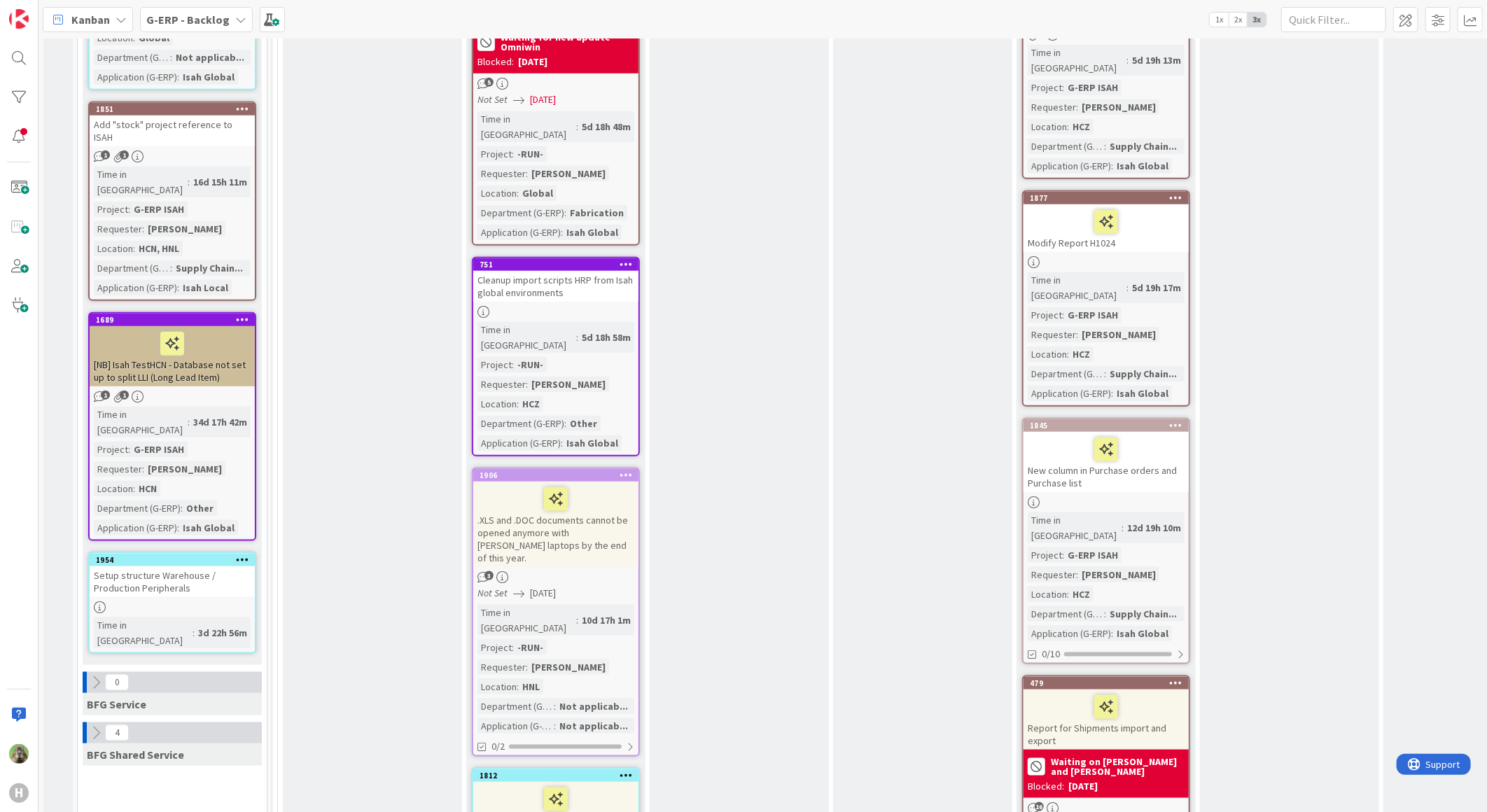
scroll to position [796, 0]
click at [221, 565] on div "Setup structure Warehouse / Production Peripherals" at bounding box center [173, 580] width 166 height 31
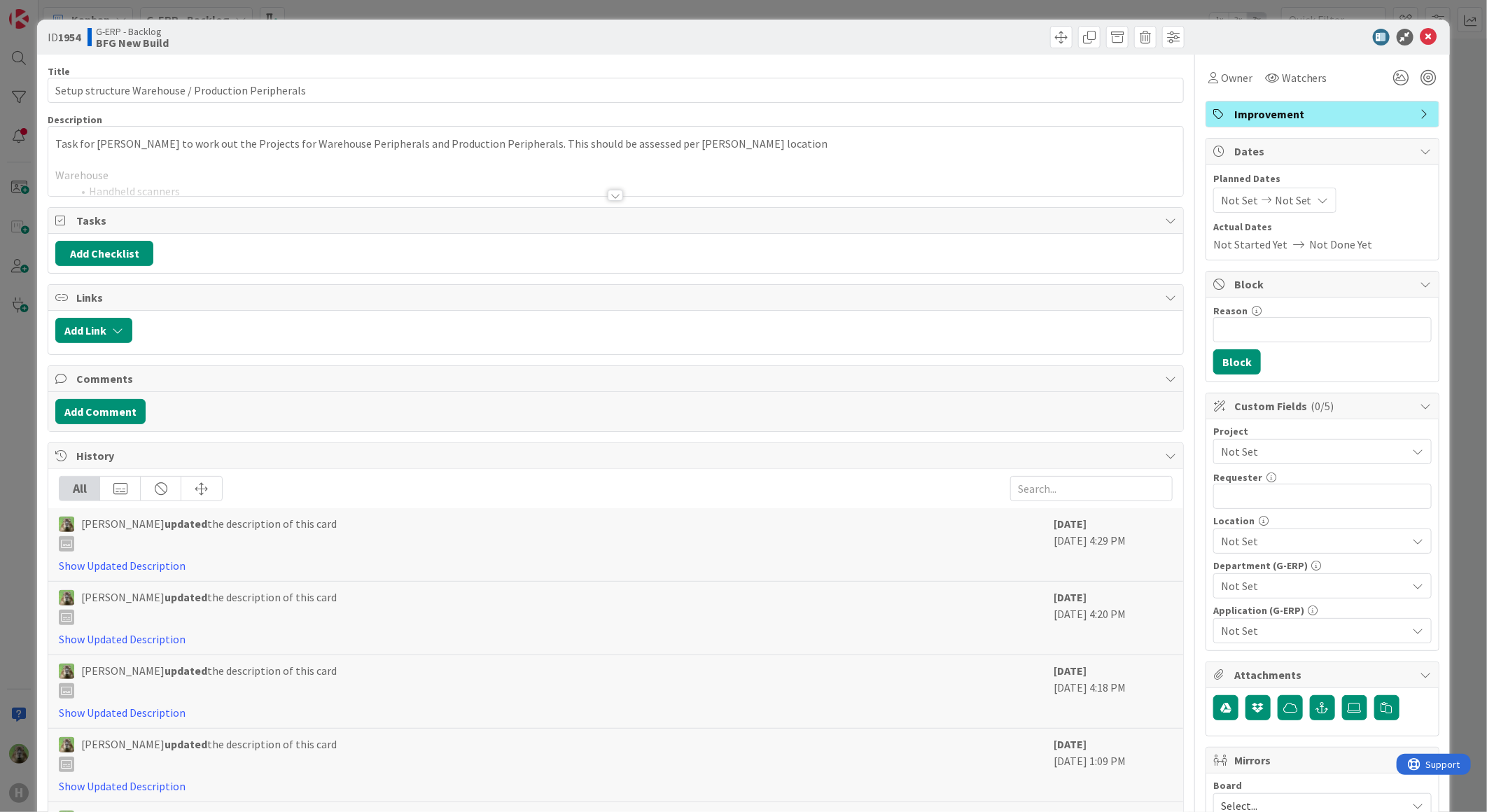
click at [16, 529] on div "ID 1954 G-ERP - Backlog BFG New Build Title 50 / 128 Setup structure Warehouse …" at bounding box center [744, 406] width 1487 height 812
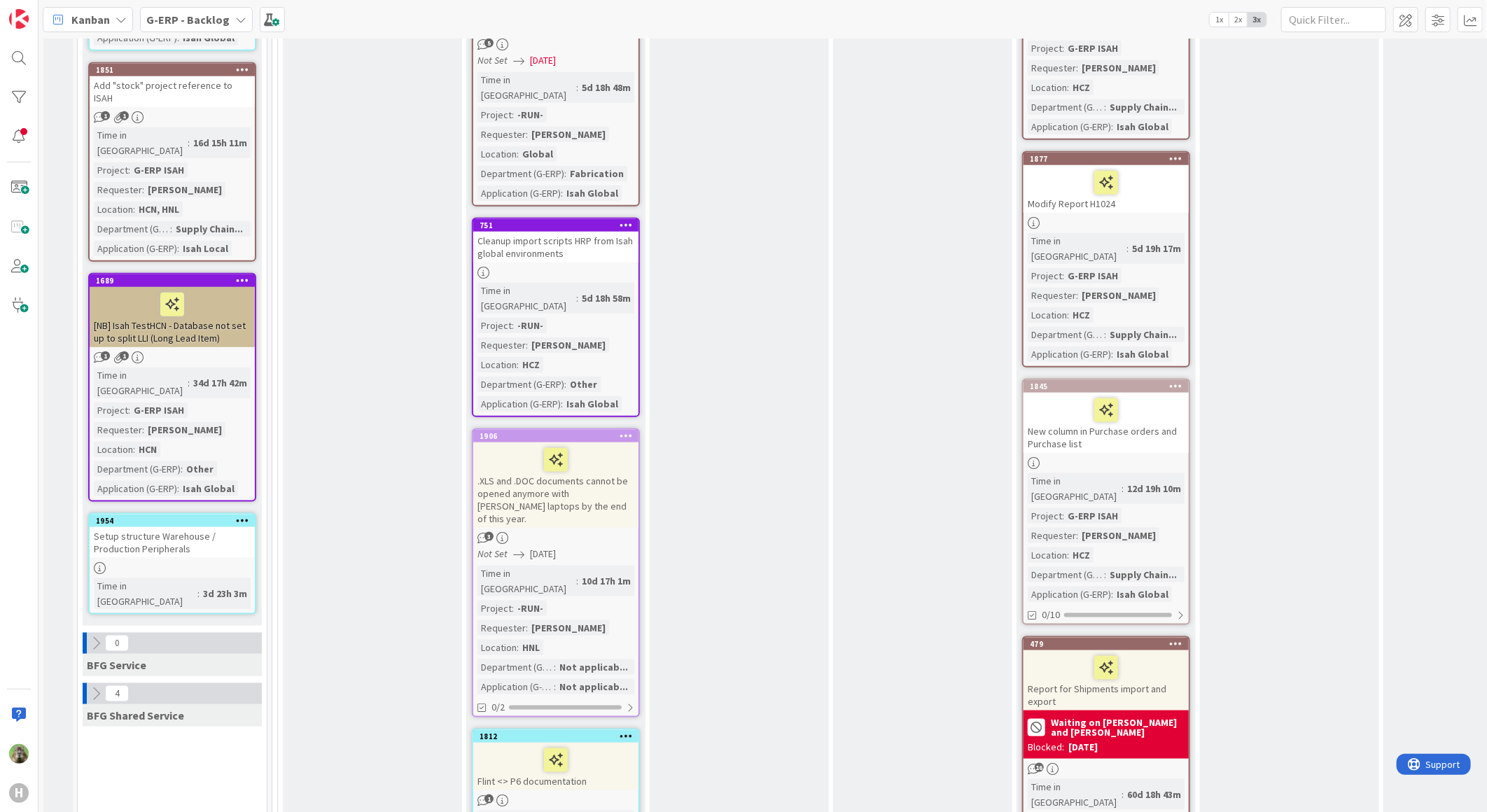
scroll to position [933, 0]
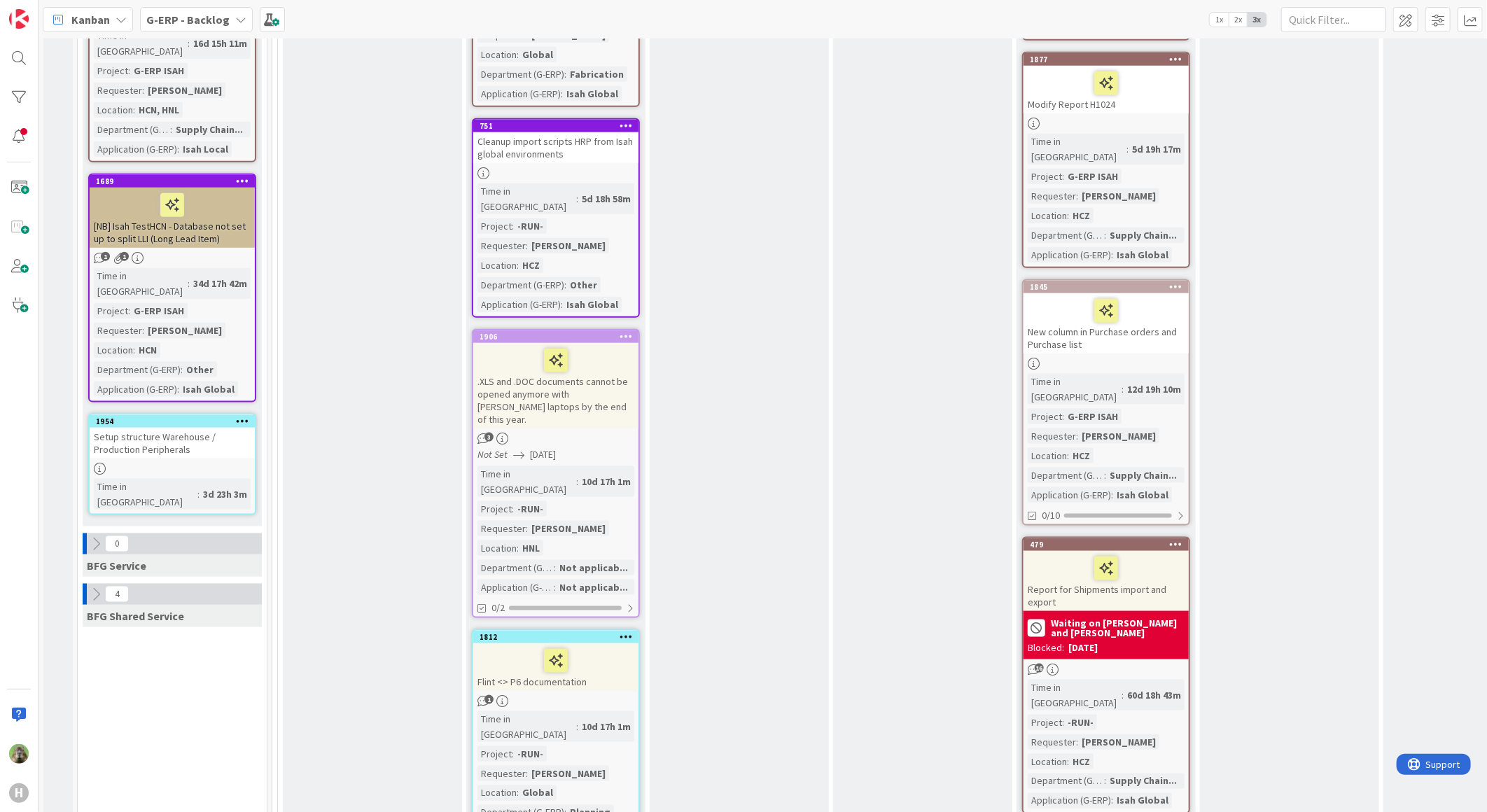
click at [201, 427] on div "Setup structure Warehouse / Production Peripherals" at bounding box center [173, 443] width 166 height 31
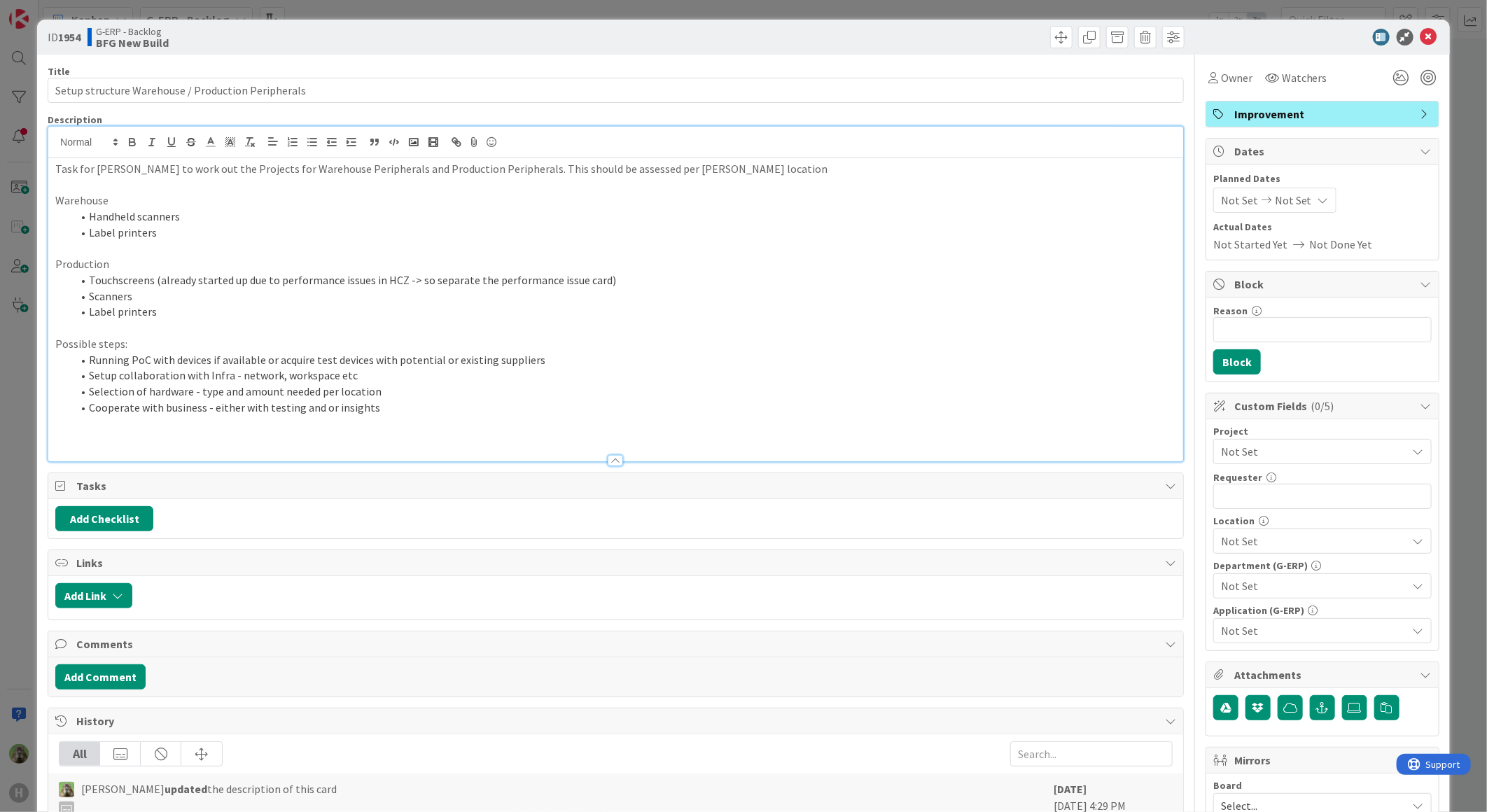
click at [605, 152] on div "Task for Timothy to work out the Projects for Warehouse Peripherals and Product…" at bounding box center [615, 294] width 1134 height 334
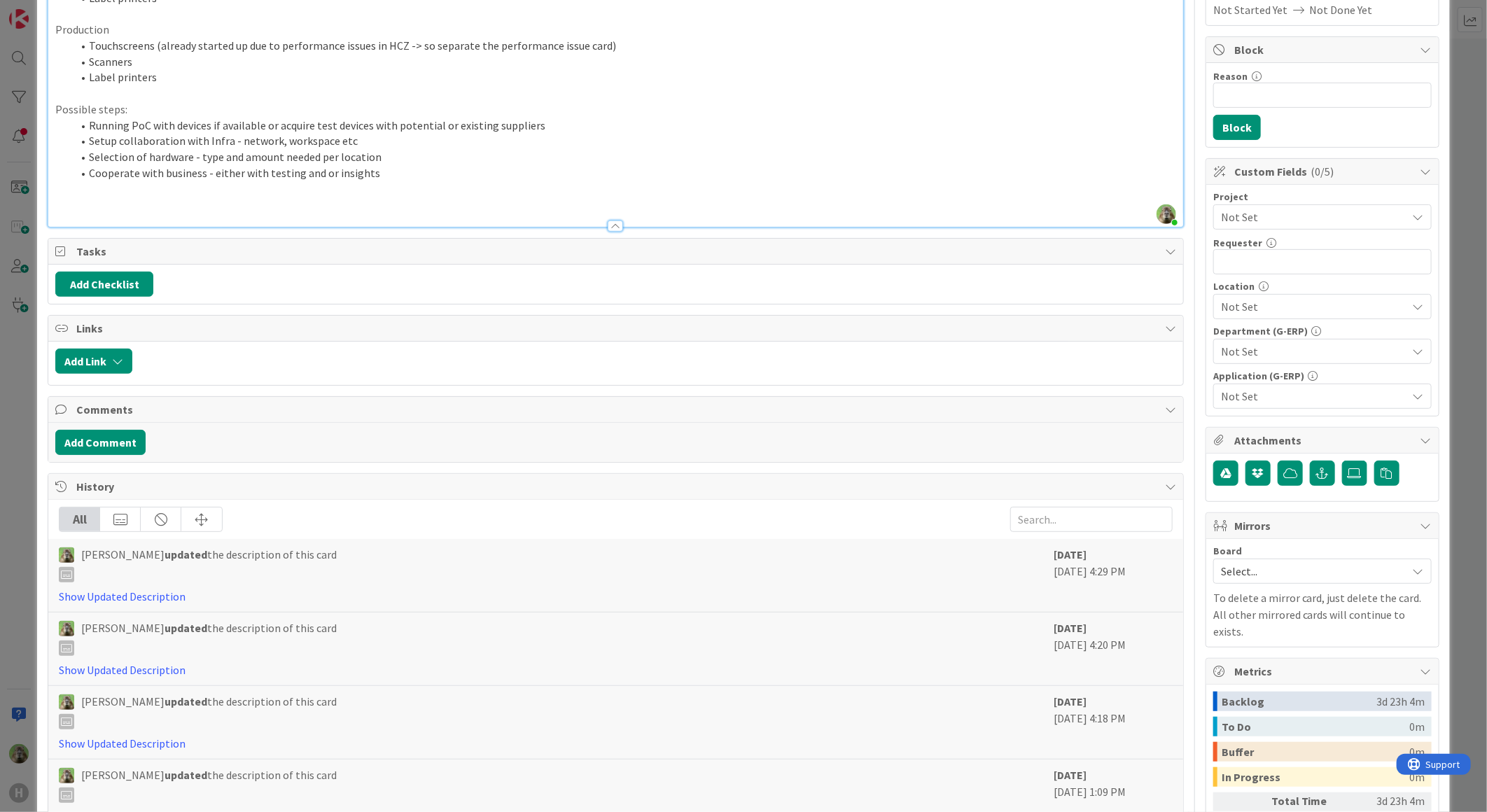
scroll to position [388, 0]
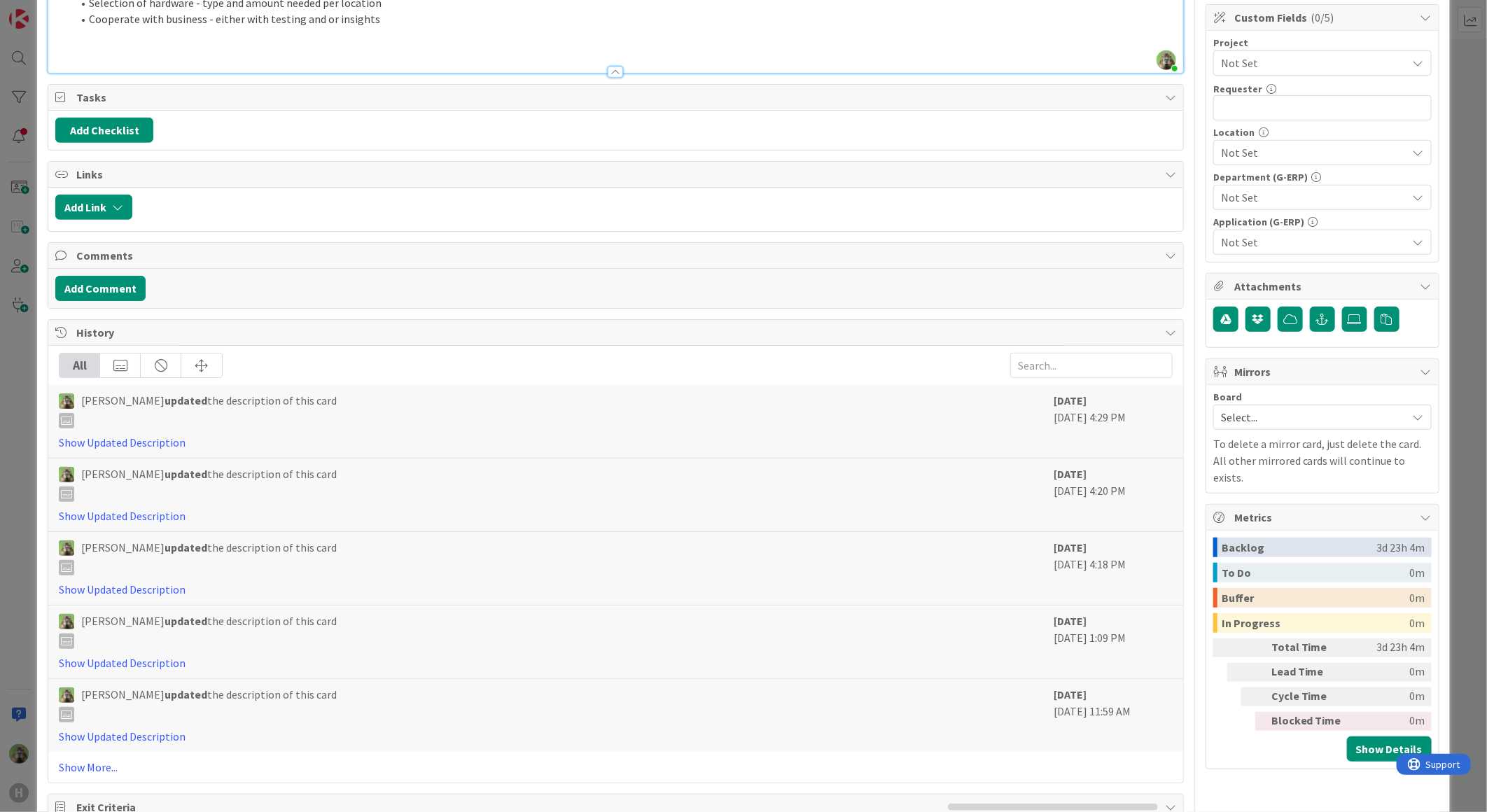
click at [32, 382] on div "ID 1954 G-ERP - Backlog BFG New Build Title 50 / 128 Setup structure Warehouse …" at bounding box center [744, 406] width 1487 height 812
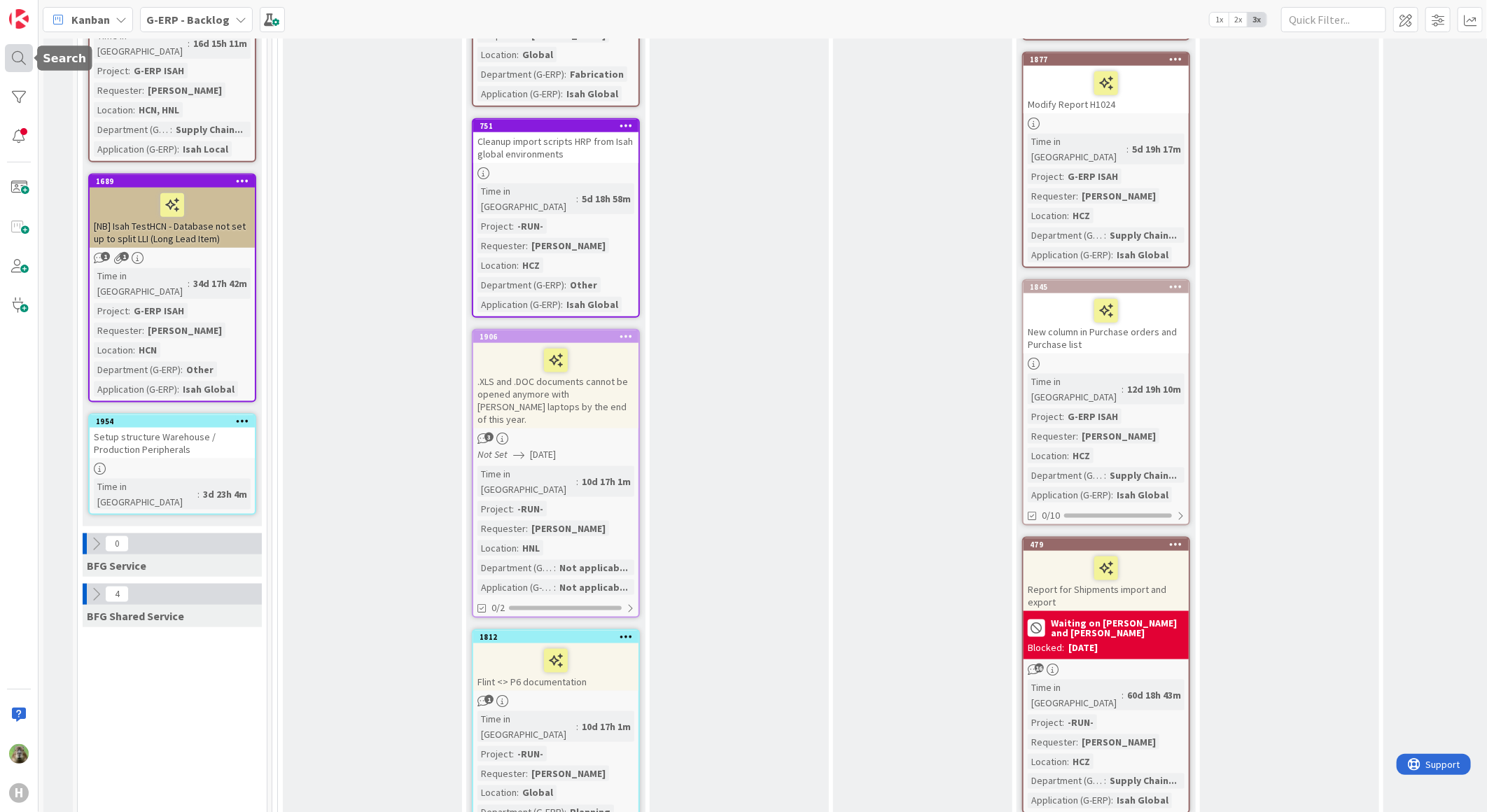
click at [21, 57] on div at bounding box center [18, 57] width 28 height 28
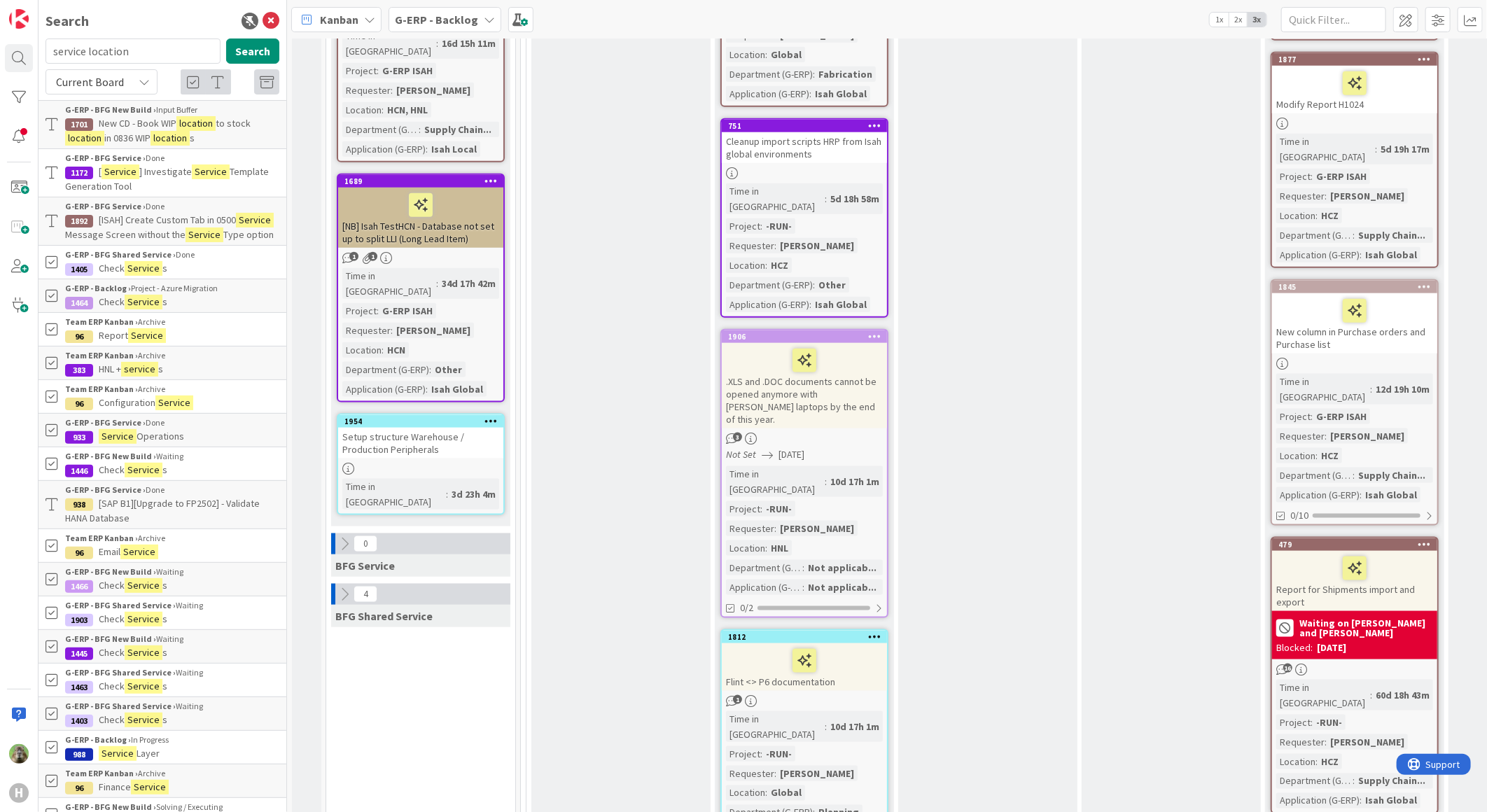
click at [200, 56] on input "service location" at bounding box center [133, 51] width 175 height 25
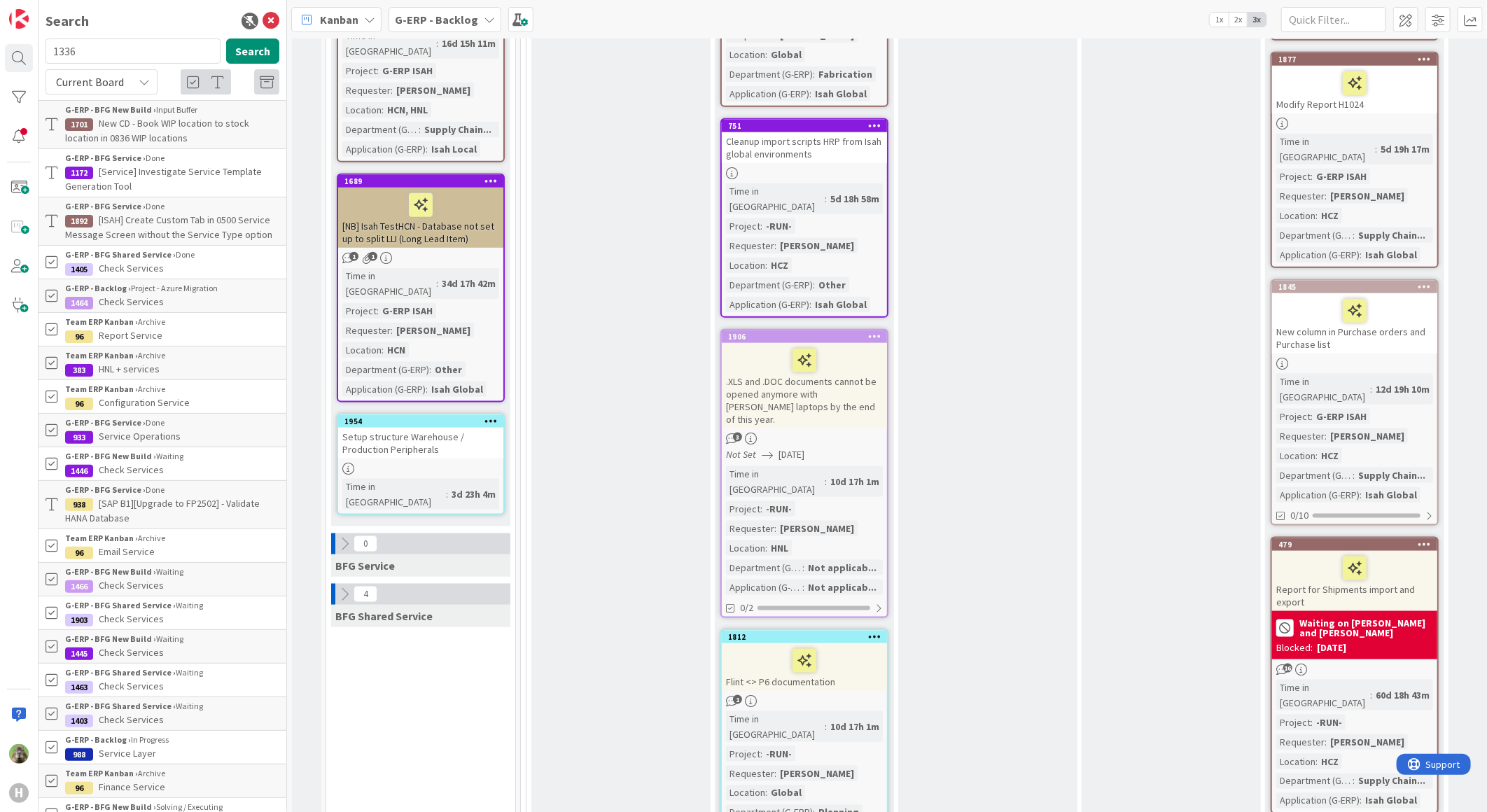
type input "1336"
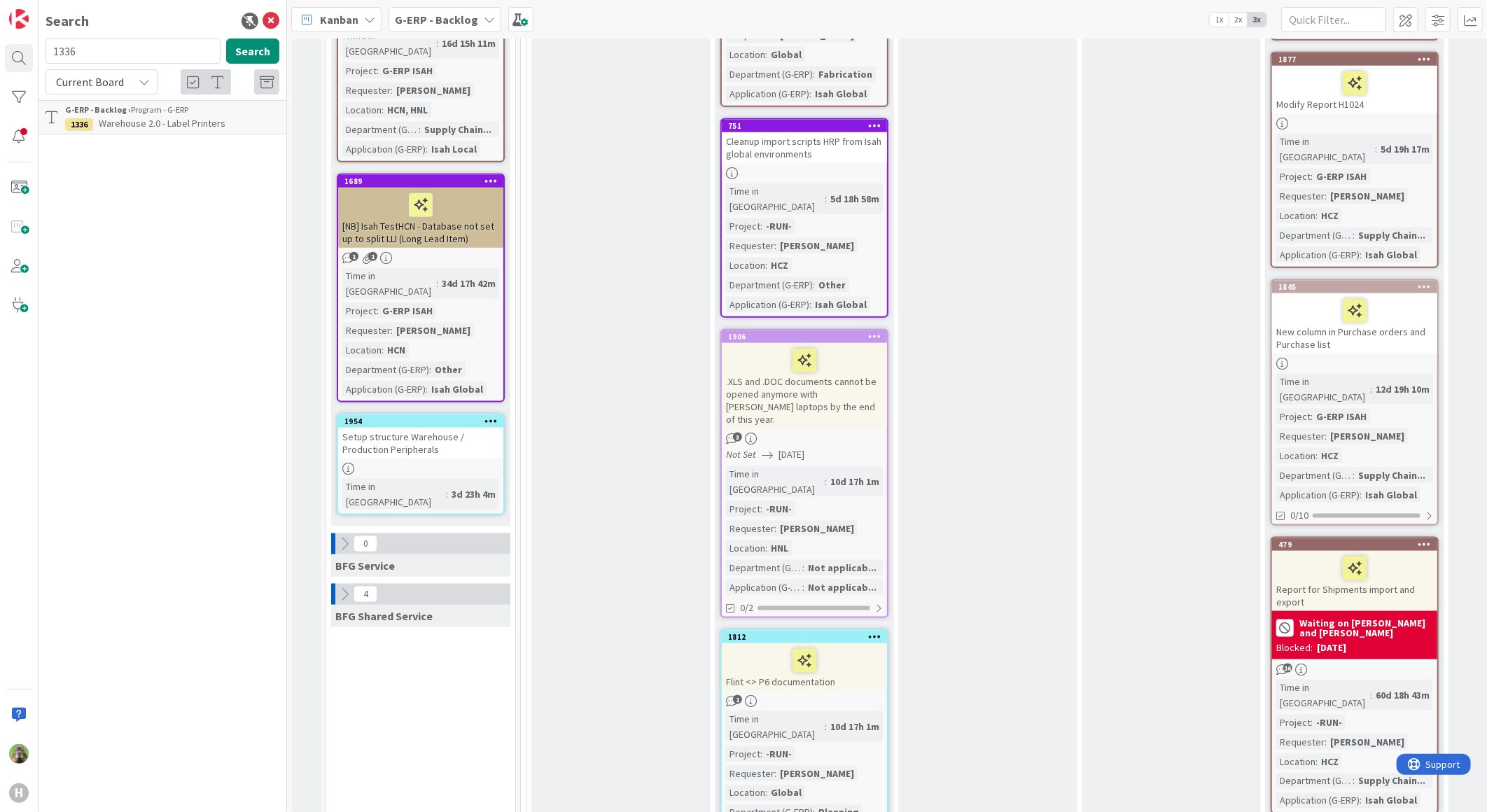
click at [184, 120] on span "Warehouse 2.0 - Label Printers" at bounding box center [162, 123] width 127 height 13
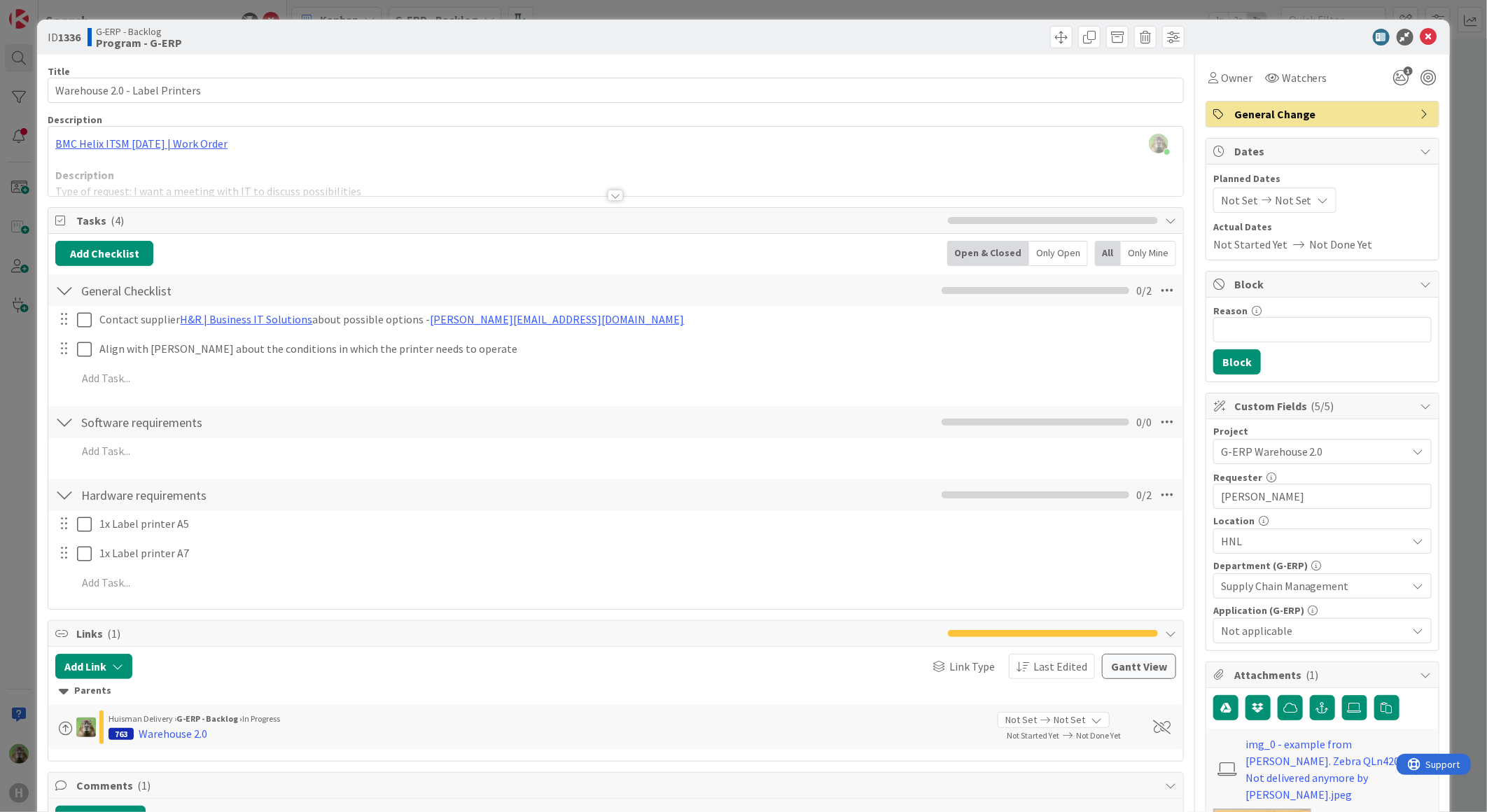
click at [511, 190] on div at bounding box center [615, 178] width 1134 height 36
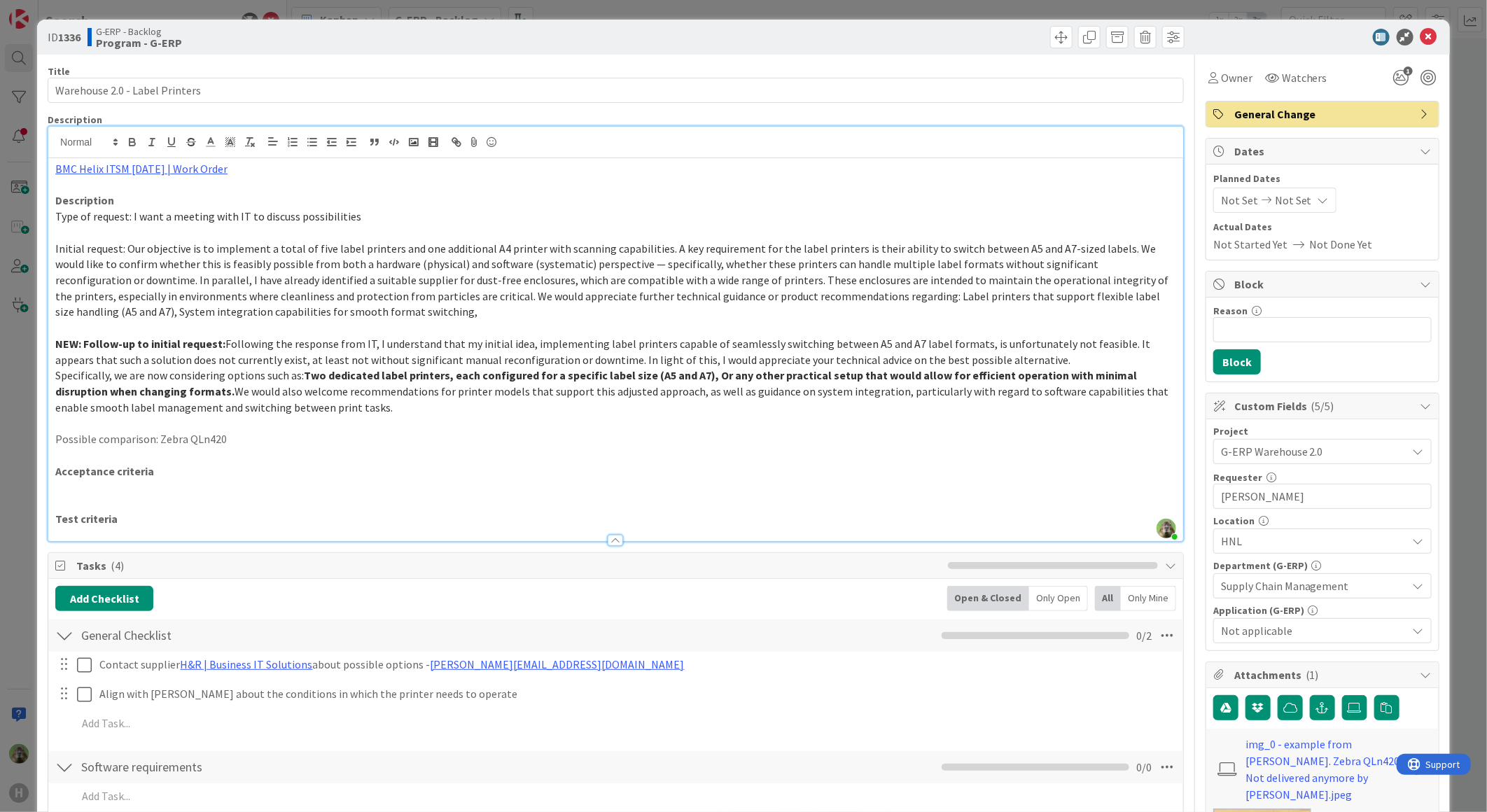
click at [154, 439] on p "Possible comparison: Zebra QLn420" at bounding box center [615, 439] width 1121 height 16
drag, startPoint x: 158, startPoint y: 435, endPoint x: 236, endPoint y: 444, distance: 78.5
click at [236, 444] on p "Possible comparison: Zebra QLn420" at bounding box center [615, 439] width 1121 height 16
copy p "Zebra QLn420"
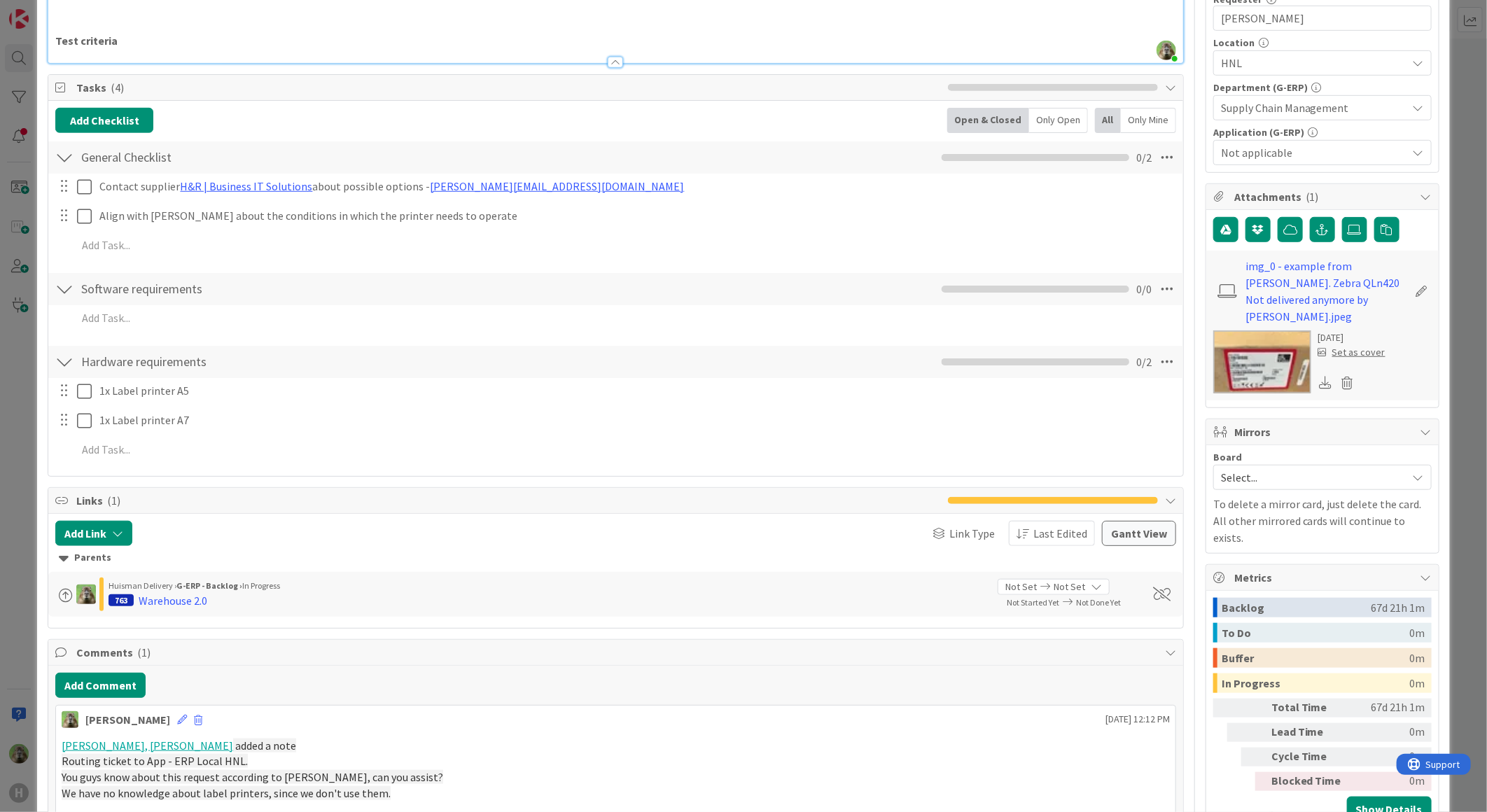
scroll to position [700, 0]
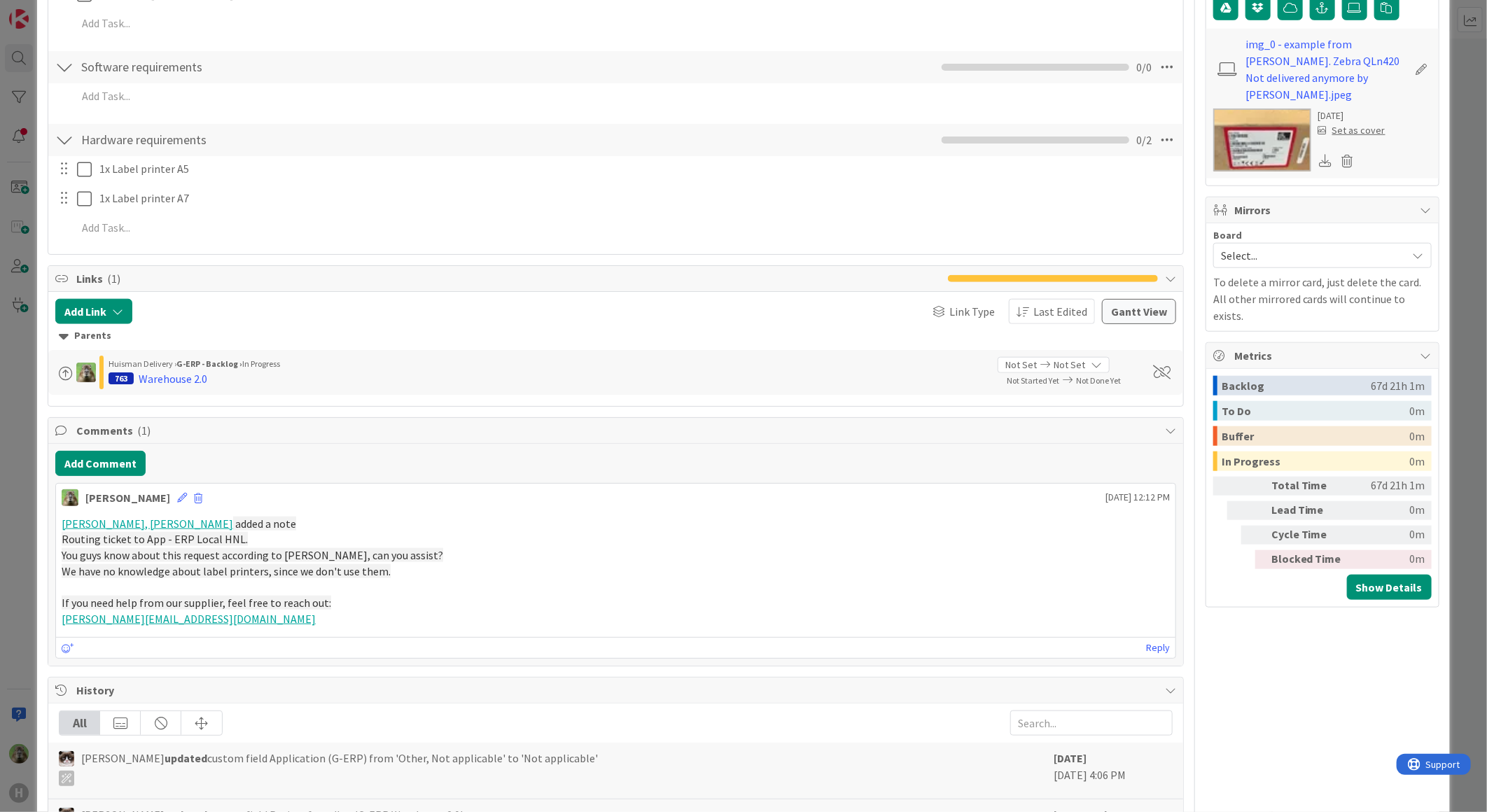
click at [32, 455] on div "ID 1336 G-ERP - Backlog Program - G-ERP Title 30 / 128 Warehouse 2.0 - Label Pr…" at bounding box center [744, 406] width 1487 height 812
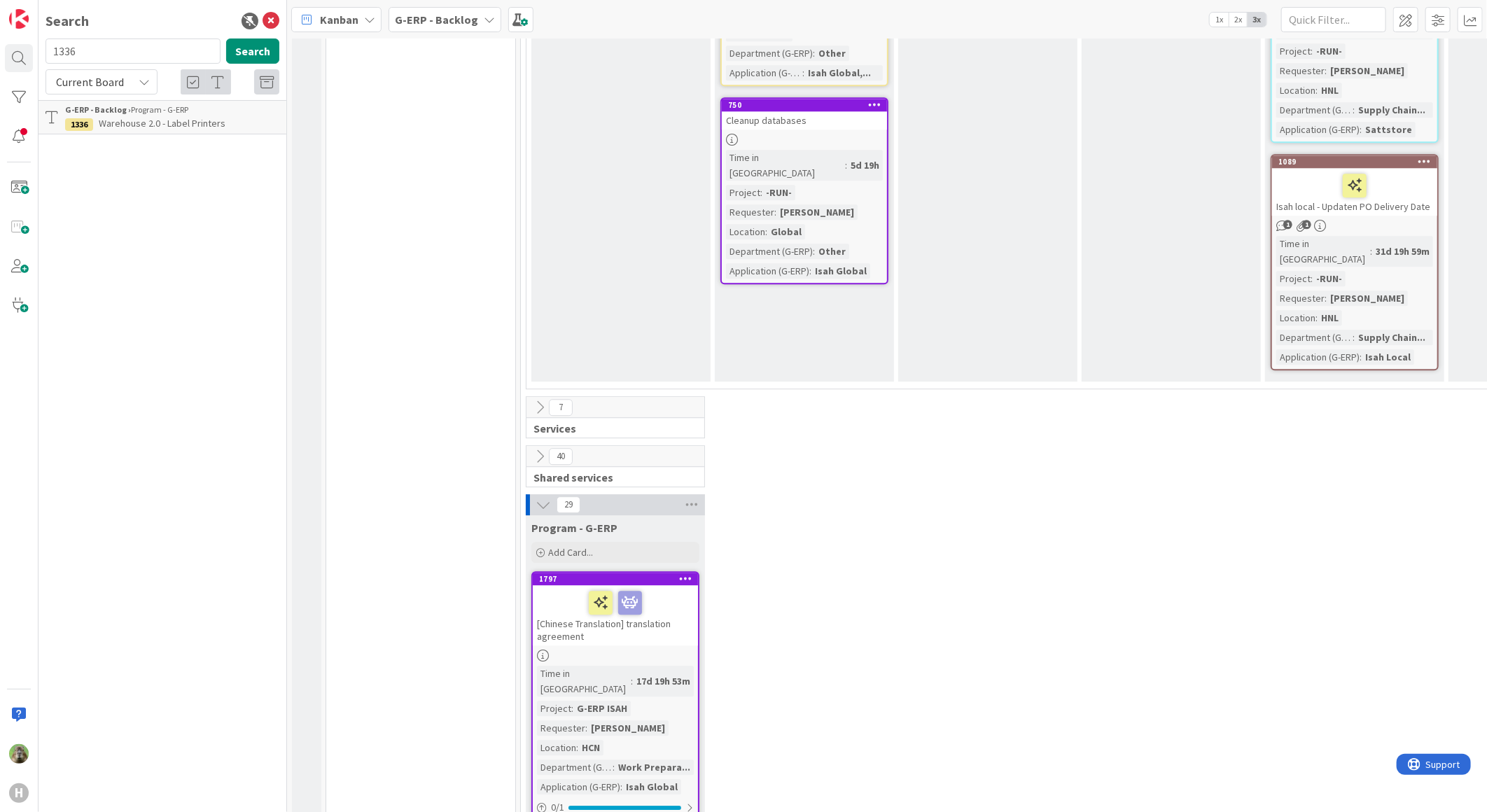
scroll to position [2411, 0]
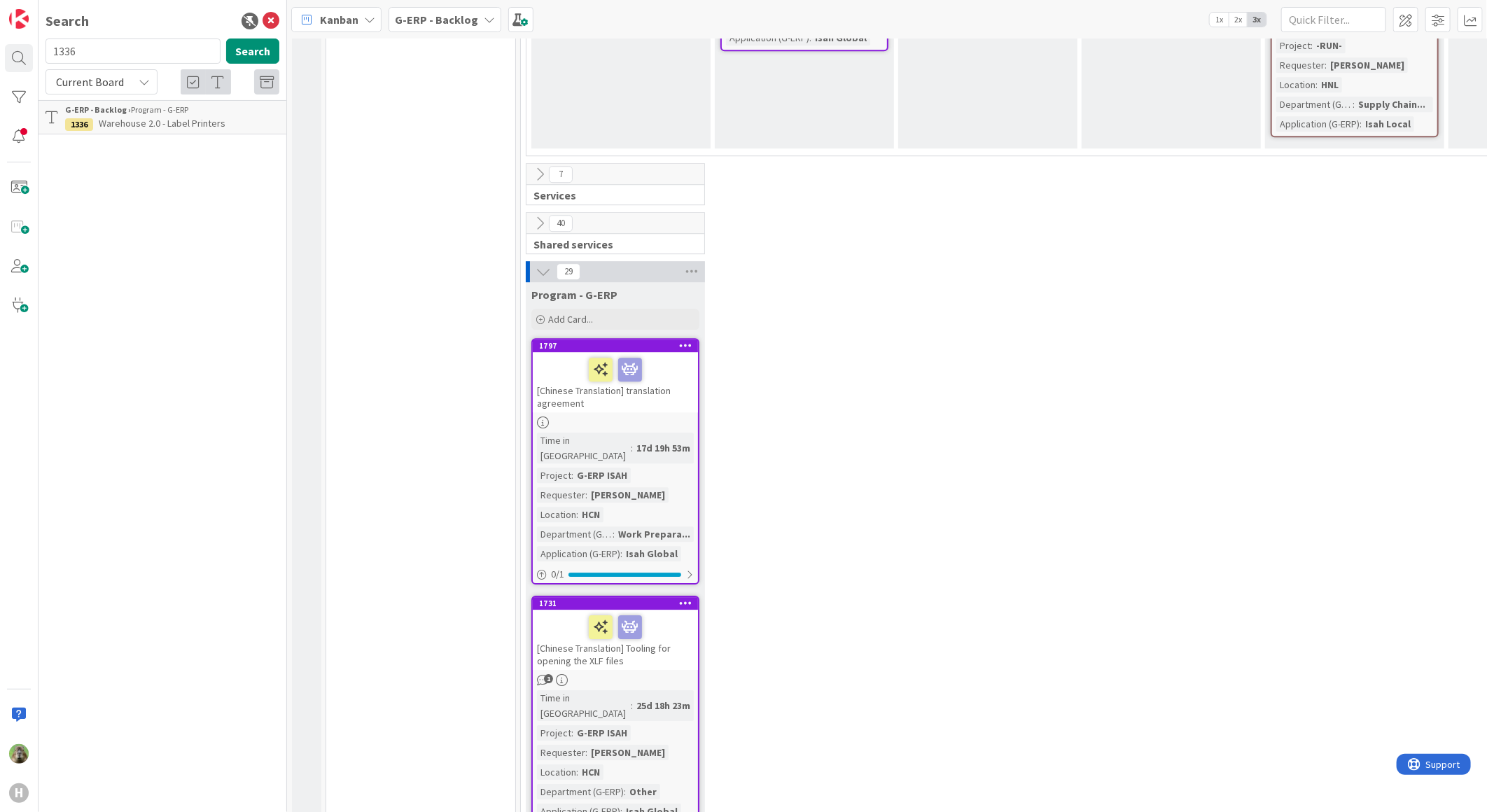
click at [660, 352] on div "[Chinese Translation] translation agreement" at bounding box center [615, 382] width 166 height 61
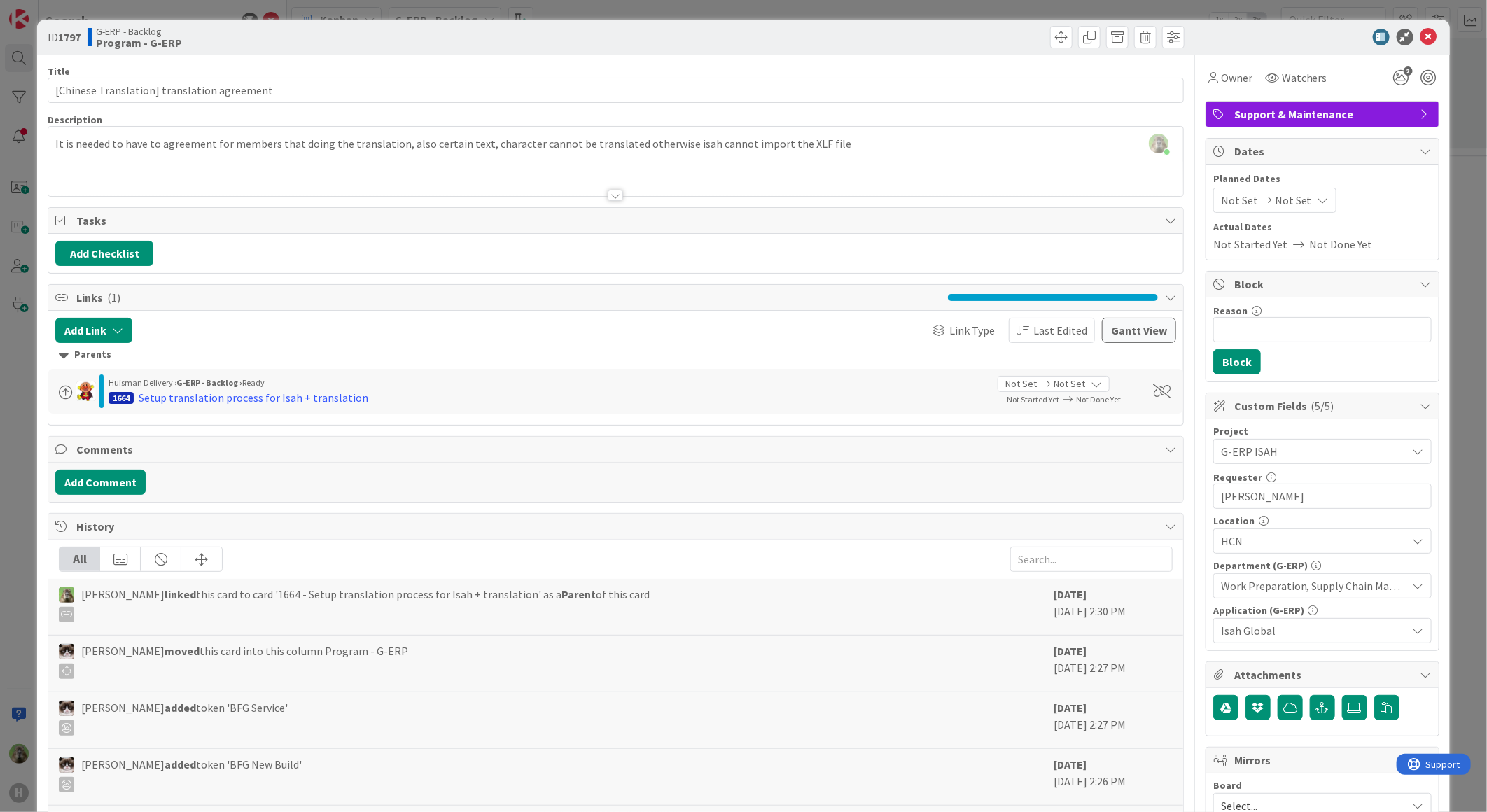
click at [21, 459] on div "ID 1797 G-ERP - Backlog Program - G-ERP Title 44 / 128 [Chinese Translation] tr…" at bounding box center [744, 406] width 1487 height 812
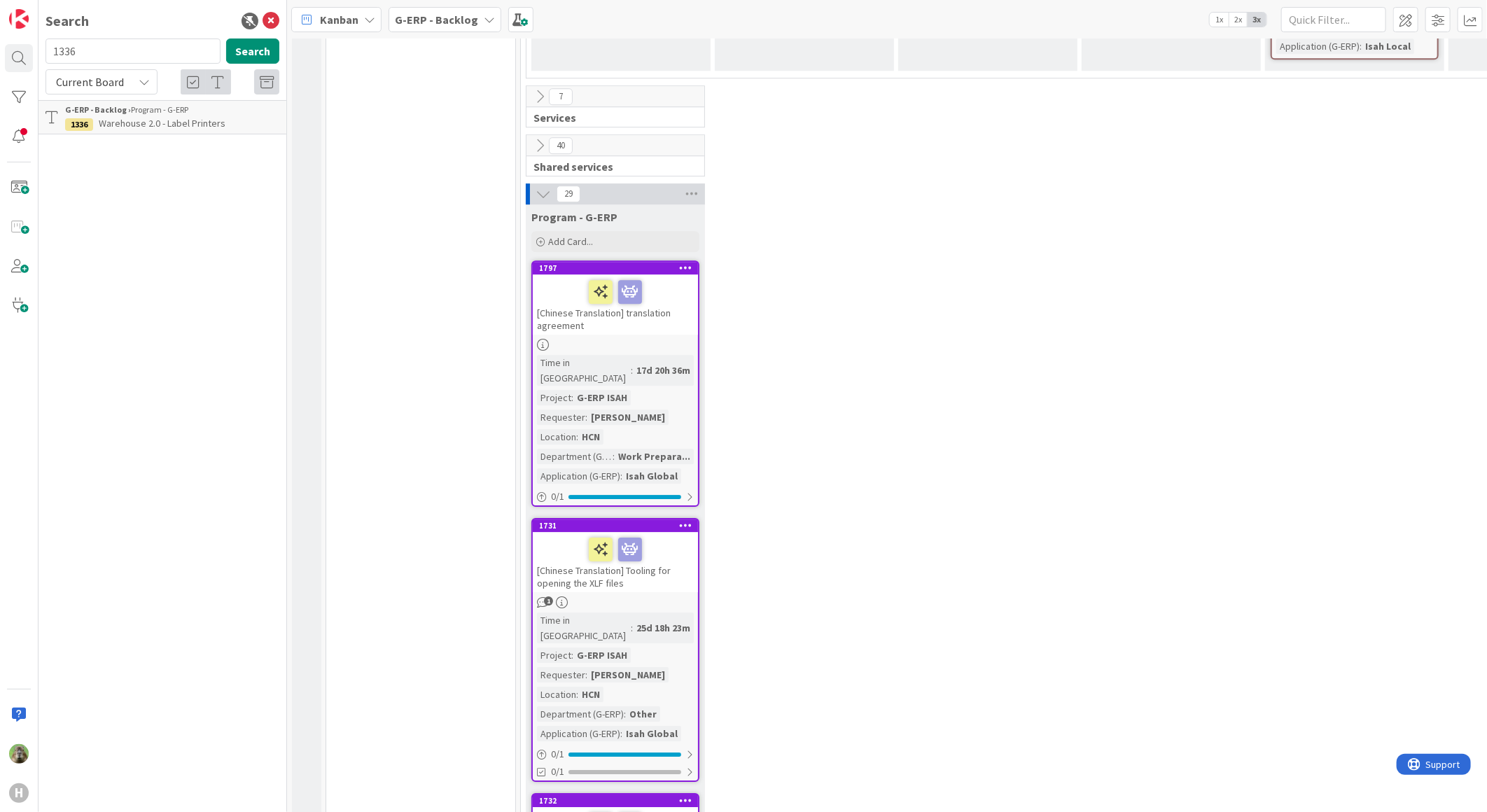
scroll to position [2801, 0]
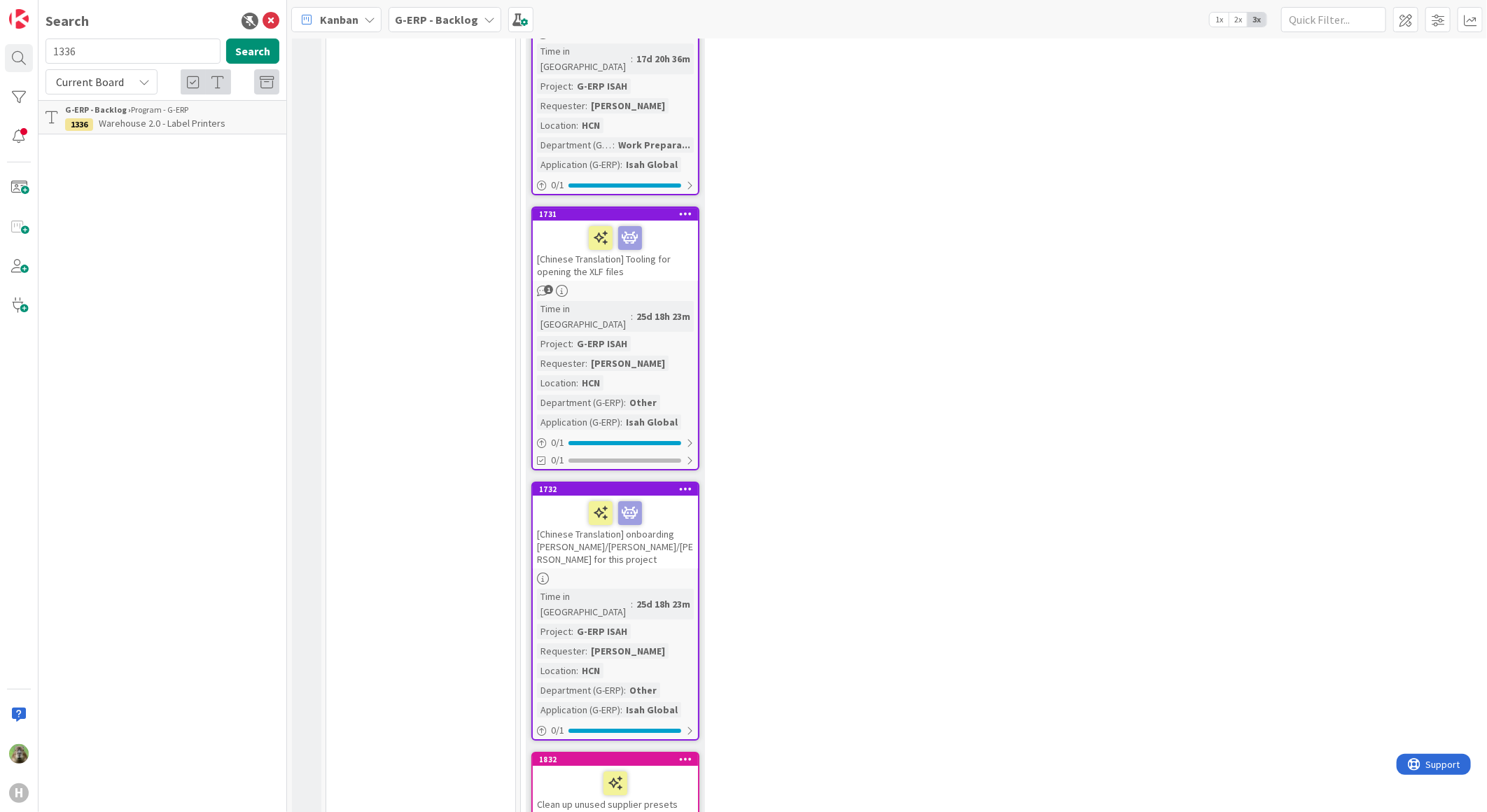
click at [663, 496] on div "[Chinese Translation] onboarding Mia/Alex/Leo for this project" at bounding box center [615, 532] width 166 height 72
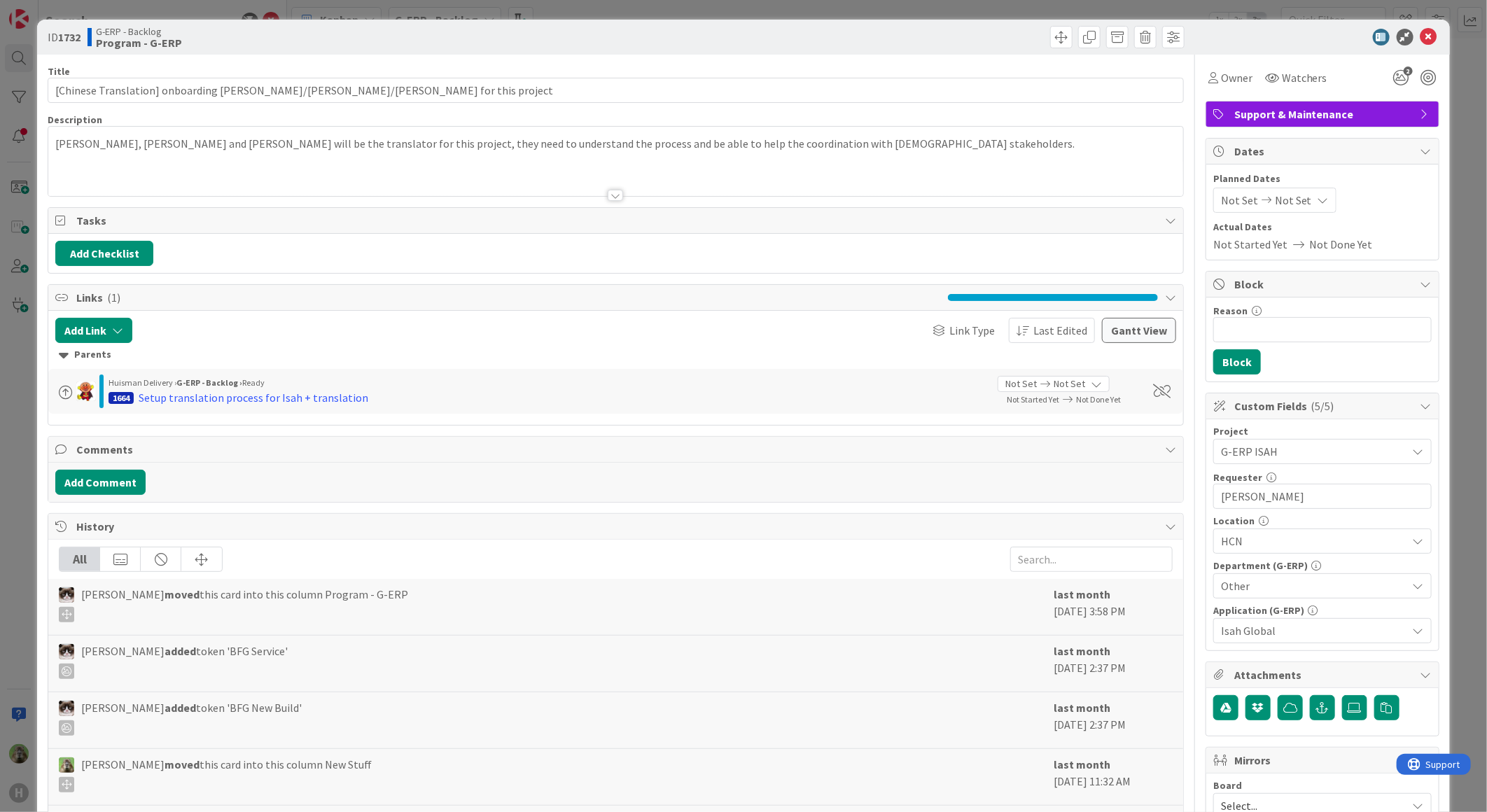
click at [28, 386] on div "ID 1732 G-ERP - Backlog Program - G-ERP Title 62 / 128 [Chinese Translation] on…" at bounding box center [744, 406] width 1487 height 812
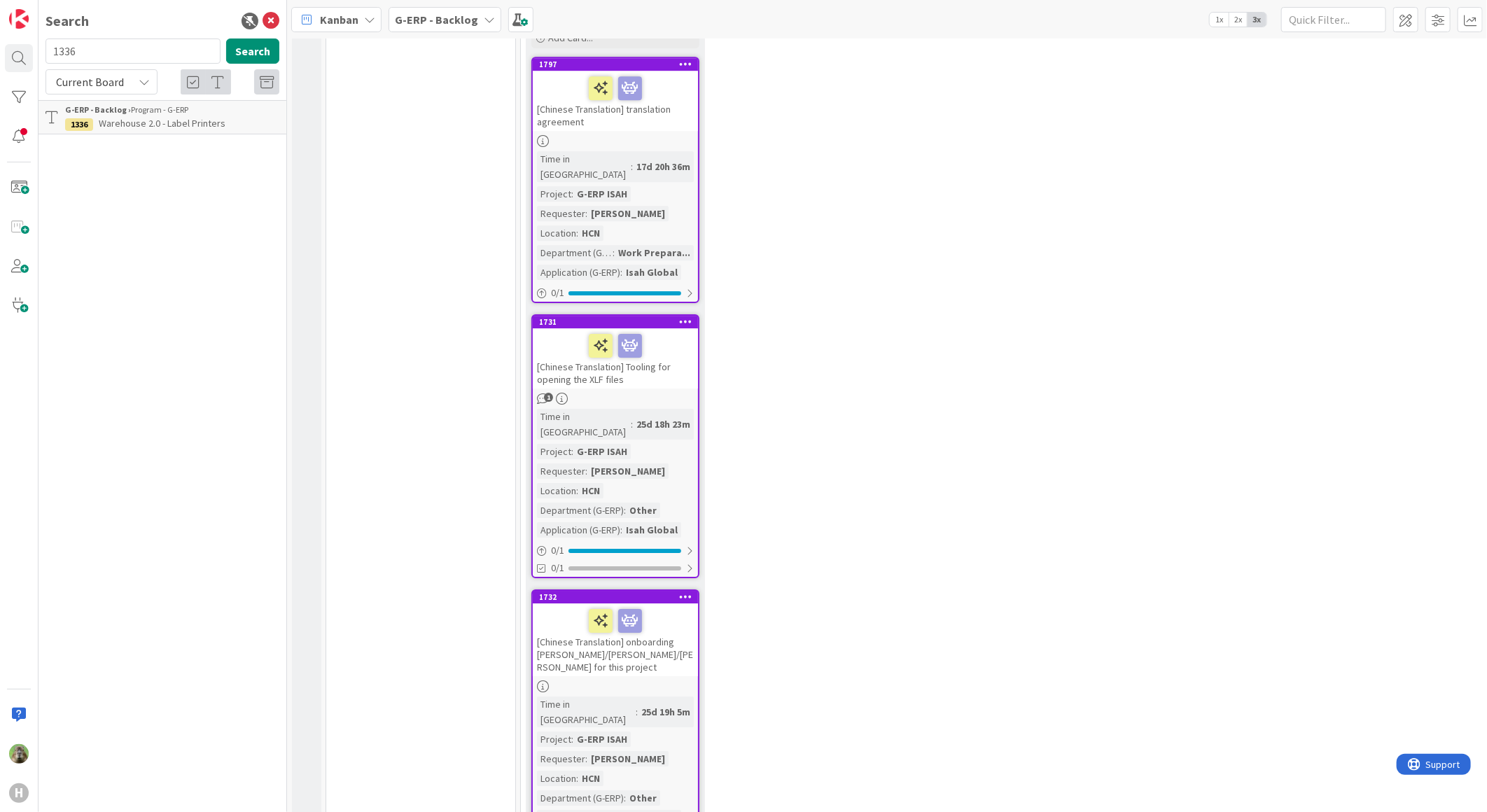
scroll to position [2644, 0]
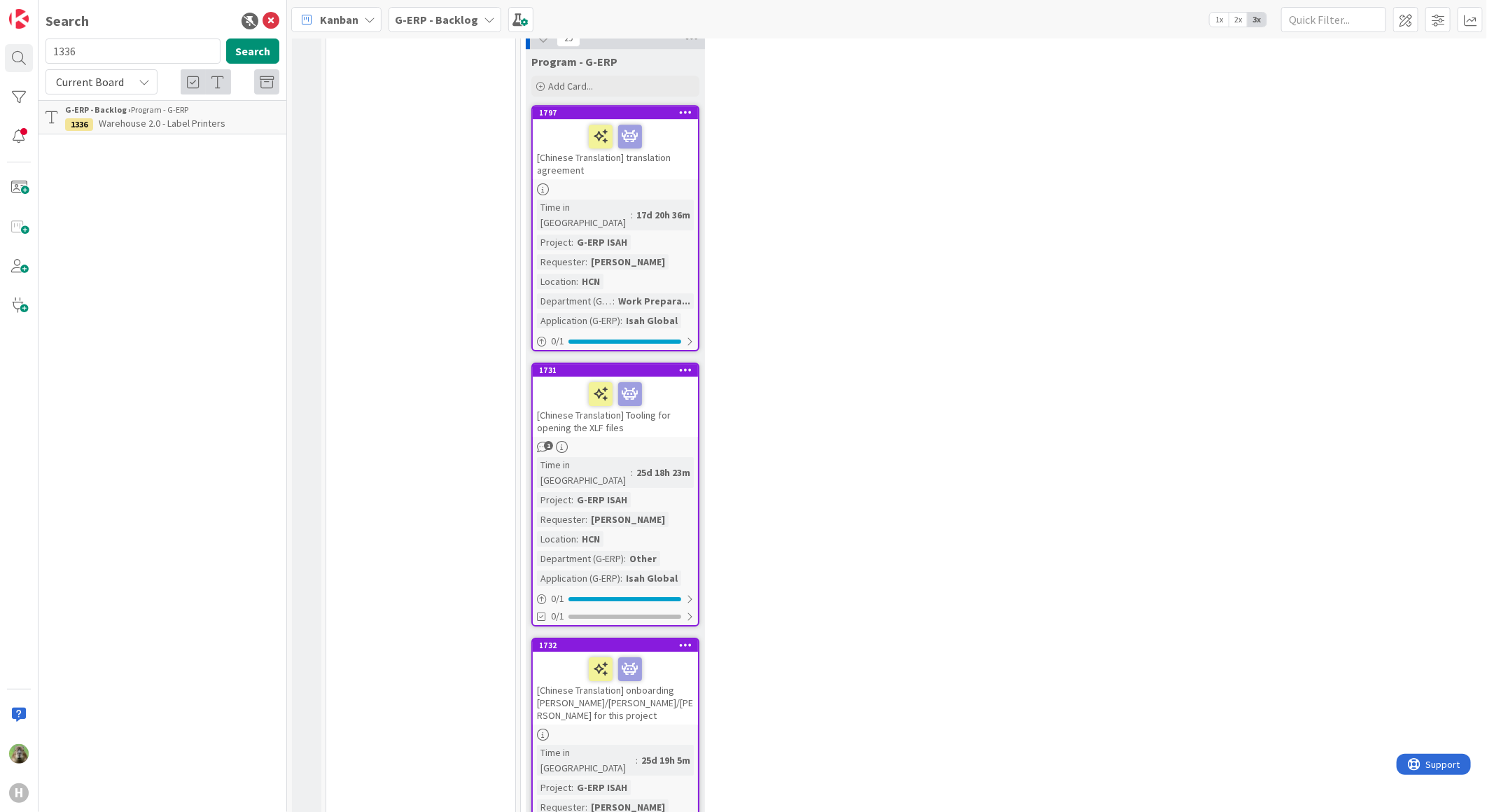
click at [645, 380] on div at bounding box center [615, 394] width 157 height 29
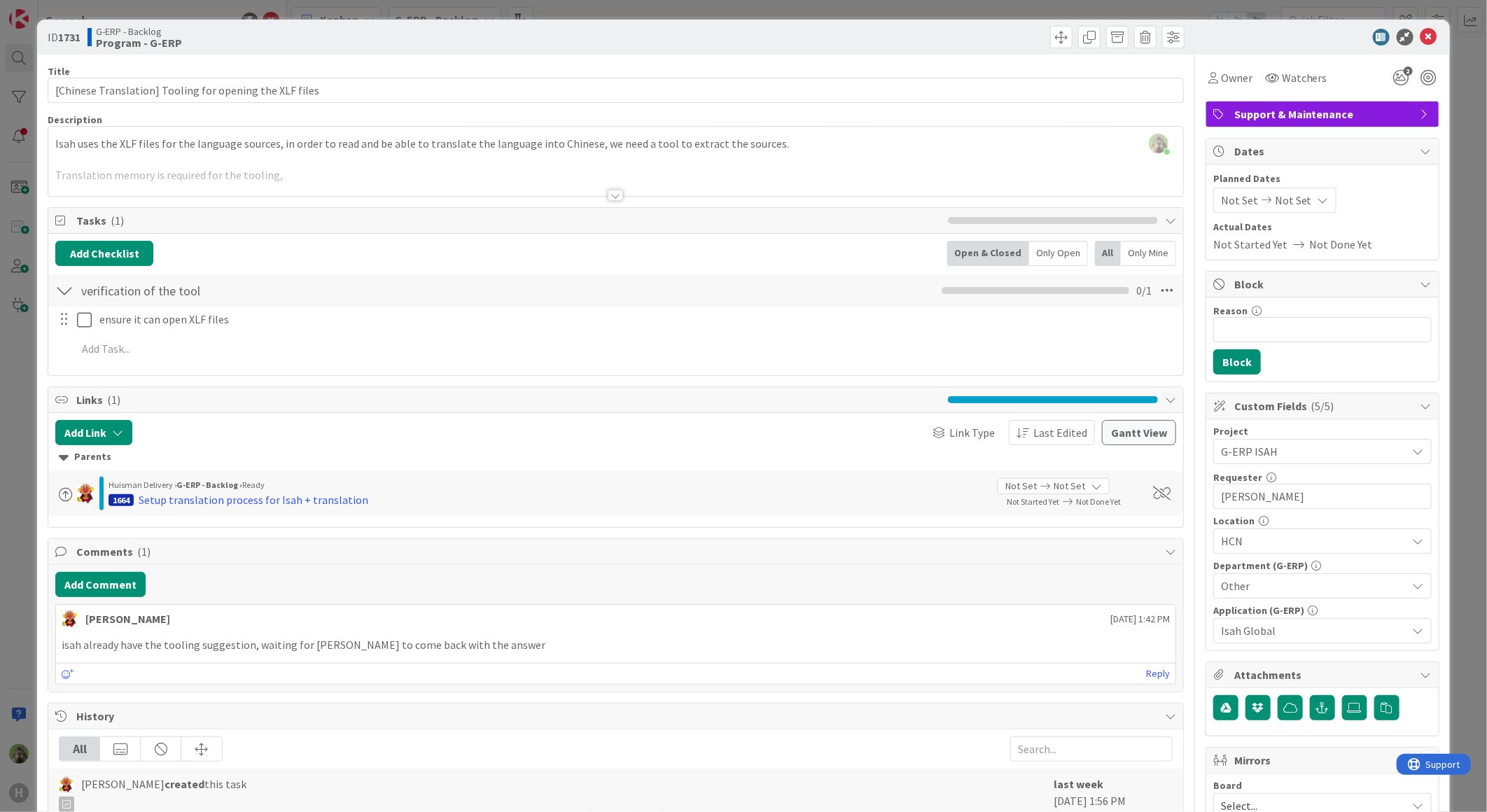
click at [10, 513] on div "ID 1731 G-ERP - Backlog Program - G-ERP Title 55 / 128 [Chinese Translation] To…" at bounding box center [744, 406] width 1487 height 812
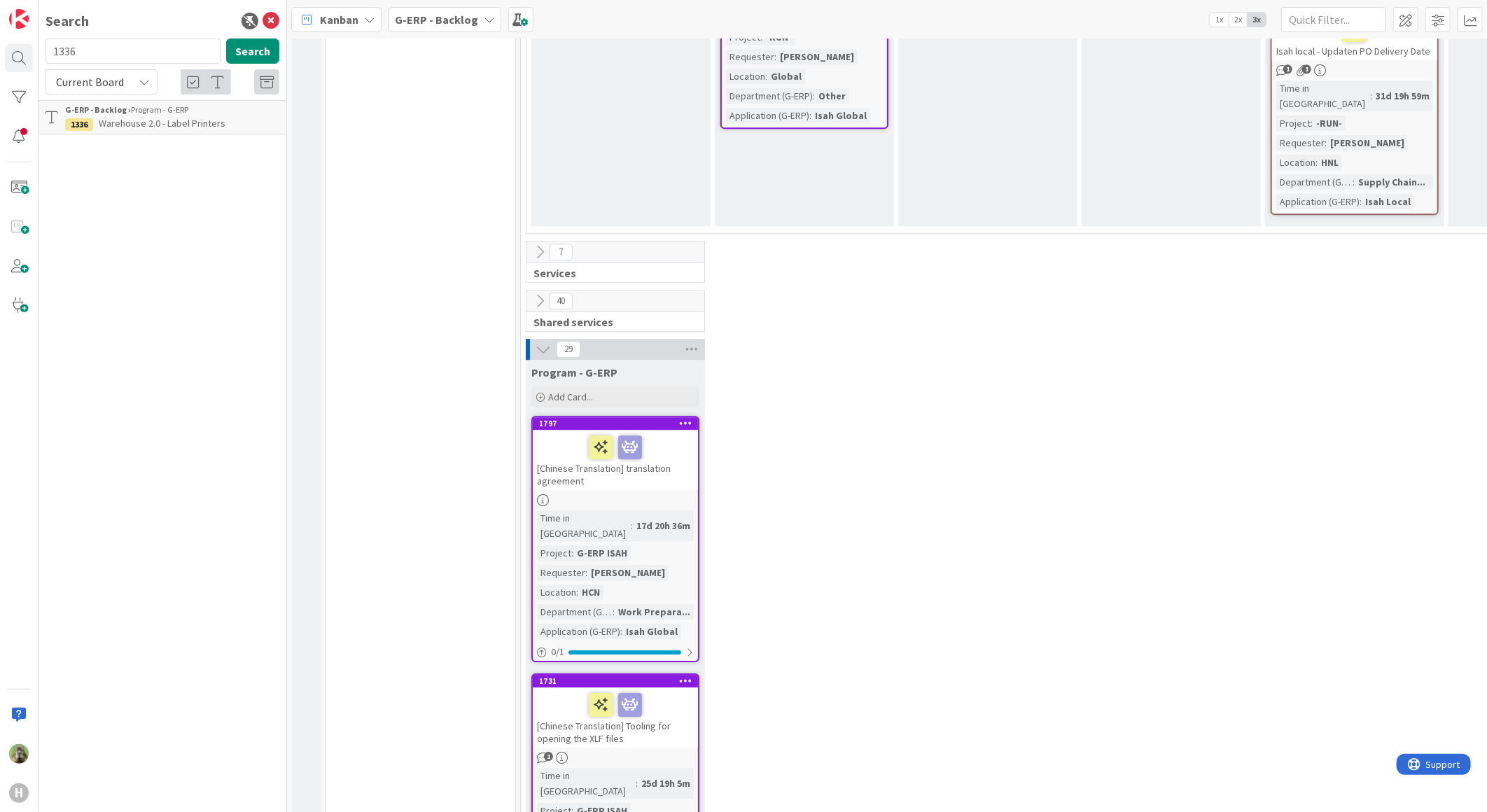
click at [676, 494] on div at bounding box center [615, 500] width 166 height 12
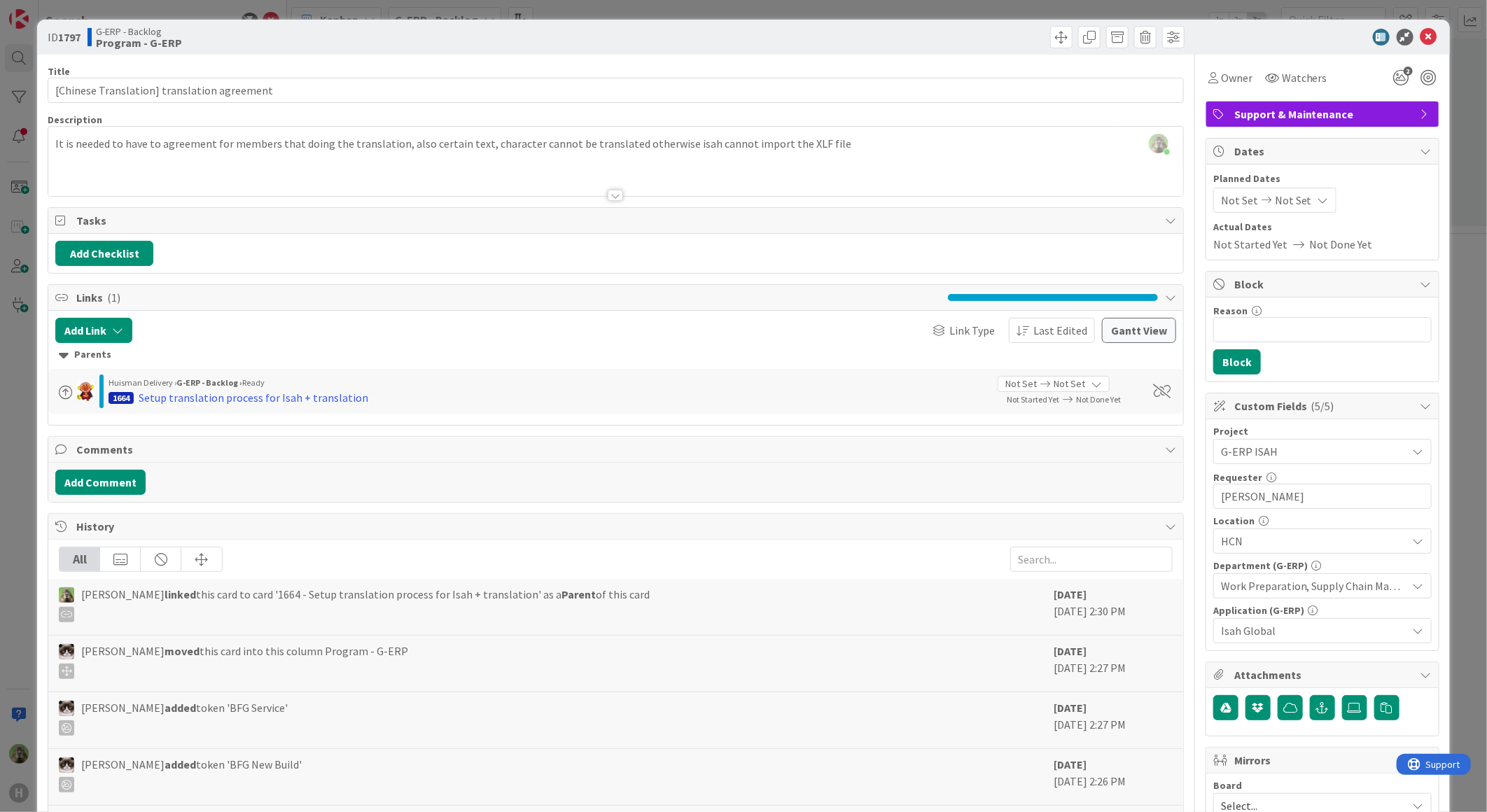
click at [23, 455] on div "ID 1797 G-ERP - Backlog Program - G-ERP Title 44 / 128 [Chinese Translation] tr…" at bounding box center [744, 406] width 1487 height 812
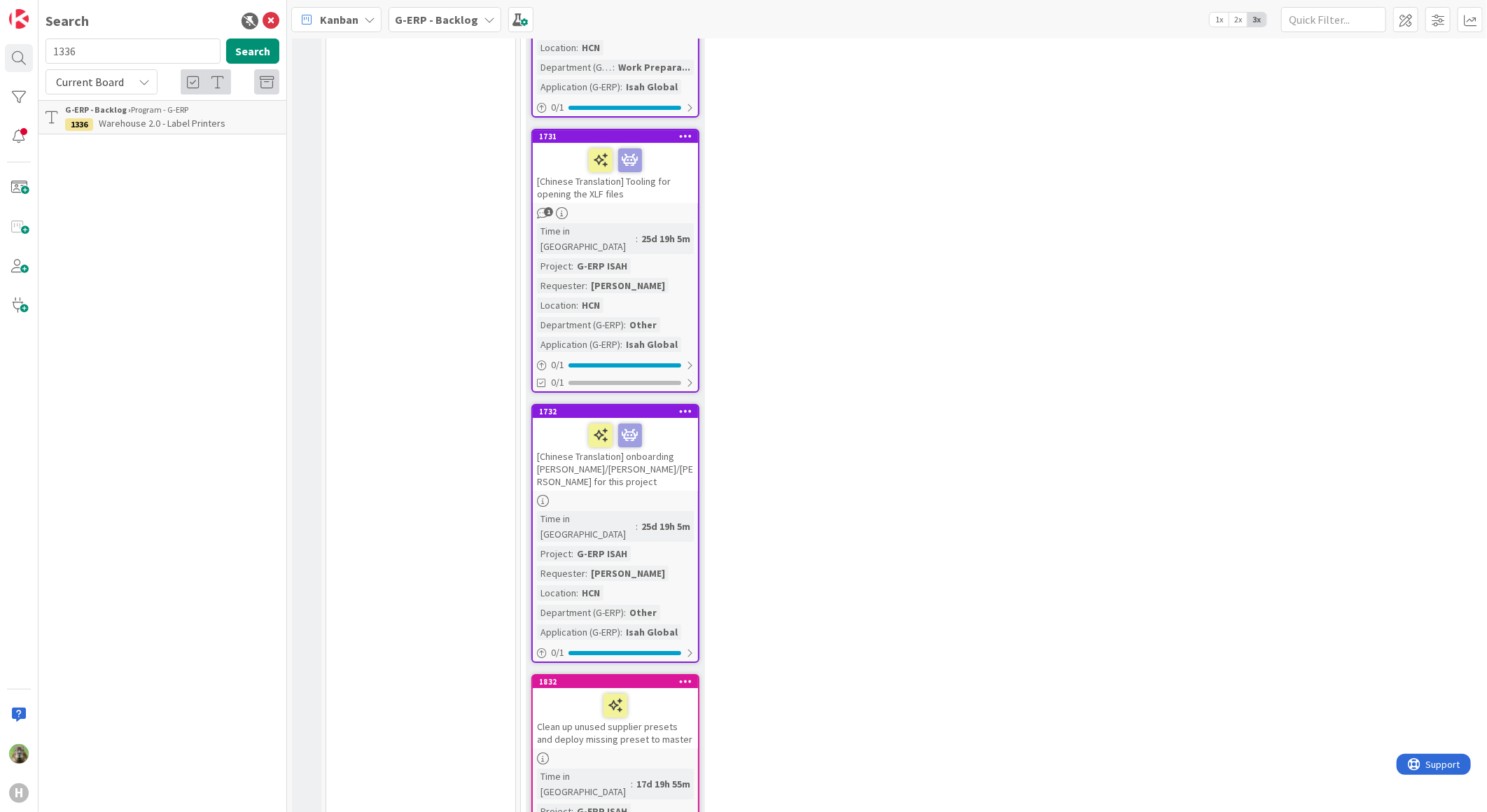
click at [688, 688] on div "Clean up unused supplier presets and deploy missing preset to master" at bounding box center [615, 718] width 166 height 61
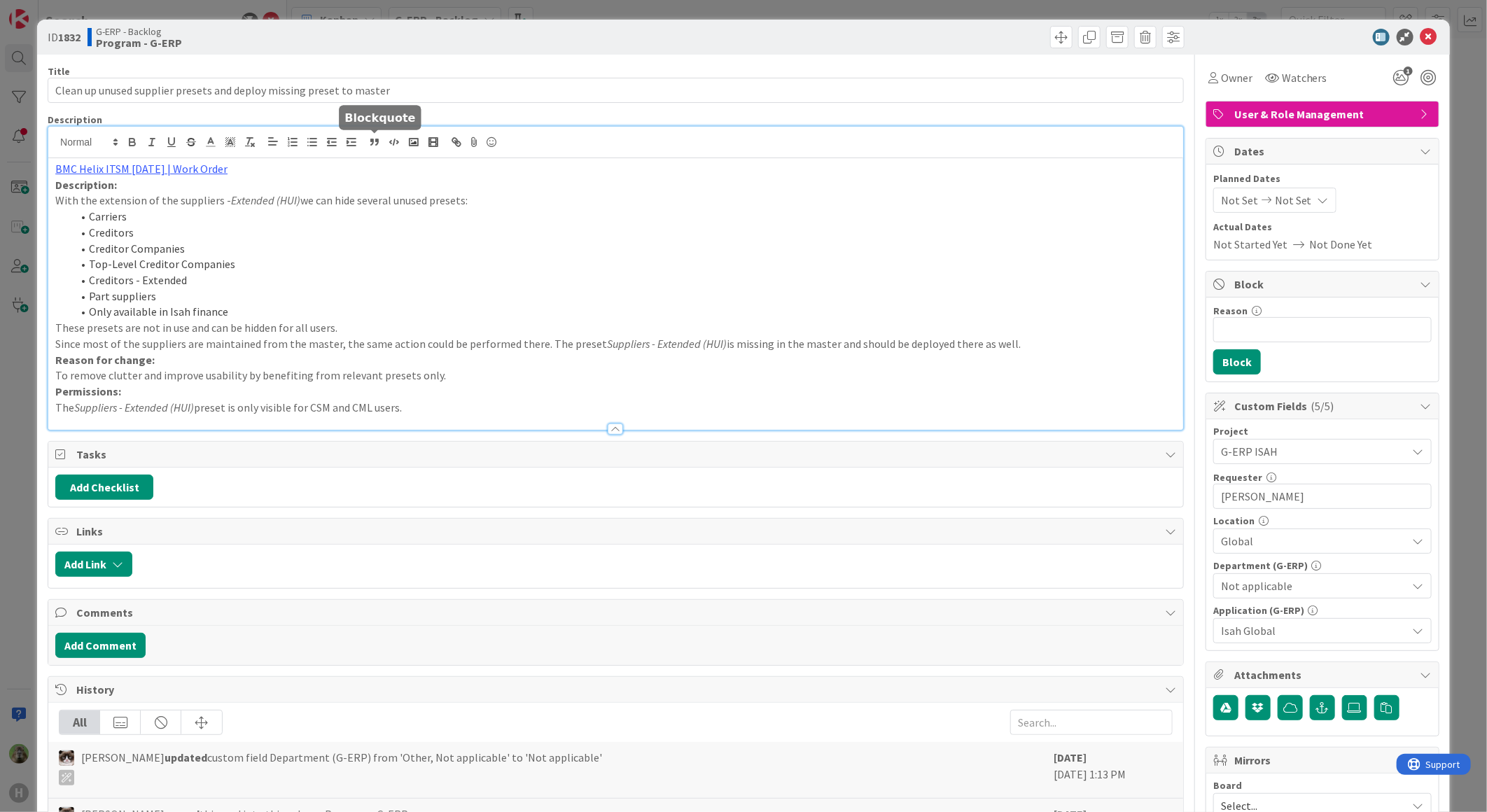
click at [367, 148] on div "BMC Helix ITSM 23.3.02 | Work Order Description: With the extension of the supp…" at bounding box center [615, 278] width 1134 height 303
click at [30, 457] on div "ID 1832 G-ERP - Backlog Program - G-ERP Title 68 / 128 Clean up unused supplier…" at bounding box center [744, 406] width 1487 height 812
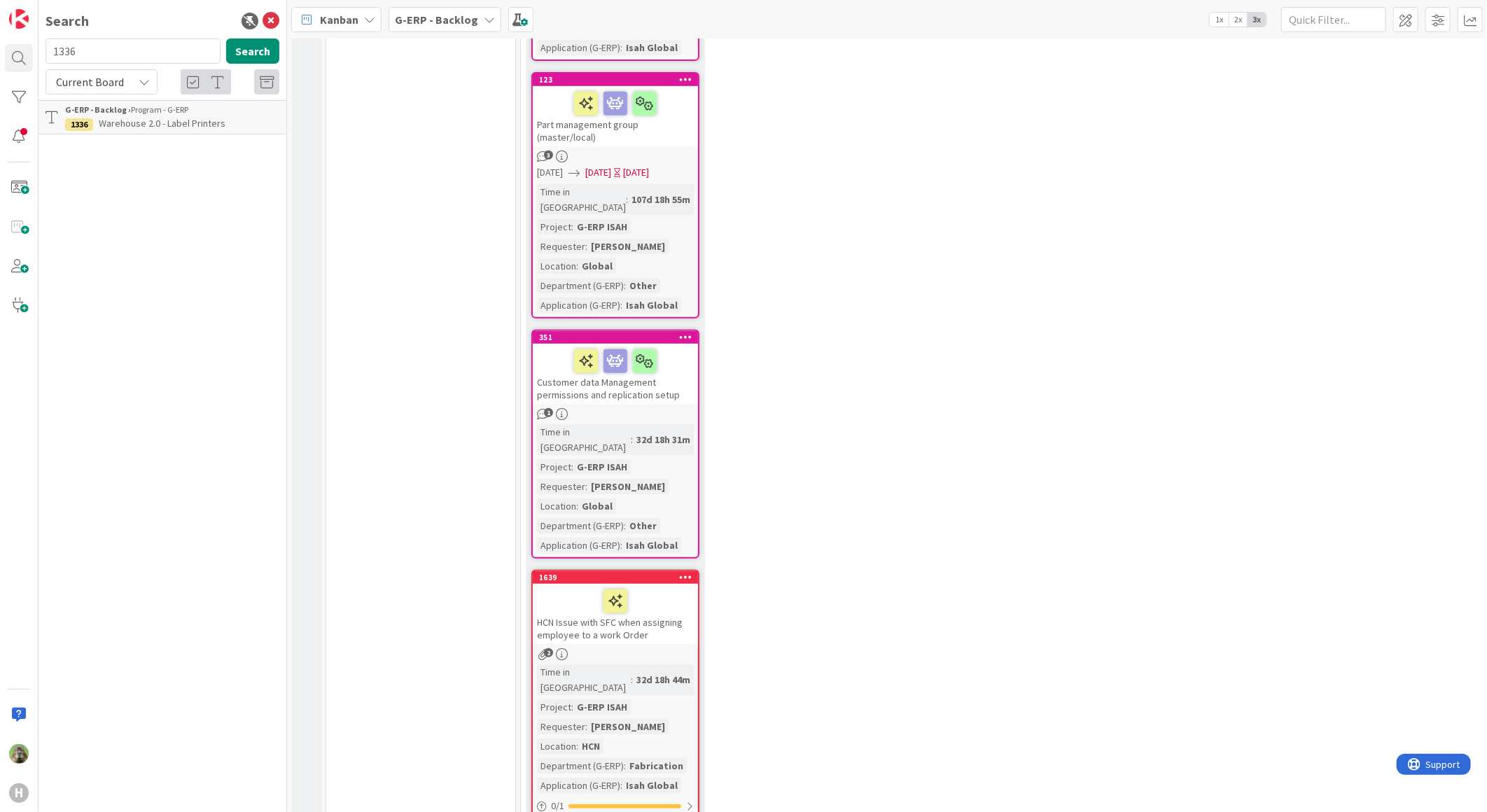
scroll to position [3811, 0]
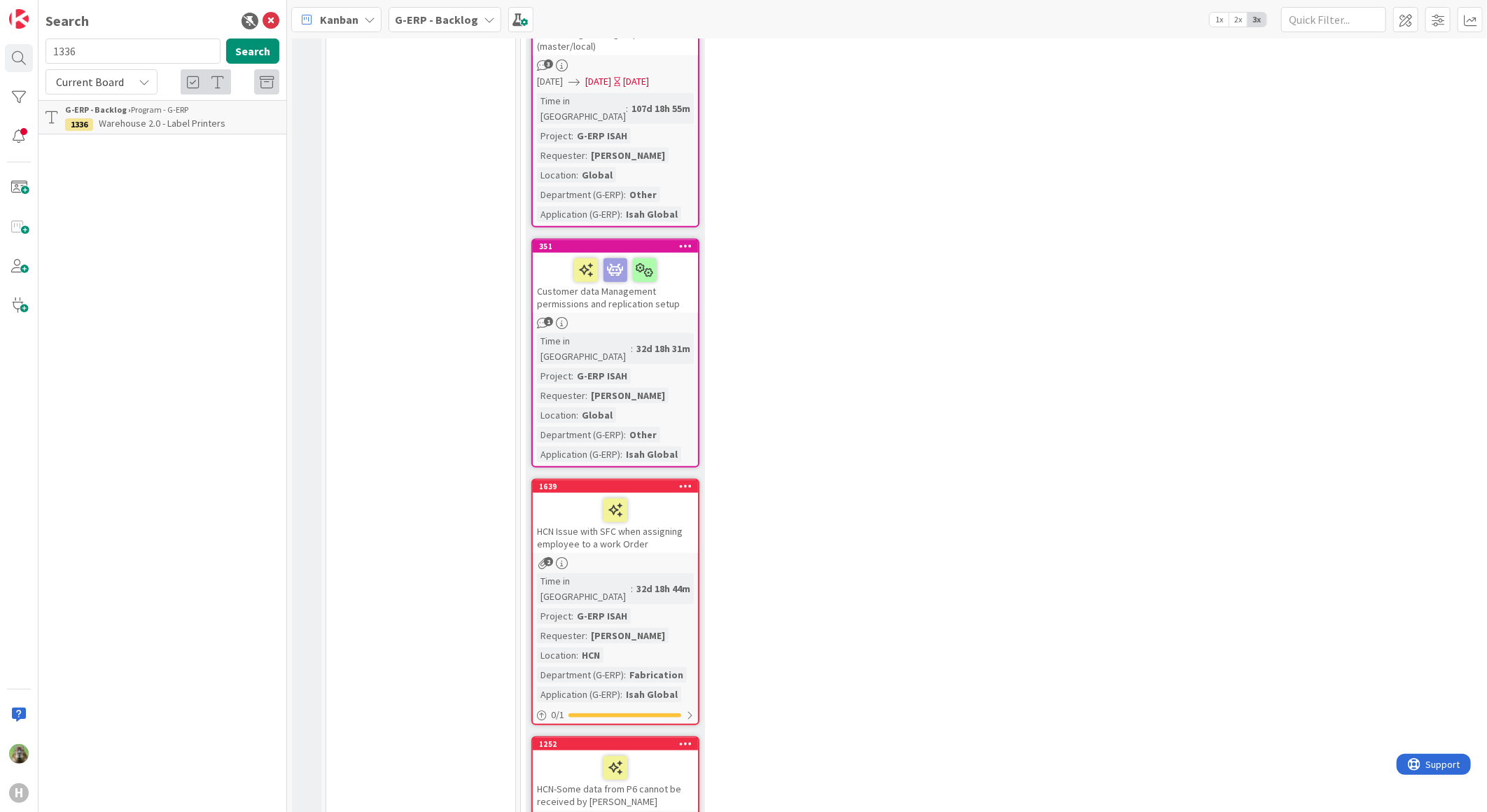
click at [566, 751] on div "HCN-Some data from P6 cannot be received by Isahtest" at bounding box center [615, 781] width 166 height 61
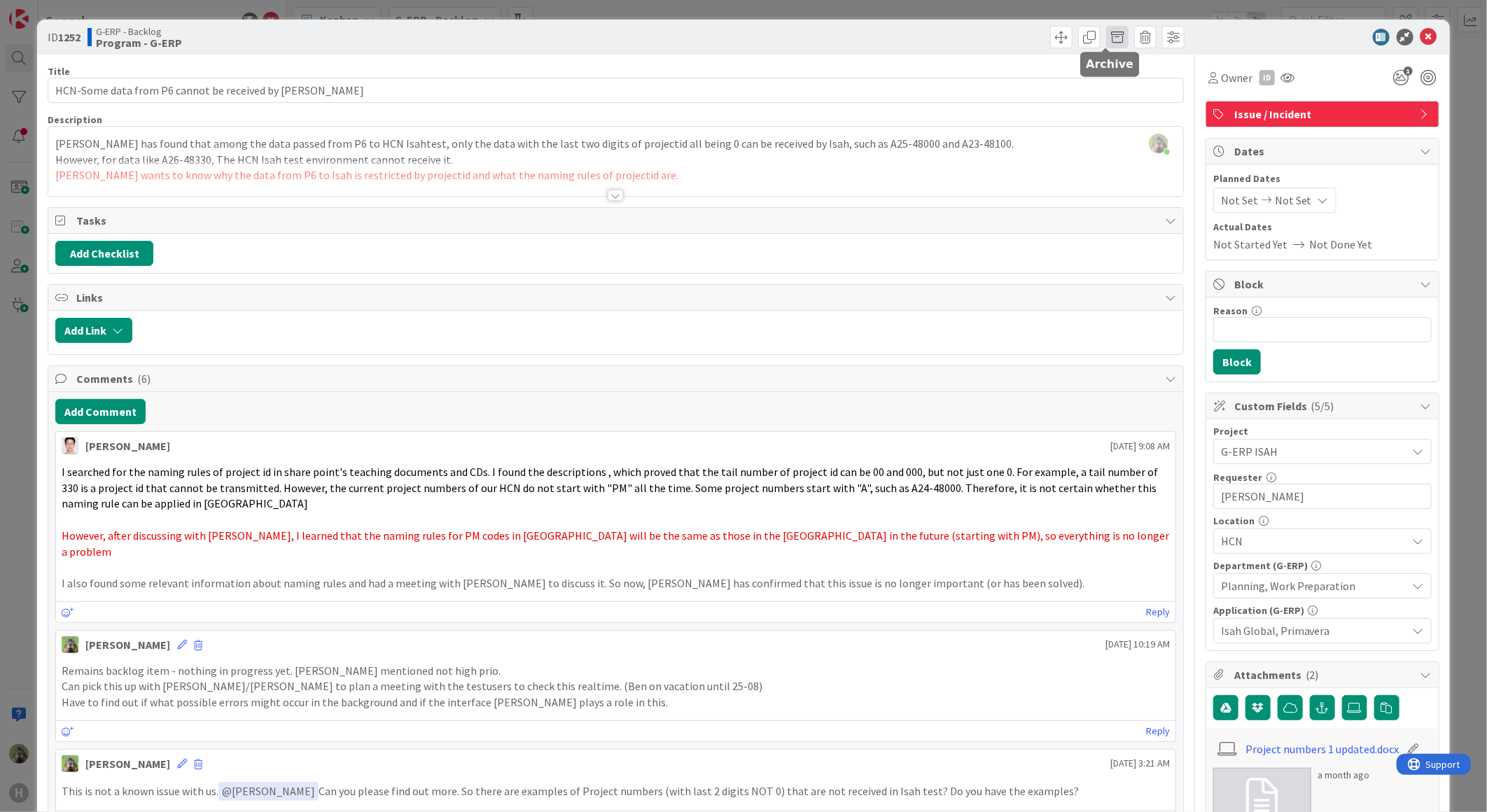
click at [1106, 37] on span at bounding box center [1117, 37] width 22 height 22
click at [1138, 99] on button "Archive" at bounding box center [1140, 103] width 55 height 25
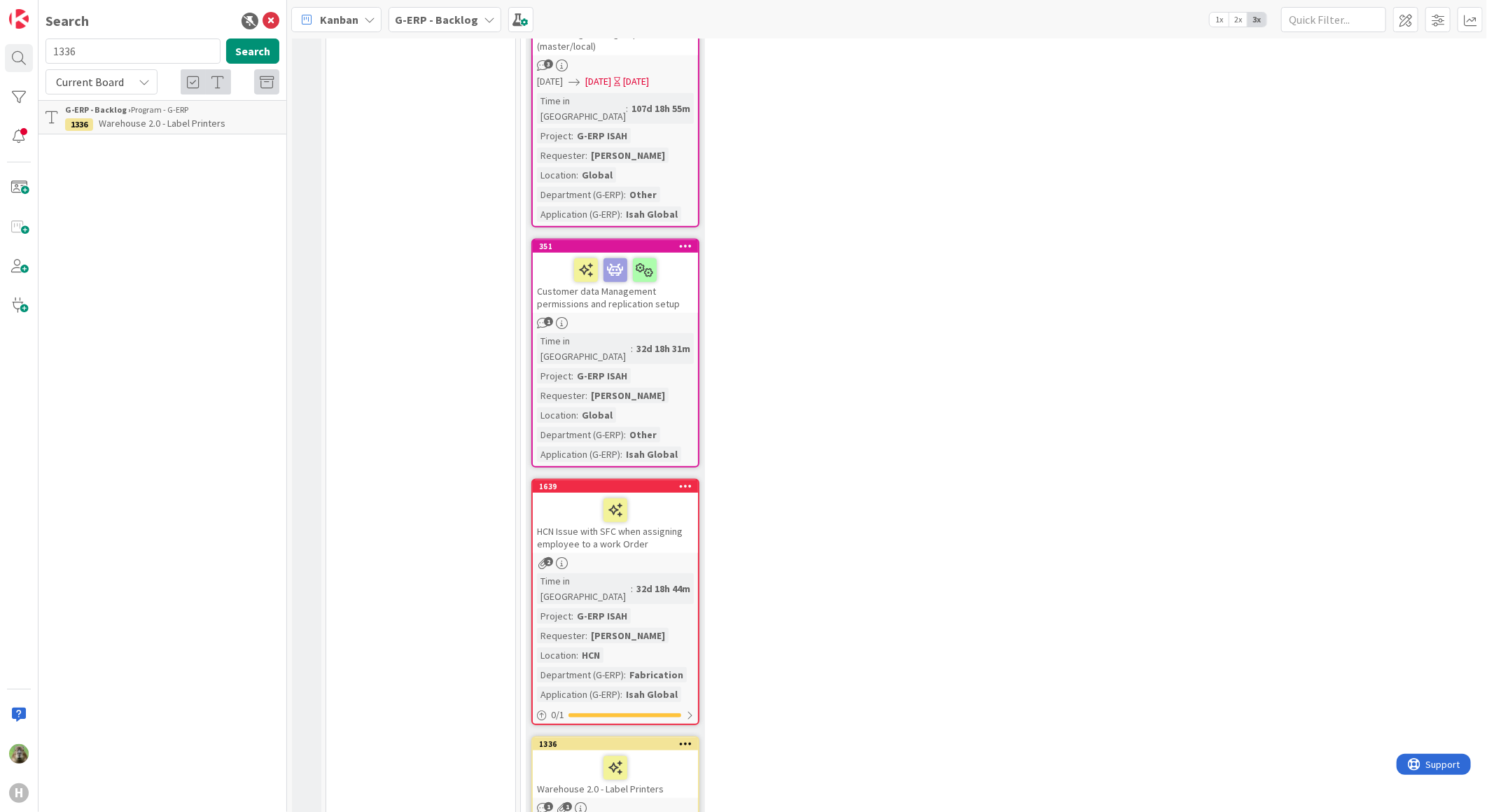
click at [680, 493] on div "HCN Issue with SFC when assigning employee to a work Order" at bounding box center [615, 523] width 166 height 61
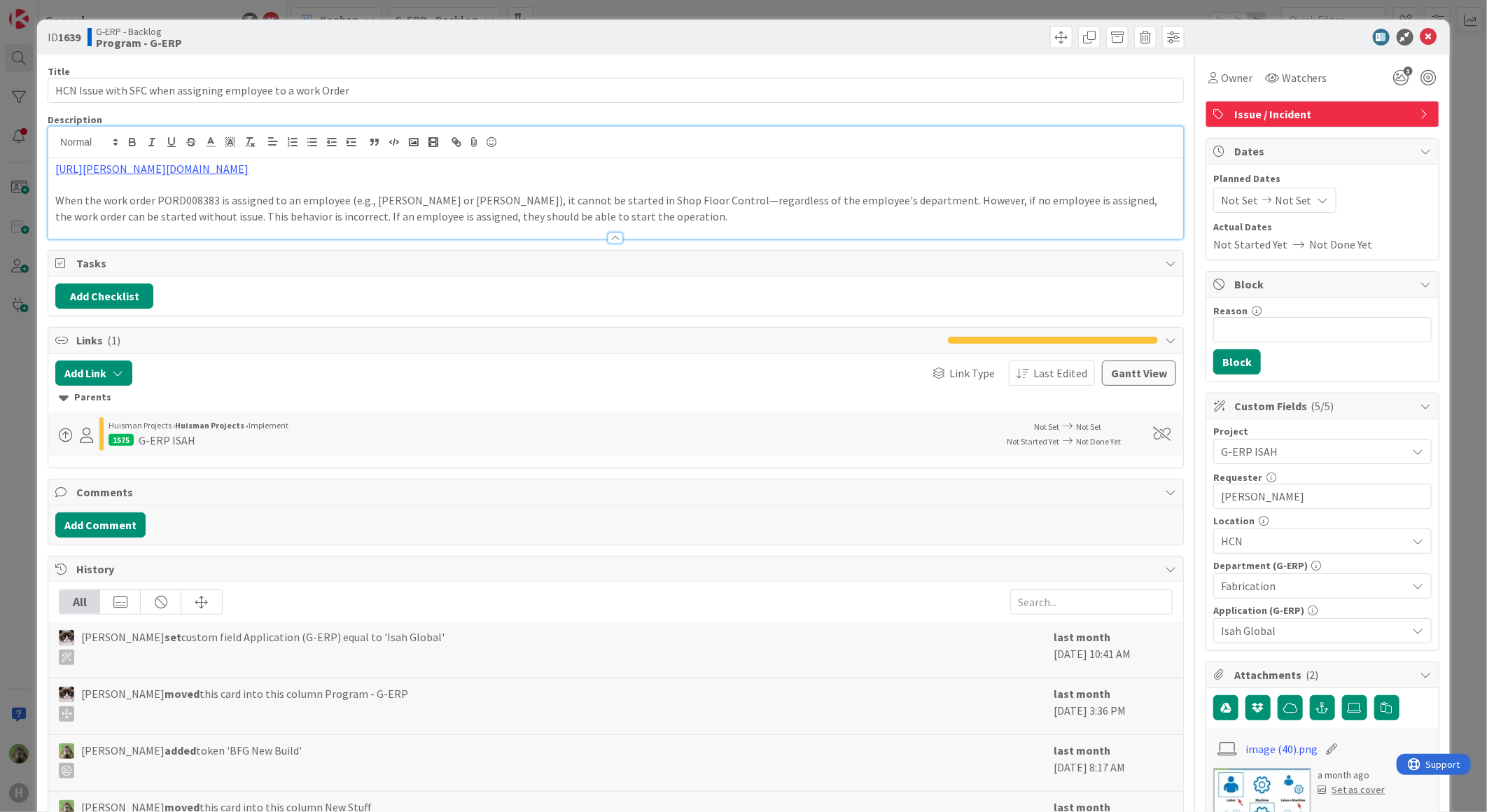
click at [677, 152] on div "https://huisman-smartit.onbmc.com/smartit/app/#/incident/IDGHEXFAF704DATAXG9WTA…" at bounding box center [615, 182] width 1134 height 112
click at [29, 439] on div "ID 1639 G-ERP - Backlog Program - G-ERP Title 58 / 128 HCN Issue with SFC when …" at bounding box center [744, 406] width 1487 height 812
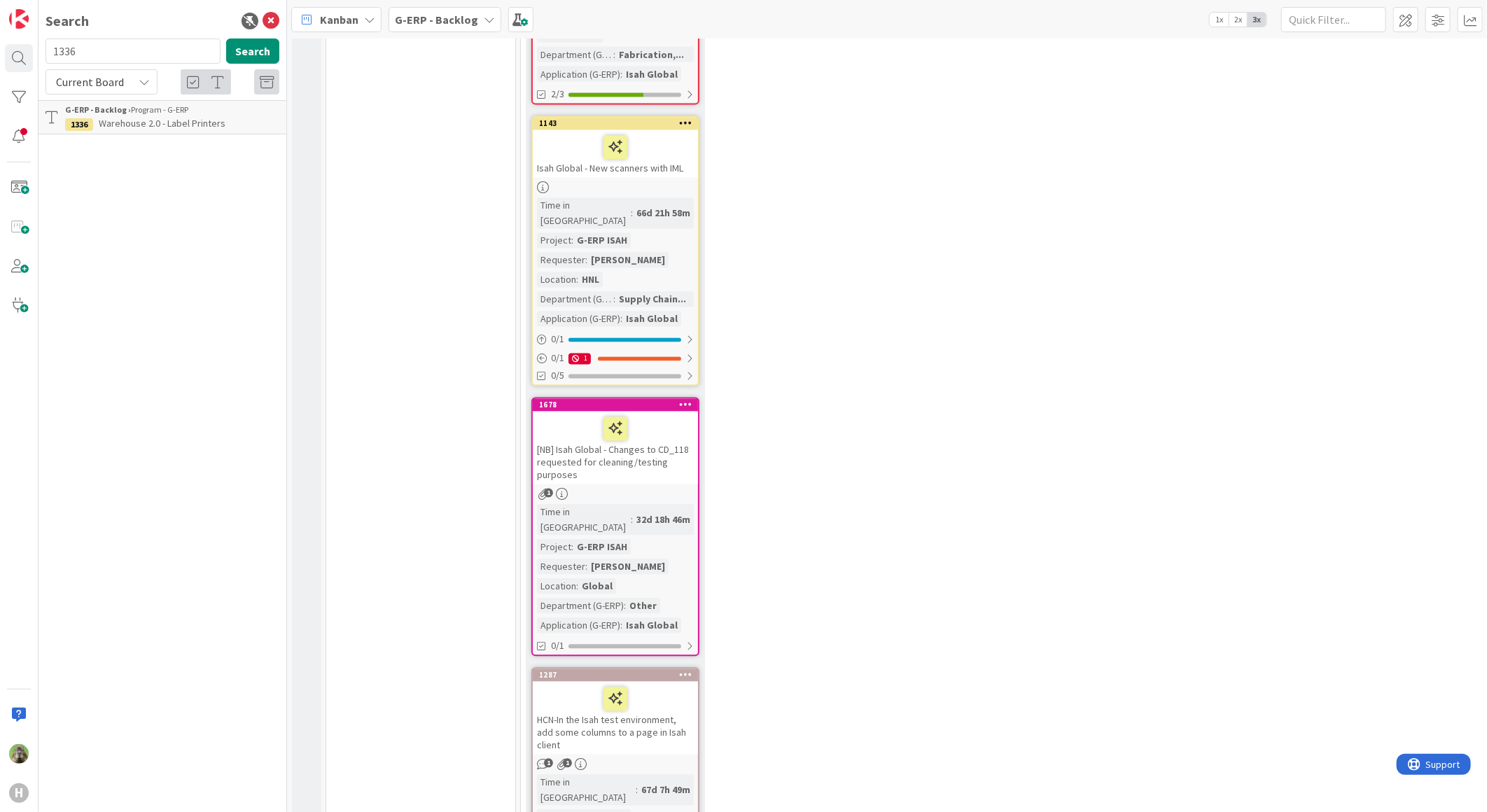
scroll to position [4978, 0]
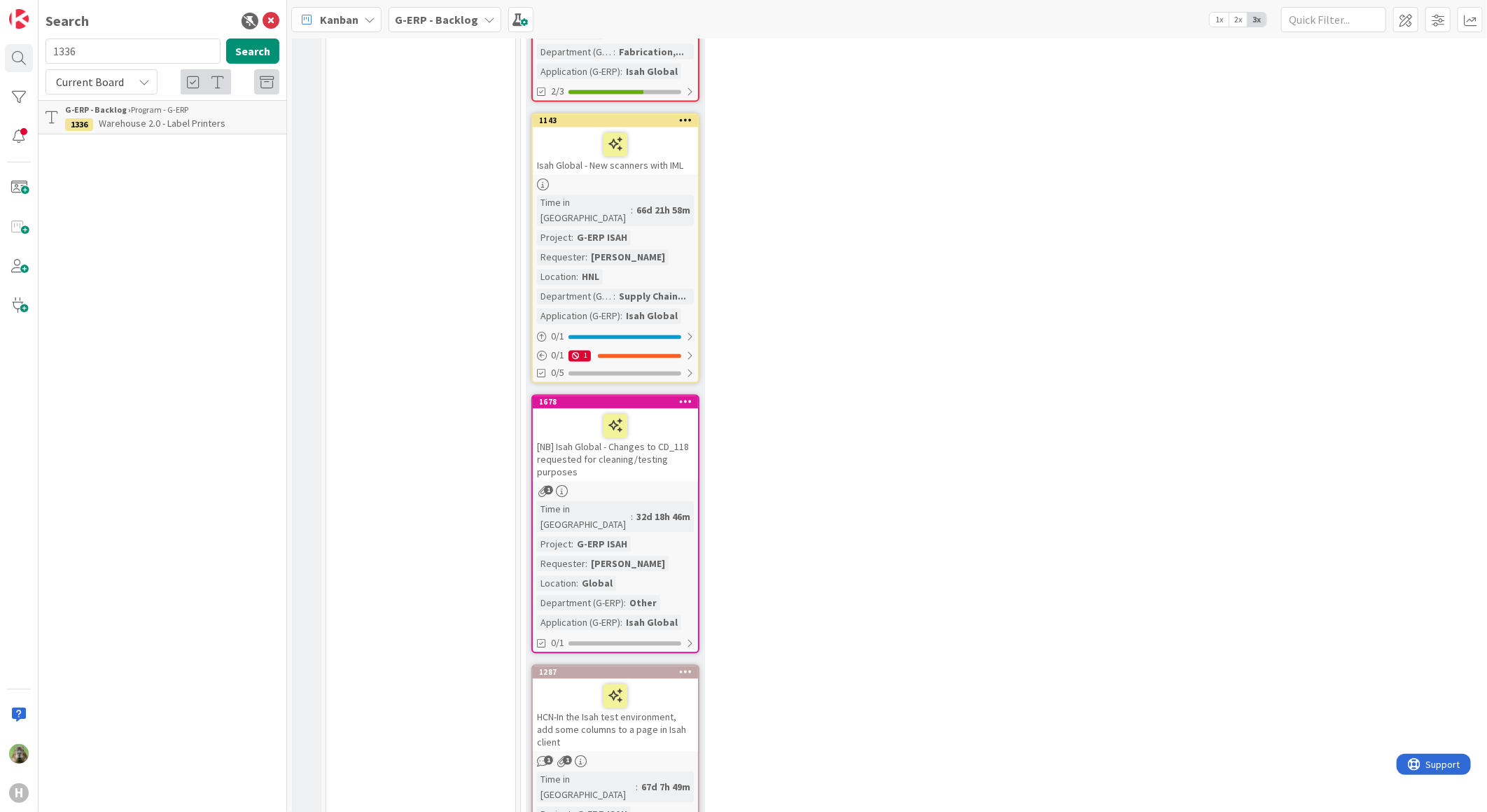
click at [677, 679] on div "HCN-In the Isah test environment, add some columns to a page in Isah client" at bounding box center [615, 715] width 166 height 72
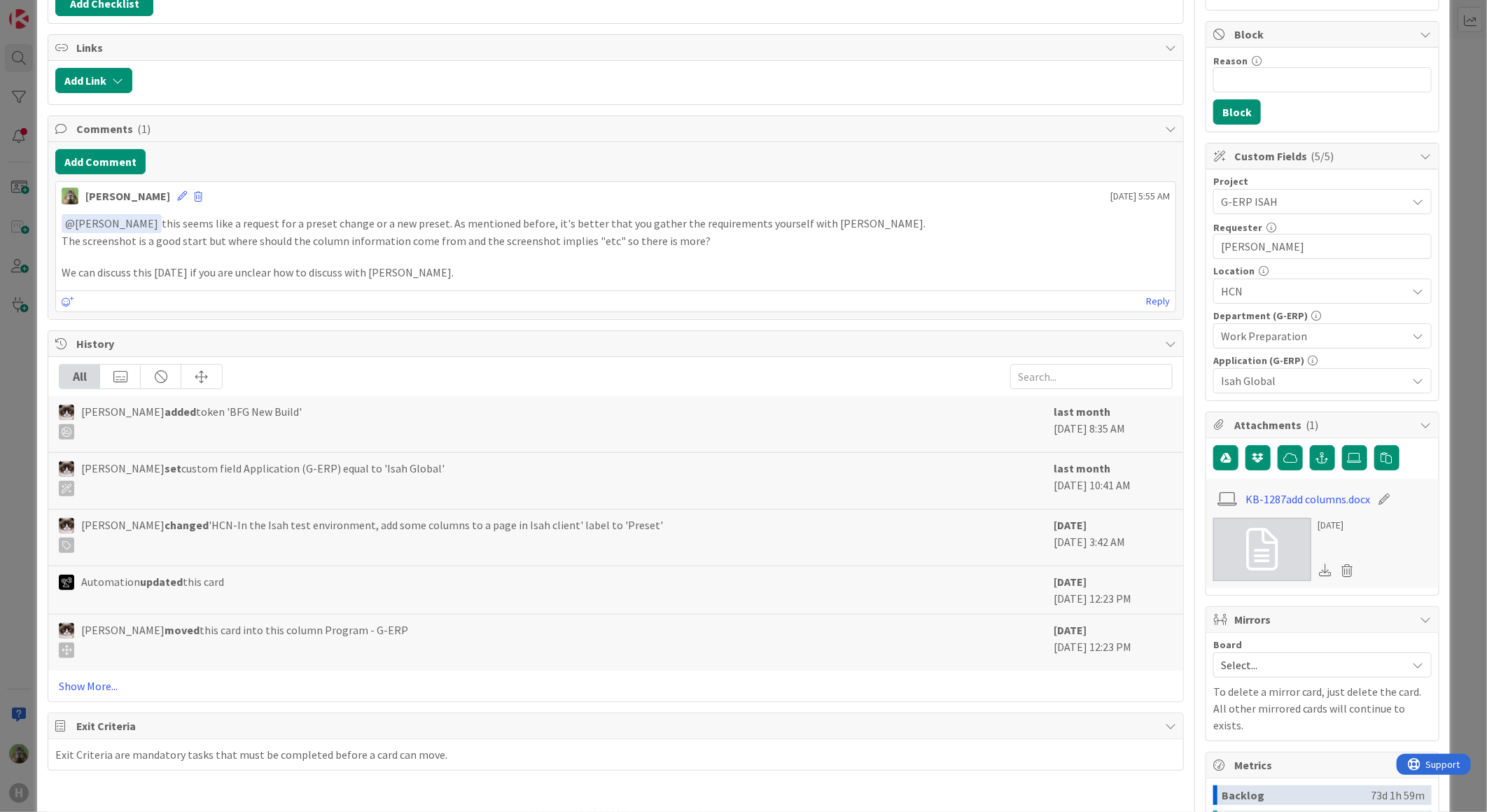
scroll to position [310, 0]
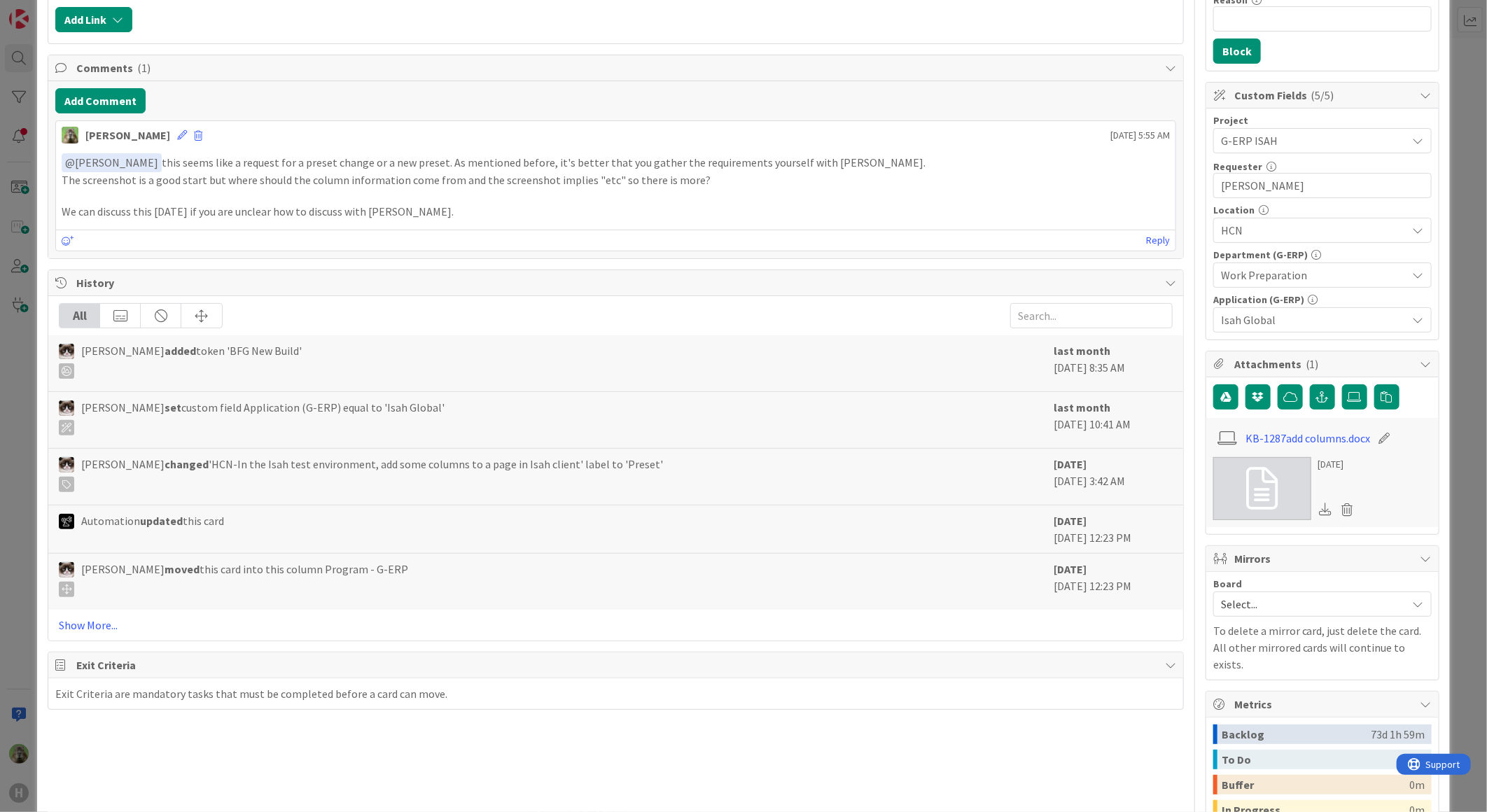
click at [37, 427] on div "ID 1287 G-ERP - Backlog Program - G-ERP Title 75 / 128 HCN-In the Isah test env…" at bounding box center [744, 338] width 1413 height 1258
click at [33, 437] on div "ID 1287 G-ERP - Backlog Program - G-ERP Title 75 / 128 HCN-In the Isah test env…" at bounding box center [744, 406] width 1487 height 812
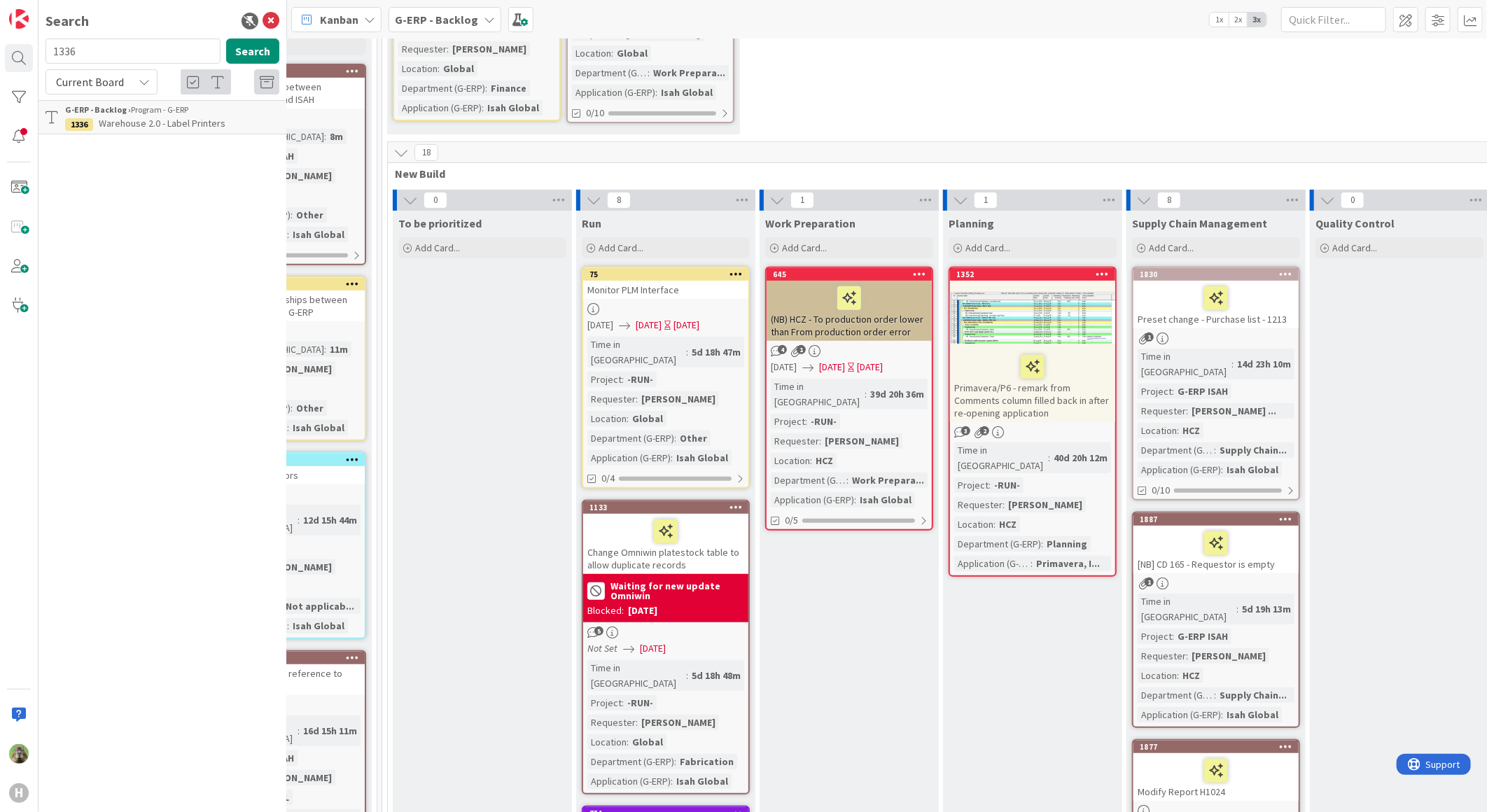
scroll to position [155, 139]
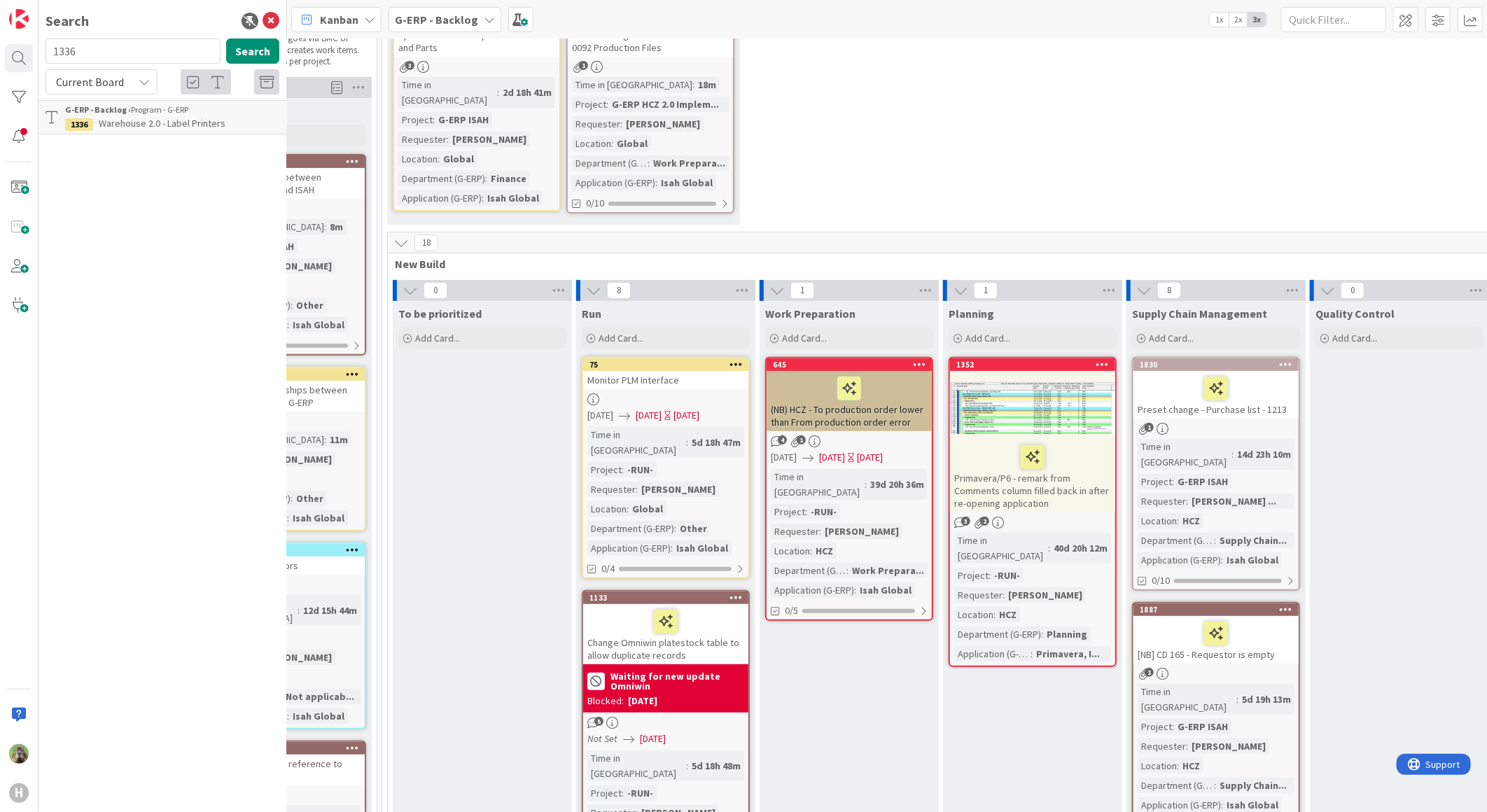
drag, startPoint x: 919, startPoint y: 796, endPoint x: 908, endPoint y: 802, distance: 12.5
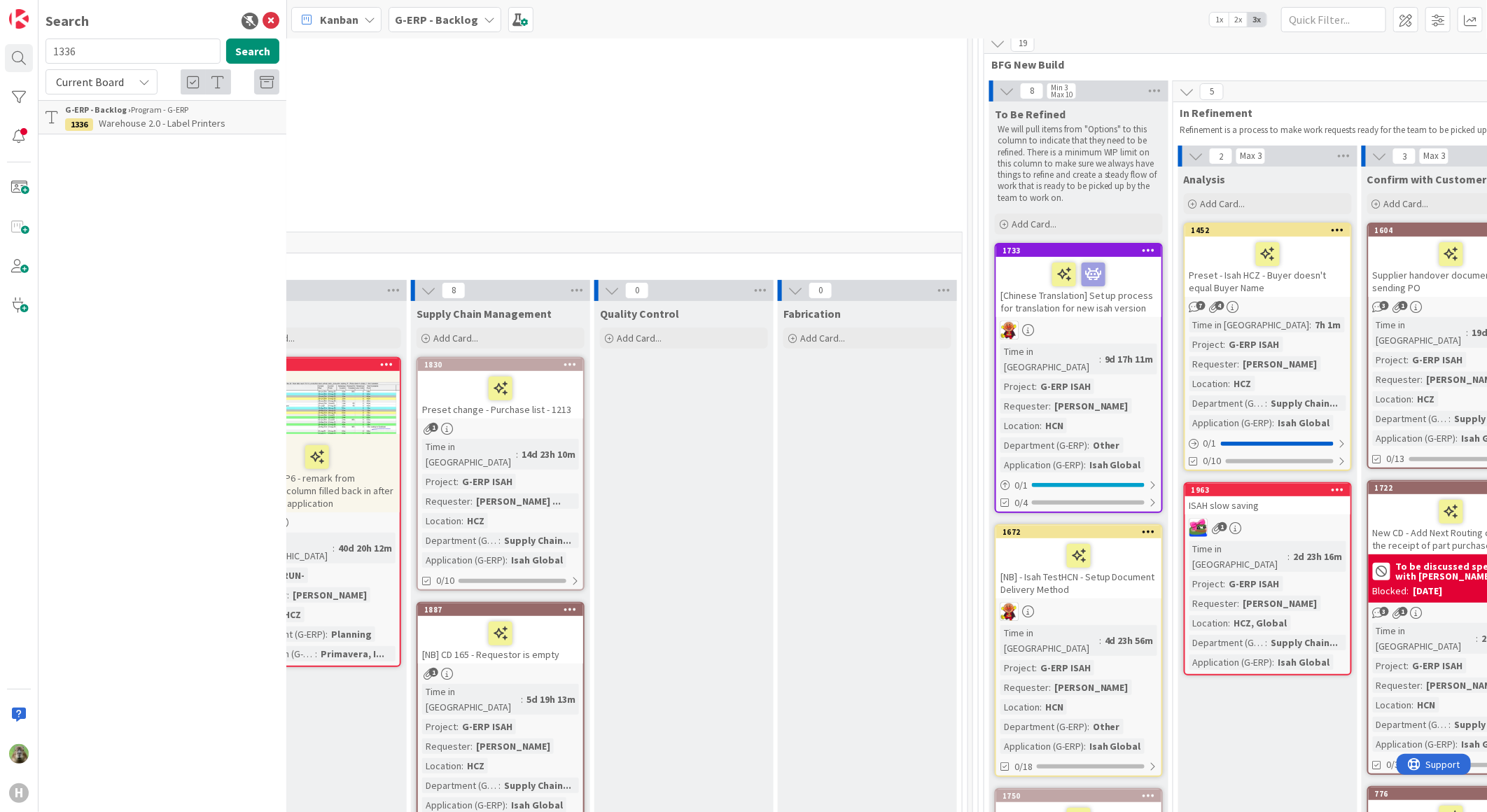
scroll to position [155, 939]
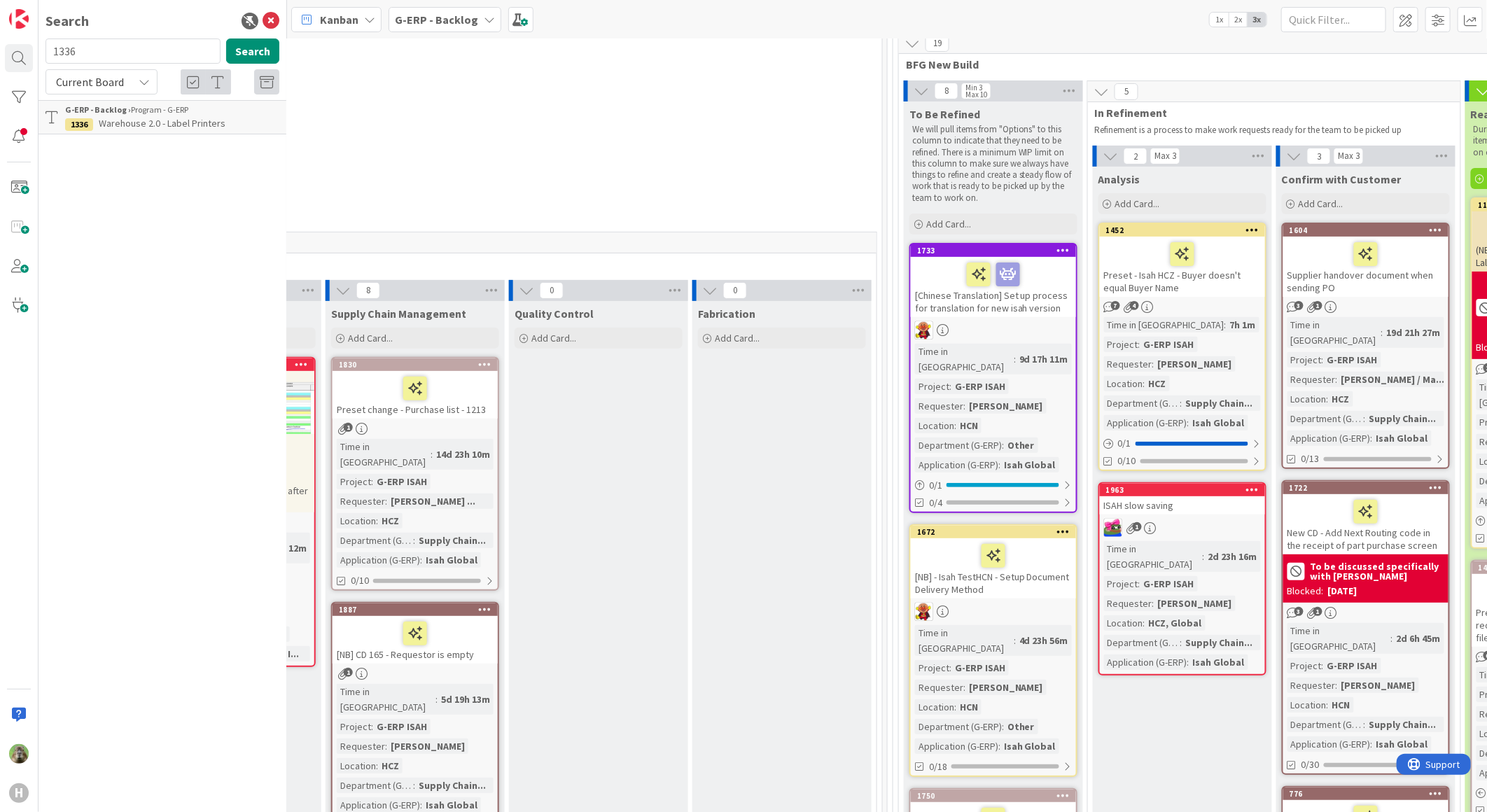
click at [1059, 296] on div "[Chinese Translation] Set up process for translation for new isah version" at bounding box center [993, 287] width 166 height 61
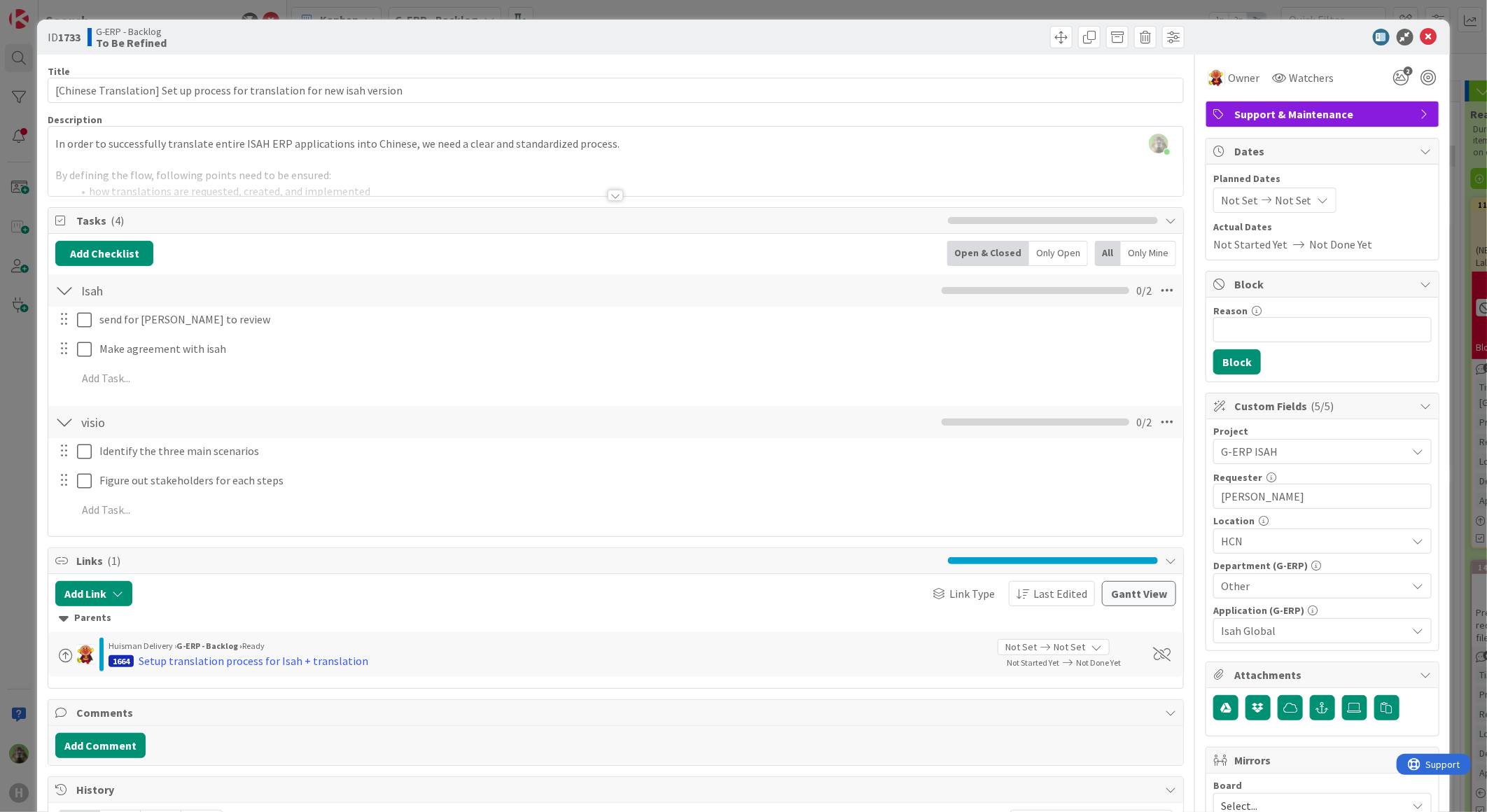
click at [513, 183] on div at bounding box center [615, 178] width 1134 height 36
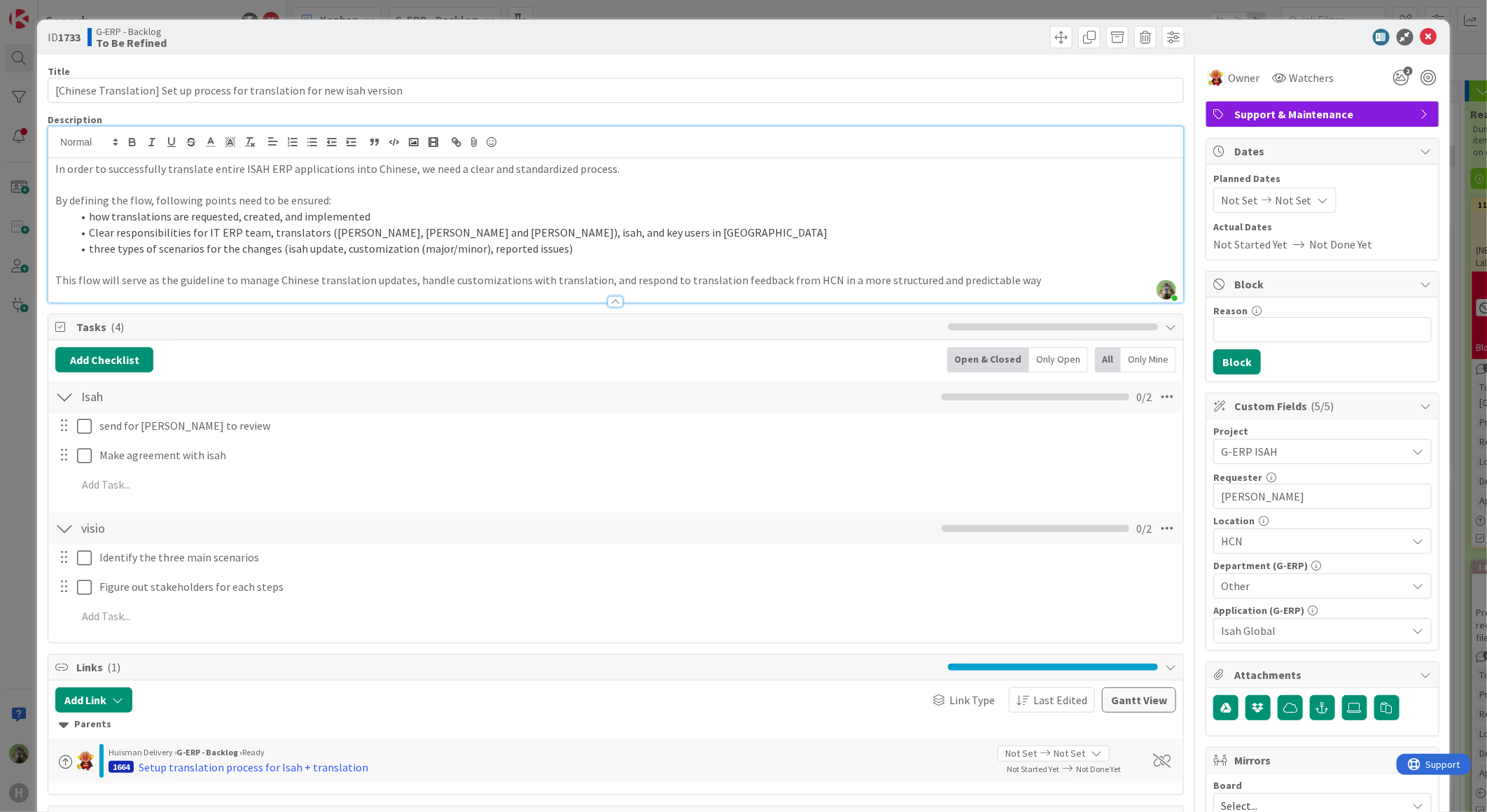
click at [21, 470] on div "ID 1733 G-ERP - Backlog To Be Refined Title 74 / 128 [Chinese Translation] Set …" at bounding box center [744, 406] width 1487 height 812
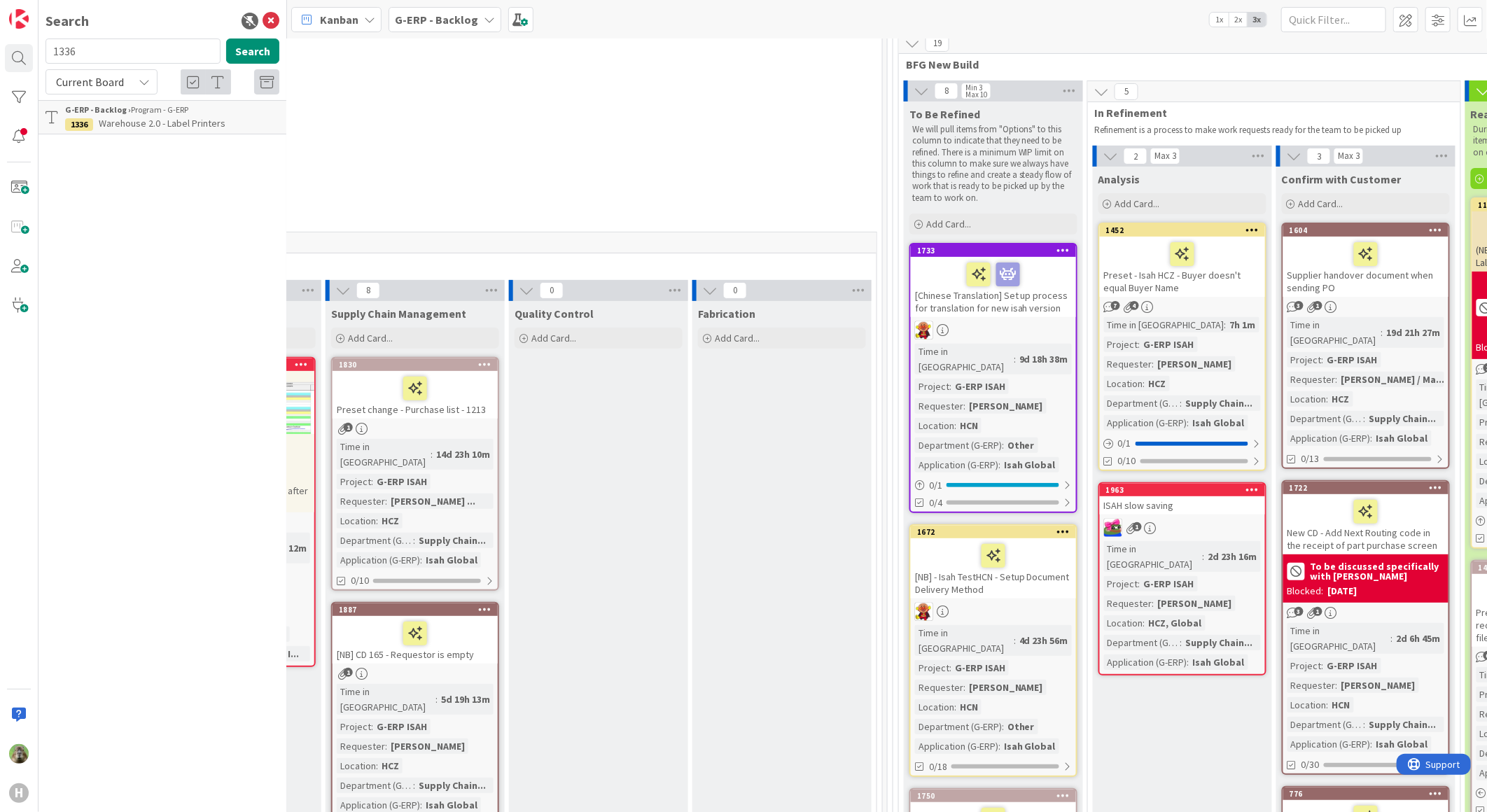
click at [269, 28] on icon at bounding box center [271, 21] width 17 height 17
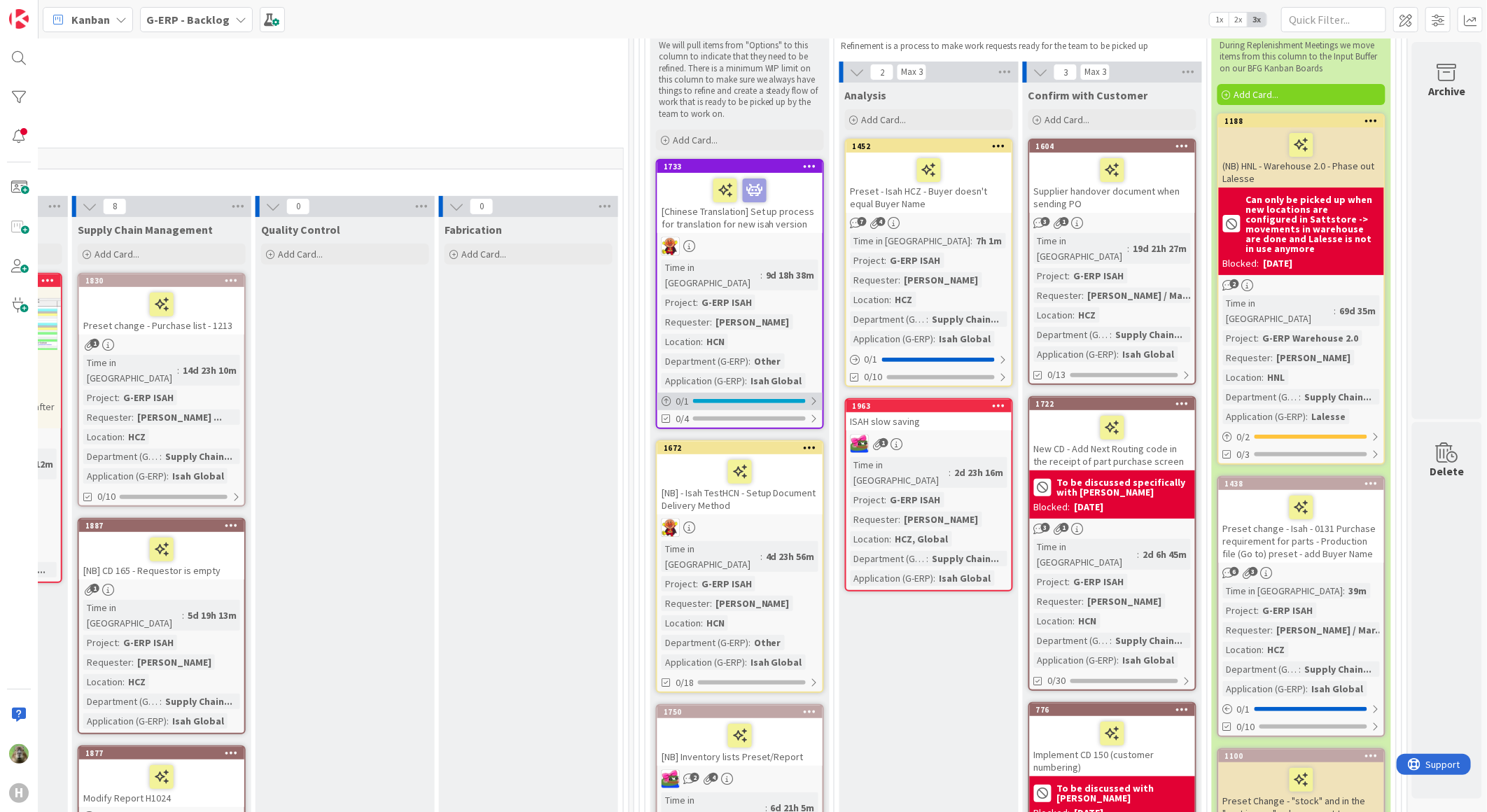
scroll to position [310, 955]
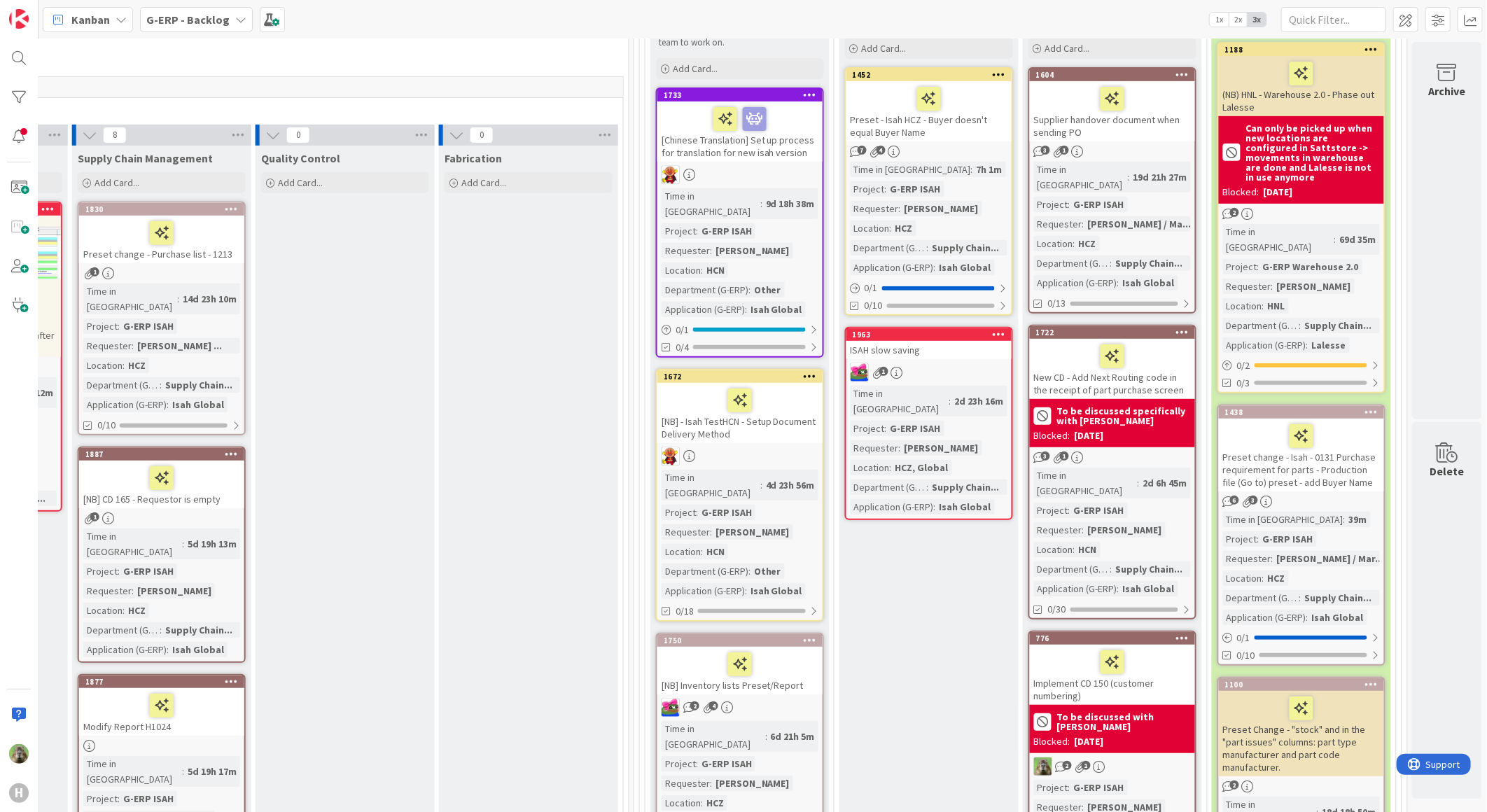
drag, startPoint x: 541, startPoint y: 400, endPoint x: 709, endPoint y: 550, distance: 225.2
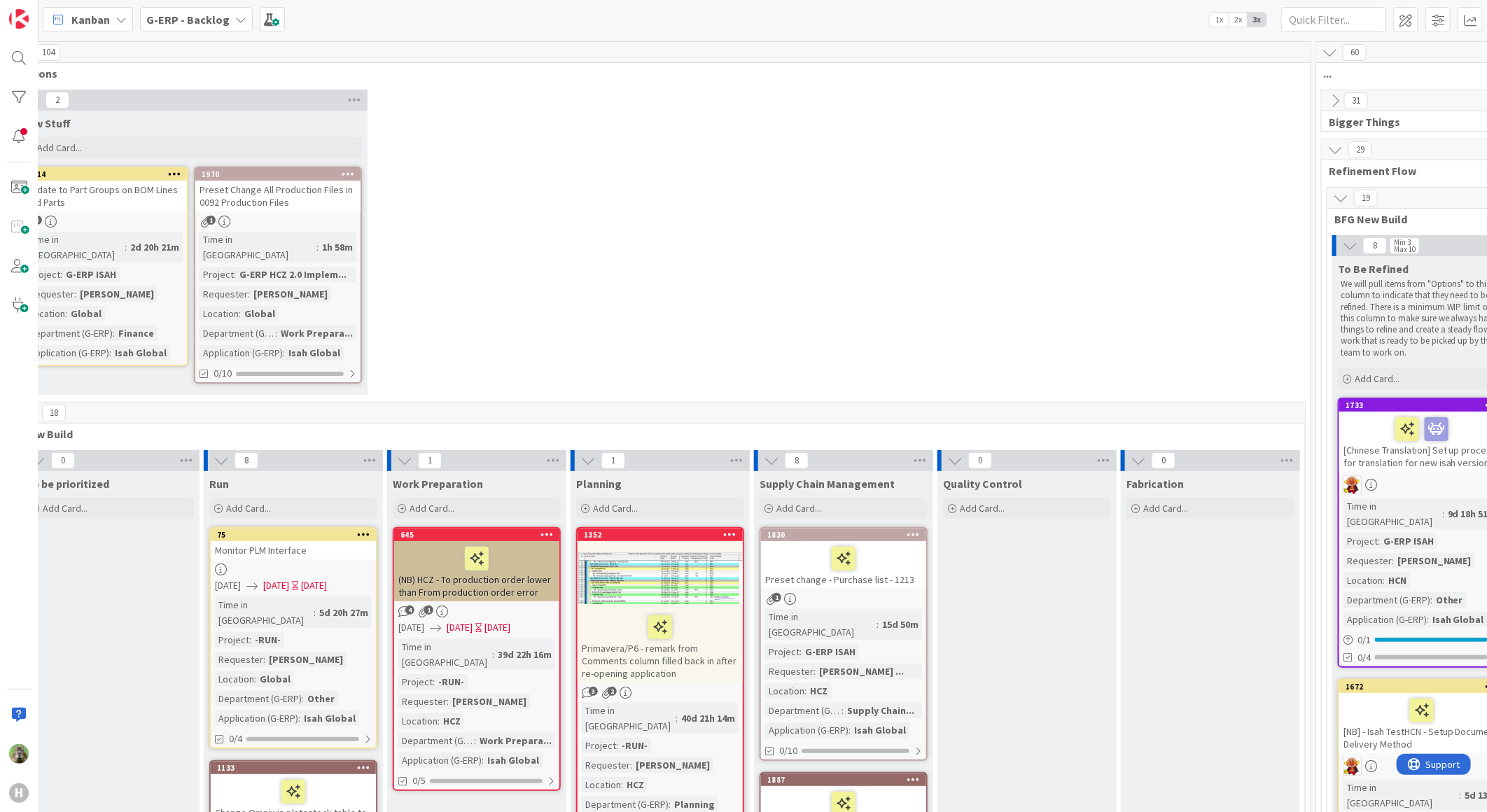
scroll to position [0, 263]
click at [151, 192] on div "Update to Part Groups on BOM Lines and Parts" at bounding box center [104, 197] width 166 height 31
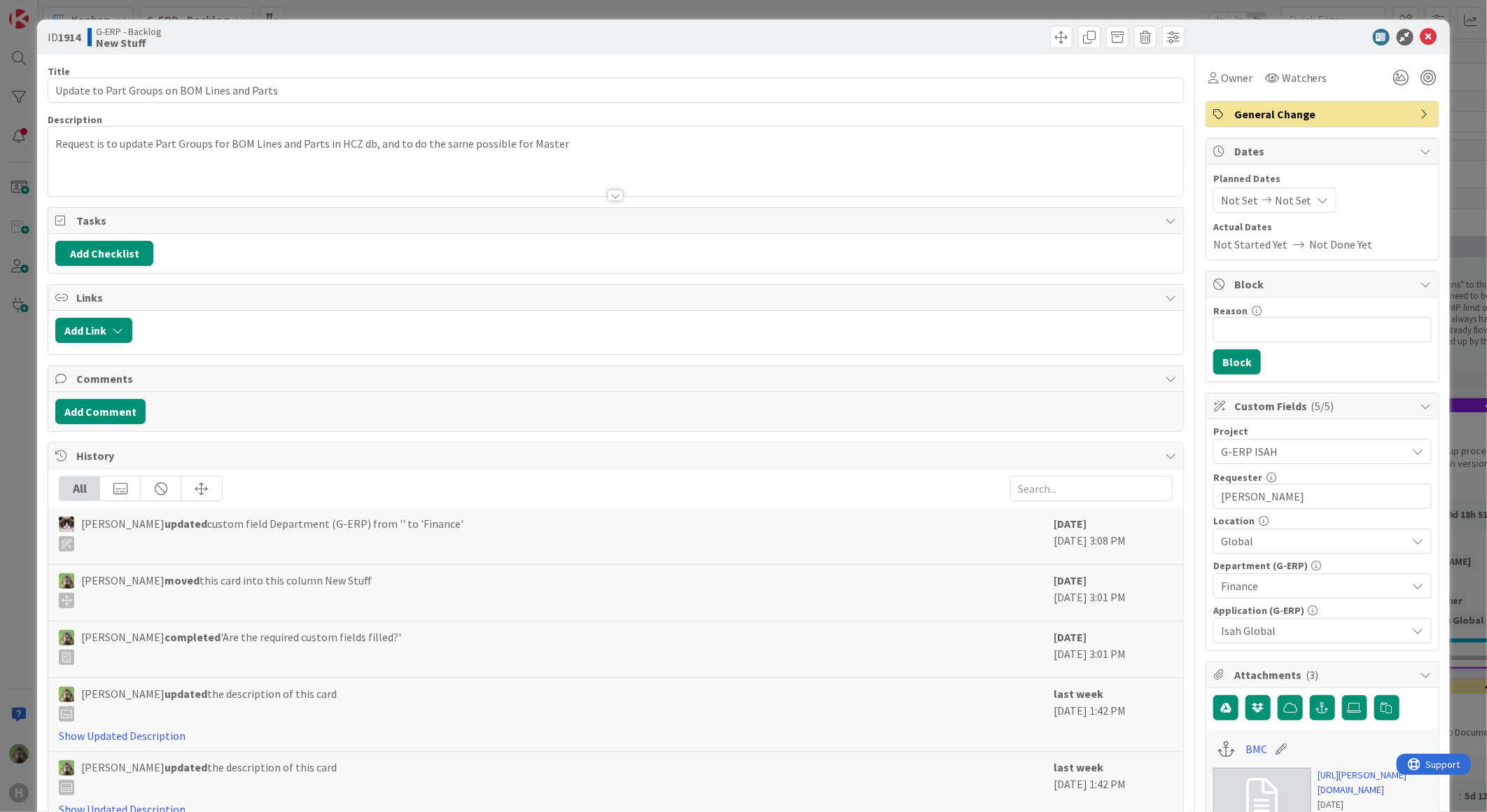
click at [441, 166] on div at bounding box center [615, 178] width 1134 height 36
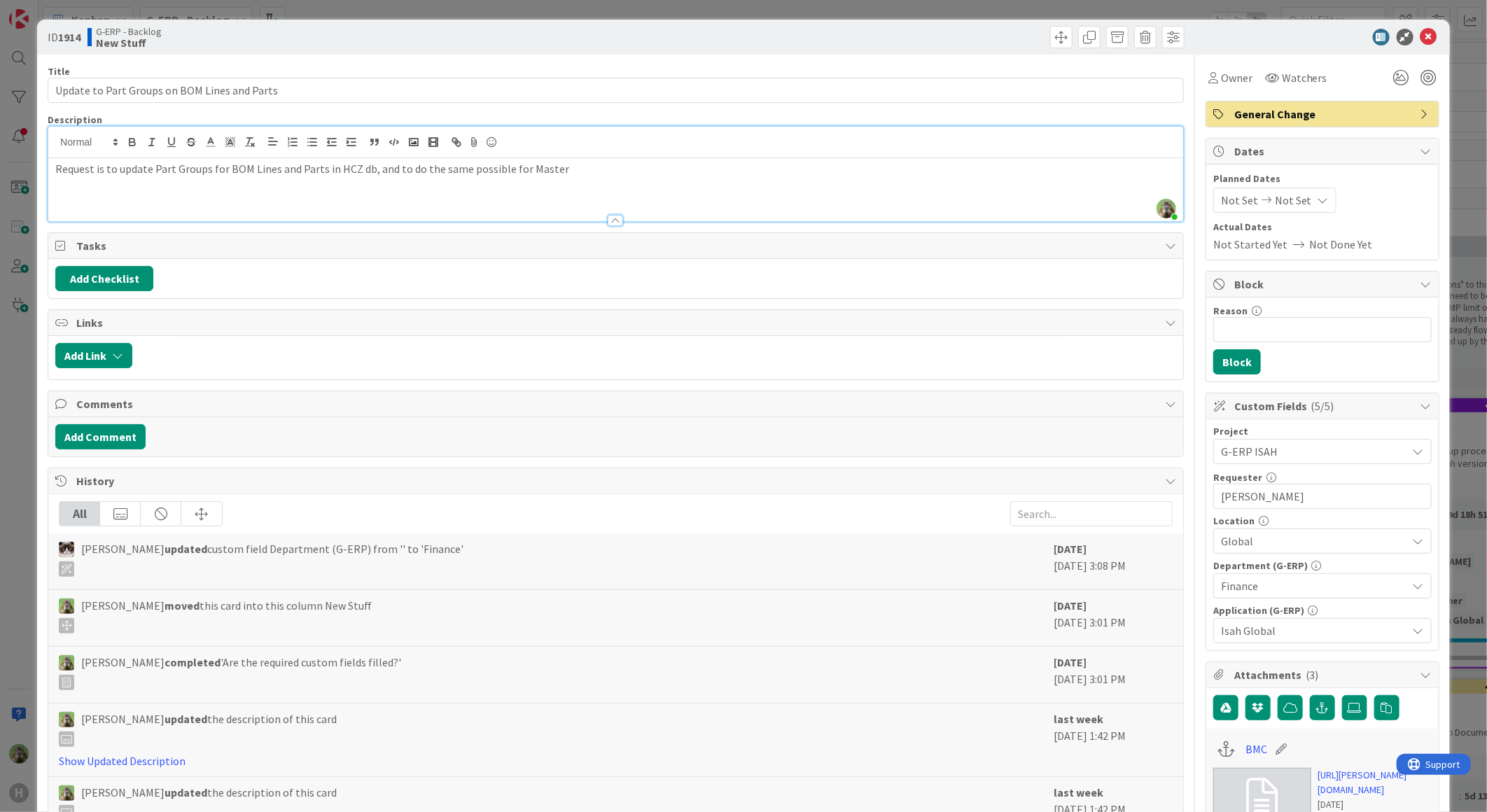
click at [35, 351] on div "ID 1914 G-ERP - Backlog New Stuff Title 44 / 128 Update to Part Groups on BOM L…" at bounding box center [744, 406] width 1487 height 812
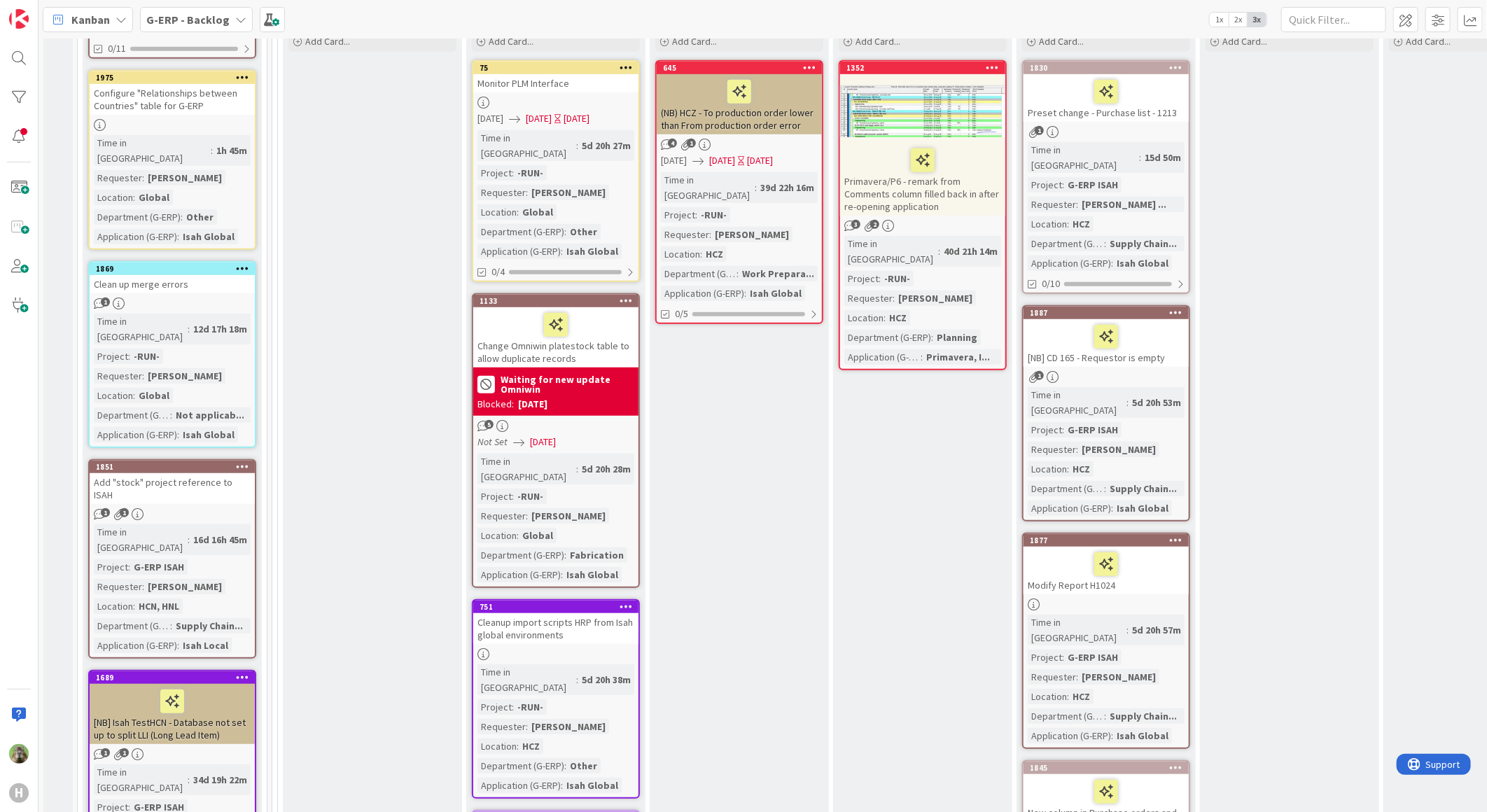
scroll to position [778, 0]
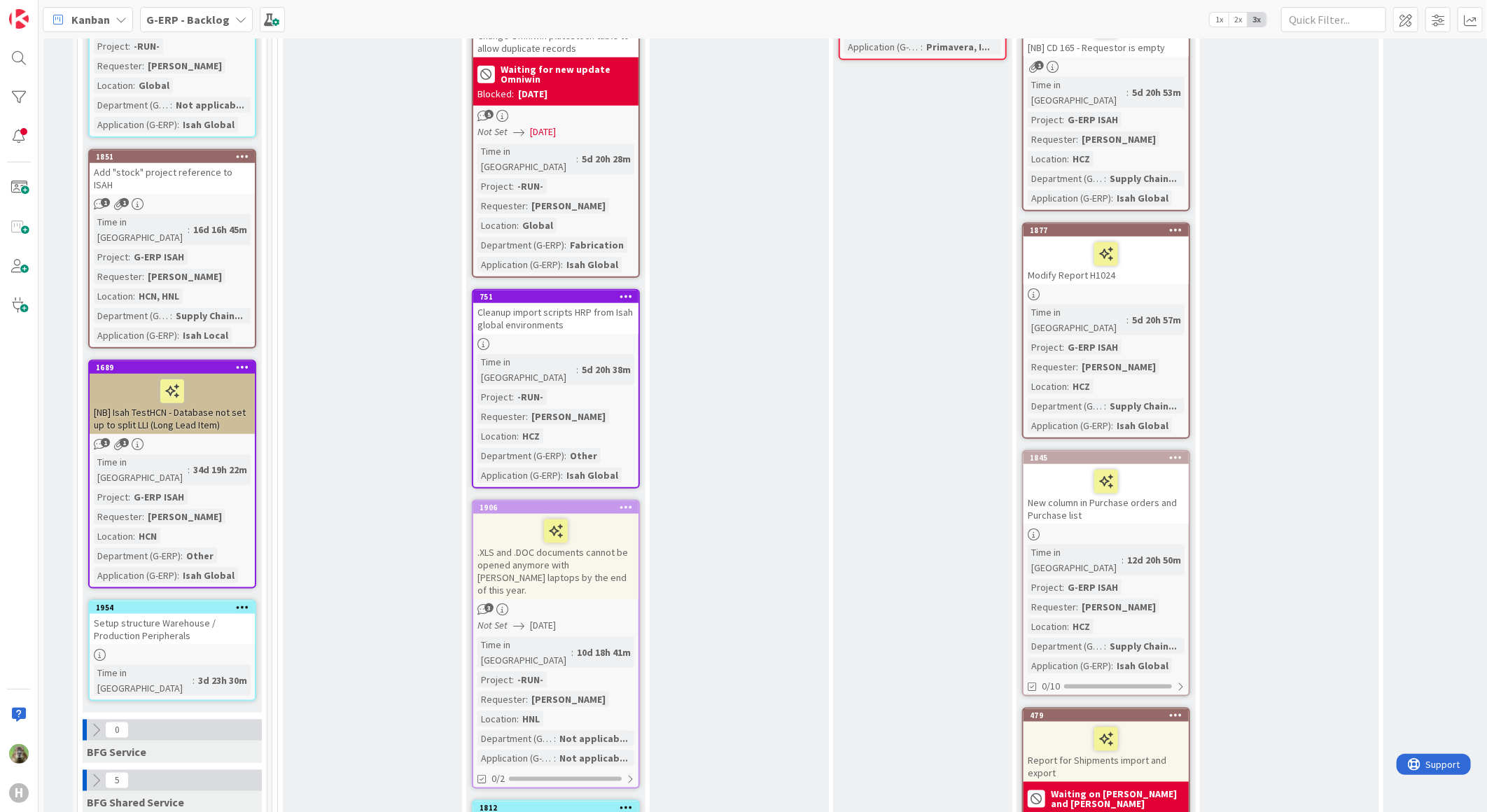
click at [193, 614] on div "Setup structure Warehouse / Production Peripherals" at bounding box center [173, 629] width 166 height 31
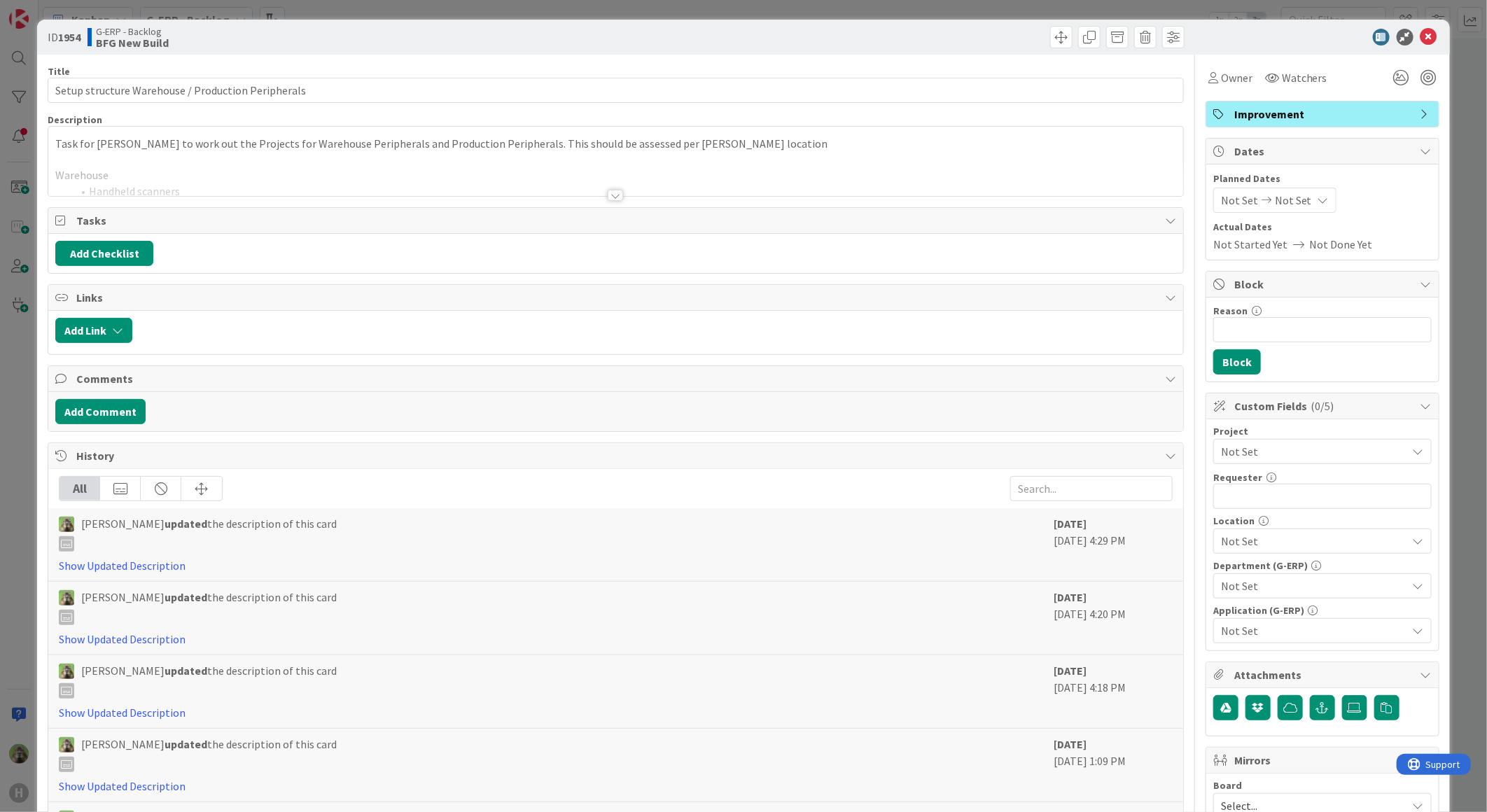
click at [560, 172] on div at bounding box center [615, 178] width 1134 height 36
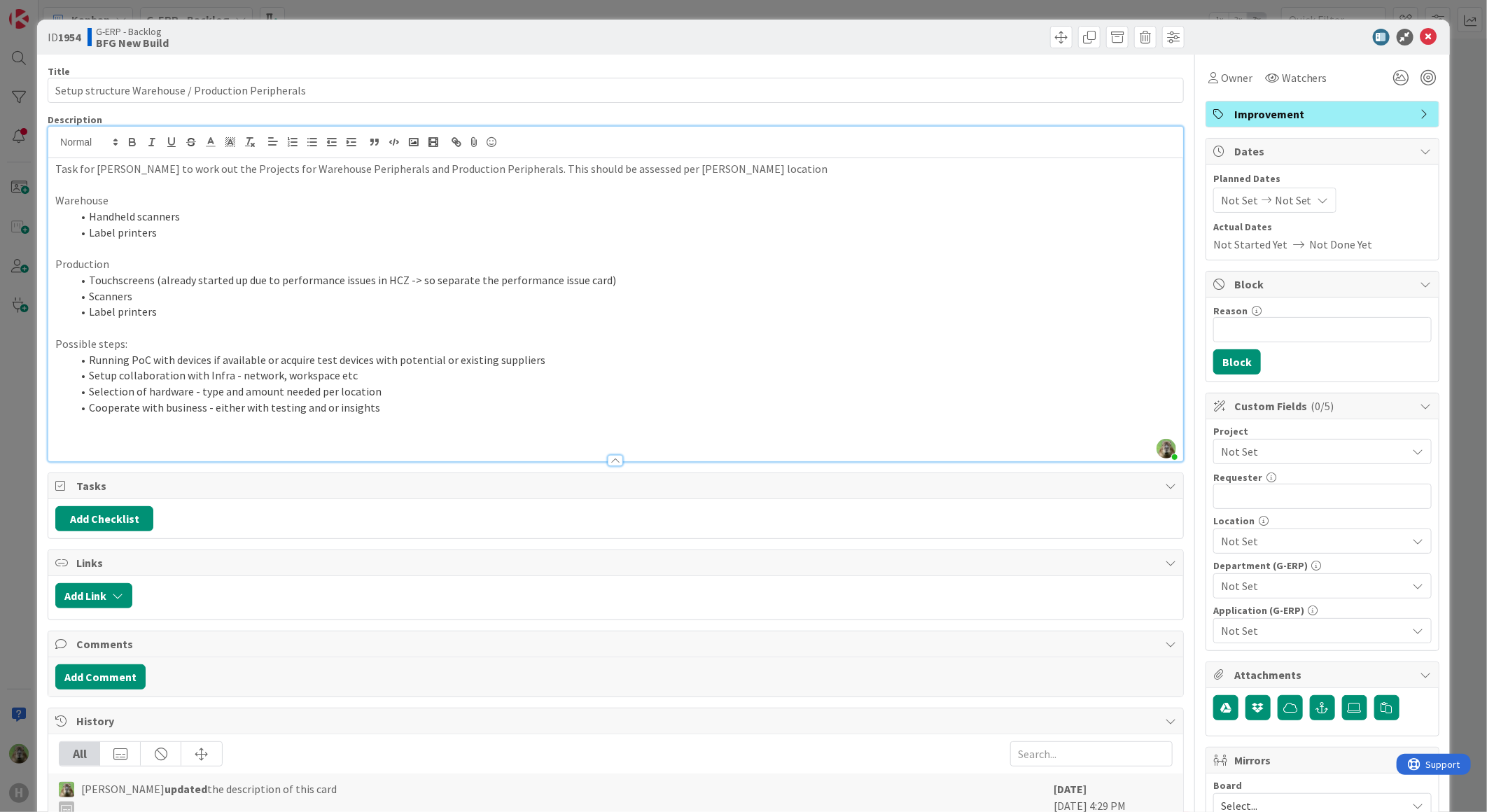
click at [252, 369] on li "Setup collaboration with Infra - network, workspace etc" at bounding box center [624, 376] width 1104 height 16
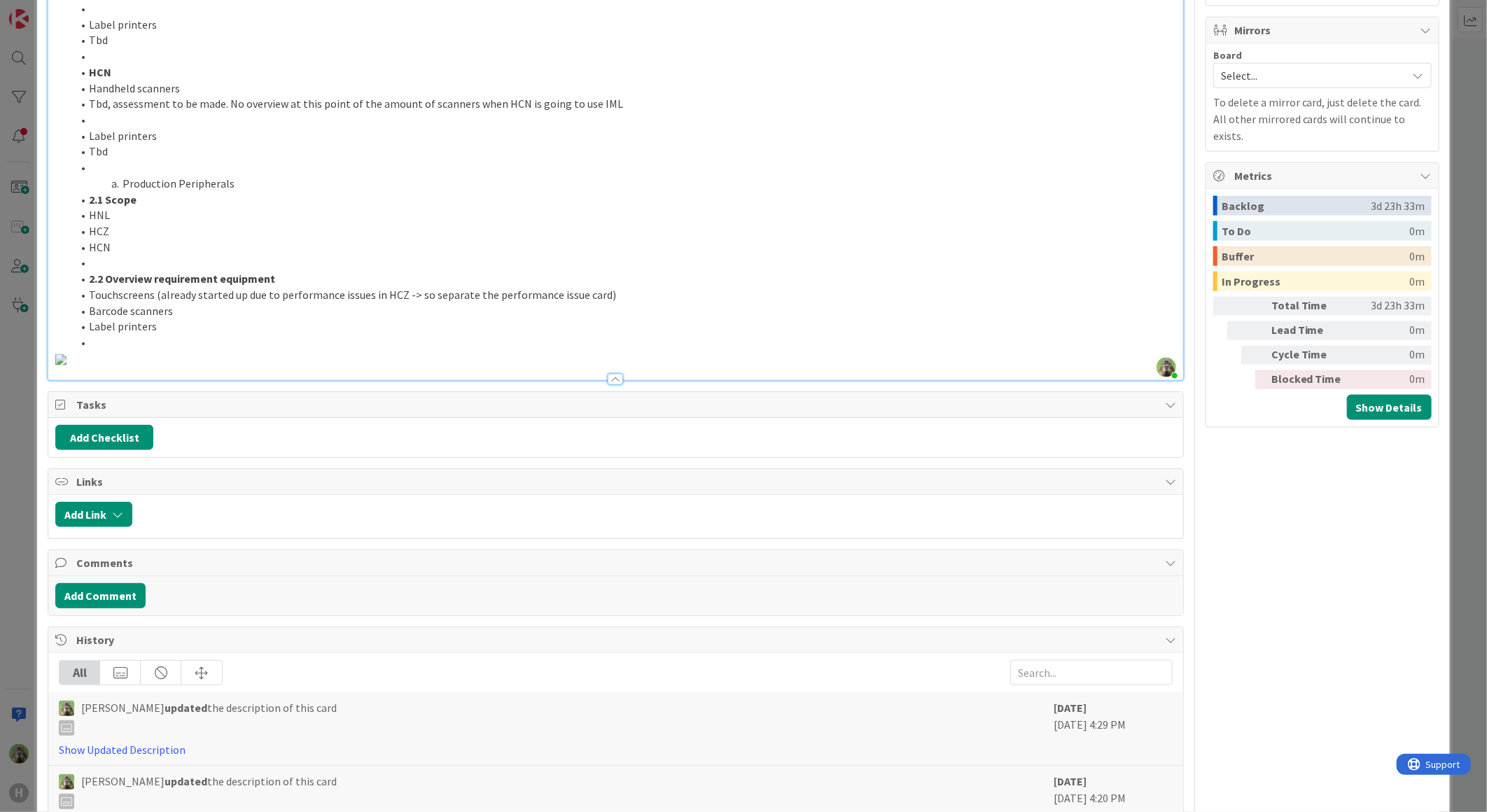
scroll to position [966, 0]
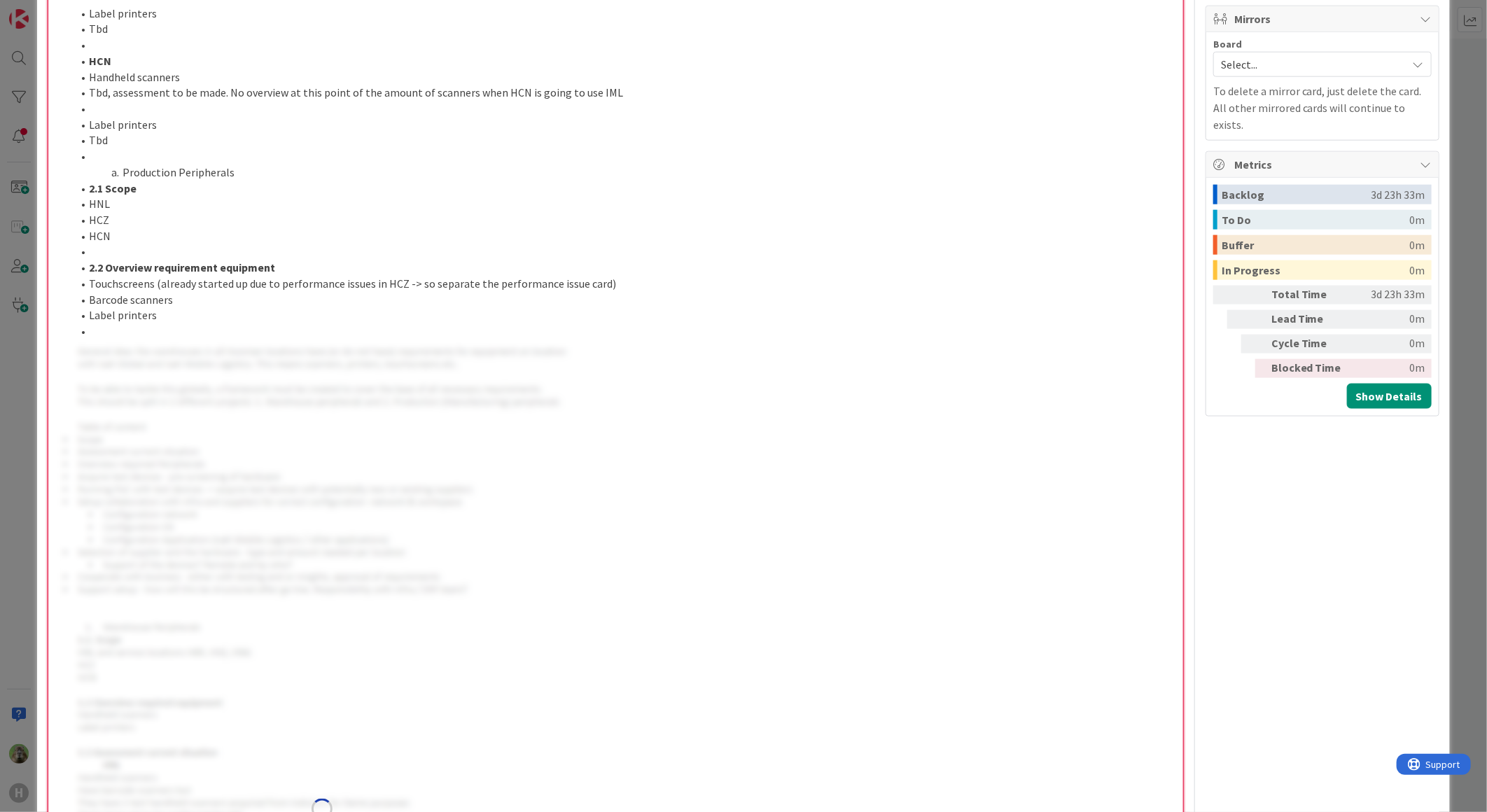
click at [617, 527] on div "General idea: the warehouses in all Huisman locations have (or do not have) req…" at bounding box center [615, 242] width 1134 height 2102
click at [516, 552] on img at bounding box center [322, 809] width 533 height 940
click at [459, 493] on img at bounding box center [322, 809] width 533 height 940
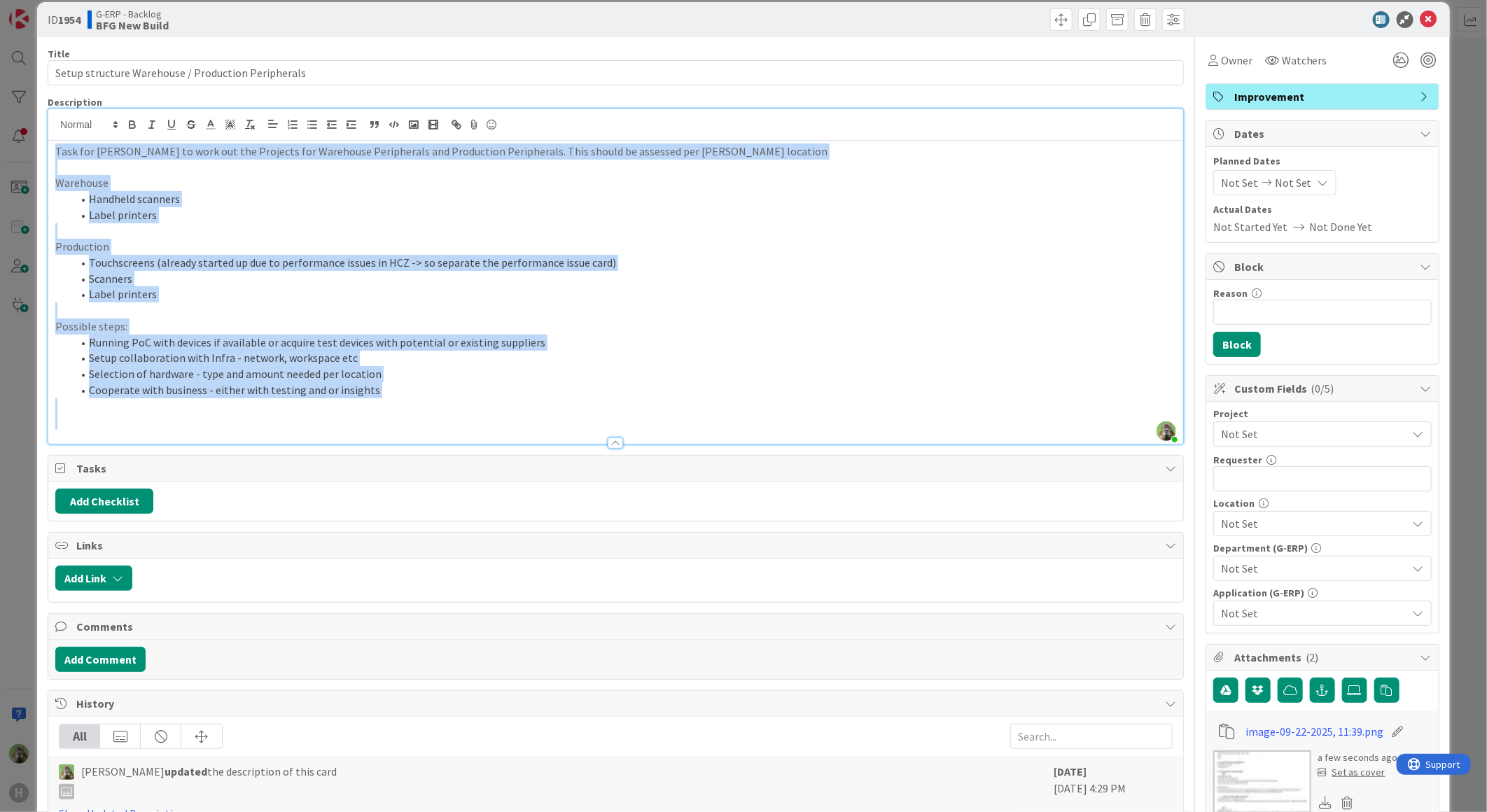
scroll to position [0, 0]
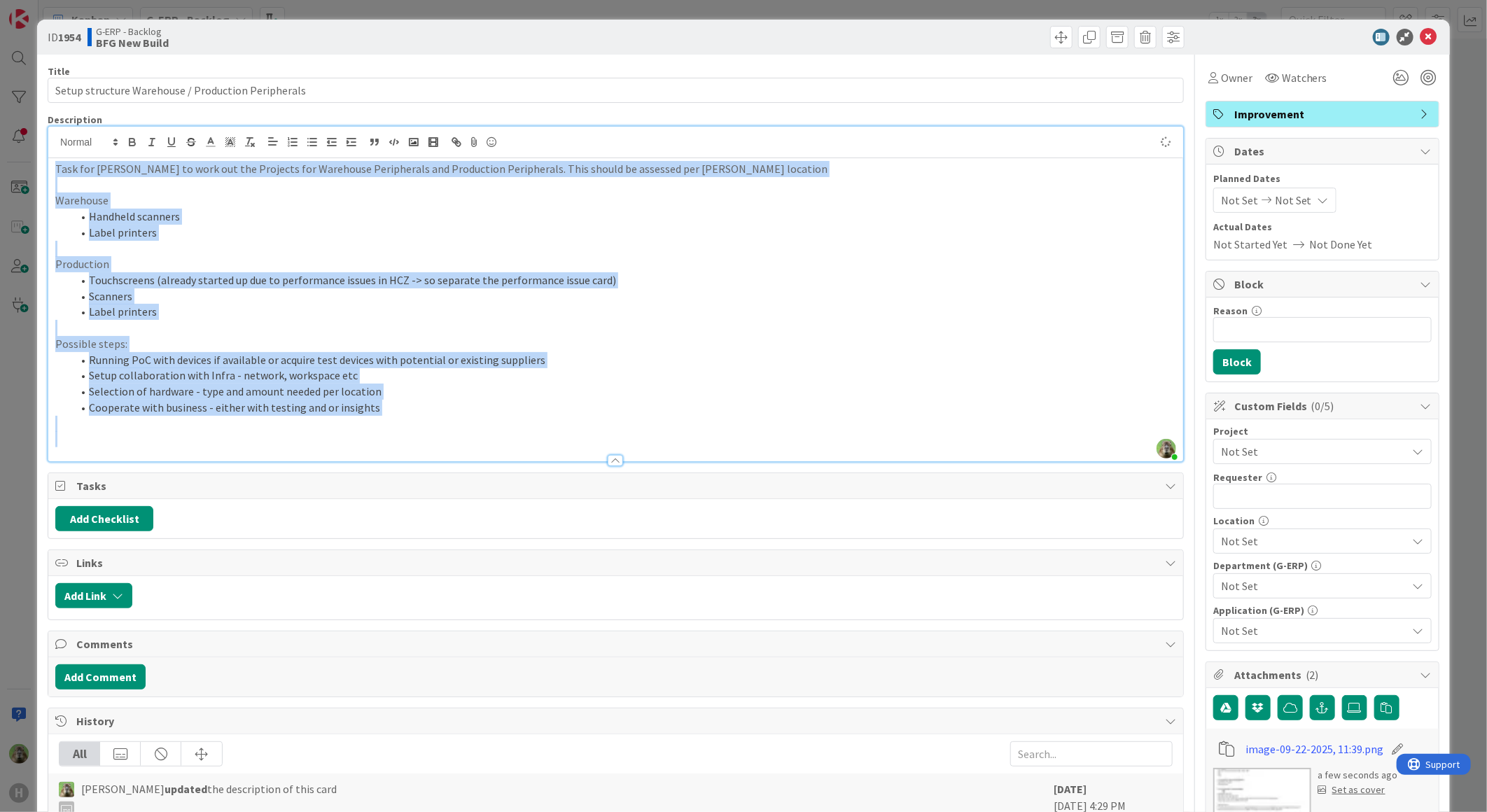
click at [343, 338] on p "Possible steps:" at bounding box center [615, 344] width 1121 height 16
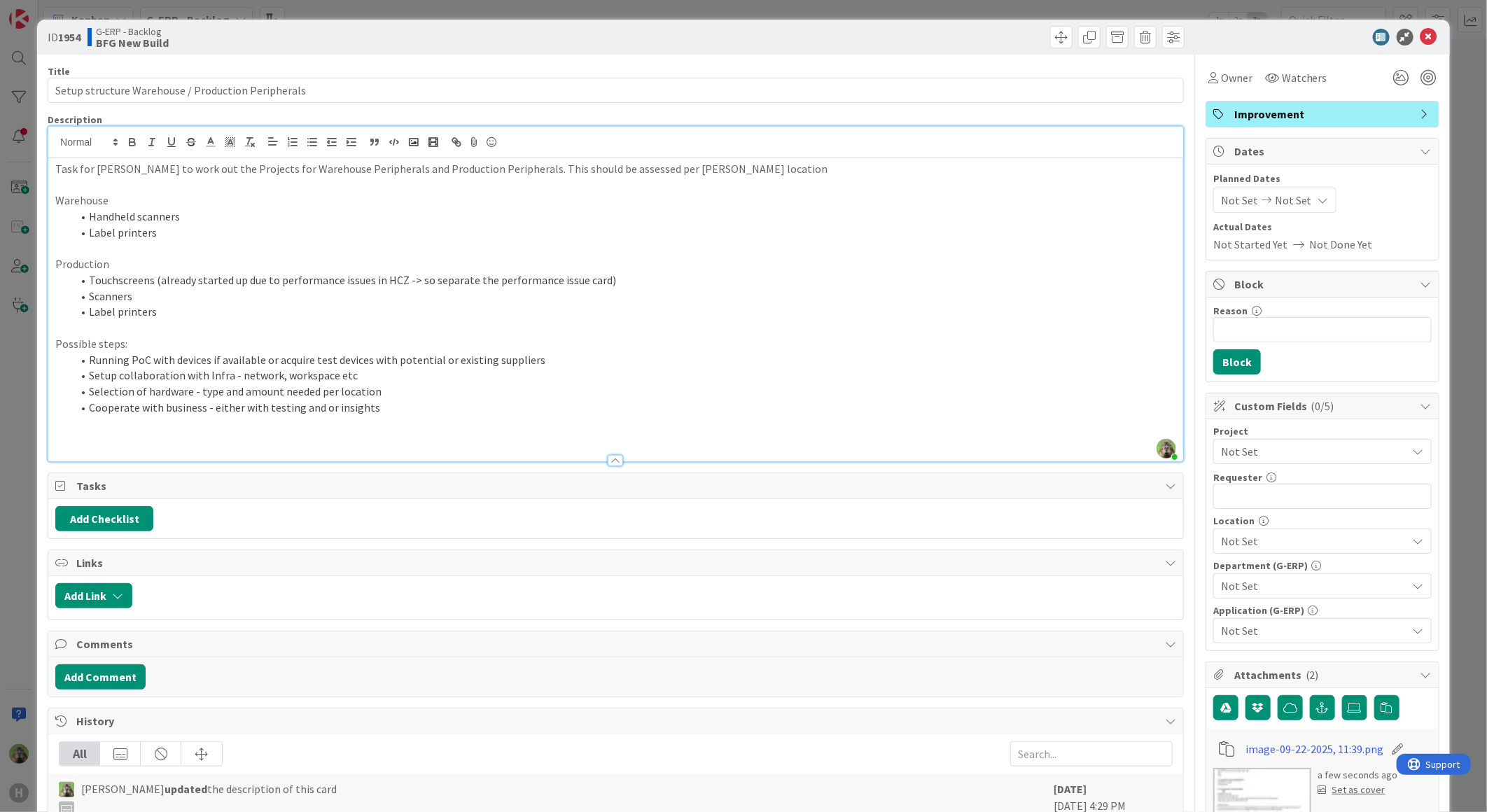
click at [257, 313] on li "Label printers" at bounding box center [624, 312] width 1104 height 16
click at [287, 312] on li "Label printers" at bounding box center [624, 312] width 1104 height 16
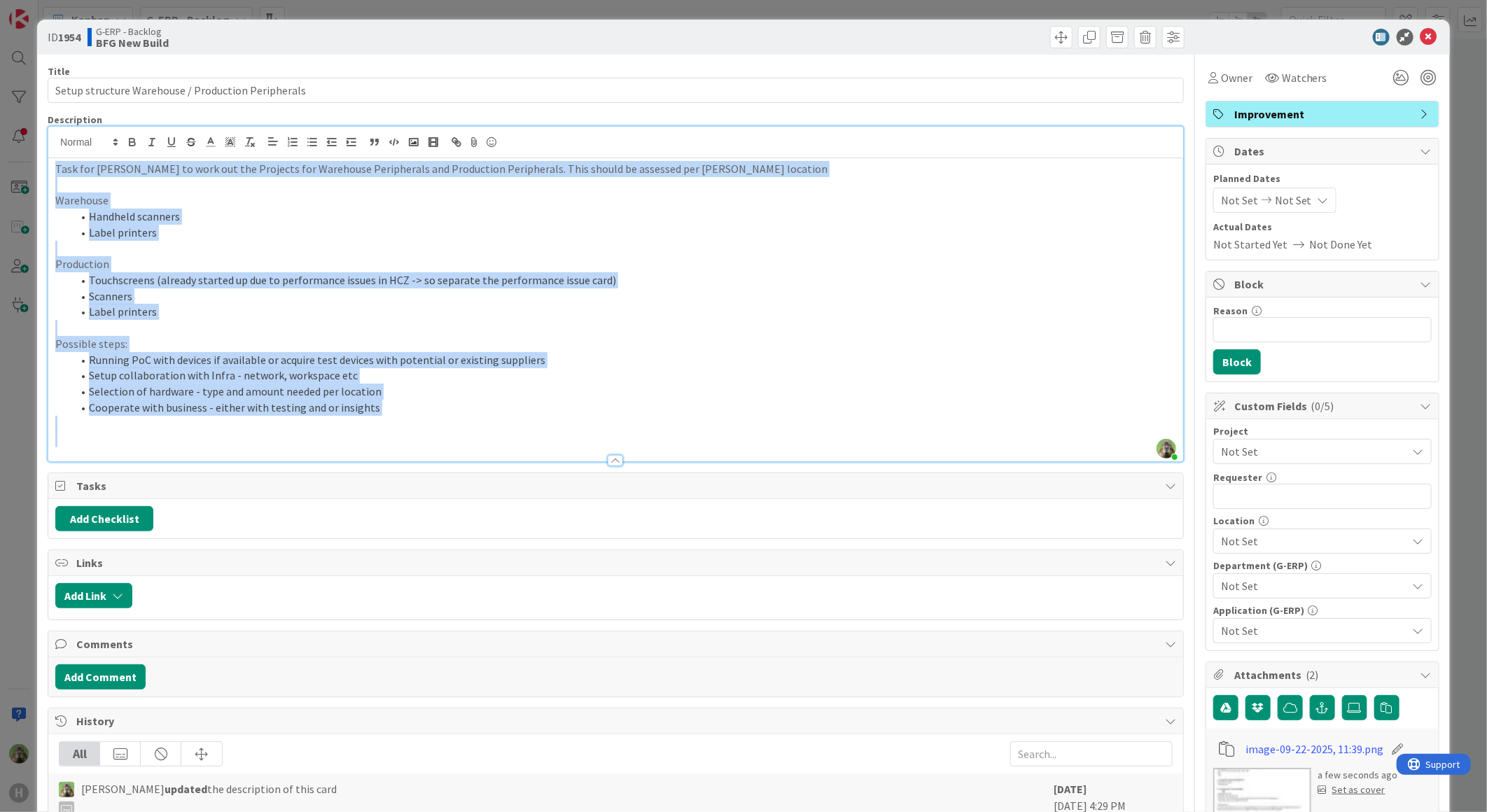
click at [326, 317] on li "Label printers" at bounding box center [624, 312] width 1104 height 16
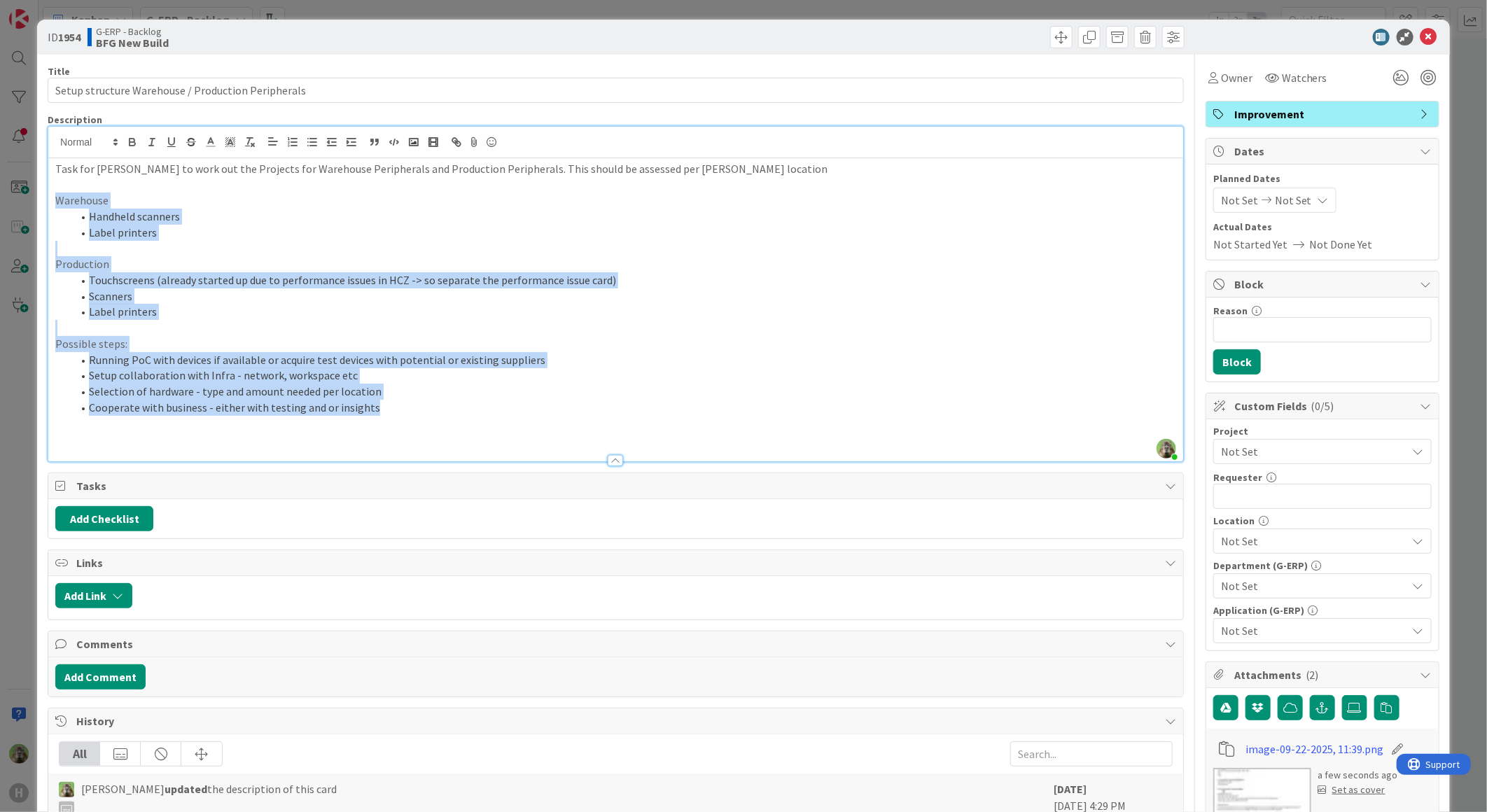
drag, startPoint x: 429, startPoint y: 406, endPoint x: 44, endPoint y: 198, distance: 437.6
click at [44, 198] on div "ID 1954 G-ERP - Backlog BFG New Build Title 50 / 128 Setup structure Warehouse …" at bounding box center [744, 707] width 1413 height 1374
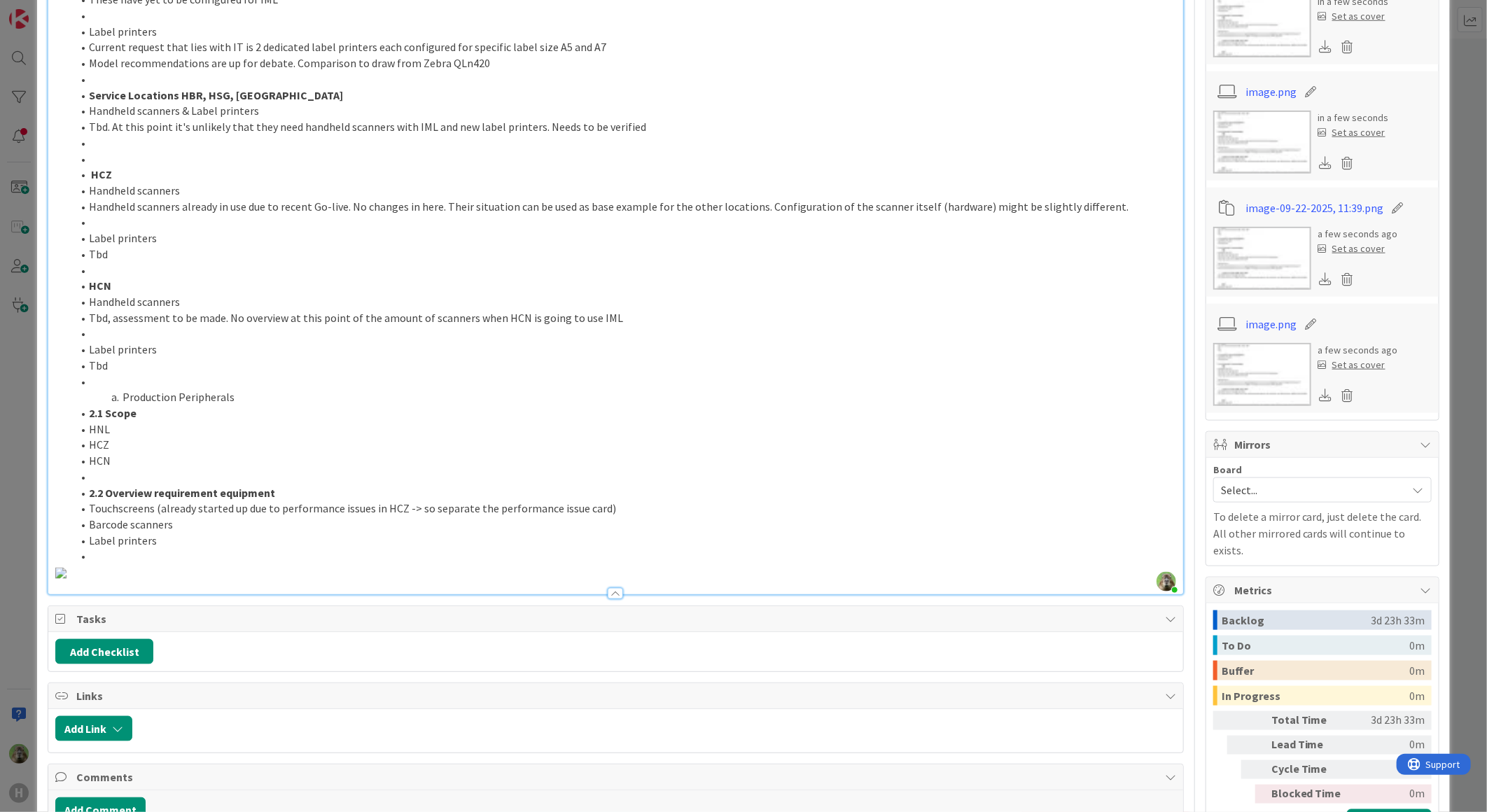
scroll to position [775, 0]
click at [1341, 392] on icon at bounding box center [1347, 395] width 20 height 21
click at [1222, 459] on button "Delete" at bounding box center [1216, 463] width 53 height 25
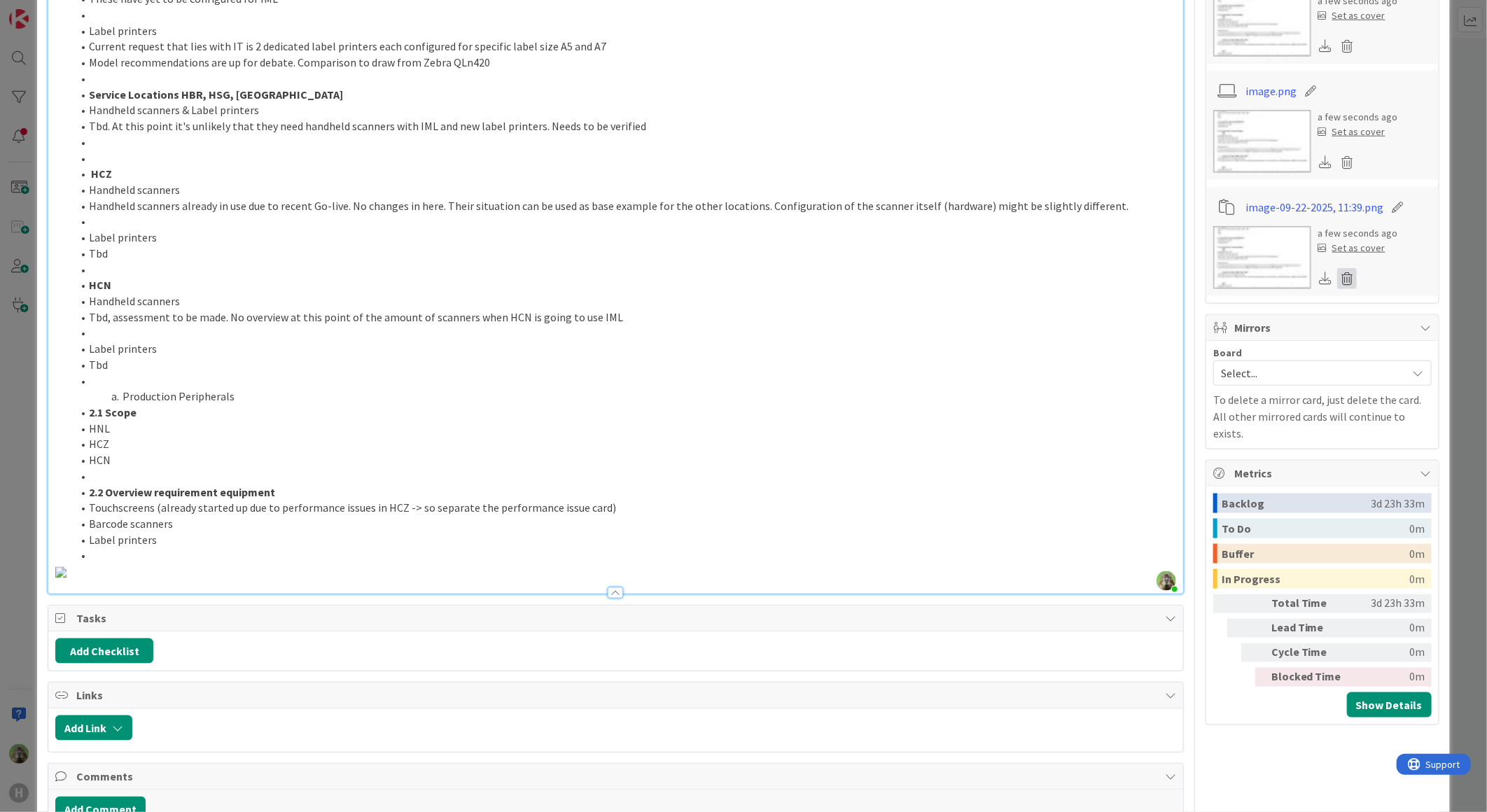
click at [1338, 284] on icon at bounding box center [1347, 279] width 20 height 21
click at [1216, 347] on button "Delete" at bounding box center [1216, 346] width 53 height 25
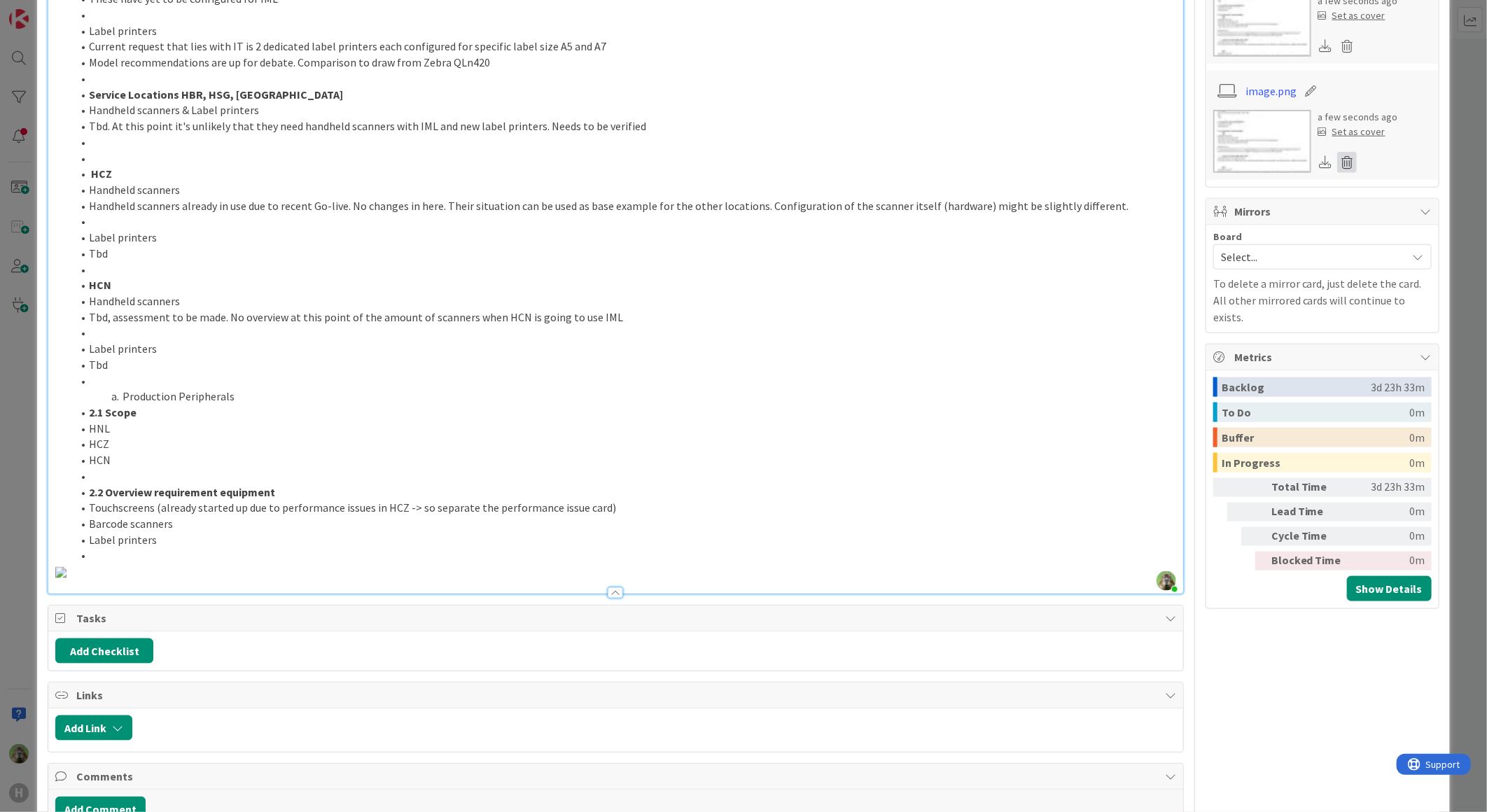
click at [1337, 171] on icon at bounding box center [1347, 162] width 20 height 21
click at [1202, 235] on button "Delete" at bounding box center [1216, 230] width 53 height 25
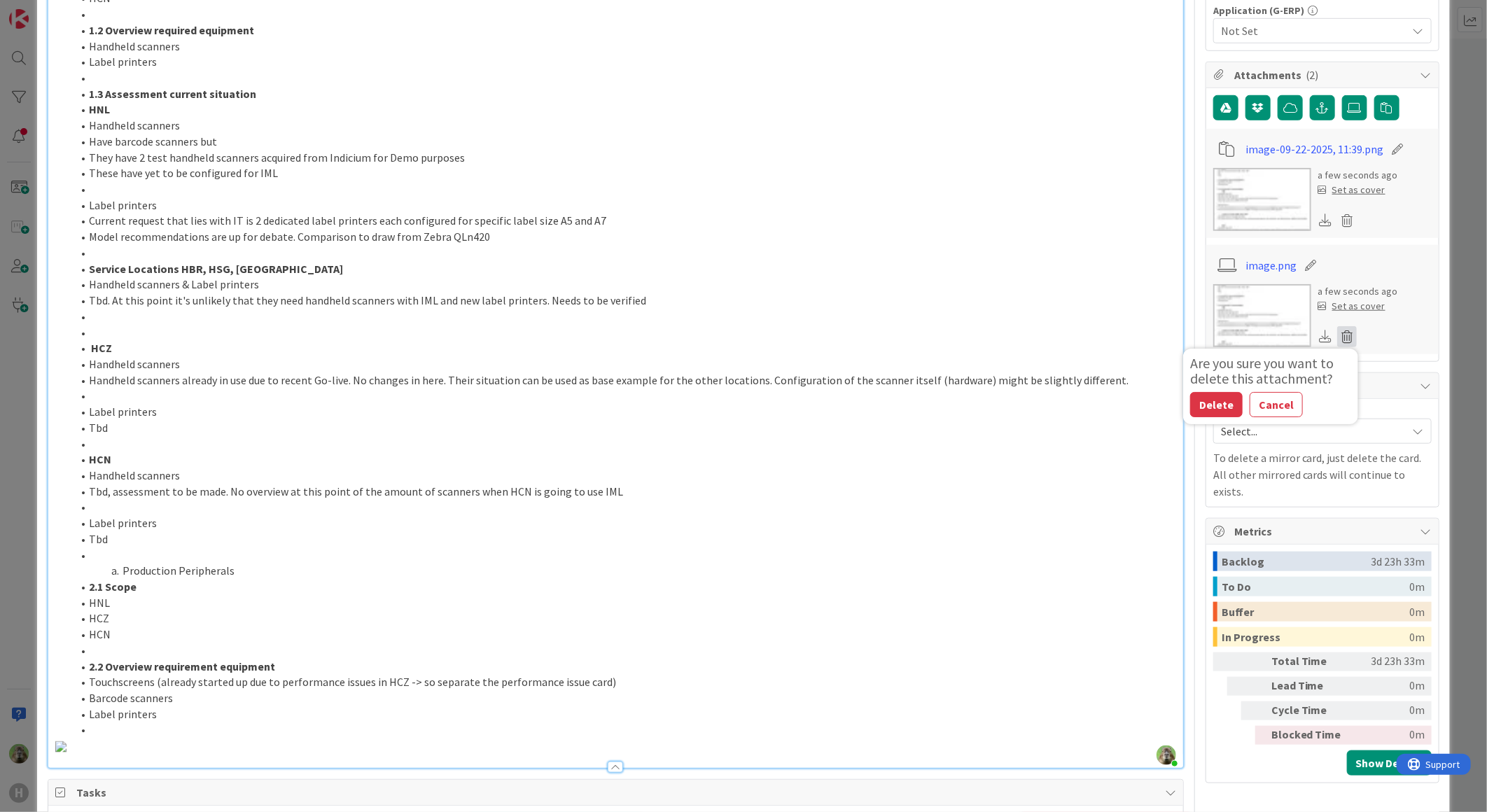
scroll to position [541, 0]
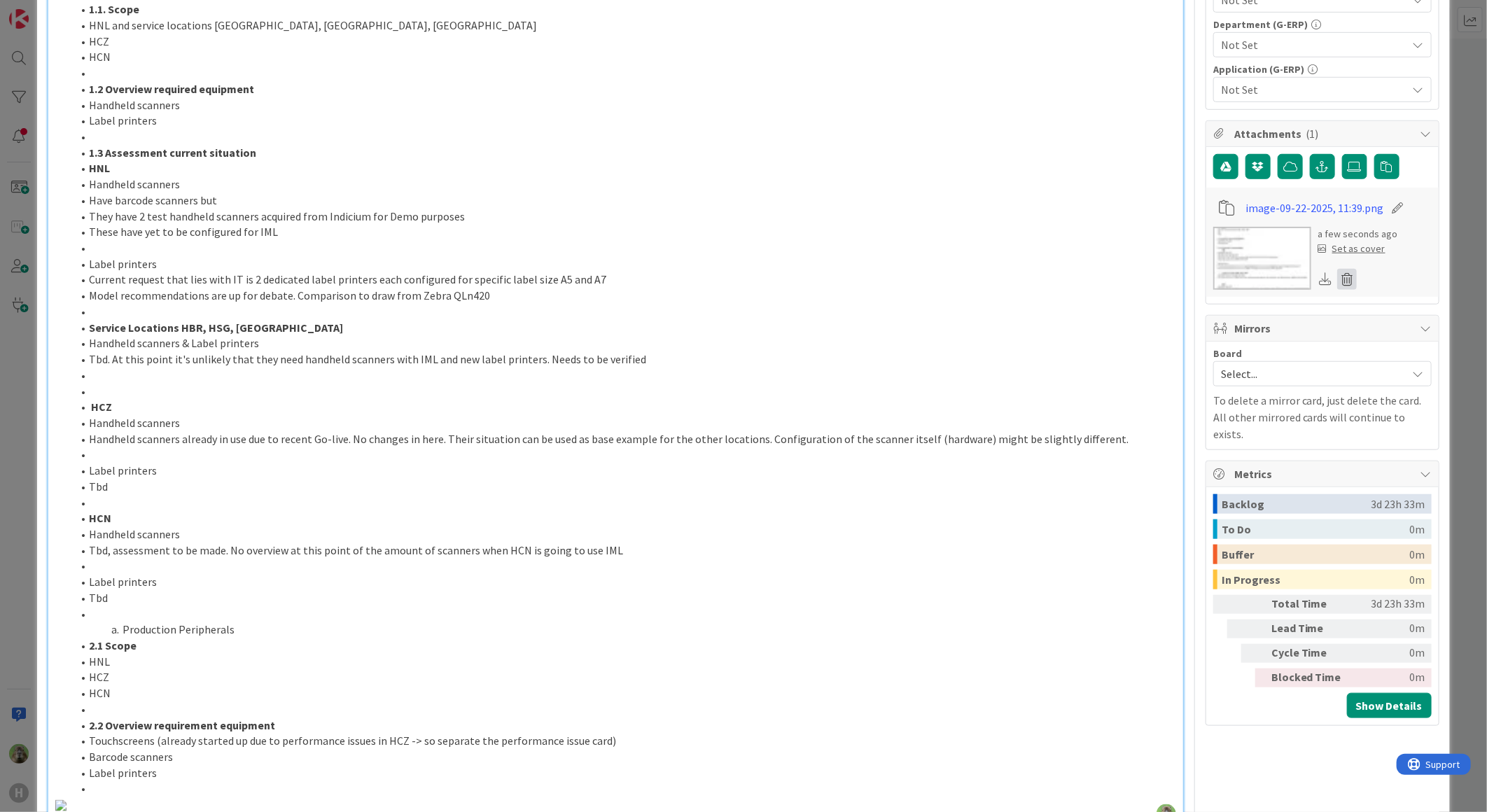
click at [1343, 282] on icon at bounding box center [1347, 279] width 20 height 21
click at [1190, 350] on button "Delete" at bounding box center [1216, 347] width 53 height 25
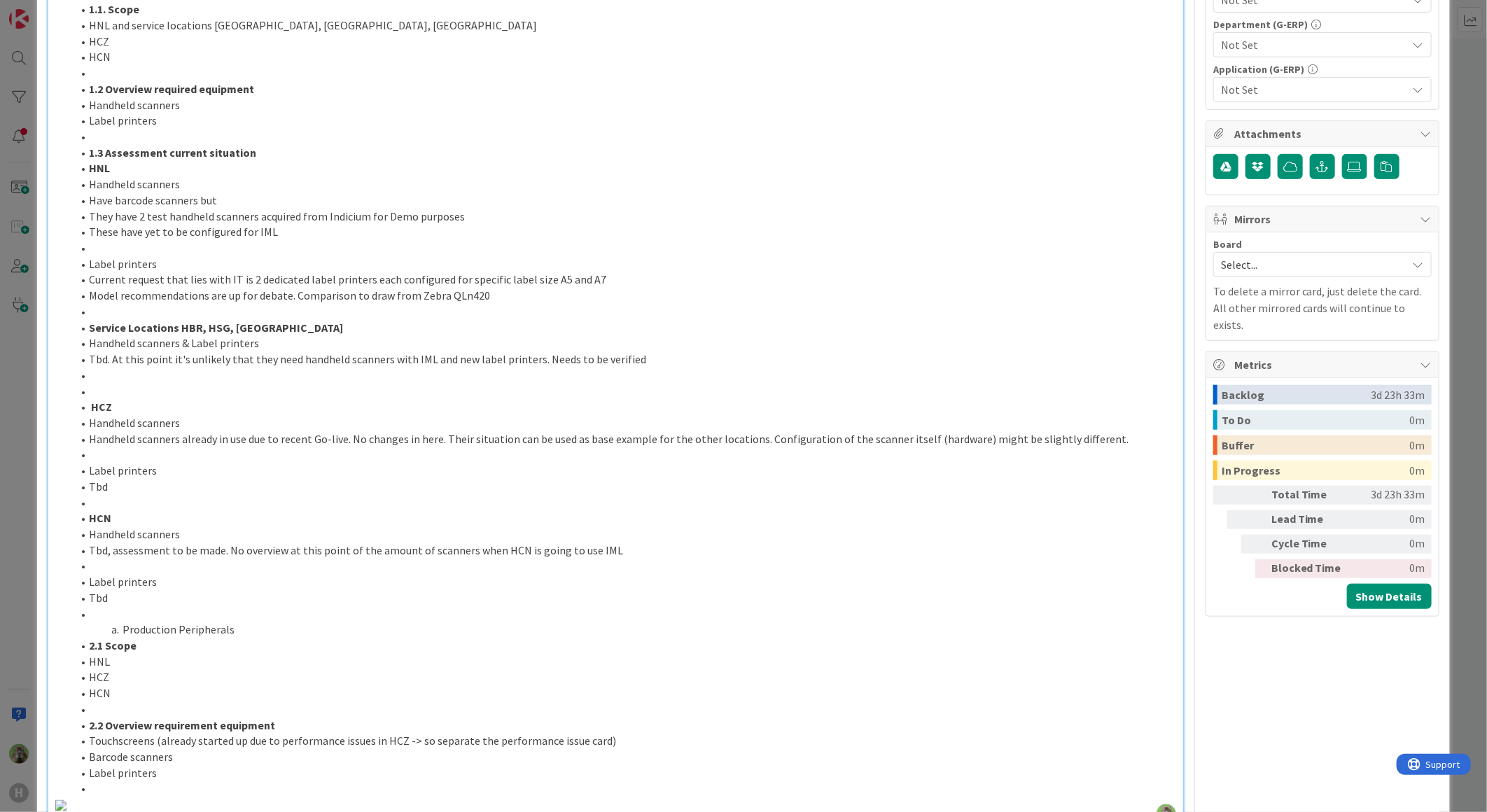
click at [170, 607] on li at bounding box center [624, 615] width 1104 height 16
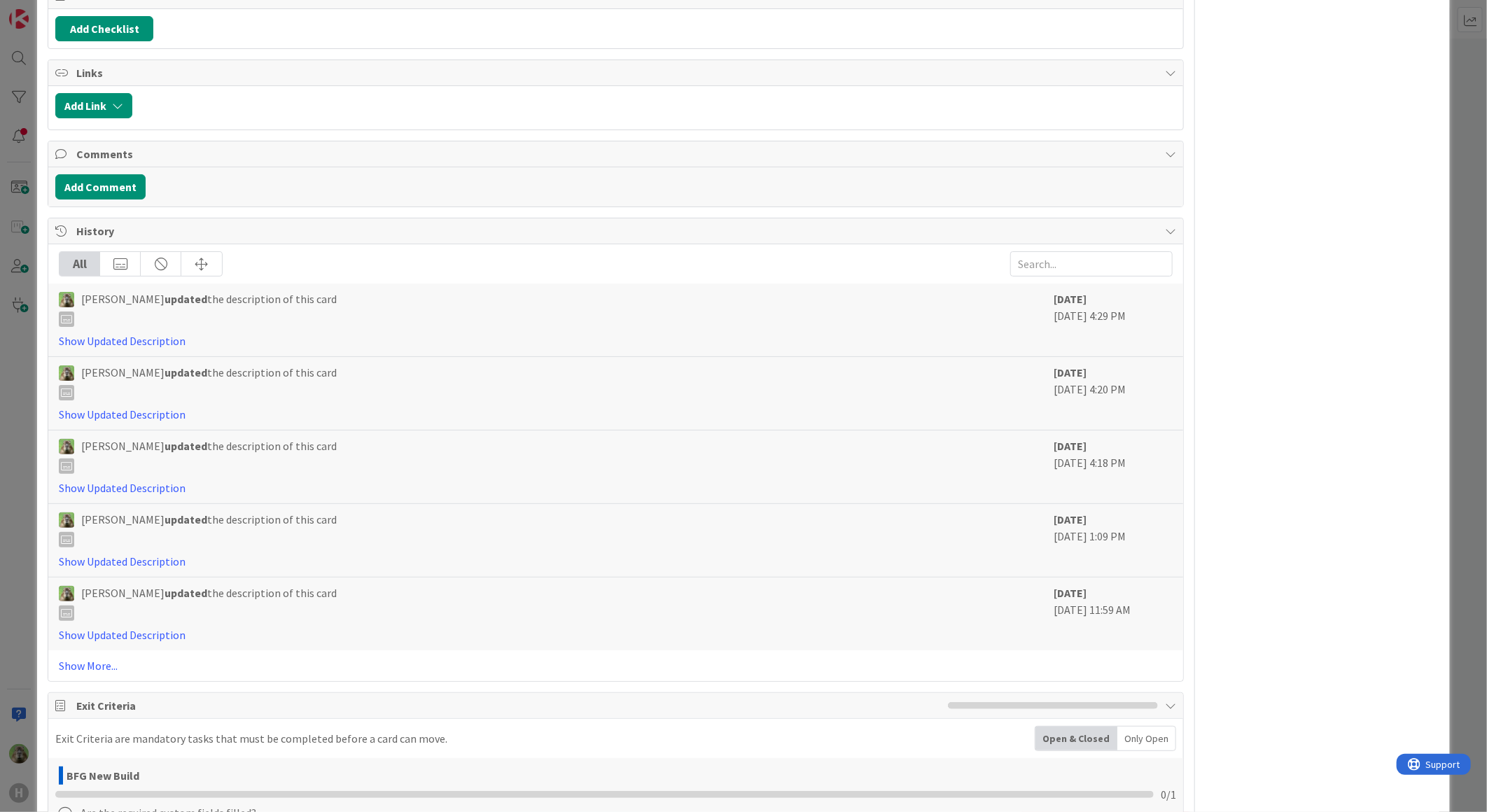
scroll to position [1086, 0]
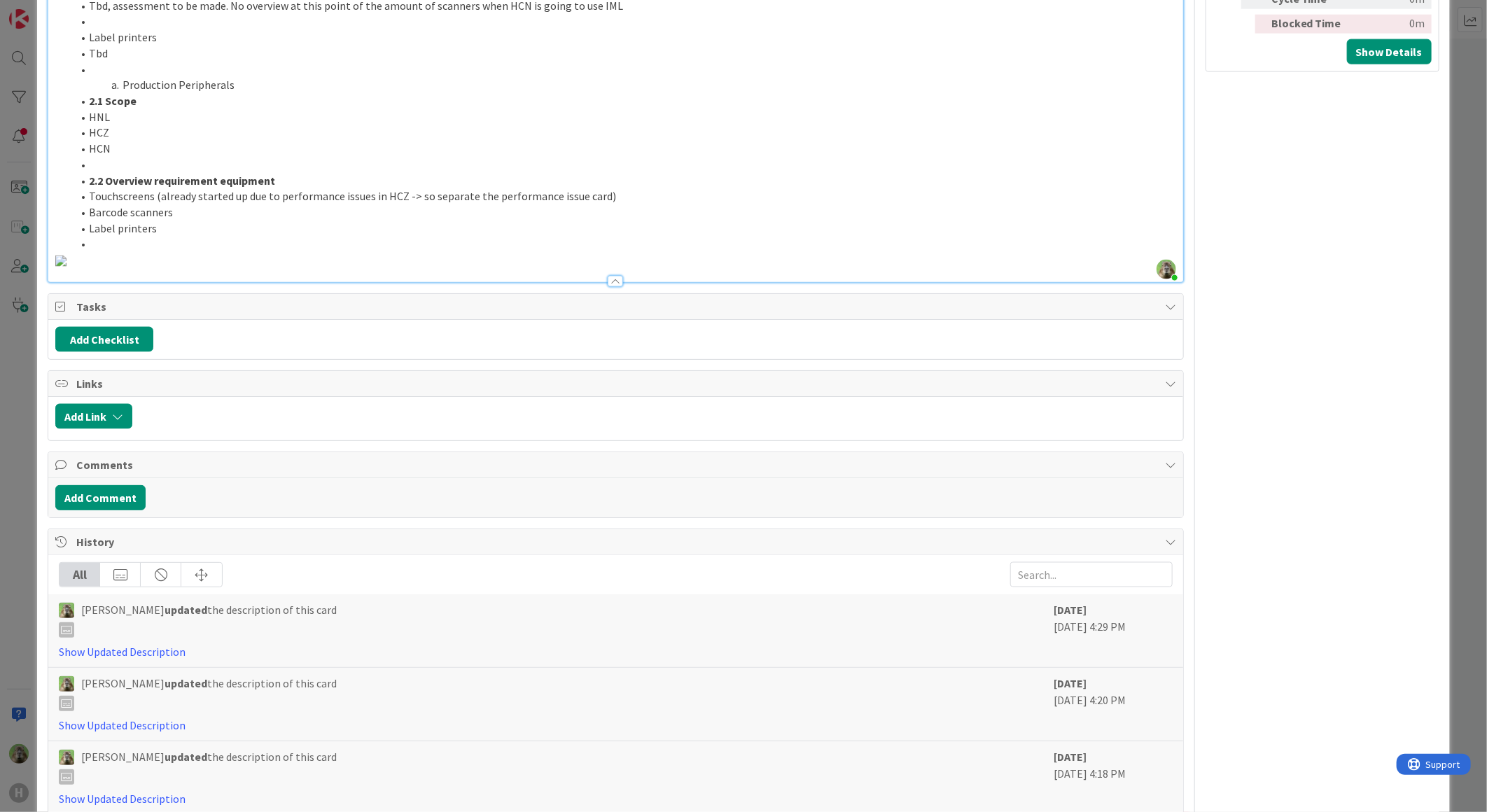
click at [67, 267] on img at bounding box center [60, 261] width 11 height 11
click at [55, 267] on img at bounding box center [60, 261] width 11 height 11
click at [67, 267] on img at bounding box center [60, 261] width 11 height 11
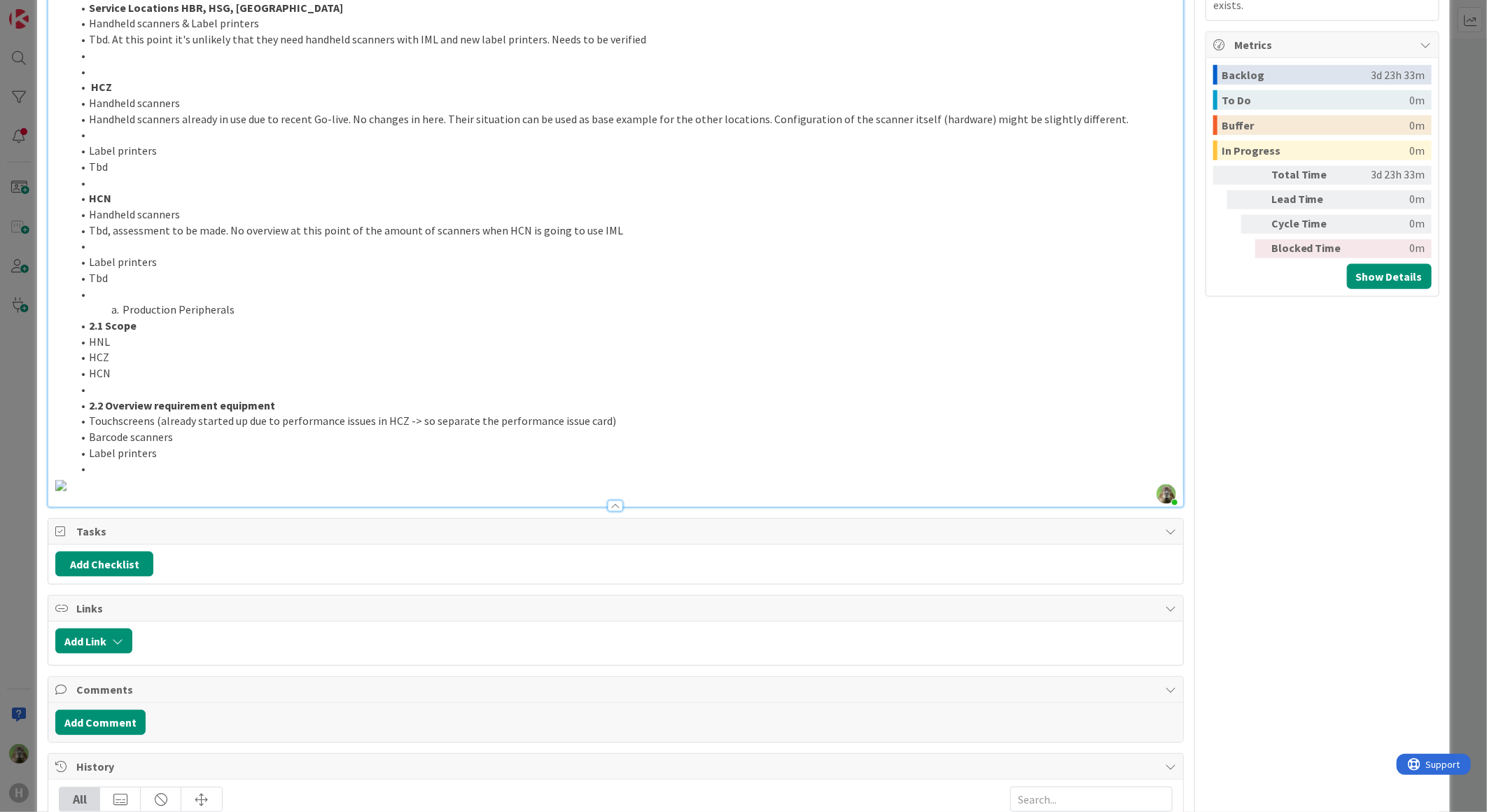
scroll to position [852, 0]
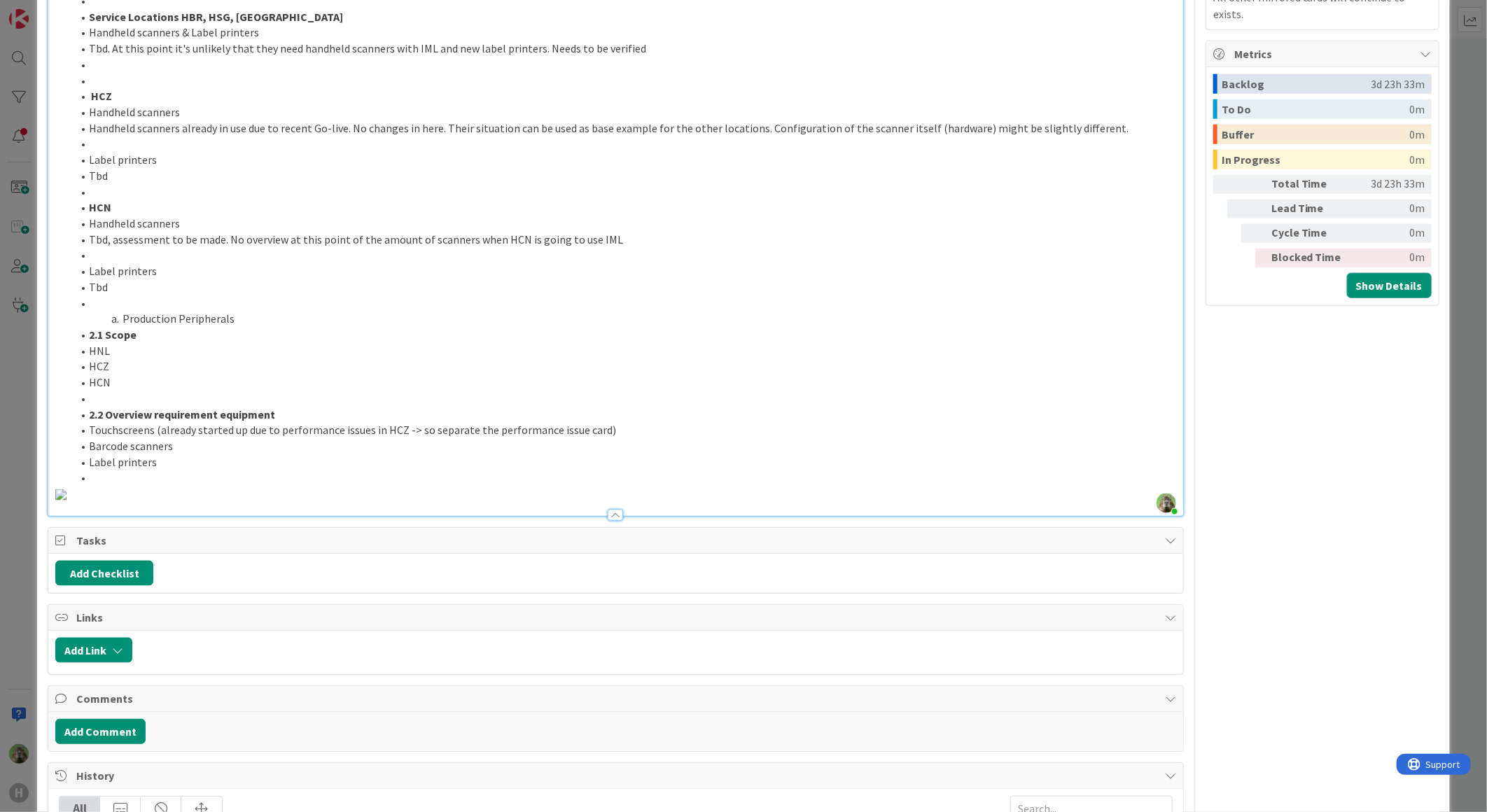
click at [153, 470] on li at bounding box center [624, 478] width 1104 height 16
click at [67, 501] on img at bounding box center [60, 495] width 11 height 11
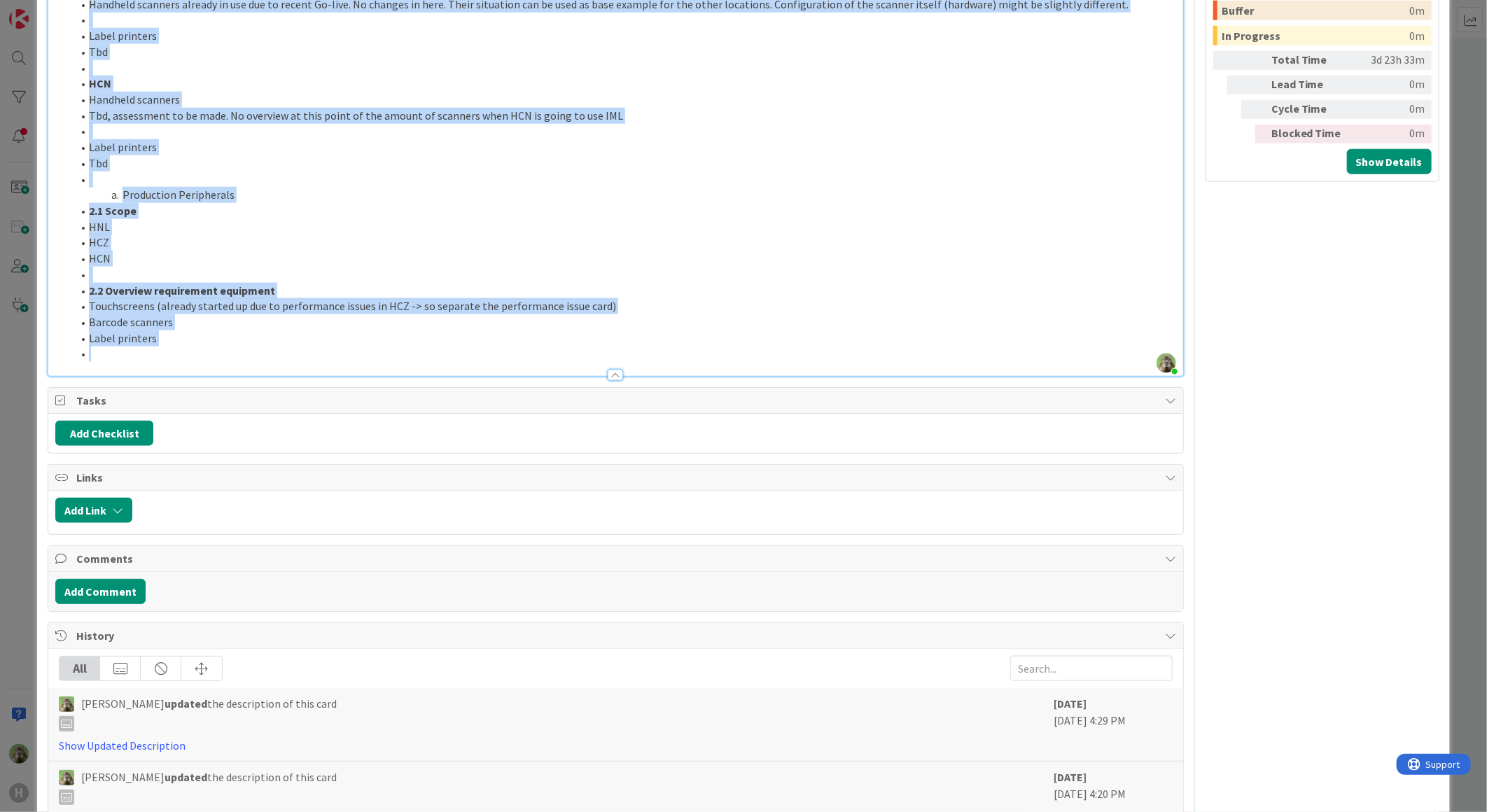
scroll to position [1284, 0]
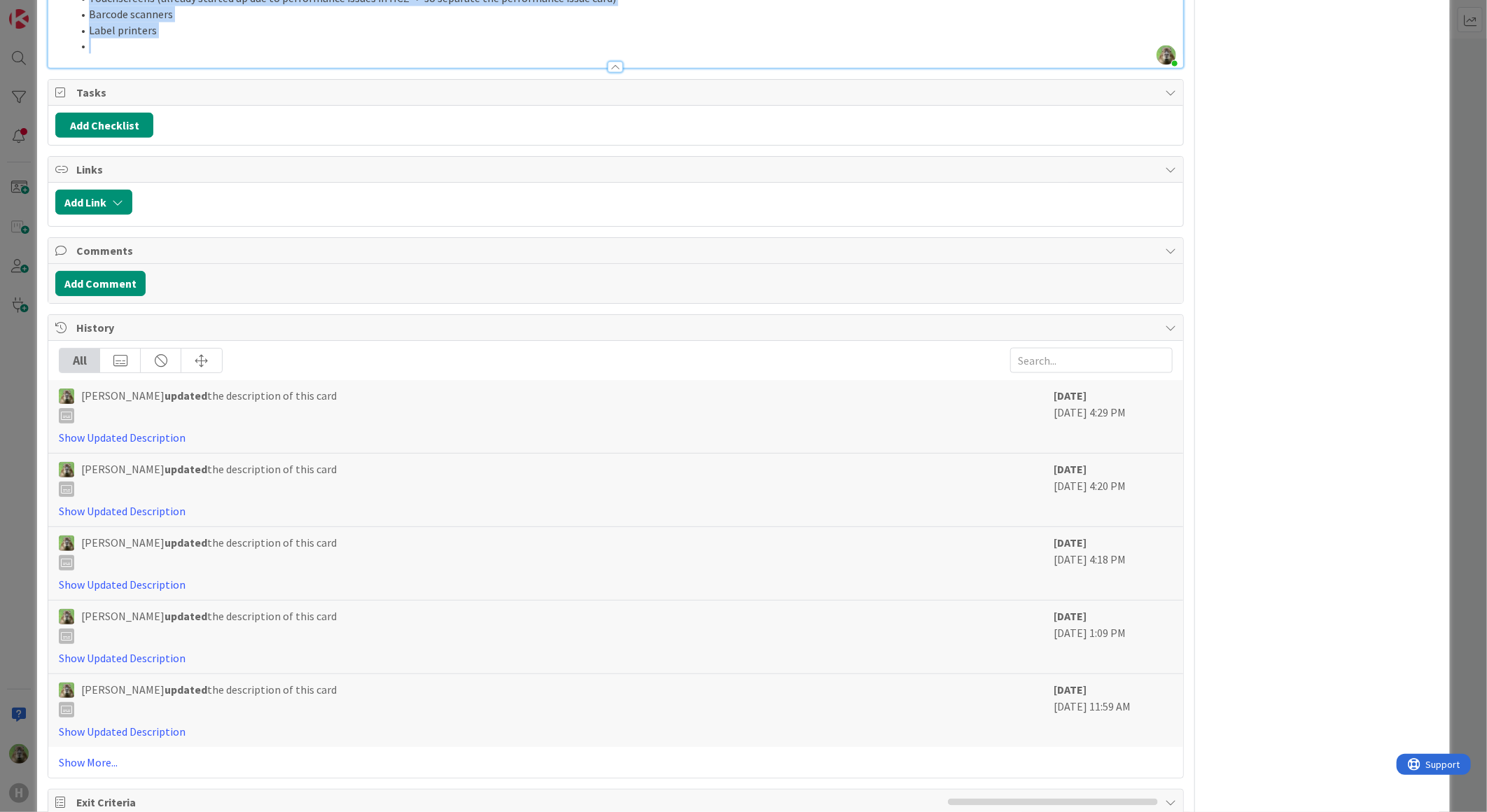
drag, startPoint x: 103, startPoint y: 451, endPoint x: 386, endPoint y: 137, distance: 422.7
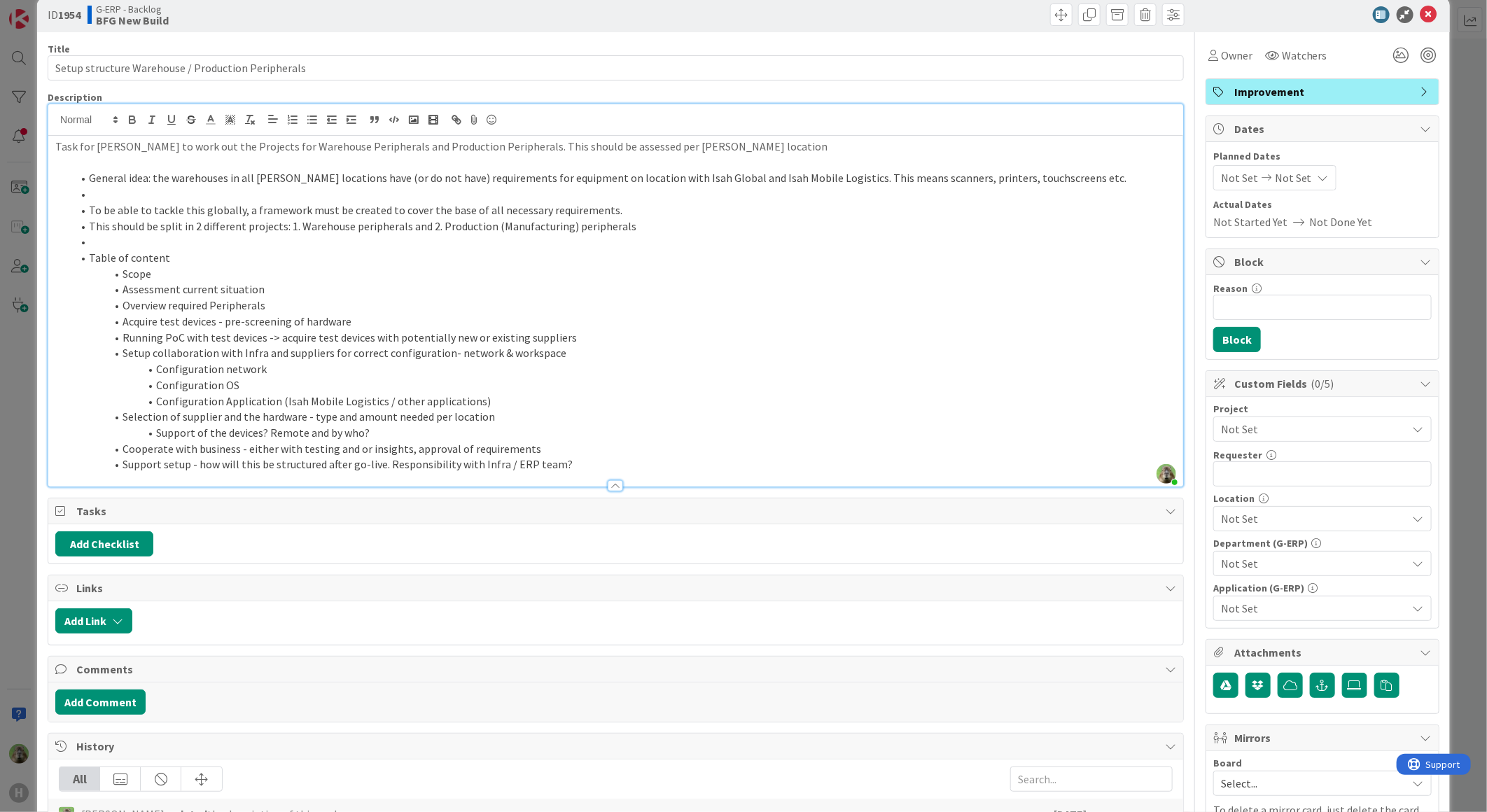
scroll to position [0, 0]
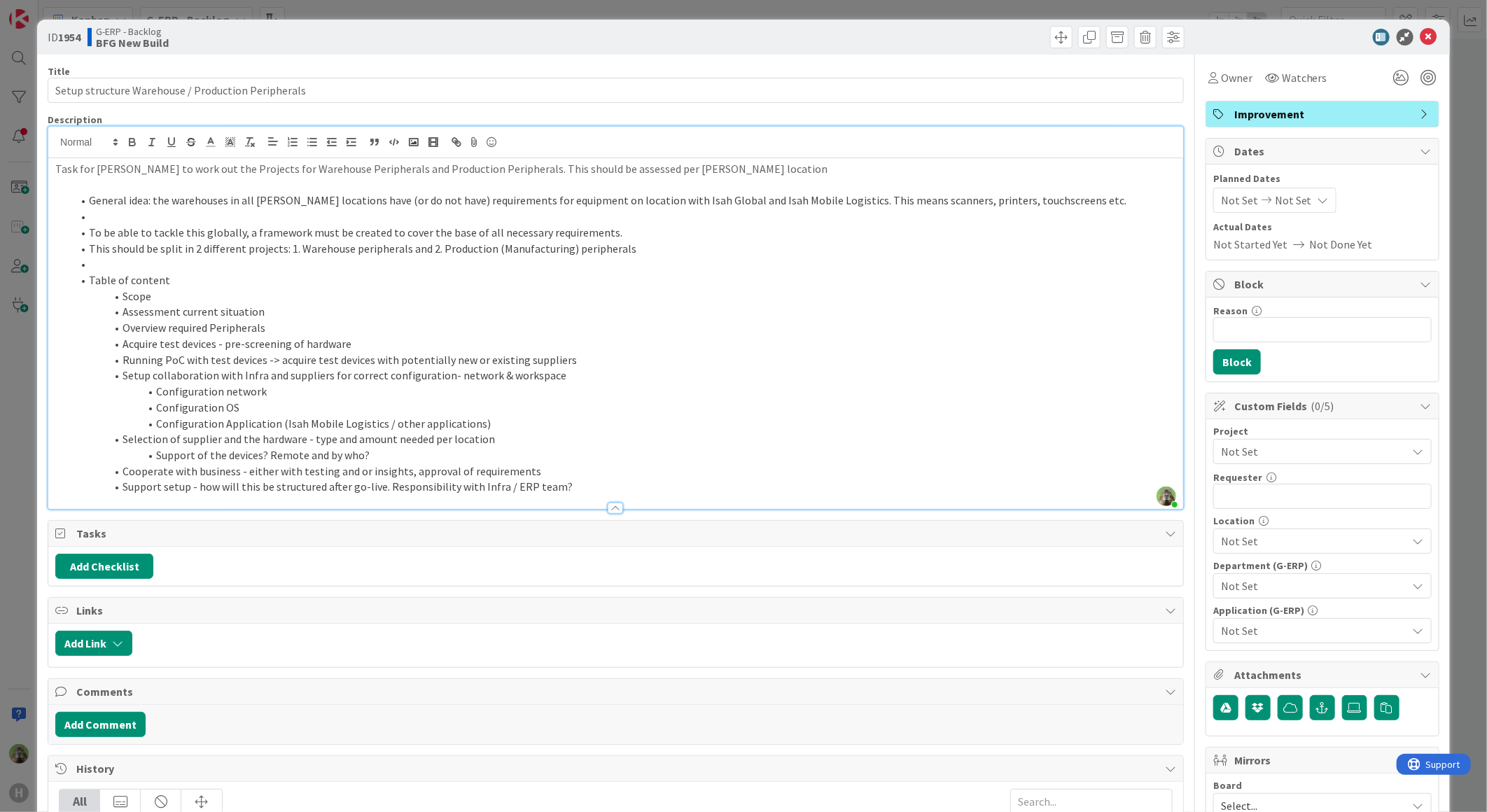
click at [110, 258] on li at bounding box center [624, 264] width 1104 height 16
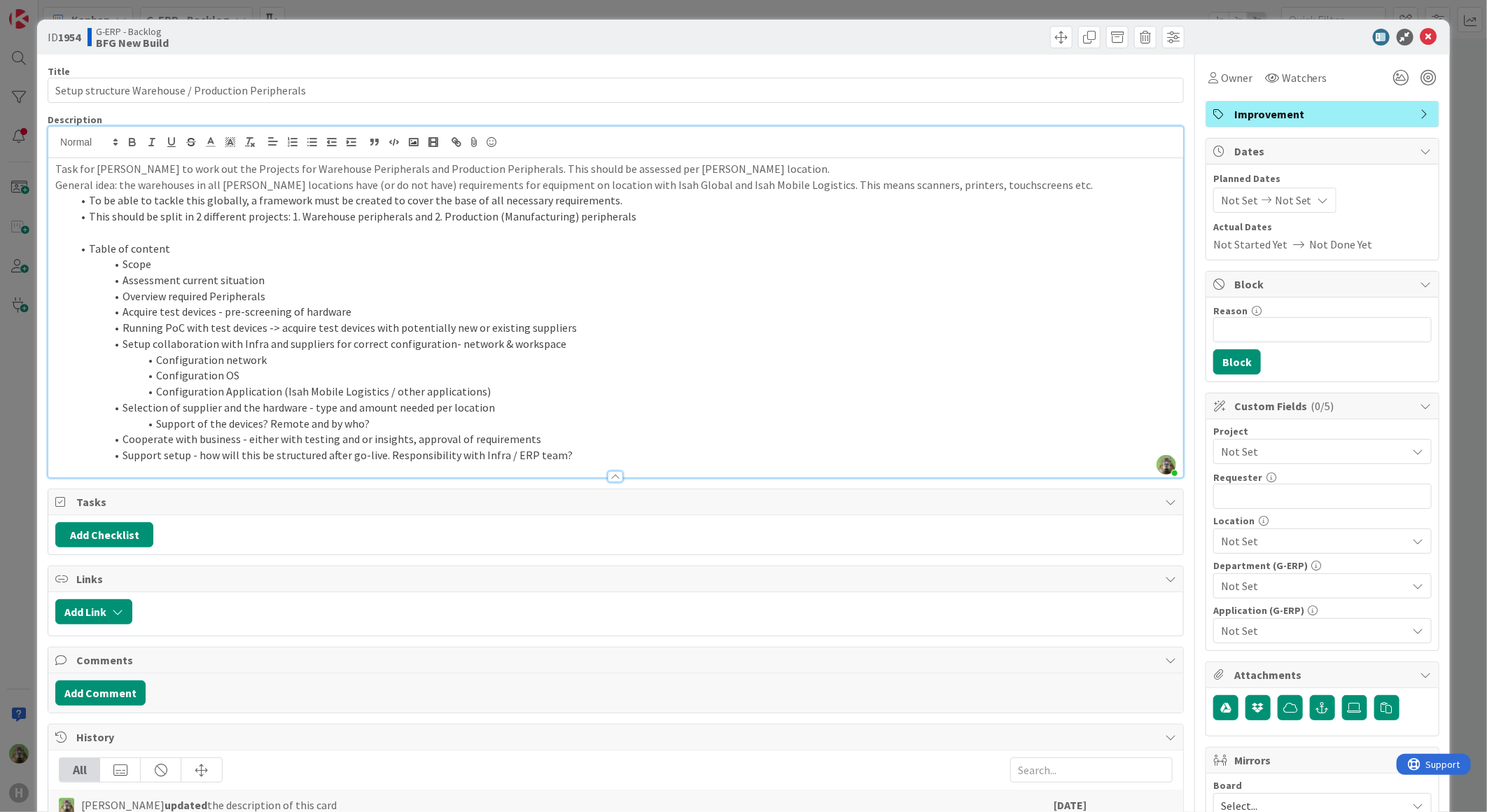
click at [605, 210] on li "This should be split in 2 different projects: 1. Warehouse peripherals and 2. P…" at bounding box center [624, 217] width 1104 height 16
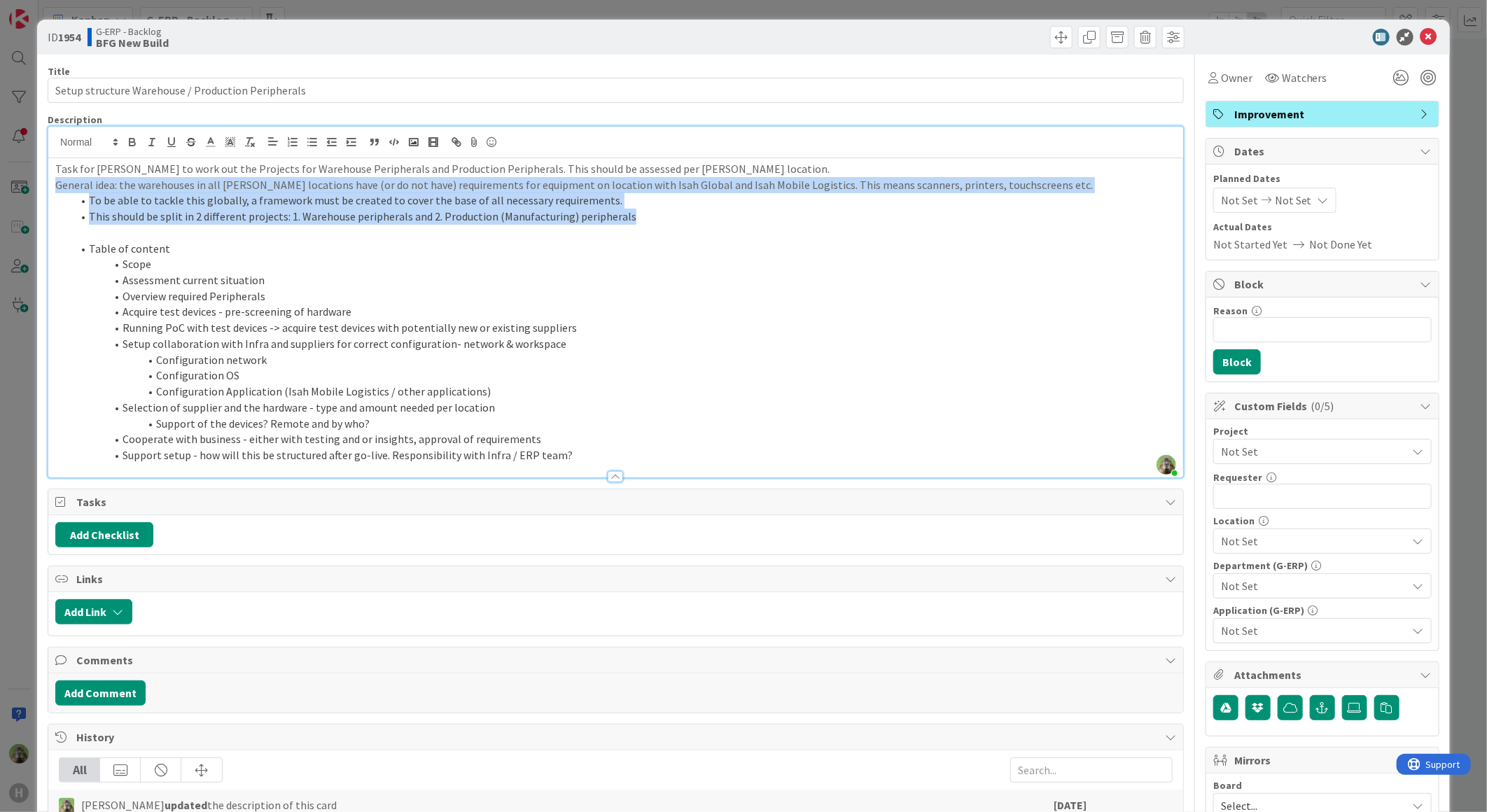
drag, startPoint x: 635, startPoint y: 219, endPoint x: 39, endPoint y: 183, distance: 597.1
click at [39, 183] on div "ID 1954 G-ERP - Backlog BFG New Build Title 50 / 128 Setup structure Warehouse …" at bounding box center [744, 688] width 1413 height 1336
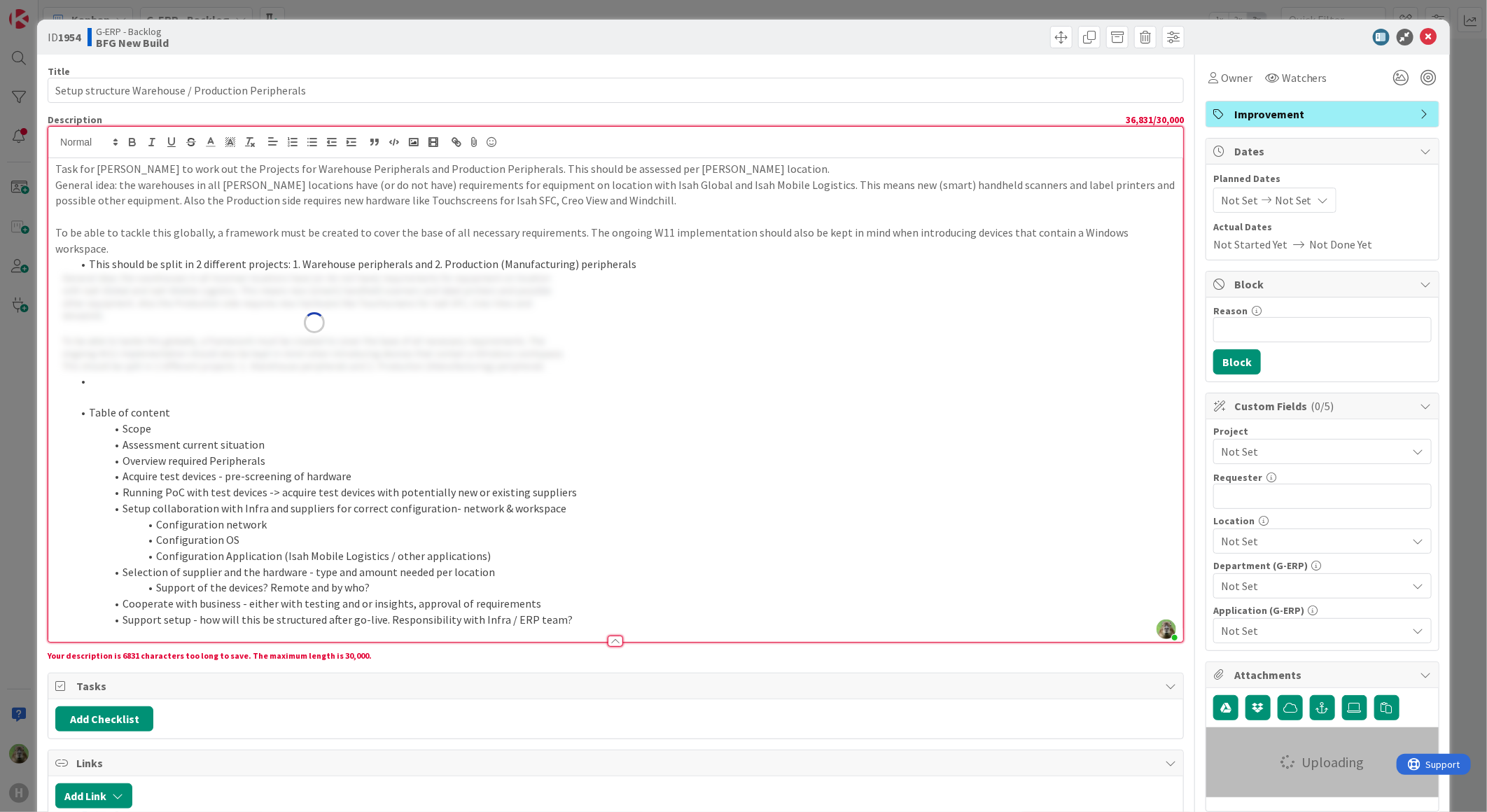
click at [282, 305] on img at bounding box center [314, 322] width 518 height 101
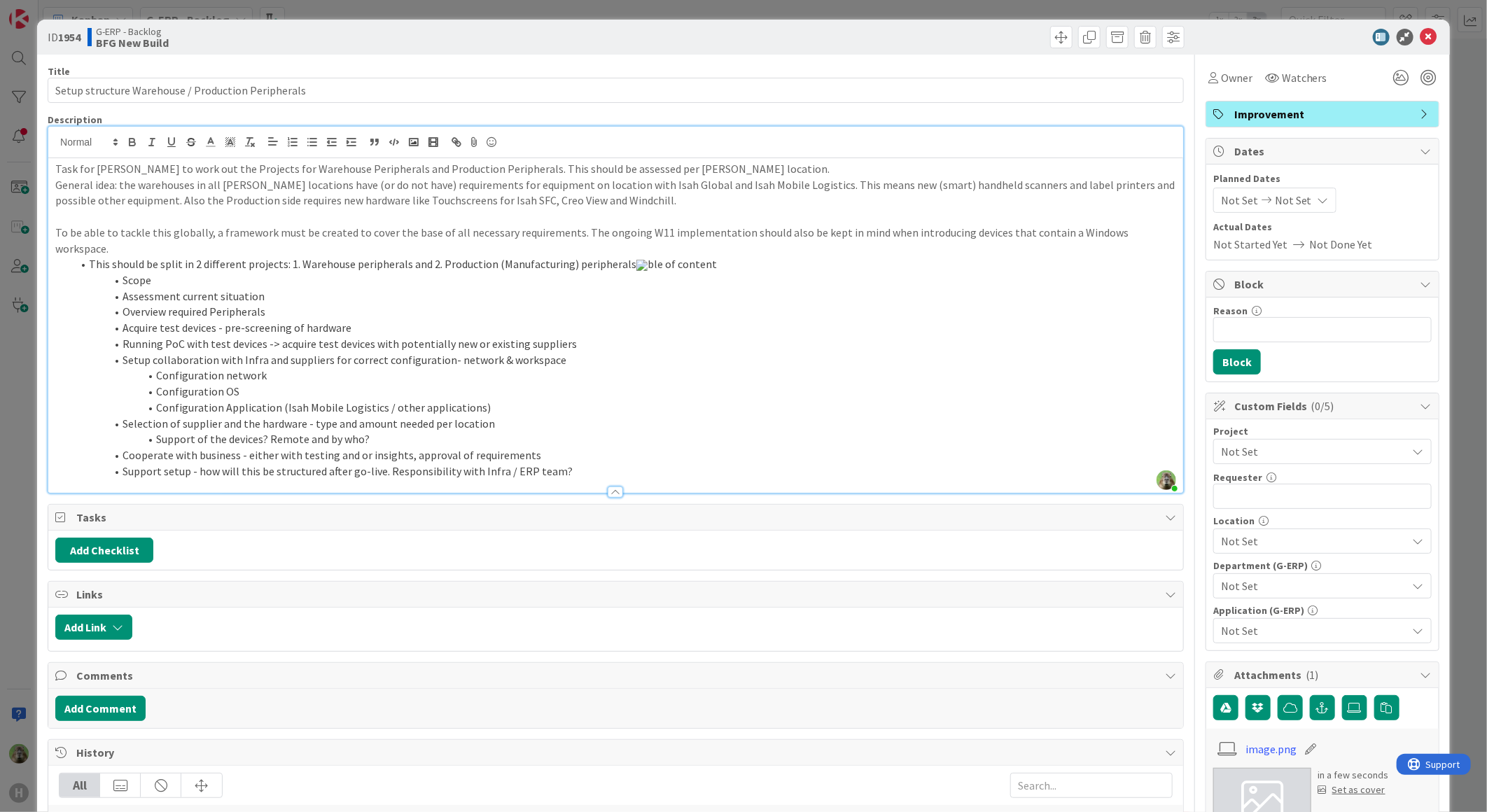
click at [443, 320] on li "Acquire test devices - pre-screening of hardware" at bounding box center [624, 328] width 1104 height 16
click at [647, 271] on img at bounding box center [642, 265] width 11 height 11
click at [1142, 272] on li "This should be split in 2 different projects: 1. Warehouse peripherals and 2. P…" at bounding box center [624, 264] width 1104 height 16
click at [89, 256] on span at bounding box center [89, 264] width 0 height 16
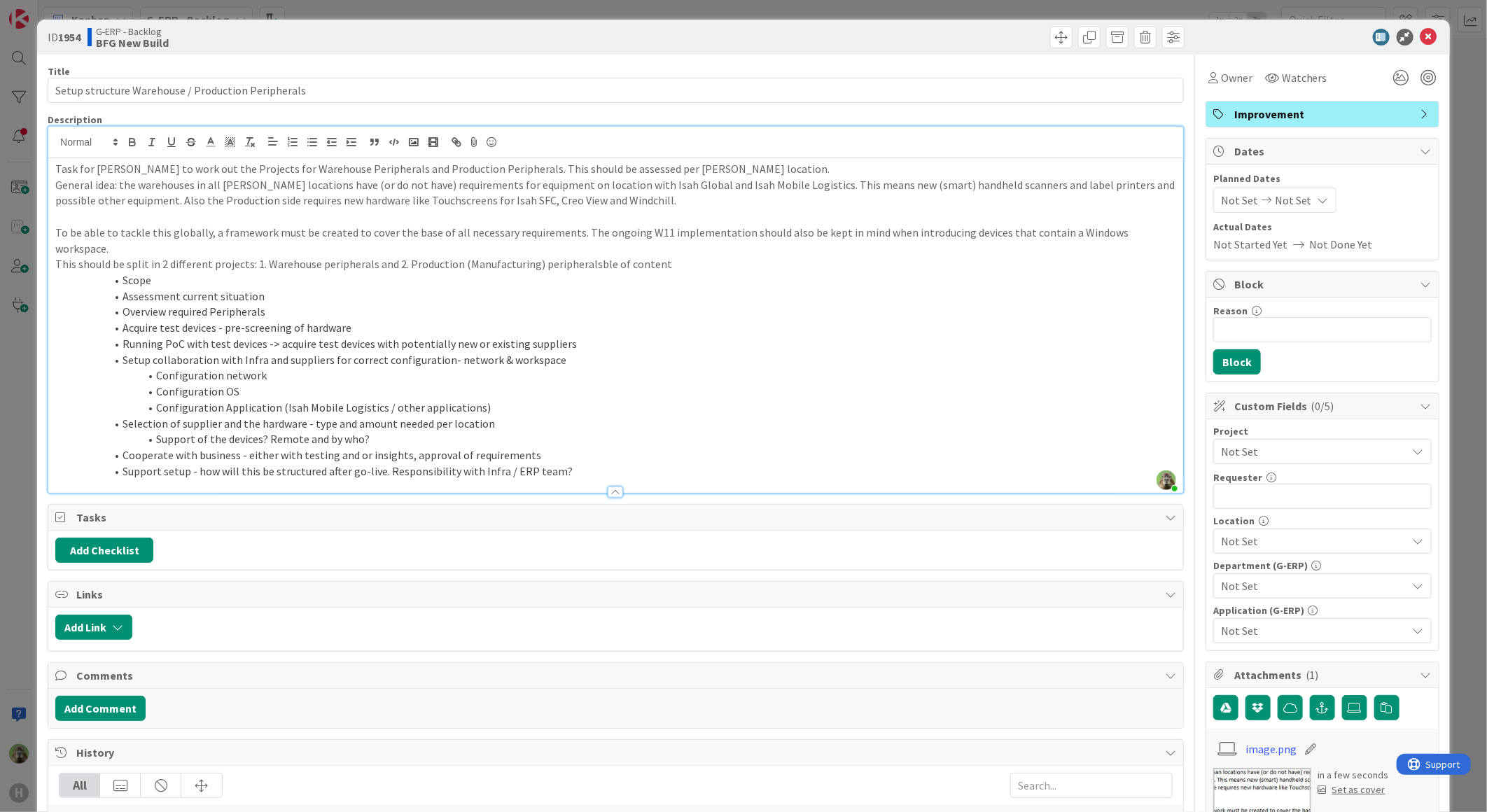
click at [682, 256] on p "This should be split in 2 different projects: 1. Warehouse peripherals and 2. P…" at bounding box center [615, 264] width 1121 height 16
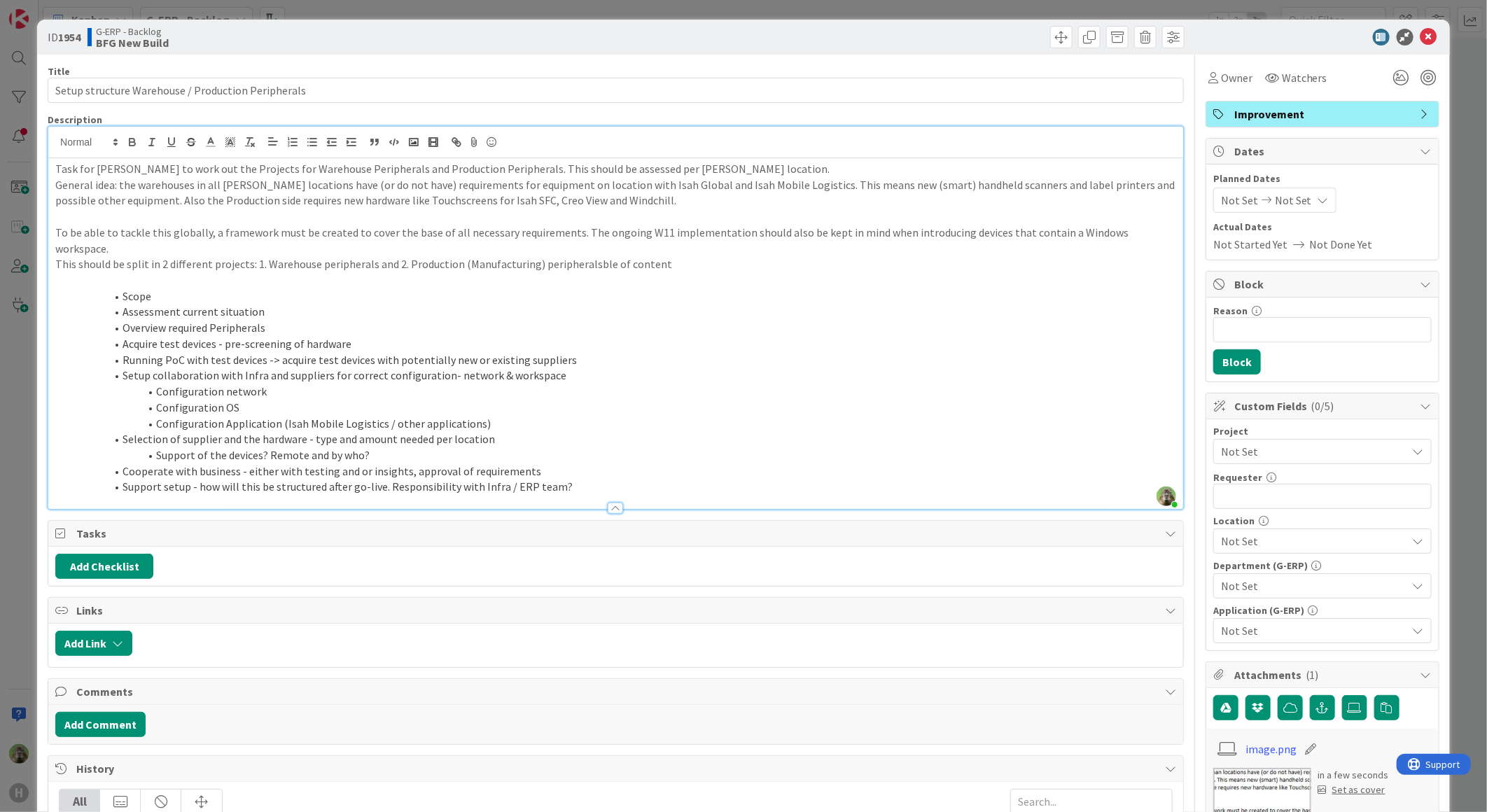
click at [581, 256] on p "This should be split in 2 different projects: 1. Warehouse peripherals and 2. P…" at bounding box center [615, 264] width 1121 height 16
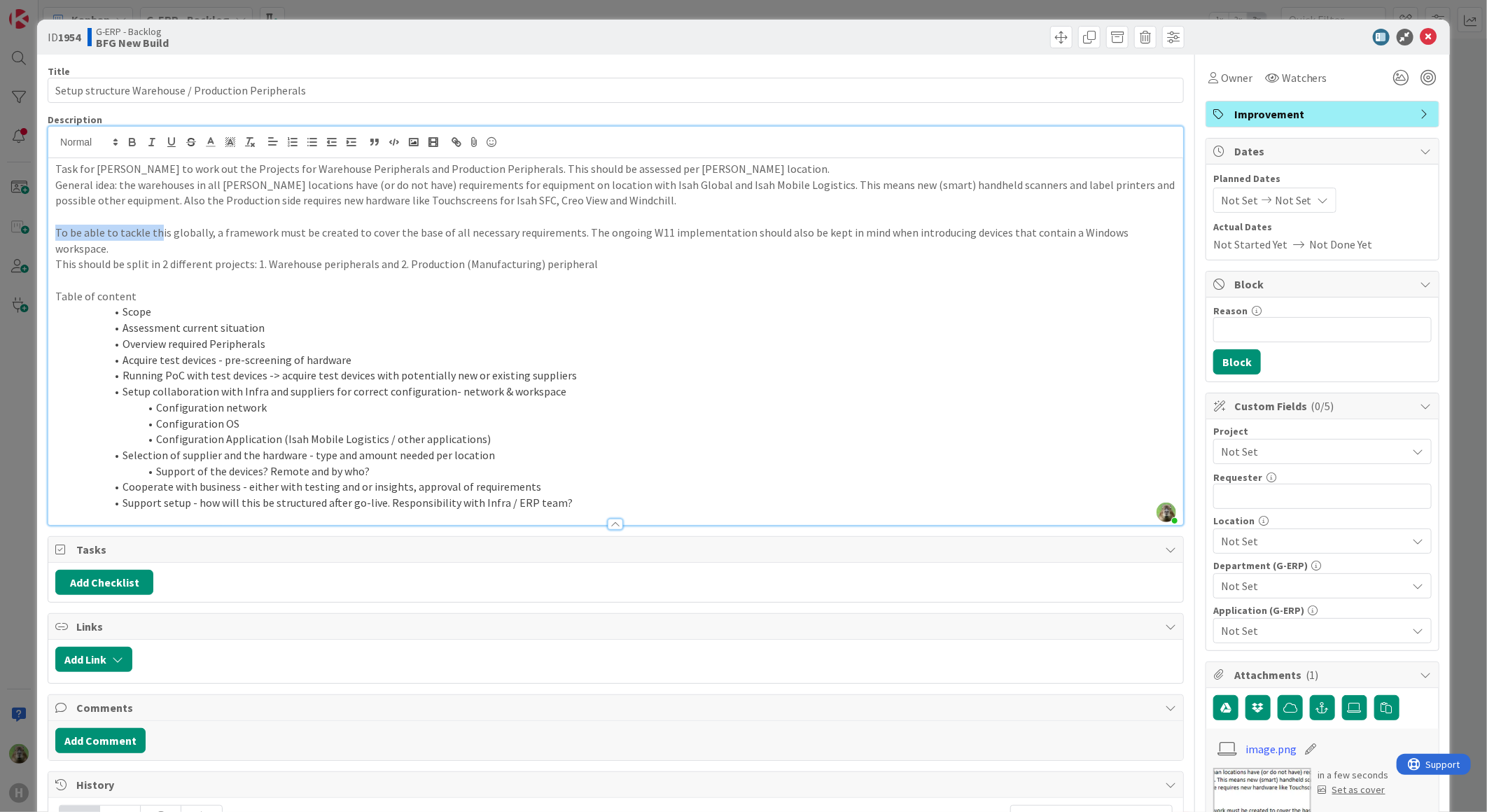
drag, startPoint x: 158, startPoint y: 228, endPoint x: 14, endPoint y: 227, distance: 144.0
click at [14, 227] on div "ID 1954 G-ERP - Backlog BFG New Build Title 50 / 128 Setup structure Warehouse …" at bounding box center [744, 406] width 1487 height 812
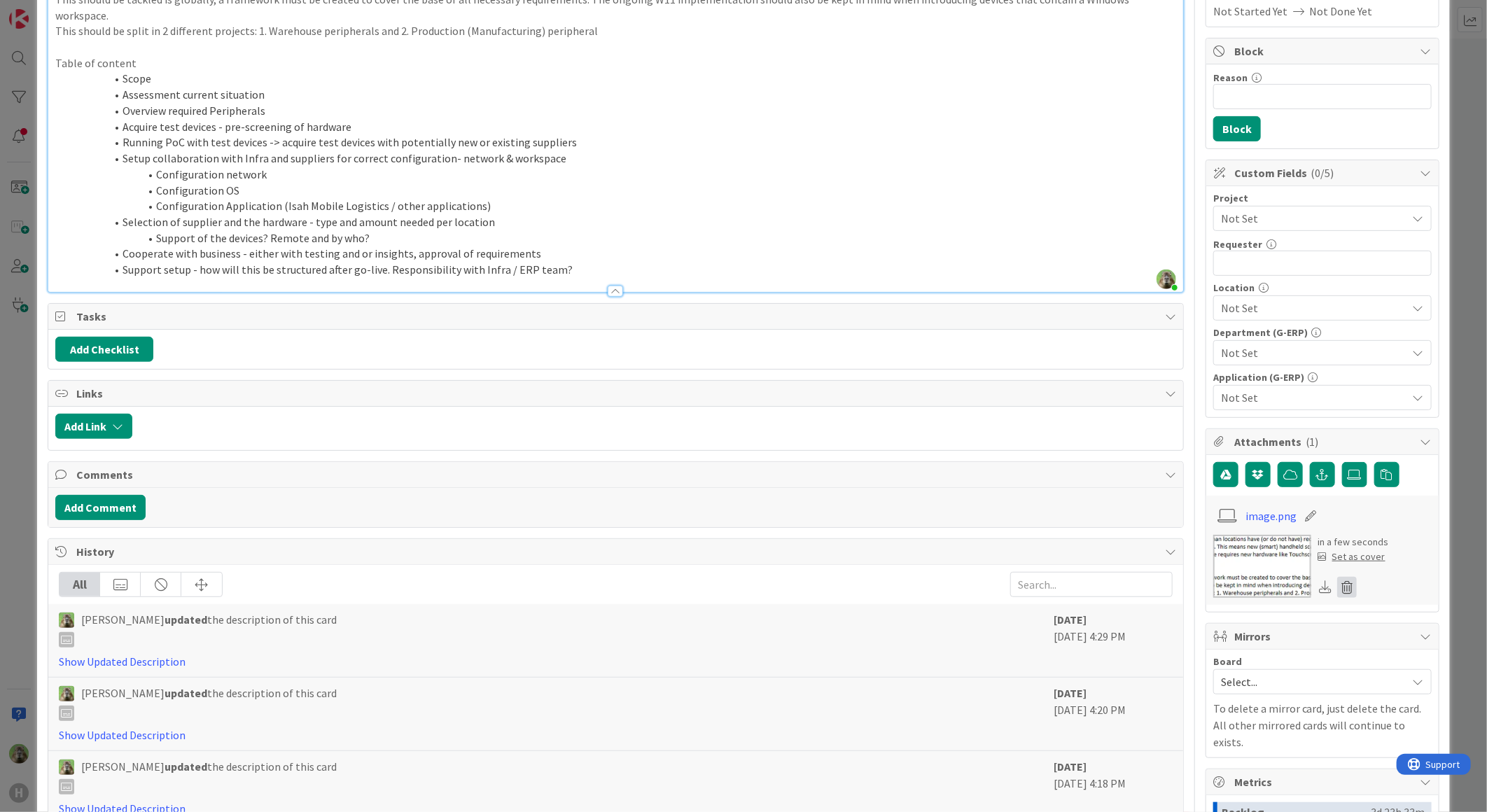
click at [1344, 595] on icon at bounding box center [1347, 588] width 20 height 21
click at [1208, 651] on button "Delete" at bounding box center [1216, 655] width 53 height 25
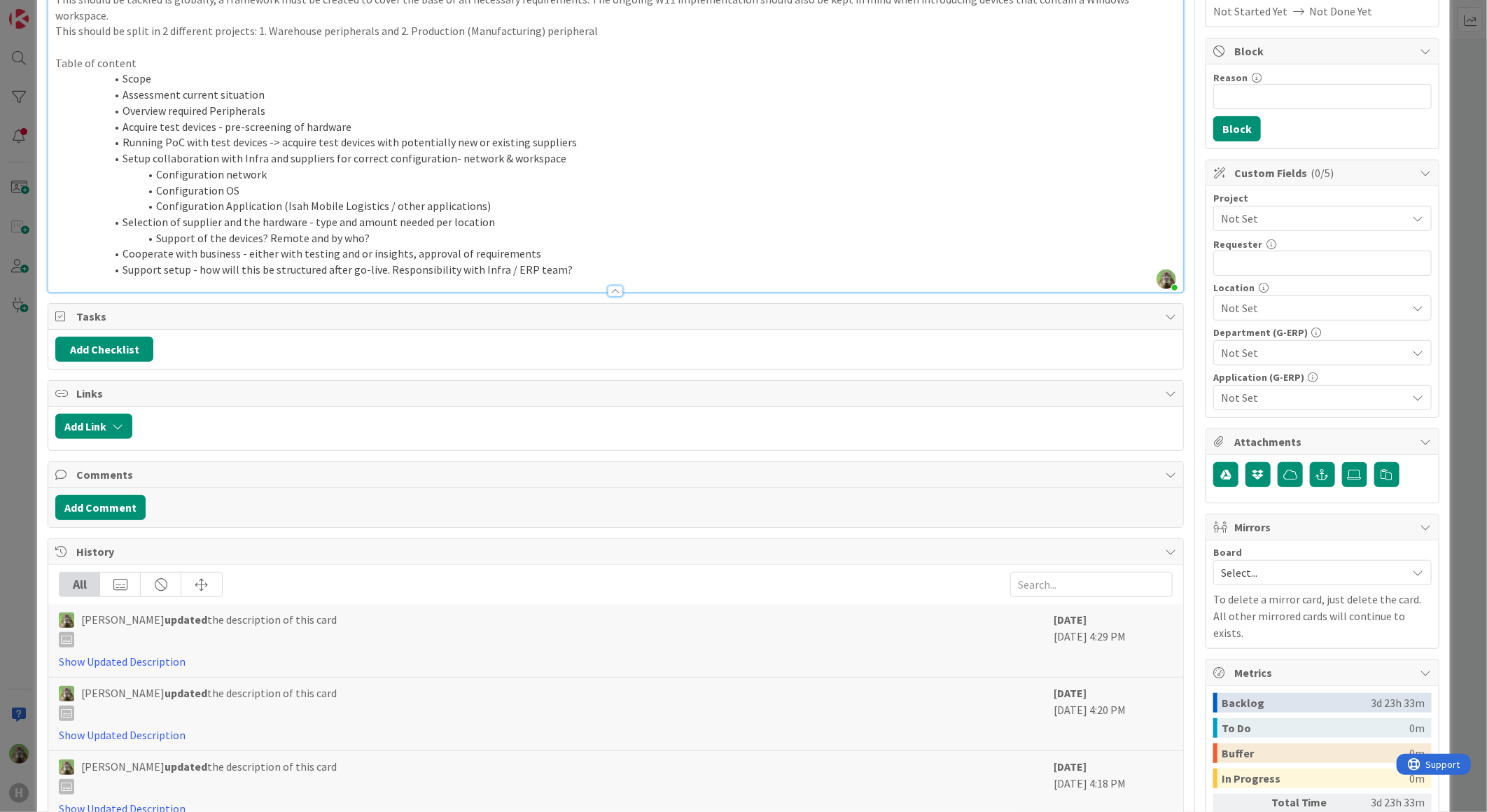
scroll to position [0, 0]
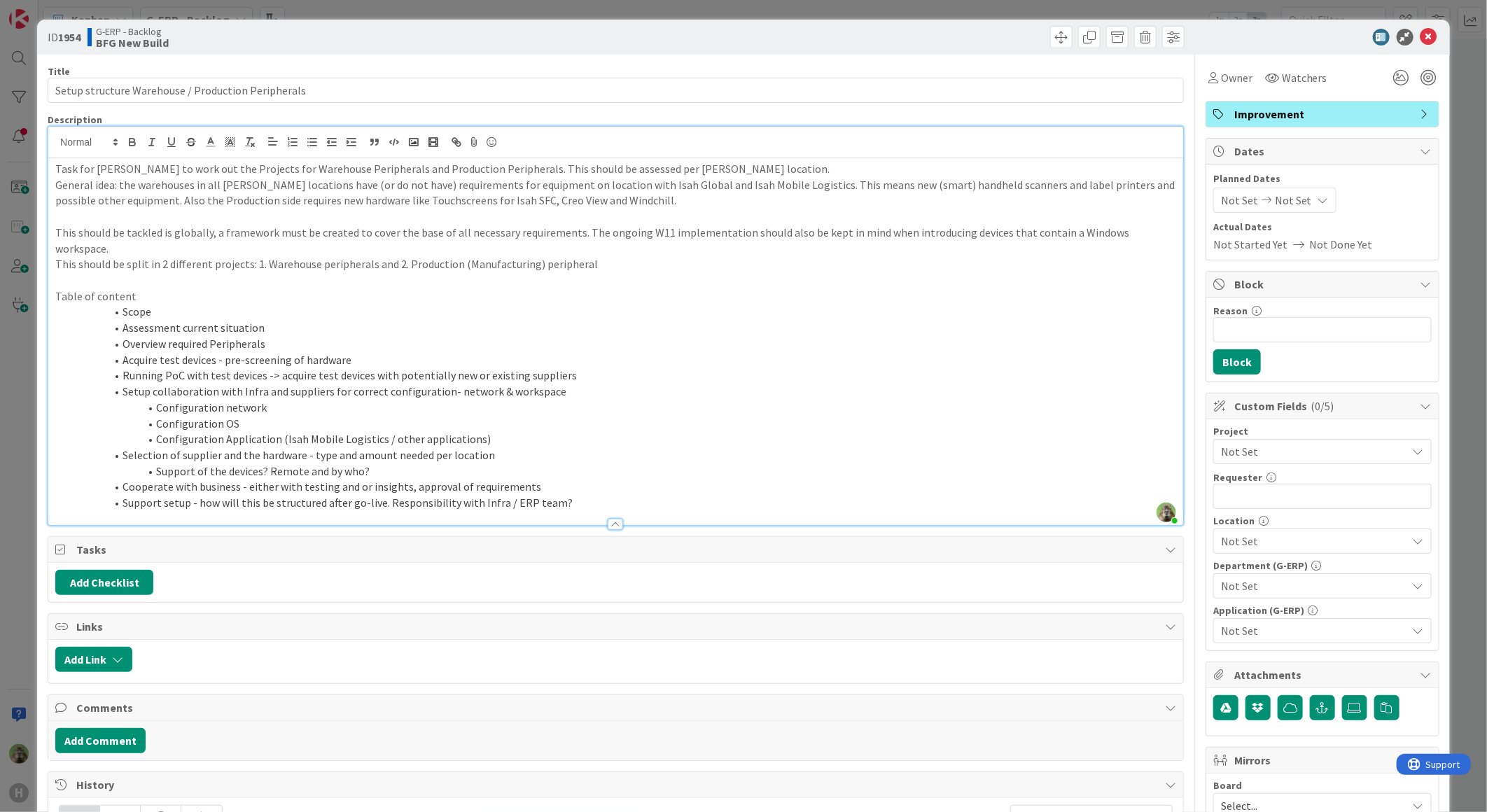
click at [684, 256] on p "This should be split in 2 different projects: 1. Warehouse peripherals and 2. P…" at bounding box center [615, 264] width 1121 height 16
click at [567, 188] on p "General idea: the warehouses in all Huisman locations have (or do not have) req…" at bounding box center [615, 193] width 1121 height 32
click at [488, 201] on p "General idea: the warehouses in all Huisman locations have (or do not have) req…" at bounding box center [615, 193] width 1121 height 32
click at [817, 214] on p at bounding box center [615, 217] width 1121 height 16
click at [730, 176] on p "Task for Timothy to work out the Projects for Warehouse Peripherals and Product…" at bounding box center [615, 169] width 1121 height 16
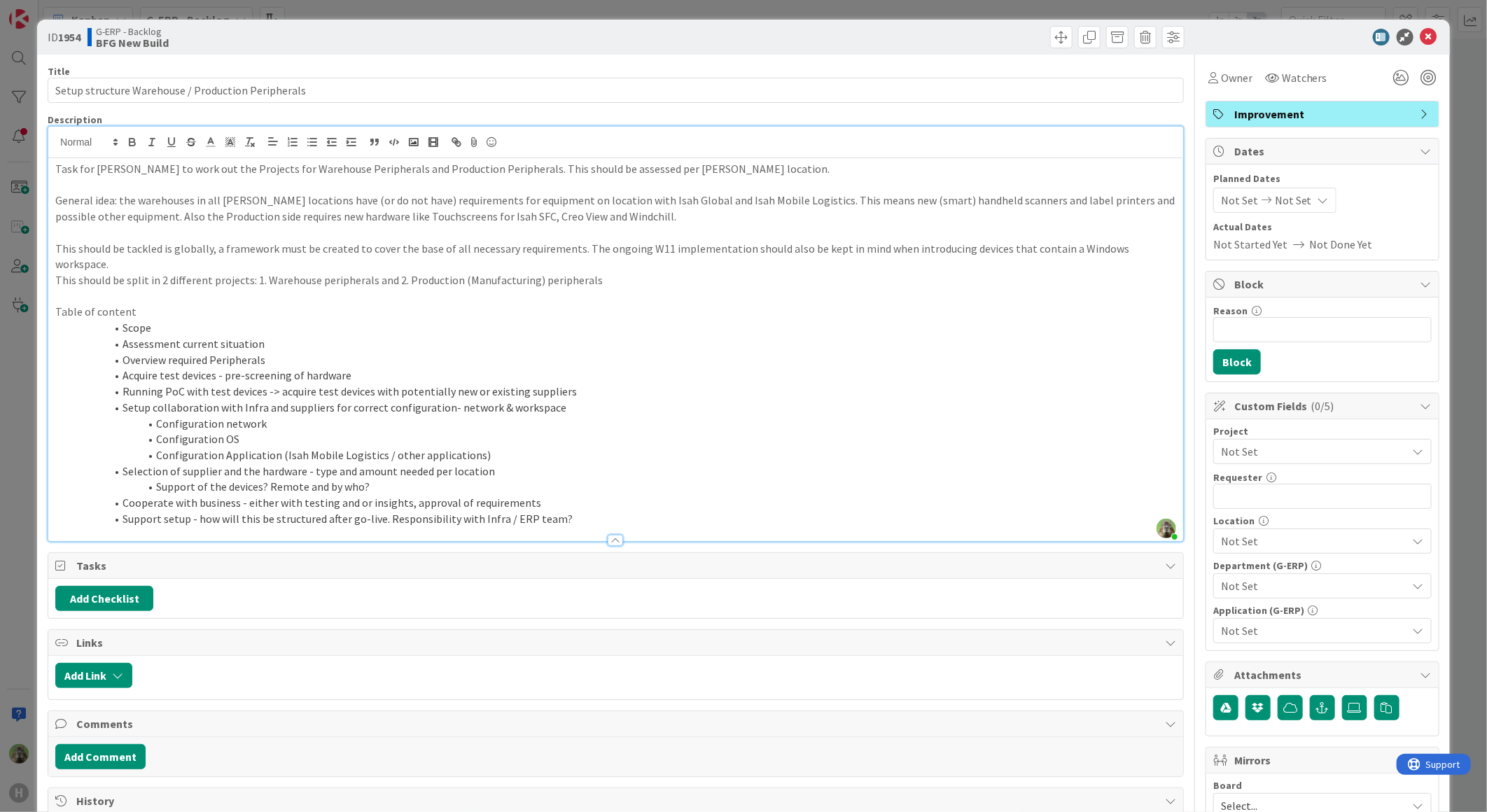
click at [474, 201] on p "General idea: the warehouses in all Huisman locations have (or do not have) req…" at bounding box center [615, 209] width 1121 height 32
click at [305, 197] on p "General idea: the warehouses in all Huisman locations have (or do not have) req…" at bounding box center [615, 209] width 1121 height 32
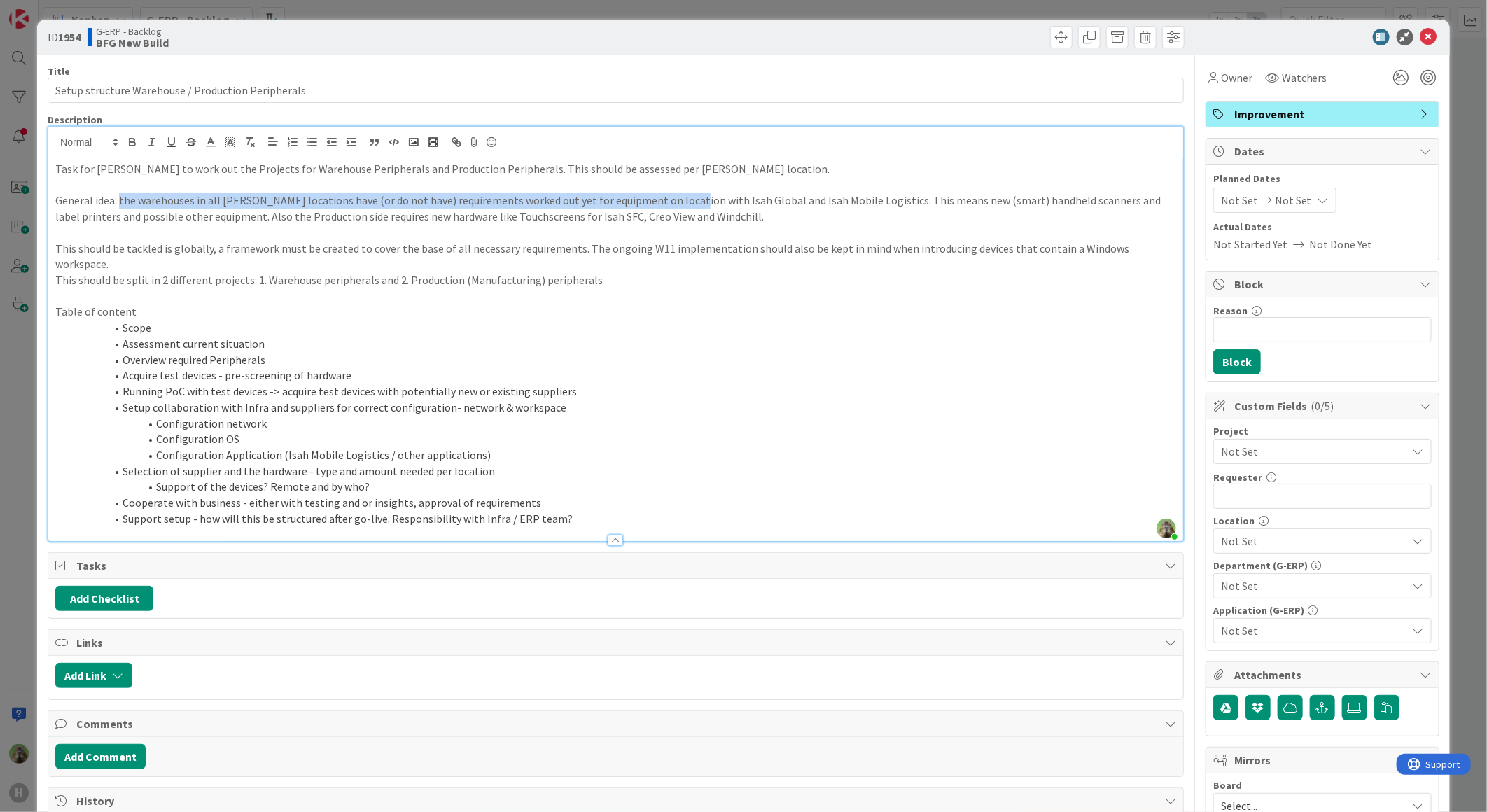
drag, startPoint x: 125, startPoint y: 201, endPoint x: 682, endPoint y: 193, distance: 557.1
click at [682, 193] on p "General idea: the warehouses in all Huisman locations have (or do not have) req…" at bounding box center [615, 209] width 1121 height 32
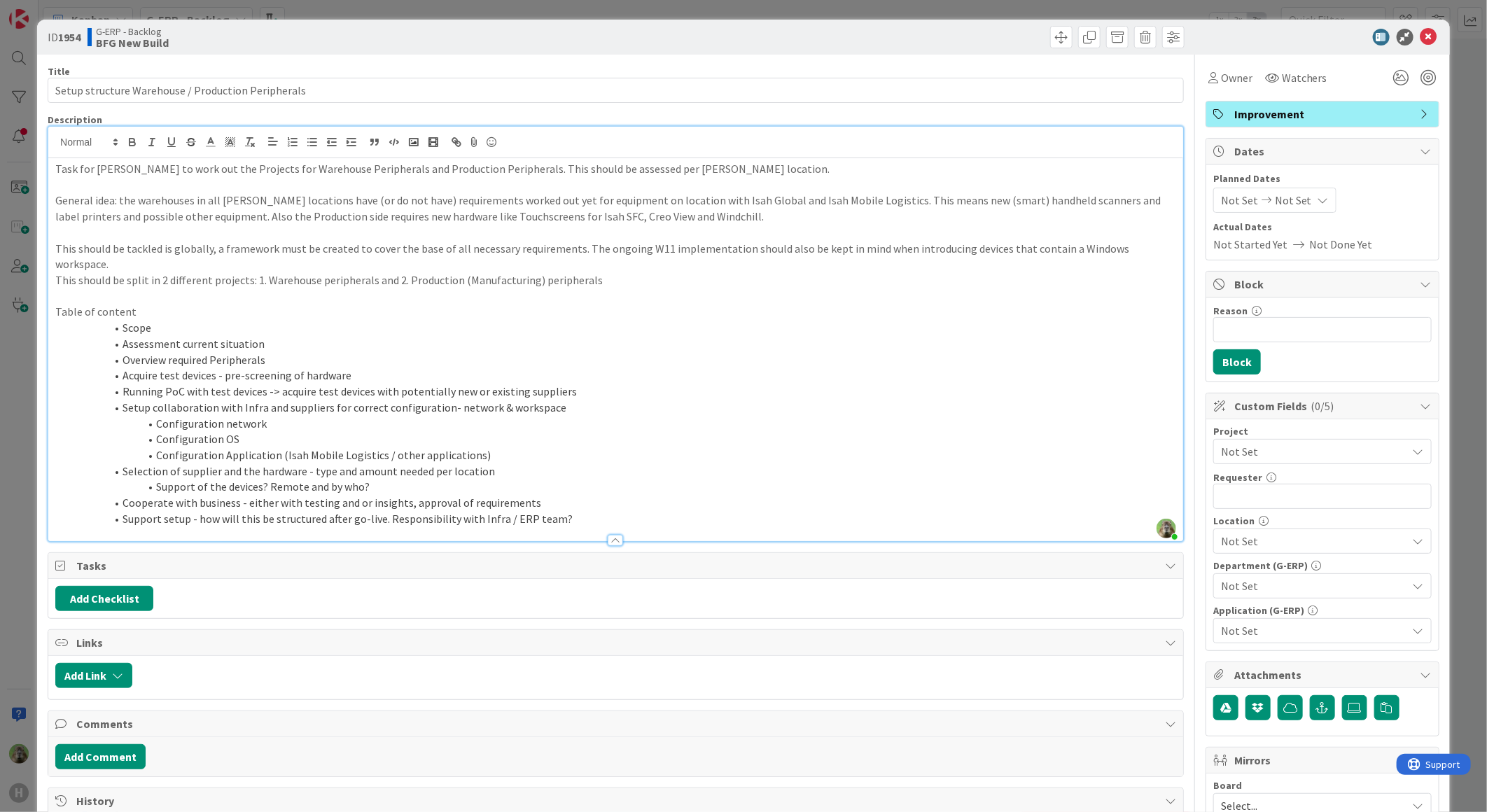
click at [548, 234] on p at bounding box center [615, 232] width 1121 height 16
drag, startPoint x: 673, startPoint y: 193, endPoint x: 338, endPoint y: 205, distance: 335.2
click at [338, 205] on p "General idea: the warehouses in all Huisman locations have (or do not have) req…" at bounding box center [615, 209] width 1121 height 32
click at [189, 206] on p "General idea: the warehouses in all Huisman locations with Isah Global and Isah…" at bounding box center [615, 209] width 1121 height 32
click at [1098, 206] on p "General idea: the warehouses and production halls in all Huisman locations migh…" at bounding box center [615, 209] width 1121 height 32
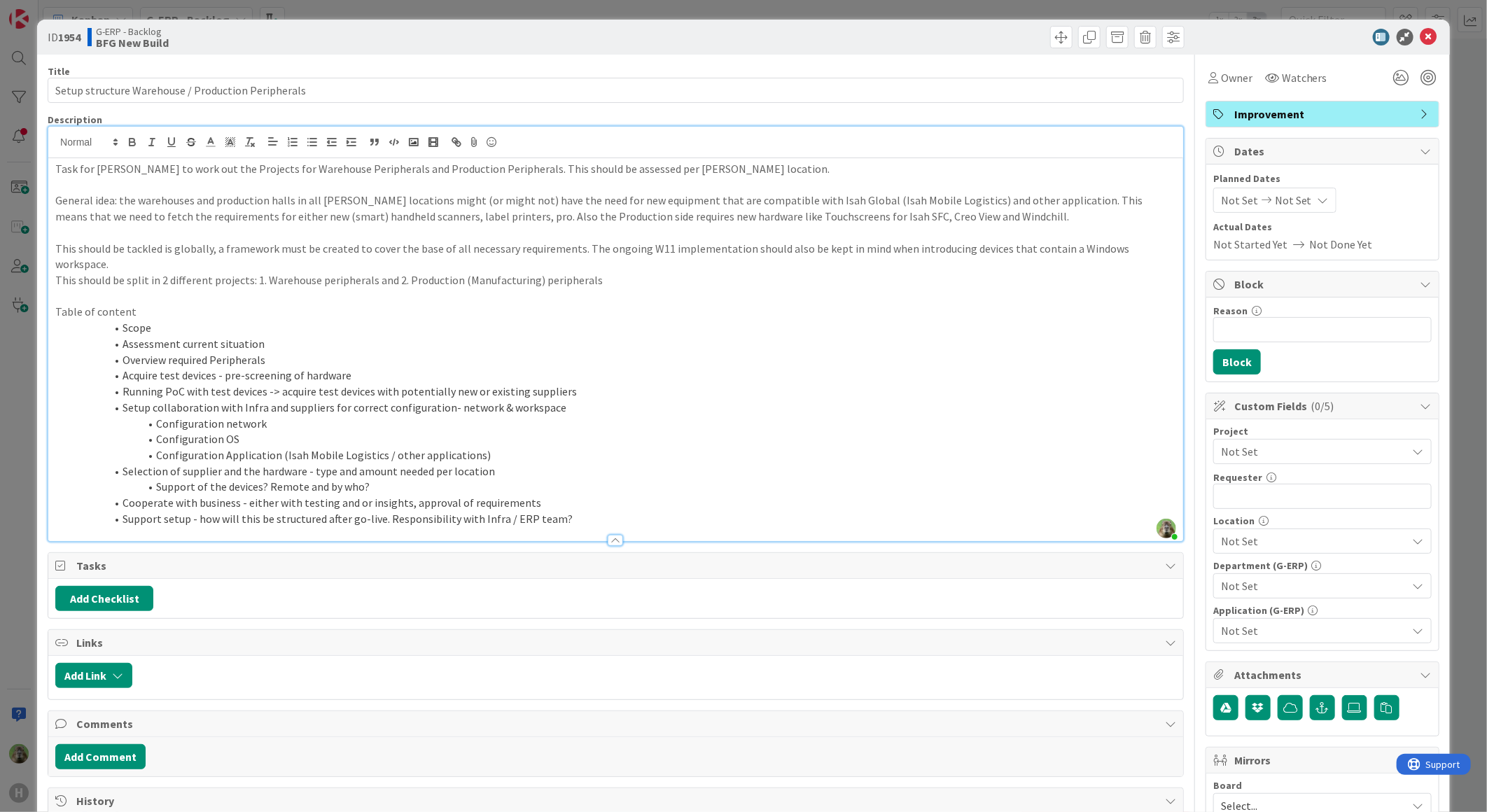
click at [1041, 199] on p "General idea: the warehouses and production halls in all Huisman locations migh…" at bounding box center [615, 209] width 1121 height 32
click at [479, 223] on p "General idea: the warehouses and production halls in all Huisman locations migh…" at bounding box center [615, 209] width 1121 height 32
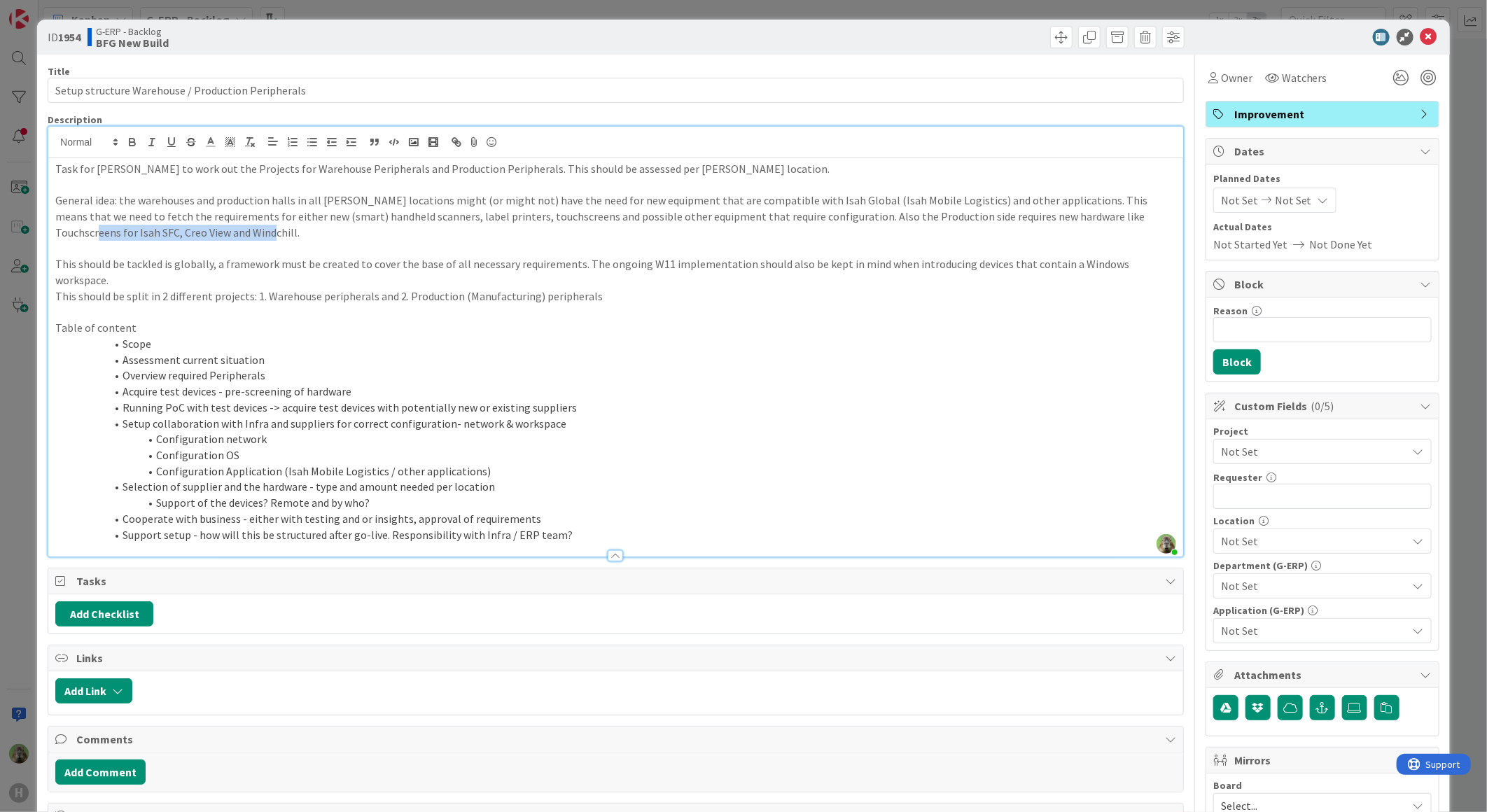
drag, startPoint x: 196, startPoint y: 233, endPoint x: 978, endPoint y: 193, distance: 783.0
click at [1111, 217] on p "General idea: the warehouses and production halls in all Huisman locations migh…" at bounding box center [615, 217] width 1121 height 48
click at [931, 199] on p "General idea: the warehouses and production halls in all Huisman locations migh…" at bounding box center [615, 217] width 1121 height 48
click at [114, 213] on p "General idea: the warehouses and production halls in all Huisman locations migh…" at bounding box center [615, 217] width 1121 height 48
drag, startPoint x: 443, startPoint y: 232, endPoint x: 1076, endPoint y: 170, distance: 636.0
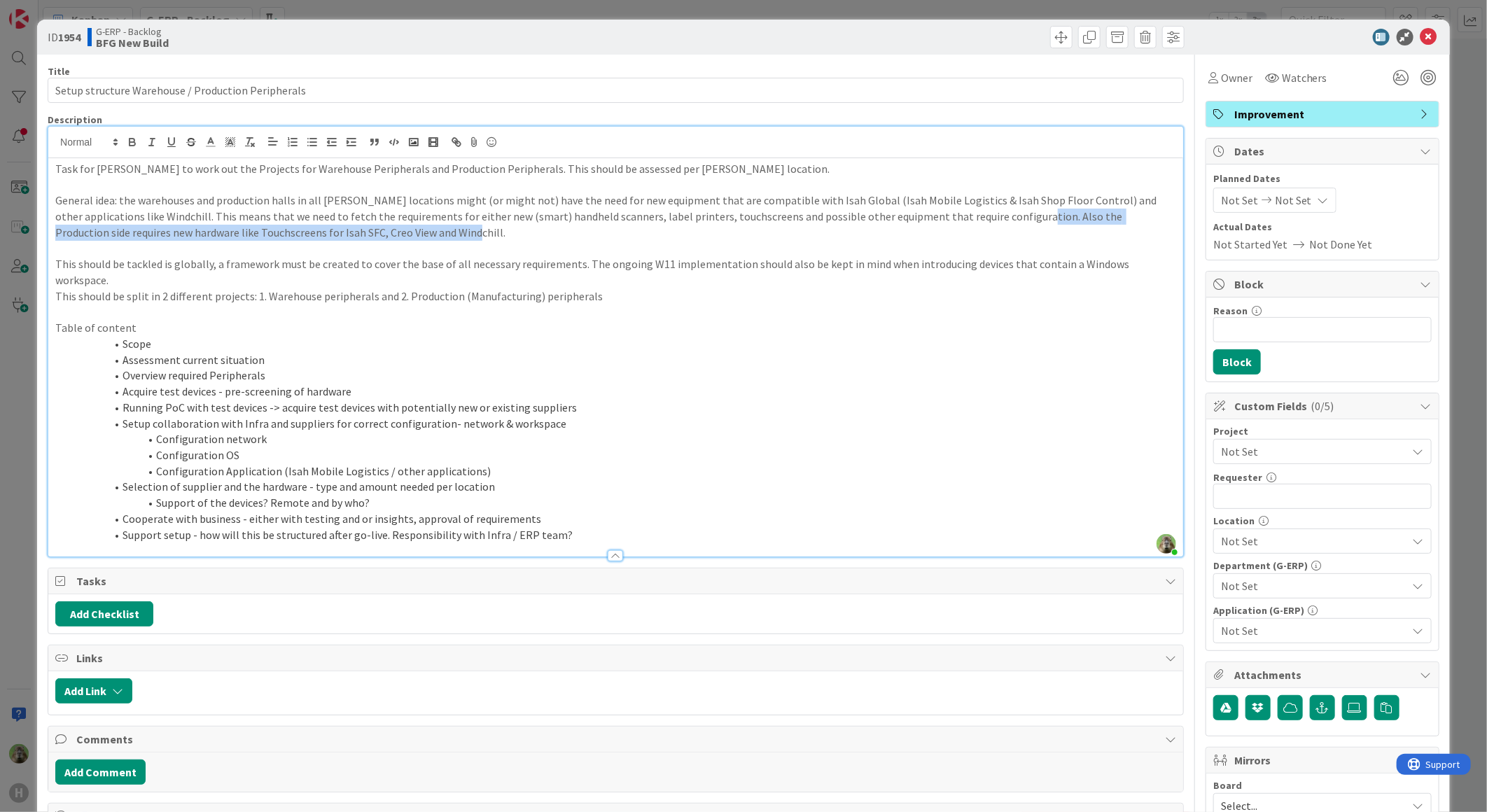
click at [1020, 211] on p "General idea: the warehouses and production halls in all Huisman locations migh…" at bounding box center [615, 217] width 1121 height 48
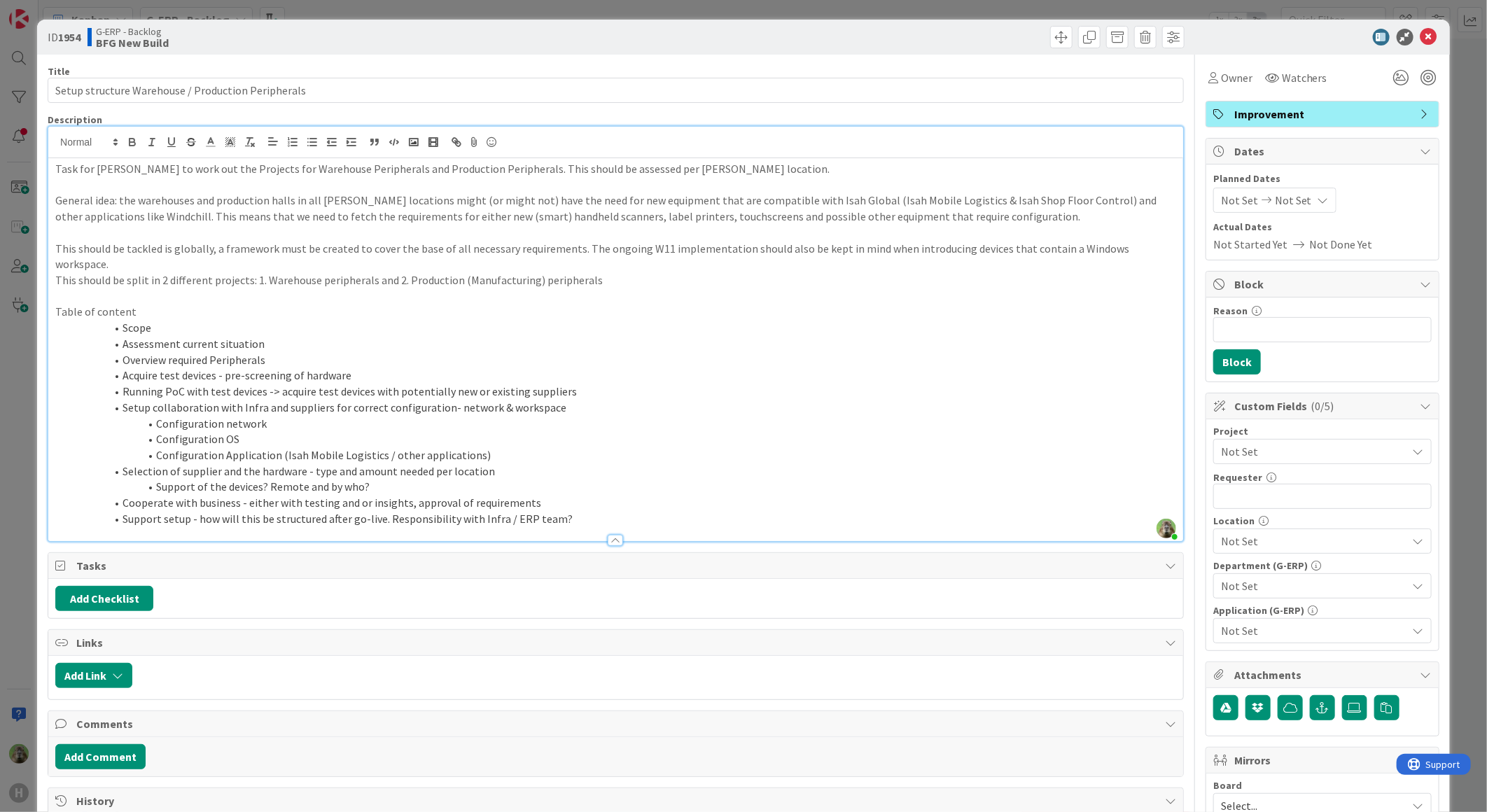
click at [164, 251] on p "This should be tackled is globally, a framework must be created to cover the ba…" at bounding box center [615, 257] width 1121 height 32
click at [174, 502] on li "Cooperate with business - either with testing and or insights, approval of requ…" at bounding box center [624, 503] width 1104 height 16
drag, startPoint x: 153, startPoint y: 304, endPoint x: 58, endPoint y: 315, distance: 95.6
click at [58, 315] on p "Table of content" at bounding box center [615, 312] width 1121 height 16
click at [451, 275] on p "This should be split in 2 different projects: 1. Warehouse peripherals and 2. P…" at bounding box center [615, 280] width 1121 height 16
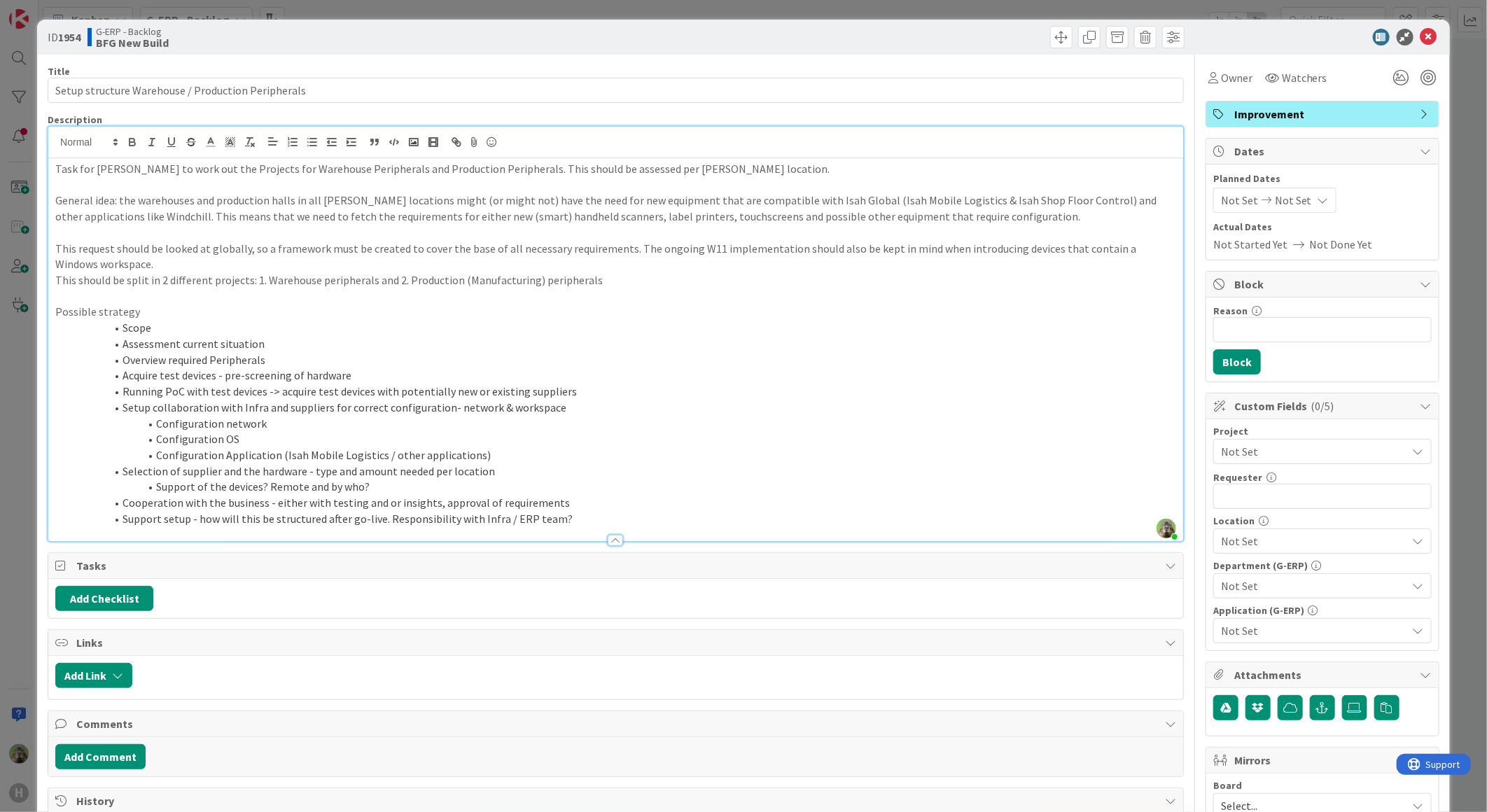
click at [457, 267] on p "This request should be looked at globally, so a framework must be created to co…" at bounding box center [615, 257] width 1121 height 32
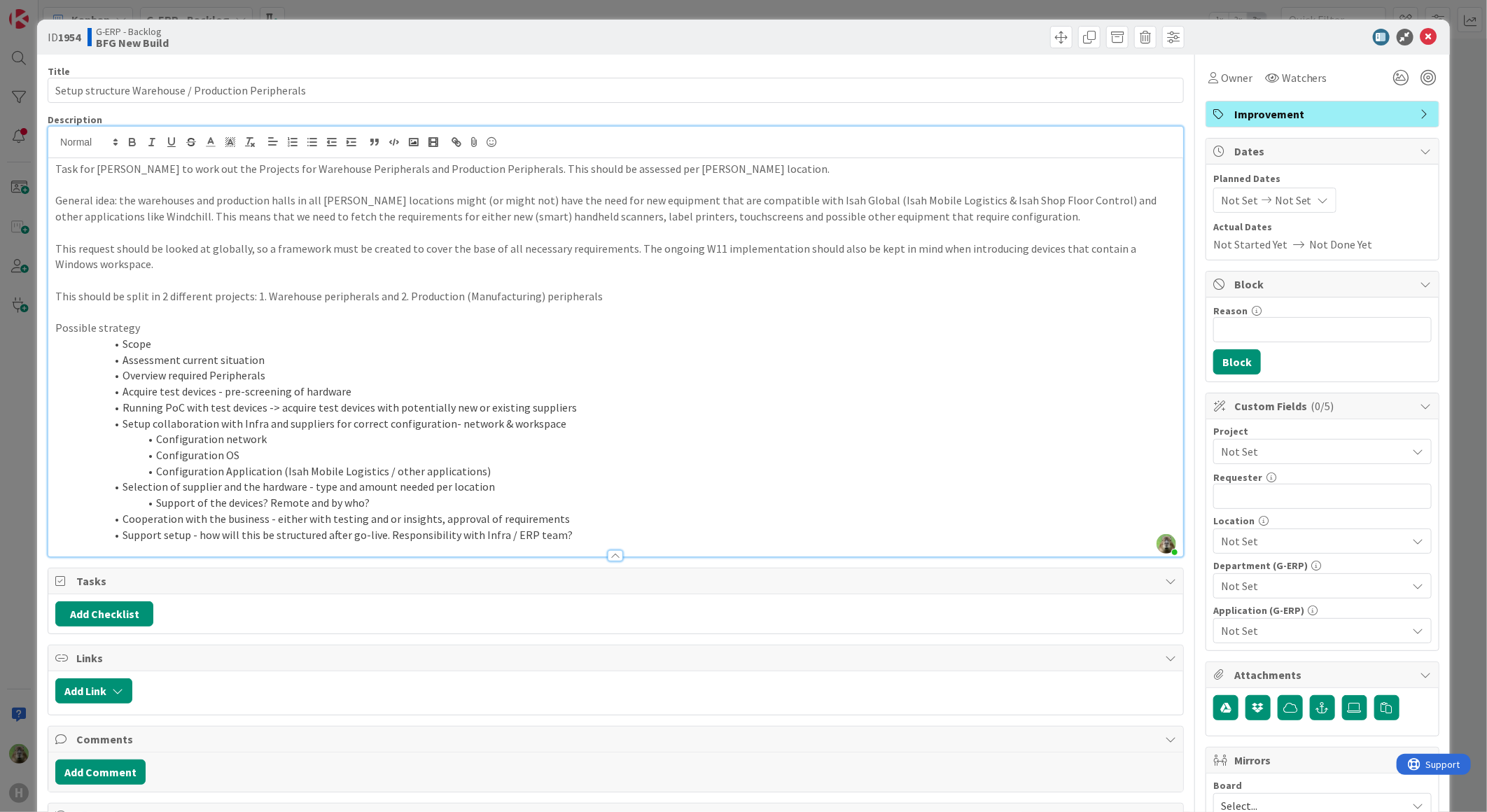
click at [243, 299] on p "This should be split in 2 different projects: 1. Warehouse peripherals and 2. P…" at bounding box center [615, 296] width 1121 height 16
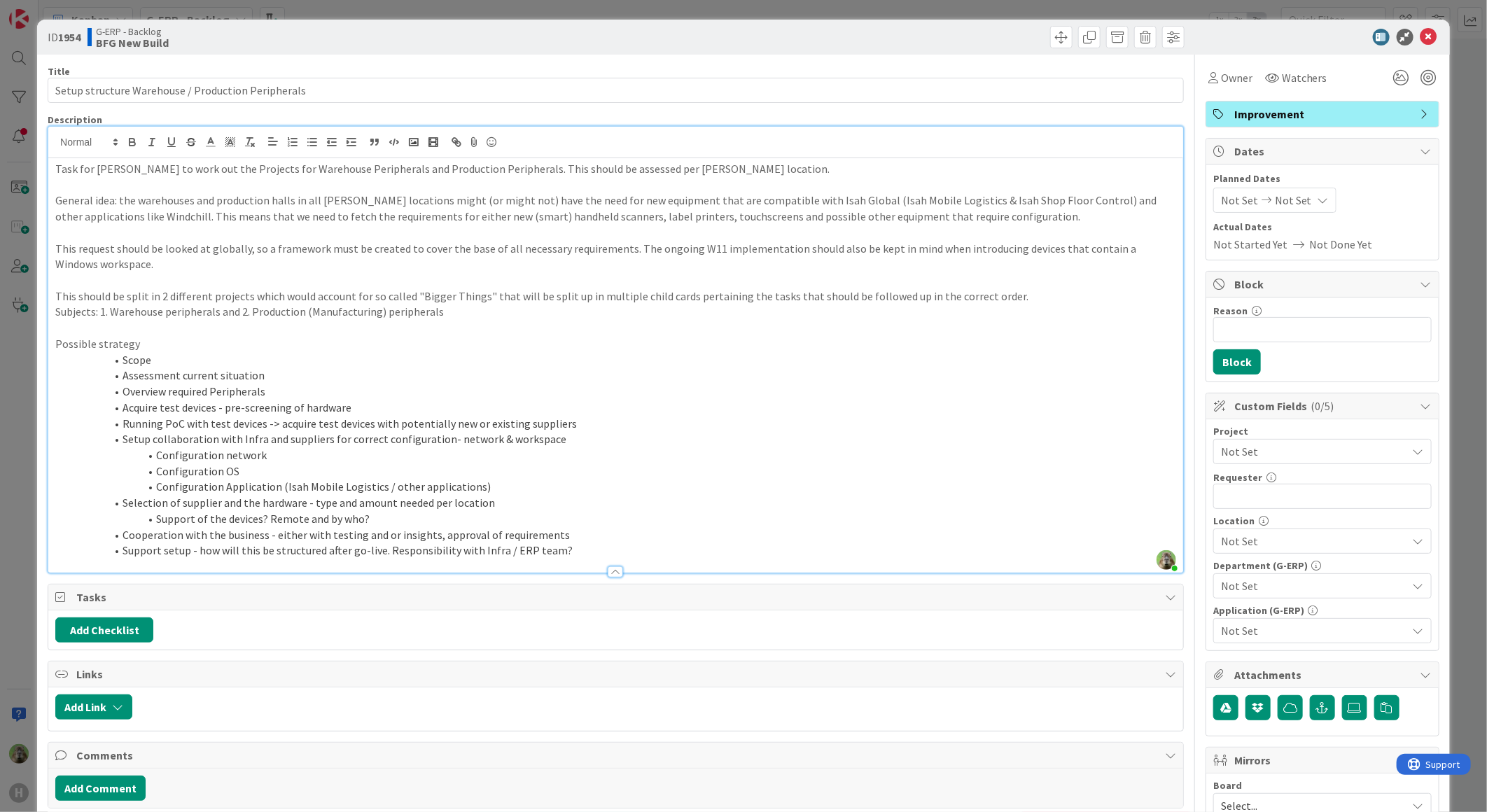
click at [59, 297] on p "This should be split in 2 different projects which would account for so called …" at bounding box center [615, 296] width 1121 height 16
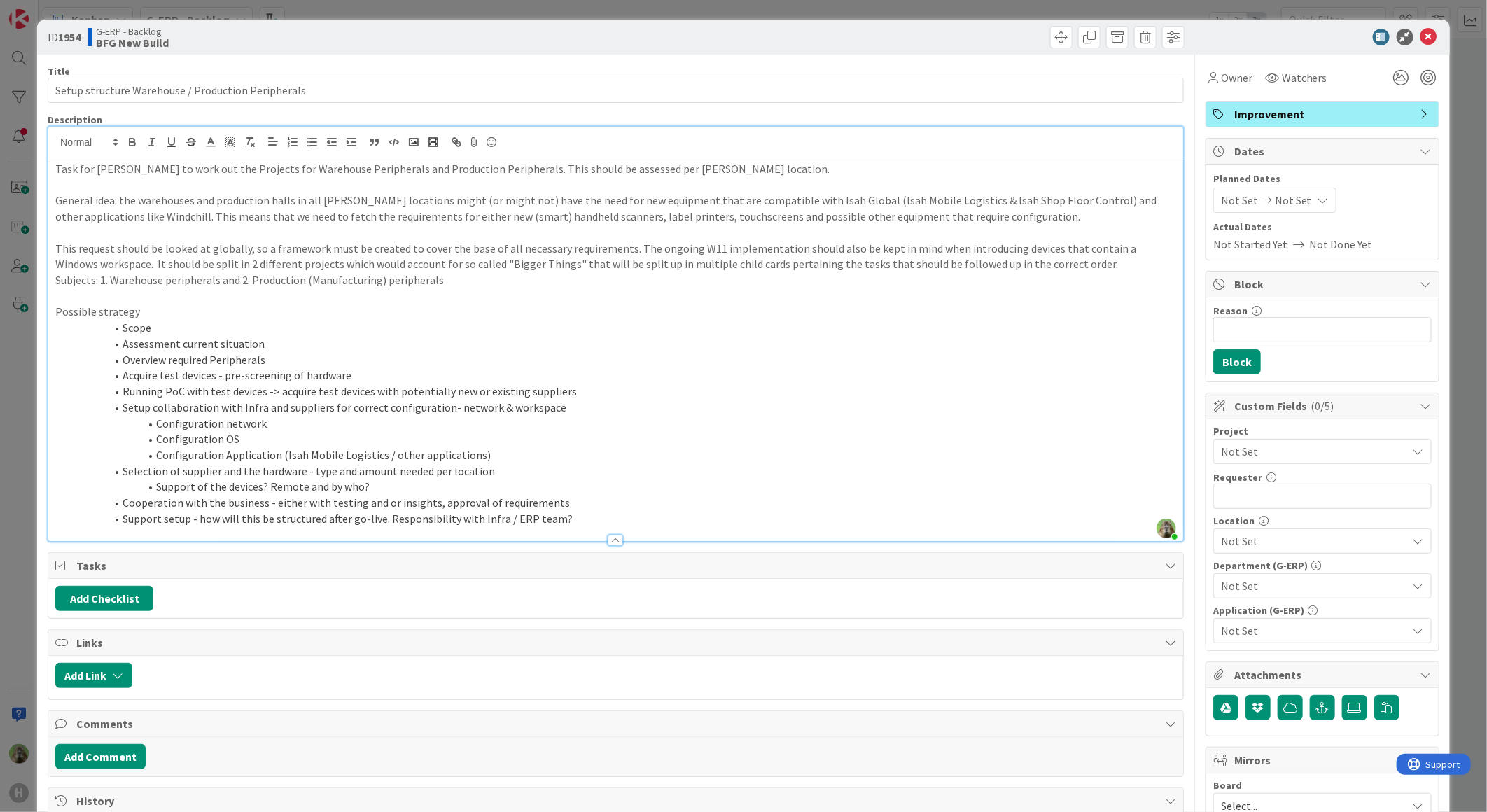
click at [582, 273] on p "Subjects: 1. Warehouse peripherals and 2. Production (Manufacturing) peripherals" at bounding box center [615, 280] width 1121 height 16
click at [579, 269] on p "This request should be looked at globally, so a framework must be created to co…" at bounding box center [615, 257] width 1121 height 32
click at [717, 260] on p "This request should be looked at globally, so a framework must be created to co…" at bounding box center [615, 257] width 1121 height 32
click at [779, 264] on p "This request should be looked at globally, so a framework must be created to co…" at bounding box center [615, 257] width 1121 height 32
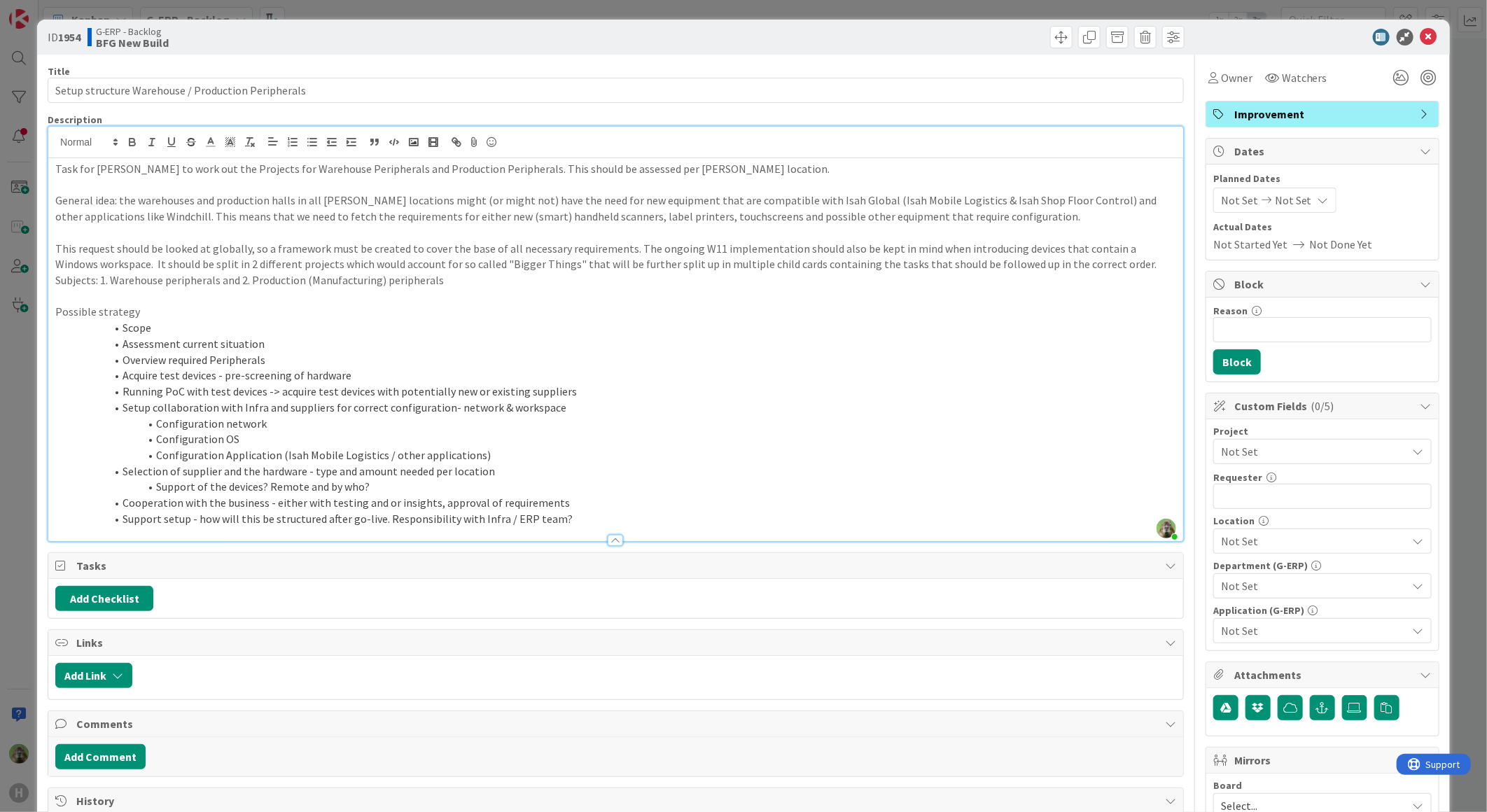
click at [188, 325] on li "Scope" at bounding box center [624, 328] width 1104 height 16
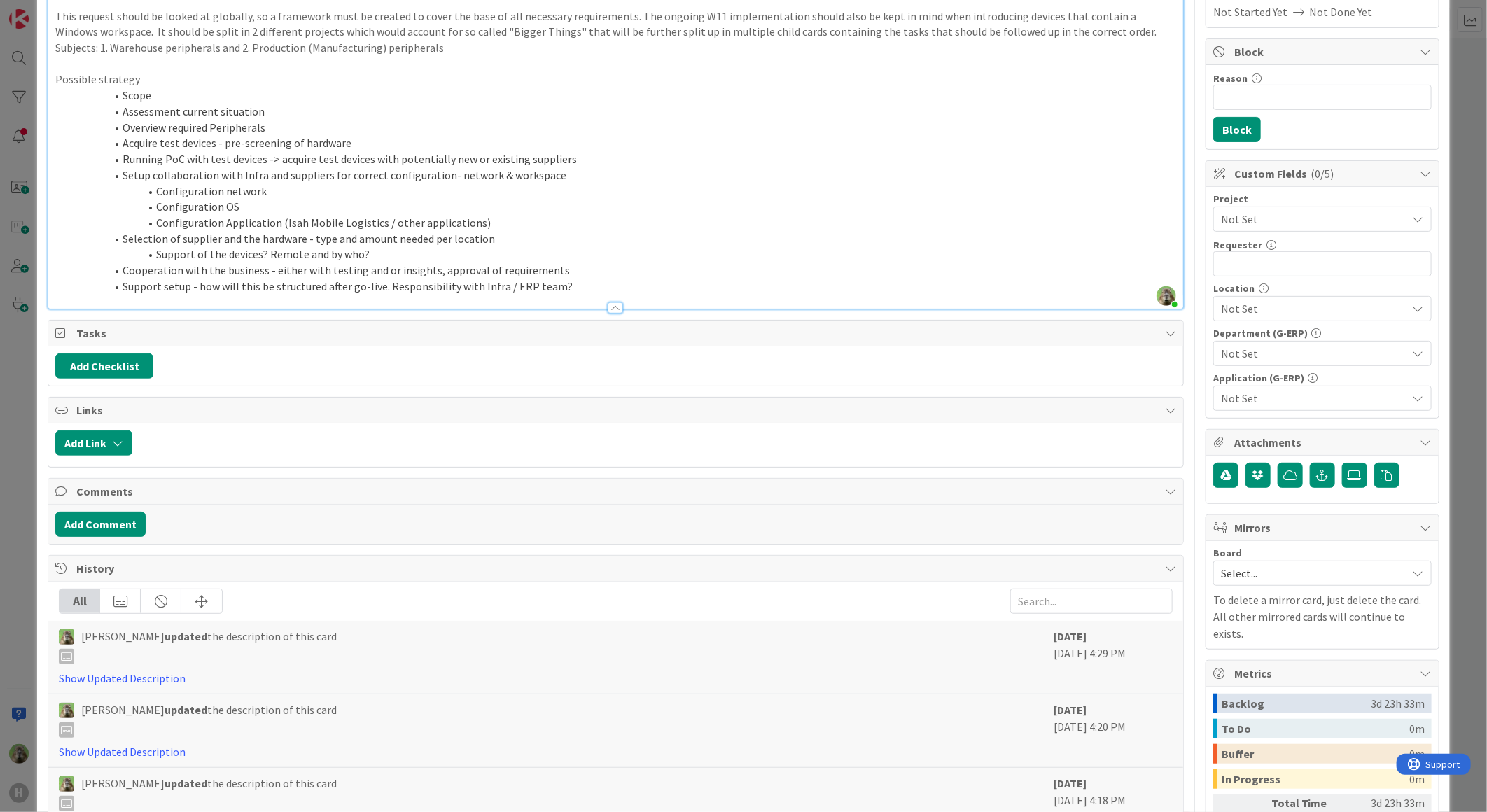
scroll to position [233, 0]
click at [112, 436] on button "Add Link" at bounding box center [93, 443] width 77 height 25
click at [135, 351] on div "Add Checklist" at bounding box center [615, 365] width 1134 height 39
click at [135, 353] on button "Add Checklist" at bounding box center [103, 365] width 98 height 25
type input "Tasks"
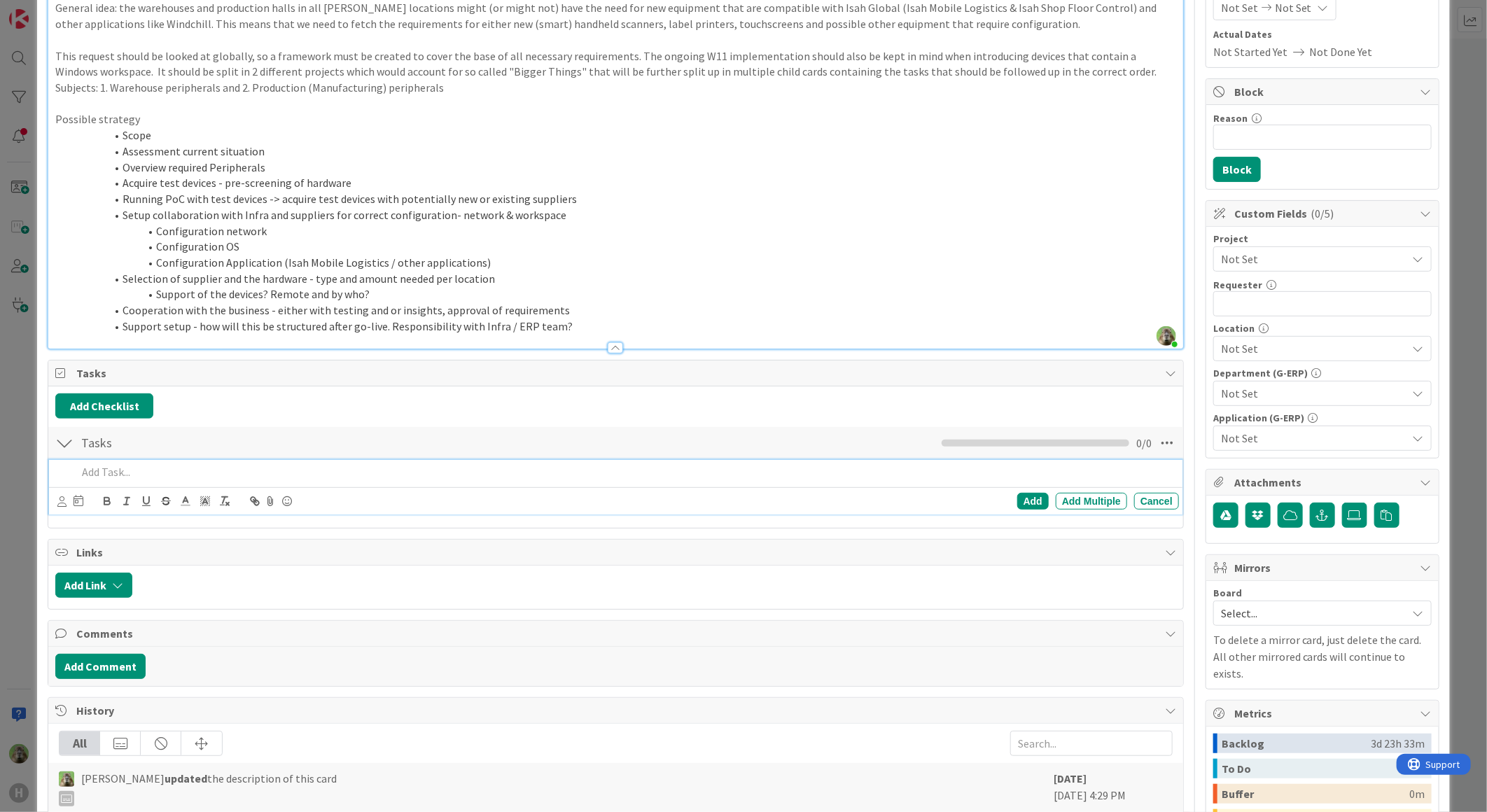
scroll to position [155, 0]
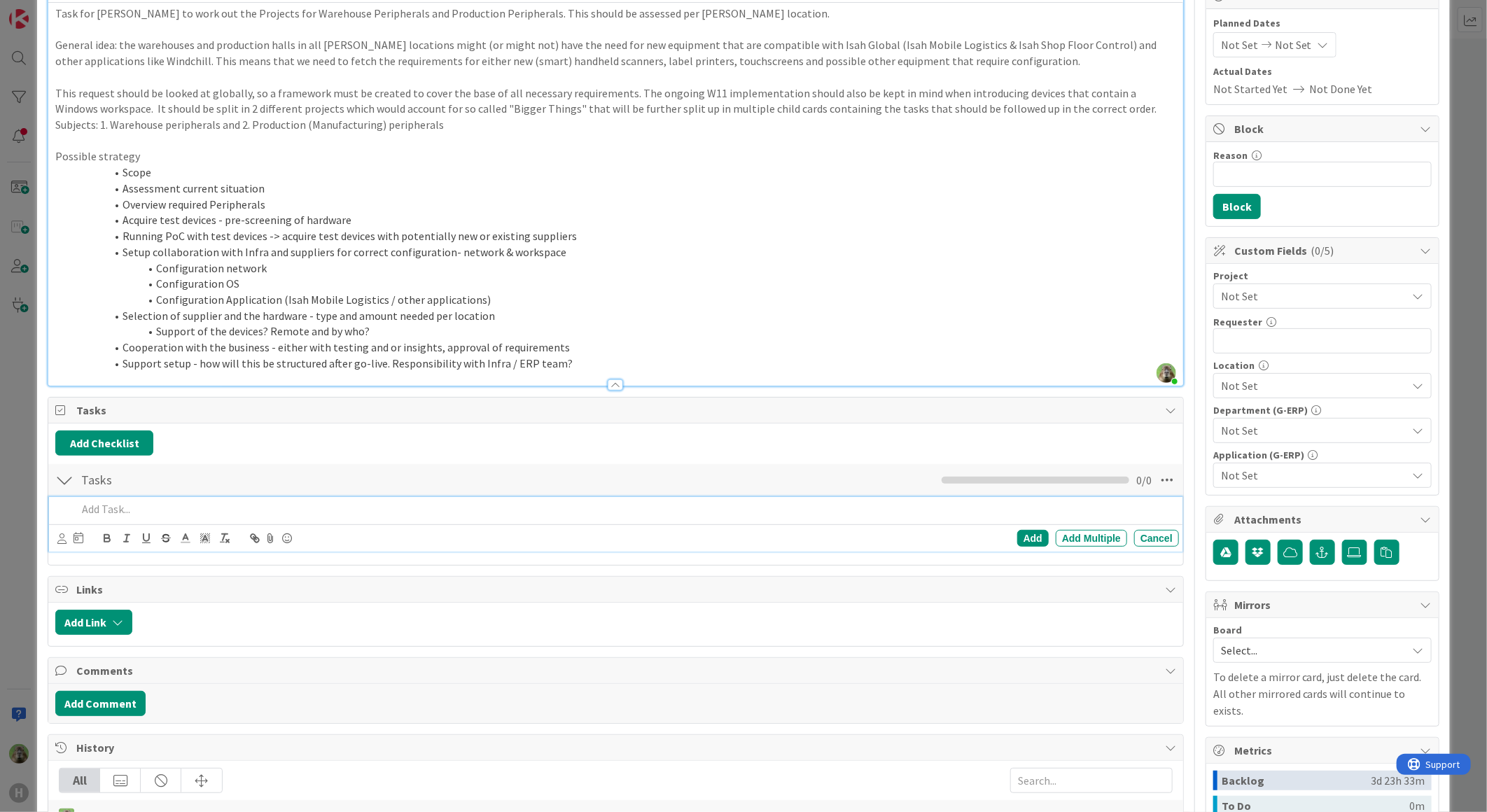
click at [393, 205] on li "Overview required Peripherals" at bounding box center [624, 205] width 1104 height 16
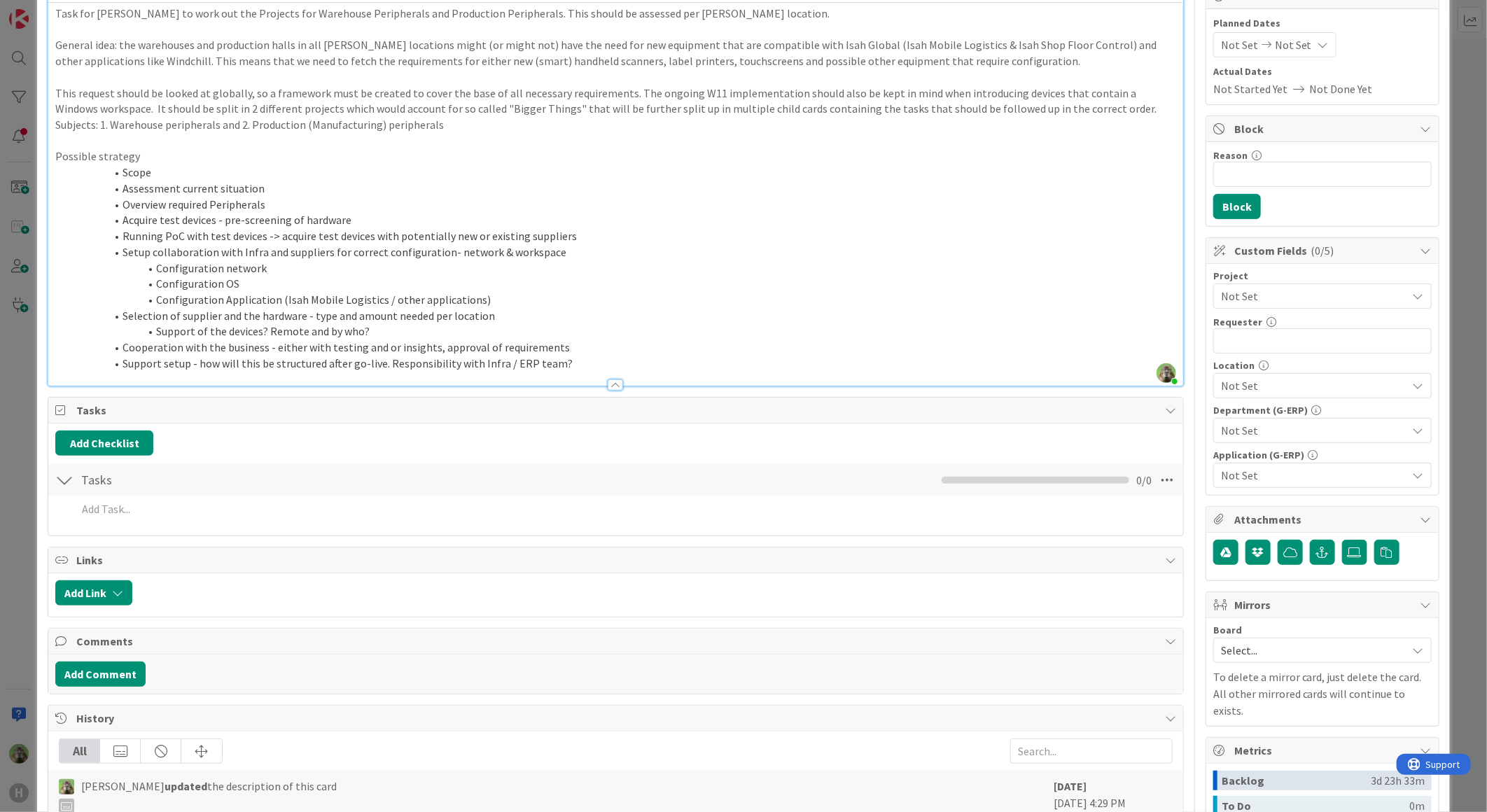
click at [369, 224] on li "Acquire test devices - pre-screening of hardware" at bounding box center [624, 220] width 1104 height 16
click at [626, 303] on li "Configuration Application (Isah Mobile Logistics / other applications)" at bounding box center [624, 300] width 1104 height 16
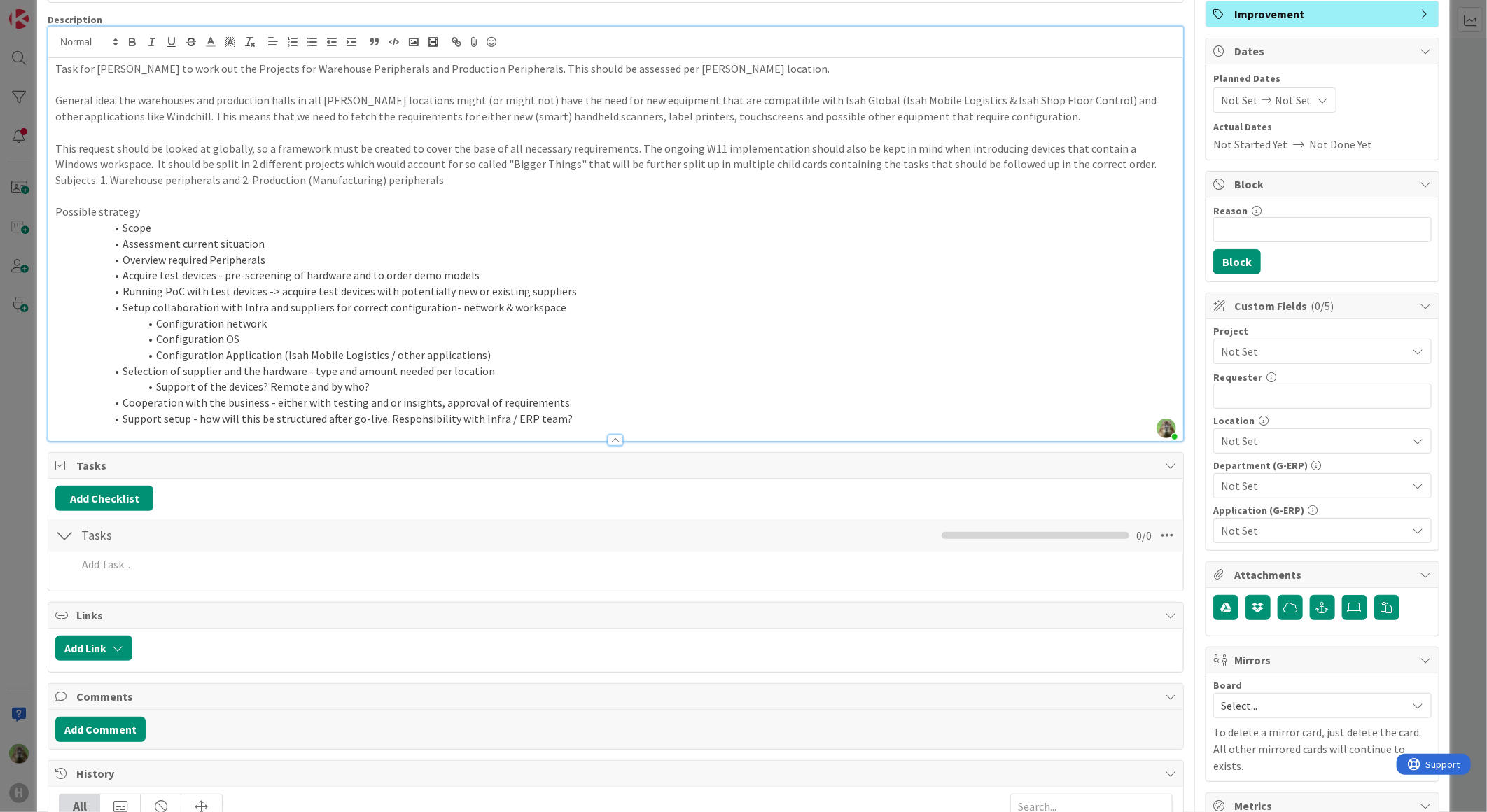
scroll to position [0, 0]
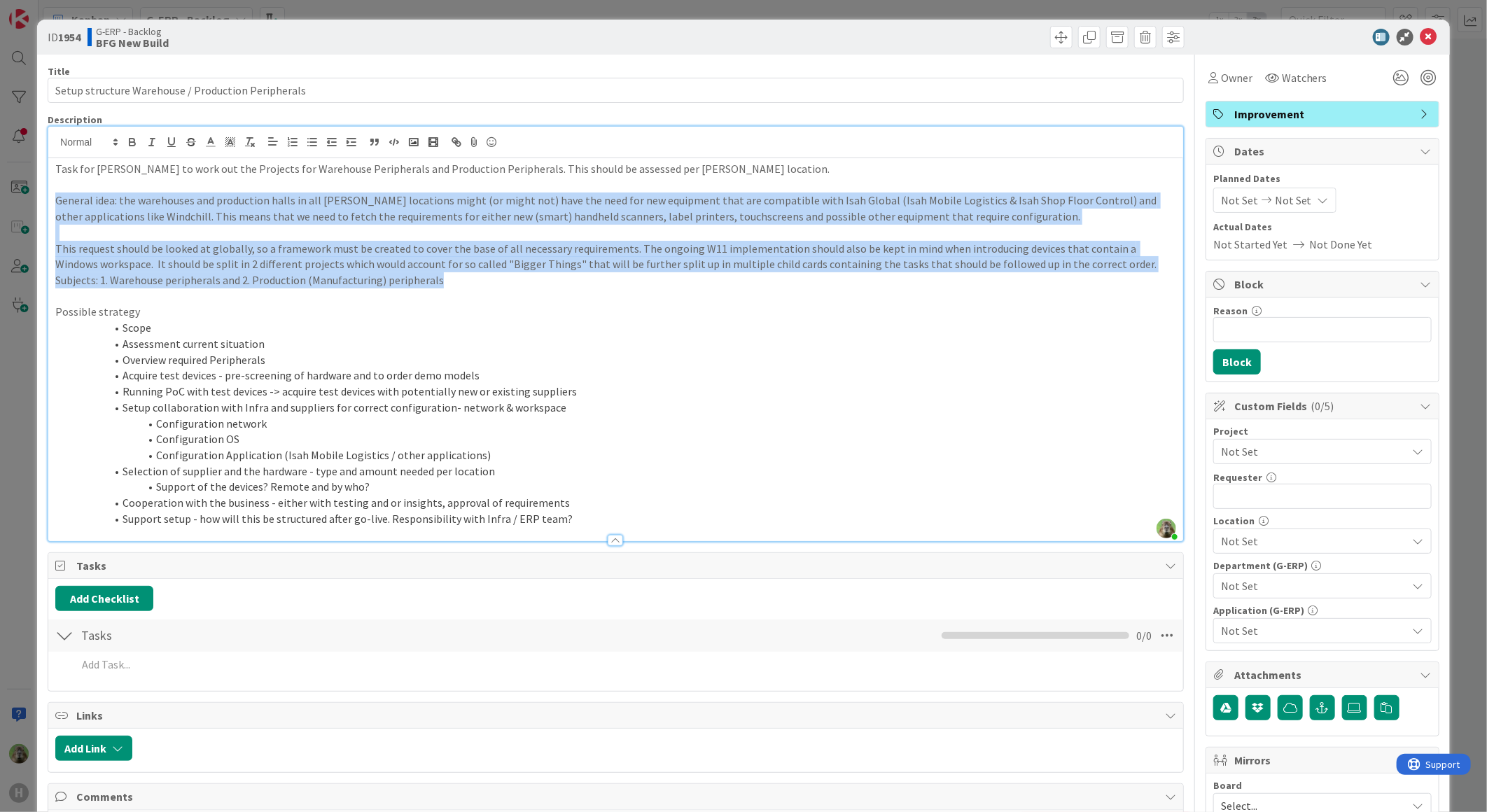
drag, startPoint x: 552, startPoint y: 286, endPoint x: 2, endPoint y: 205, distance: 555.9
click at [2, 205] on div "ID 1954 G-ERP - Backlog BFG New Build Title 50 / 128 Setup structure Warehouse …" at bounding box center [744, 406] width 1487 height 812
copy div "General idea: the warehouses and production halls in all Huisman locations migh…"
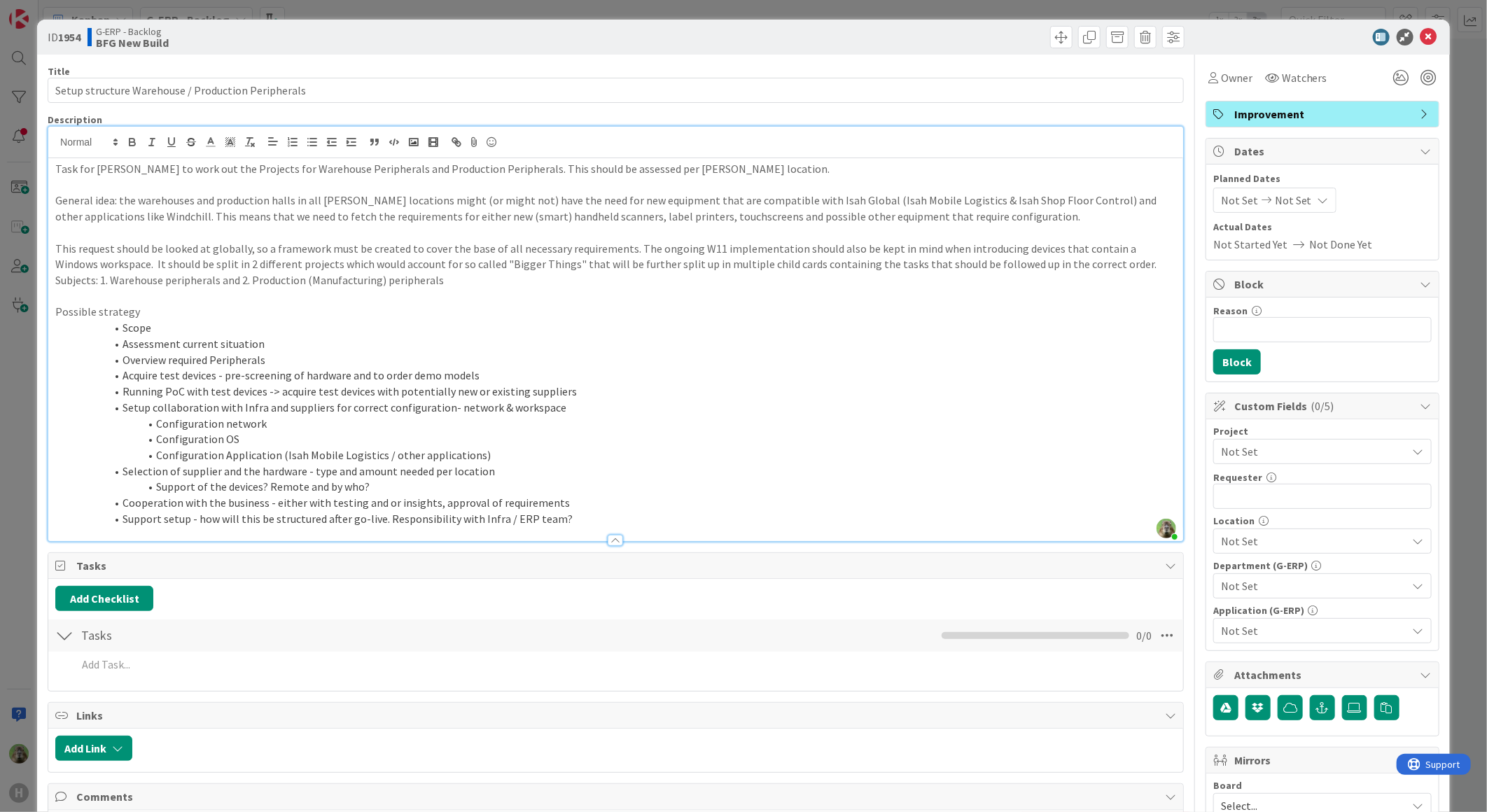
click at [415, 332] on li "Scope" at bounding box center [624, 328] width 1104 height 16
drag, startPoint x: 305, startPoint y: 484, endPoint x: 361, endPoint y: 479, distance: 56.2
click at [361, 479] on li "Support of the devices? Remote and by who?" at bounding box center [624, 486] width 1104 height 16
drag, startPoint x: 425, startPoint y: 487, endPoint x: 105, endPoint y: 486, distance: 320.0
click at [105, 486] on li "Support of the devices? Remote? Which department?" at bounding box center [624, 486] width 1104 height 16
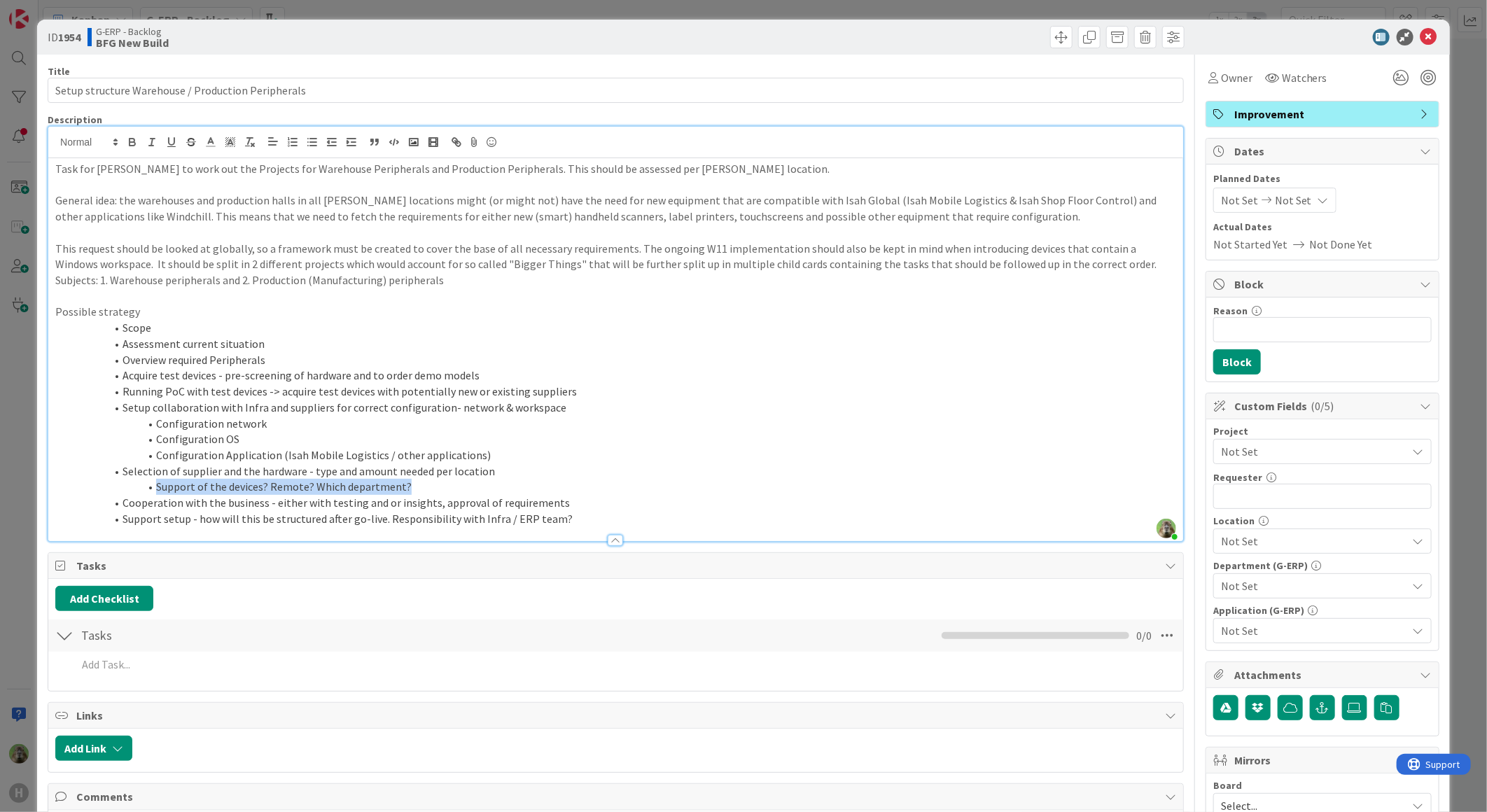
copy li "Support of the devices? Remote? Which department?"
click at [764, 311] on p "Possible strategy" at bounding box center [615, 312] width 1121 height 16
click at [136, 217] on p "General idea: the warehouses and production halls in all Huisman locations migh…" at bounding box center [615, 209] width 1121 height 32
click at [142, 392] on li "Running PoC with test devices -> acquire test devices with potentially new or e…" at bounding box center [624, 392] width 1104 height 16
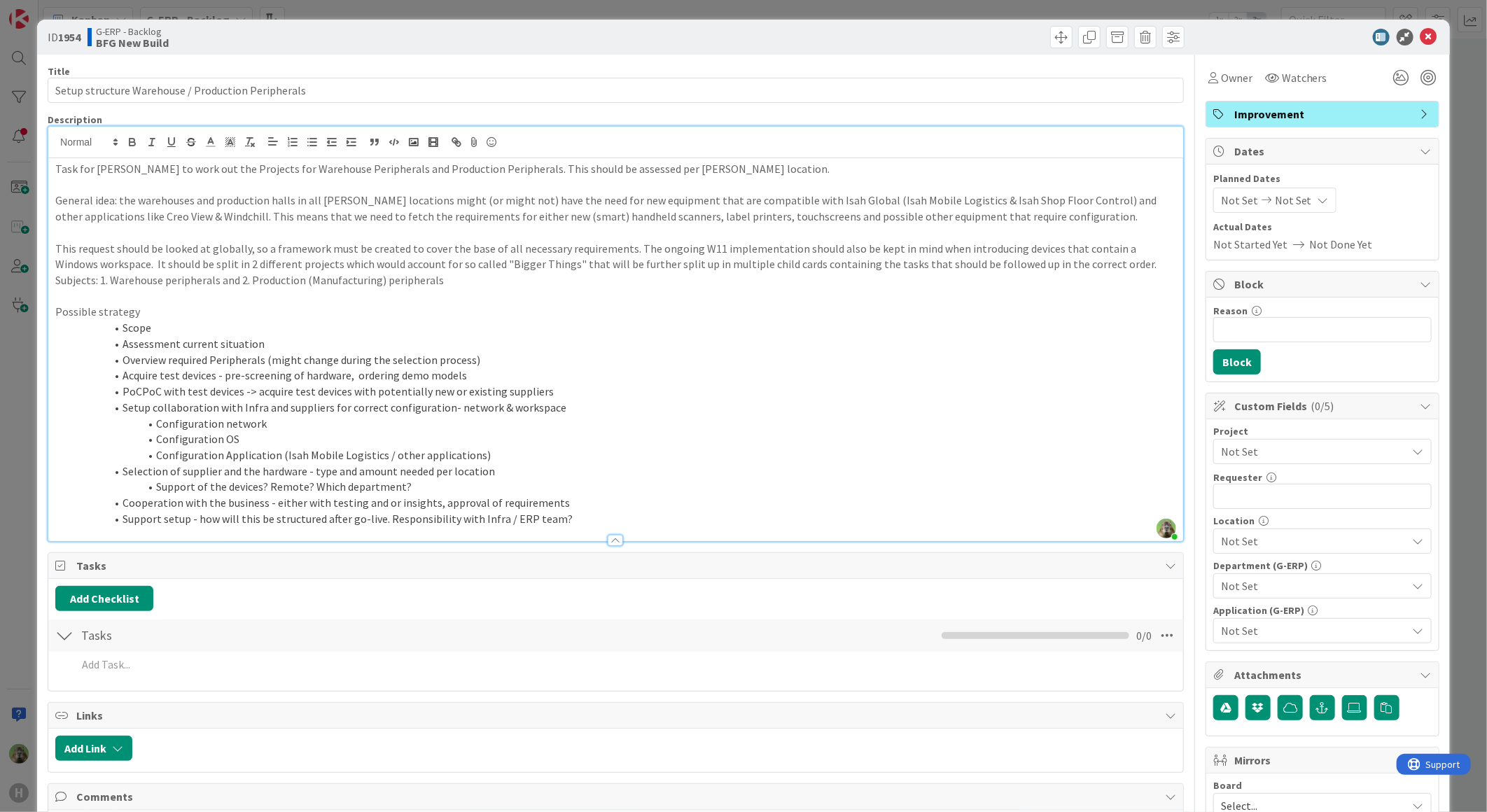
click at [589, 392] on li "PoCPoC with test devices -> acquire test devices with potentially new or existi…" at bounding box center [624, 392] width 1104 height 16
click at [155, 388] on li "PoCPoC with test devices -> acquire test devices with potentially new or existi…" at bounding box center [624, 392] width 1104 height 16
click at [149, 392] on li "PoCPoC with test devices -> acquire test devices with potentially new or existi…" at bounding box center [624, 392] width 1104 height 16
click at [574, 403] on li "Setup collaboration with Infra and suppliers for correct configuration- network…" at bounding box center [624, 408] width 1104 height 16
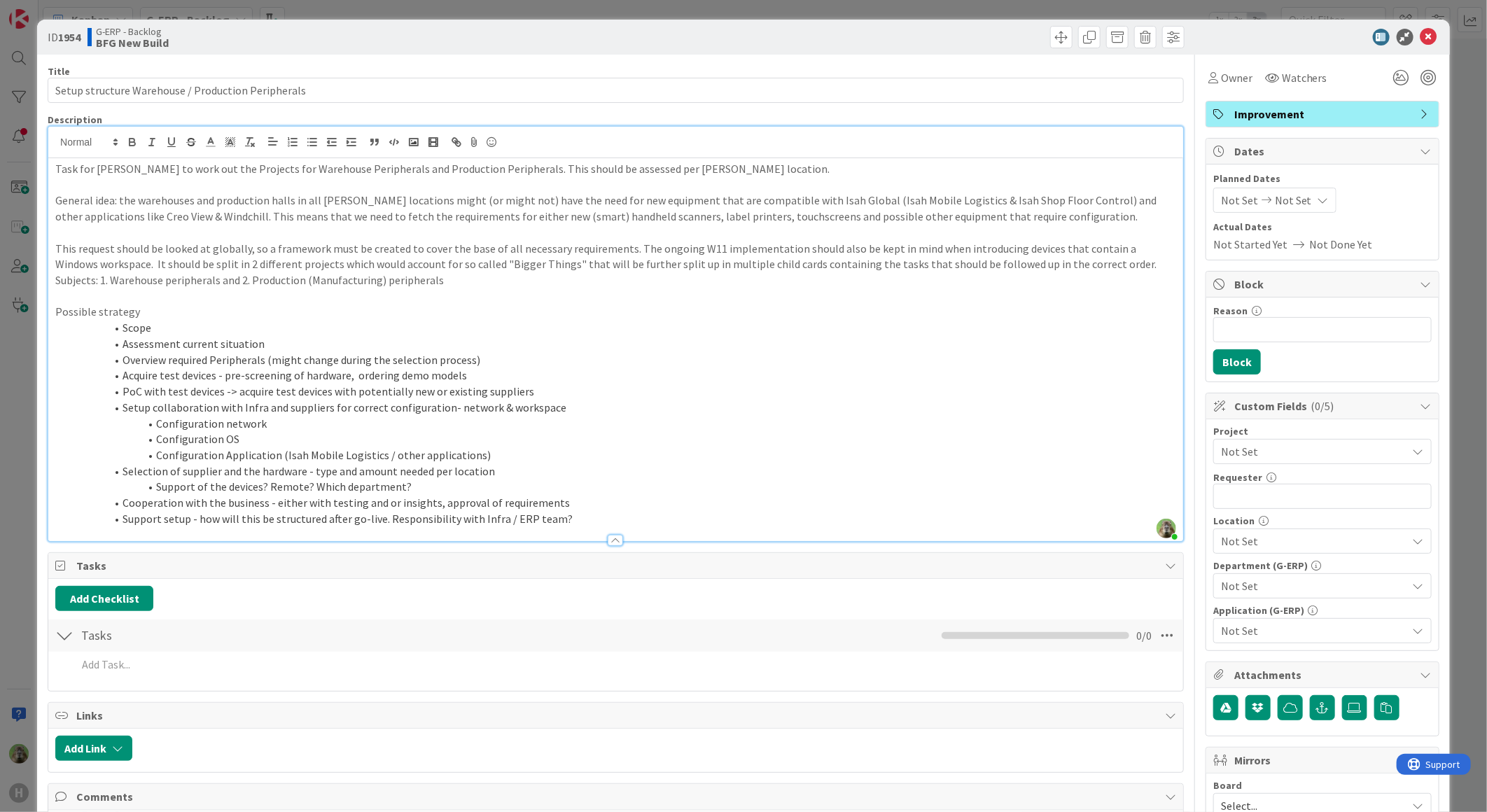
click at [581, 390] on li "PoC with test devices -> acquire test devices with potentially new or existing …" at bounding box center [624, 392] width 1104 height 16
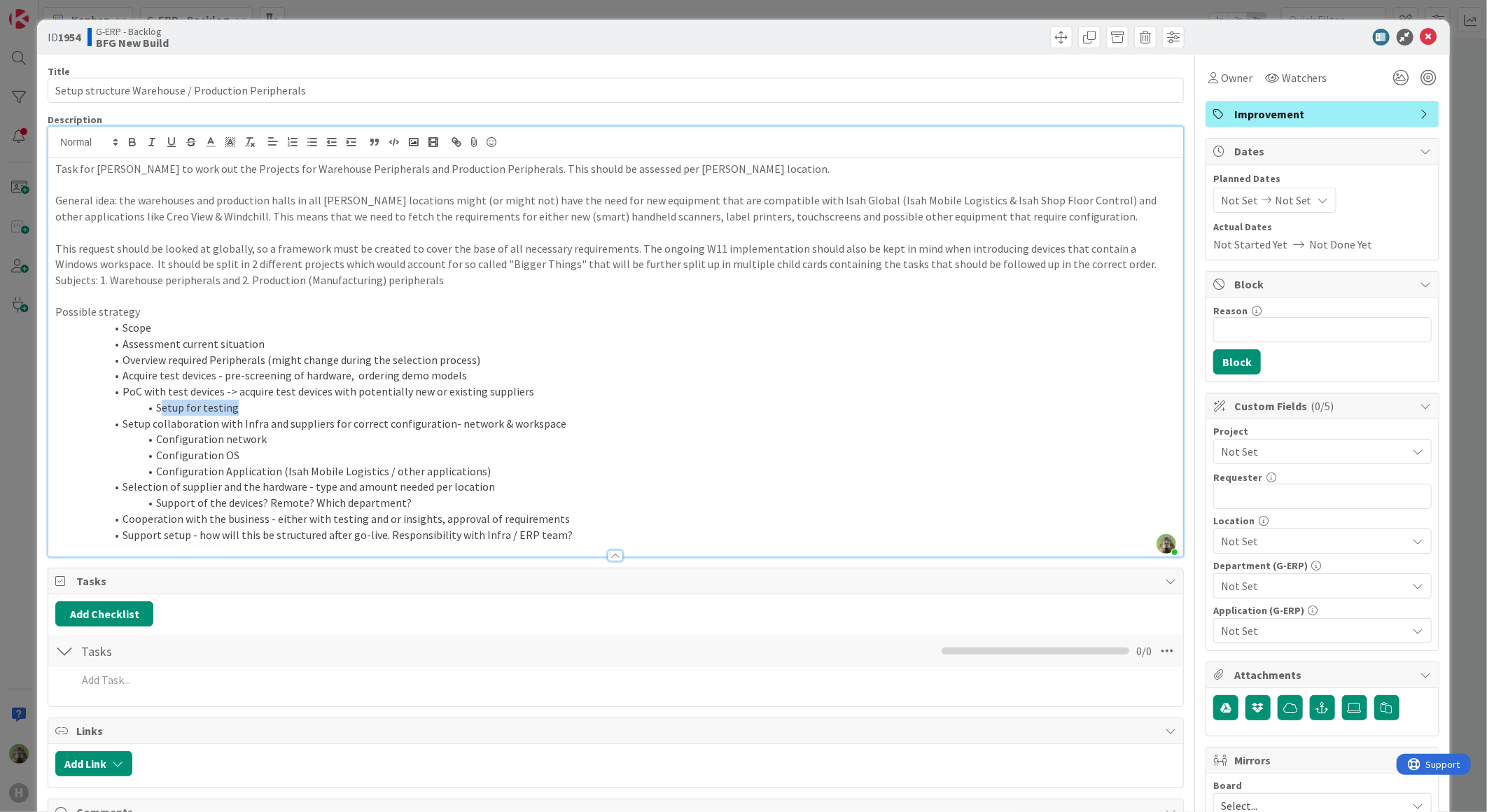
drag, startPoint x: 254, startPoint y: 409, endPoint x: 270, endPoint y: 273, distance: 136.9
click at [168, 400] on li "Setup for testing" at bounding box center [624, 408] width 1104 height 16
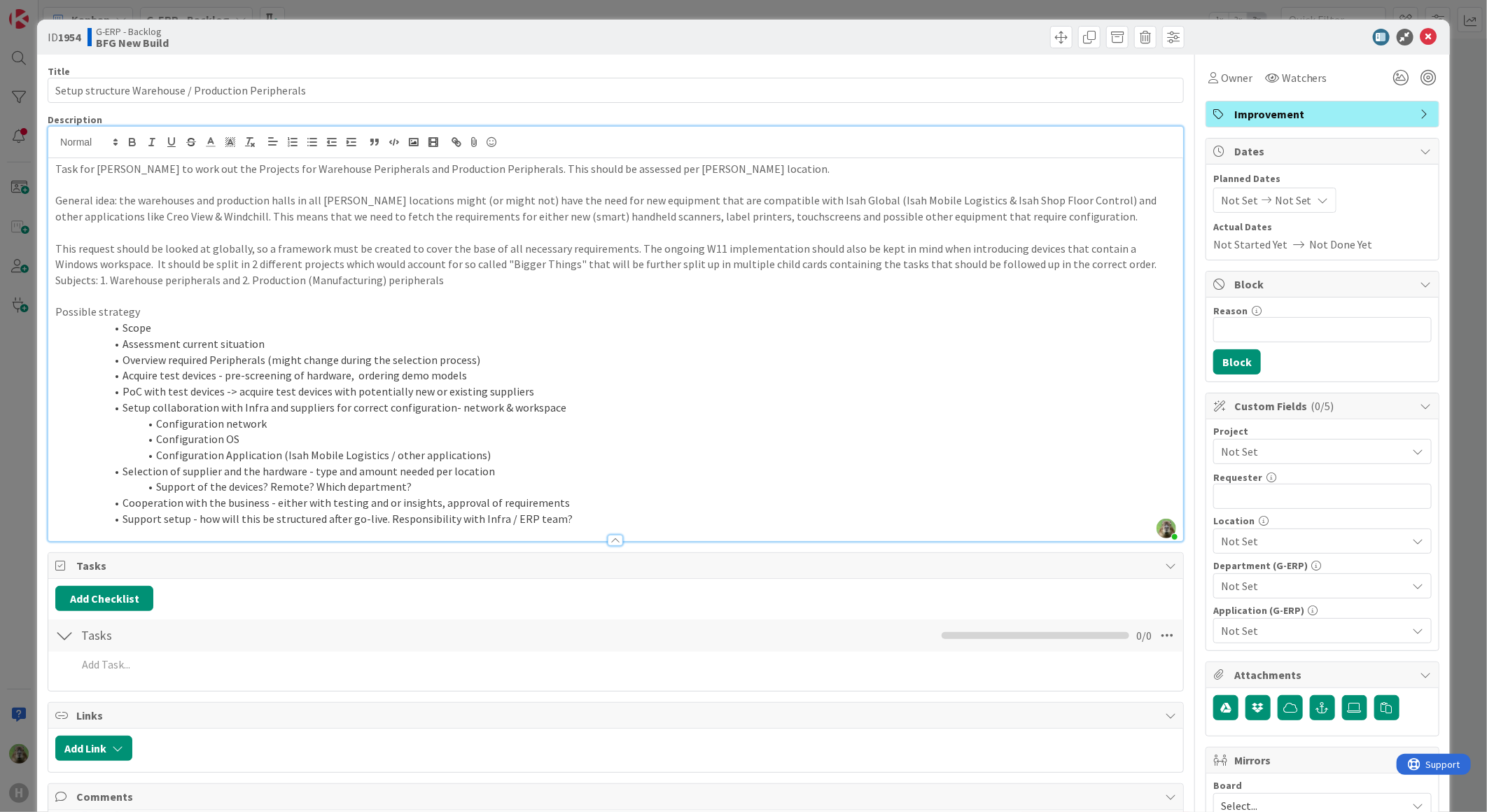
click at [531, 459] on li "Configuration Application (Isah Mobile Logistics / other applications)" at bounding box center [624, 455] width 1104 height 16
click at [624, 404] on li "Setup collaboration with Infra and suppliers for correct configuration- network…" at bounding box center [624, 408] width 1104 height 16
click at [568, 498] on li "Cooperation with the business - either with testing and or insights, approval o…" at bounding box center [624, 503] width 1104 height 16
click at [568, 489] on li "Support of the devices? Remote? Which department?" at bounding box center [624, 486] width 1104 height 16
click at [1192, 64] on div "Title 50 / 128 Setup structure Warehouse / Production Peripherals Description T…" at bounding box center [744, 768] width 1391 height 1427
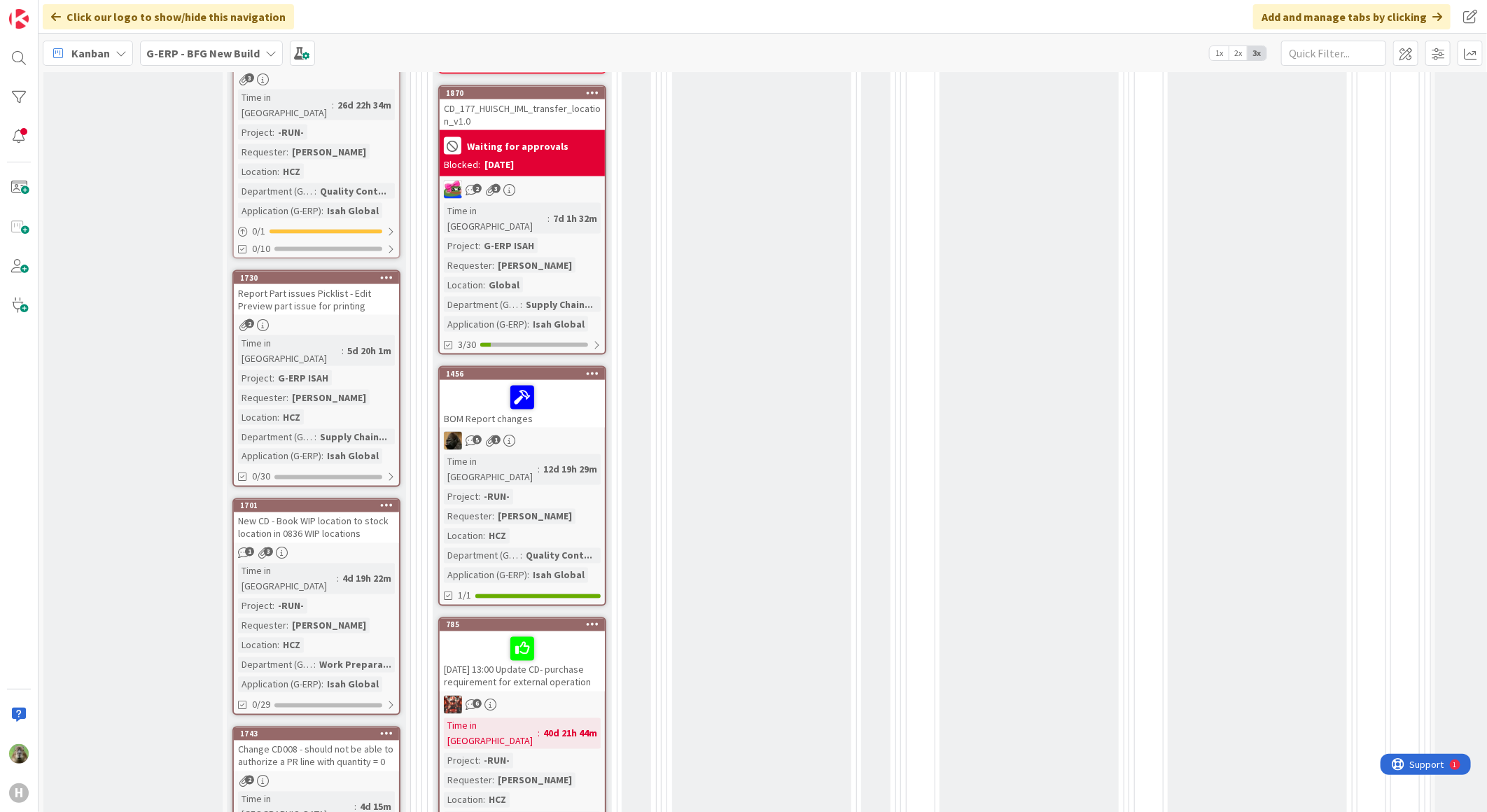
scroll to position [1400, 0]
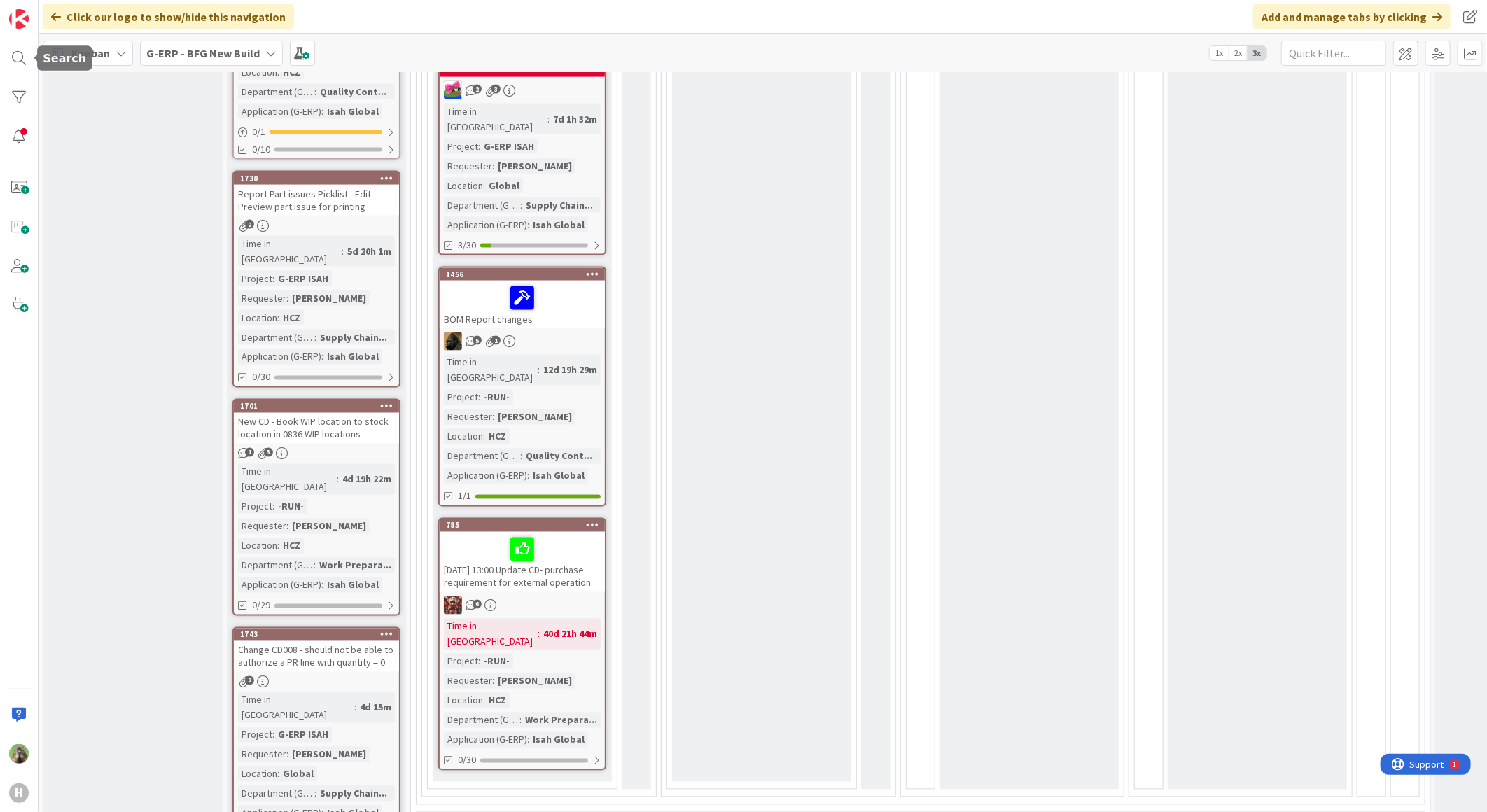
drag, startPoint x: 21, startPoint y: 57, endPoint x: 318, endPoint y: 10, distance: 300.7
click at [21, 57] on div at bounding box center [18, 57] width 28 height 28
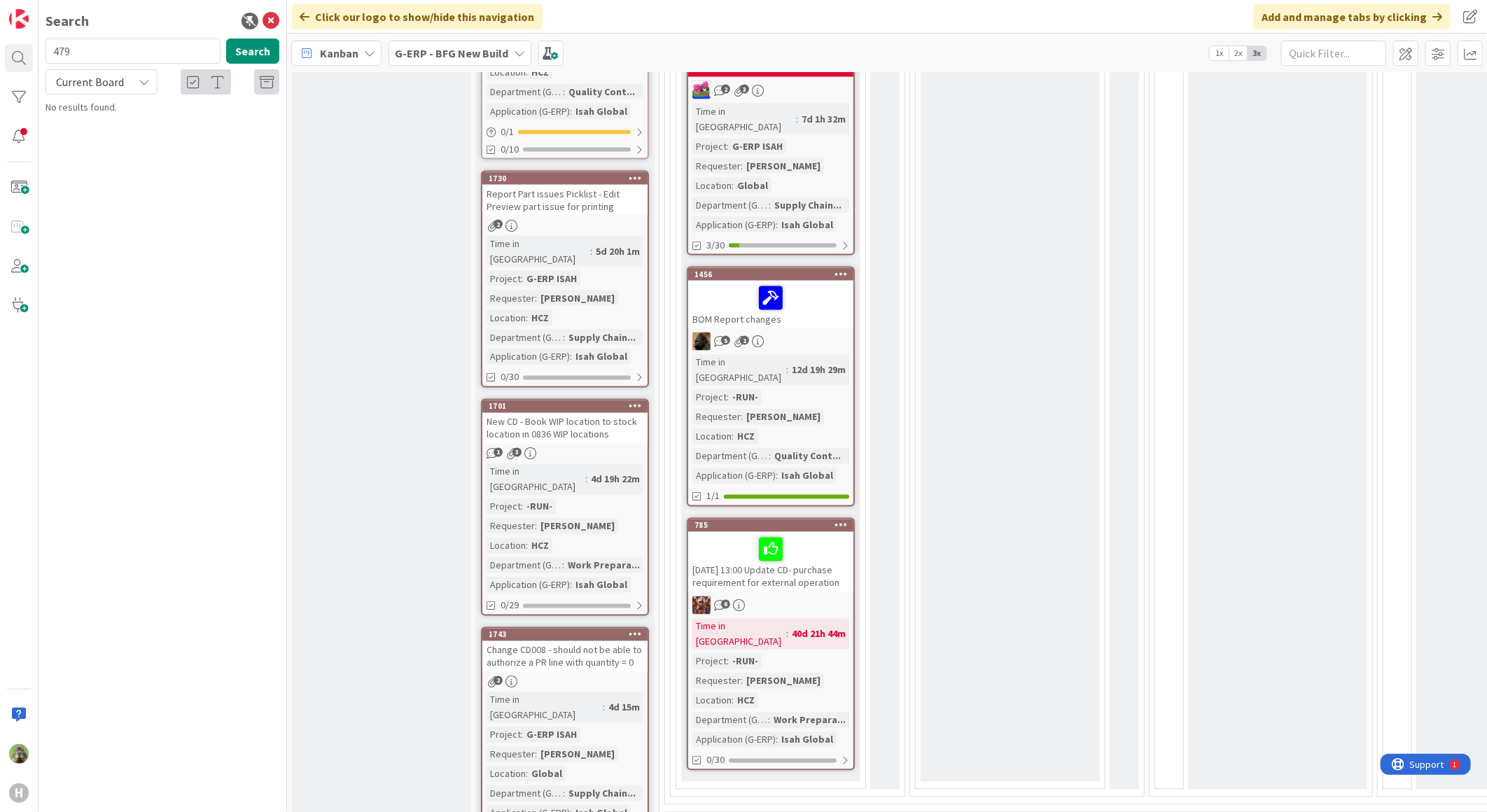
click at [113, 93] on div "Current Board" at bounding box center [101, 82] width 112 height 25
click at [116, 131] on span "All Boards" at bounding box center [126, 140] width 146 height 21
click at [185, 117] on span "Report for Shipments import and export" at bounding box center [183, 123] width 169 height 13
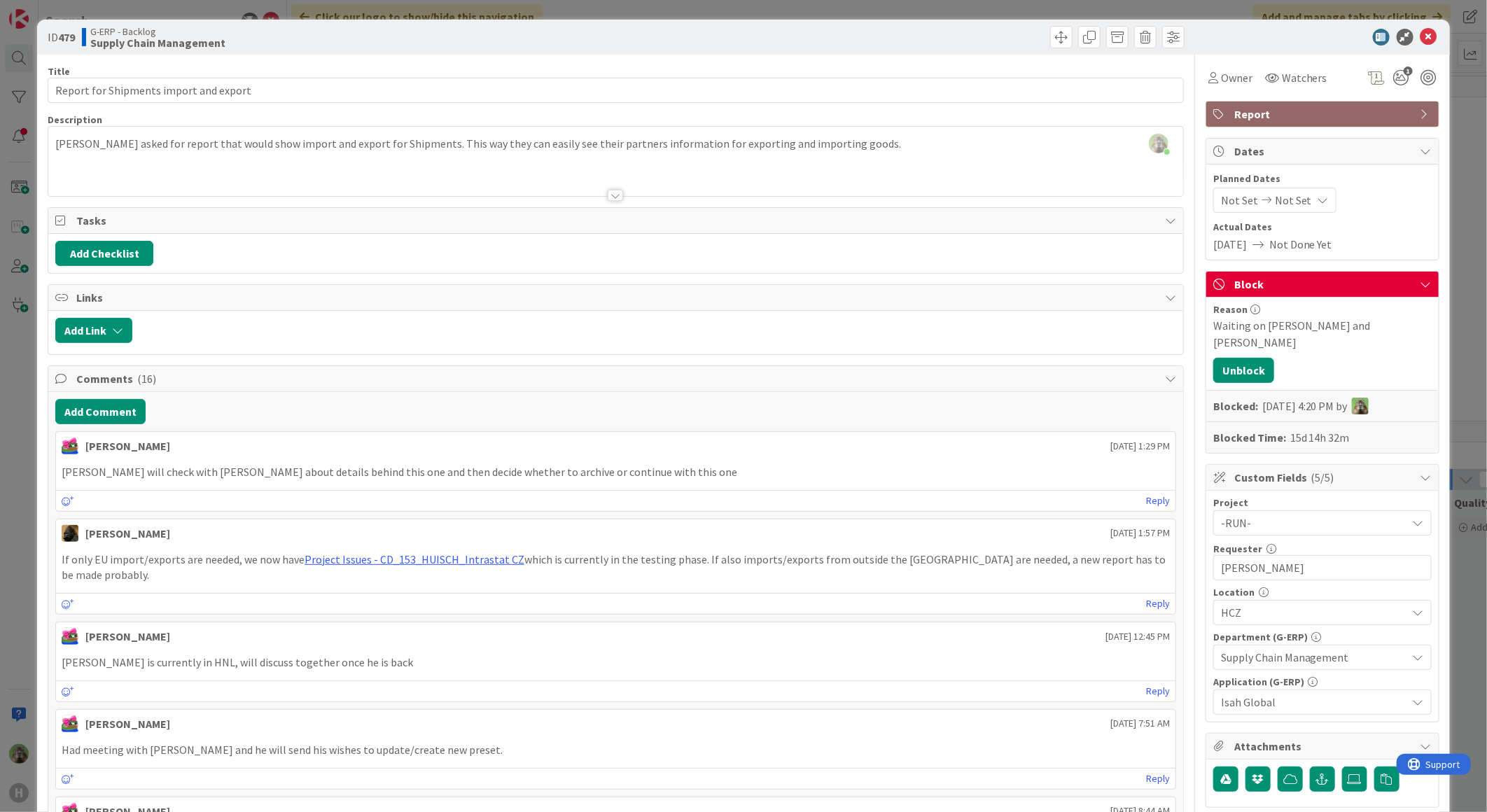
drag, startPoint x: 6, startPoint y: 547, endPoint x: 0, endPoint y: 279, distance: 268.1
click at [6, 547] on div "ID 479 G-ERP - Backlog Supply Chain Management Title 38 / 128 Report for Shipme…" at bounding box center [744, 406] width 1487 height 812
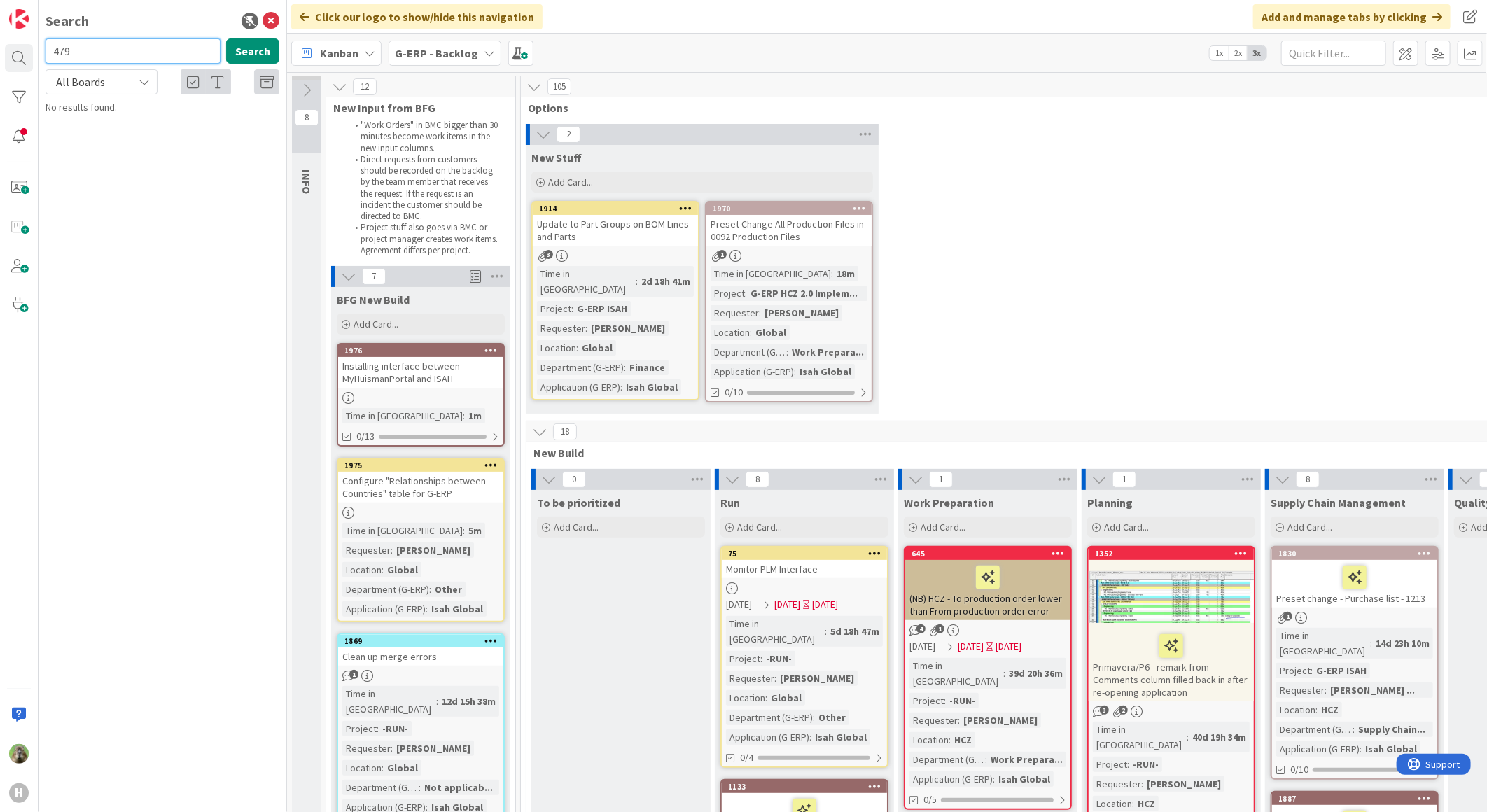
click at [79, 43] on input "479" at bounding box center [133, 51] width 175 height 25
click at [248, 113] on div "G-ERP - BFG New Build › Waiting" at bounding box center [172, 110] width 214 height 13
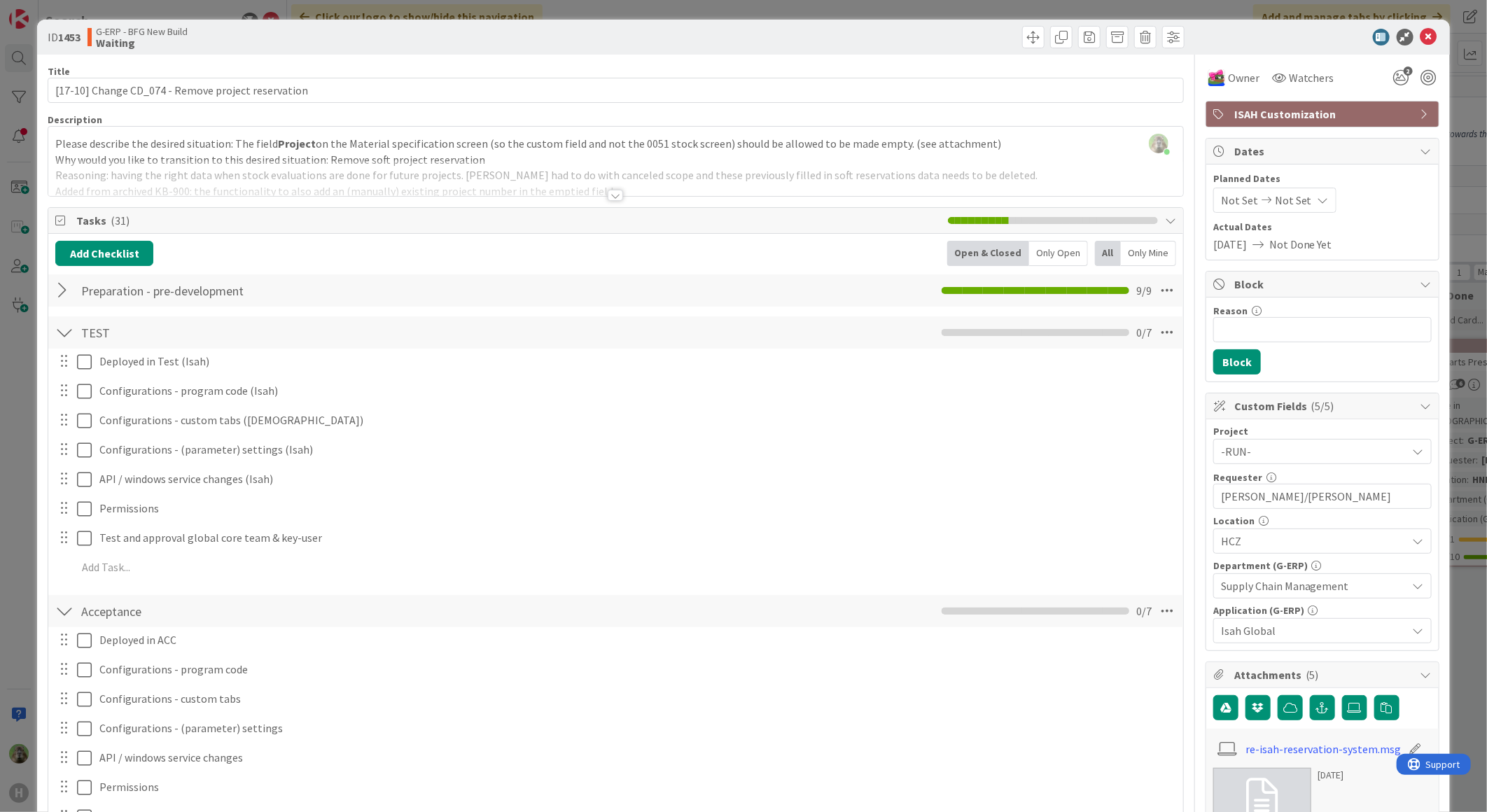
click at [21, 404] on div "ID 1453 G-ERP - BFG New Build Waiting Title 50 / 128 [17-10] Change CD_074 - Re…" at bounding box center [744, 406] width 1487 height 812
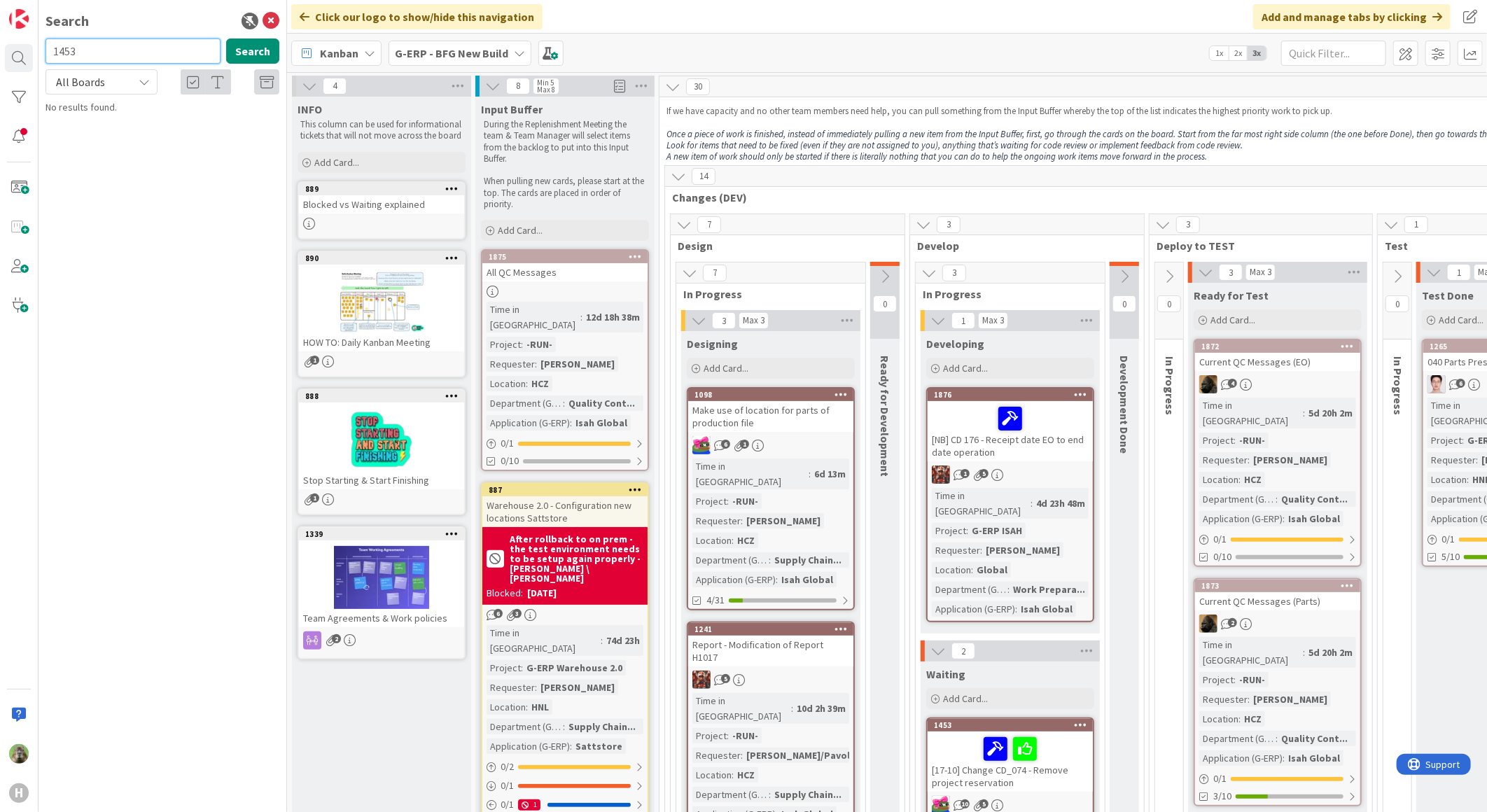
click at [95, 50] on input "1453" at bounding box center [133, 51] width 175 height 25
click at [210, 118] on p "BOM Report changes" at bounding box center [172, 123] width 214 height 14
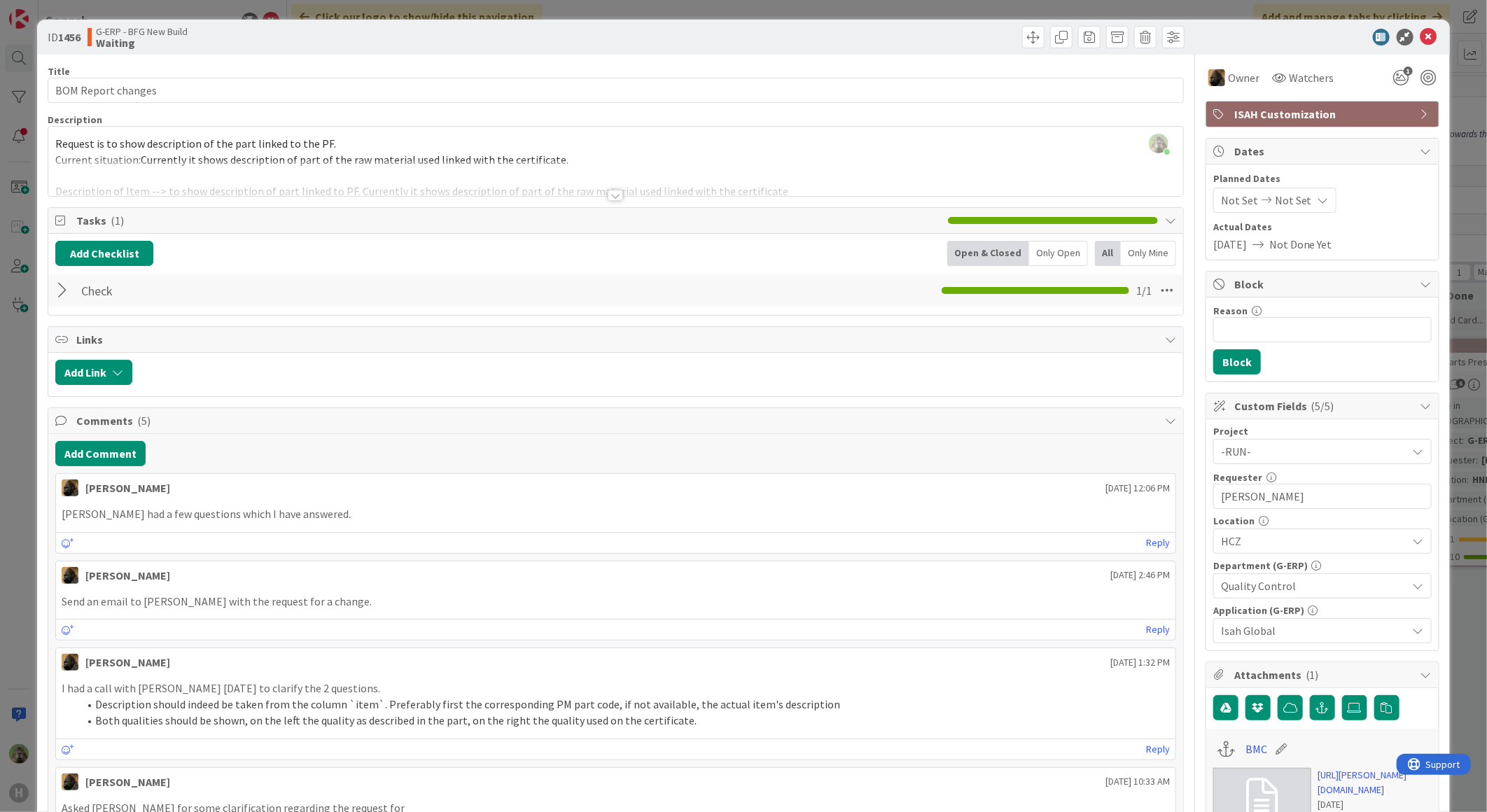
click at [14, 431] on div "ID 1456 G-ERP - BFG New Build Waiting Title 18 / 128 BOM Report changes Descrip…" at bounding box center [744, 406] width 1487 height 812
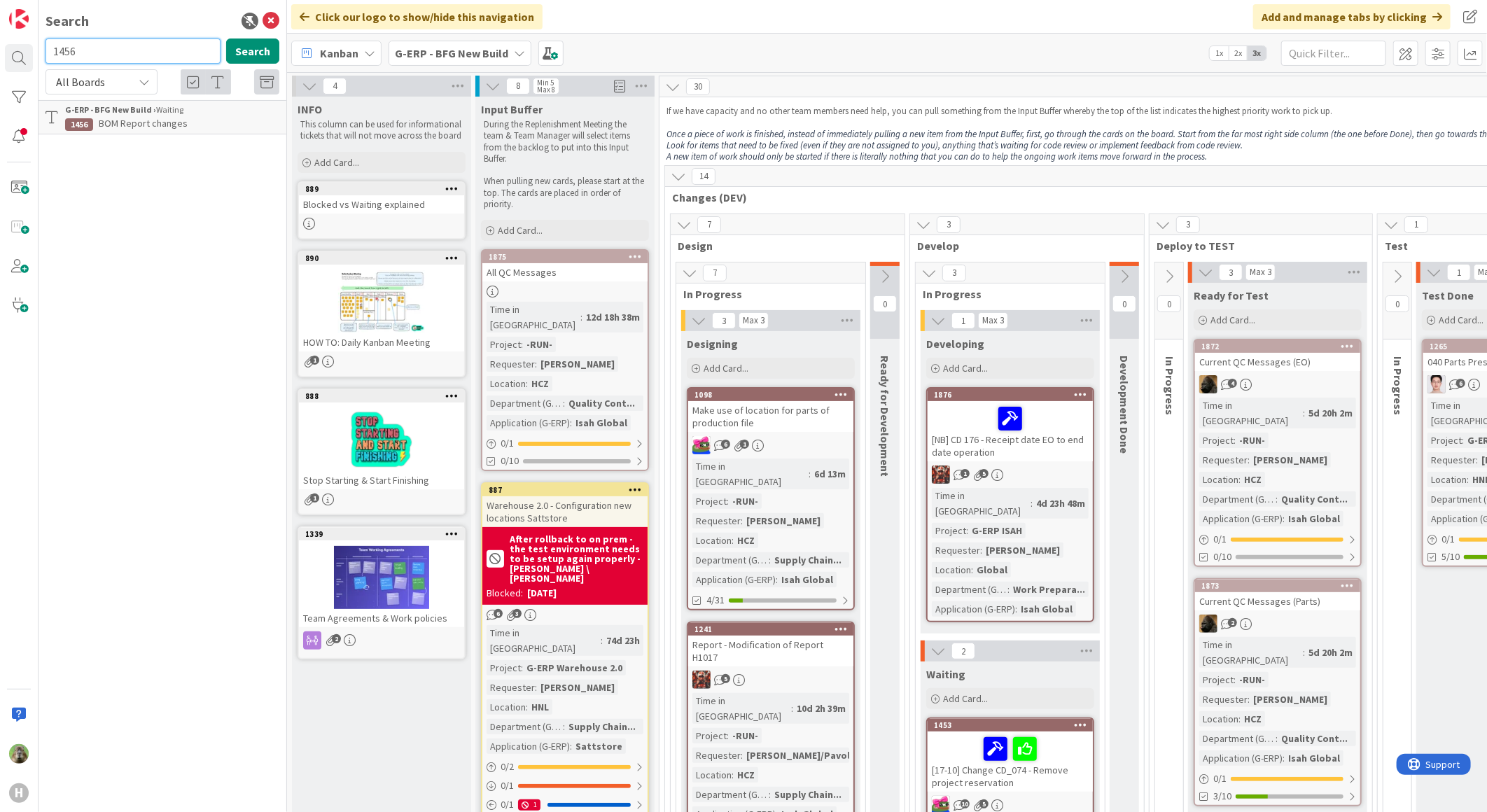
click at [73, 47] on input "1456" at bounding box center [133, 51] width 175 height 25
drag, startPoint x: 82, startPoint y: 53, endPoint x: 46, endPoint y: 64, distance: 37.6
click at [49, 57] on input "1456" at bounding box center [133, 51] width 175 height 25
click at [46, 64] on div "1456 Search" at bounding box center [162, 53] width 251 height 31
click at [115, 50] on input "1456" at bounding box center [133, 51] width 175 height 25
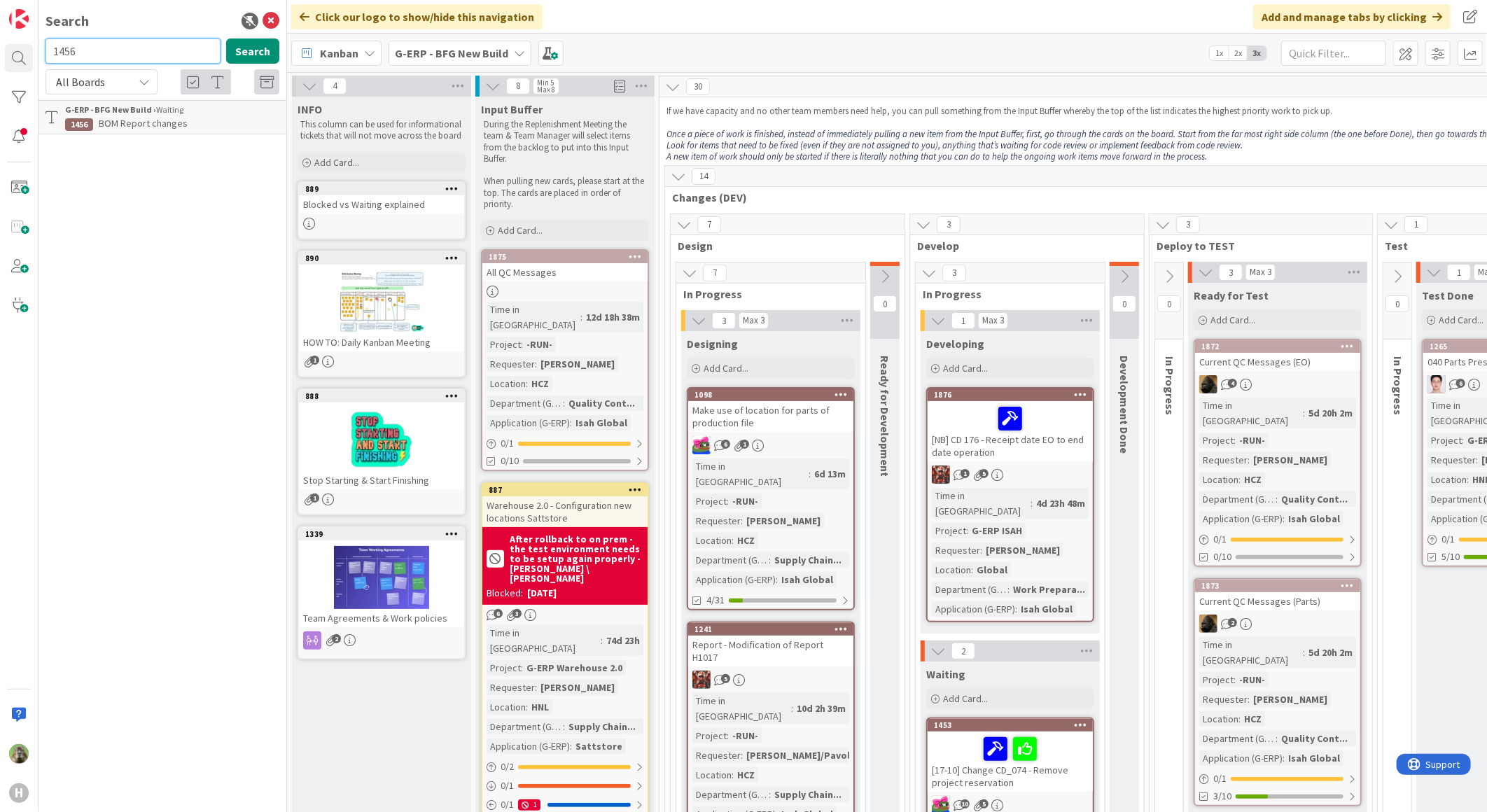
click at [115, 50] on input "1456" at bounding box center [133, 51] width 175 height 25
click at [256, 122] on span "HCN-Unable to stop operation in ISAH SFC" at bounding box center [185, 123] width 173 height 13
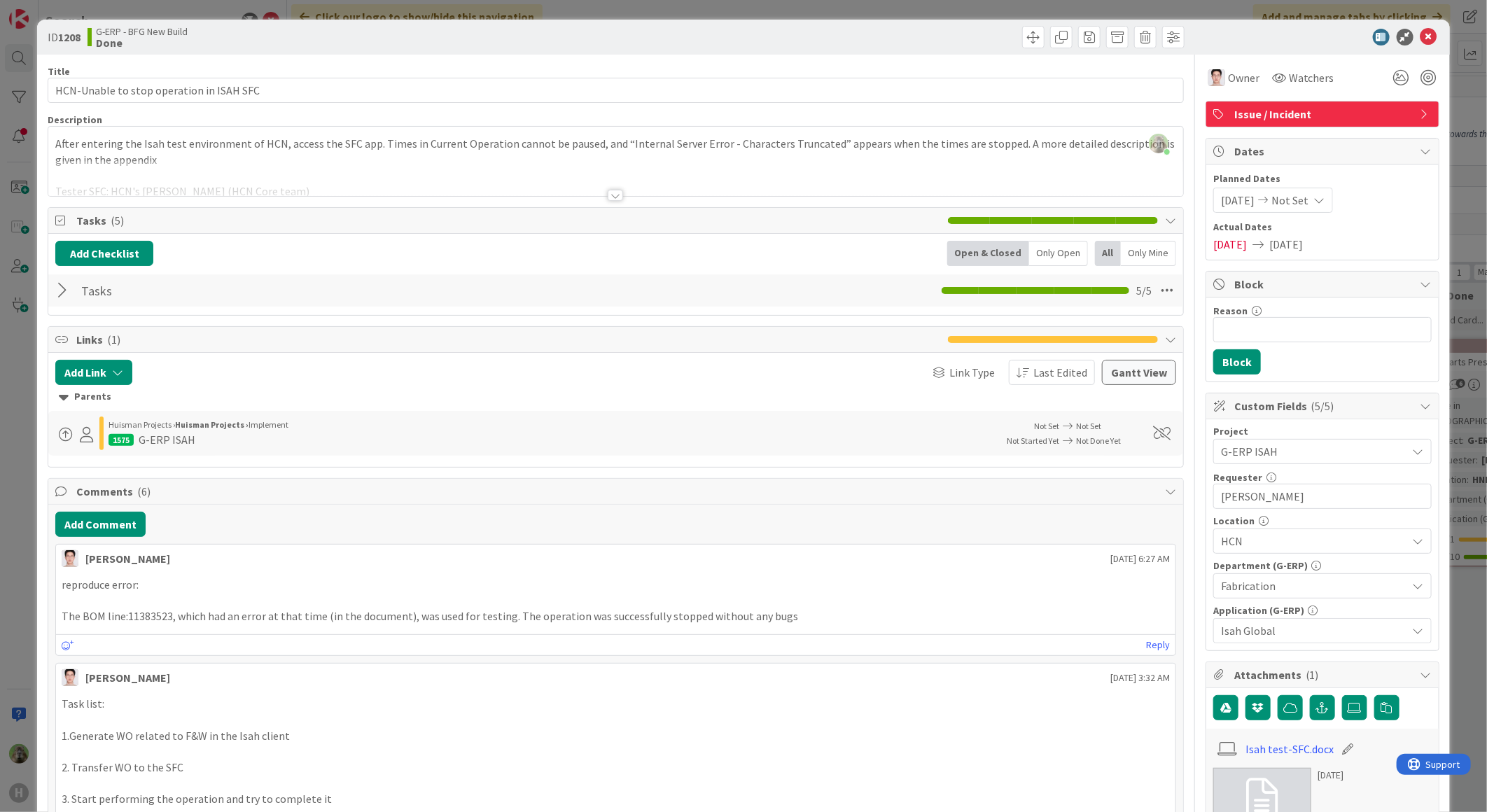
click at [14, 462] on div "ID 1208 G-ERP - BFG New Build Done Title 40 / 128 HCN-Unable to stop operation …" at bounding box center [744, 406] width 1487 height 812
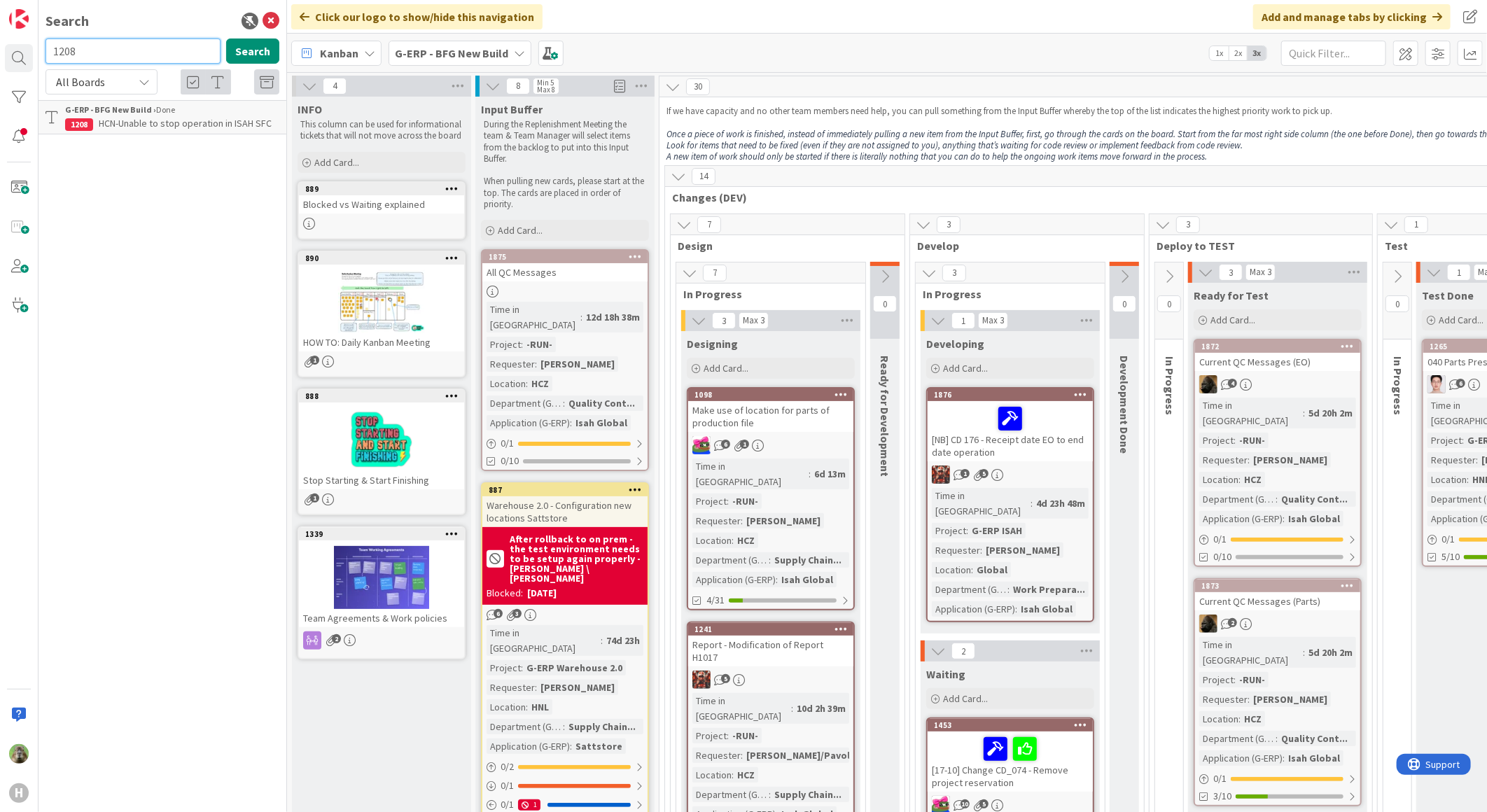
click at [105, 38] on input "1208" at bounding box center [133, 51] width 175 height 25
click at [151, 35] on div "Search 1445 Search All Boards Current Board All Boards G-ERP - BFG New Build › …" at bounding box center [162, 406] width 248 height 812
click at [150, 38] on input "1445" at bounding box center [133, 51] width 175 height 25
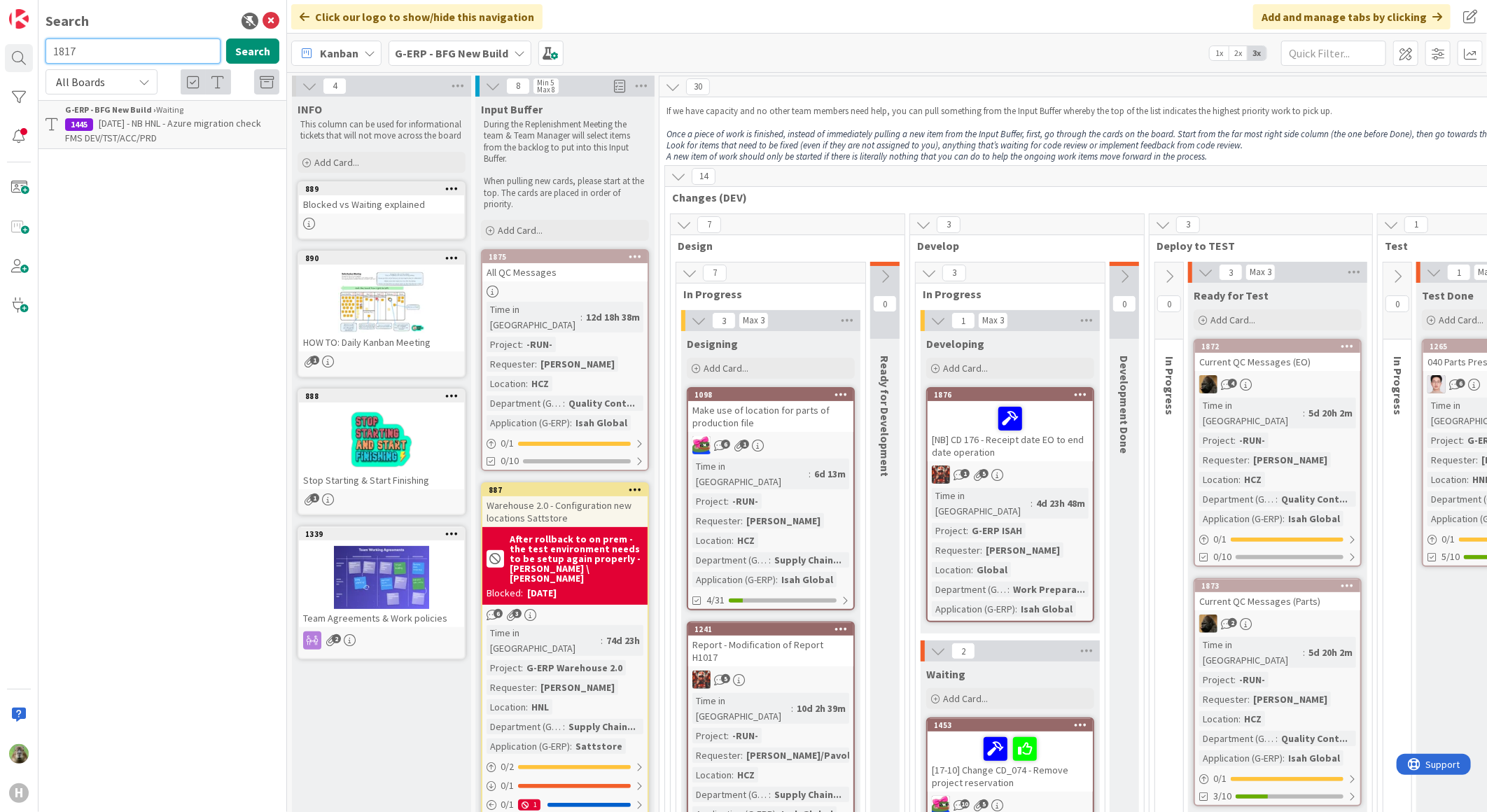
type input "1817"
click at [240, 131] on span "Create WI for onboarding/offboarding for Whitevision/accountview/FMS/Sattstore/…" at bounding box center [171, 131] width 212 height 27
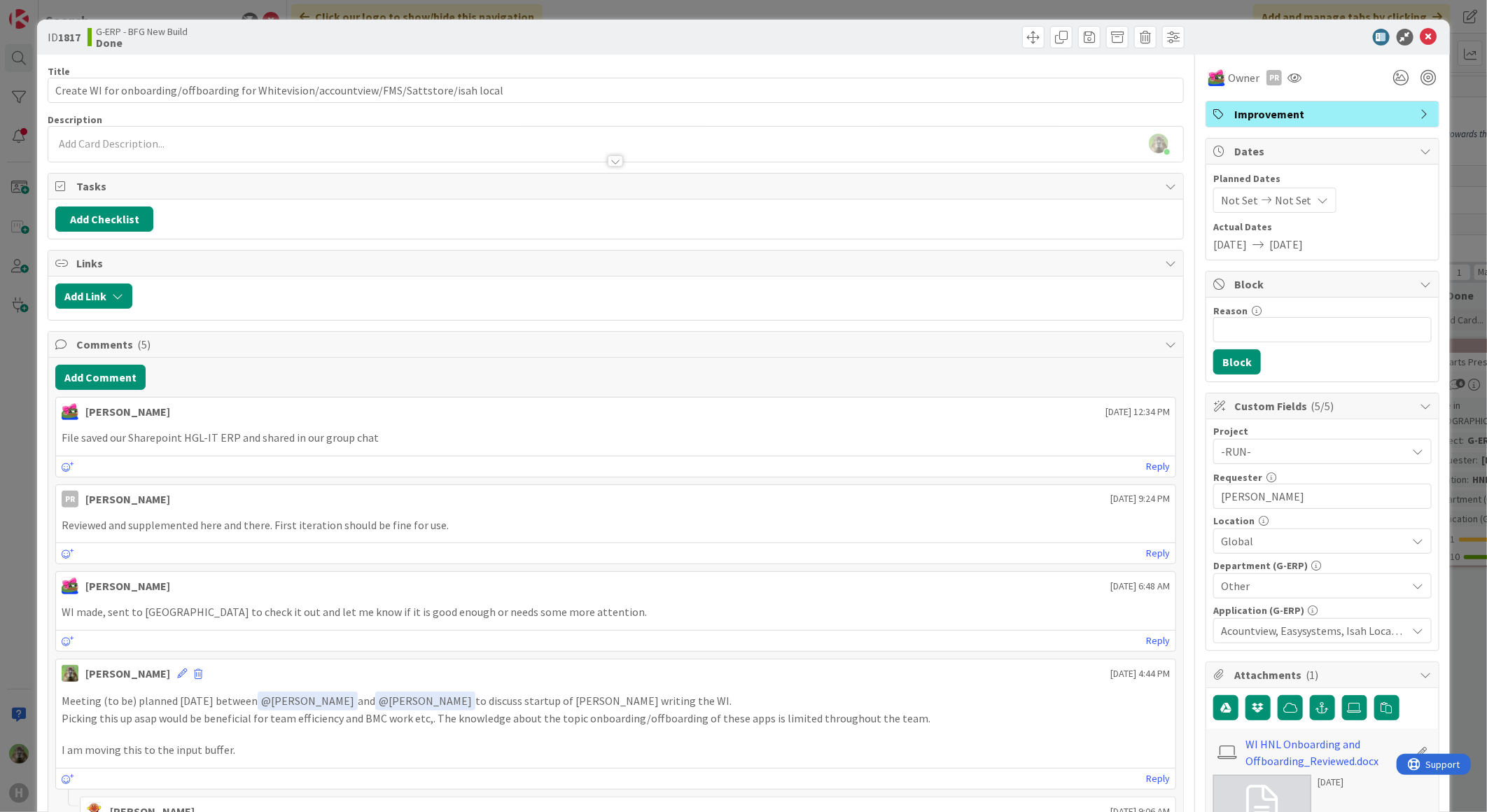
click at [67, 473] on div at bounding box center [68, 467] width 13 height 18
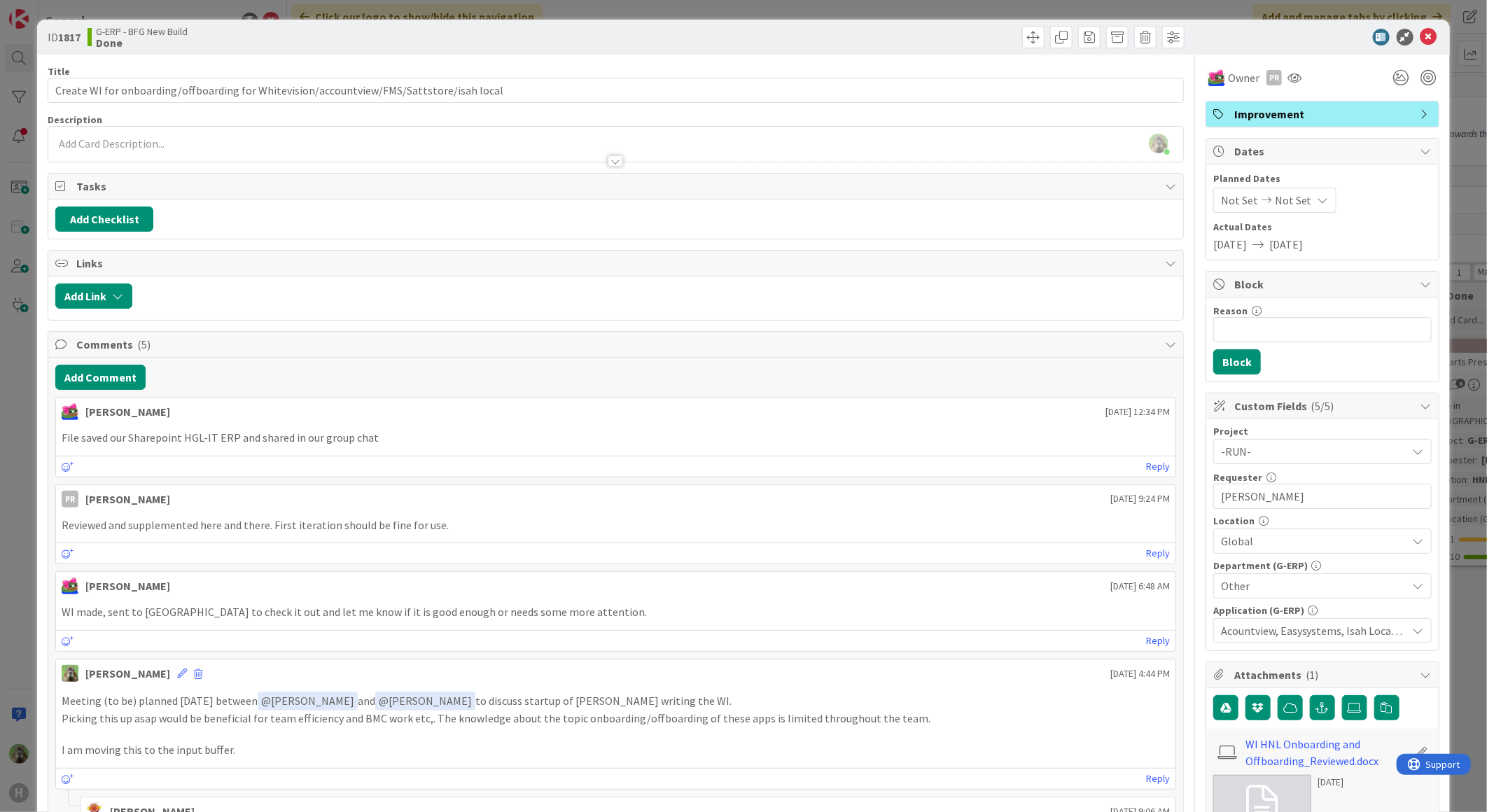
click at [26, 454] on div "ID 1817 G-ERP - BFG New Build Done Title 89 / 128 Create WI for onboarding/offb…" at bounding box center [744, 406] width 1487 height 812
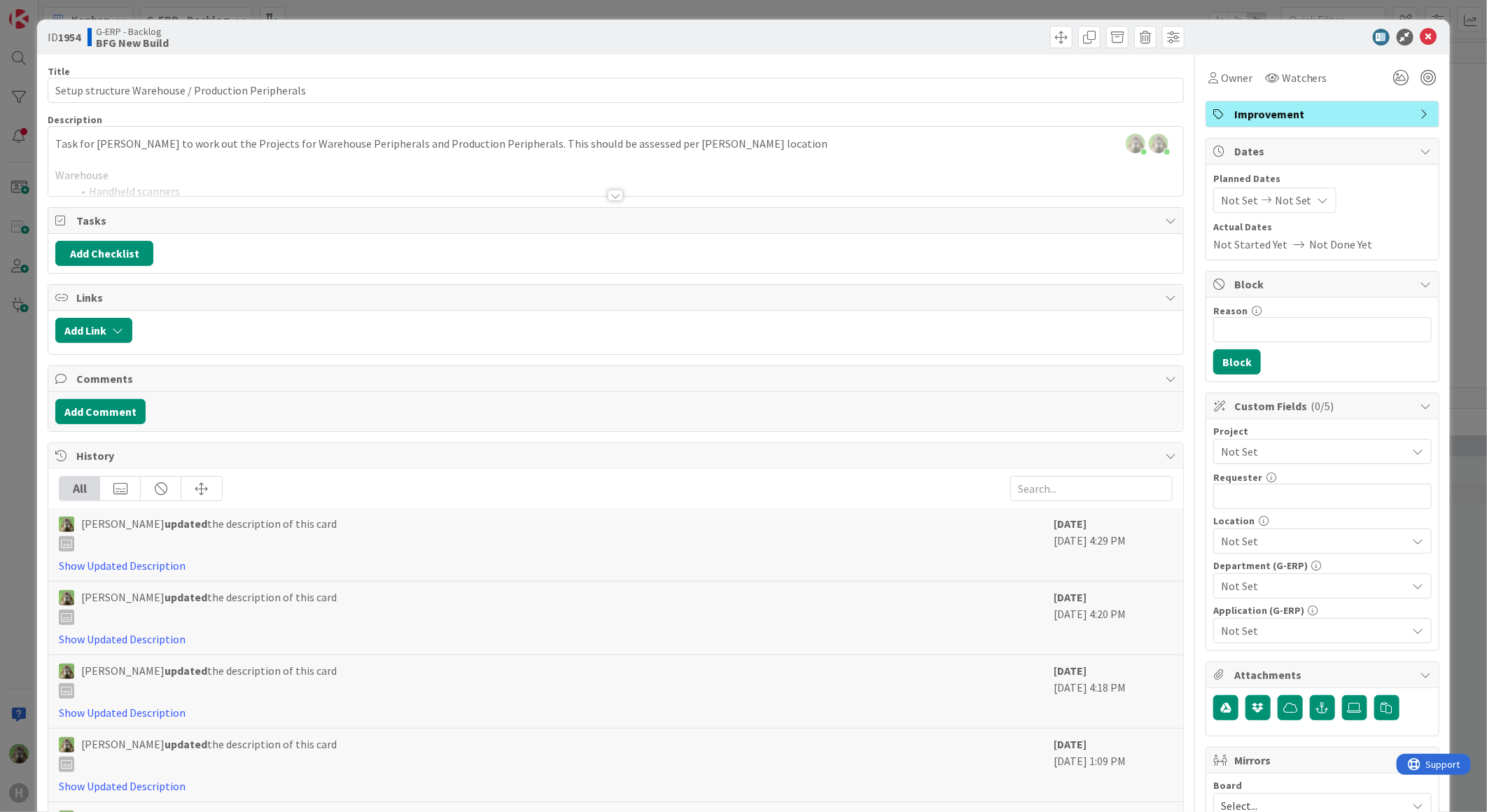
click at [328, 142] on div "[PERSON_NAME] just joined [PERSON_NAME] joined 3 m ago Task for [PERSON_NAME] t…" at bounding box center [615, 161] width 1134 height 69
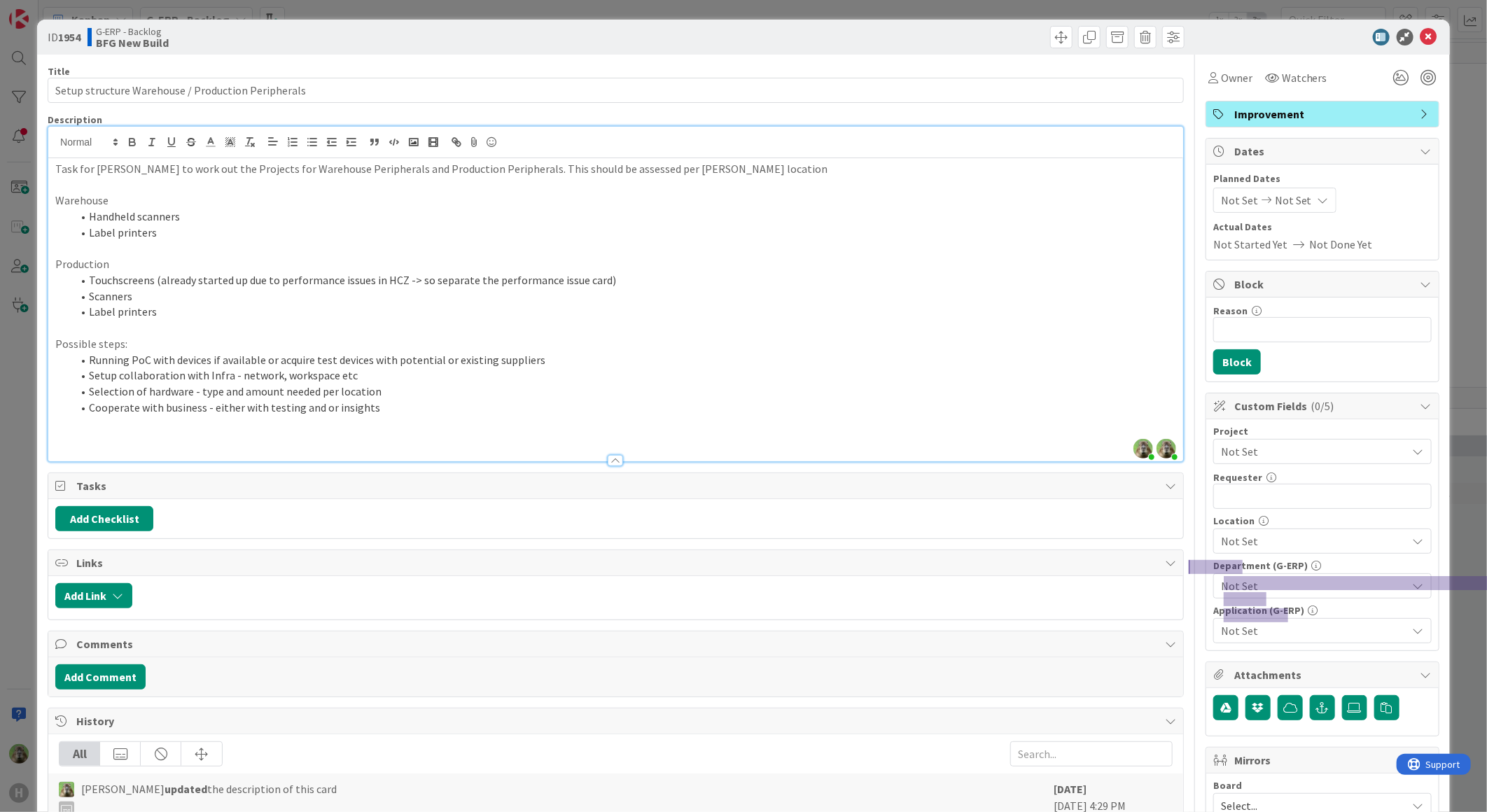
click at [30, 371] on div "ID 1954 G-ERP - Backlog BFG New Build Title 50 / 128 Setup structure Warehouse …" at bounding box center [744, 406] width 1487 height 812
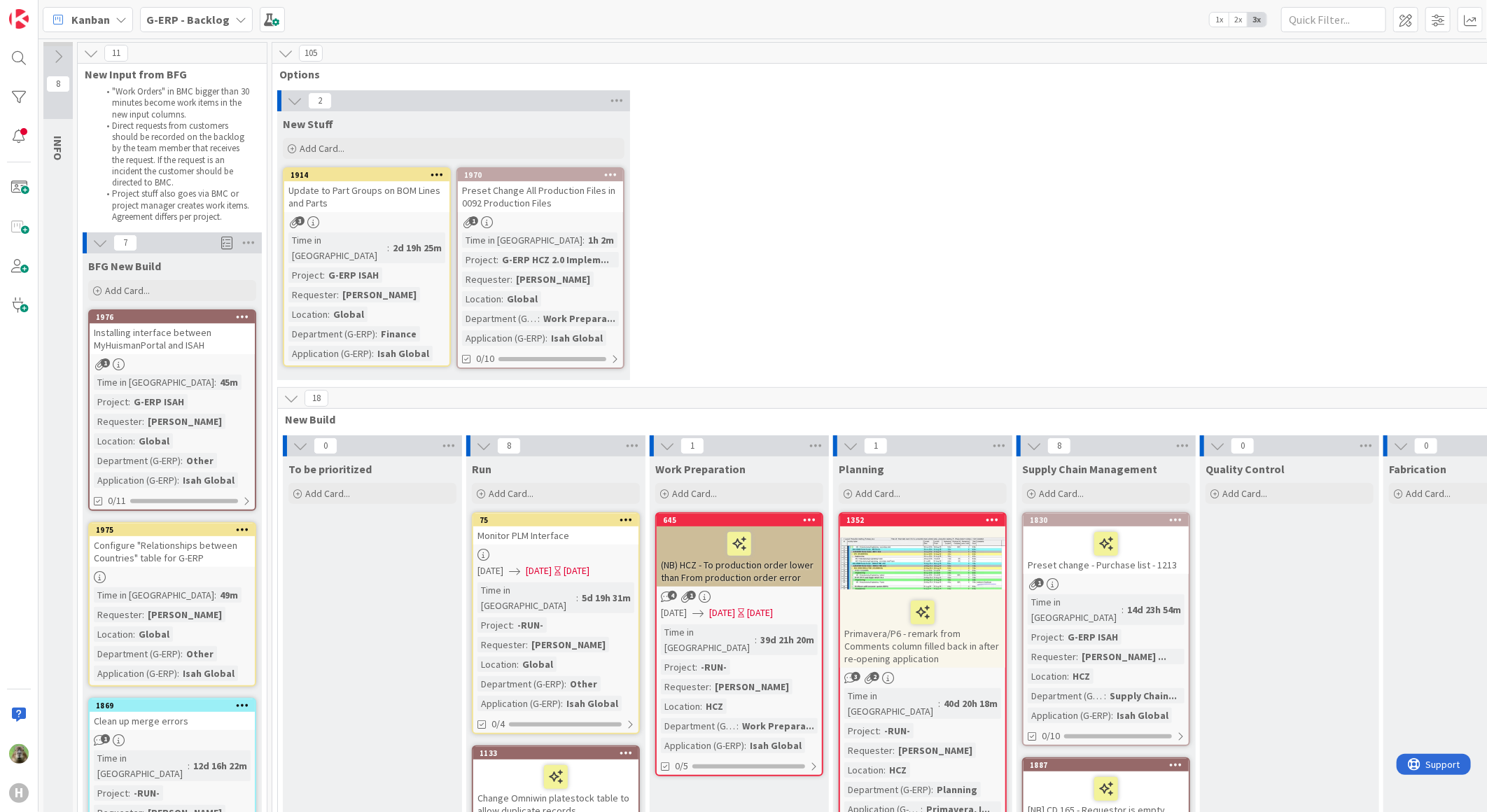
click at [211, 13] on b "G-ERP - Backlog" at bounding box center [188, 20] width 84 height 14
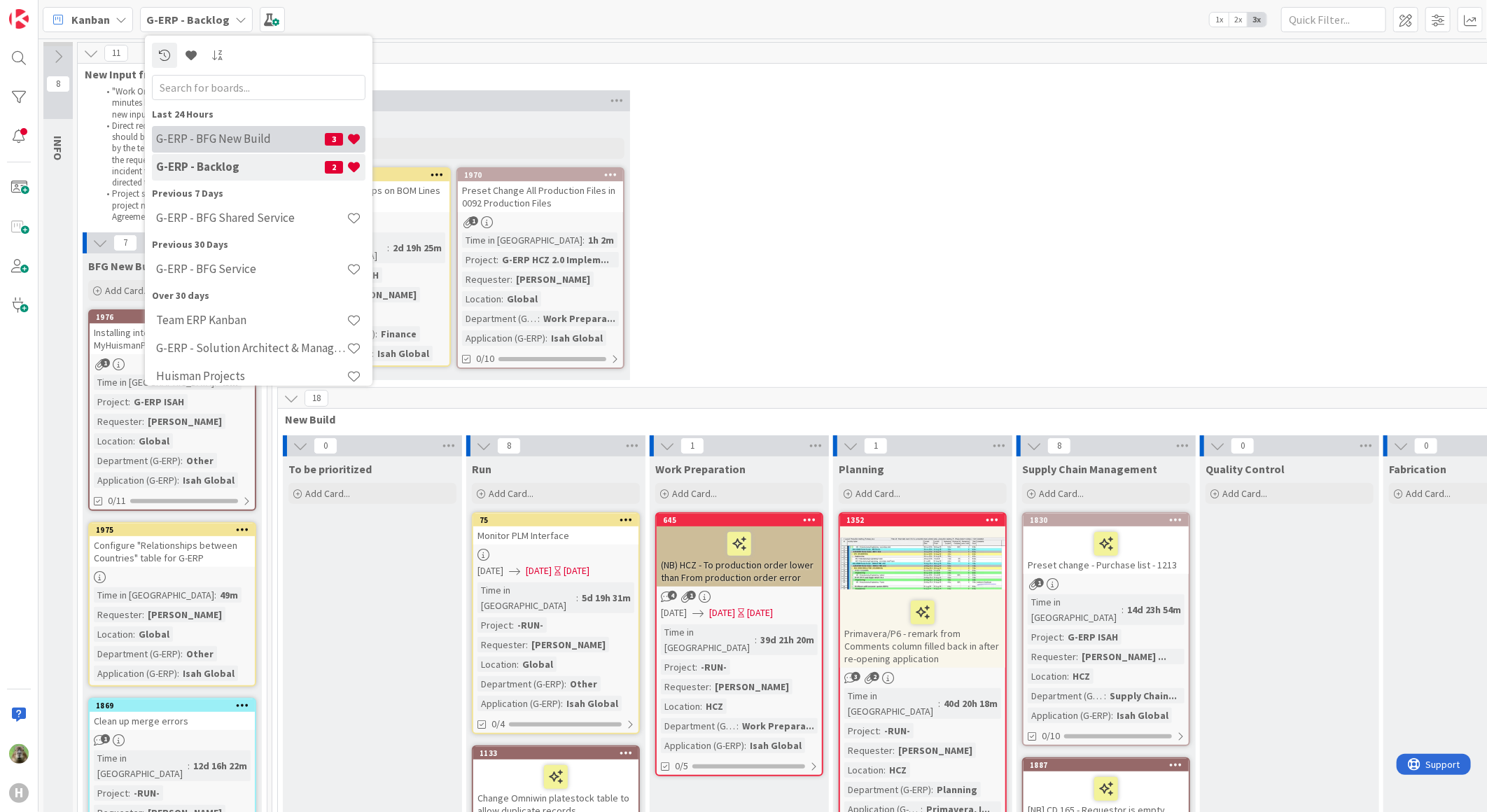
click at [241, 133] on h4 "G-ERP - BFG New Build" at bounding box center [240, 139] width 169 height 14
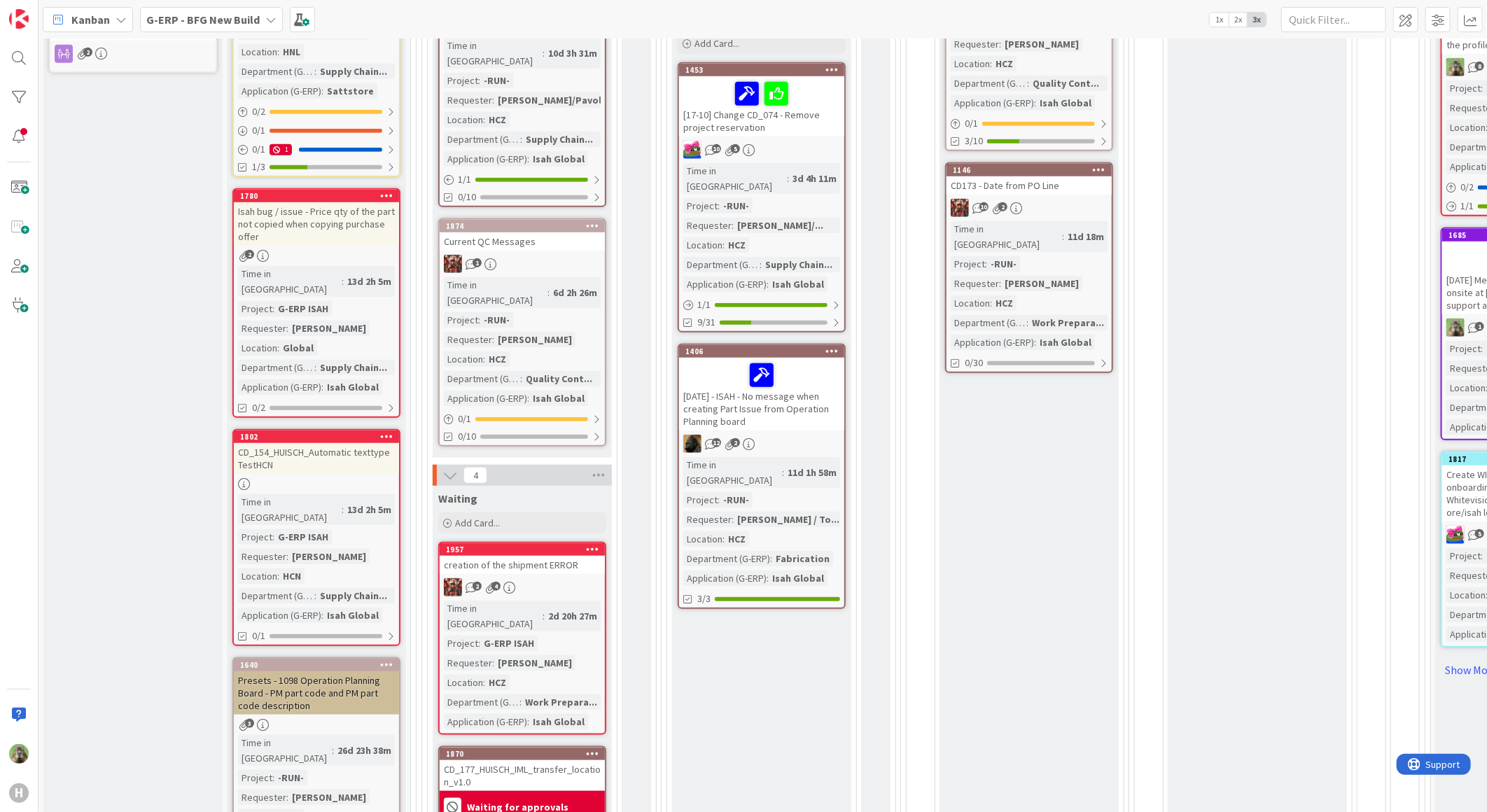
scroll to position [778, 0]
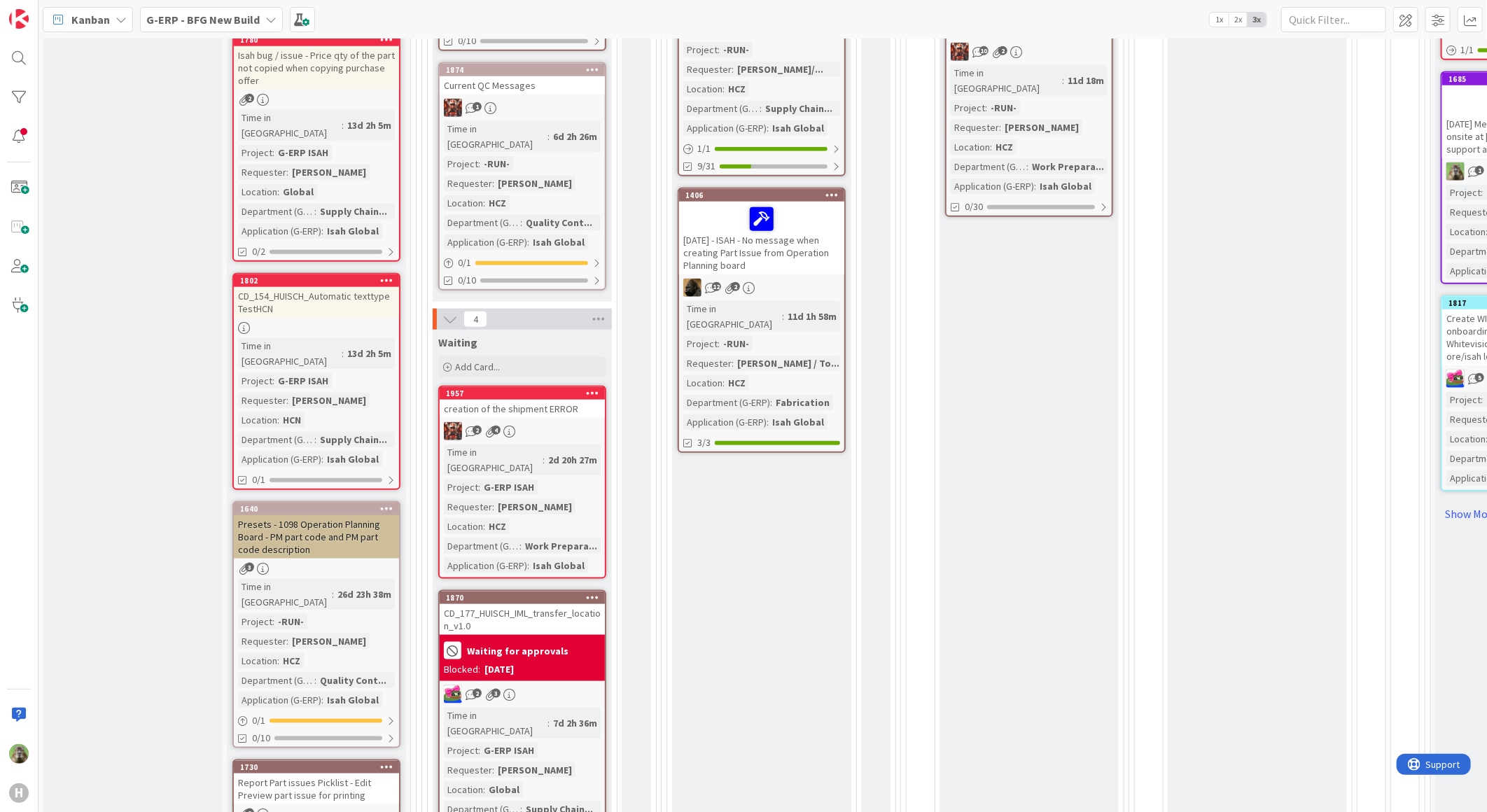
click at [580, 604] on div "CD_177_HUISCH_IML_transfer_location_v1.0" at bounding box center [522, 619] width 166 height 31
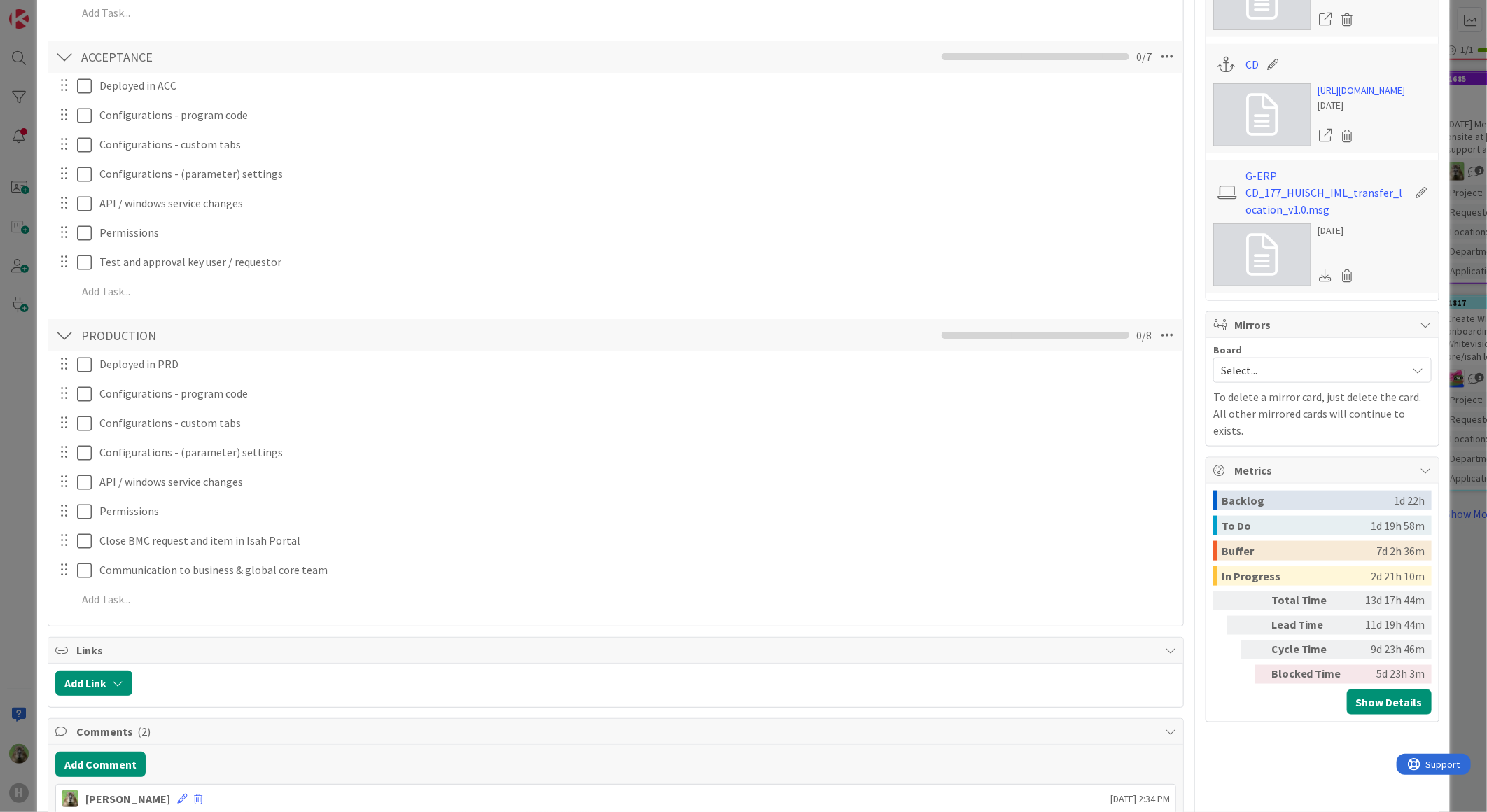
scroll to position [1166, 0]
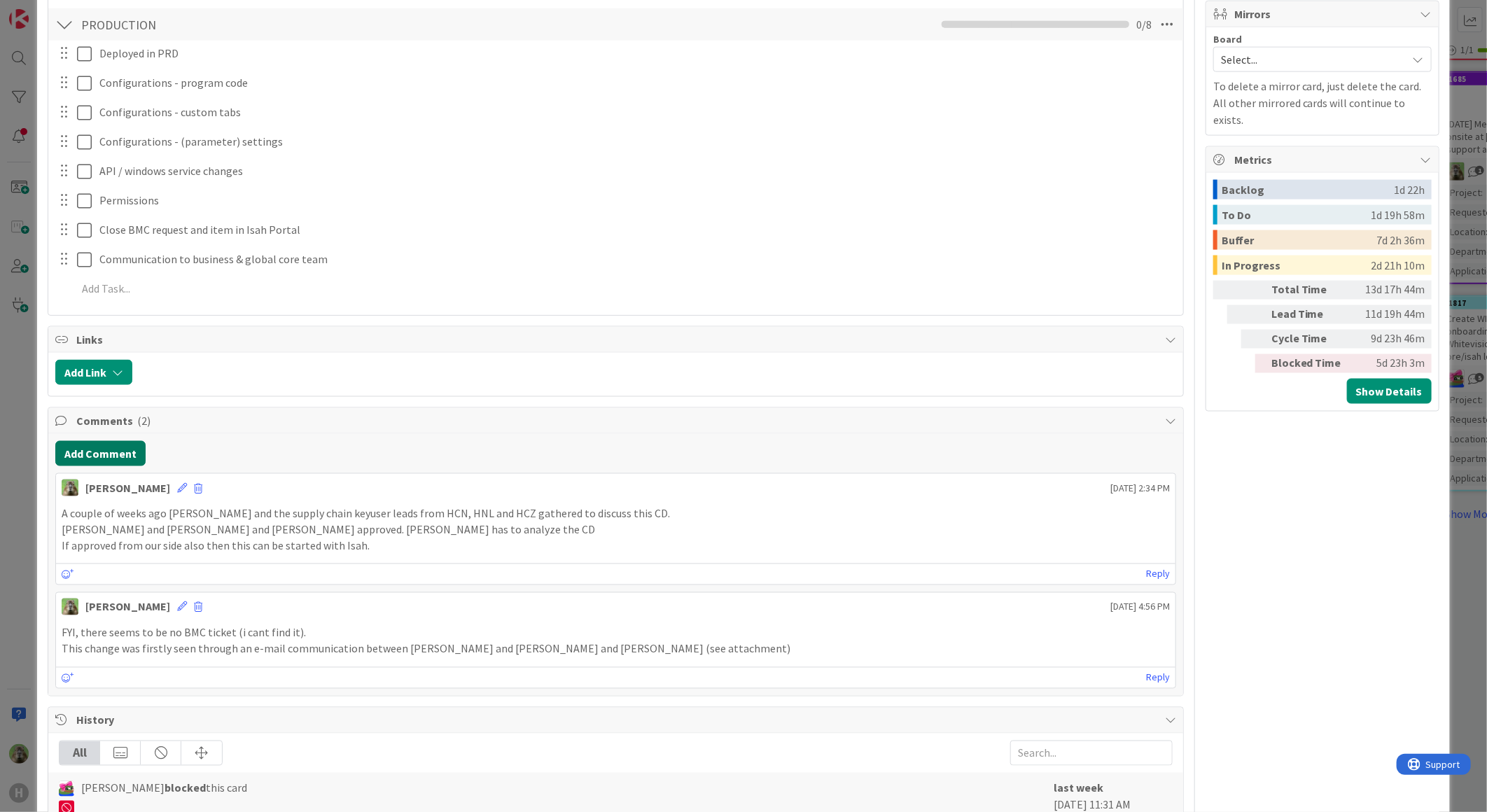
click at [72, 443] on button "Add Comment" at bounding box center [100, 454] width 90 height 25
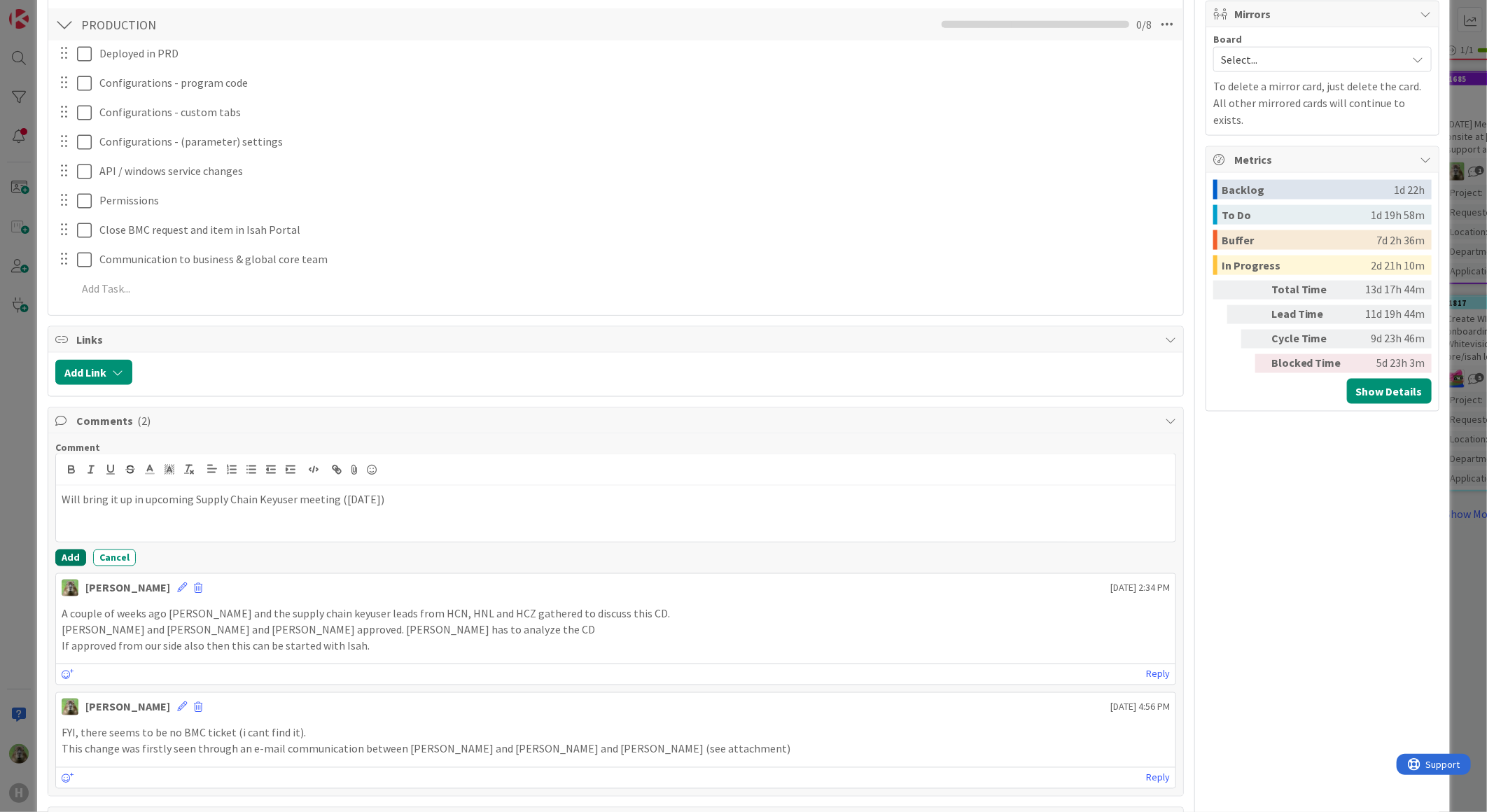
click at [61, 552] on button "Add" at bounding box center [70, 557] width 31 height 17
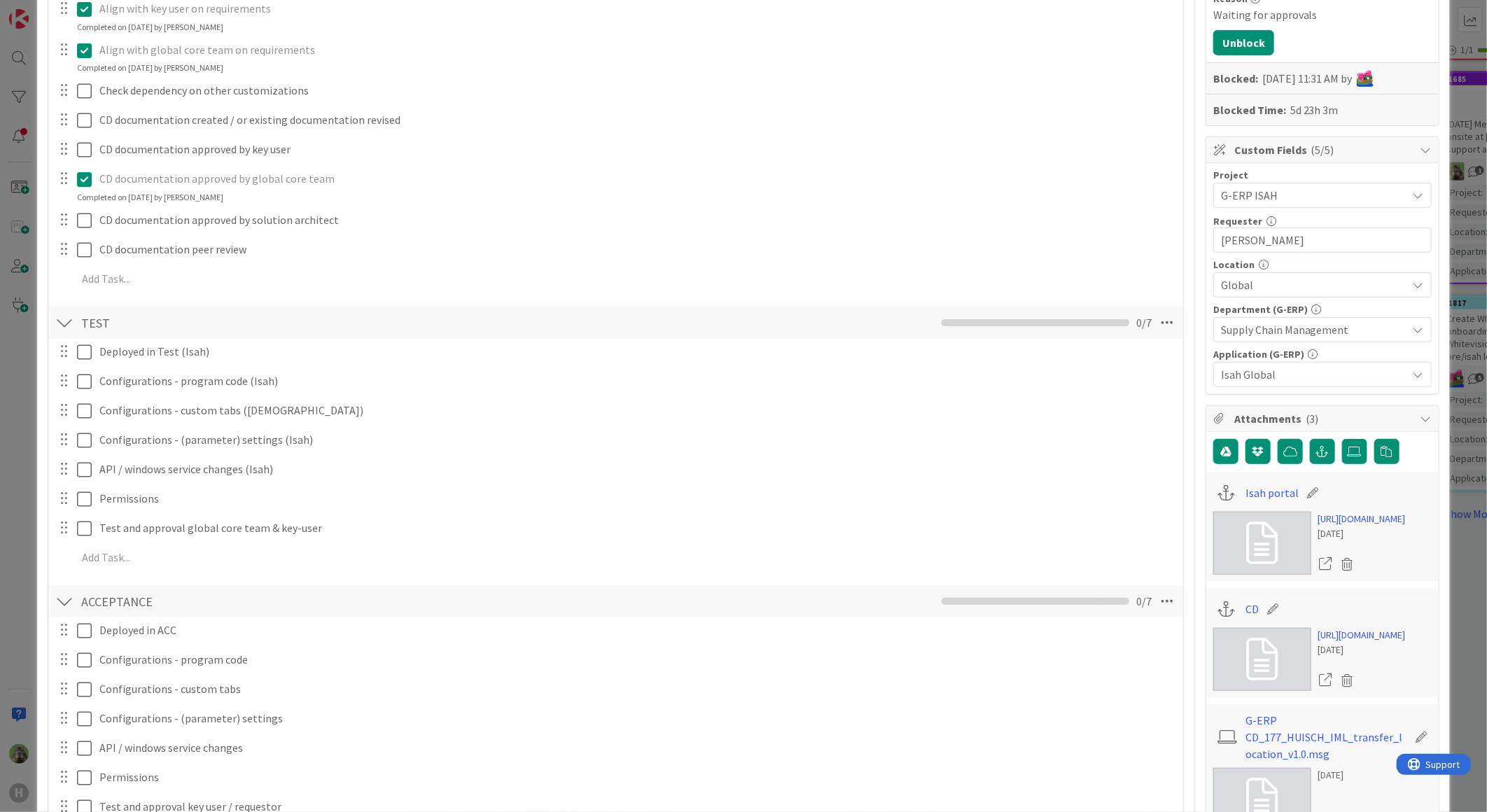
scroll to position [0, 0]
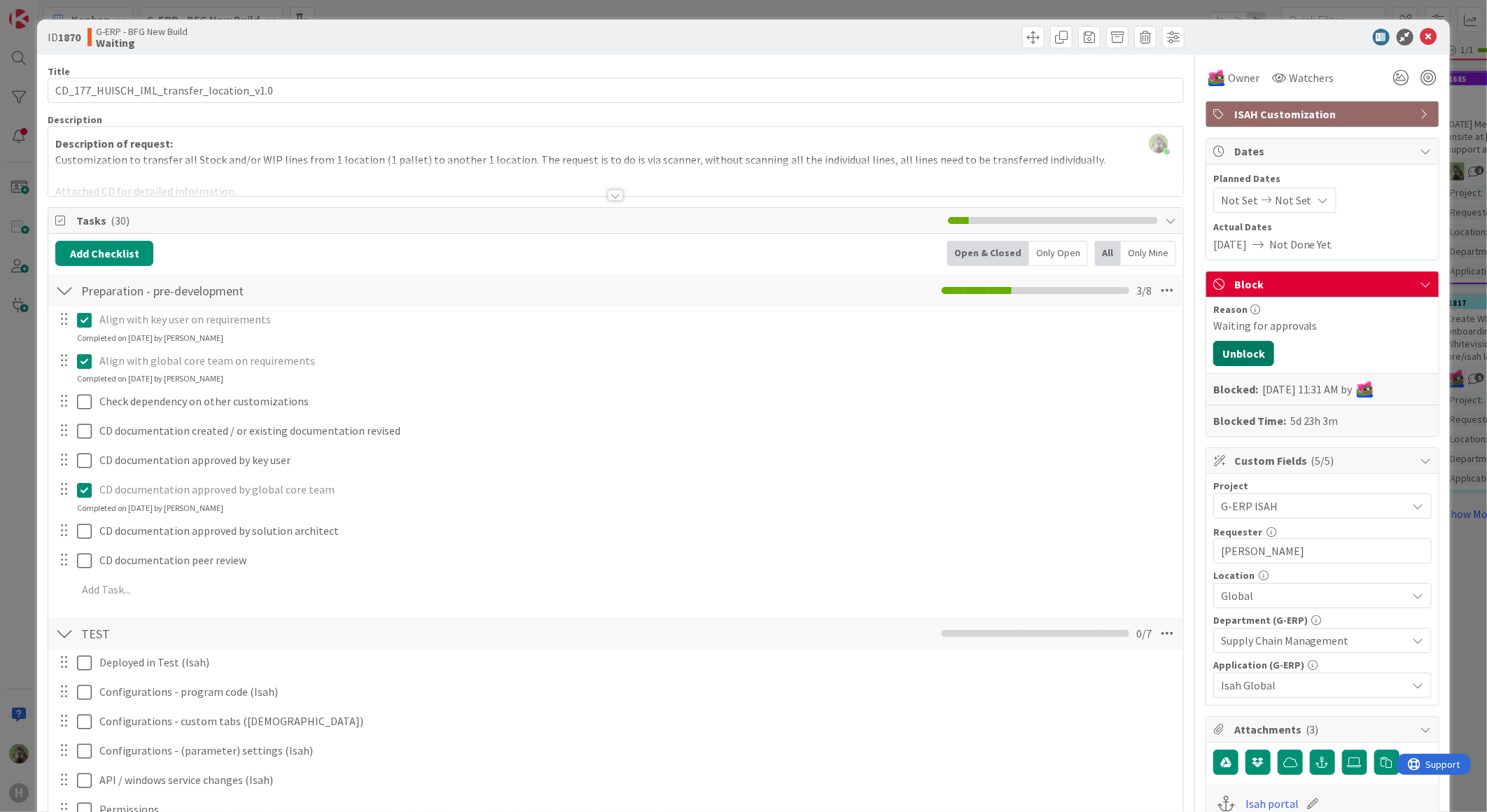
click at [1246, 345] on button "Unblock" at bounding box center [1243, 353] width 61 height 25
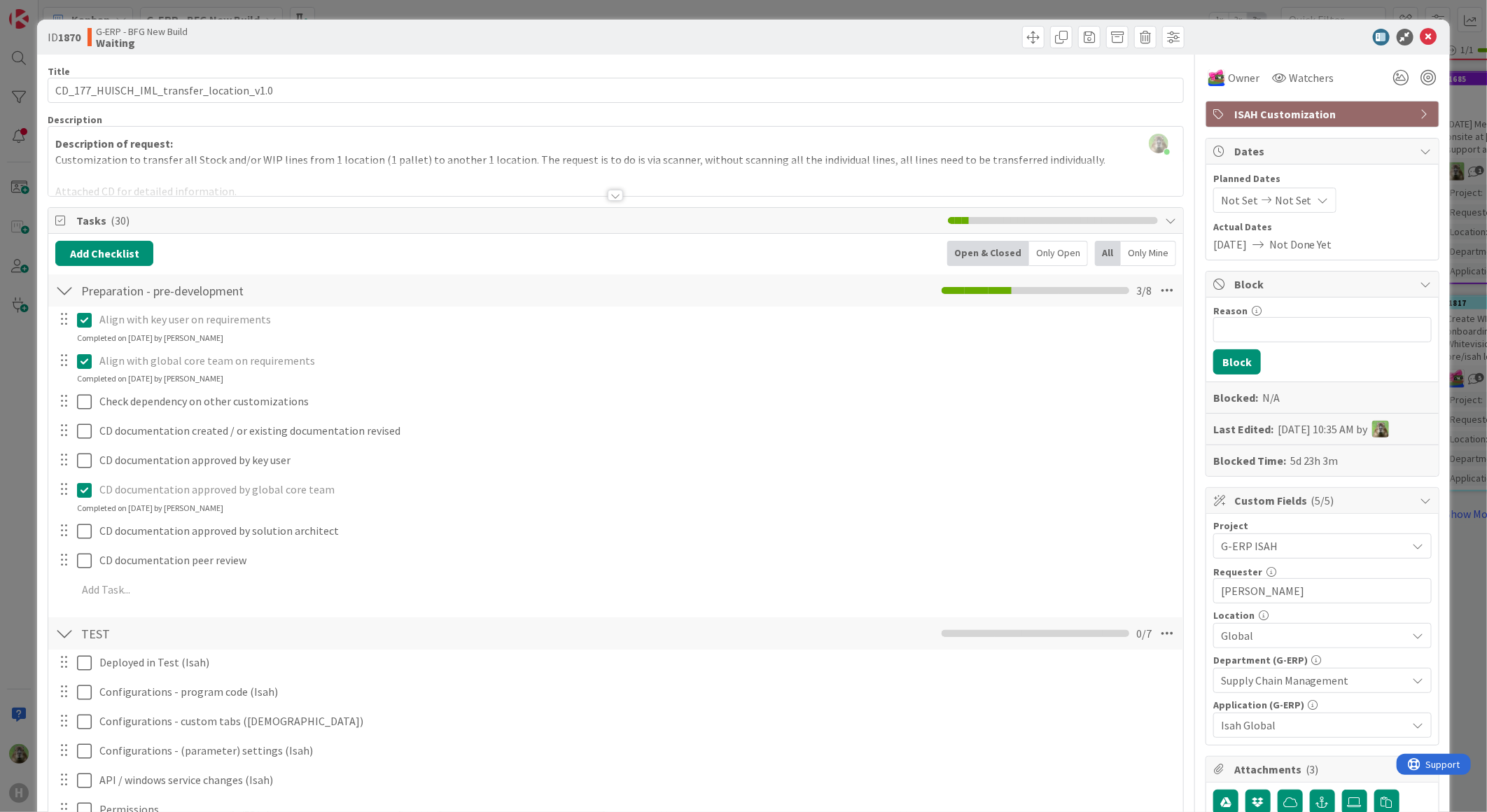
click at [26, 494] on div "ID 1870 G-ERP - BFG New Build Waiting Title 40 / 128 CD_177_HUISCH_IML_transfer…" at bounding box center [744, 406] width 1487 height 812
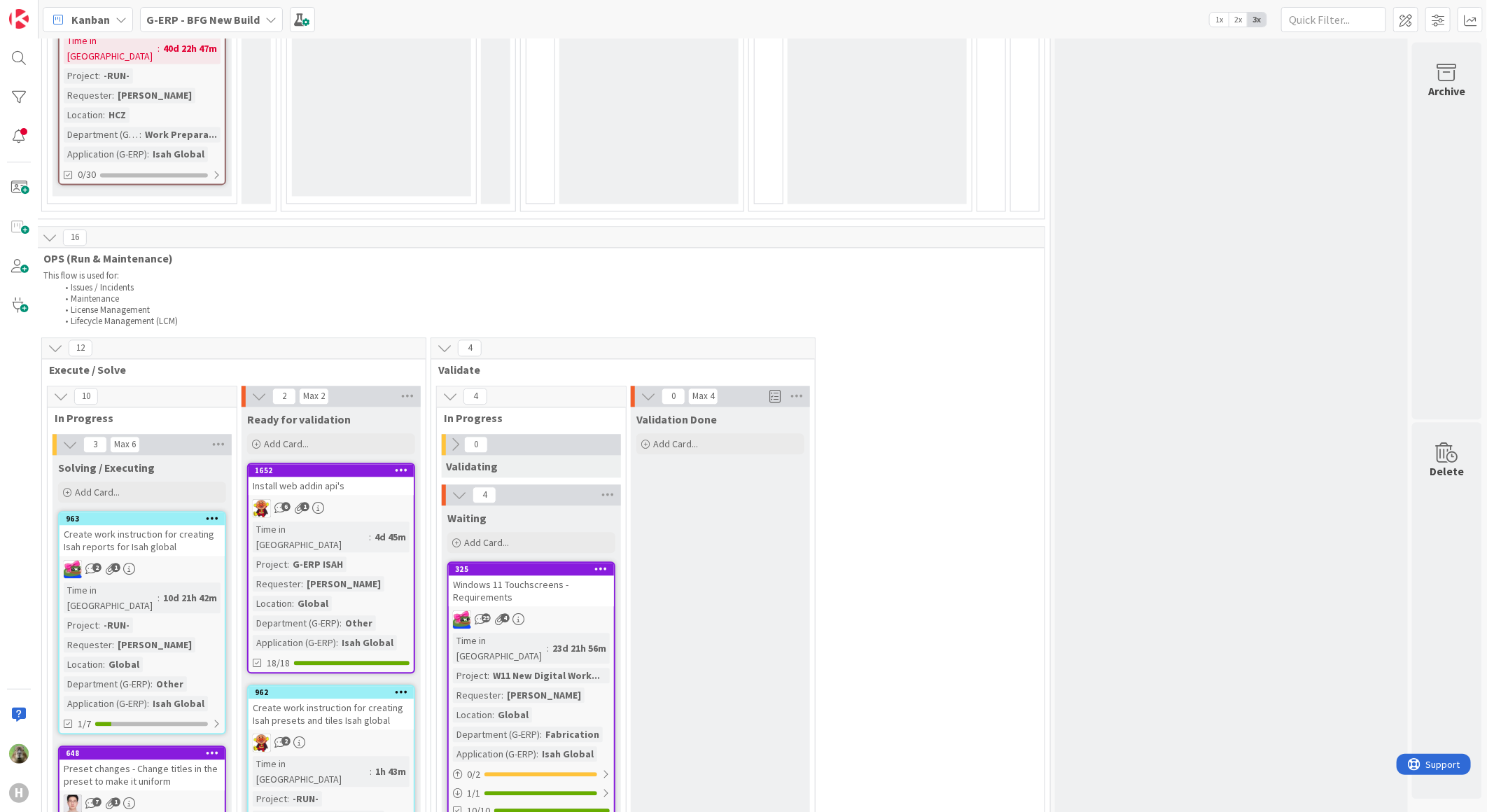
scroll to position [1944, 391]
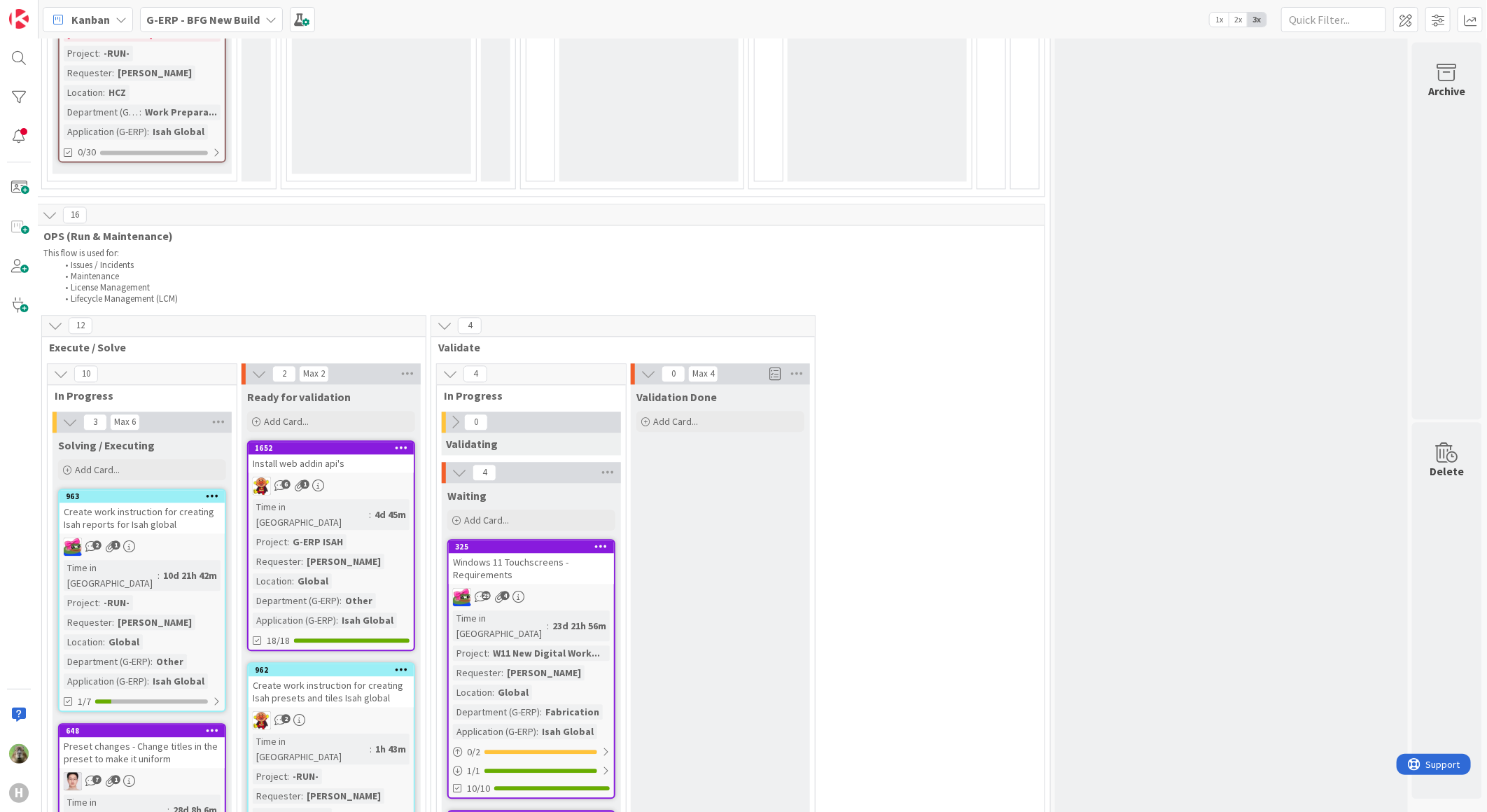
click at [544, 553] on div "Windows 11 Touchscreens - Requirements" at bounding box center [532, 568] width 166 height 31
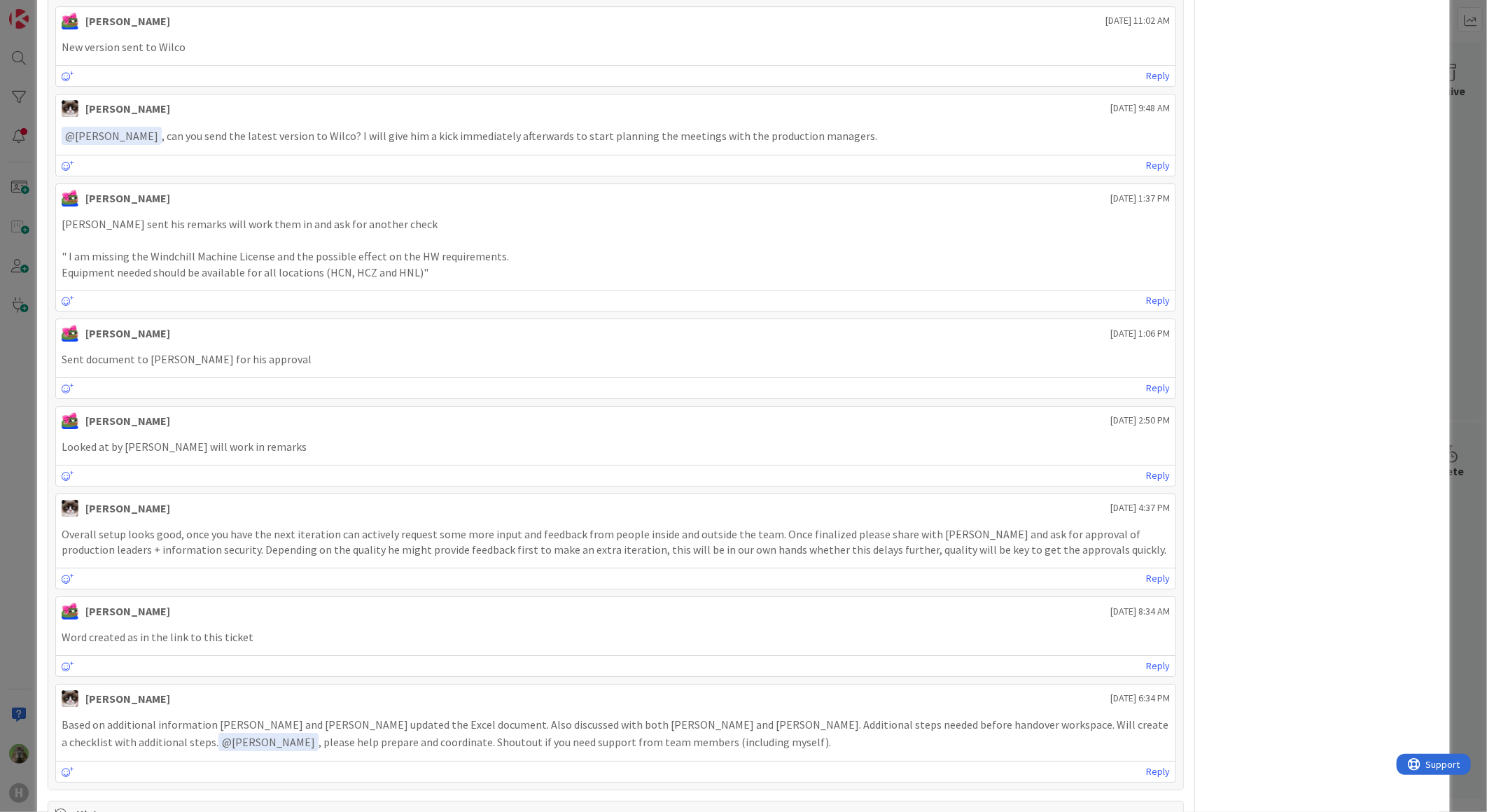
scroll to position [3033, 0]
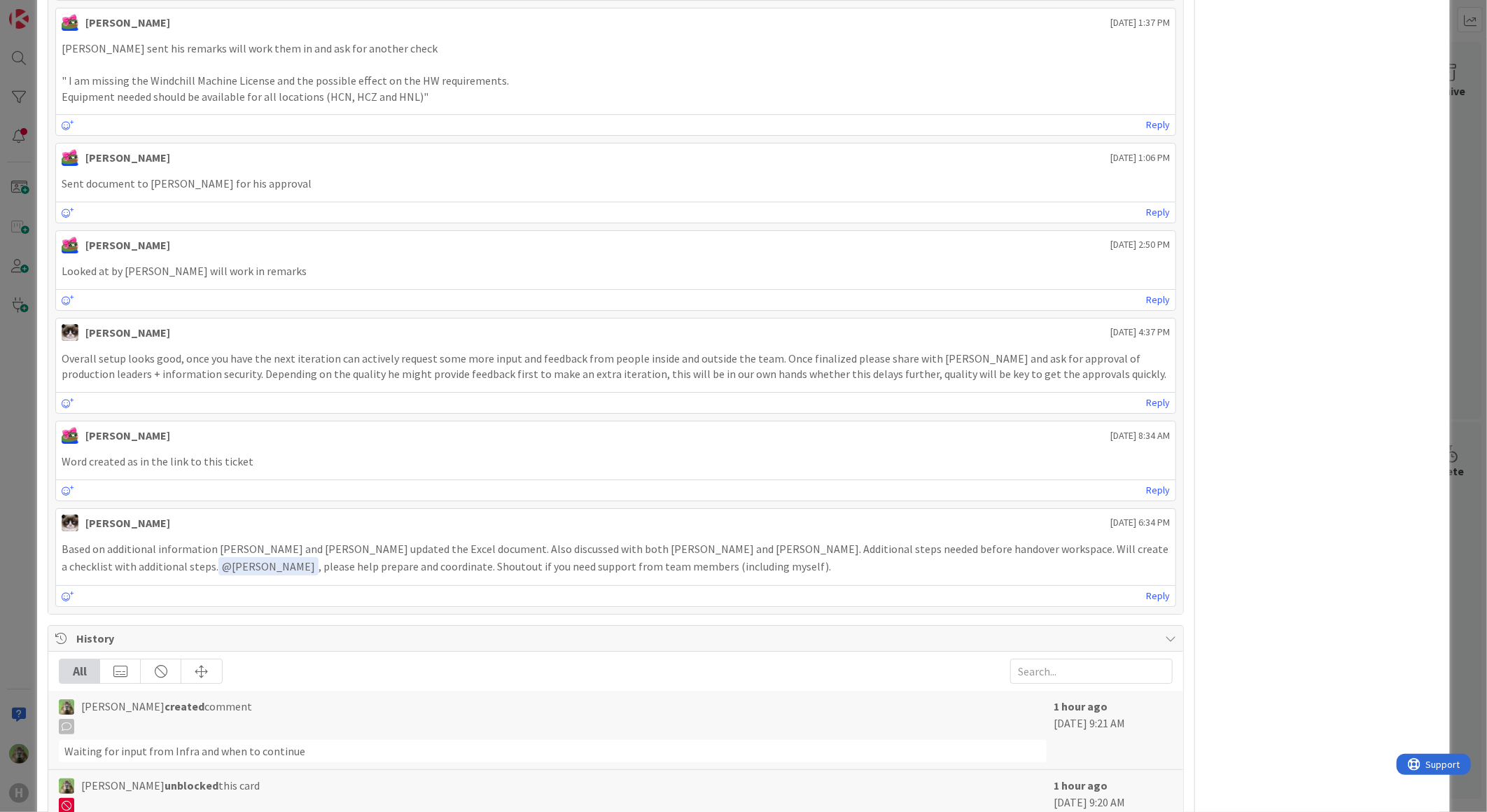
click at [23, 533] on div "ID 325 G-ERP - BFG New Build Waiting Title 38 / 128 Windows 11 Touchscreens - R…" at bounding box center [744, 406] width 1487 height 812
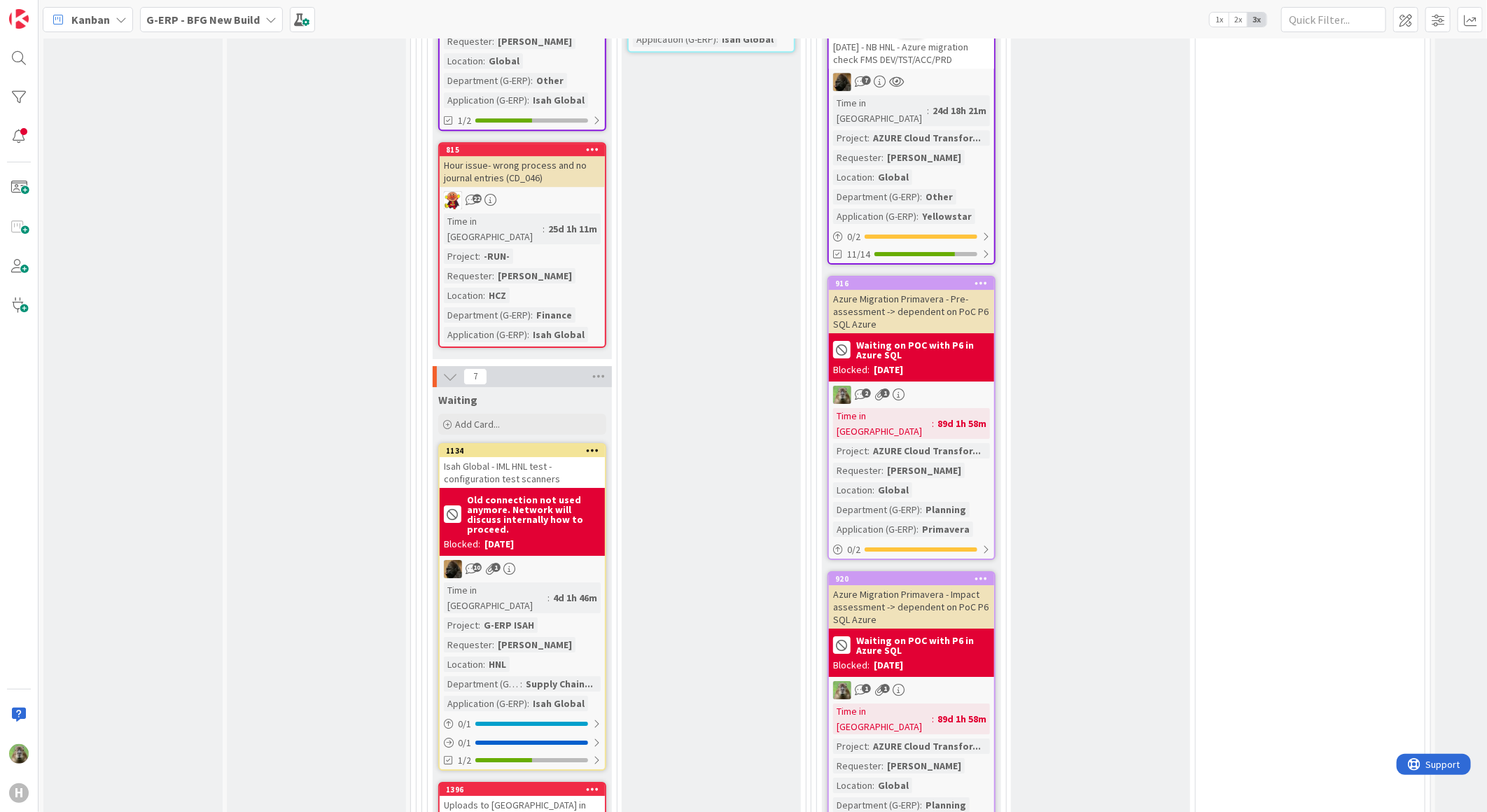
scroll to position [2722, 0]
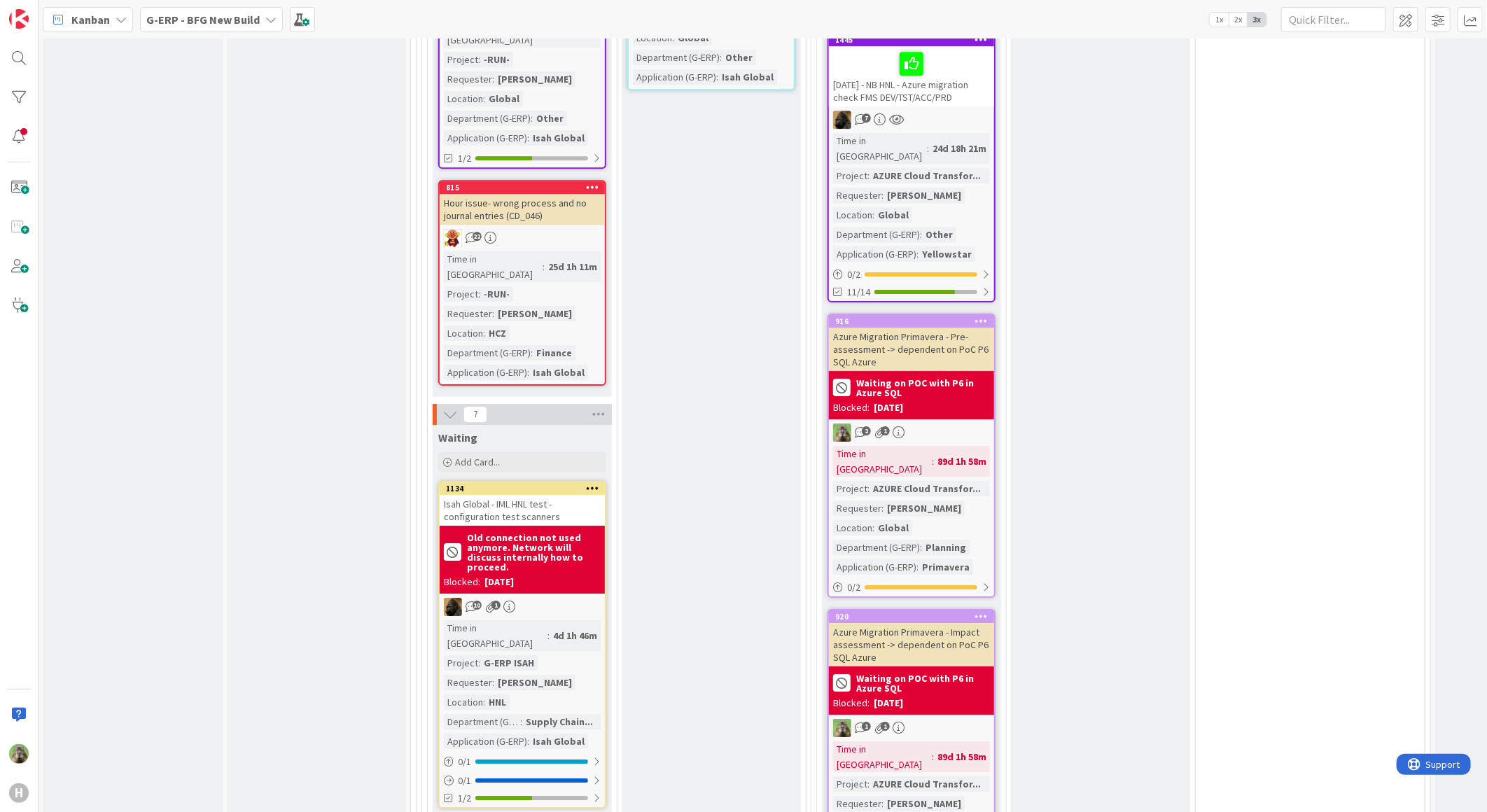
click at [572, 495] on div "Isah Global - IML HNL test - configuration test scanners" at bounding box center [522, 510] width 166 height 31
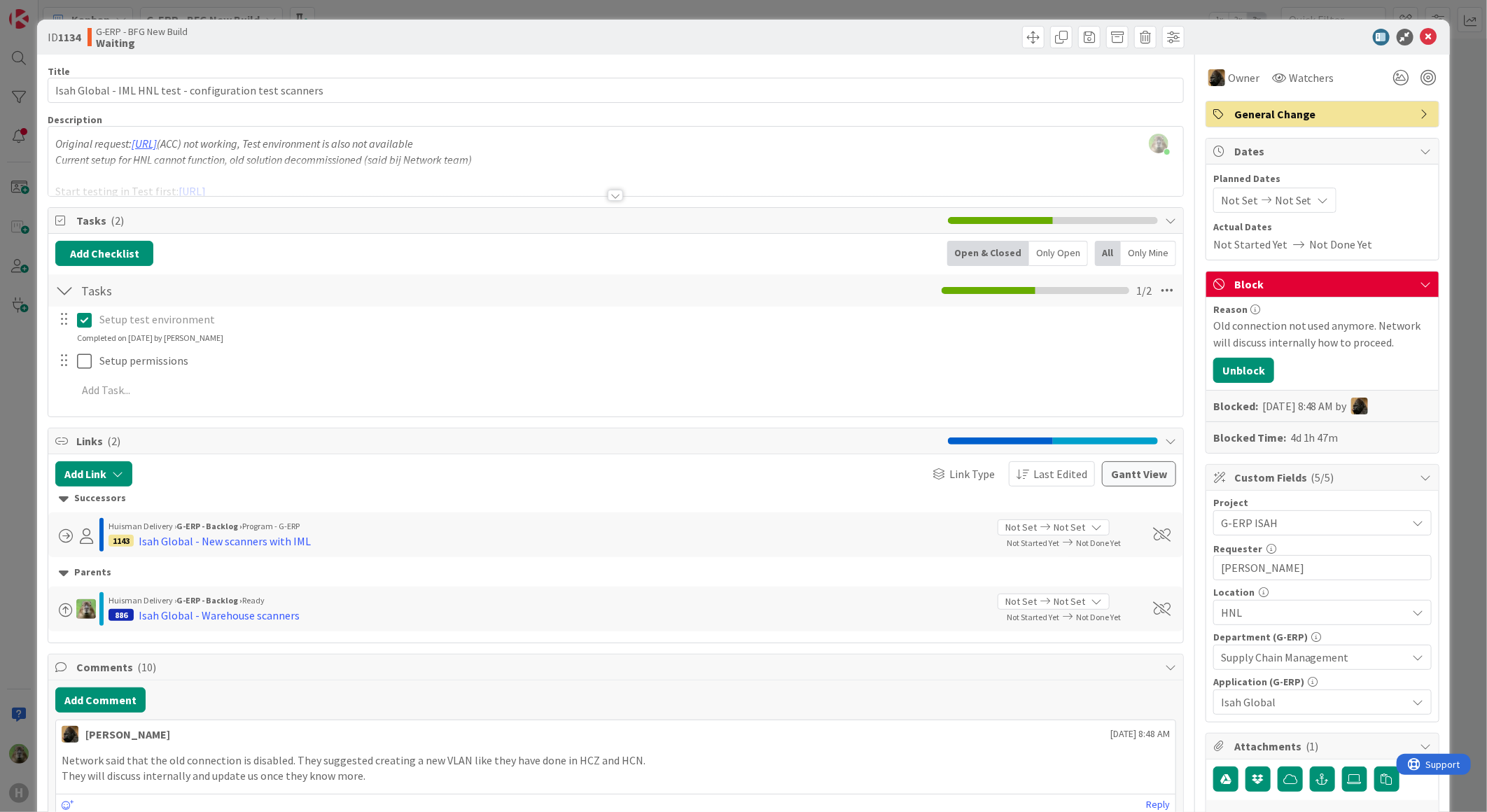
click at [25, 502] on div "ID 1134 G-ERP - BFG New Build Waiting Title 56 / 128 Isah Global - IML HNL test…" at bounding box center [744, 406] width 1487 height 812
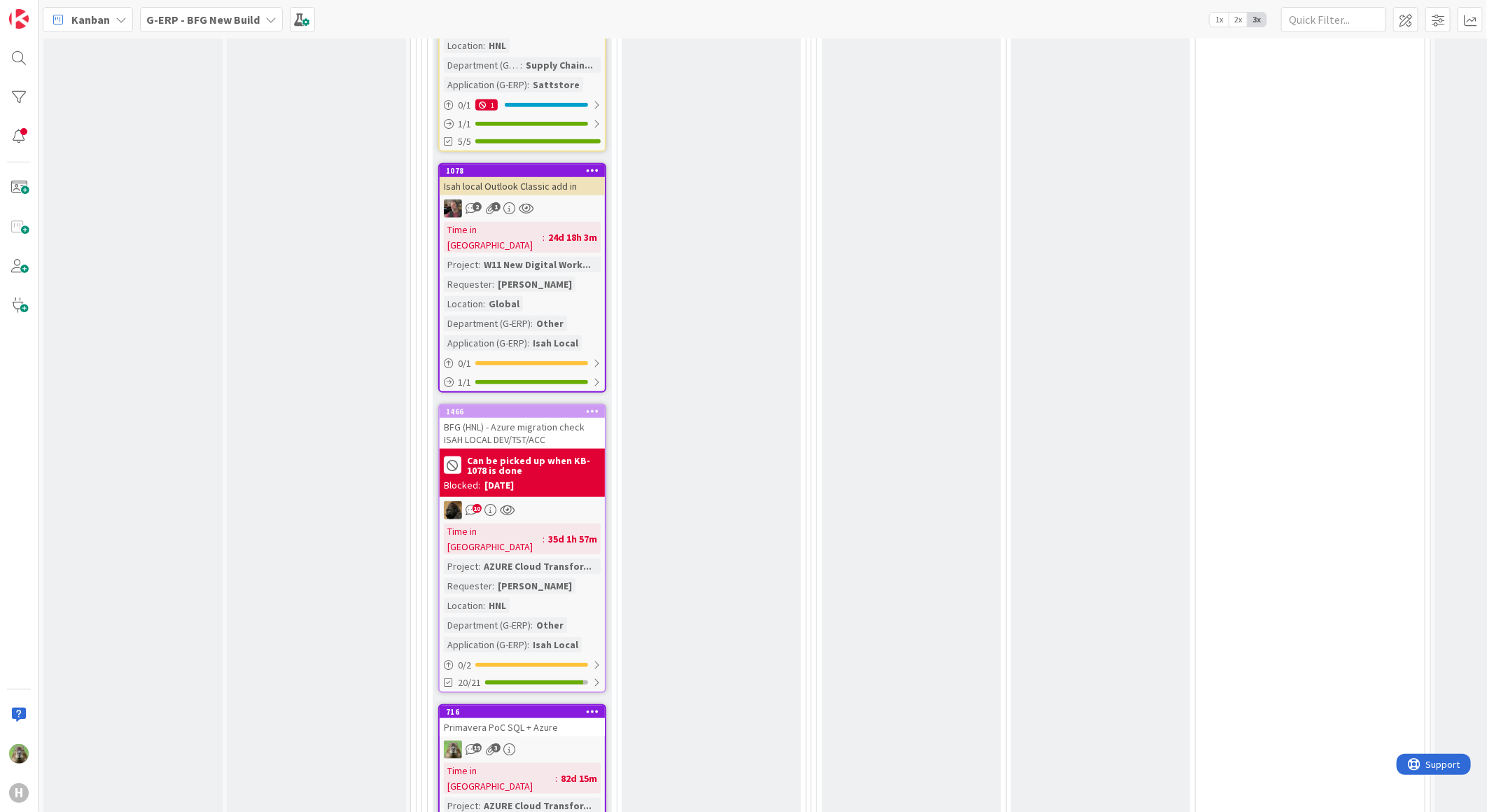
scroll to position [4122, 0]
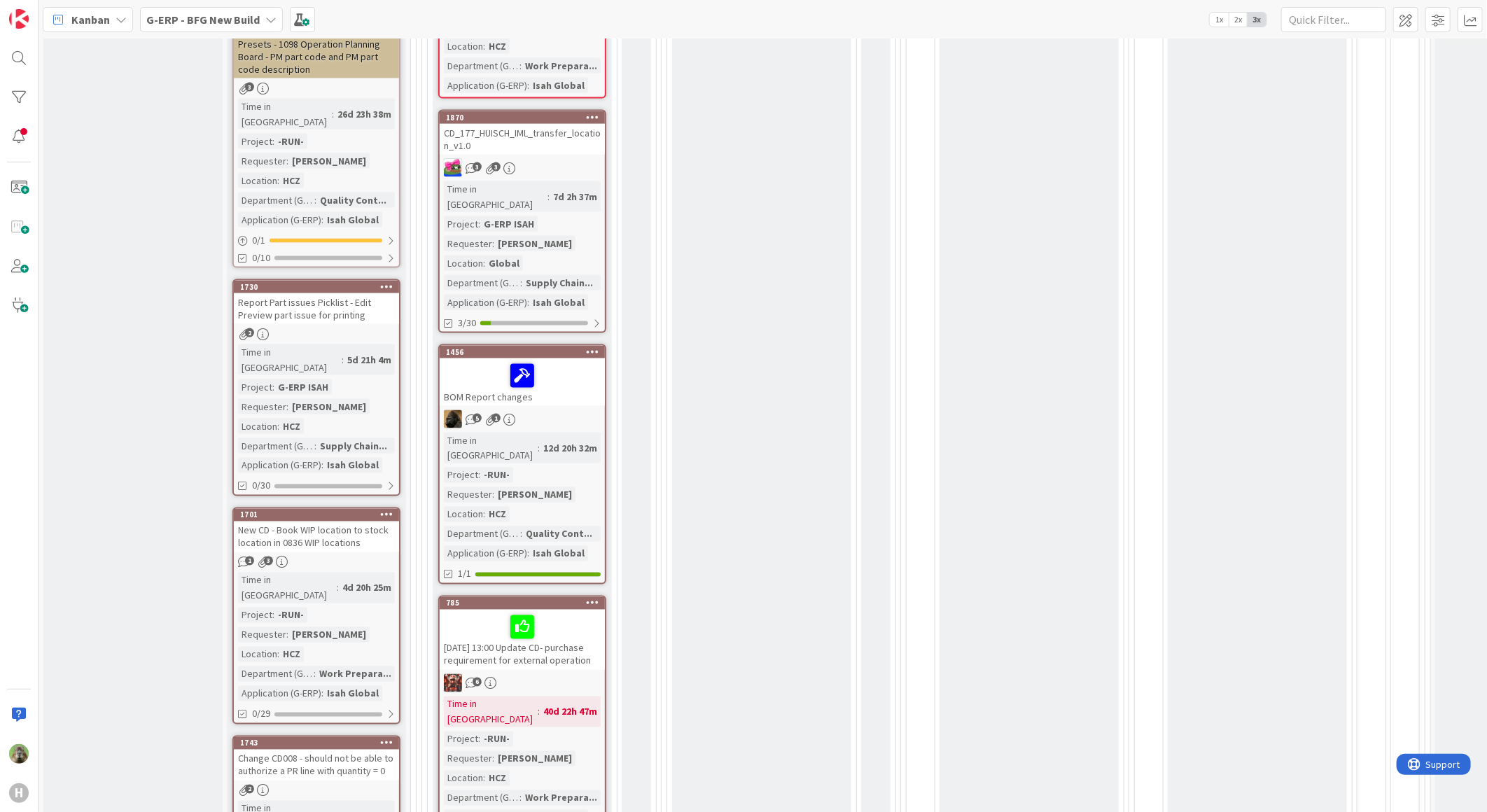
scroll to position [1400, 0]
